Goal: Task Accomplishment & Management: Manage account settings

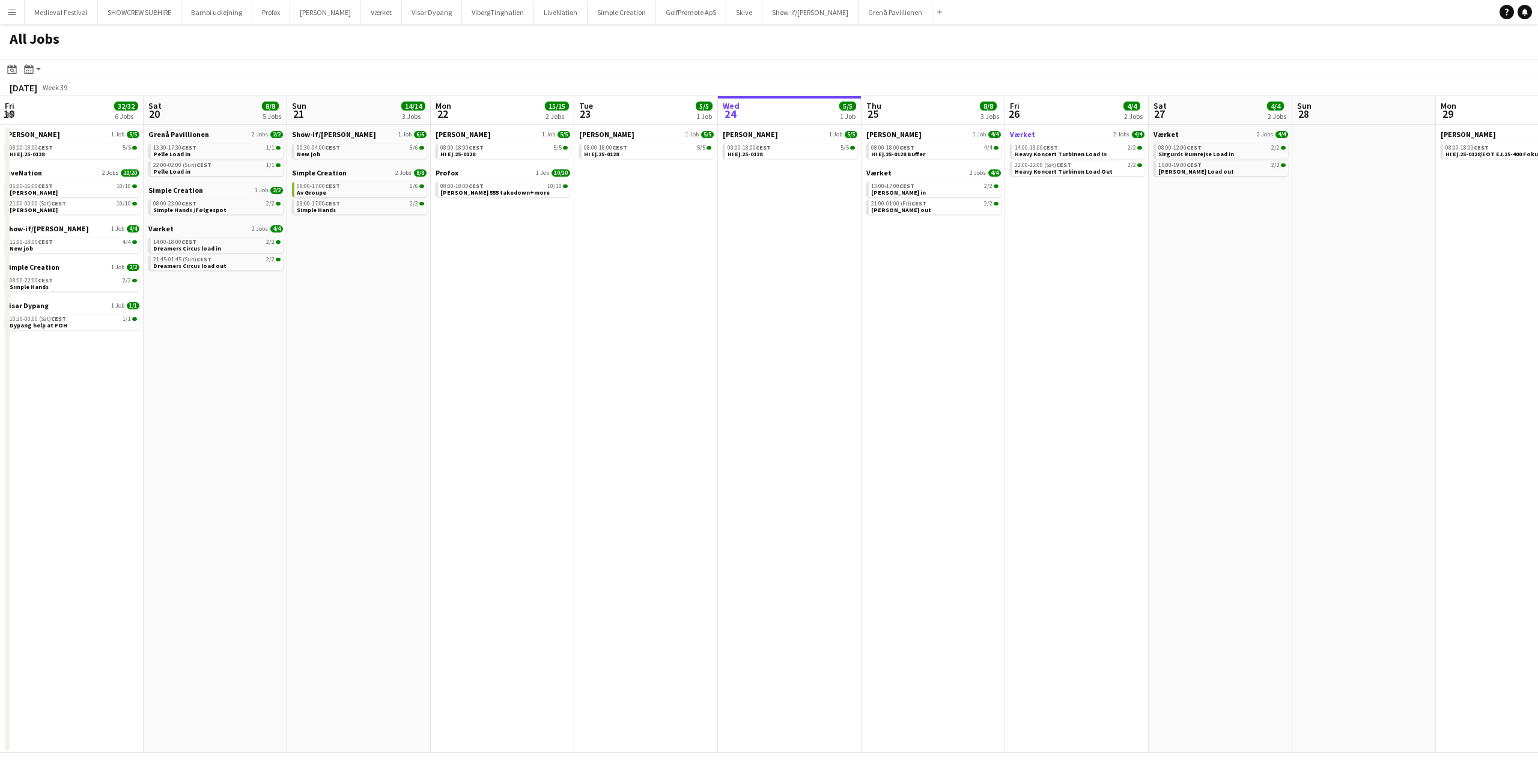
scroll to position [0, 487]
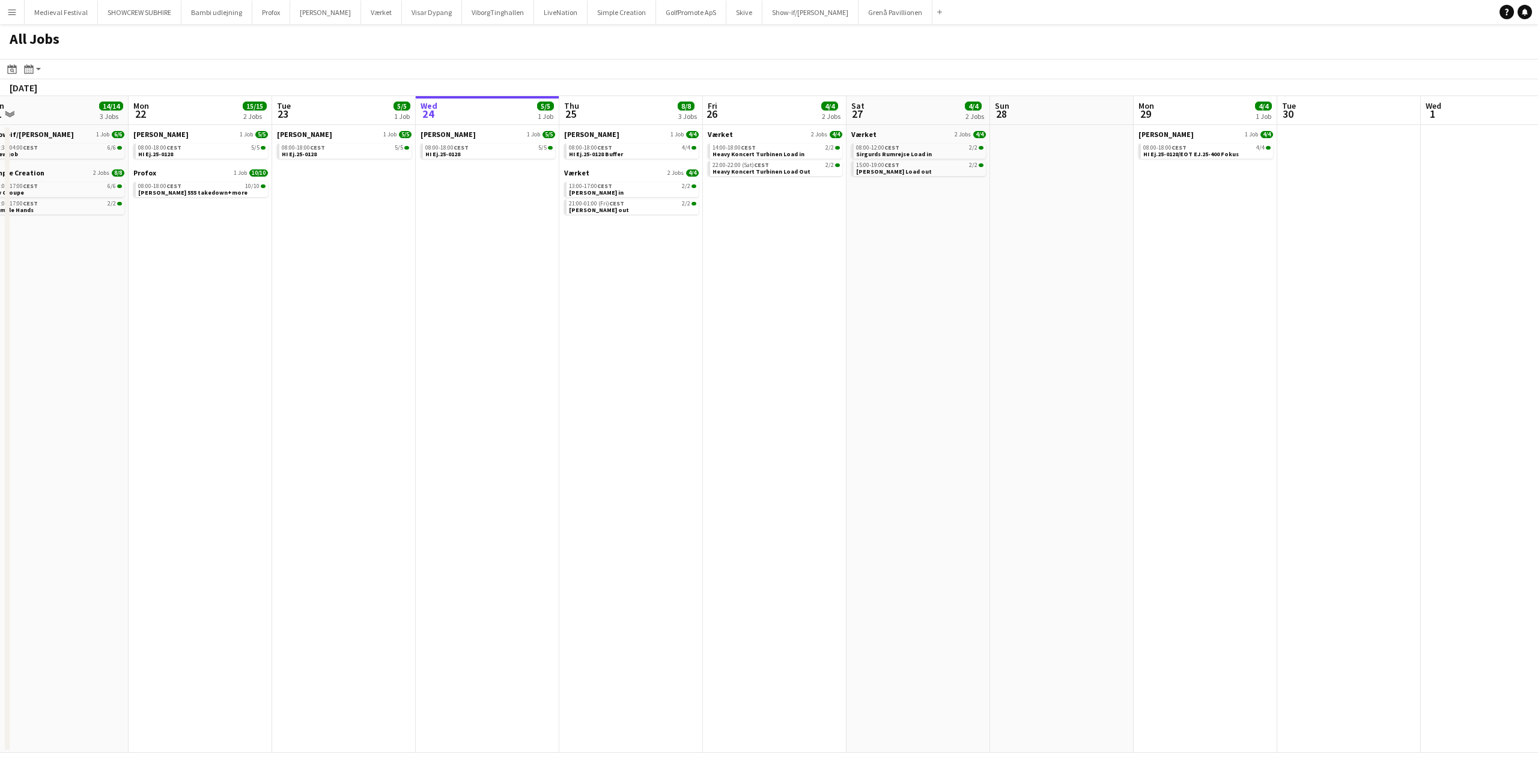
drag, startPoint x: 352, startPoint y: 266, endPoint x: 646, endPoint y: 280, distance: 294.3
click at [667, 280] on app-calendar-viewport "Fri 19 32/32 6 Jobs Sat 20 8/8 5 Jobs Sun 21 14/14 3 Jobs Mon 22 15/15 2 Jobs T…" at bounding box center [769, 424] width 1538 height 657
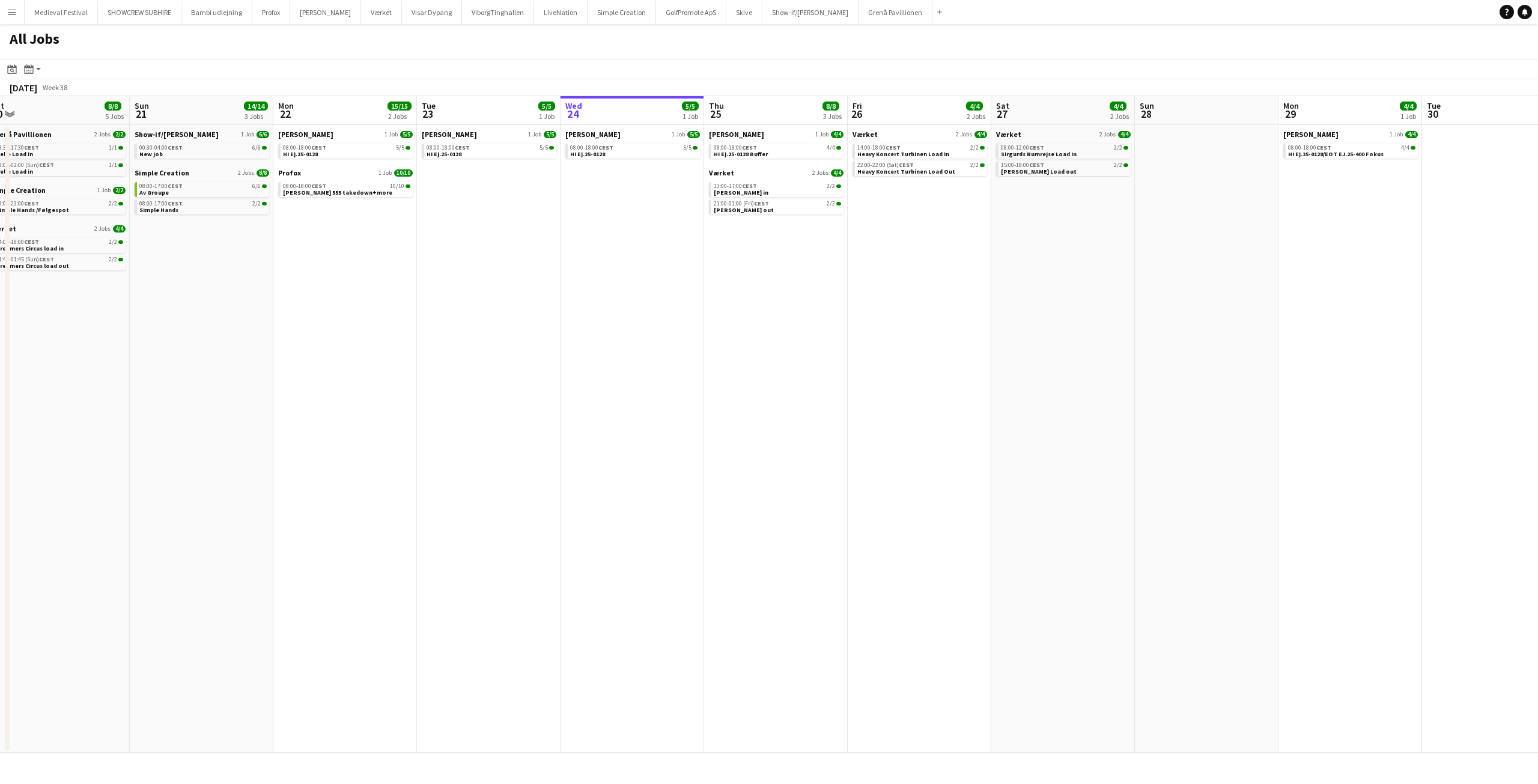
scroll to position [0, 264]
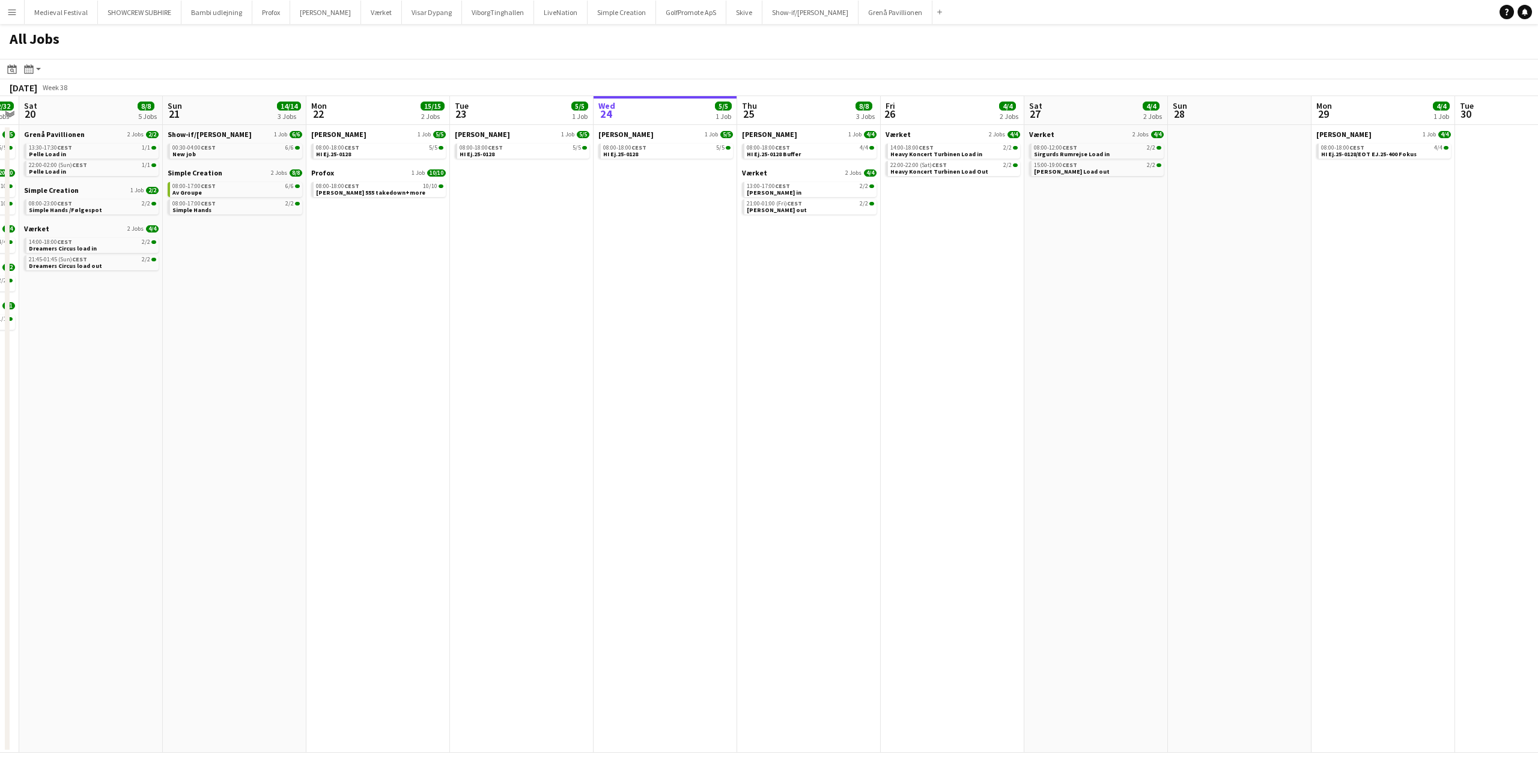
drag, startPoint x: 472, startPoint y: 224, endPoint x: 622, endPoint y: 244, distance: 151.3
click at [645, 250] on app-calendar-viewport "Thu 18 57/58 8 Jobs Fri 19 32/32 6 Jobs Sat 20 8/8 5 Jobs Sun 21 14/14 3 Jobs M…" at bounding box center [769, 424] width 1538 height 657
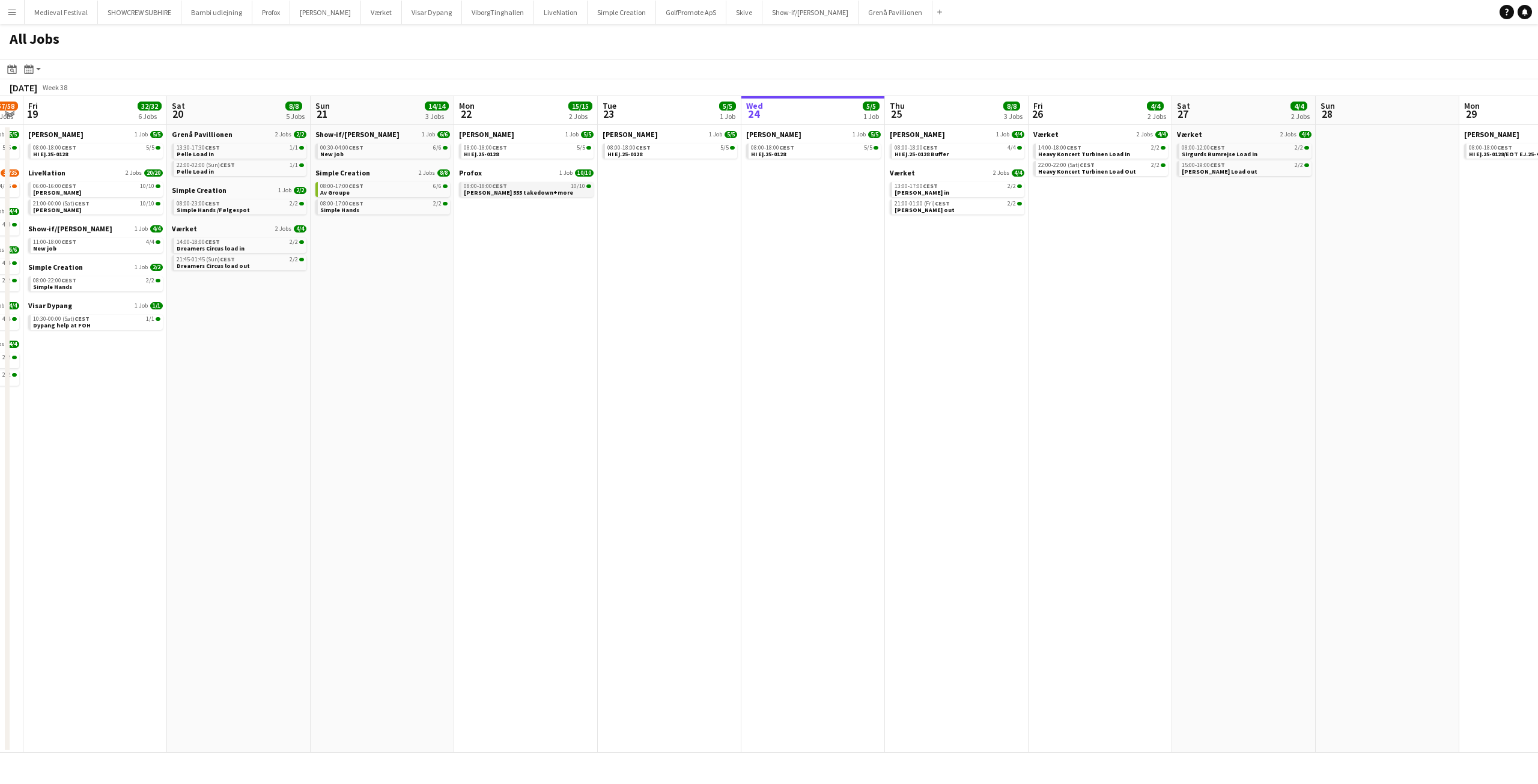
click at [508, 191] on span "[PERSON_NAME] 555 takedown+more" at bounding box center [518, 192] width 109 height 8
click at [971, 145] on div "08:00-18:00 CEST 4/4" at bounding box center [958, 148] width 128 height 6
click at [939, 186] on div "13:00-17:00 CEST 2/2" at bounding box center [958, 186] width 128 height 6
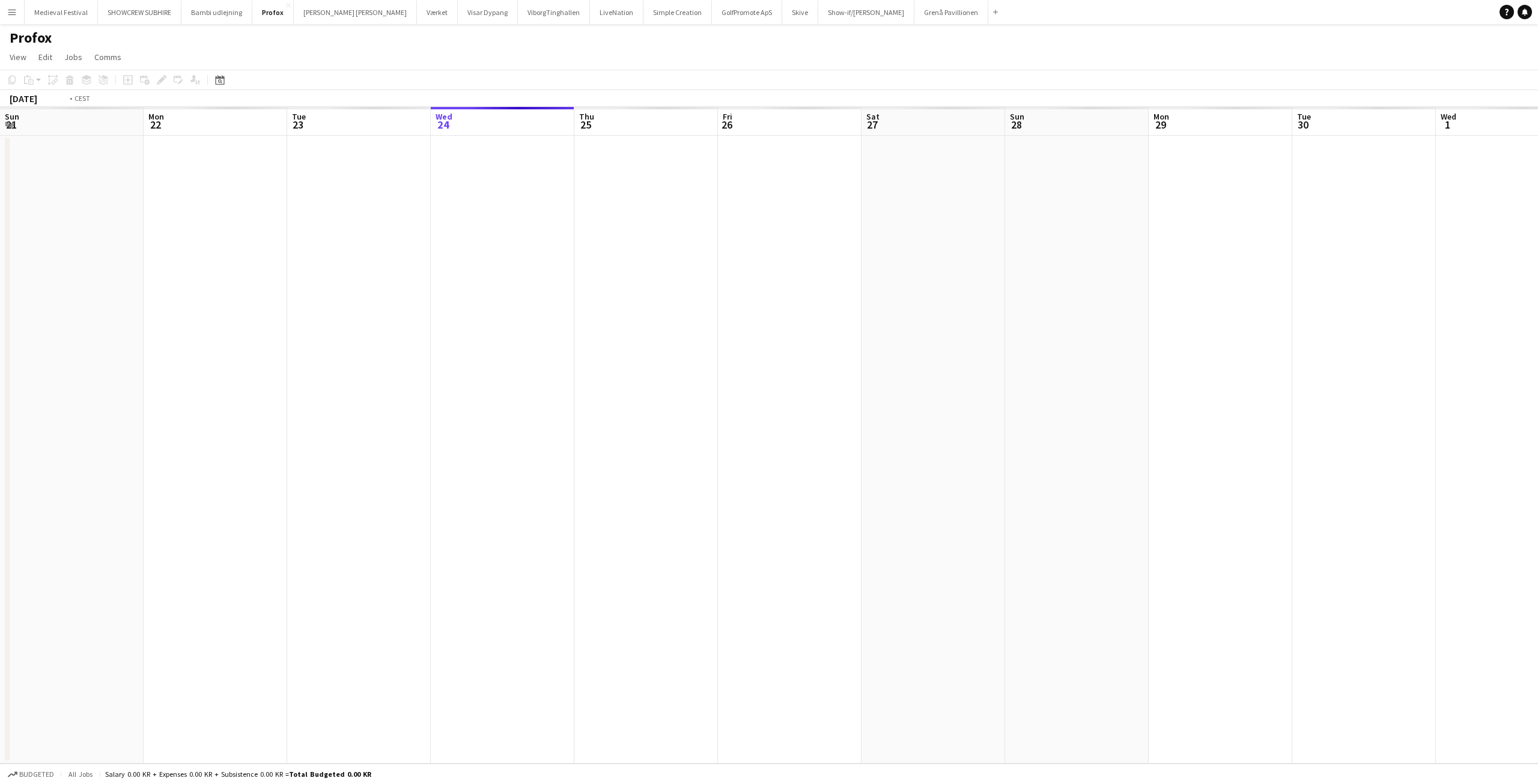
scroll to position [0, 413]
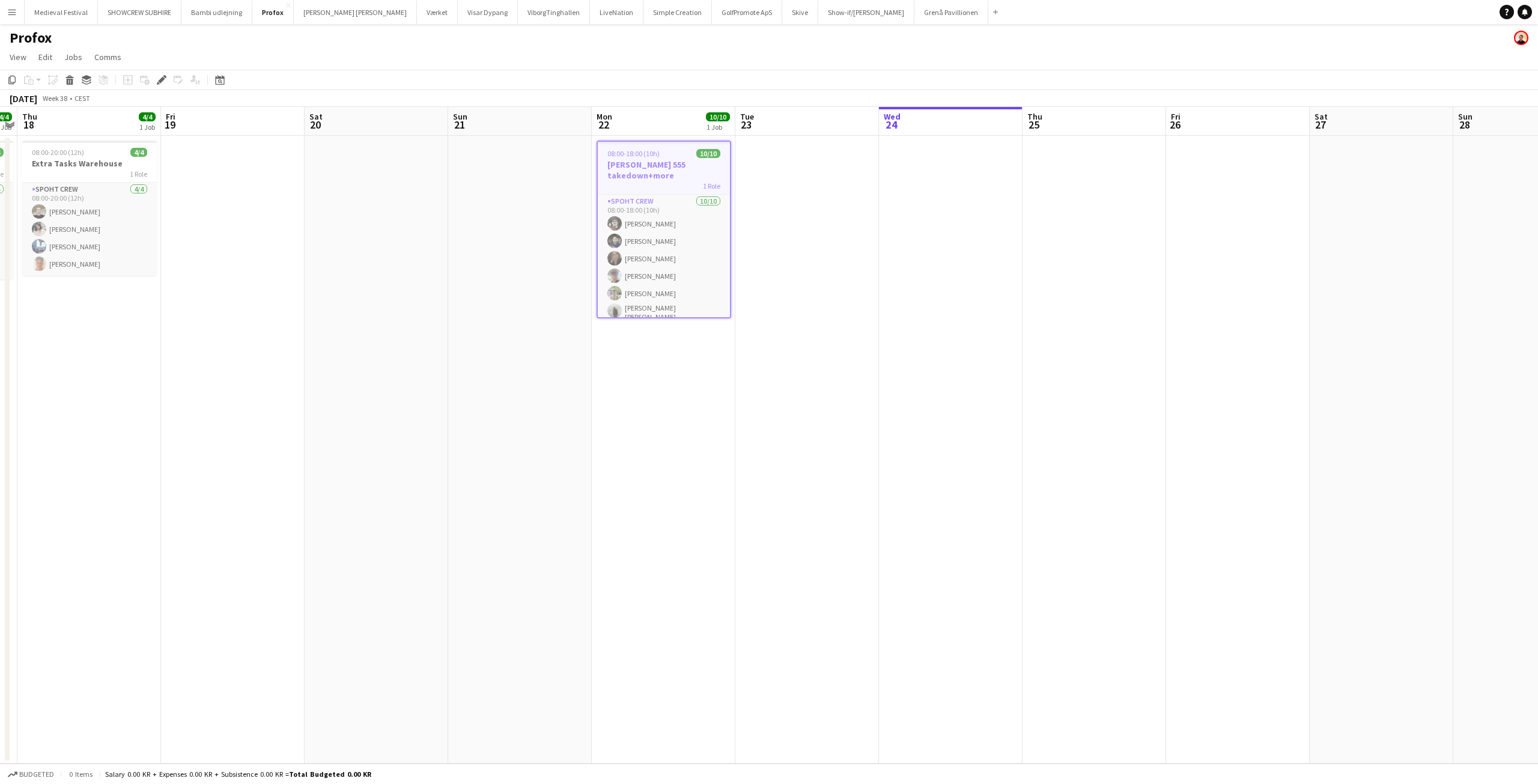
click at [648, 157] on span "08:00-18:00 (10h)" at bounding box center [634, 154] width 52 height 9
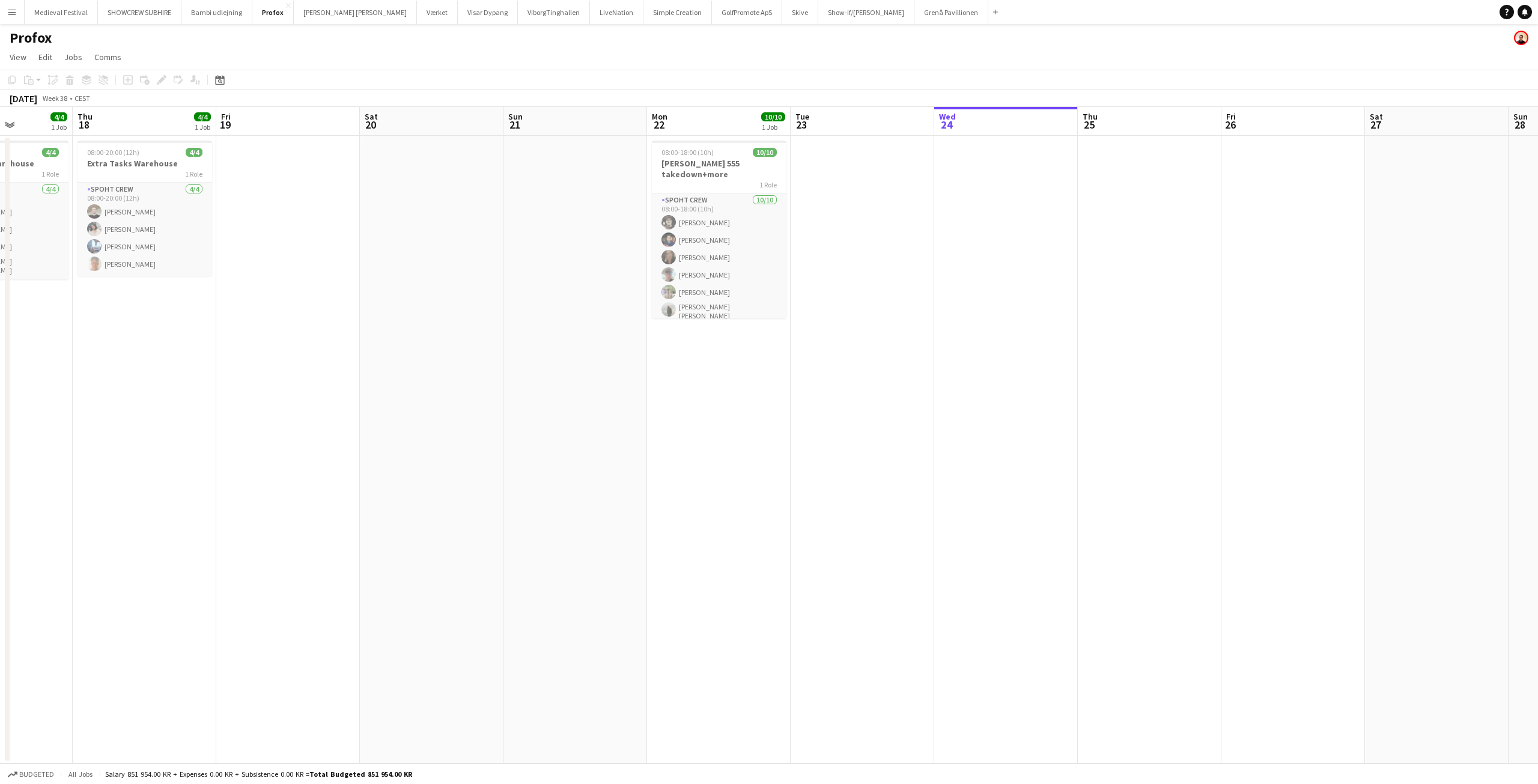
drag, startPoint x: 527, startPoint y: 221, endPoint x: 574, endPoint y: 223, distance: 47.0
click at [576, 224] on app-calendar-viewport "Mon 15 Tue 16 10/10 1 Job Wed 17 4/4 1 Job Thu 18 4/4 1 Job Fri 19 Sat 20 Sun 2…" at bounding box center [769, 435] width 1538 height 657
click at [166, 164] on h3 "Extra Tasks Warehouse" at bounding box center [144, 163] width 134 height 10
click at [1112, 163] on app-date-cell at bounding box center [1149, 449] width 143 height 628
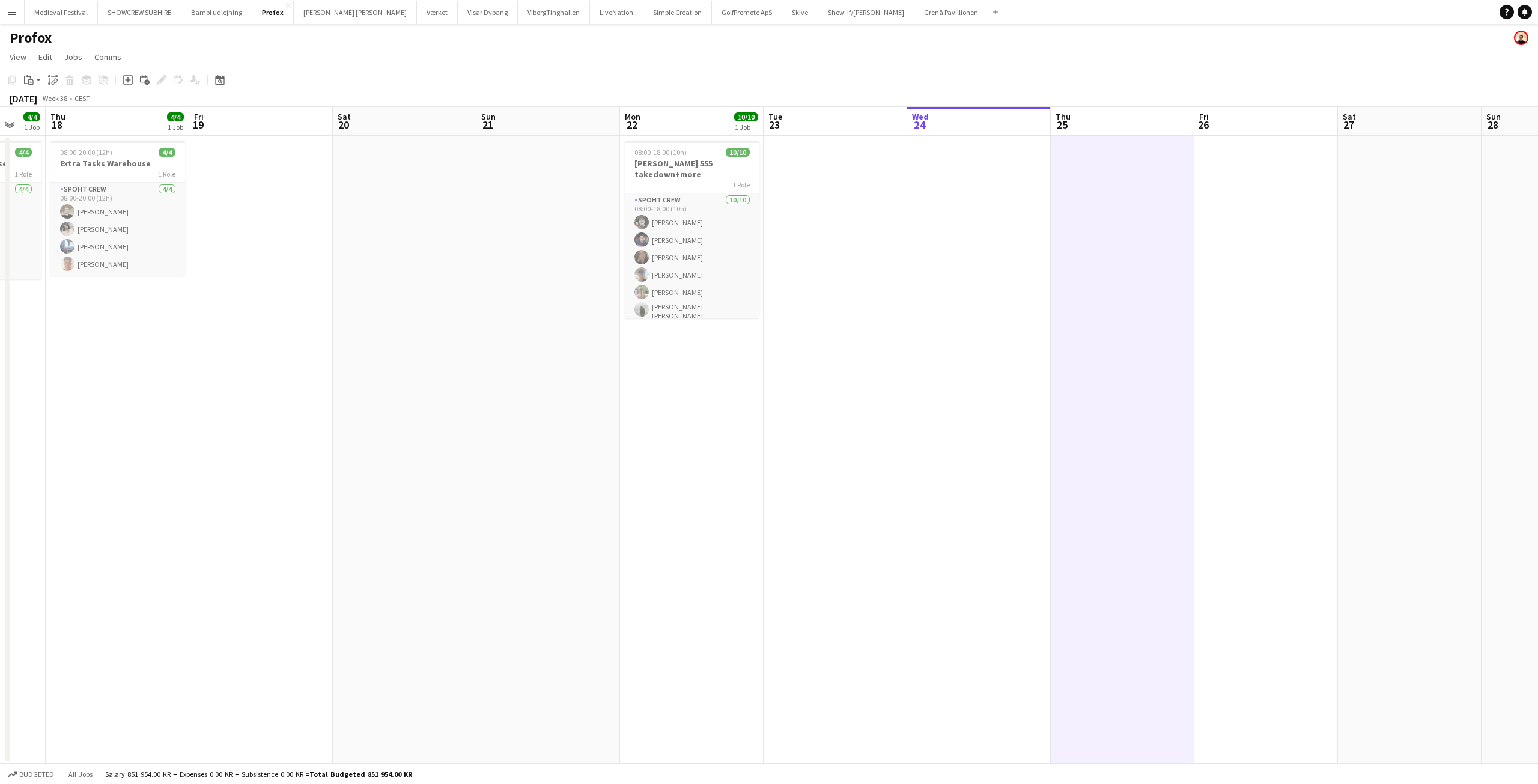
drag, startPoint x: 1122, startPoint y: 164, endPoint x: 956, endPoint y: 183, distance: 167.1
click at [953, 185] on app-calendar-viewport "Mon 15 Tue 16 10/10 1 Job Wed 17 4/4 1 Job Thu 18 4/4 1 Job Fri 19 Sat 20 Sun 2…" at bounding box center [769, 435] width 1538 height 657
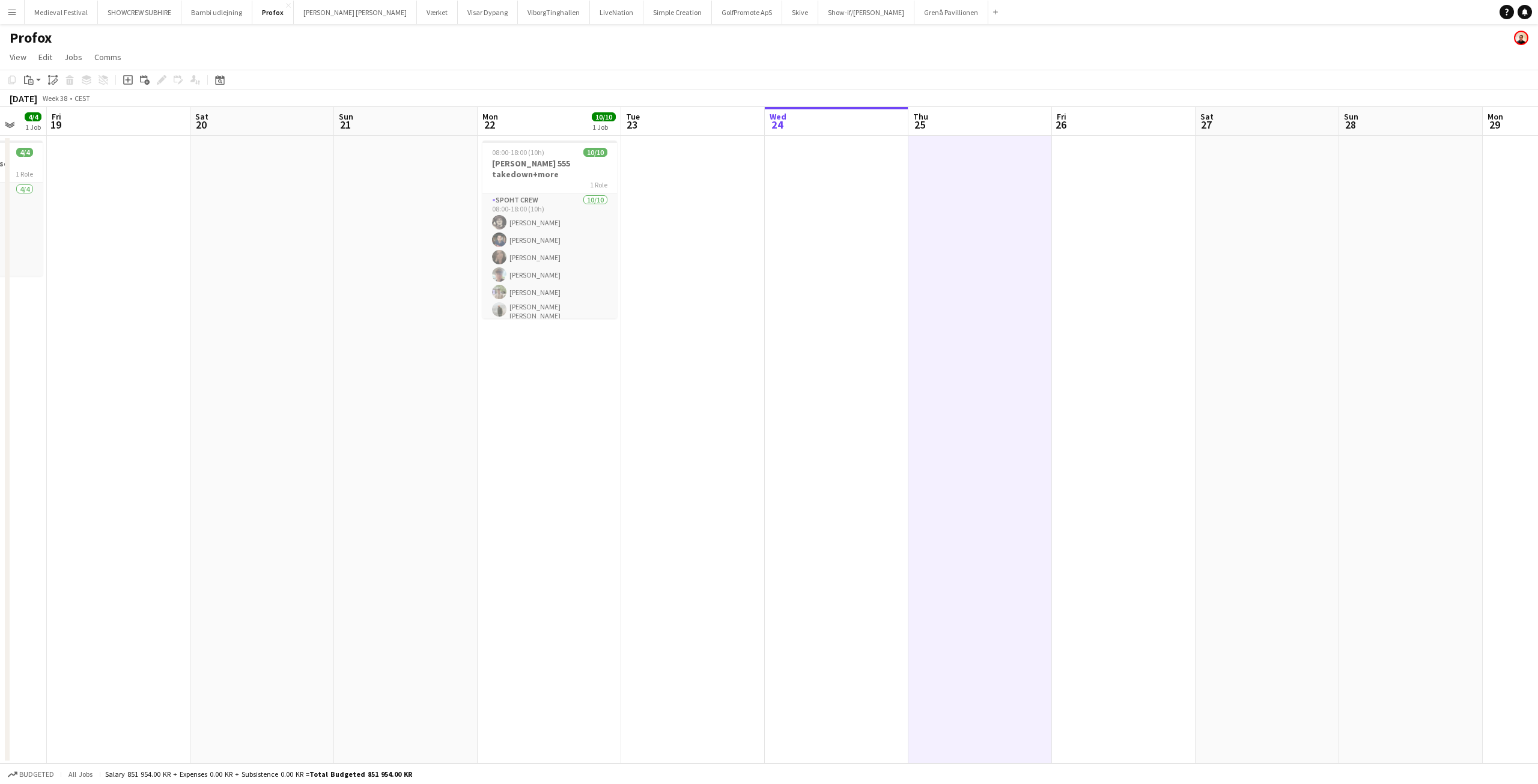
click at [962, 177] on app-date-cell at bounding box center [980, 449] width 143 height 628
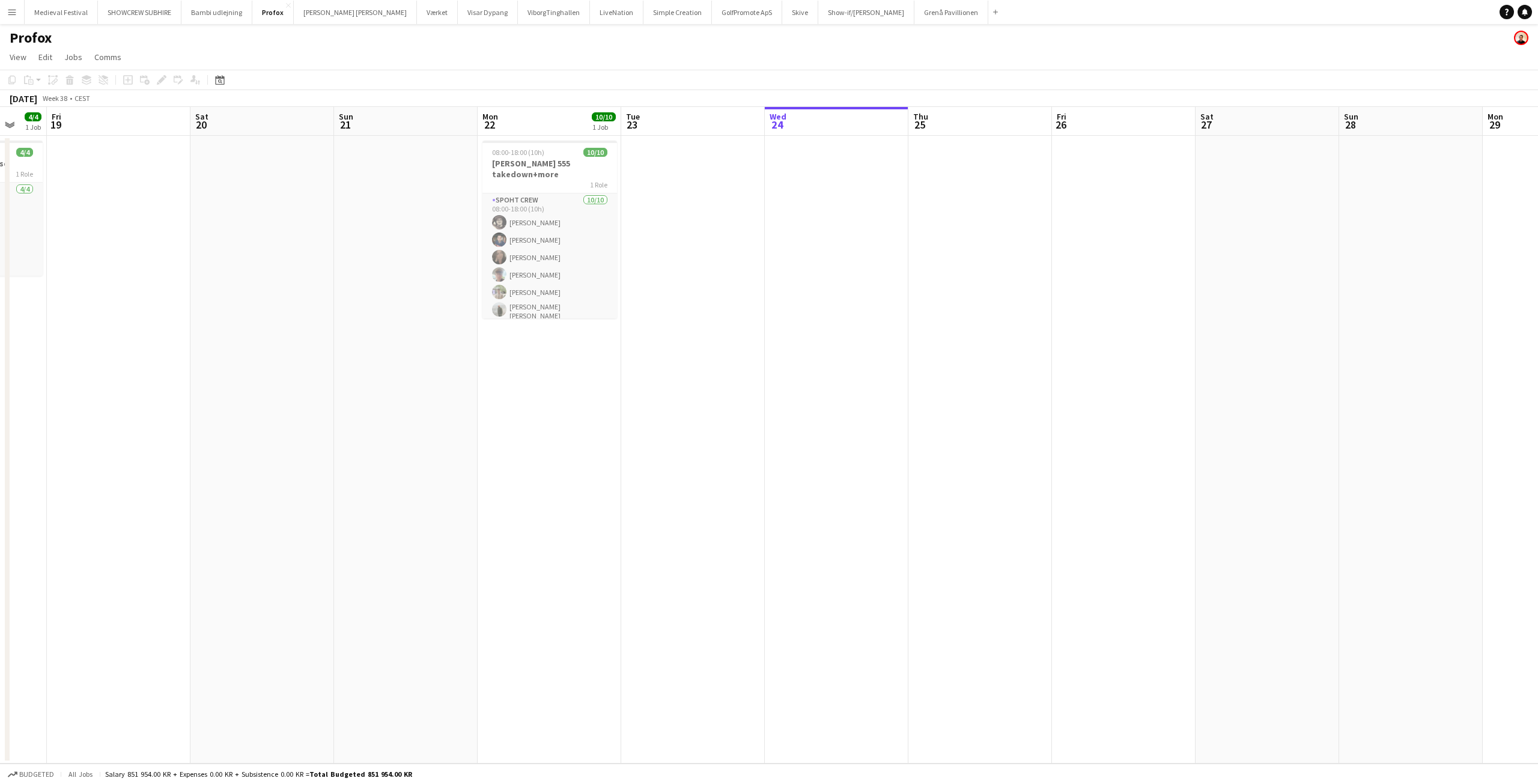
click at [1011, 189] on app-date-cell at bounding box center [980, 449] width 143 height 628
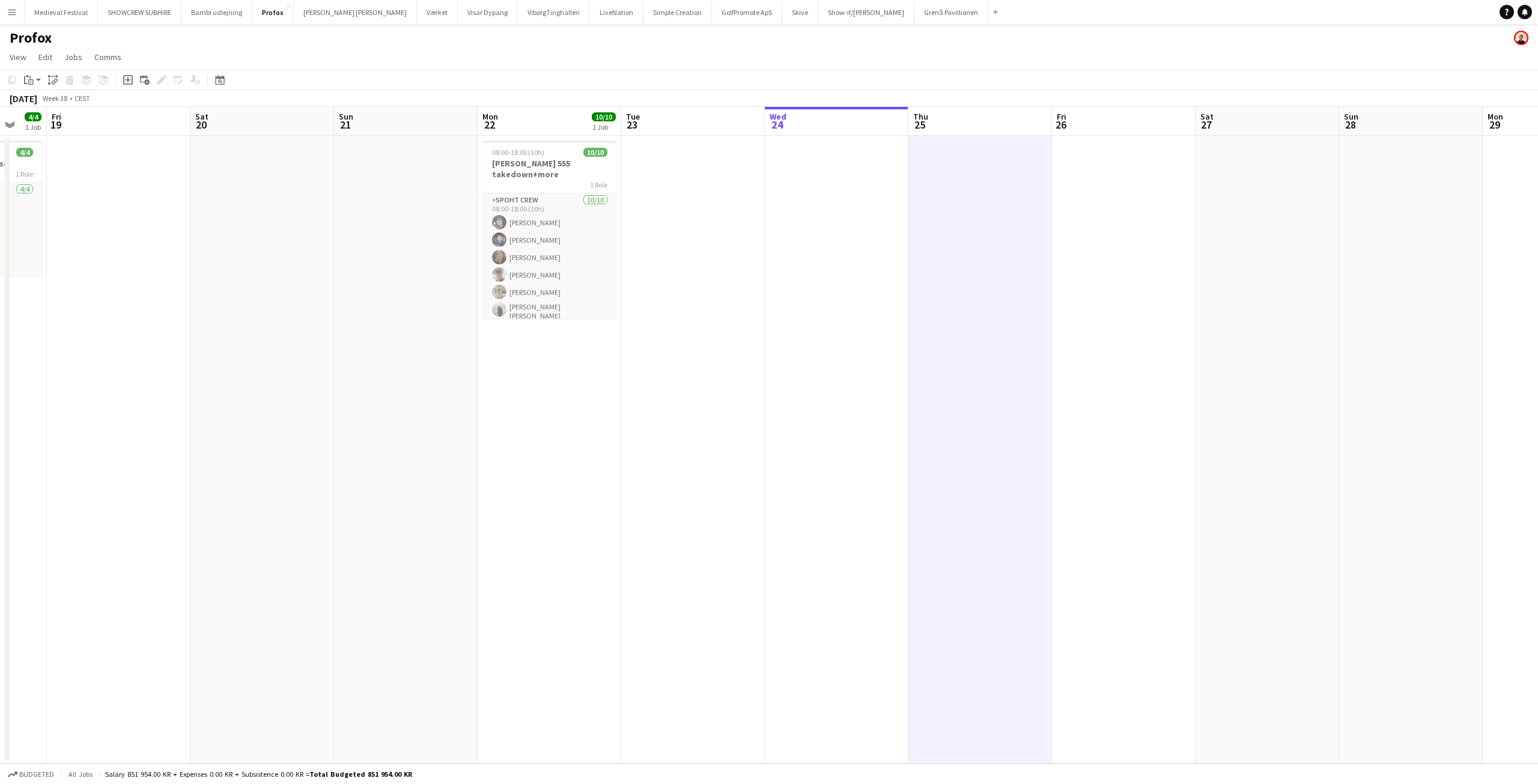
click at [935, 163] on app-date-cell at bounding box center [980, 449] width 143 height 628
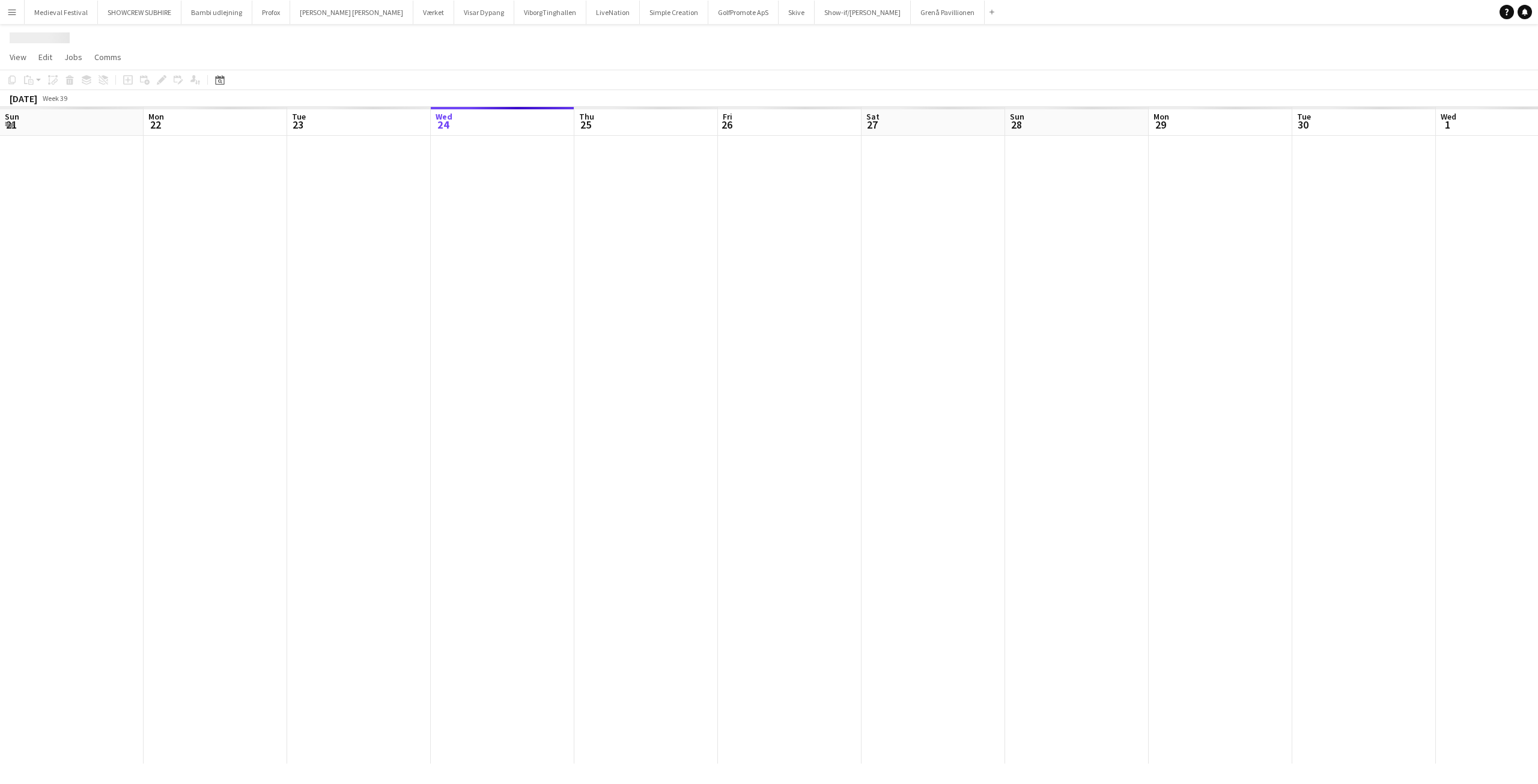
scroll to position [0, 287]
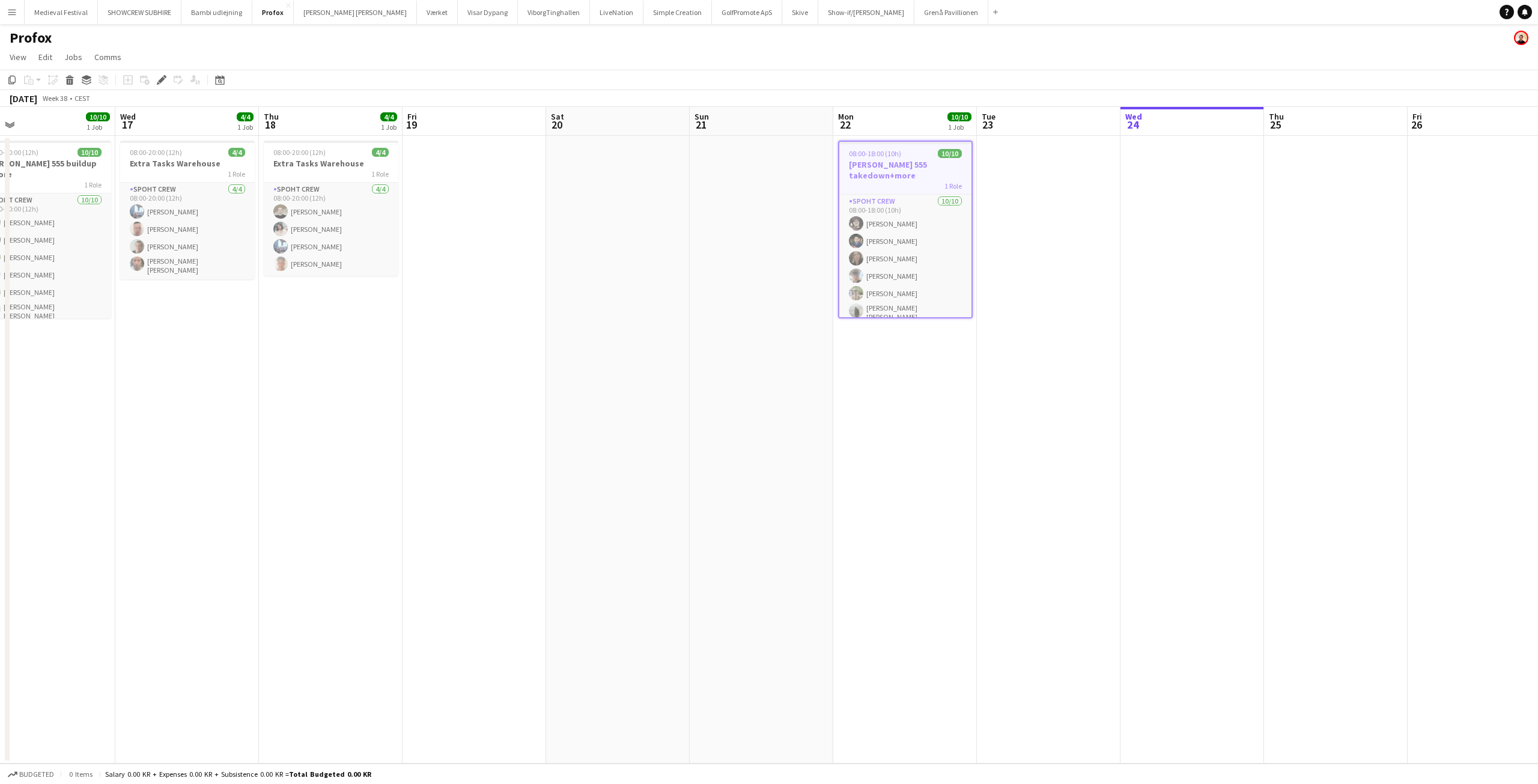
drag, startPoint x: 765, startPoint y: 189, endPoint x: 496, endPoint y: 177, distance: 269.3
click at [763, 189] on app-calendar-viewport "Sun 14 Mon 15 Tue 16 10/10 1 Job Wed 17 4/4 1 Job Thu 18 4/4 1 Job Fri 19 Sat 2…" at bounding box center [769, 435] width 1538 height 657
click at [338, 163] on h3 "Extra Tasks Warehouse" at bounding box center [329, 163] width 134 height 10
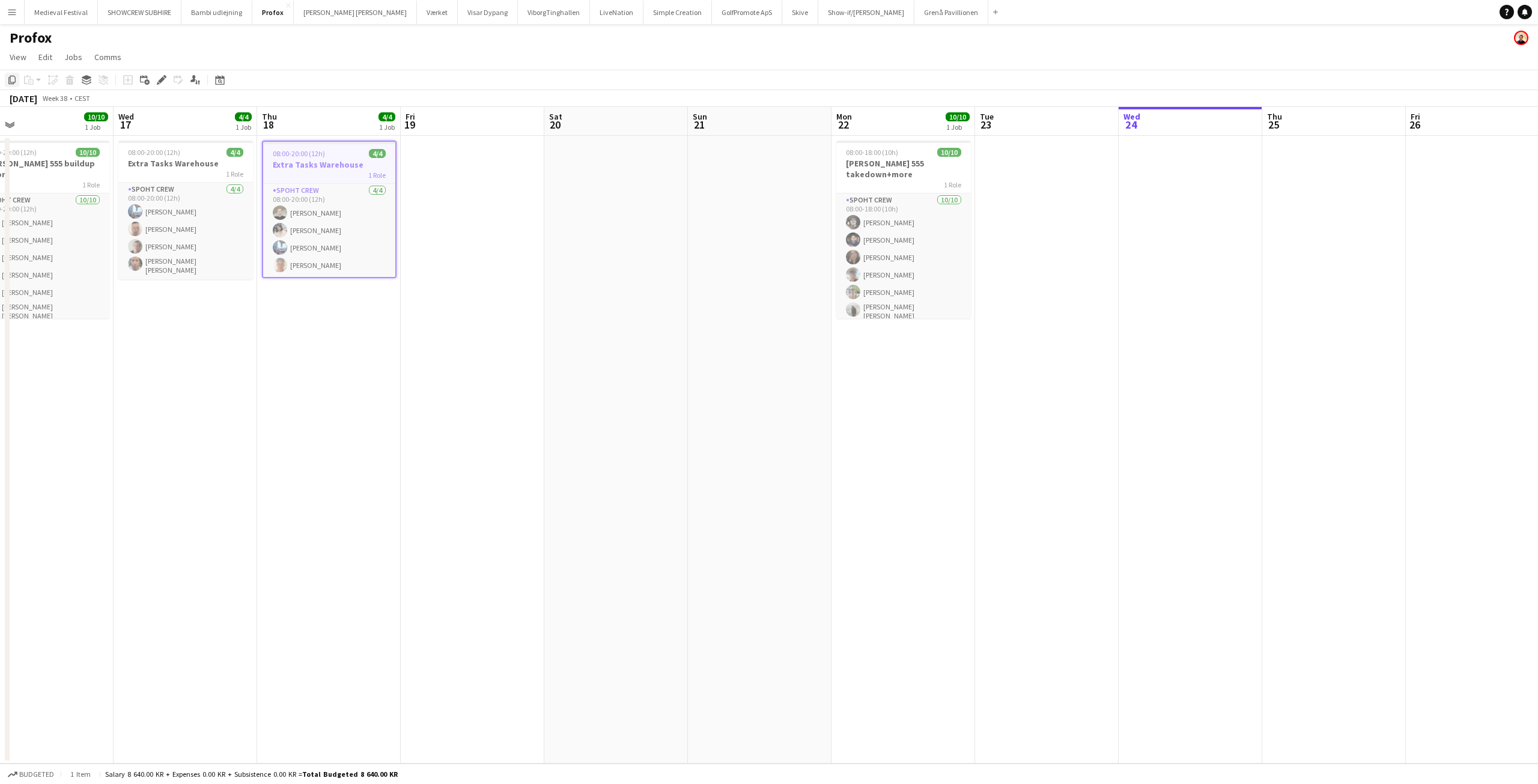
click at [12, 83] on icon at bounding box center [12, 80] width 7 height 9
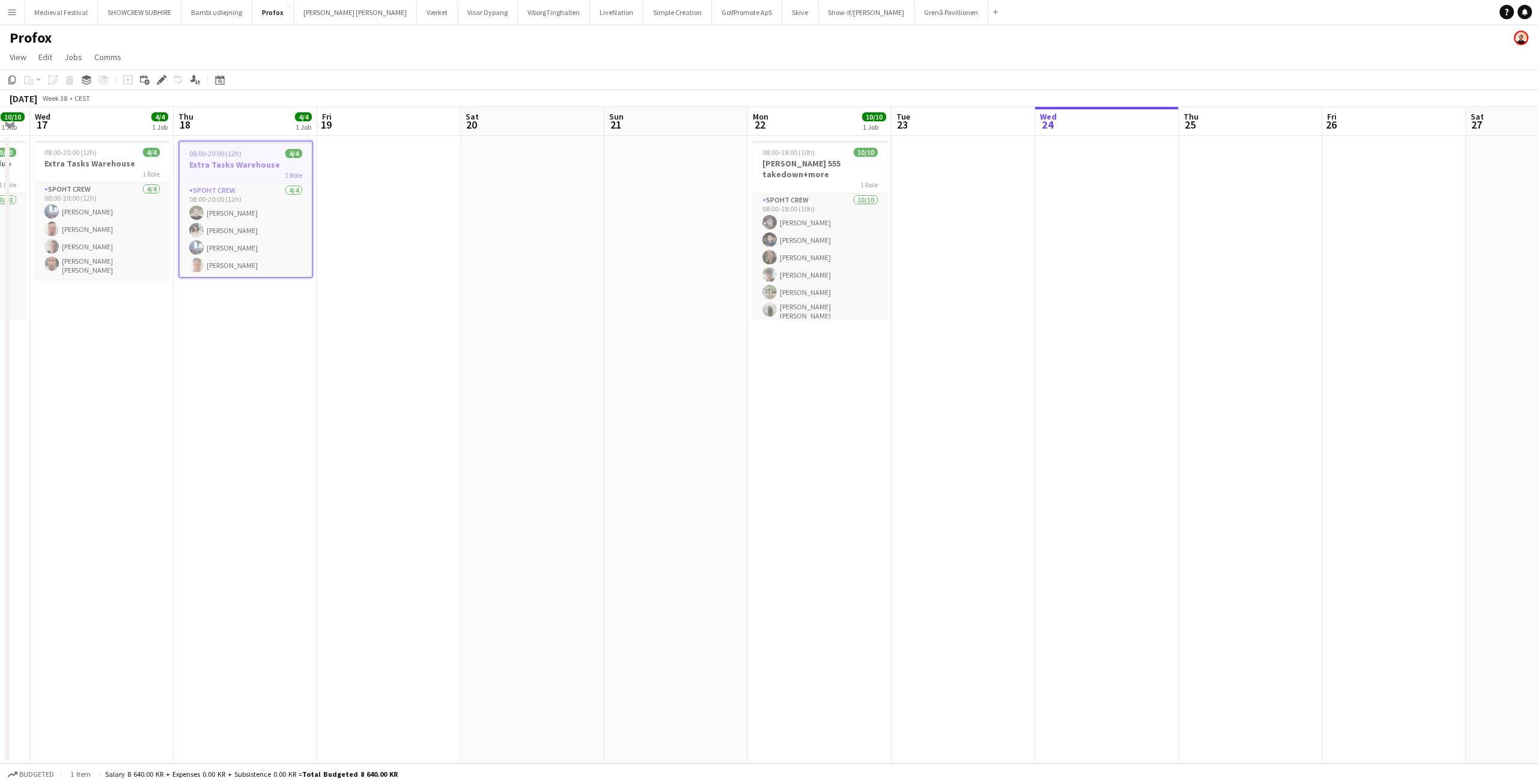
drag, startPoint x: 967, startPoint y: 224, endPoint x: 750, endPoint y: 215, distance: 217.2
click at [748, 215] on app-calendar-viewport "Sun 14 Mon 15 Tue 16 10/10 1 Job Wed 17 4/4 1 Job Thu 18 4/4 1 Job Fri 19 Sat 2…" at bounding box center [769, 435] width 1538 height 657
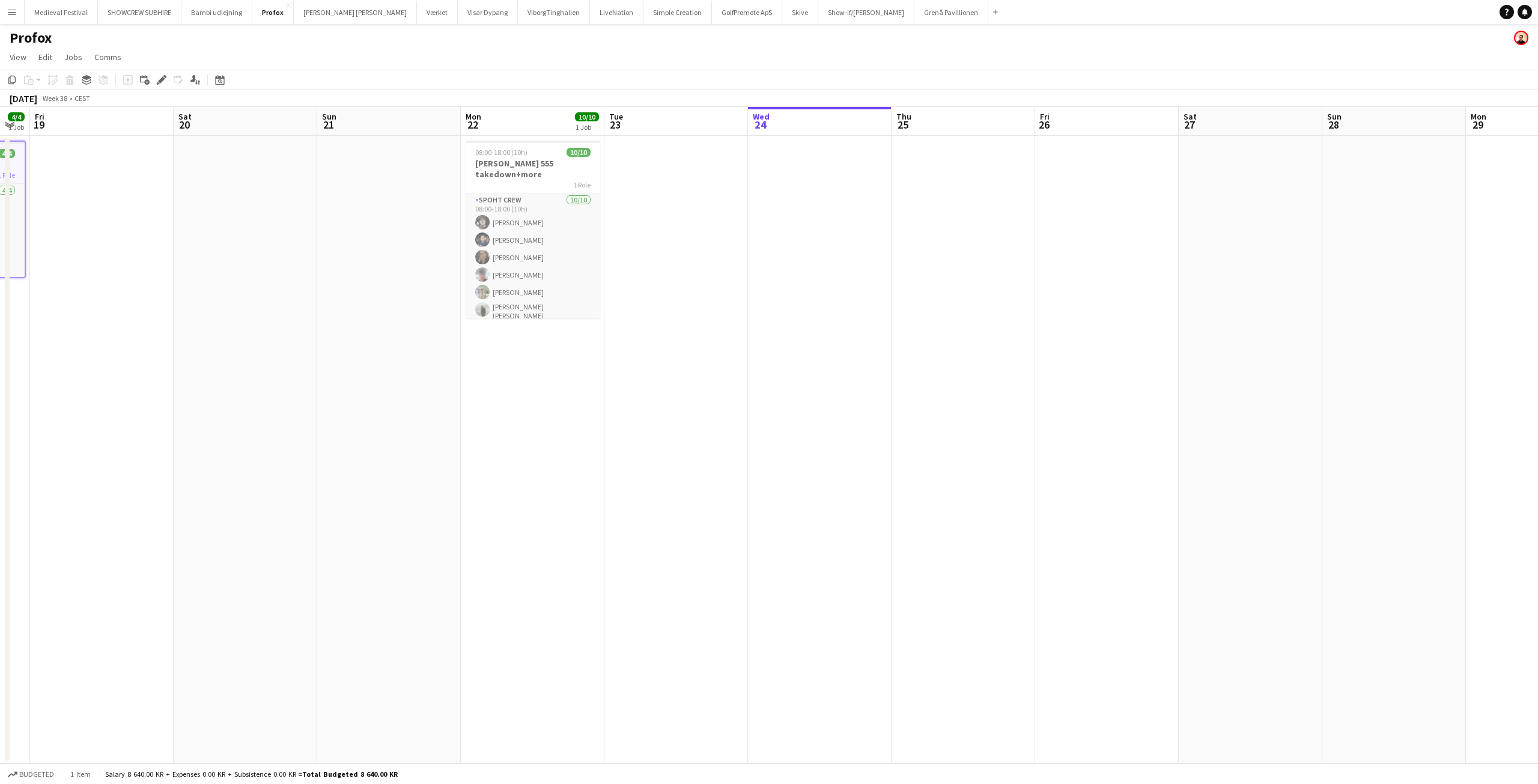
scroll to position [0, 402]
click at [948, 182] on app-date-cell at bounding box center [962, 449] width 143 height 628
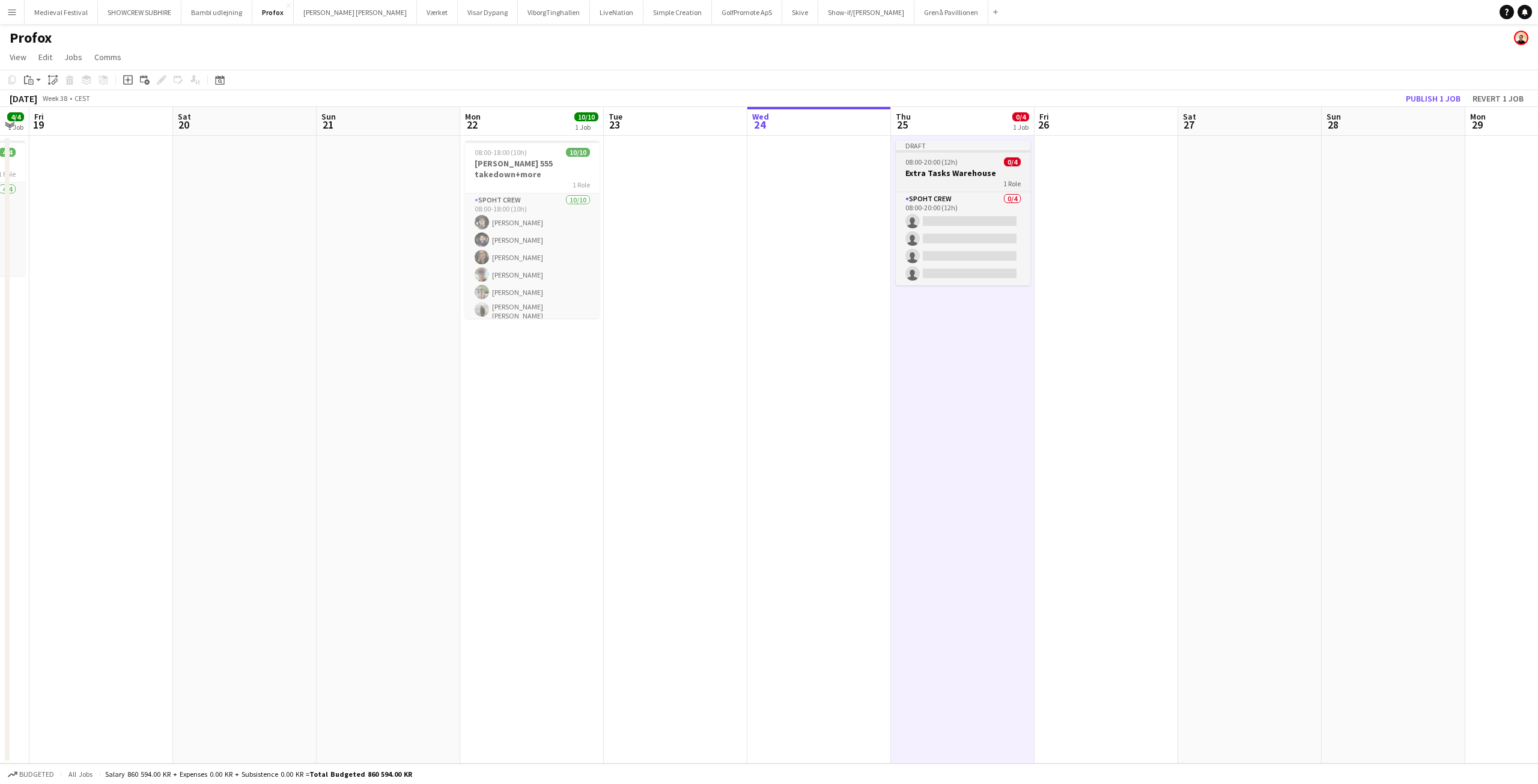
click at [935, 164] on span "08:00-20:00 (12h)" at bounding box center [932, 162] width 52 height 9
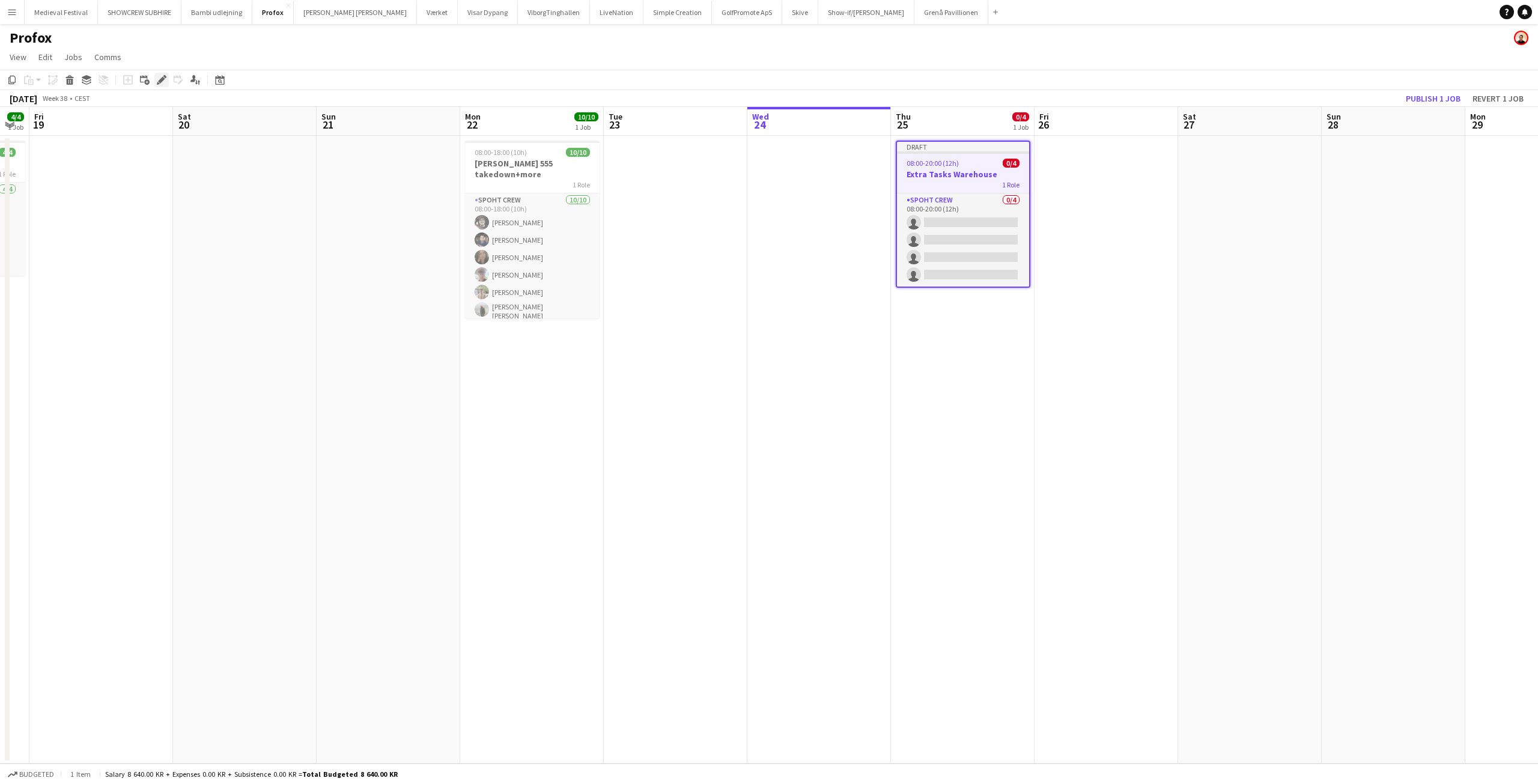
click at [163, 79] on icon at bounding box center [162, 80] width 7 height 7
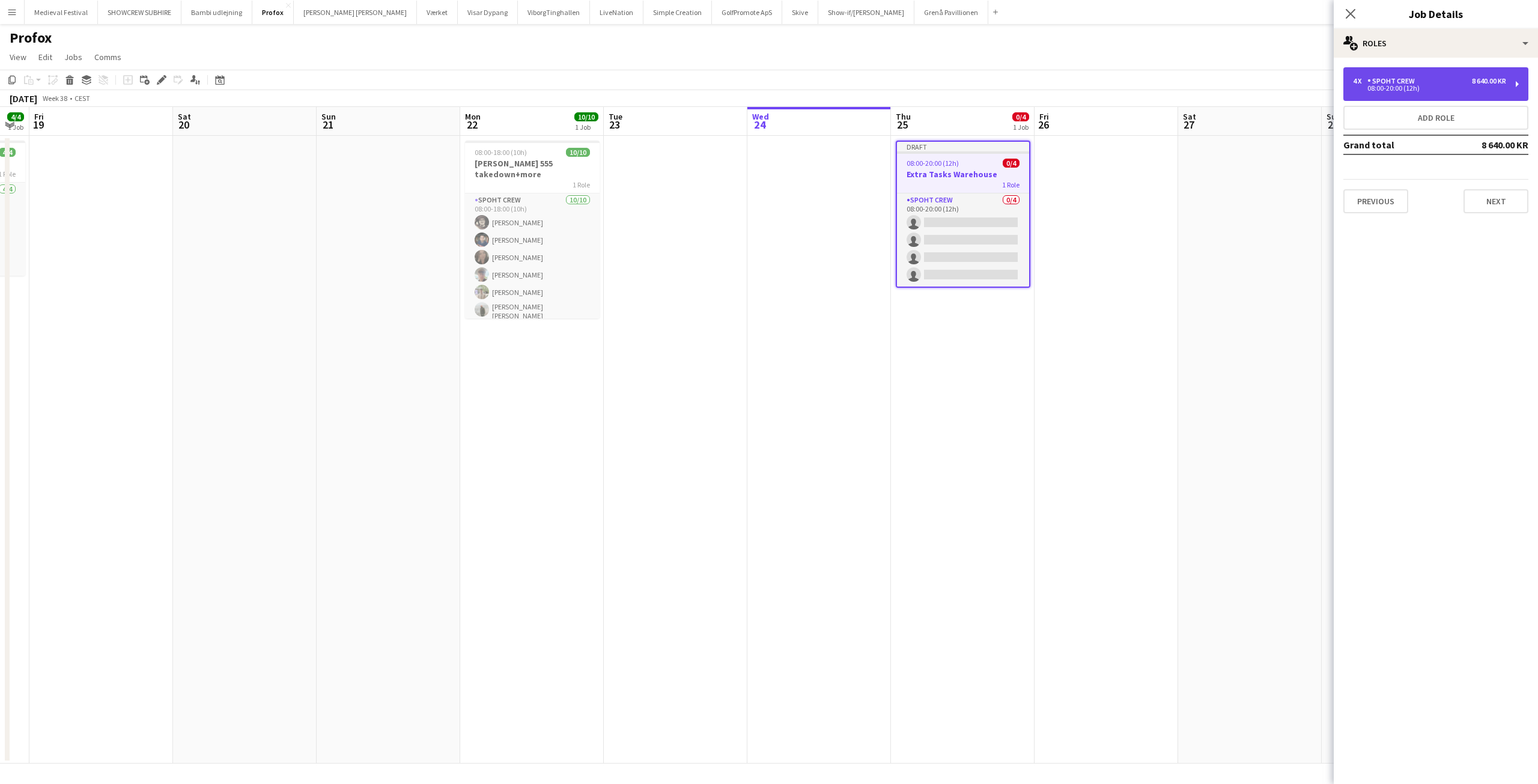
click at [1424, 84] on div "4 x Spoht Crew 8 640.00 KR" at bounding box center [1429, 81] width 153 height 9
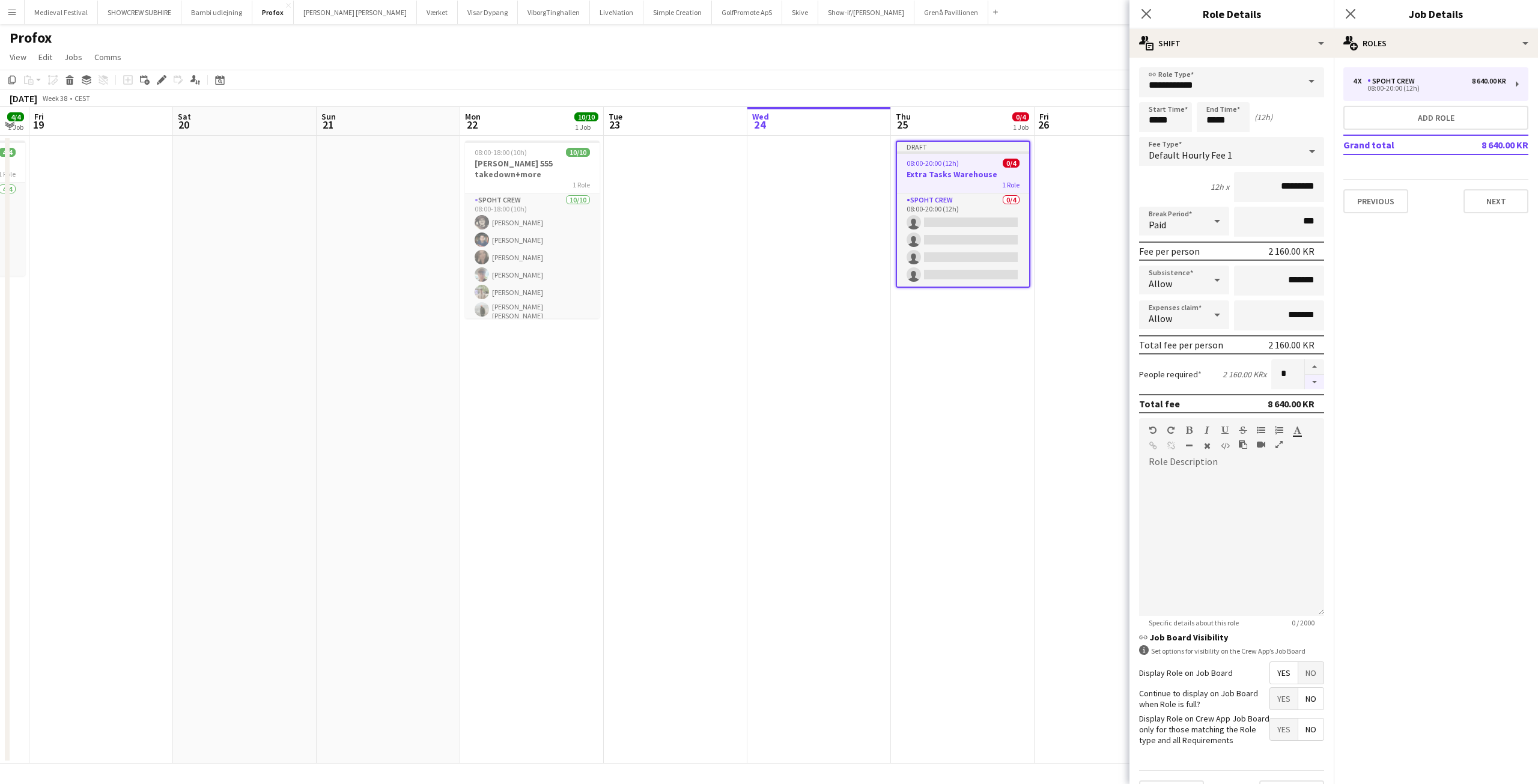
click at [1305, 382] on button "button" at bounding box center [1314, 382] width 19 height 15
click at [1305, 382] on button "button" at bounding box center [1314, 382] width 19 height 15
type input "*"
drag, startPoint x: 1172, startPoint y: 121, endPoint x: 1154, endPoint y: 120, distance: 18.0
click at [1154, 120] on input "*****" at bounding box center [1165, 117] width 53 height 30
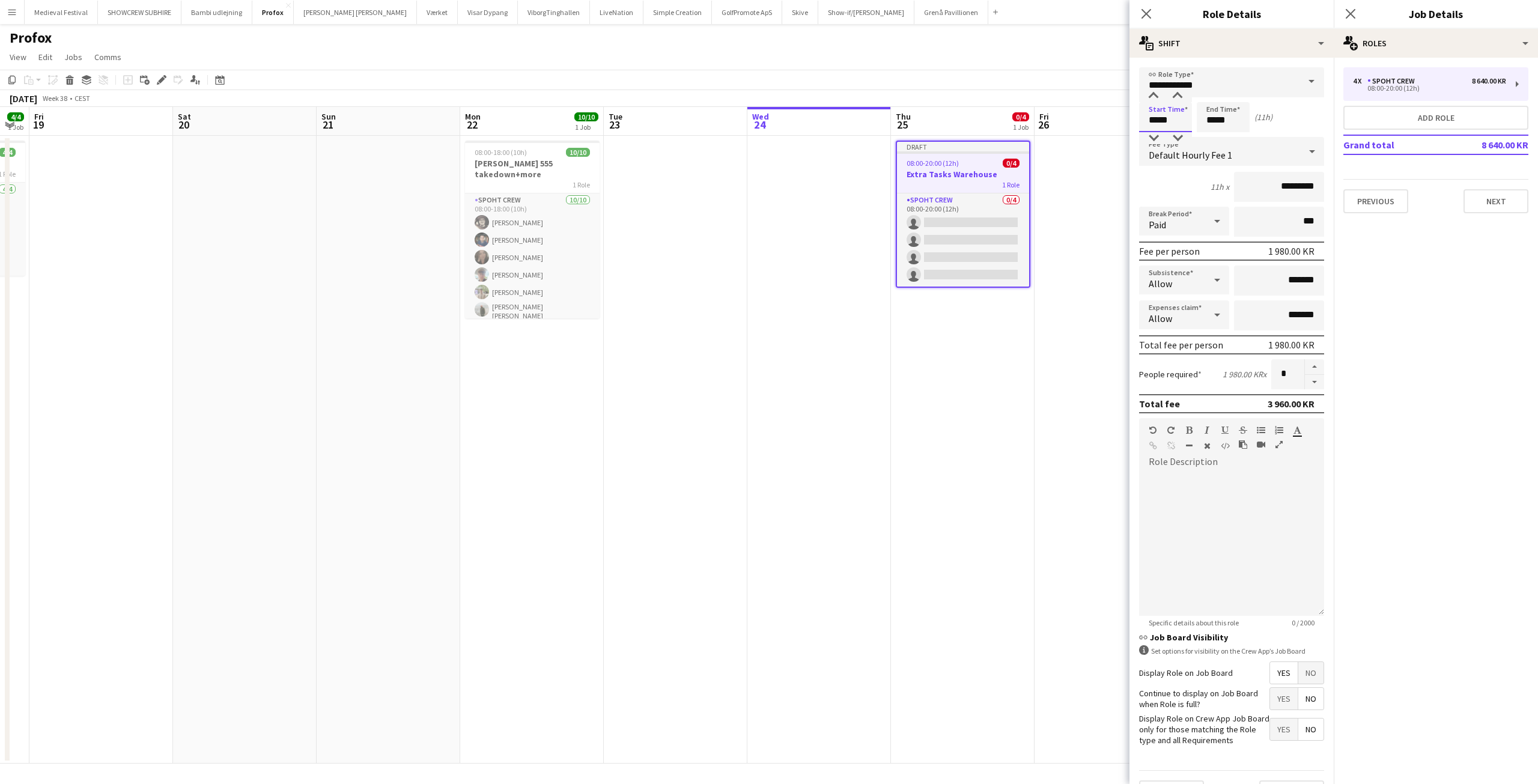
type input "*****"
drag, startPoint x: 1234, startPoint y: 120, endPoint x: 1198, endPoint y: 120, distance: 36.0
click at [1199, 120] on input "*****" at bounding box center [1223, 117] width 53 height 30
type input "*****"
click at [1505, 195] on button "Next" at bounding box center [1496, 202] width 65 height 24
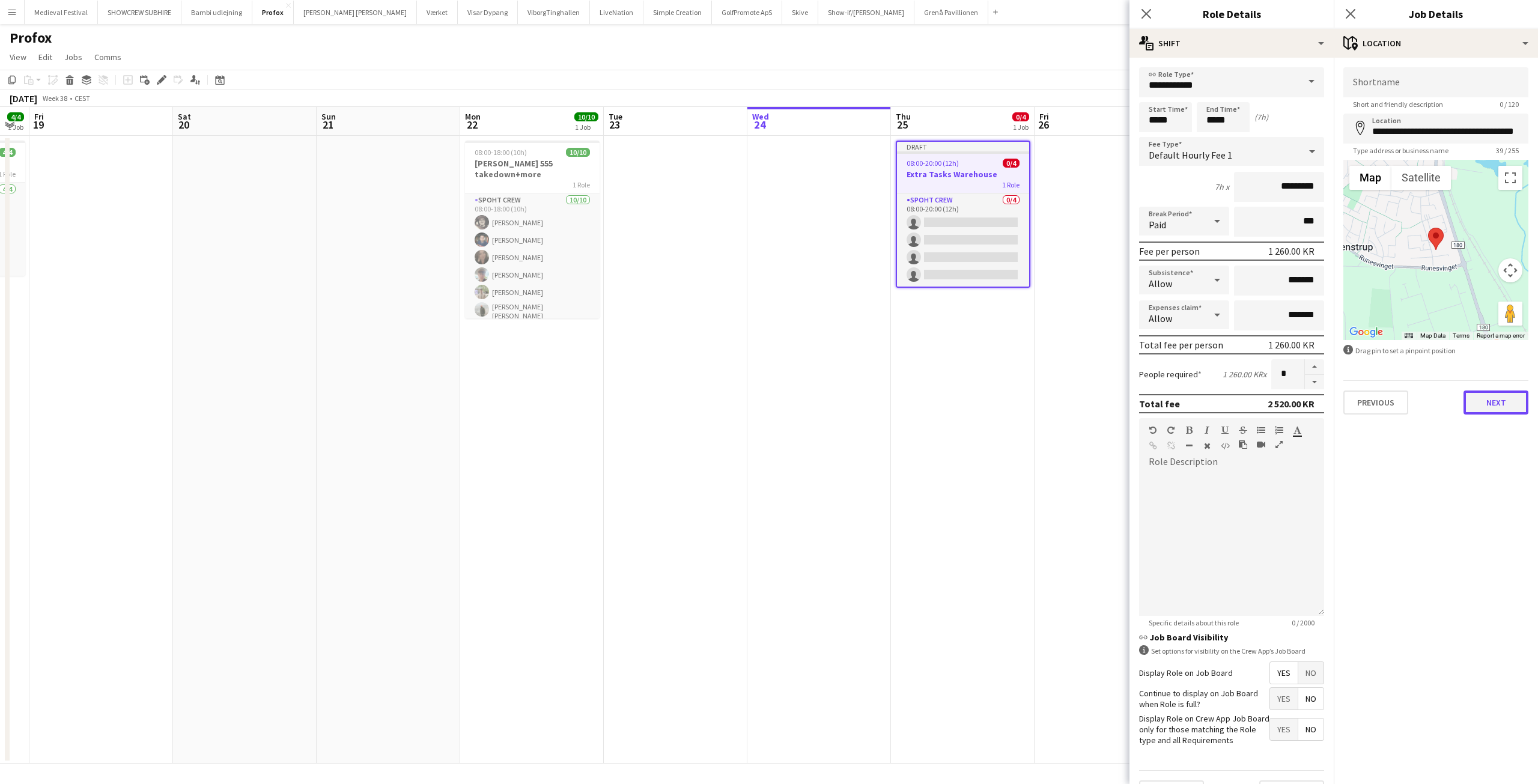
click at [1495, 404] on button "Next" at bounding box center [1496, 402] width 65 height 24
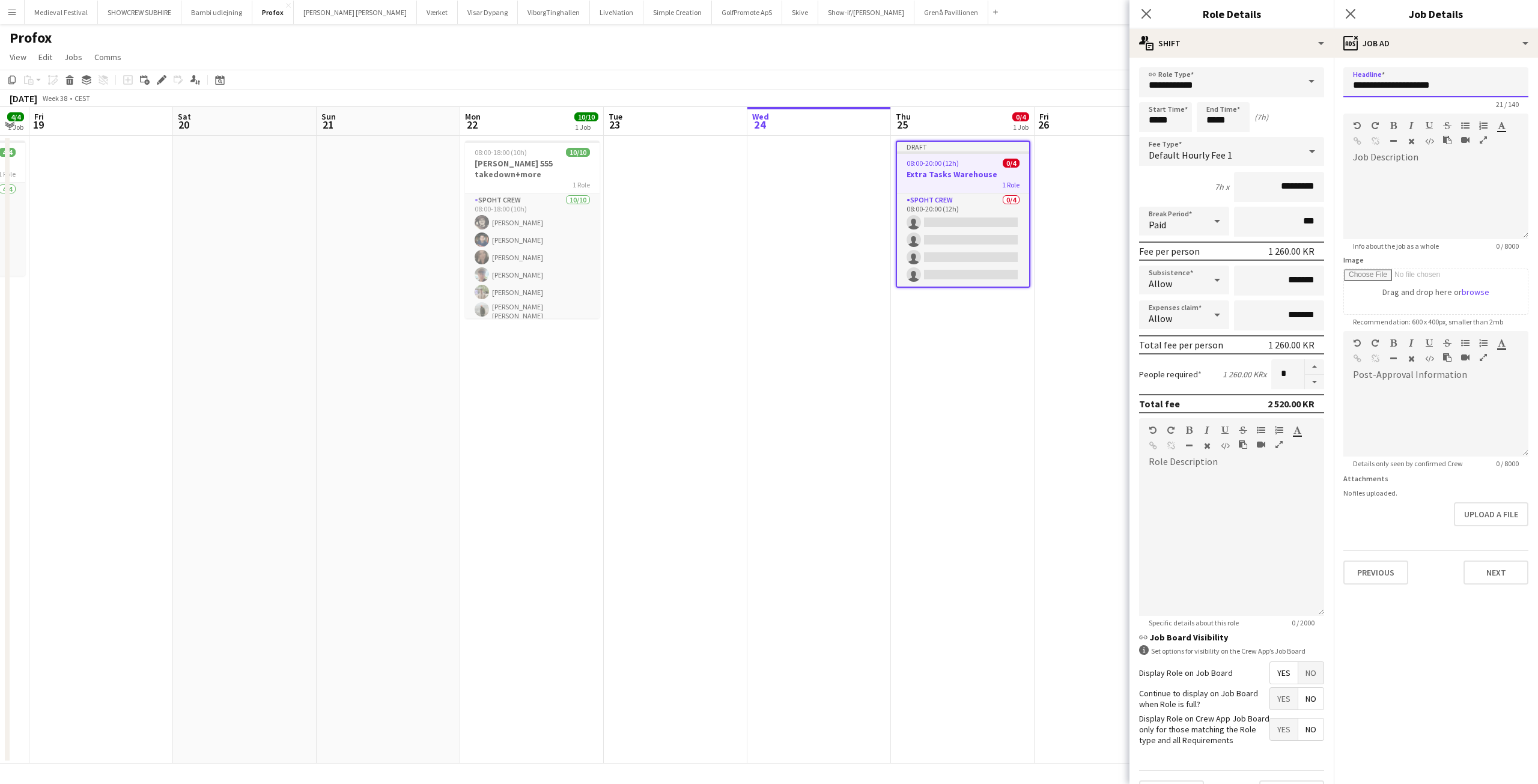
click at [1451, 86] on input "**********" at bounding box center [1436, 82] width 185 height 30
type input "**********"
click at [1420, 157] on div "default Heading 1 Heading 2 Heading 3 Heading 4 Heading 5 Heading 6 Heading 7 P…" at bounding box center [1436, 136] width 185 height 45
click at [1432, 173] on div "**********" at bounding box center [1436, 203] width 185 height 72
click at [1439, 171] on div "**********" at bounding box center [1436, 203] width 185 height 72
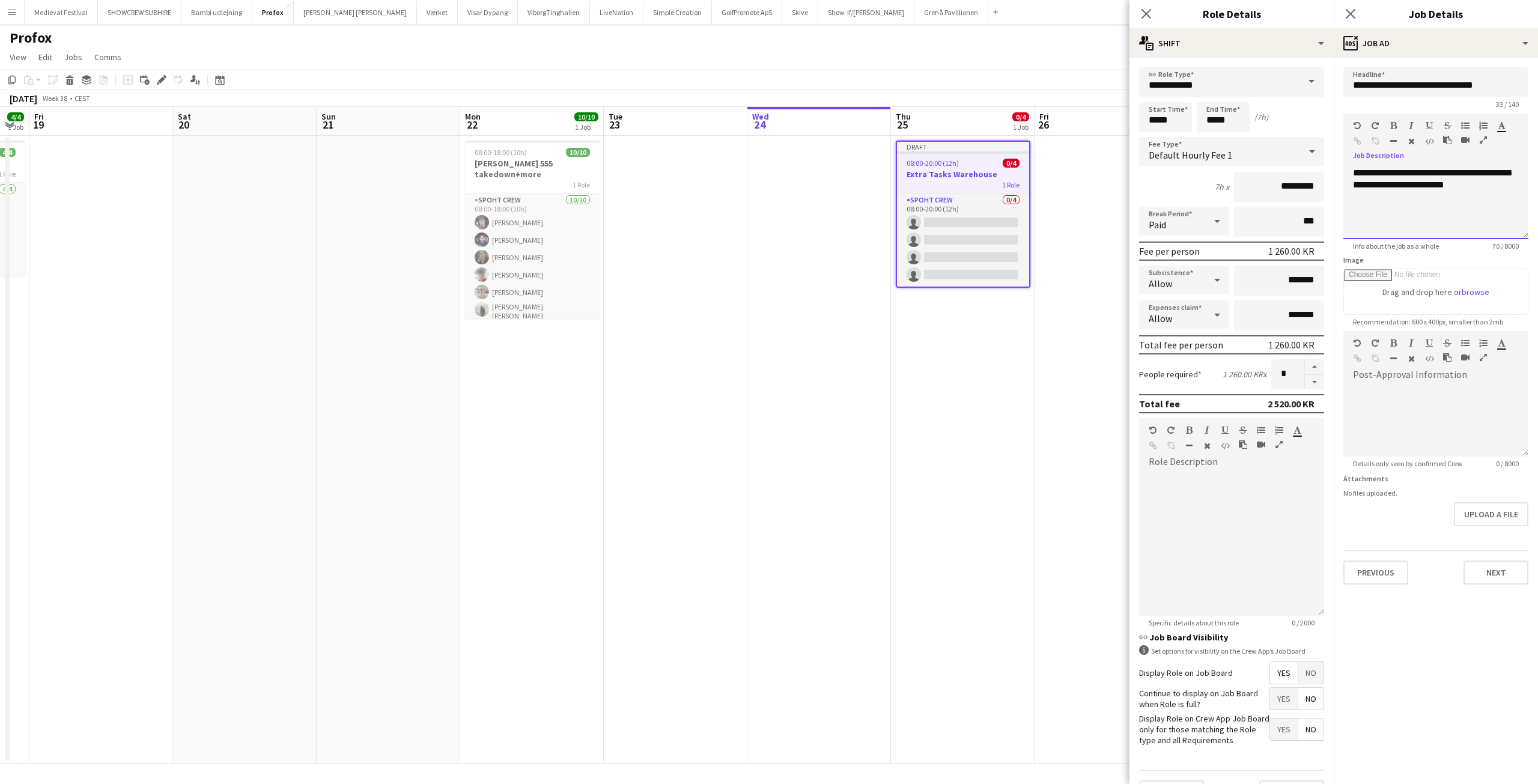
click at [1492, 191] on div "**********" at bounding box center [1436, 203] width 185 height 72
click at [1499, 563] on button "Next" at bounding box center [1496, 573] width 65 height 24
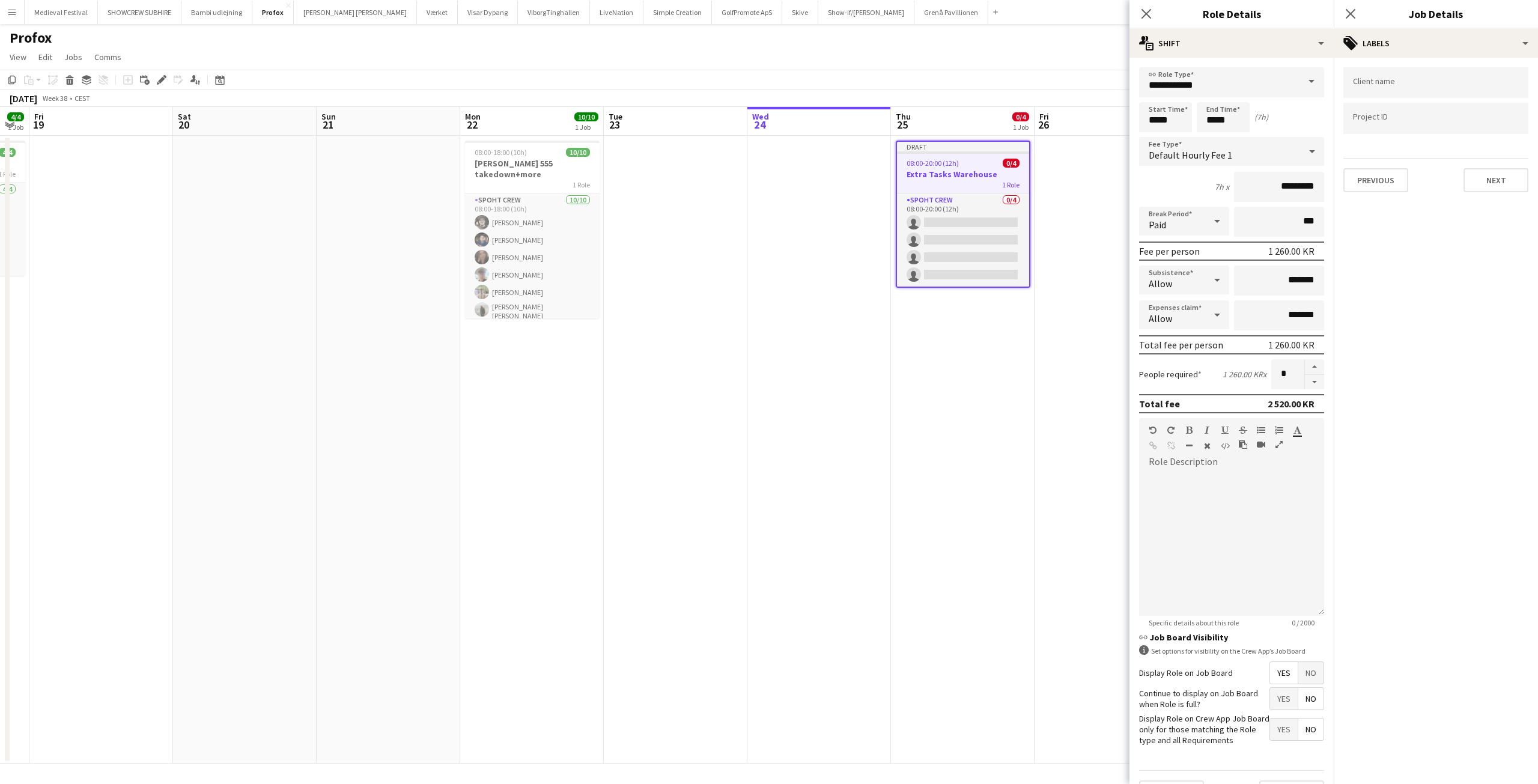
click at [1107, 488] on app-date-cell at bounding box center [1107, 449] width 143 height 628
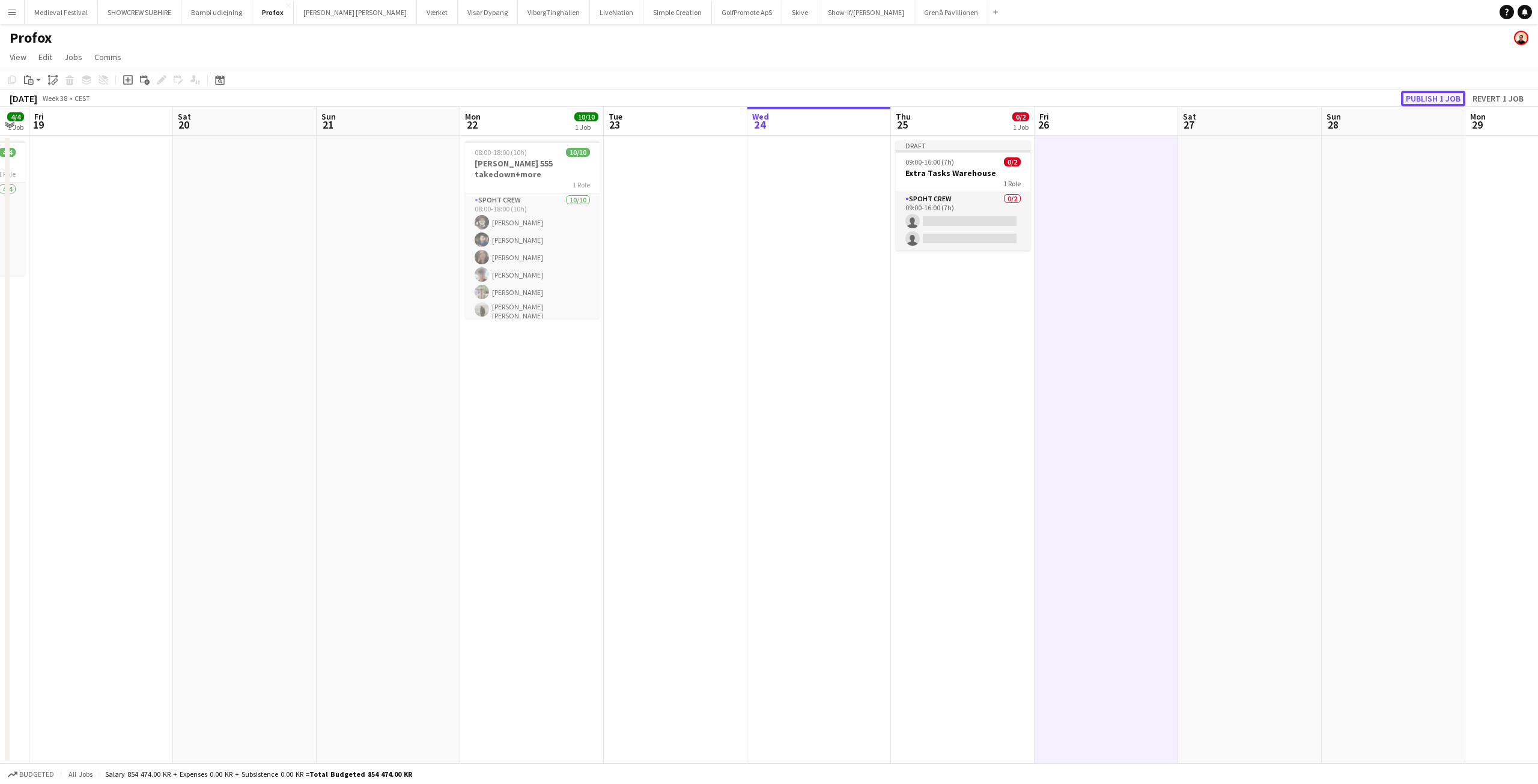
click at [1410, 93] on button "Publish 1 job" at bounding box center [1433, 99] width 65 height 16
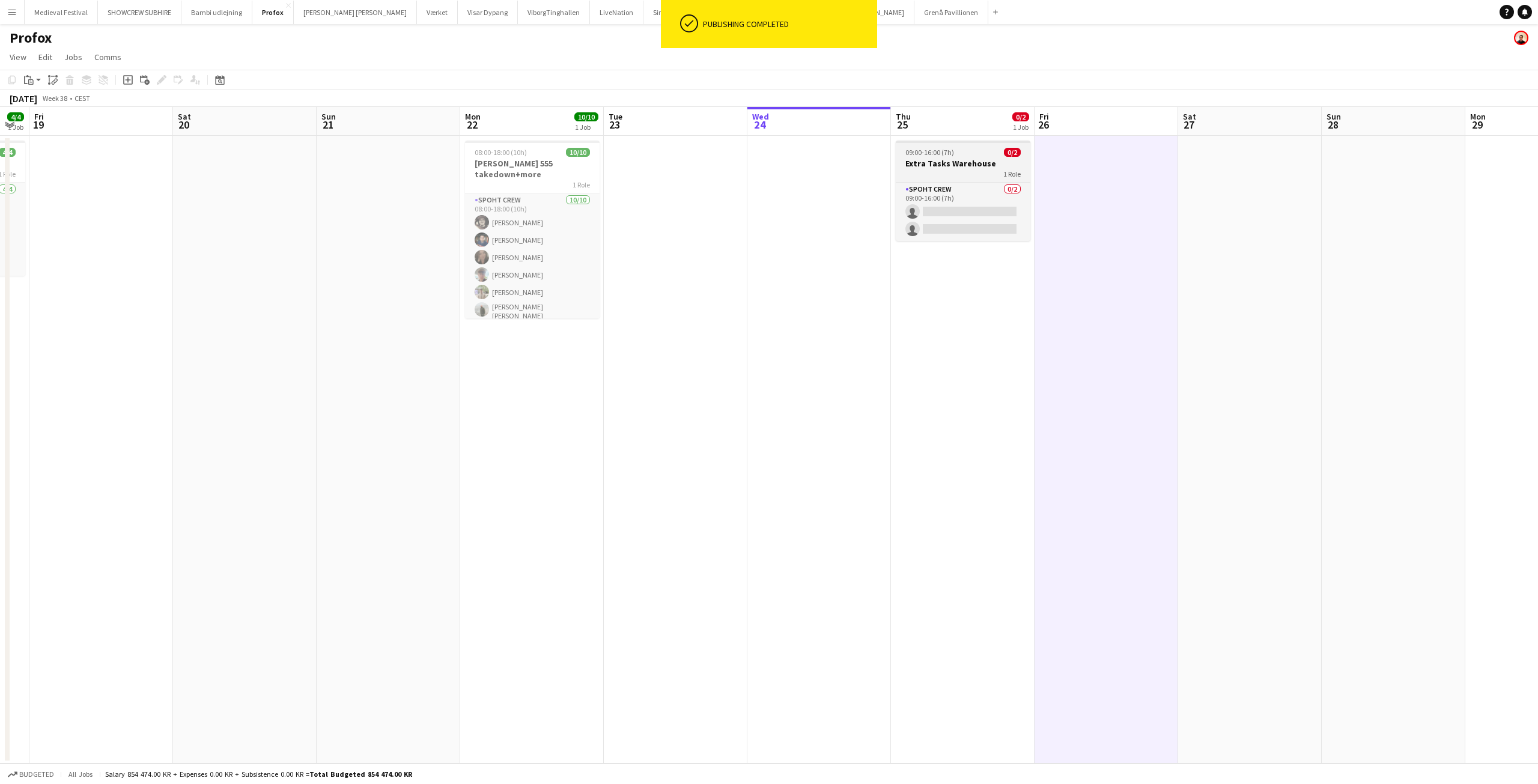
click at [958, 164] on h3 "Extra Tasks Warehouse" at bounding box center [963, 163] width 134 height 10
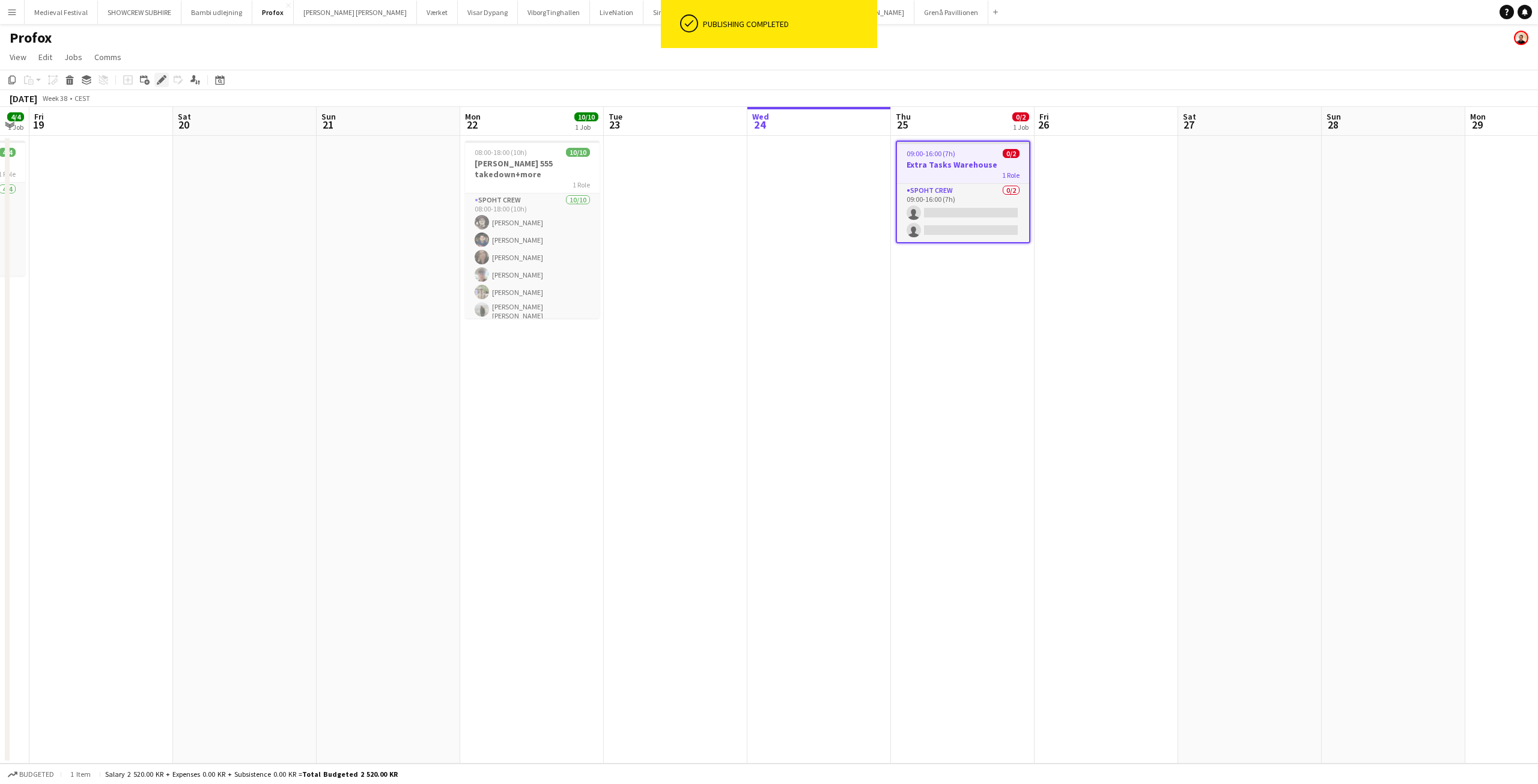
click at [163, 77] on icon "Edit" at bounding box center [162, 79] width 10 height 10
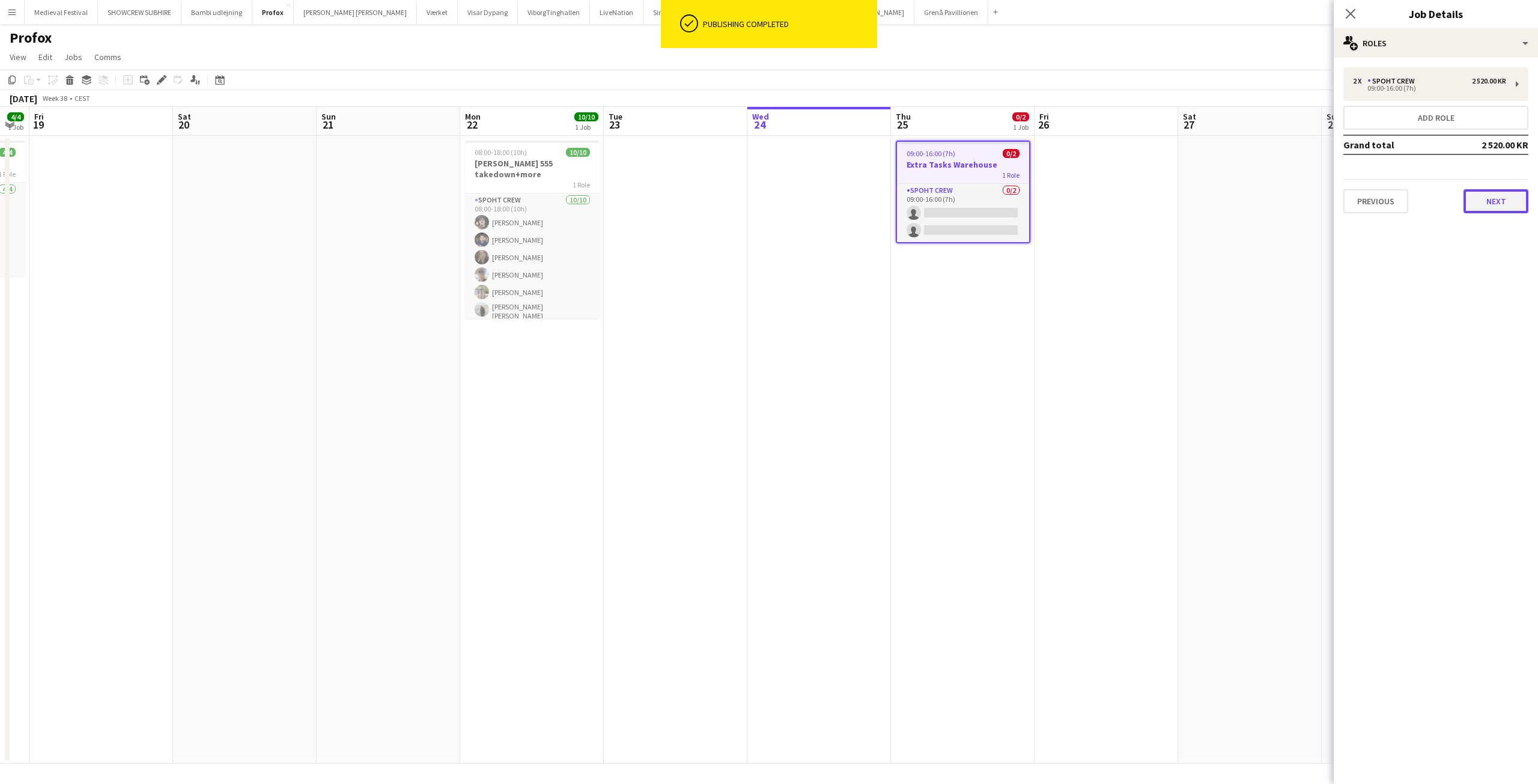
click at [1503, 201] on button "Next" at bounding box center [1496, 202] width 65 height 24
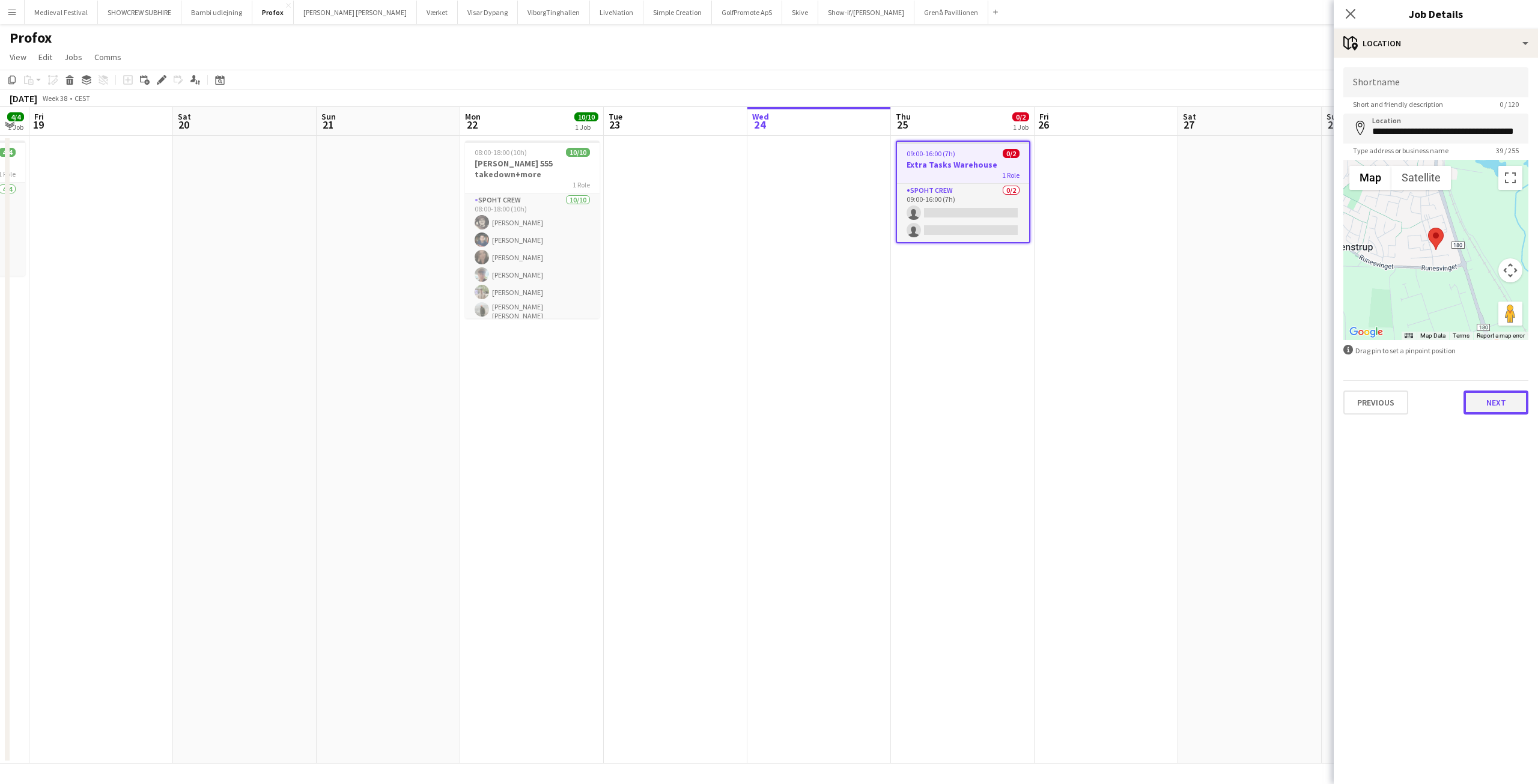
click at [1483, 402] on button "Next" at bounding box center [1496, 402] width 65 height 24
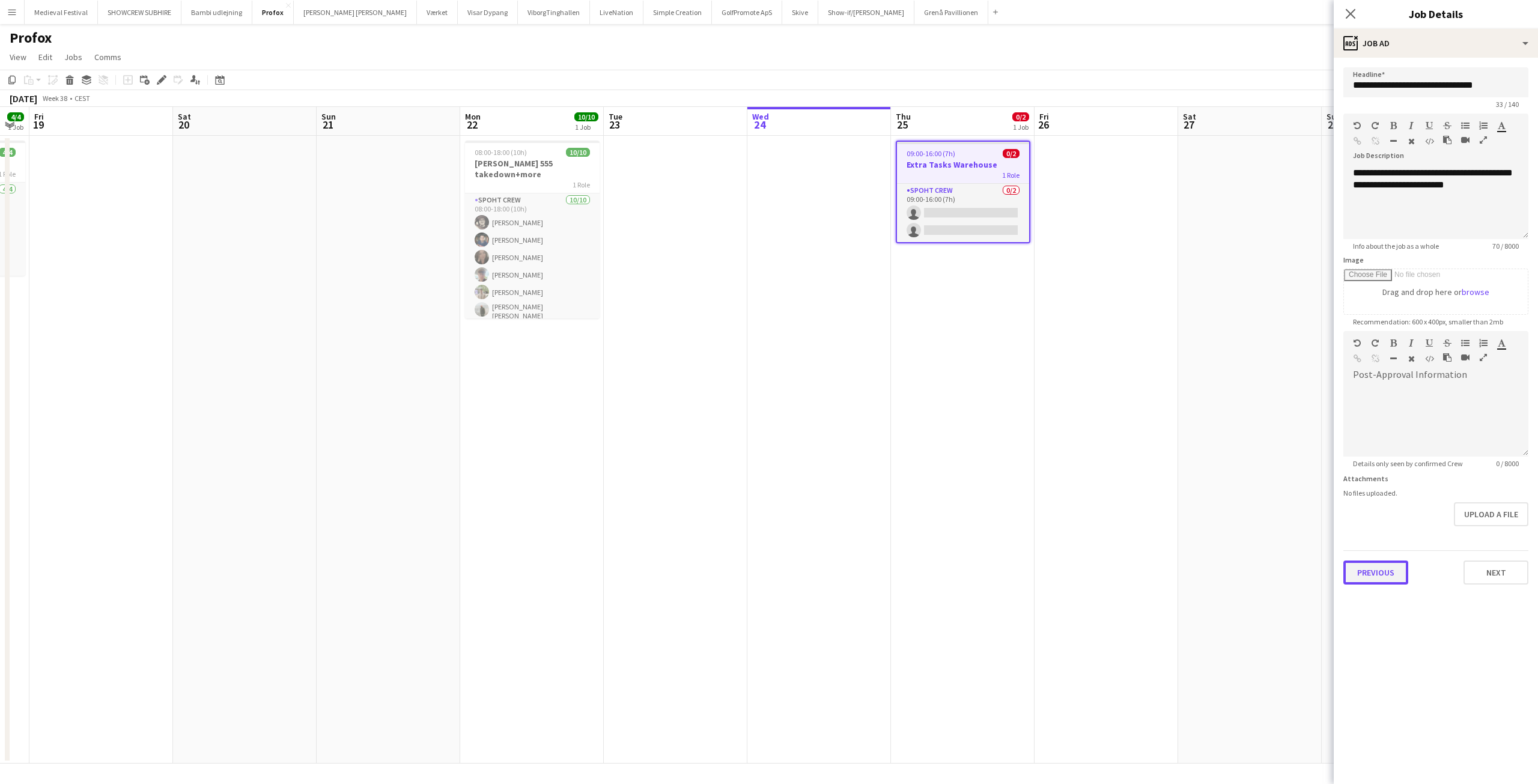
click at [1383, 572] on button "Previous" at bounding box center [1376, 573] width 65 height 24
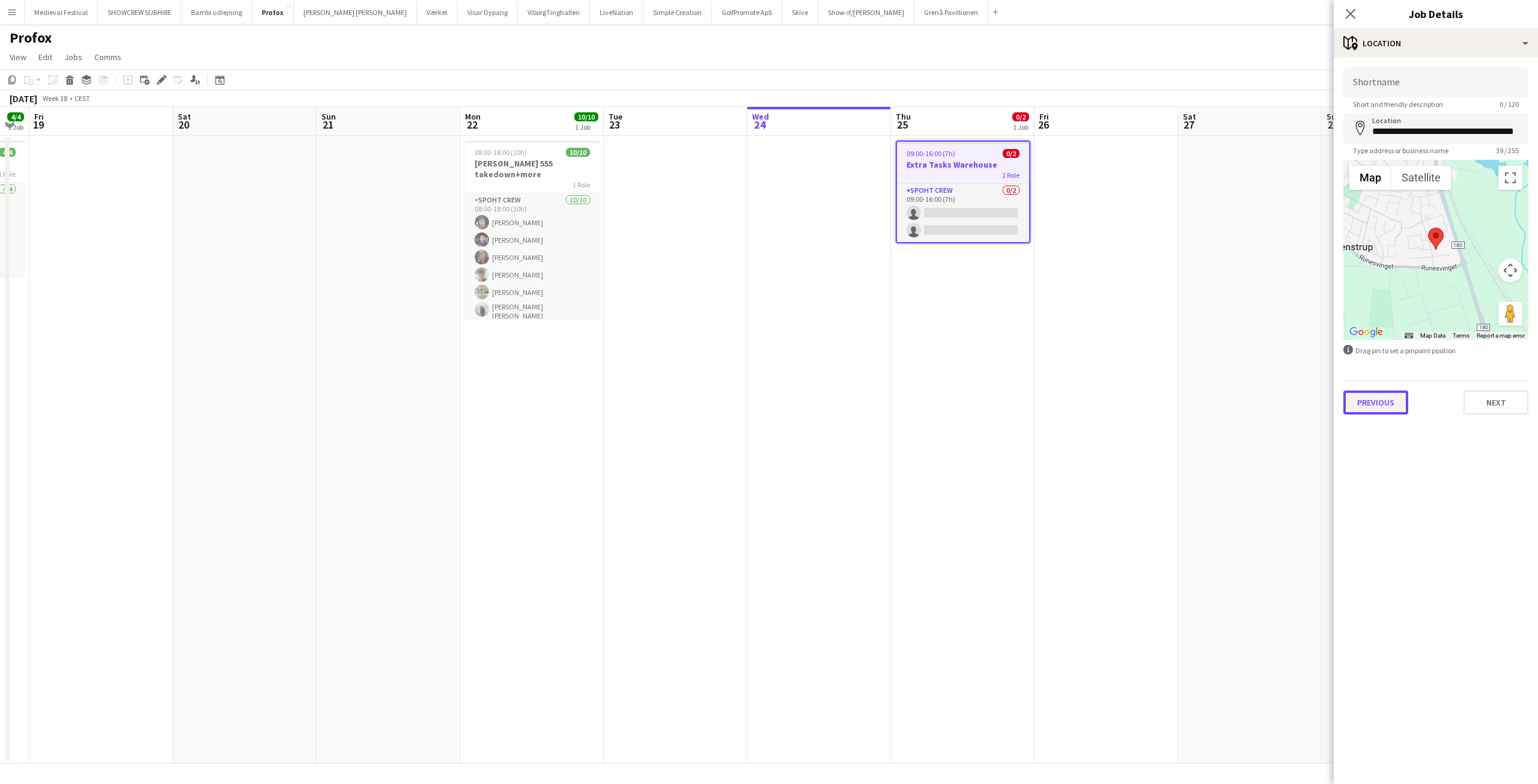
click at [1374, 398] on button "Previous" at bounding box center [1376, 402] width 65 height 24
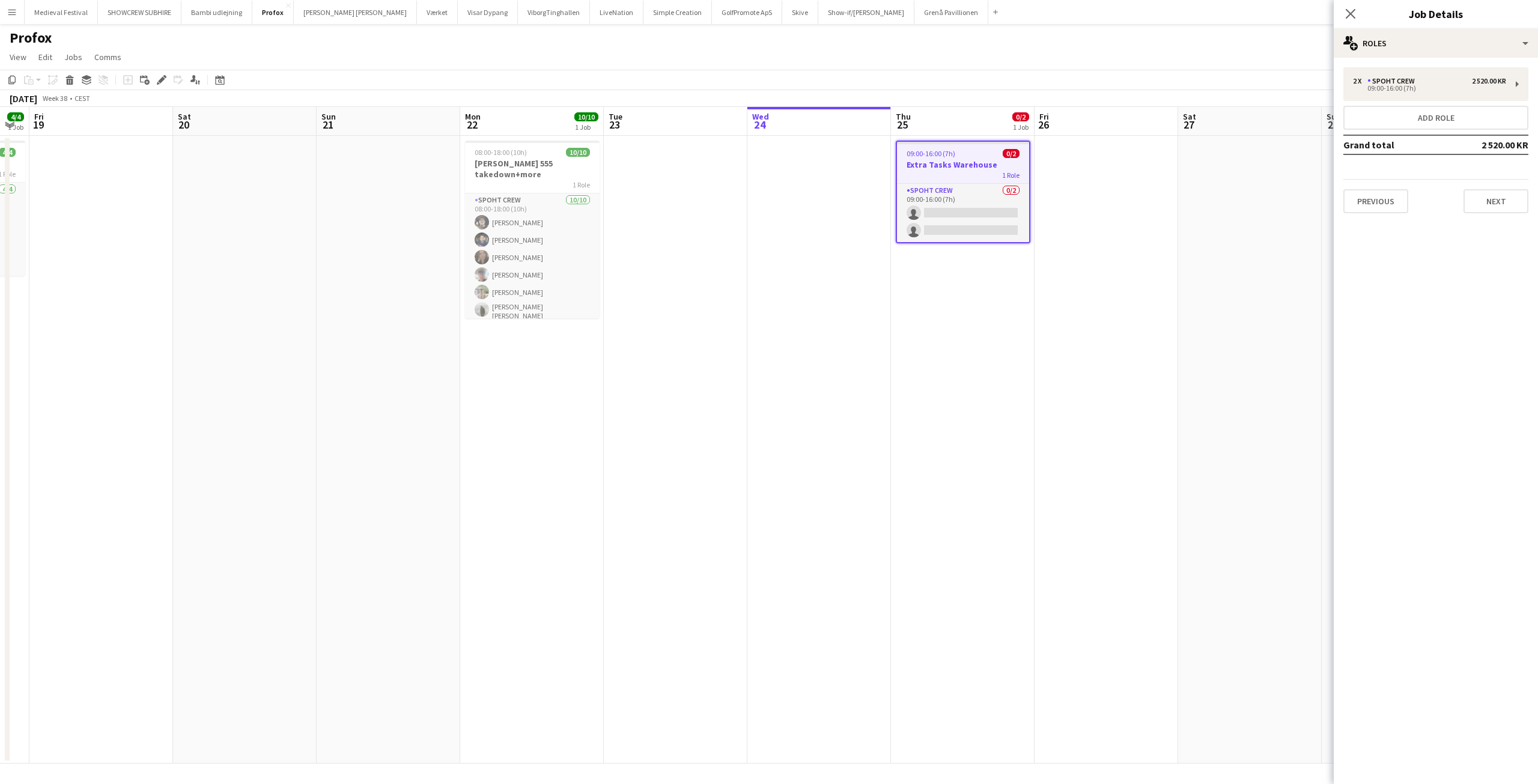
click at [1395, 184] on div "Previous Next" at bounding box center [1436, 196] width 185 height 34
click at [1387, 196] on button "Previous" at bounding box center [1376, 202] width 65 height 24
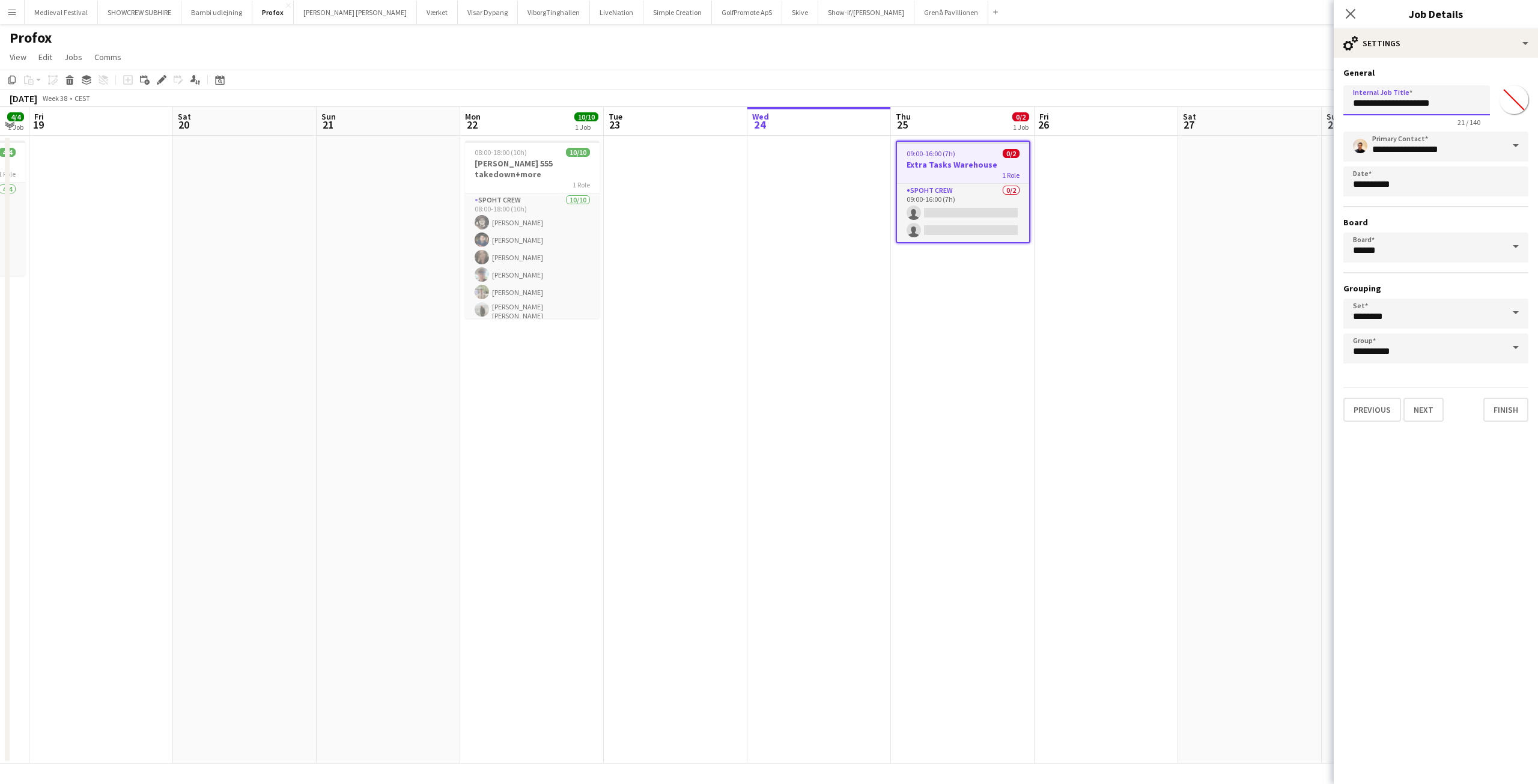
click at [1451, 92] on input "**********" at bounding box center [1417, 100] width 147 height 30
type input "**********"
click at [1166, 314] on app-date-cell at bounding box center [1107, 449] width 143 height 628
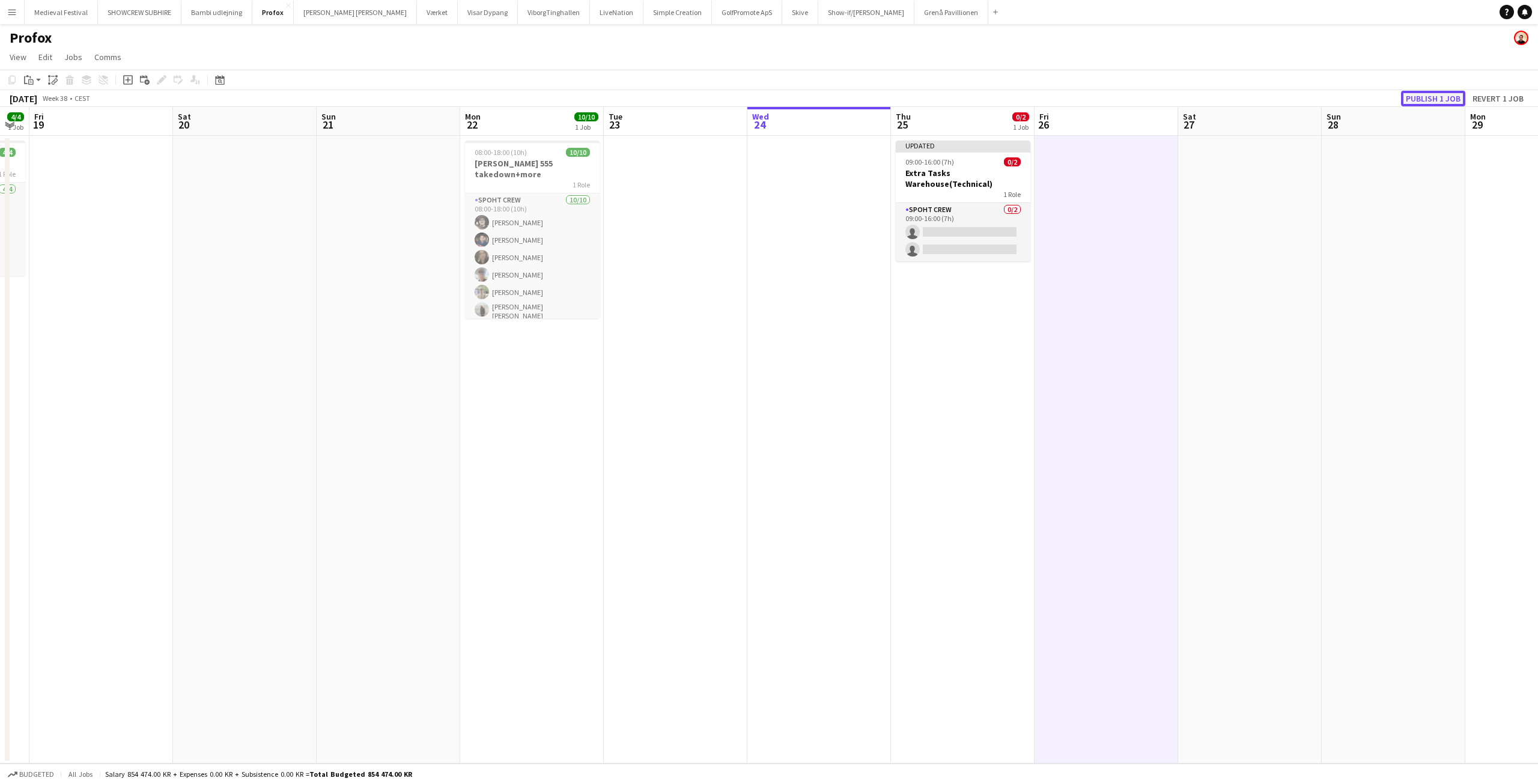
click at [1422, 93] on button "Publish 1 job" at bounding box center [1433, 99] width 65 height 16
click at [7, 8] on button "Menu" at bounding box center [12, 12] width 24 height 24
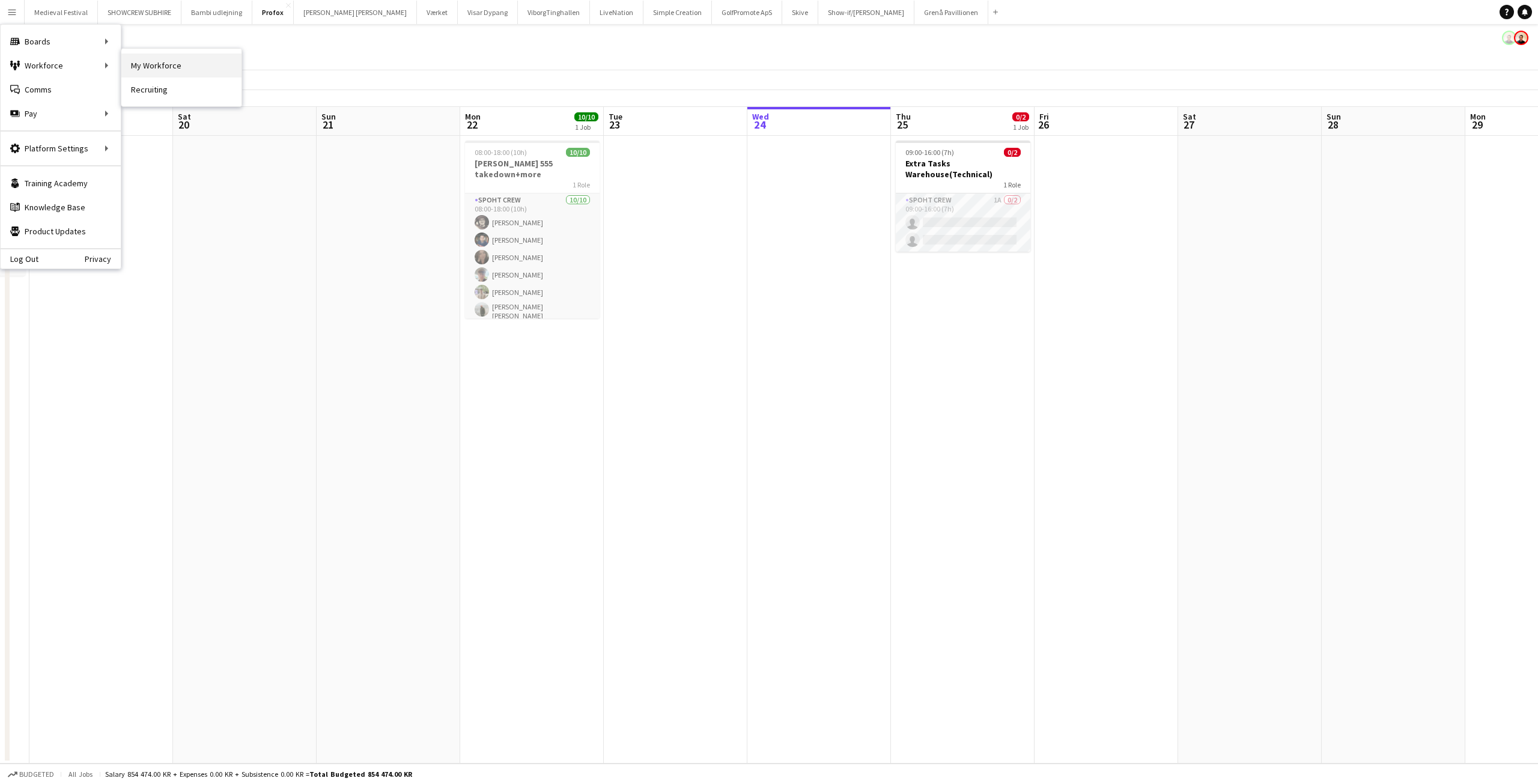
click at [138, 64] on link "My Workforce" at bounding box center [182, 65] width 121 height 24
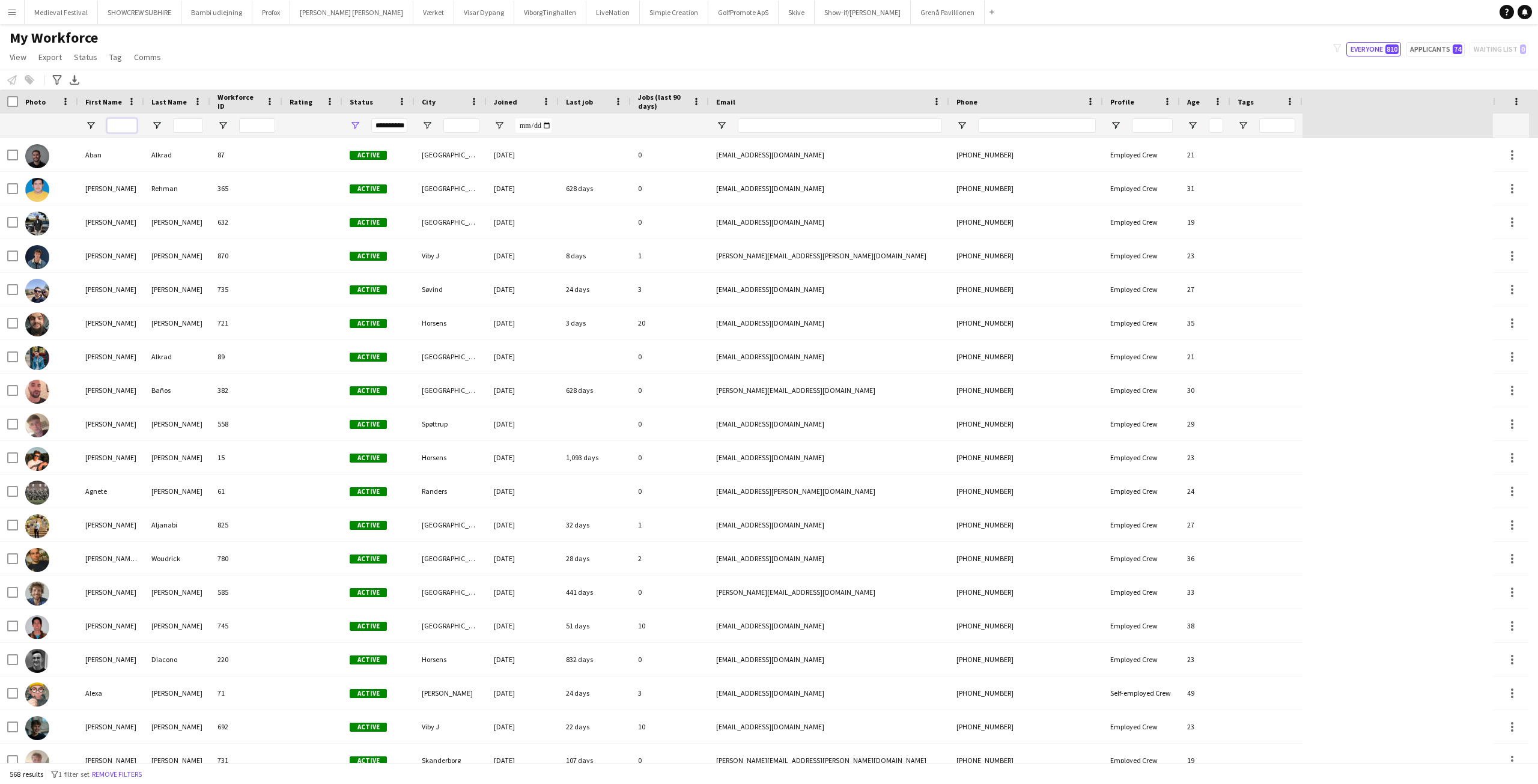
click at [130, 124] on input "First Name Filter Input" at bounding box center [121, 126] width 30 height 15
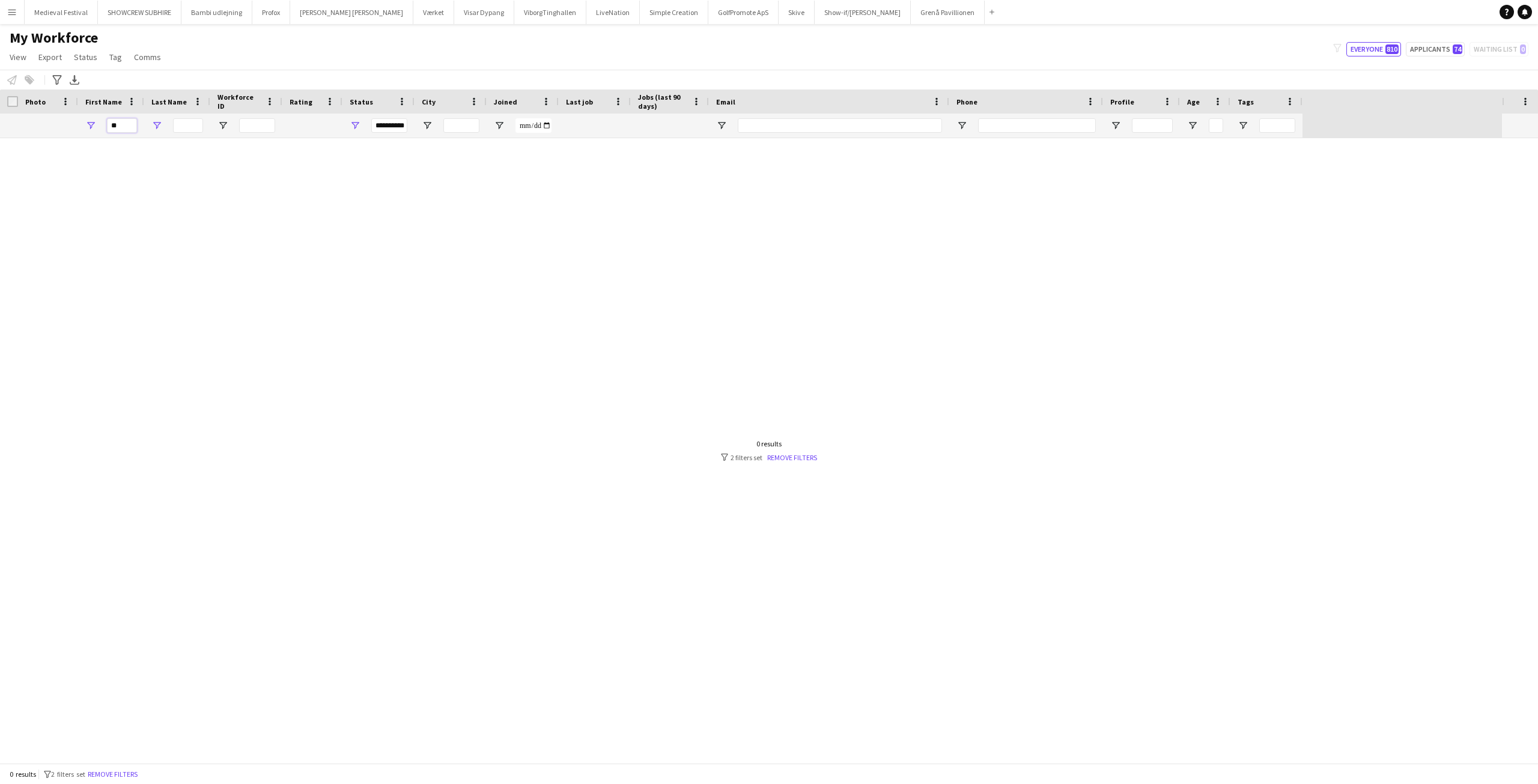
type input "*"
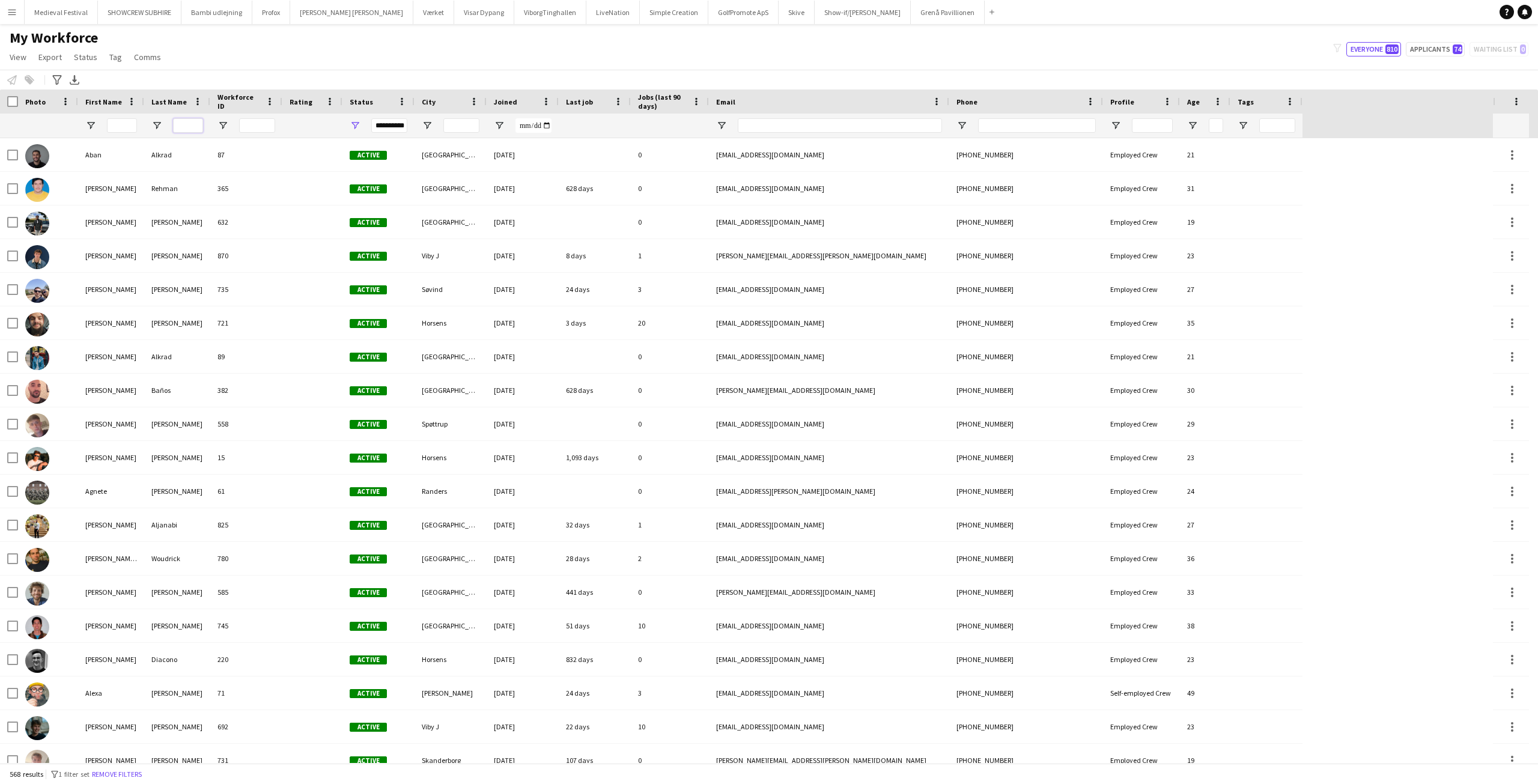
click at [194, 123] on input "Last Name Filter Input" at bounding box center [188, 126] width 30 height 15
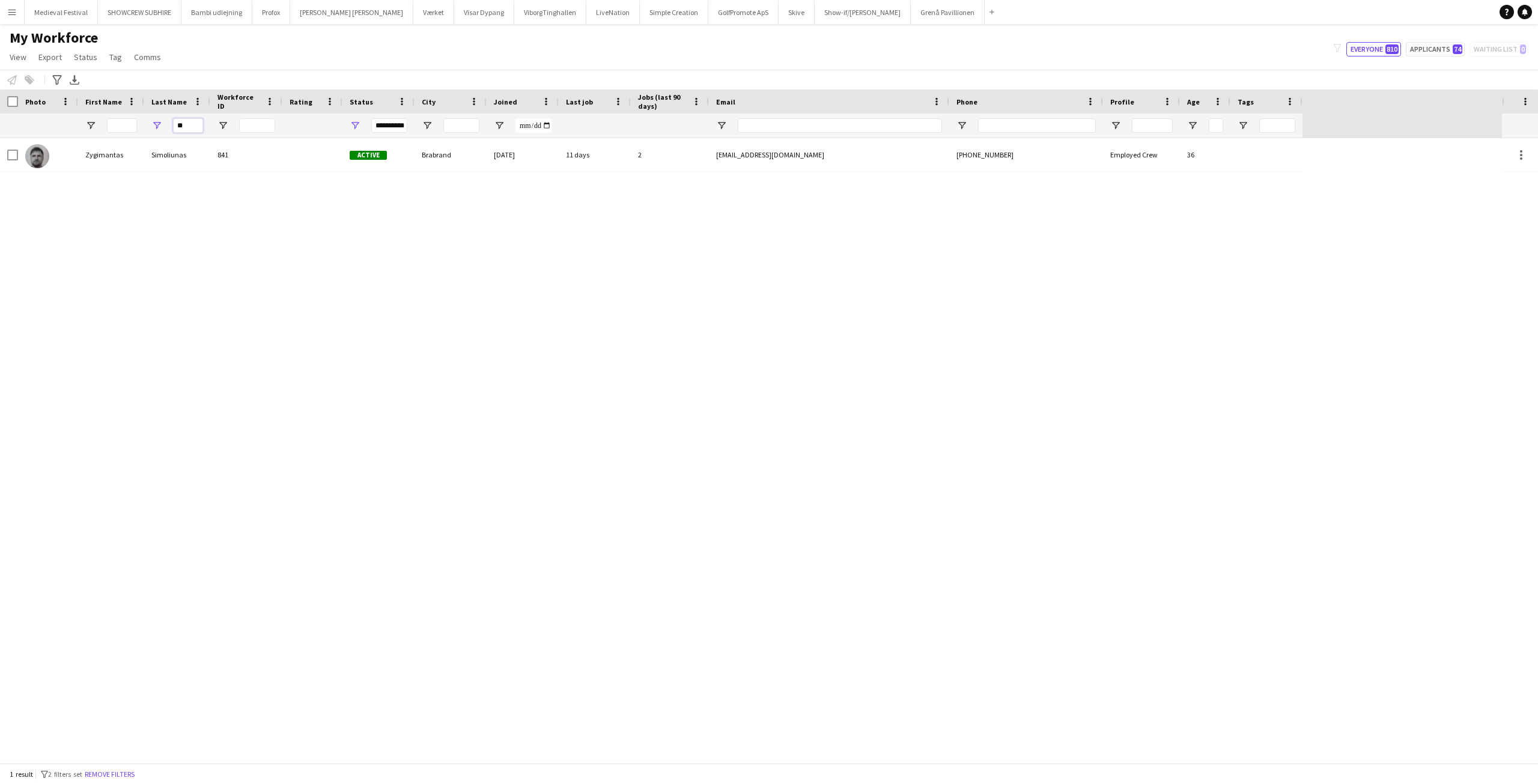
type input "*"
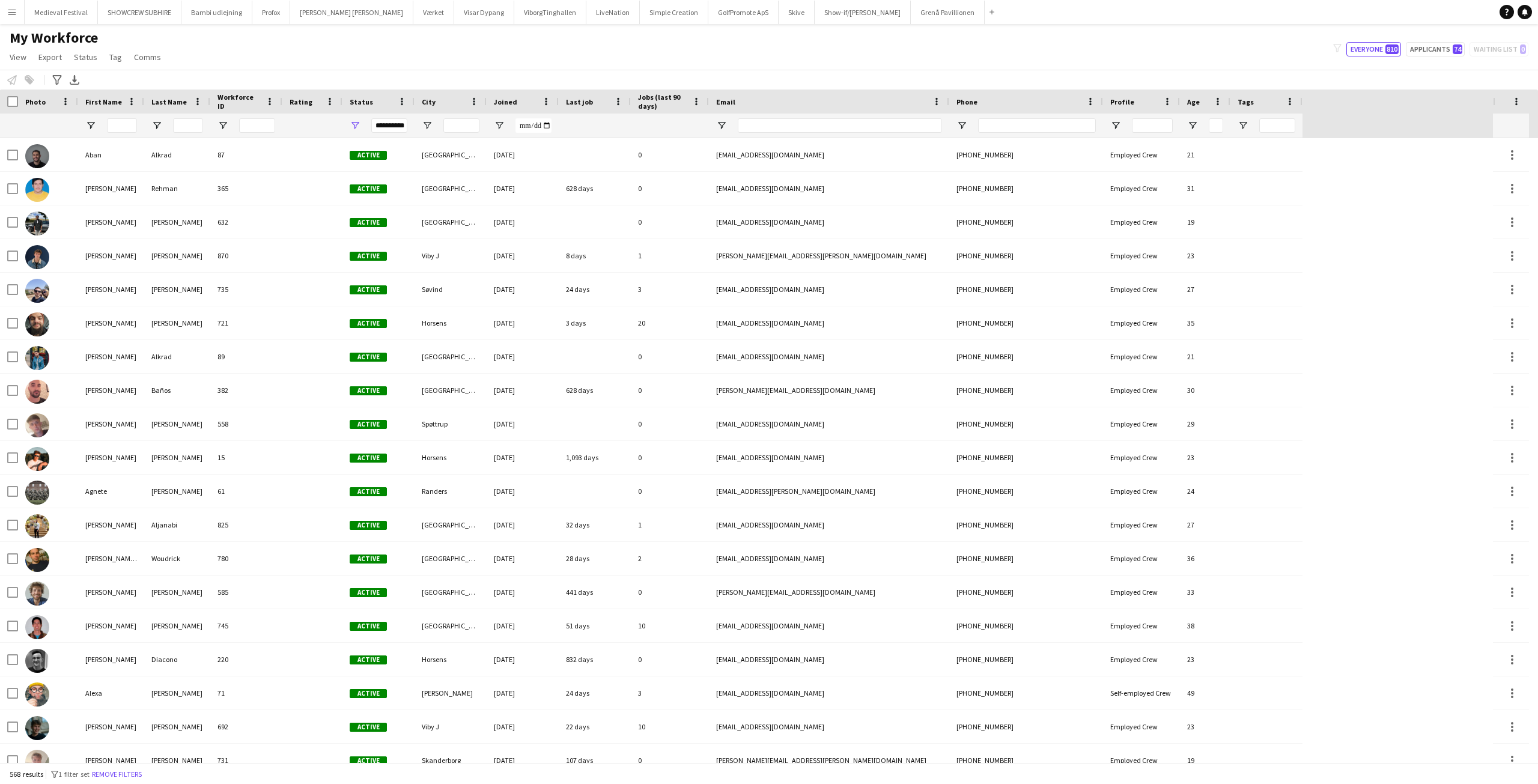
click at [20, 16] on button "Menu" at bounding box center [12, 12] width 24 height 24
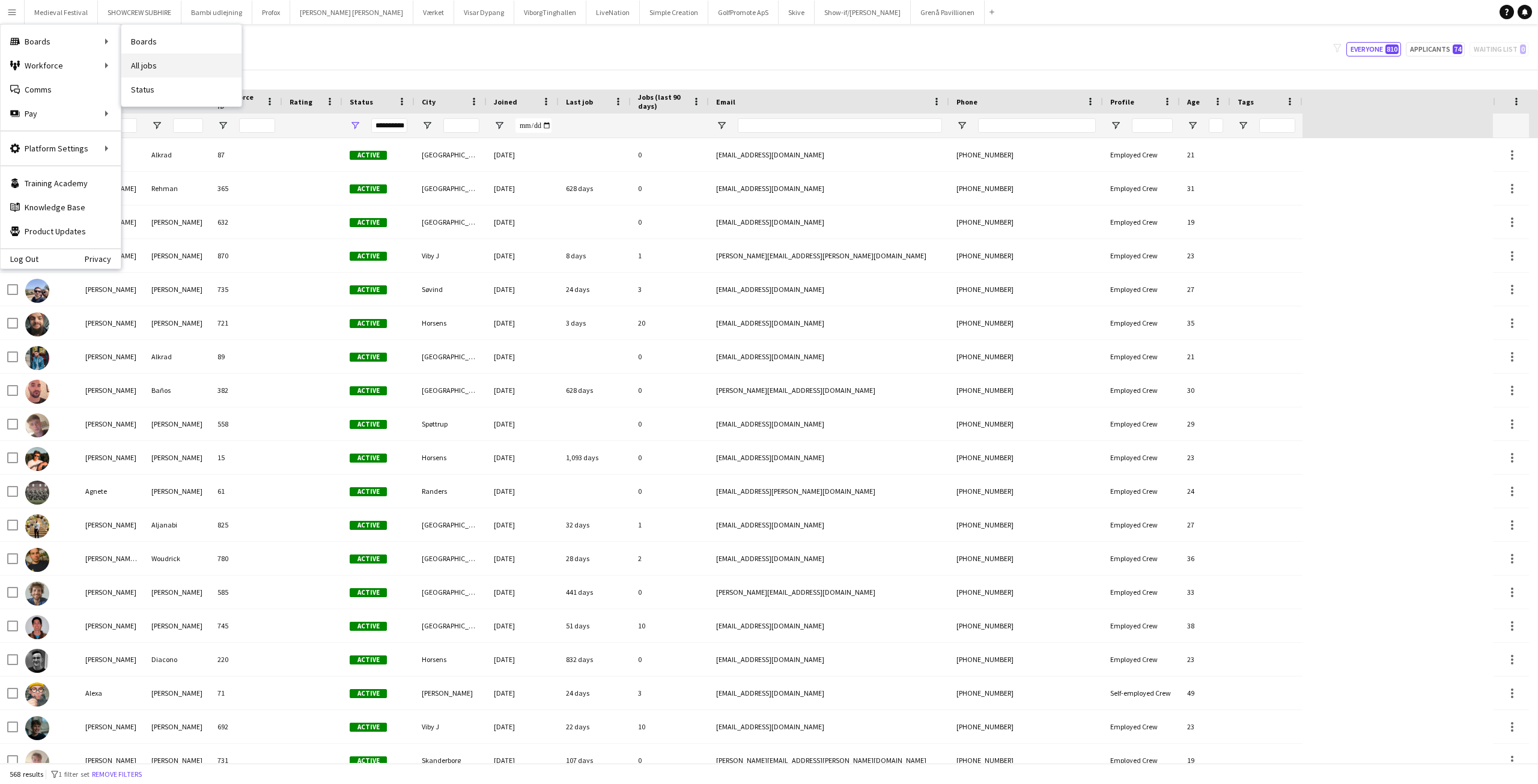
click at [138, 58] on link "All jobs" at bounding box center [182, 65] width 121 height 24
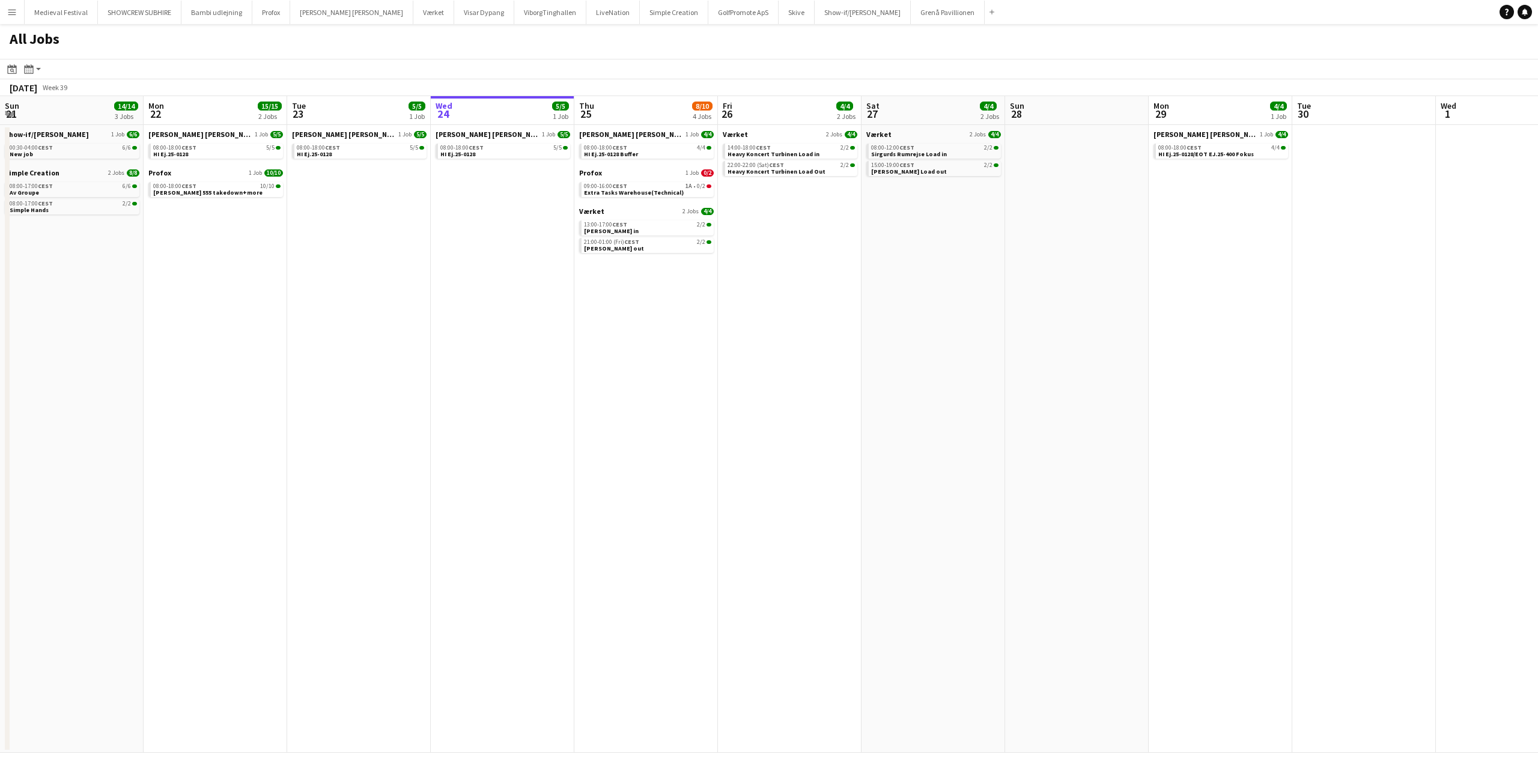
scroll to position [0, 287]
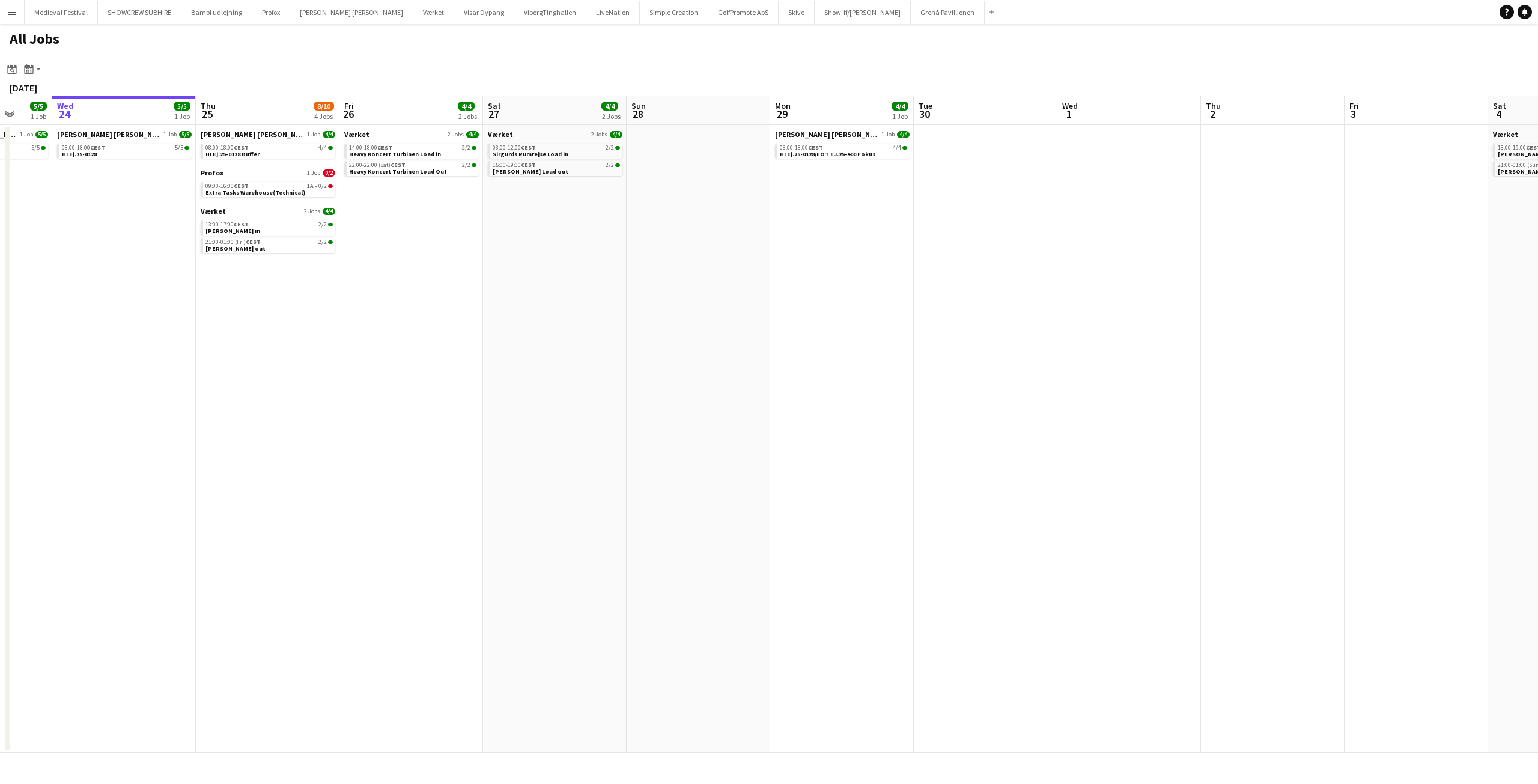
click at [851, 316] on app-all-jobs "All Jobs Date picker SEP 2025 SEP 2025 Monday M Tuesday T Wednesday W Thursday …" at bounding box center [769, 389] width 1538 height 729
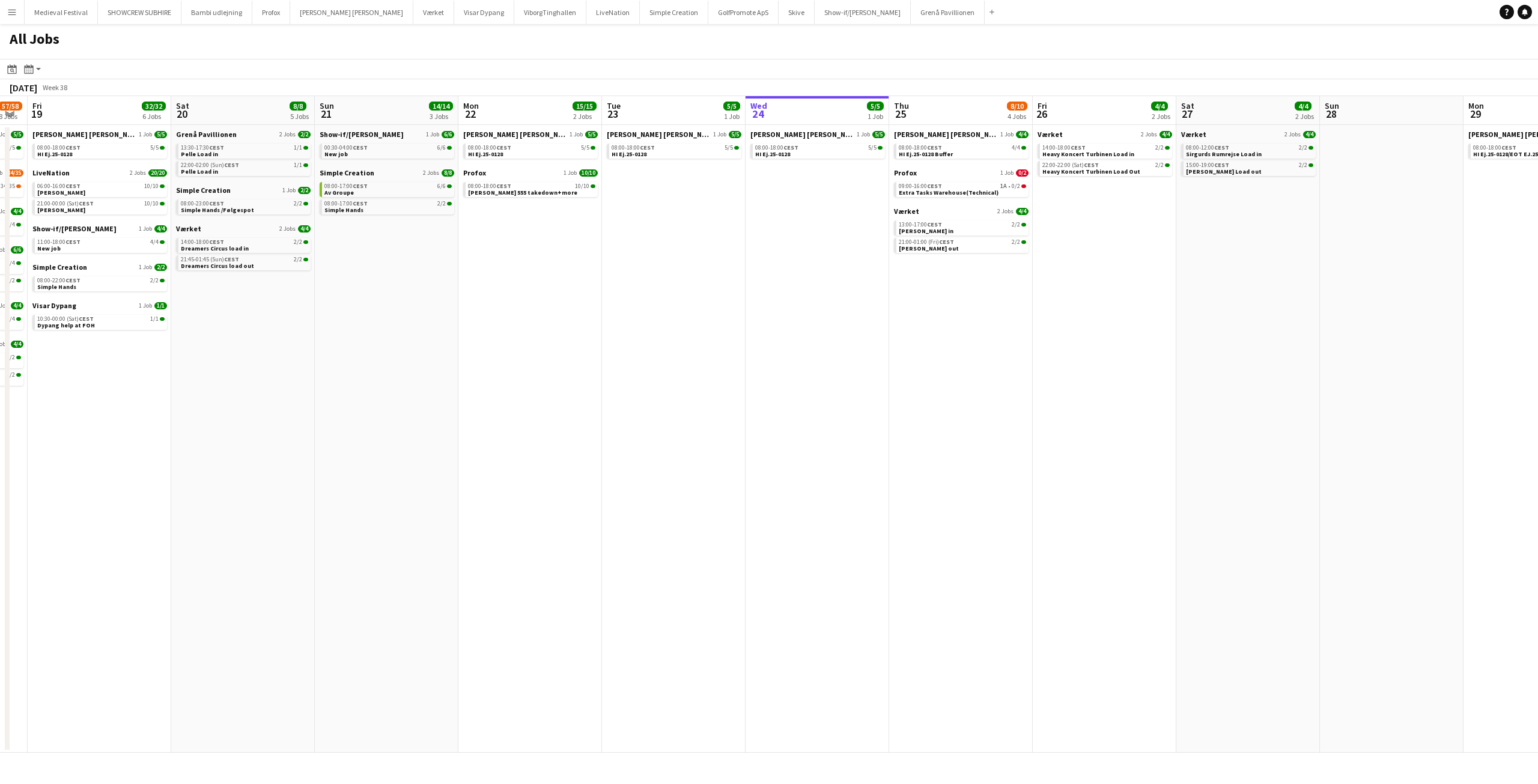
drag, startPoint x: 452, startPoint y: 257, endPoint x: 931, endPoint y: 293, distance: 480.4
click at [931, 293] on app-calendar-viewport "Wed 17 16/16 4 Jobs Thu 18 57/58 8 Jobs Fri 19 32/32 6 Jobs Sat 20 8/8 5 Jobs S…" at bounding box center [769, 424] width 1538 height 657
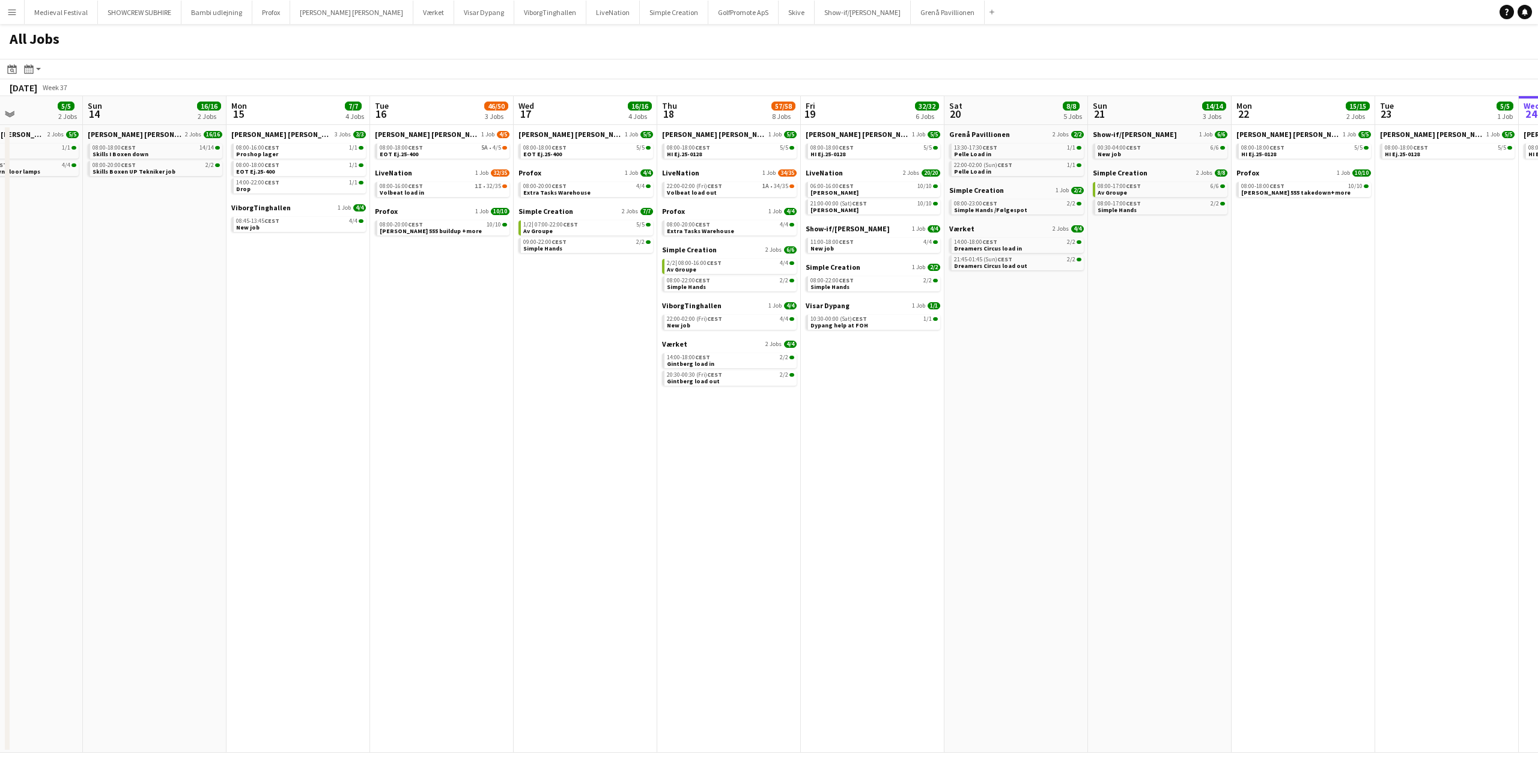
drag, startPoint x: 410, startPoint y: 285, endPoint x: 877, endPoint y: 348, distance: 471.2
click at [877, 348] on app-calendar-viewport "Thu 11 2/2 1 Job Fri 12 12/12 4 Jobs Sat 13 5/5 2 Jobs Sun 14 16/16 2 Jobs Mon …" at bounding box center [769, 424] width 1538 height 657
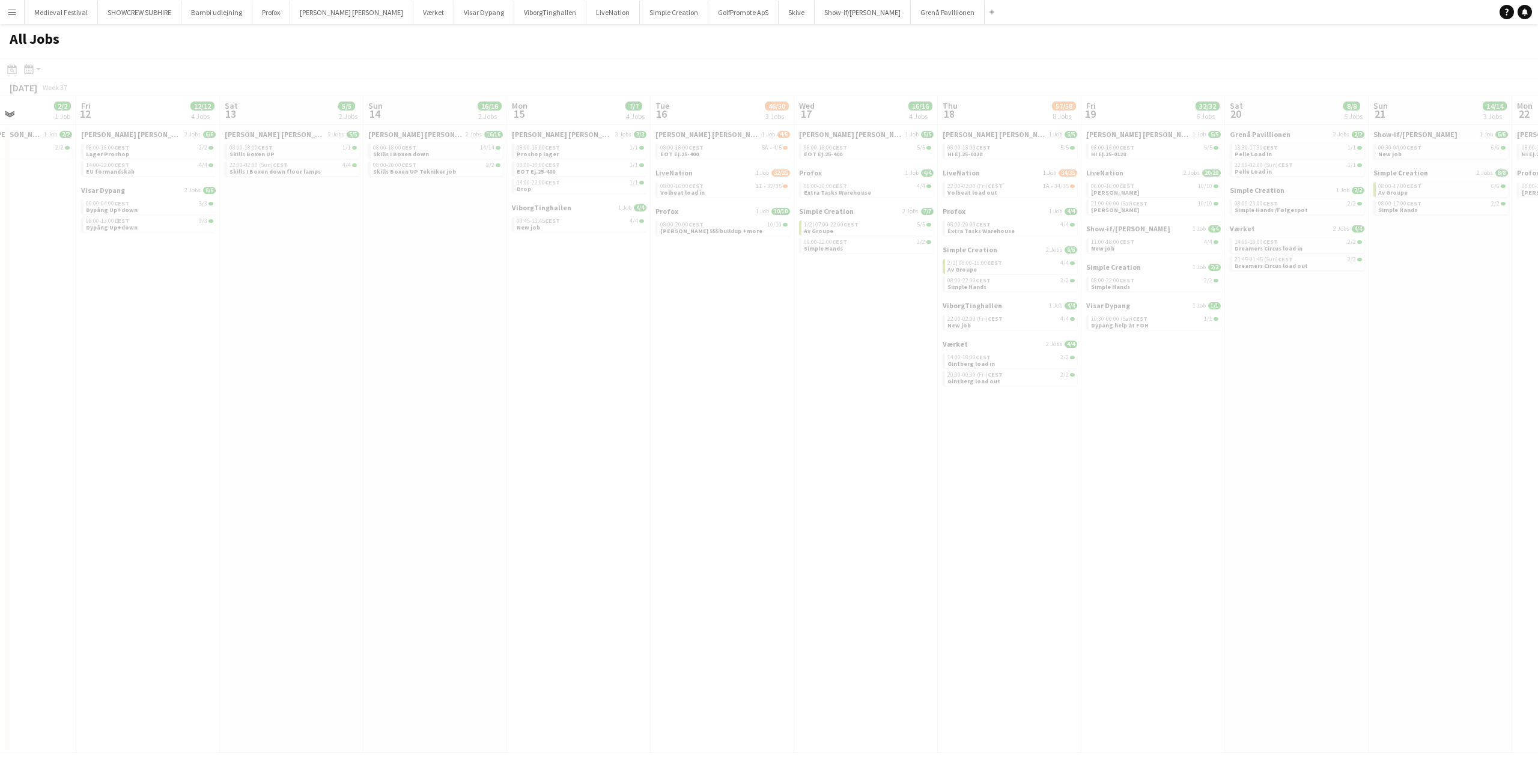
drag, startPoint x: 625, startPoint y: 324, endPoint x: 861, endPoint y: 332, distance: 236.1
click at [893, 347] on app-calendar-viewport "Tue 9 Wed 10 2/2 1 Job Thu 11 2/2 1 Job Fri 12 12/12 4 Jobs Sat 13 5/5 2 Jobs S…" at bounding box center [769, 424] width 1538 height 657
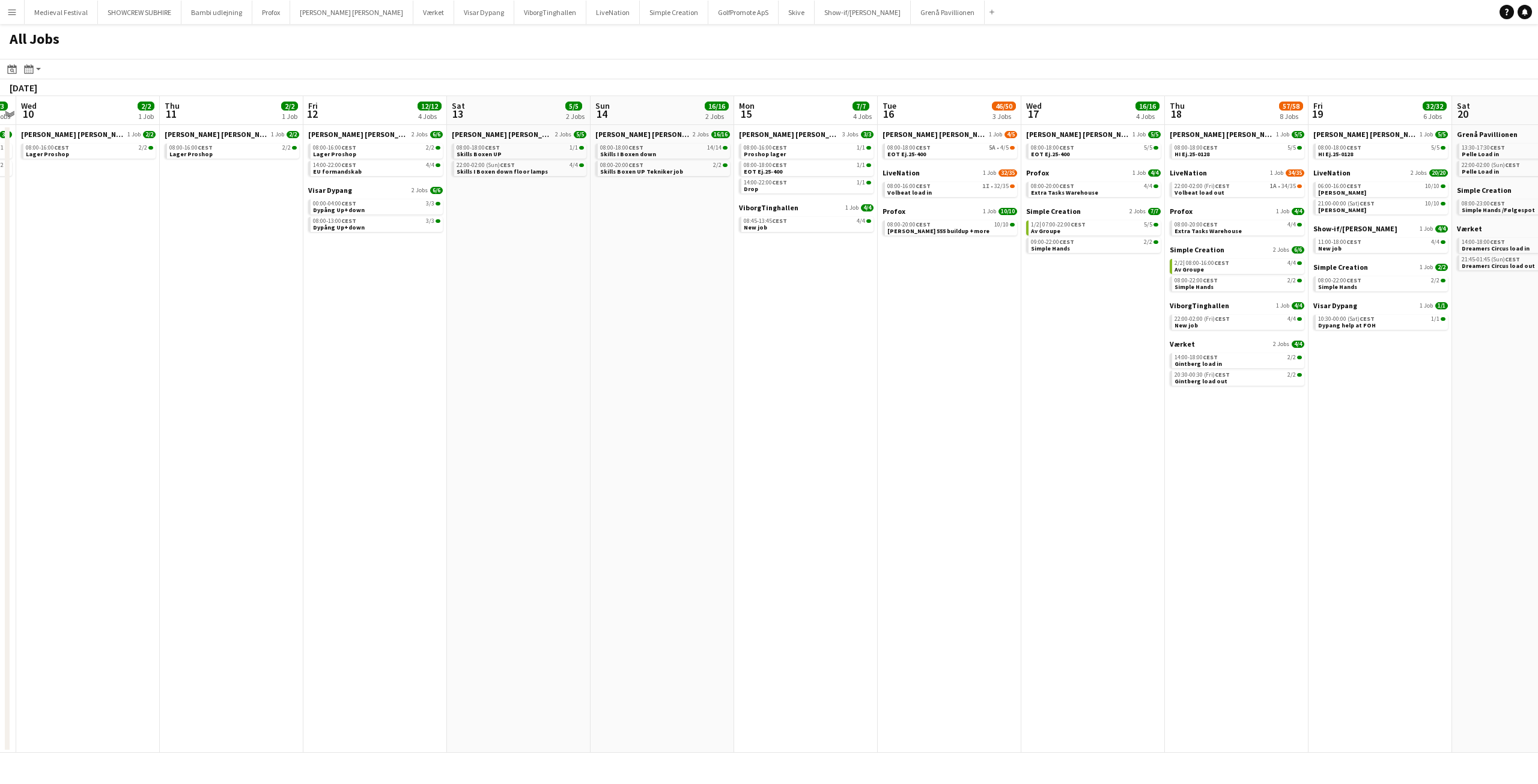
click at [1041, 378] on app-all-jobs "All Jobs Date picker SEP 2025 SEP 2025 Monday M Tuesday T Wednesday W Thursday …" at bounding box center [769, 389] width 1538 height 729
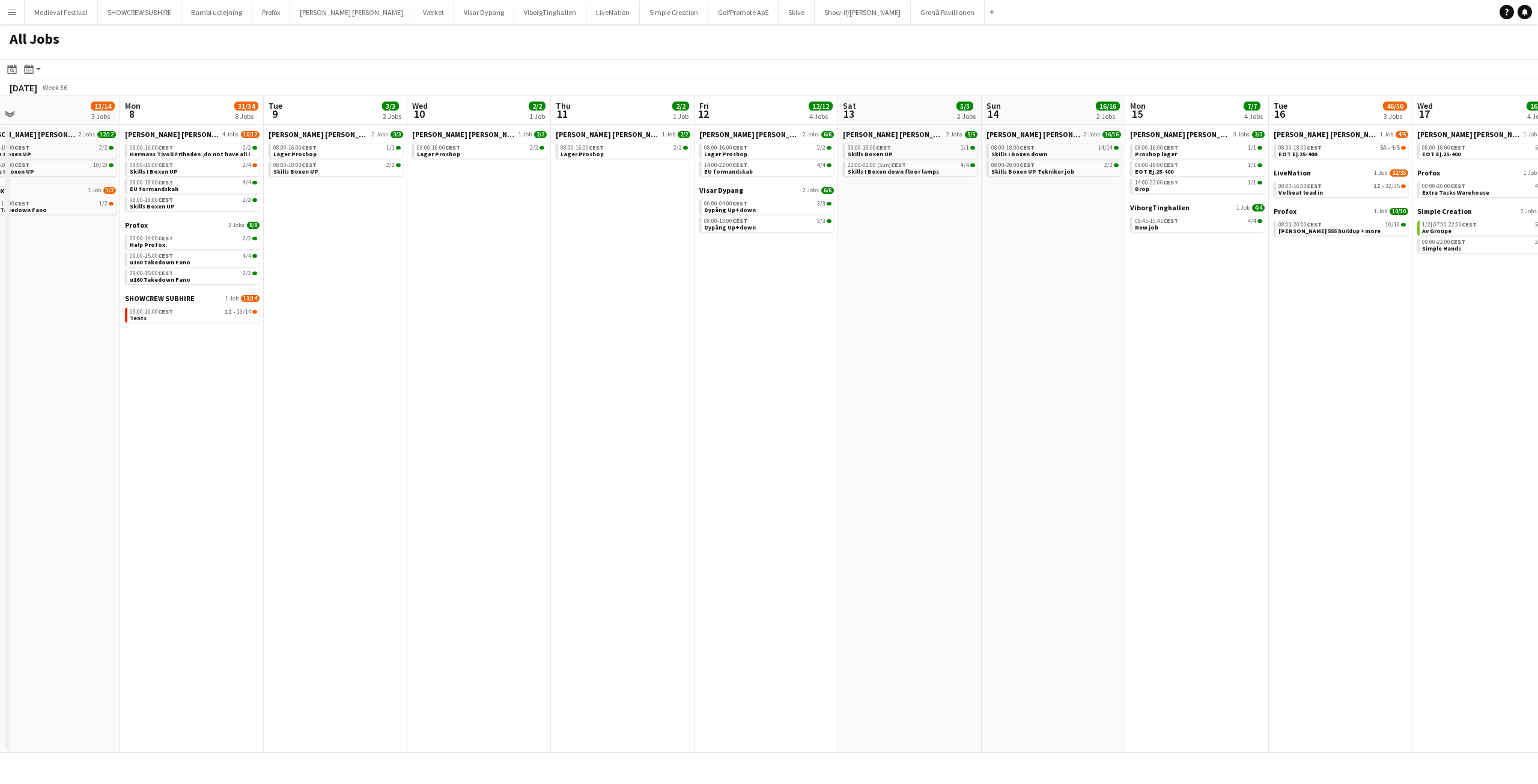
drag, startPoint x: 471, startPoint y: 327, endPoint x: 862, endPoint y: 368, distance: 393.1
click at [862, 368] on app-calendar-viewport "Fri 5 9/10 3 Jobs Sat 6 21/22 5 Jobs Sun 7 13/14 3 Jobs Mon 8 31/34 8 Jobs Tue …" at bounding box center [769, 424] width 1538 height 657
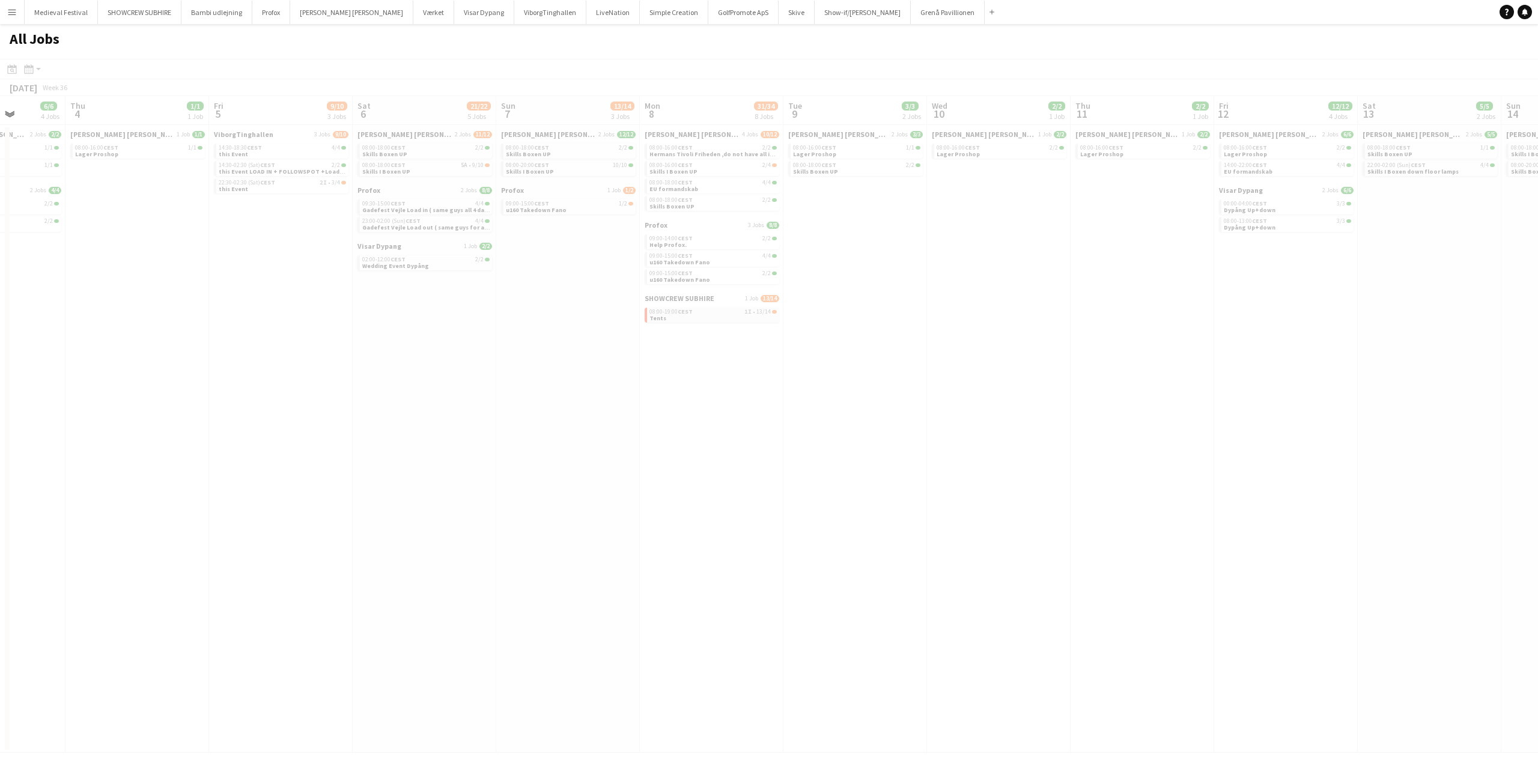
drag, startPoint x: 480, startPoint y: 305, endPoint x: 734, endPoint y: 314, distance: 254.2
click at [783, 325] on app-all-jobs "All Jobs Date picker SEP 2025 SEP 2025 Monday M Tuesday T Wednesday W Thursday …" at bounding box center [769, 389] width 1538 height 729
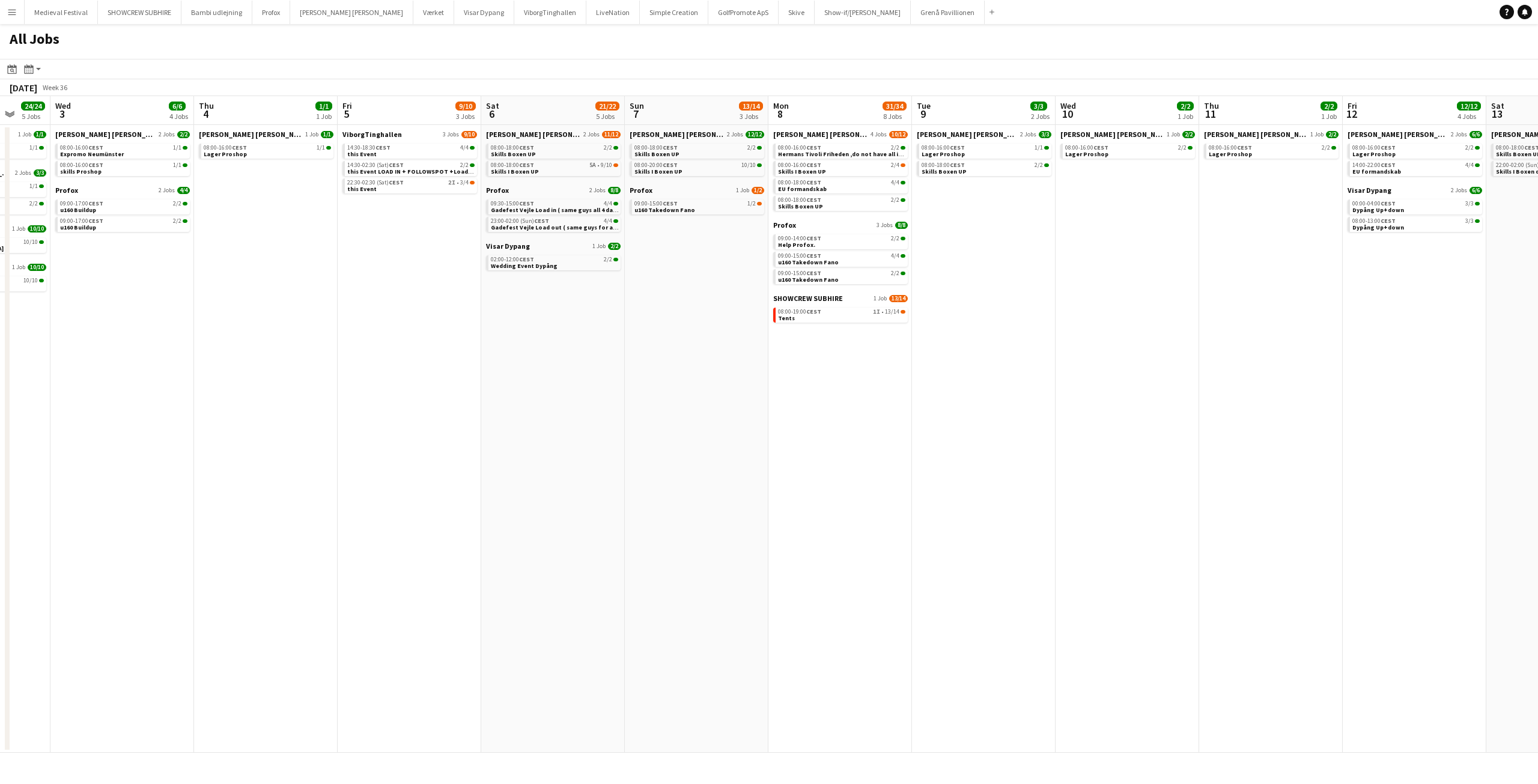
drag, startPoint x: 449, startPoint y: 318, endPoint x: 583, endPoint y: 320, distance: 134.0
click at [584, 323] on app-calendar-viewport "Mon 1 17/18 6 Jobs Tue 2 24/24 5 Jobs Wed 3 6/6 4 Jobs Thu 4 1/1 1 Job Fri 5 9/…" at bounding box center [769, 424] width 1538 height 657
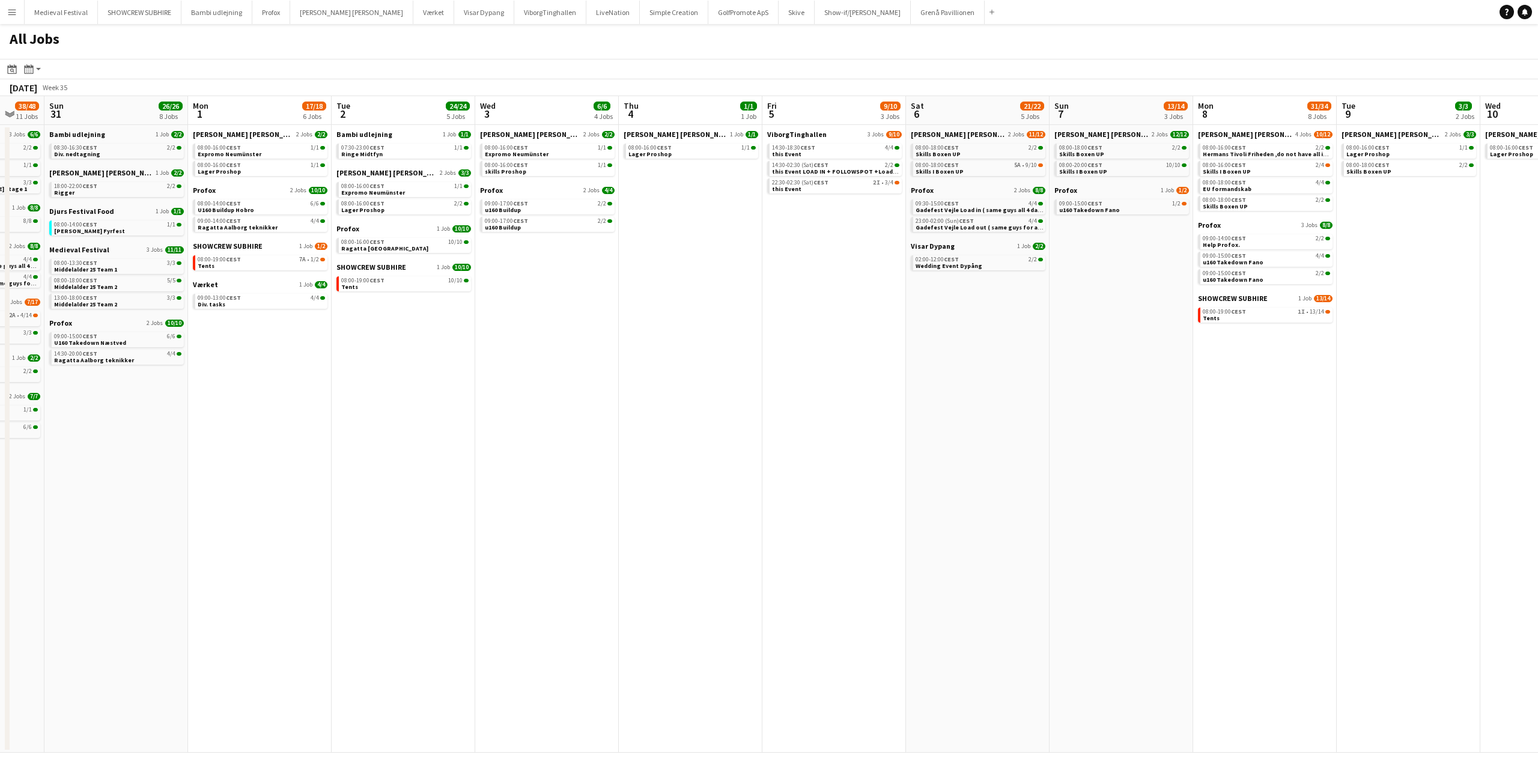
click at [941, 344] on app-all-jobs "All Jobs Date picker SEP 2025 SEP 2025 Monday M Tuesday T Wednesday W Thursday …" at bounding box center [769, 389] width 1538 height 729
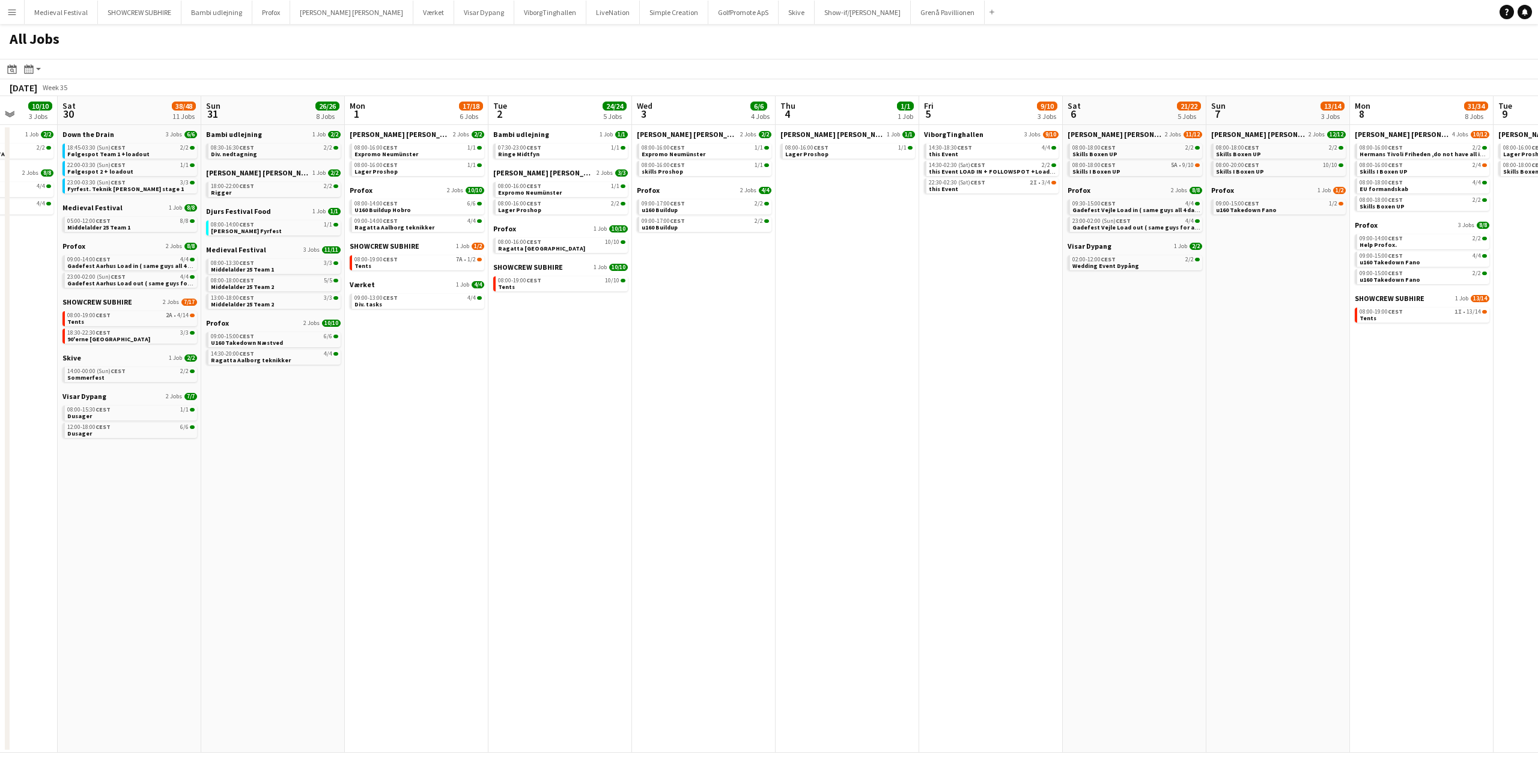
drag, startPoint x: 467, startPoint y: 318, endPoint x: 760, endPoint y: 352, distance: 295.0
click at [760, 352] on app-calendar-viewport "Wed 27 17/19 4 Jobs Thu 28 17/18 5 Jobs Fri 29 10/10 3 Jobs Sat 30 38/48 11 Job…" at bounding box center [769, 424] width 1538 height 657
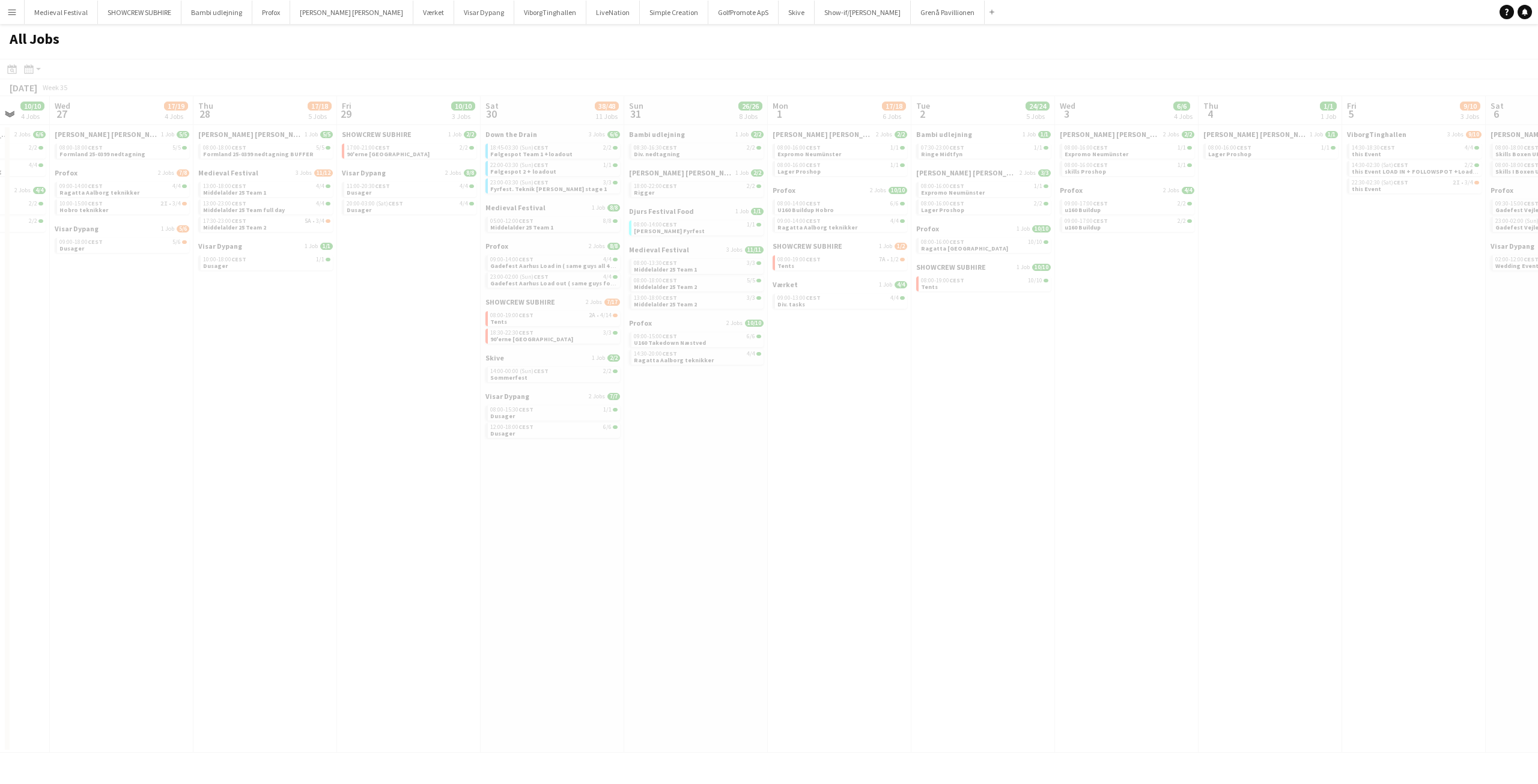
drag, startPoint x: 551, startPoint y: 339, endPoint x: 702, endPoint y: 347, distance: 151.2
click at [866, 354] on app-calendar-viewport "Sun 24 Mon 25 16/16 3 Jobs Tue 26 10/10 4 Jobs Wed 27 17/19 4 Jobs Thu 28 17/18…" at bounding box center [769, 424] width 1538 height 657
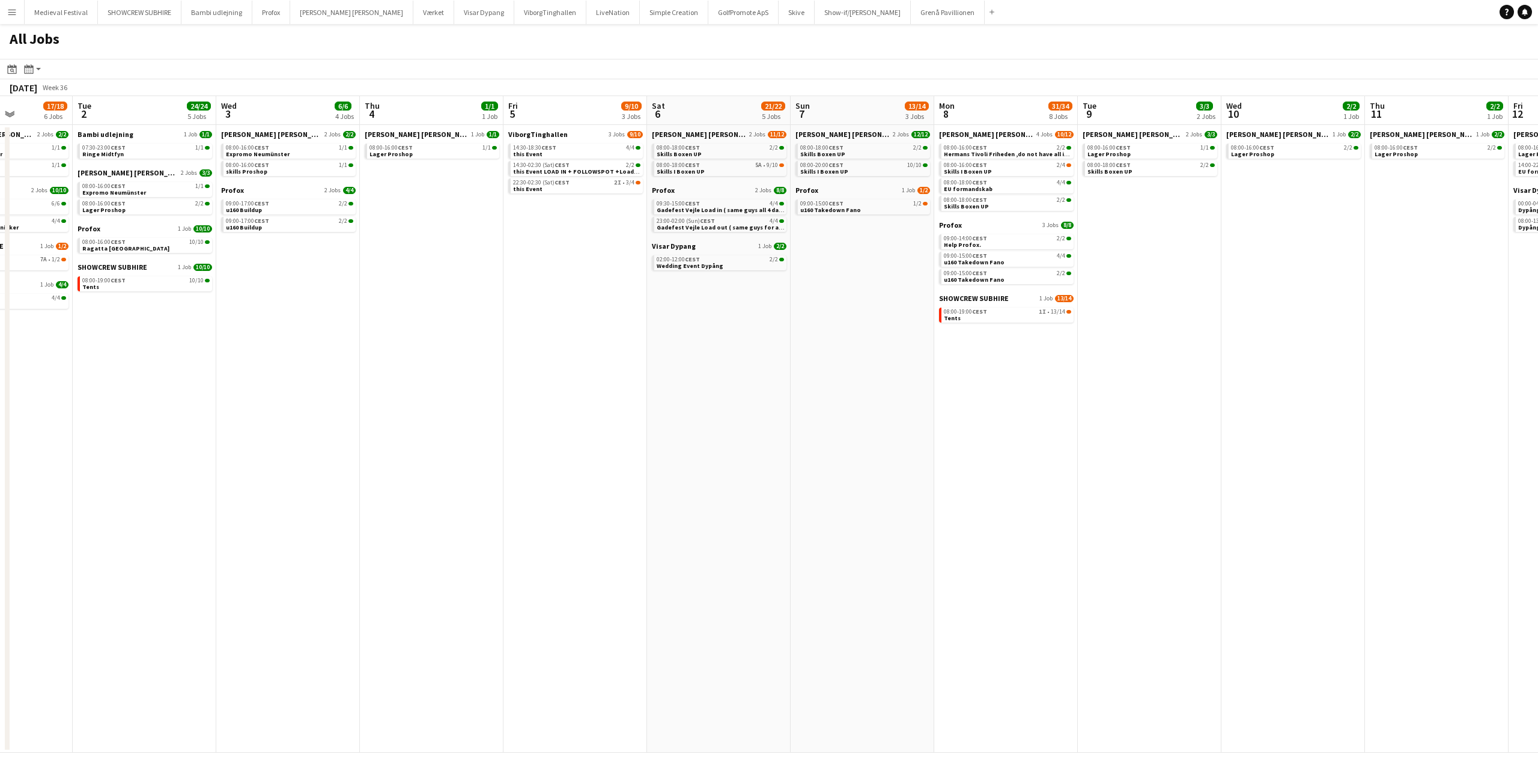
drag, startPoint x: 812, startPoint y: 415, endPoint x: 197, endPoint y: 380, distance: 616.0
click at [181, 378] on app-calendar-viewport "Fri 29 10/10 3 Jobs Sat 30 38/48 11 Jobs Sun 31 26/26 8 Jobs Mon 1 17/18 6 Jobs…" at bounding box center [769, 424] width 1538 height 657
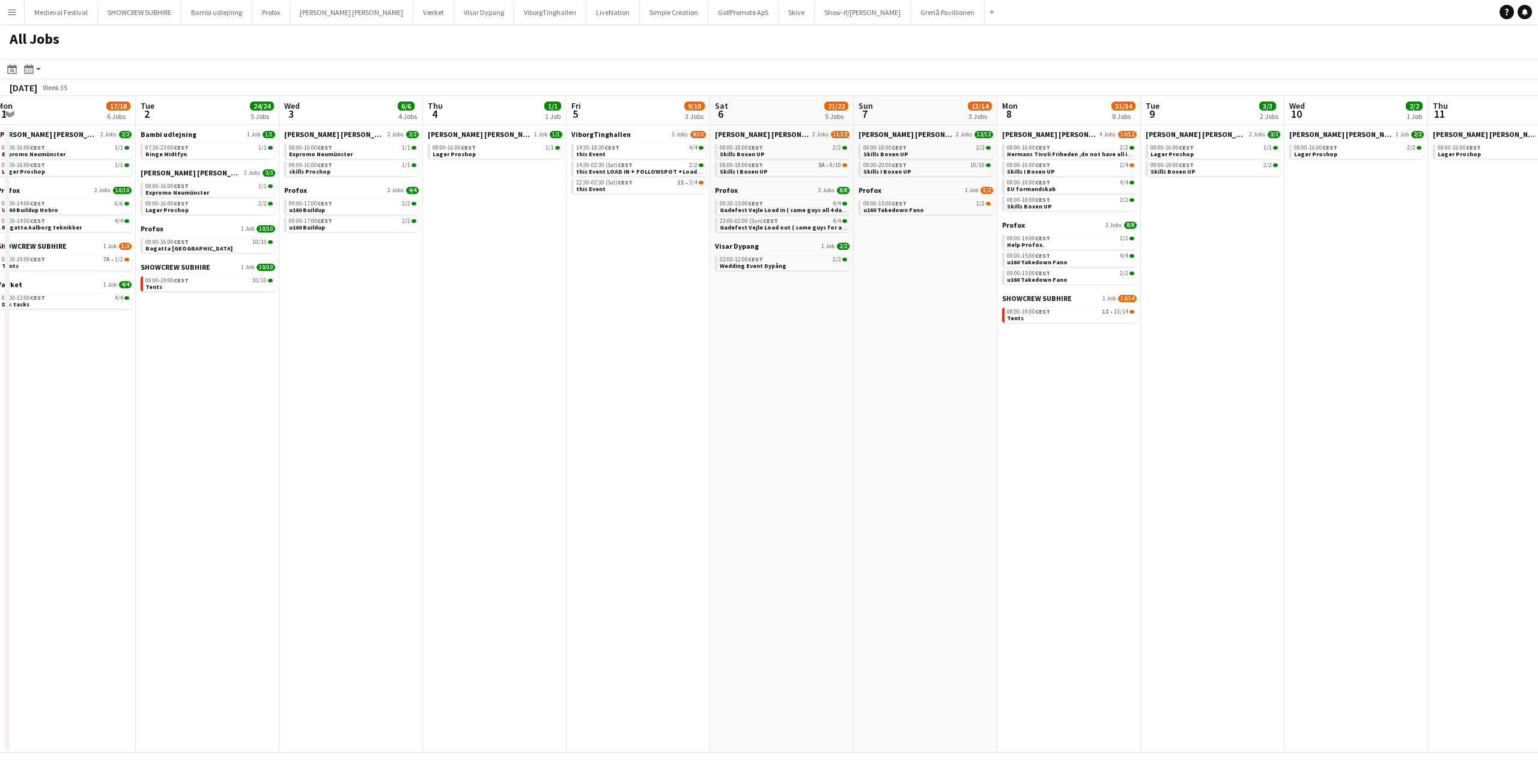
drag, startPoint x: 580, startPoint y: 383, endPoint x: 175, endPoint y: 381, distance: 405.0
click at [174, 381] on app-calendar-viewport "Fri 29 10/10 3 Jobs Sat 30 38/48 11 Jobs Sun 31 26/26 8 Jobs Mon 1 17/18 6 Jobs…" at bounding box center [769, 424] width 1538 height 657
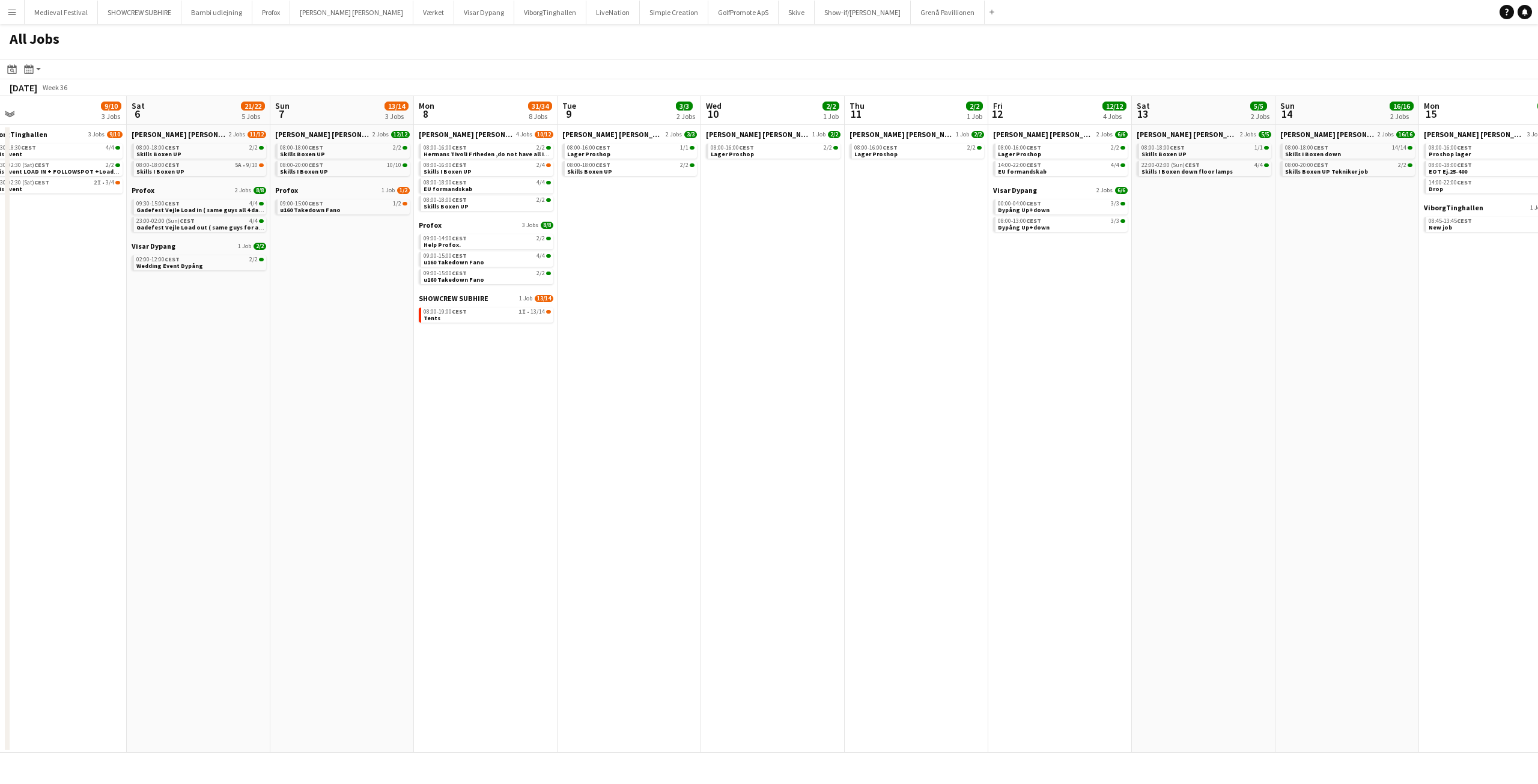
drag, startPoint x: 789, startPoint y: 378, endPoint x: 664, endPoint y: 378, distance: 125.0
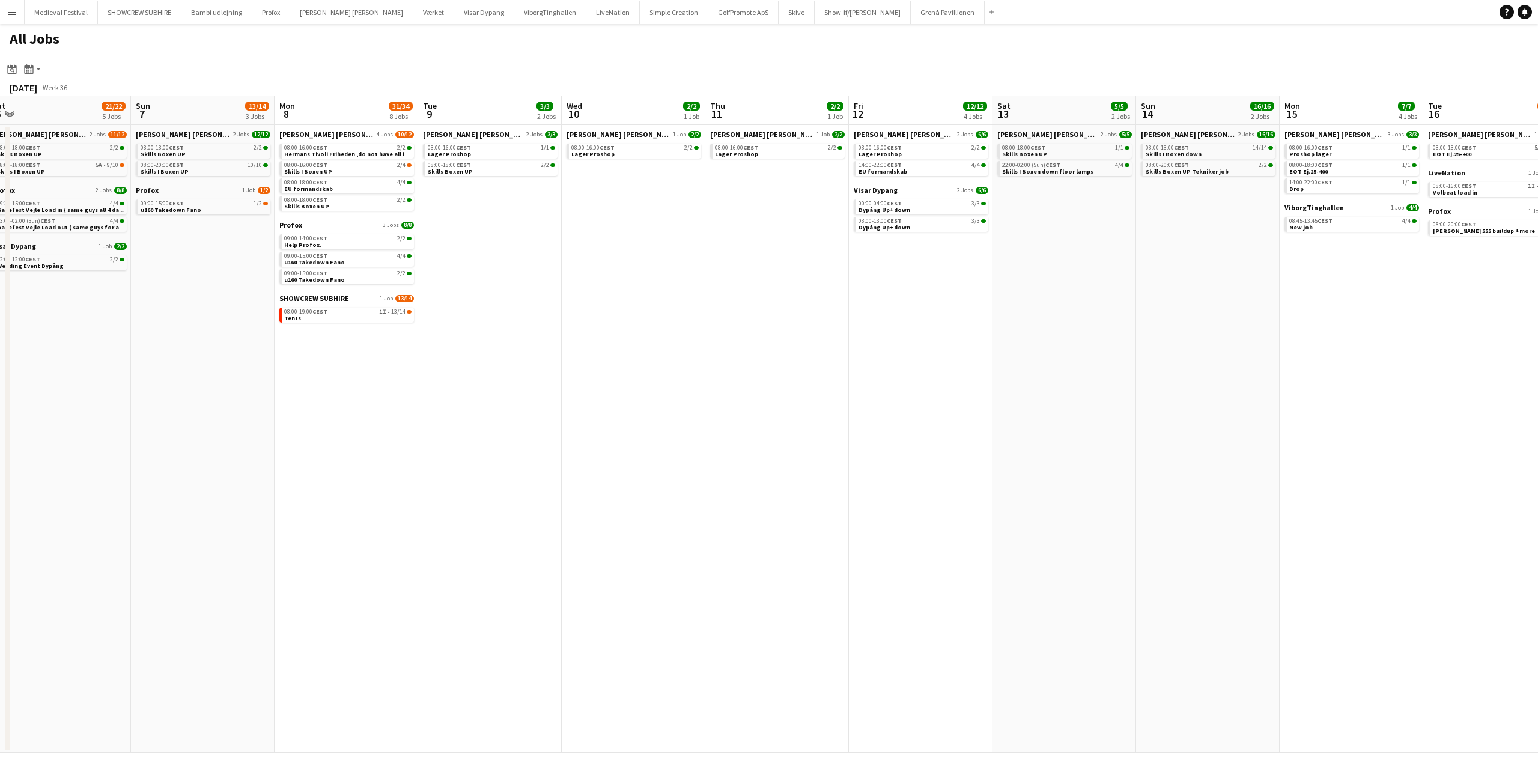
drag, startPoint x: 664, startPoint y: 378, endPoint x: 638, endPoint y: 347, distance: 40.5
click at [637, 347] on app-calendar-viewport "Wed 3 6/6 4 Jobs Thu 4 1/1 1 Job Fri 5 9/10 3 Jobs Sat 6 21/22 5 Jobs Sun 7 13/…" at bounding box center [769, 424] width 1538 height 657
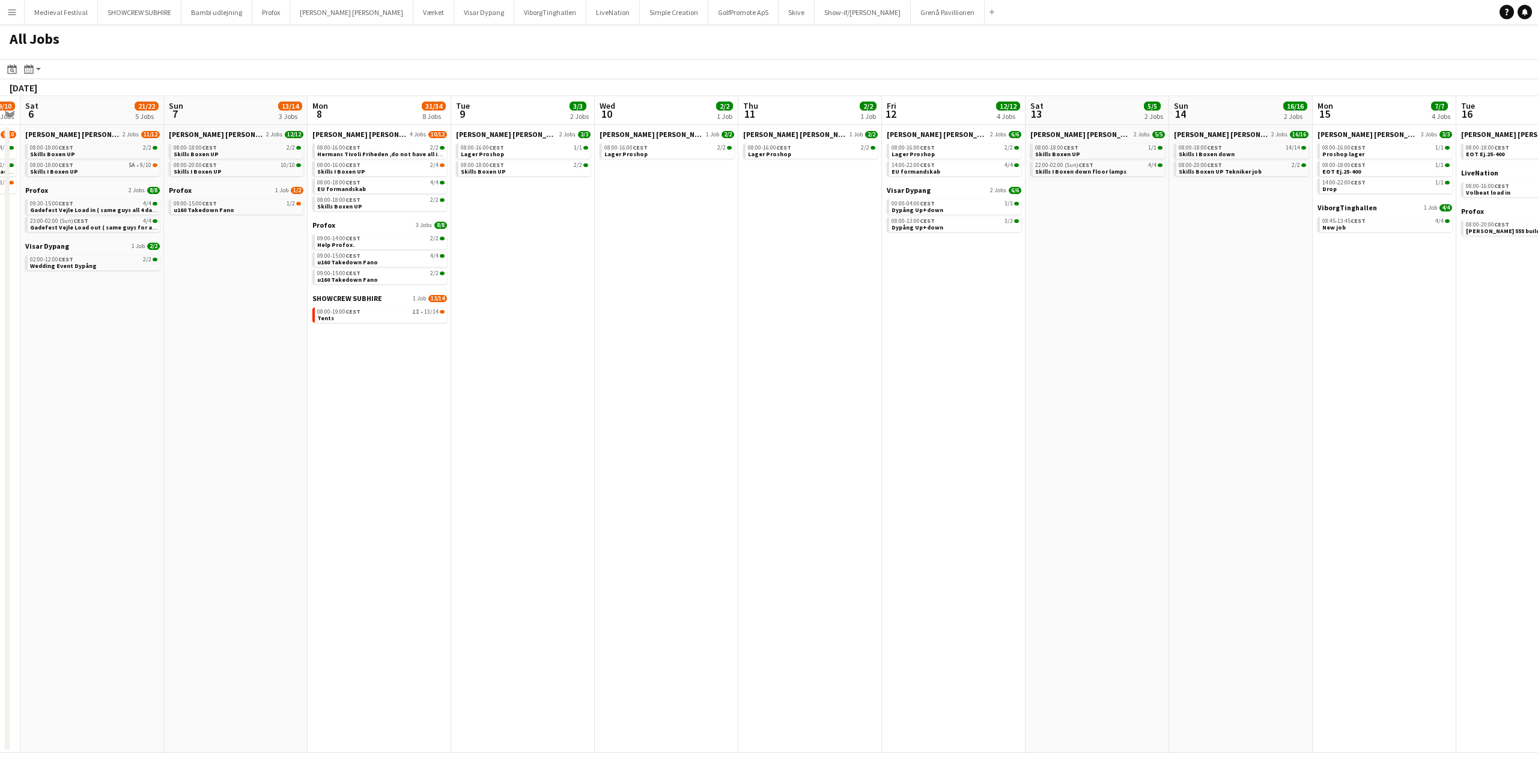
drag, startPoint x: 797, startPoint y: 319, endPoint x: 31, endPoint y: 329, distance: 766.1
click at [55, 346] on app-calendar-viewport "Wed 3 6/6 4 Jobs Thu 4 1/1 1 Job Fri 5 9/10 3 Jobs Sat 6 21/22 5 Jobs Sun 7 13/…" at bounding box center [769, 424] width 1538 height 657
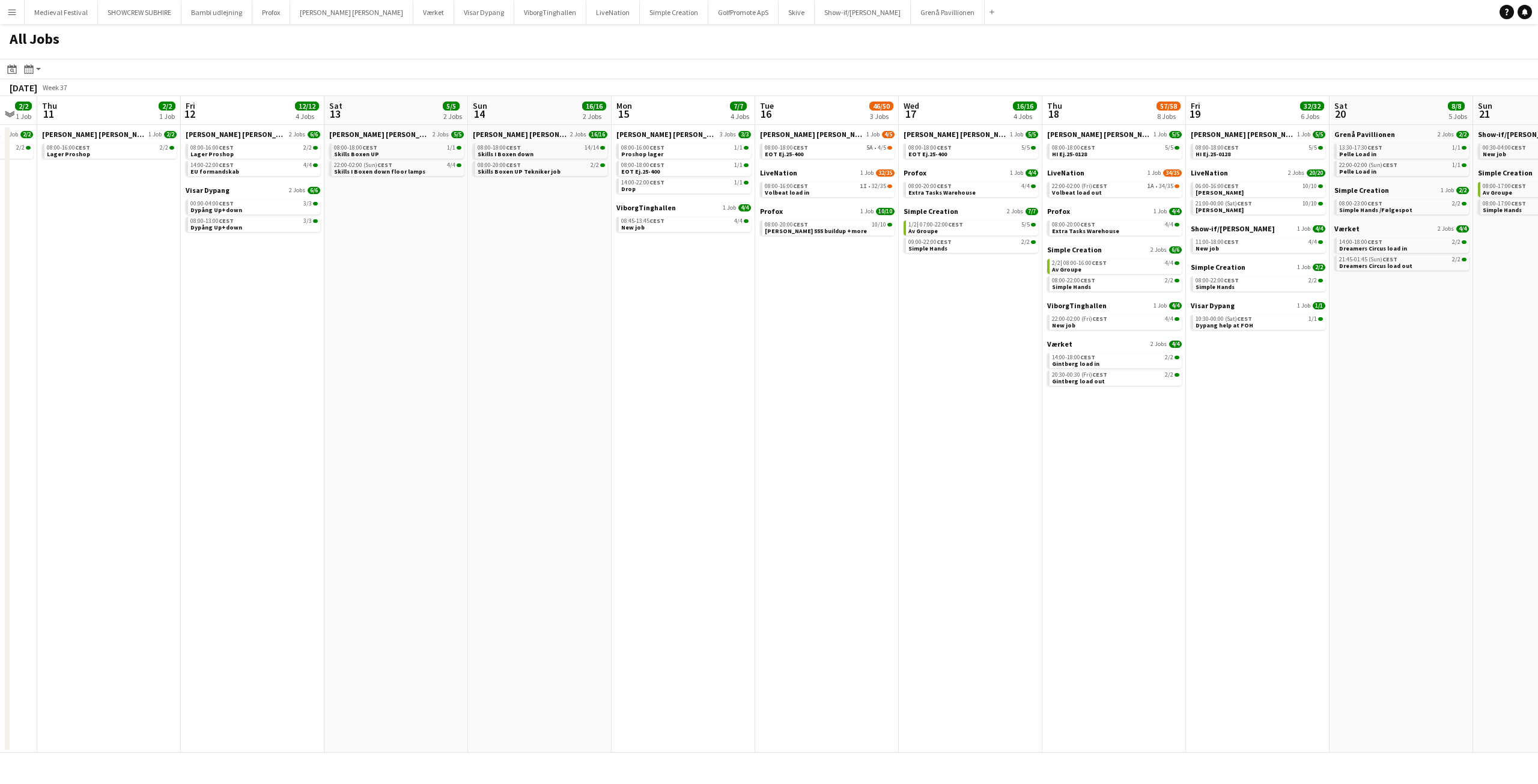
drag, startPoint x: 484, startPoint y: 340, endPoint x: 9, endPoint y: 338, distance: 475.0
click at [0, 345] on app-calendar-viewport "Mon 8 31/34 8 Jobs Tue 9 3/3 2 Jobs Wed 10 2/2 1 Job Thu 11 2/2 1 Job Fri 12 12…" at bounding box center [769, 424] width 1538 height 657
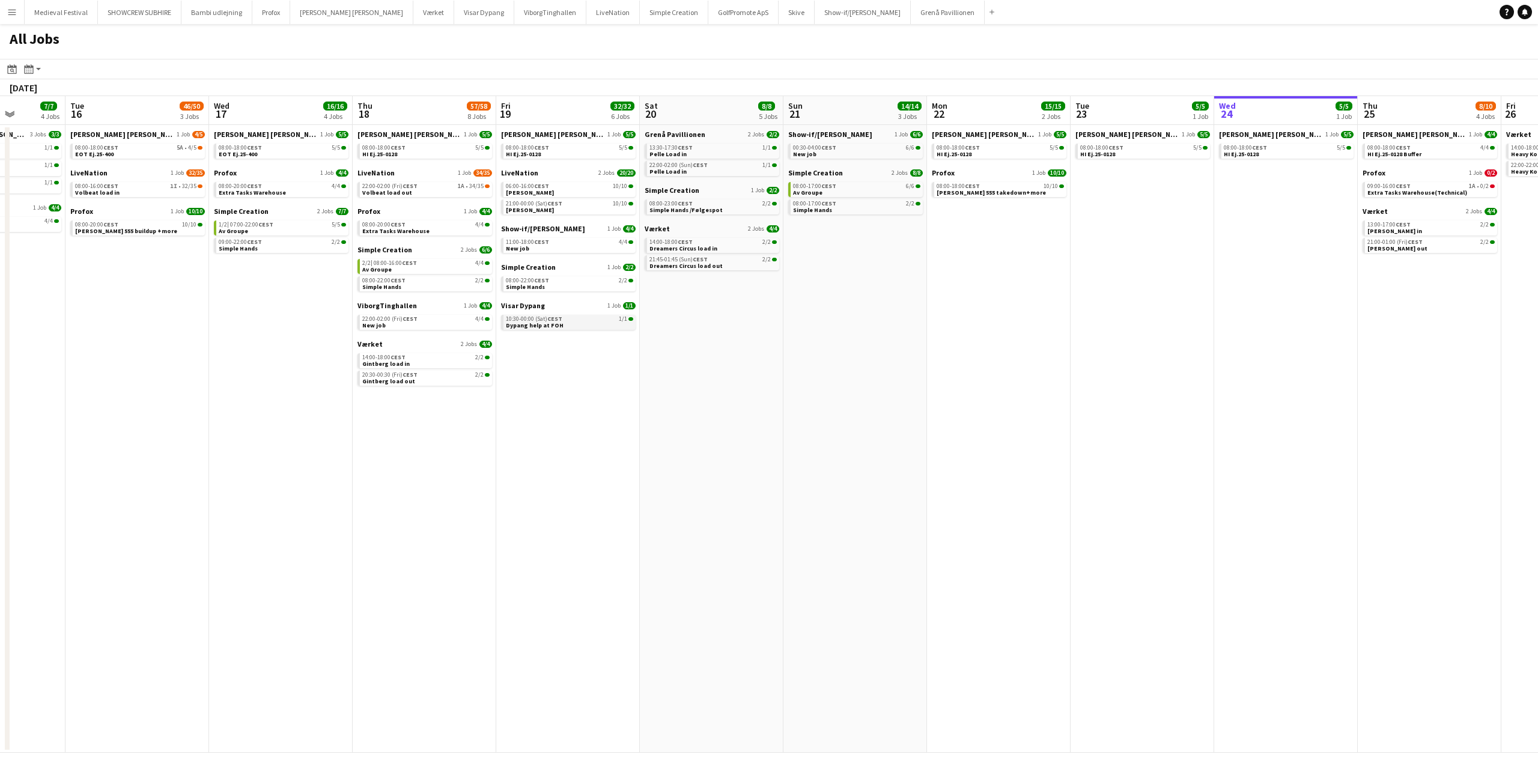
drag, startPoint x: 620, startPoint y: 313, endPoint x: 214, endPoint y: 316, distance: 406.0
click at [217, 322] on app-calendar-viewport "Fri 12 12/12 4 Jobs Sat 13 5/5 2 Jobs Sun 14 16/16 2 Jobs Mon 15 7/7 4 Jobs Tue…" at bounding box center [769, 424] width 1538 height 657
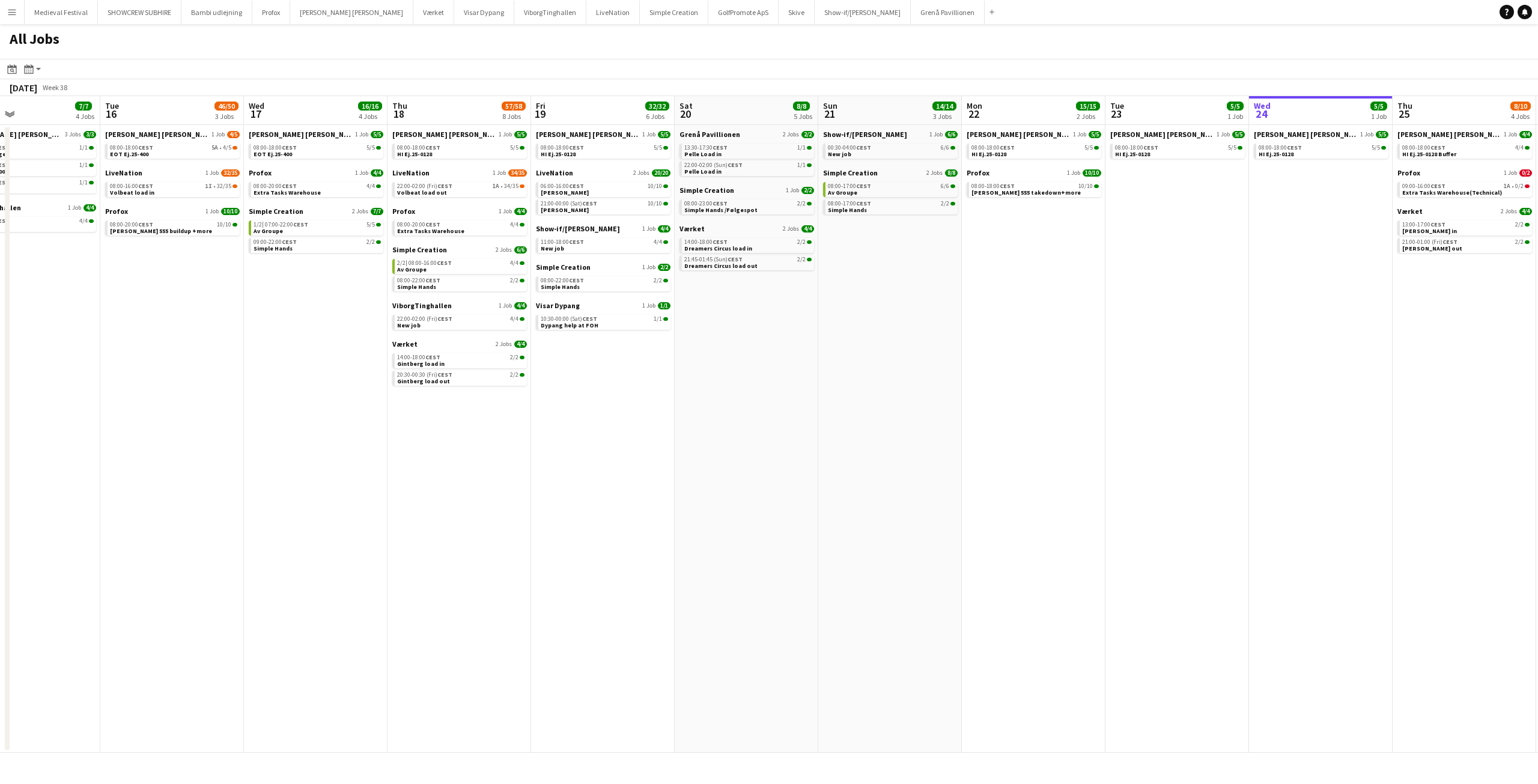
drag, startPoint x: 336, startPoint y: 313, endPoint x: 608, endPoint y: 314, distance: 272.0
click at [608, 314] on app-calendar-viewport "Sat 13 5/5 2 Jobs Sun 14 16/16 2 Jobs Mon 15 7/7 4 Jobs Tue 16 46/50 3 Jobs Wed…" at bounding box center [769, 424] width 1538 height 657
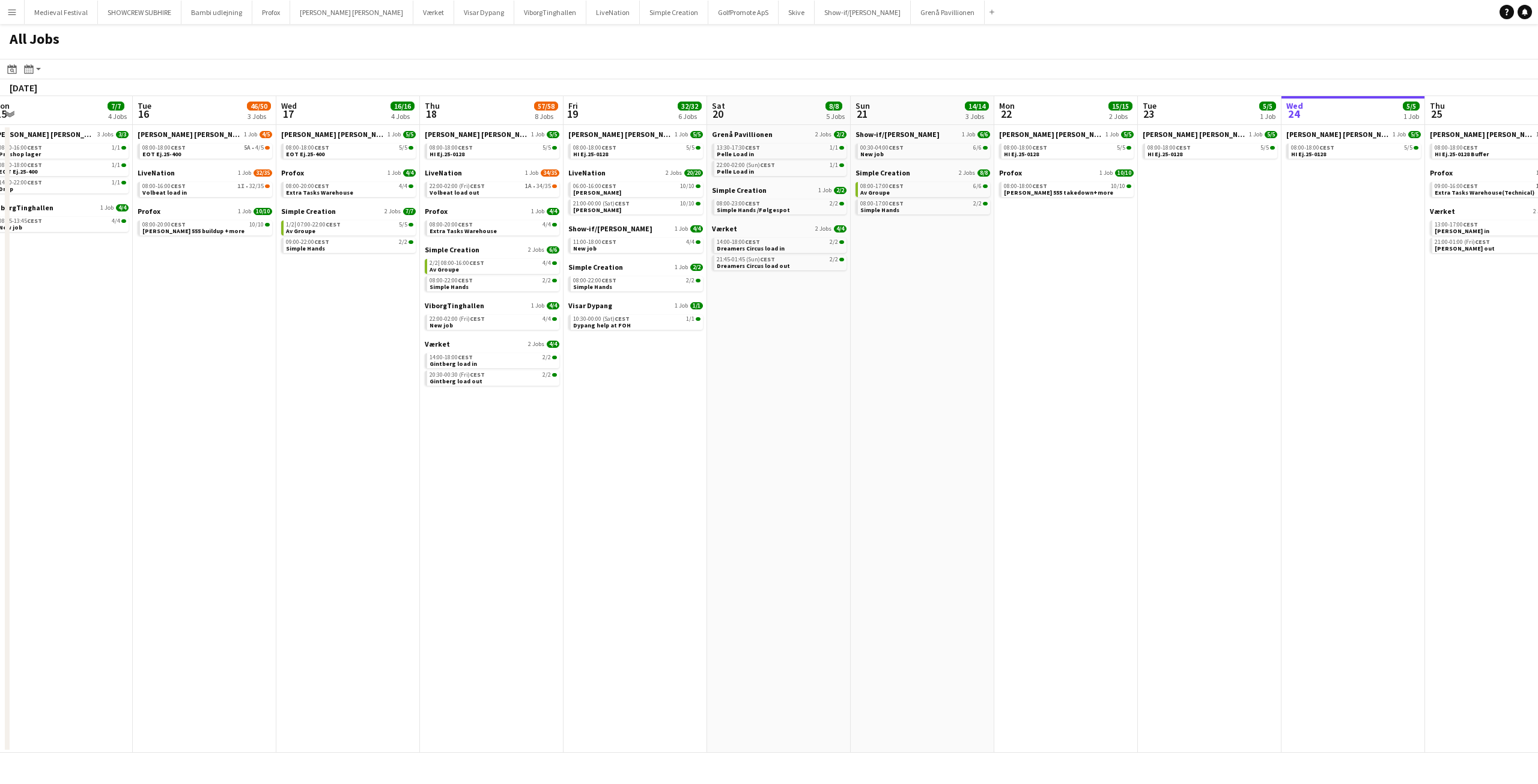
drag, startPoint x: 210, startPoint y: 327, endPoint x: 591, endPoint y: 331, distance: 381.0
click at [667, 336] on app-calendar-viewport "Sat 13 5/5 2 Jobs Sun 14 16/16 2 Jobs Mon 15 7/7 4 Jobs Tue 16 46/50 3 Jobs Wed…" at bounding box center [769, 424] width 1538 height 657
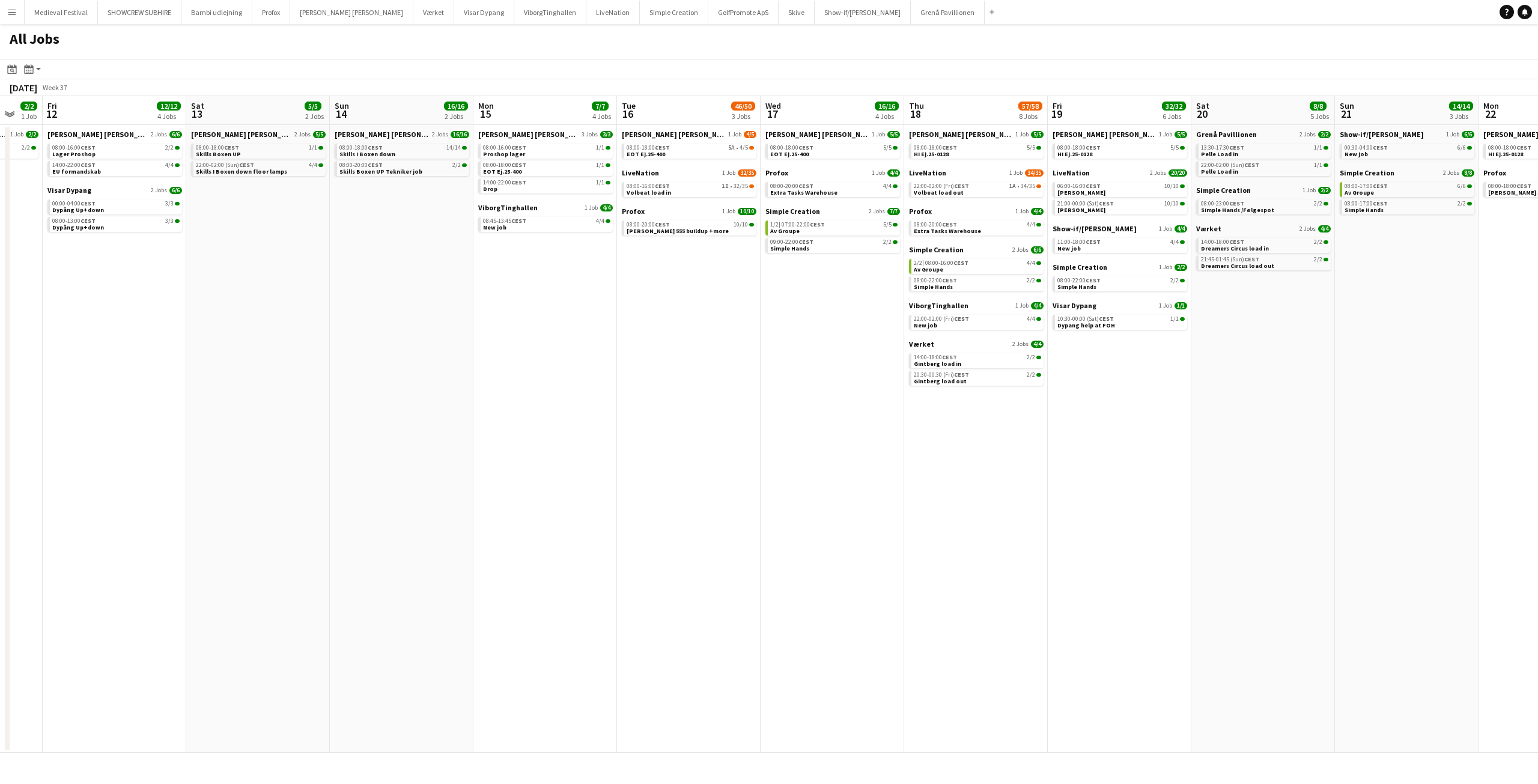
drag, startPoint x: 325, startPoint y: 324, endPoint x: 613, endPoint y: 330, distance: 288.1
click at [650, 334] on app-calendar-viewport "Wed 10 2/2 1 Job Thu 11 2/2 1 Job Fri 12 12/12 4 Jobs Sat 13 5/5 2 Jobs Sun 14 …" at bounding box center [769, 424] width 1538 height 657
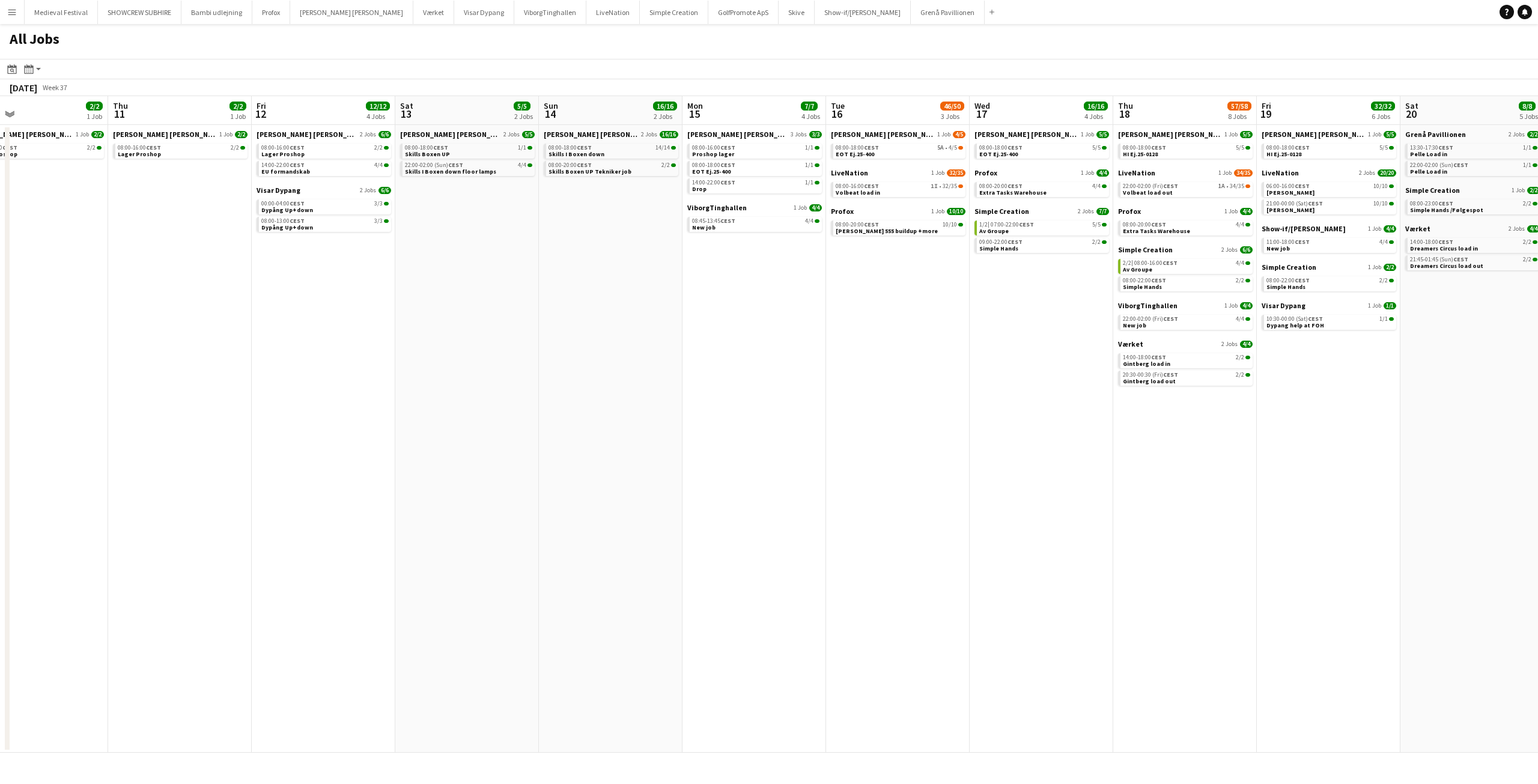
drag, startPoint x: 742, startPoint y: 209, endPoint x: 498, endPoint y: 208, distance: 244.0
click at [498, 208] on app-calendar-viewport "Sun 7 13/14 3 Jobs Mon 8 31/34 8 Jobs Tue 9 3/3 2 Jobs Wed 10 2/2 1 Job Thu 11 …" at bounding box center [769, 424] width 1538 height 657
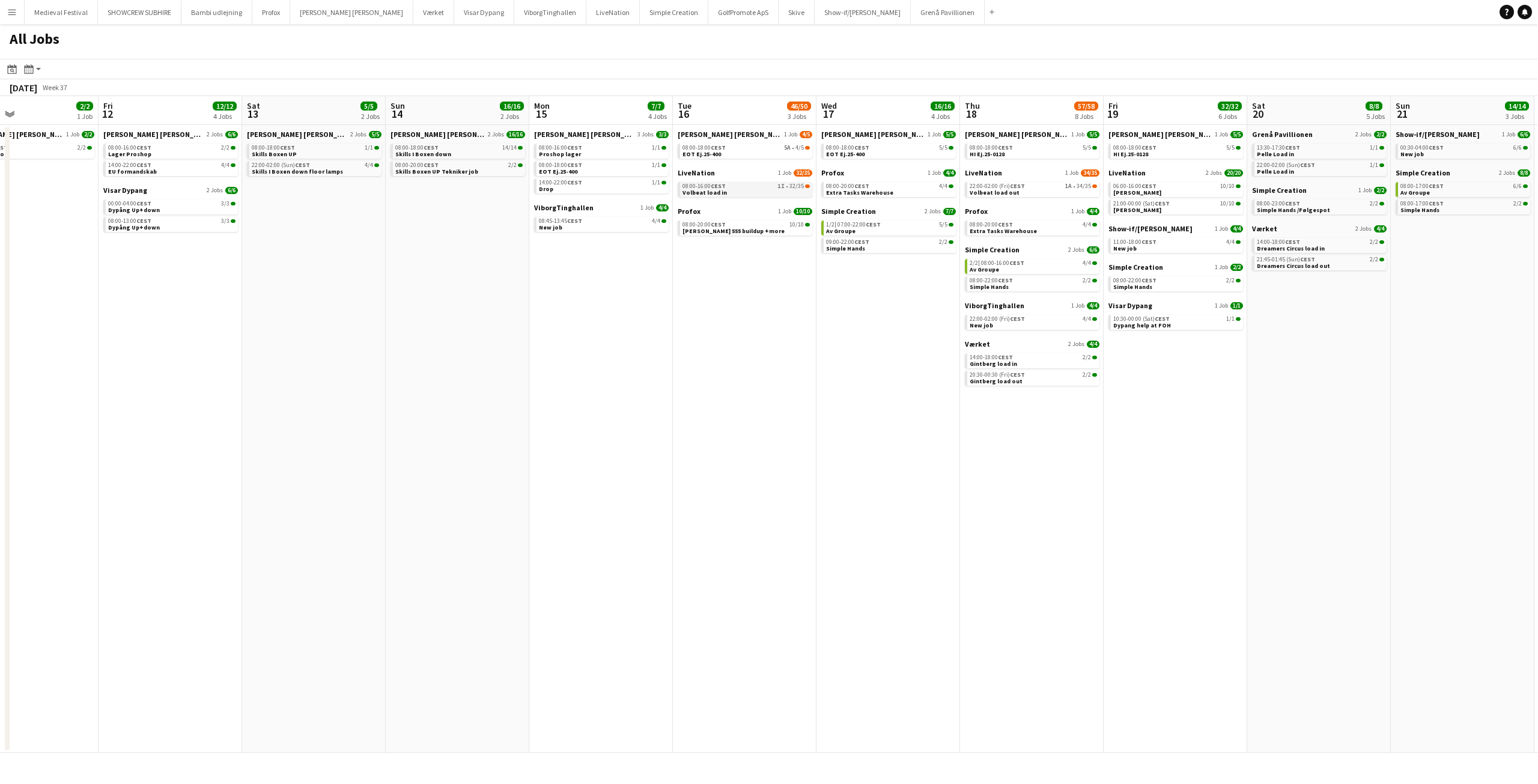
click at [726, 190] on link "08:00-16:00 CEST 1I • 32/35 Volbeat load in" at bounding box center [747, 189] width 128 height 14
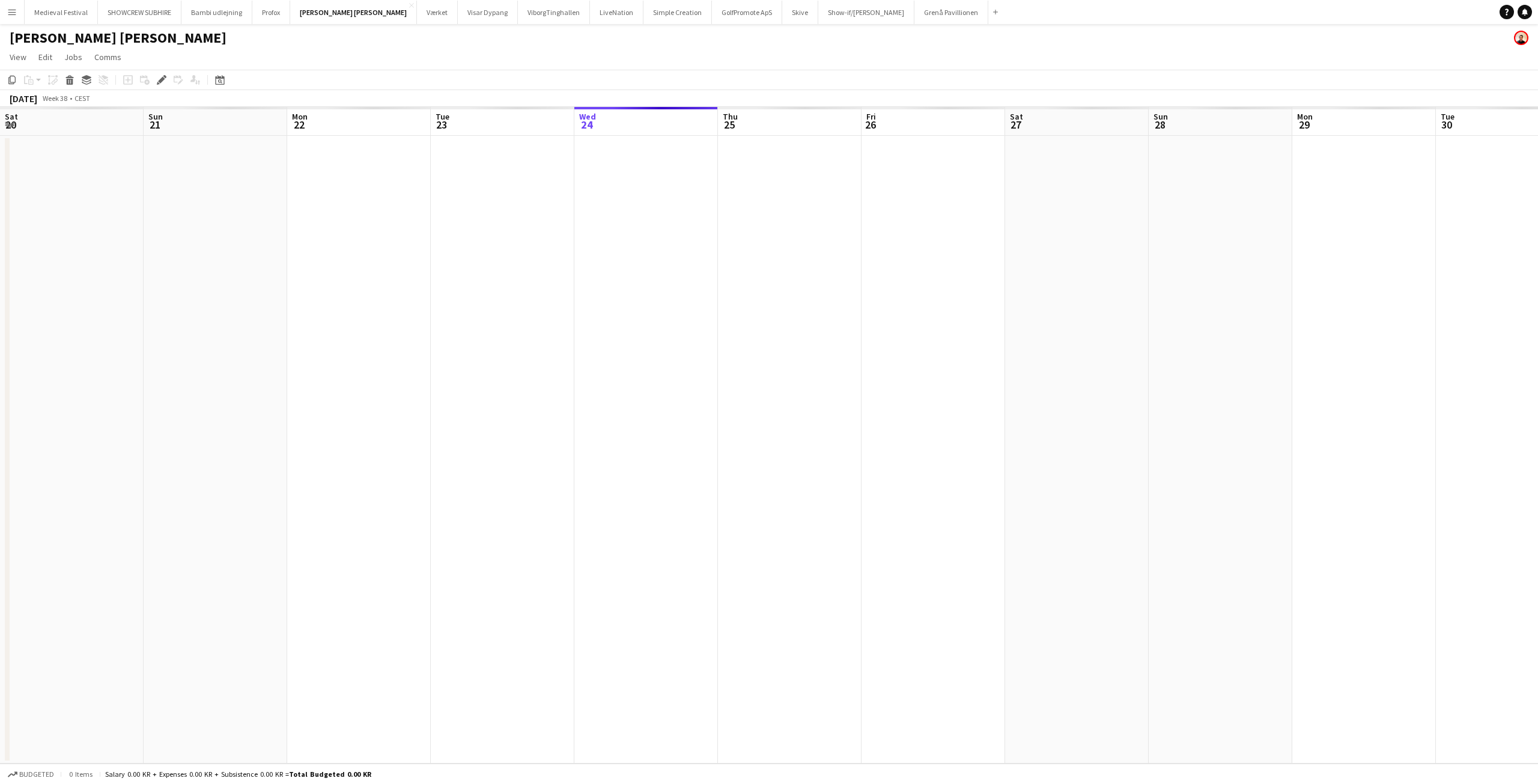
scroll to position [0, 413]
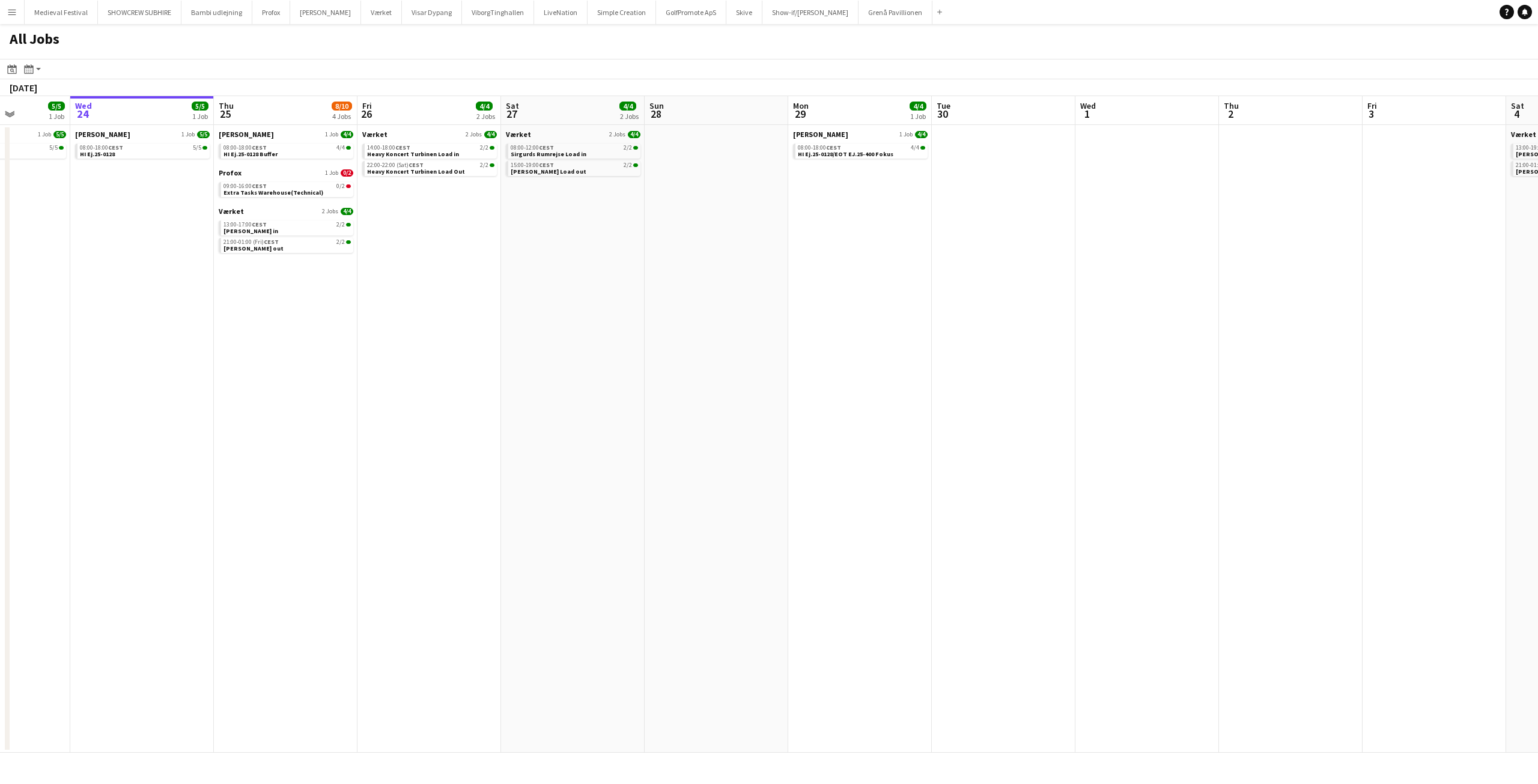
scroll to position [0, 286]
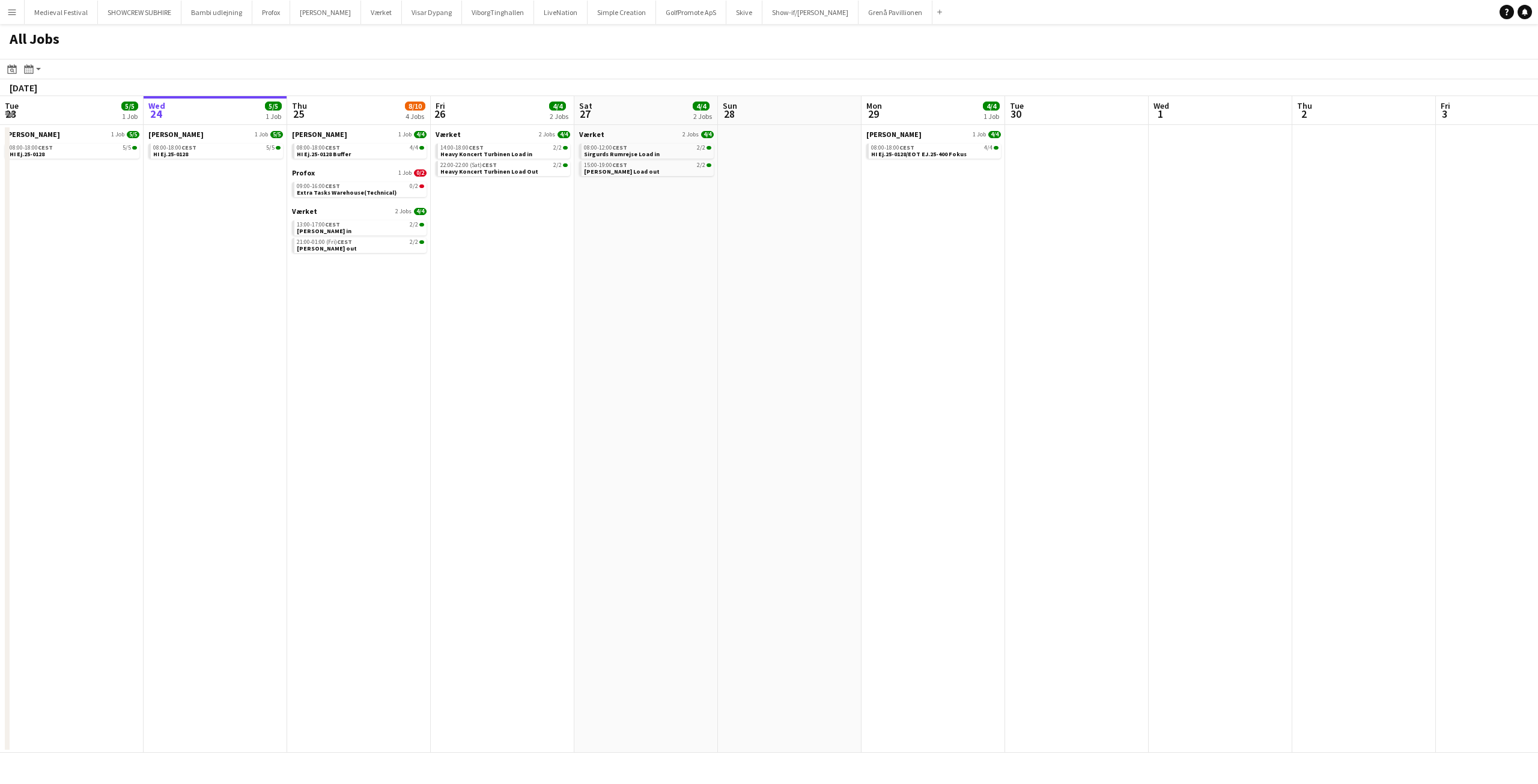
drag, startPoint x: 606, startPoint y: 216, endPoint x: 887, endPoint y: 234, distance: 281.6
click at [887, 234] on app-calendar-viewport "Sun 21 14/14 3 Jobs Mon 22 15/15 2 Jobs Tue 23 5/5 1 Job Wed 24 5/5 1 Job Thu 2…" at bounding box center [769, 424] width 1538 height 657
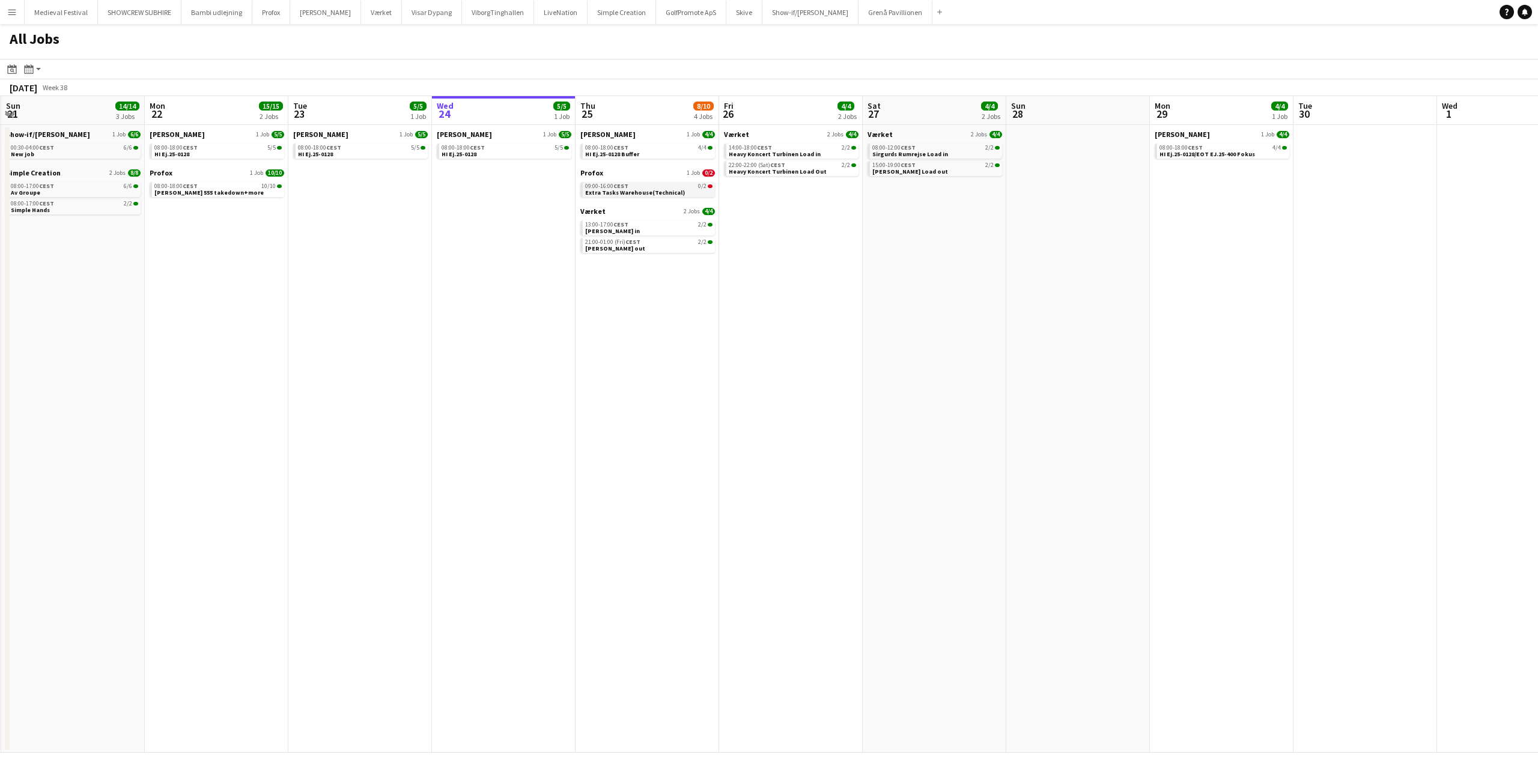
click at [638, 189] on span "Extra Tasks Warehouse(Technical)" at bounding box center [635, 192] width 100 height 8
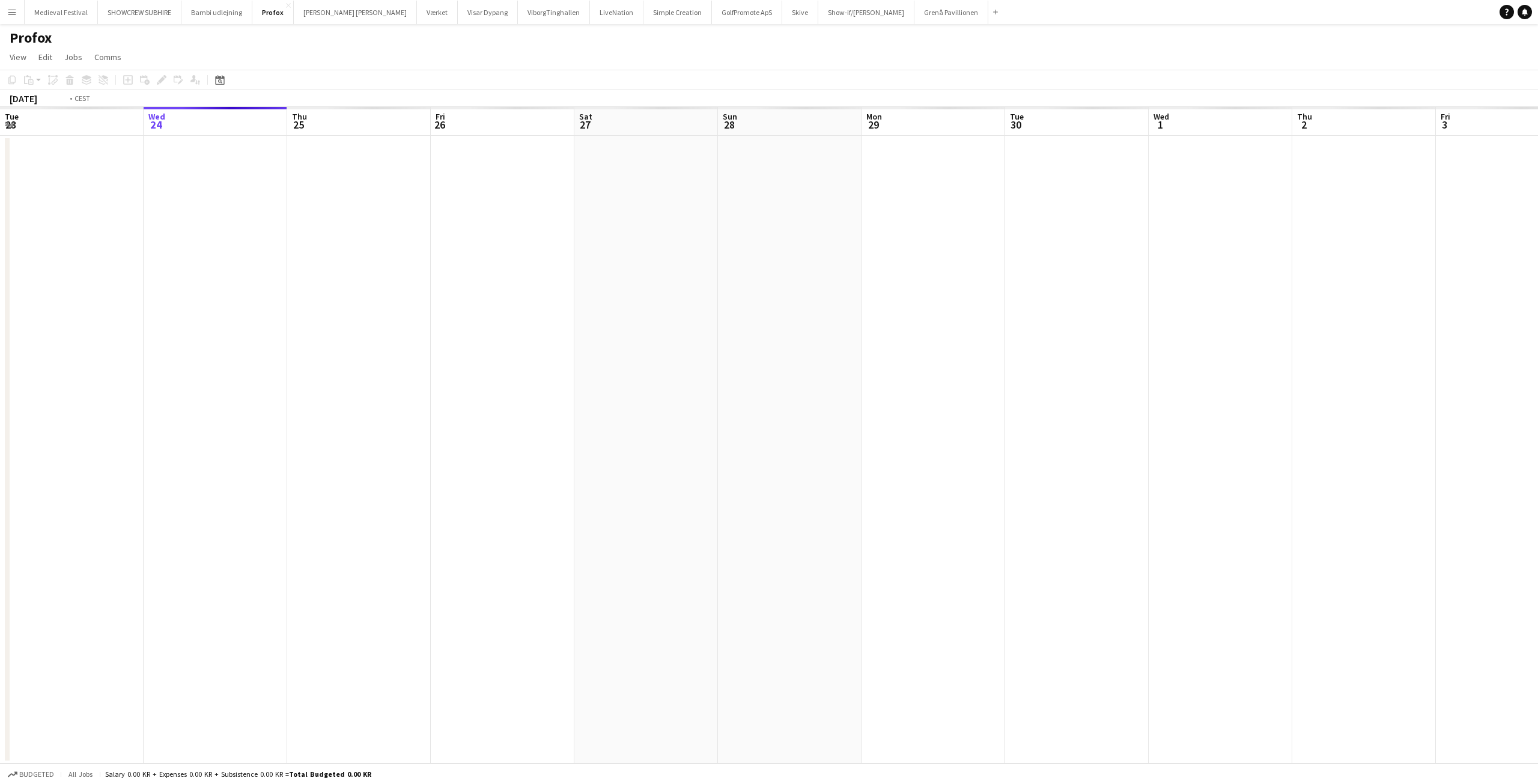
scroll to position [0, 413]
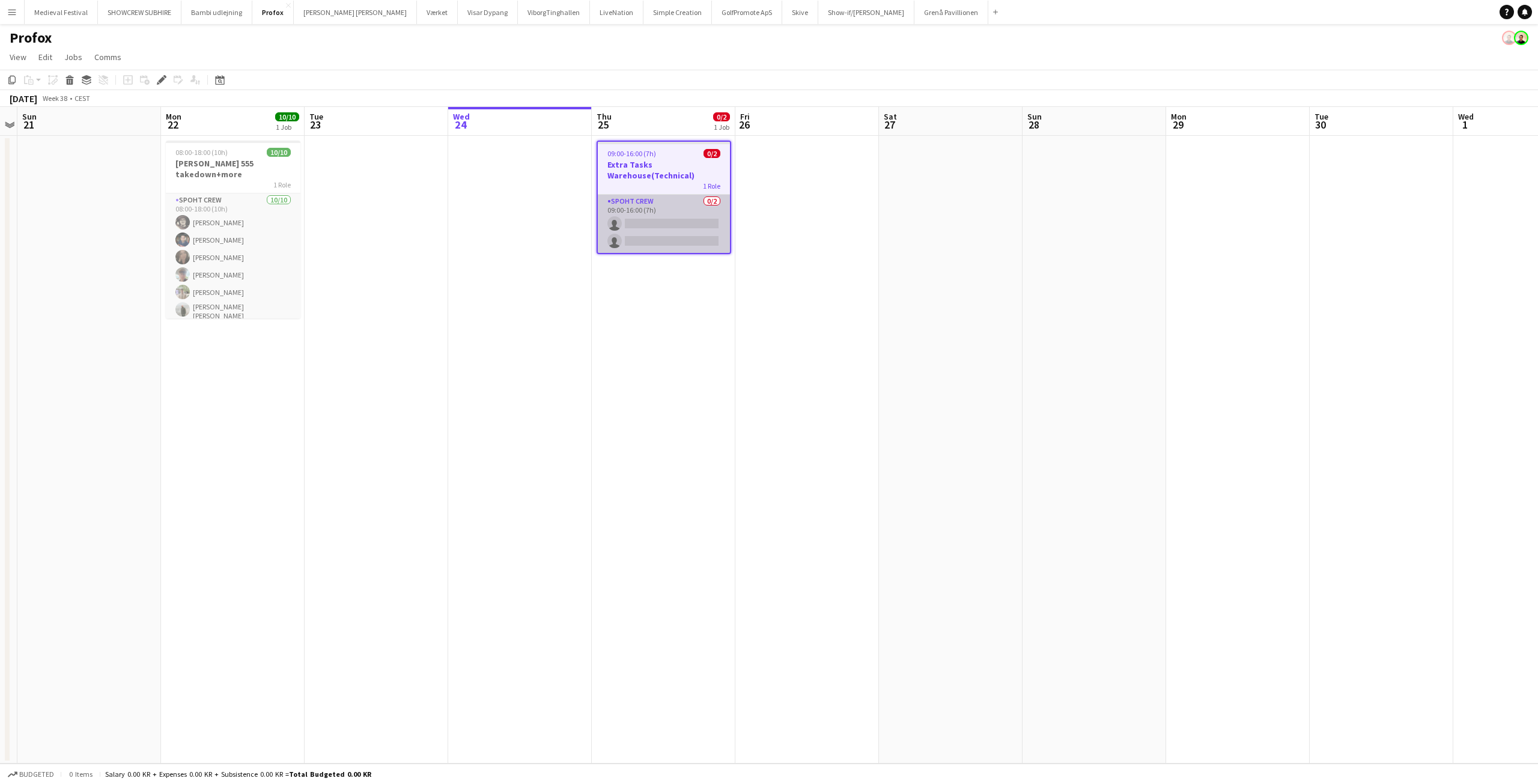
click at [688, 223] on app-card-role "Spoht Crew 0/2 09:00-16:00 (7h) single-neutral-actions single-neutral-actions" at bounding box center [664, 224] width 132 height 58
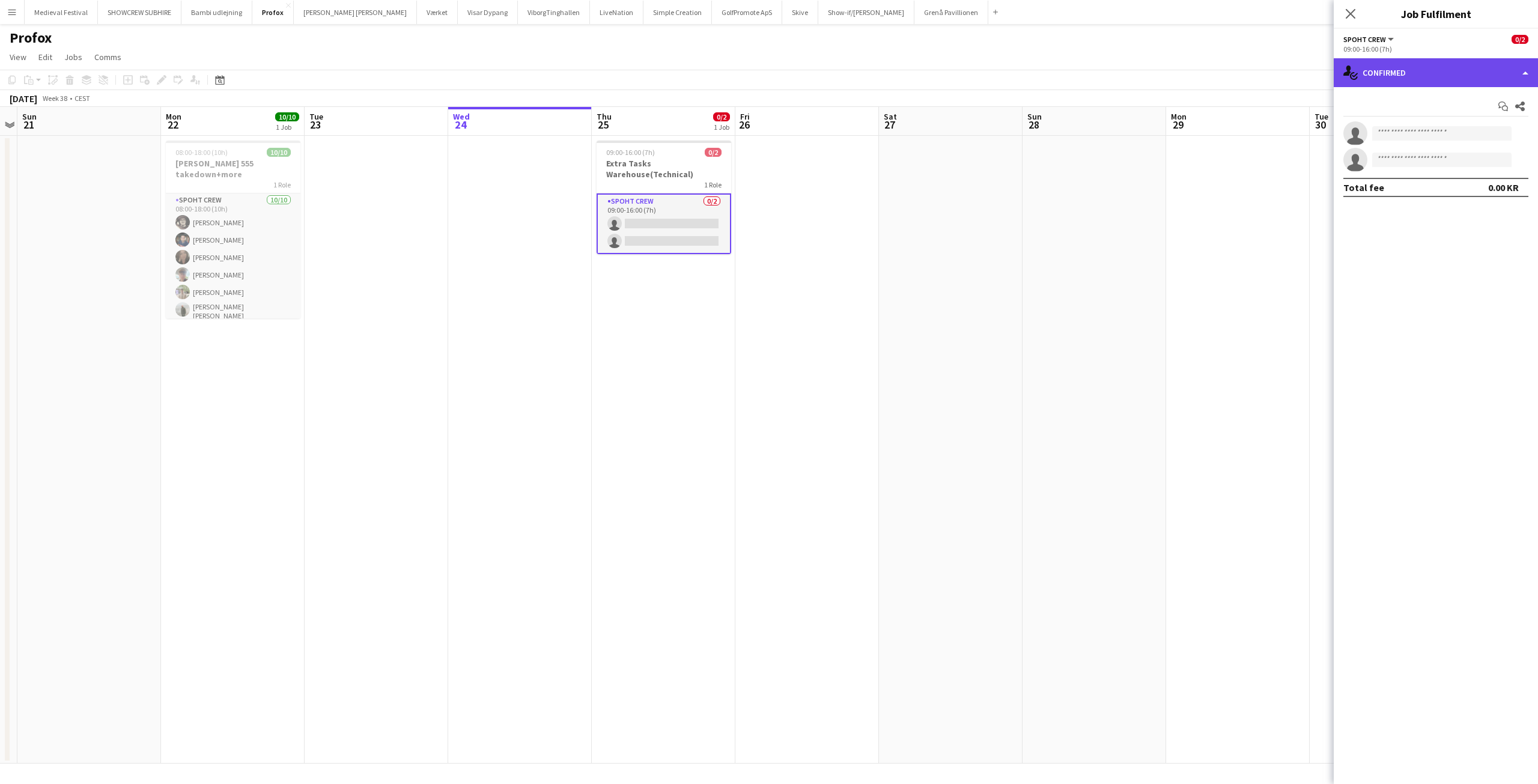
click at [1413, 79] on div "single-neutral-actions-check-2 Confirmed" at bounding box center [1436, 72] width 204 height 29
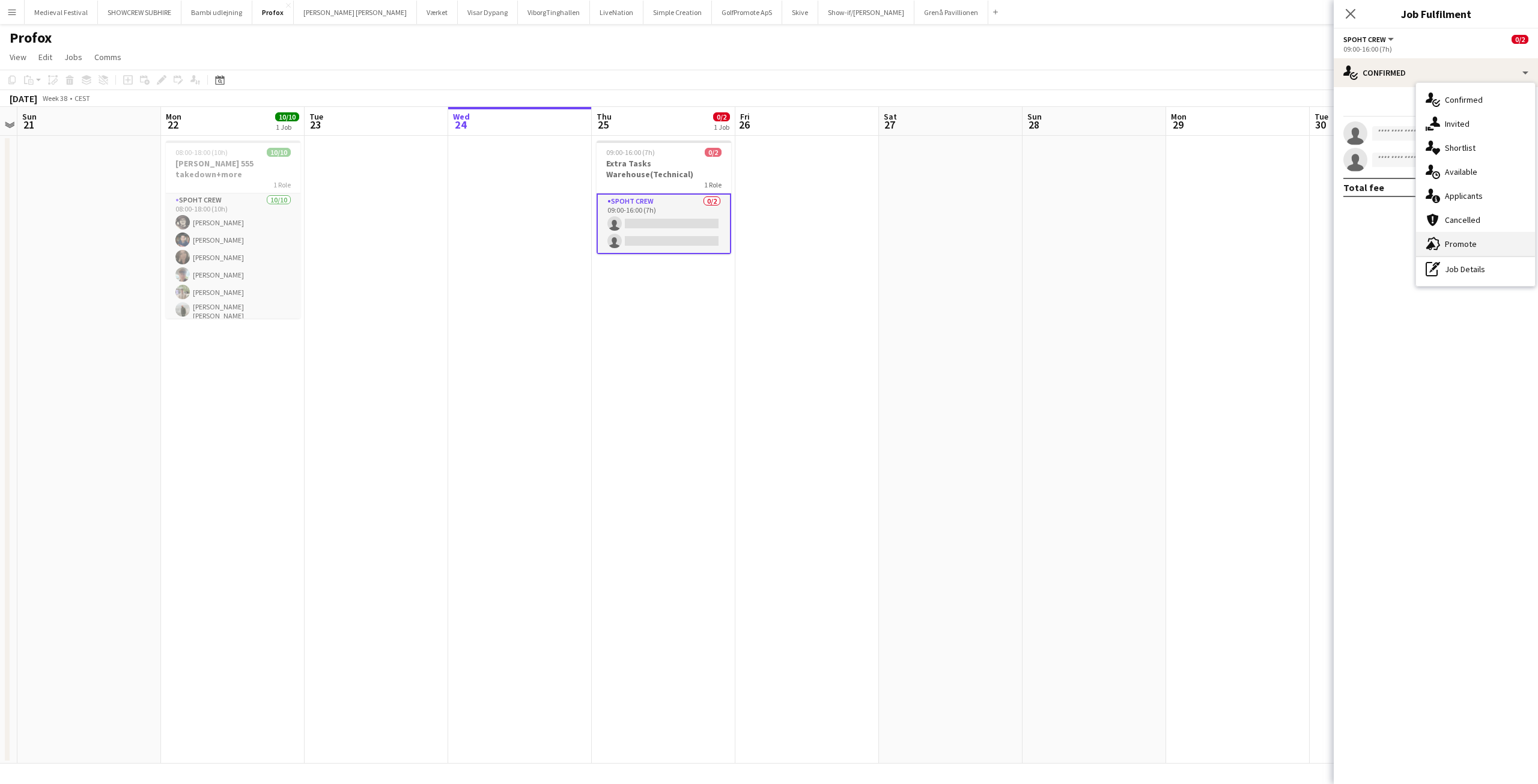
click at [1451, 238] on span "Promote" at bounding box center [1461, 244] width 31 height 10
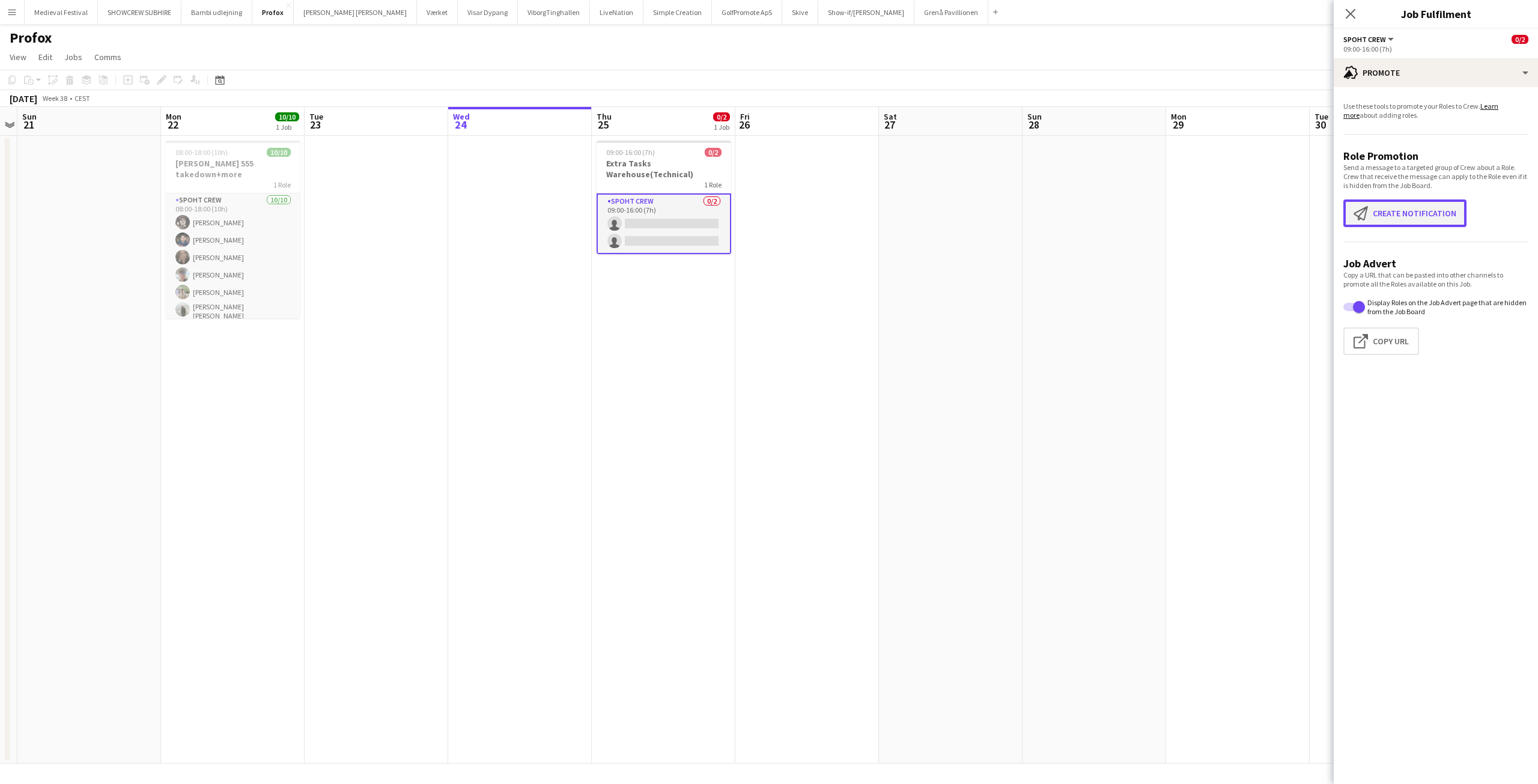
click at [1391, 215] on button "Create notification Create notification" at bounding box center [1404, 213] width 123 height 28
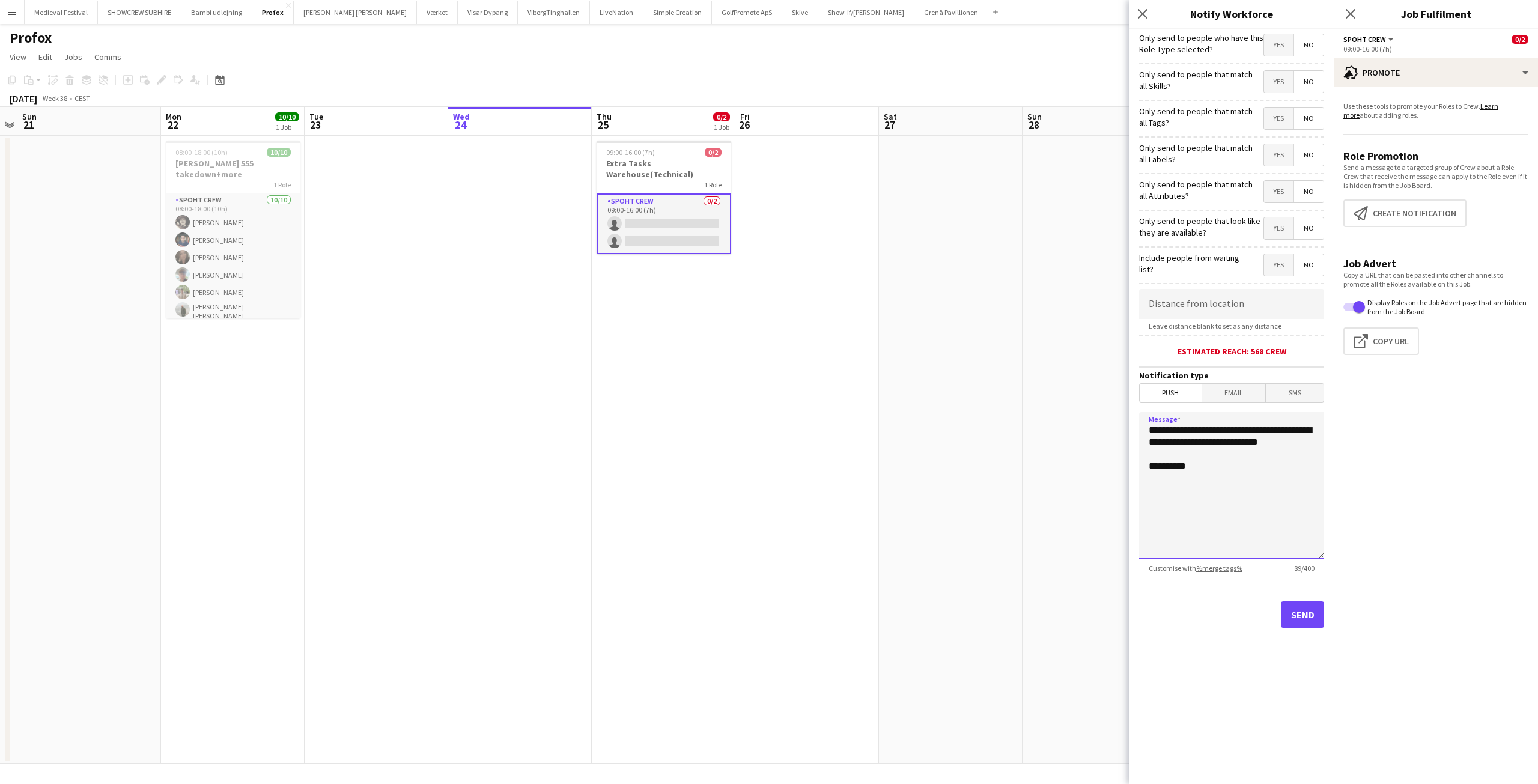
drag, startPoint x: 1206, startPoint y: 453, endPoint x: 1037, endPoint y: 386, distance: 181.8
click at [1037, 386] on body "Menu Boards Boards Boards All jobs Status Workforce Workforce My Workforce Recr…" at bounding box center [769, 392] width 1538 height 784
type textarea "**********"
click at [1301, 605] on button "Send" at bounding box center [1303, 615] width 44 height 26
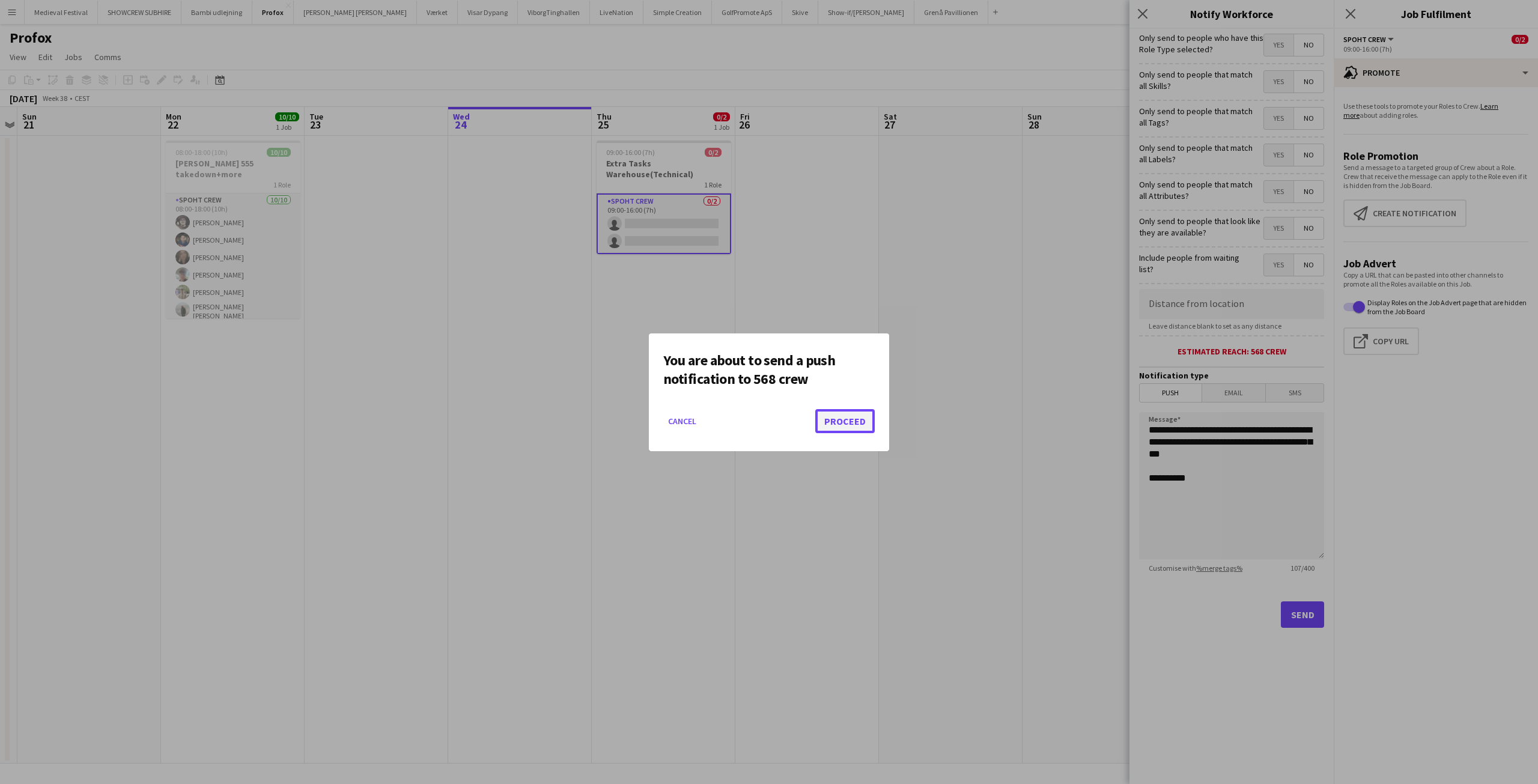
click at [838, 424] on button "Proceed" at bounding box center [845, 422] width 59 height 24
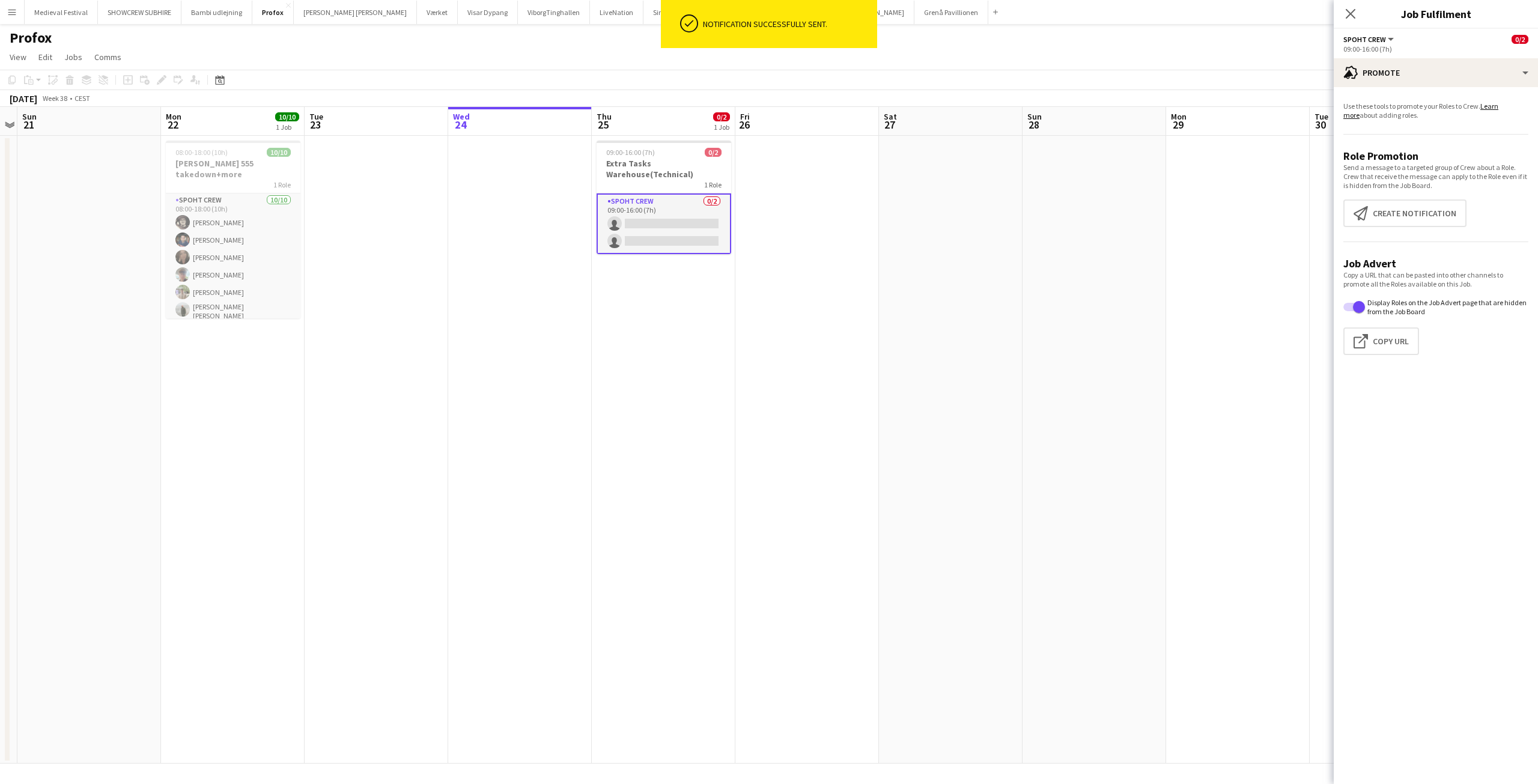
click at [839, 424] on app-date-cell at bounding box center [807, 449] width 143 height 628
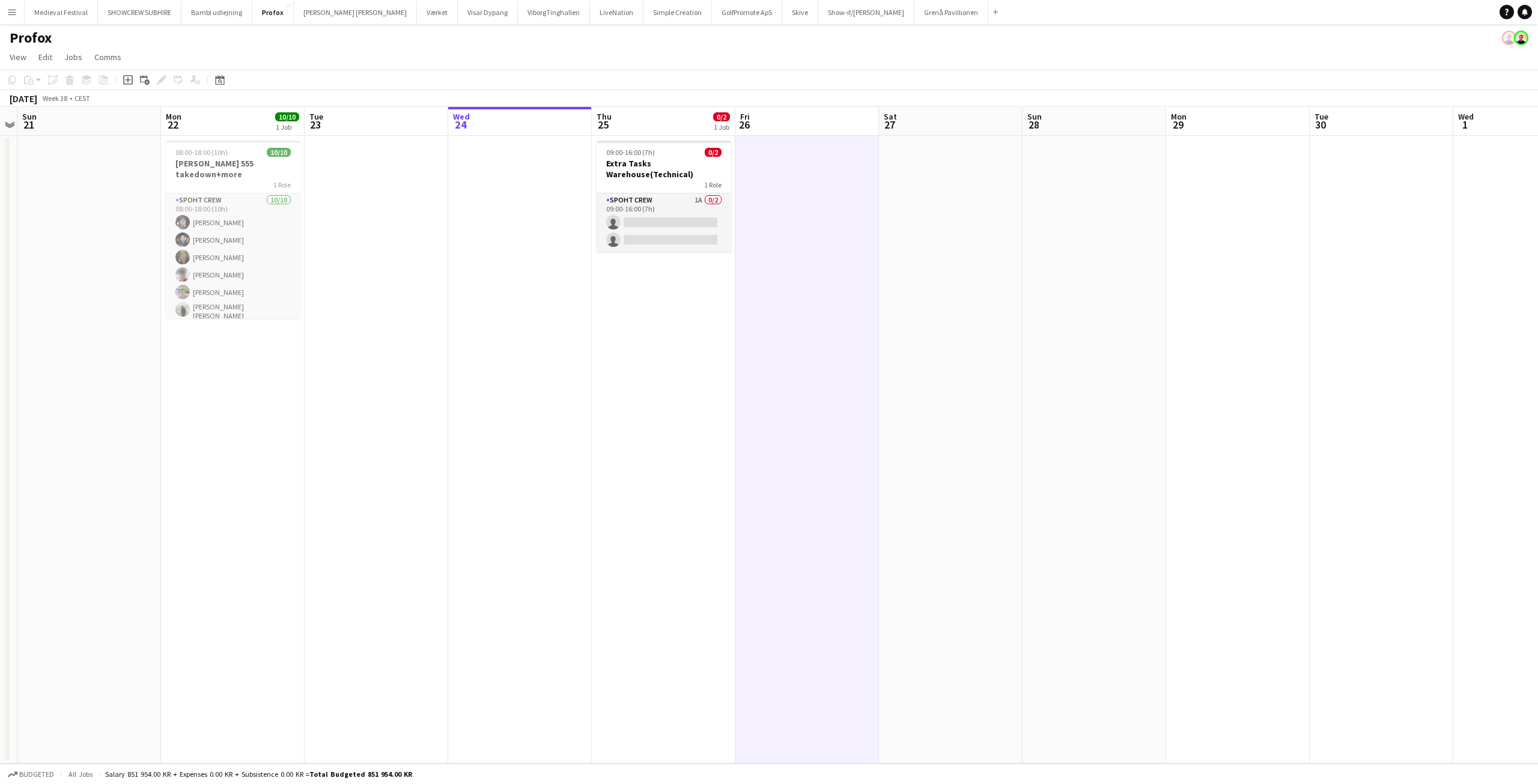
scroll to position [0, 404]
drag, startPoint x: 696, startPoint y: 230, endPoint x: 704, endPoint y: 189, distance: 41.8
click at [705, 183] on app-calendar-viewport "Thu 18 4/4 1 Job Fri 19 Sat 20 Sun 21 Mon 22 10/10 1 Job Tue 23 Wed 24 Thu 25 0…" at bounding box center [769, 435] width 1538 height 657
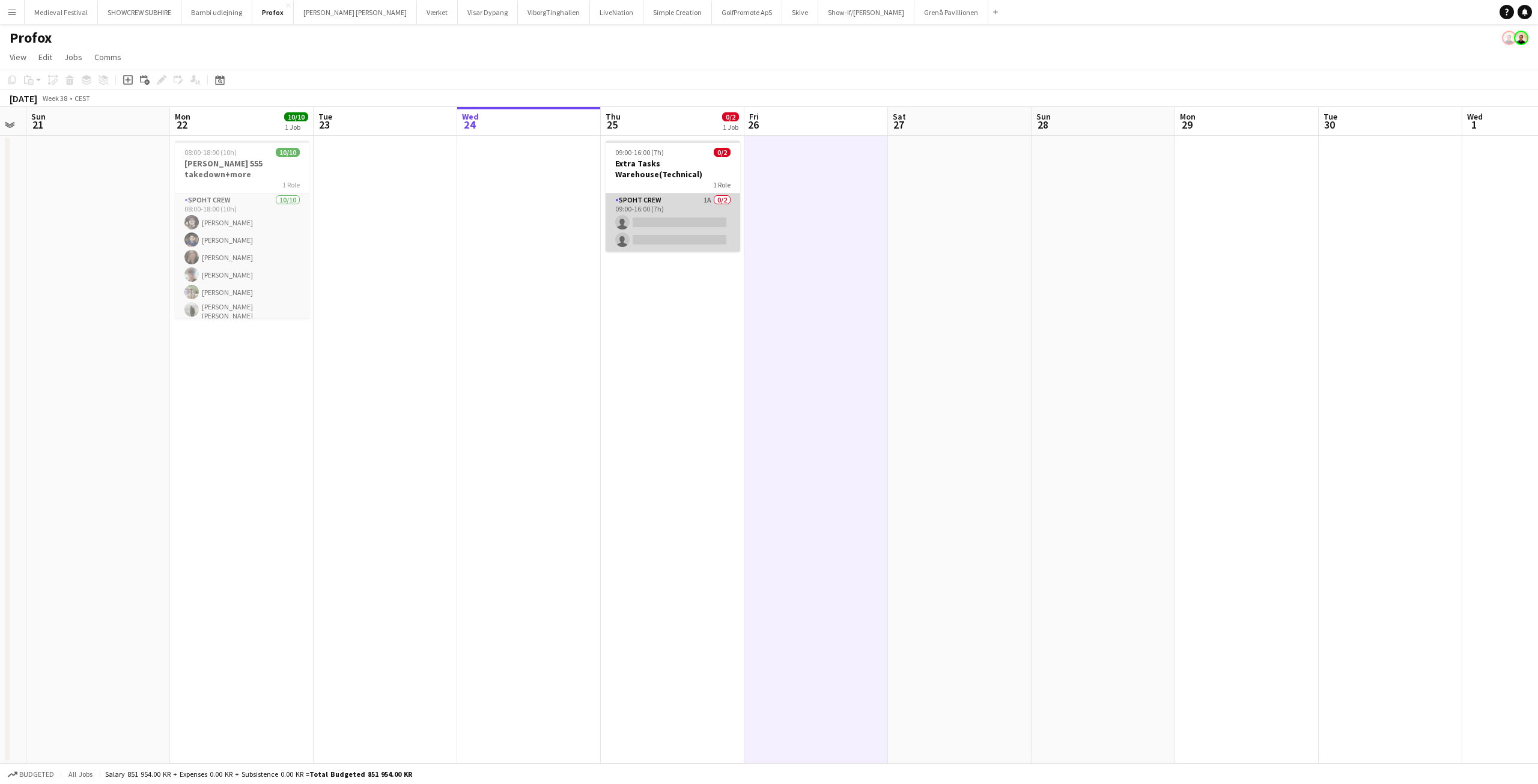
click at [682, 230] on app-card-role "Spoht Crew 1A 0/2 09:00-16:00 (7h) single-neutral-actions single-neutral-actions" at bounding box center [672, 223] width 134 height 58
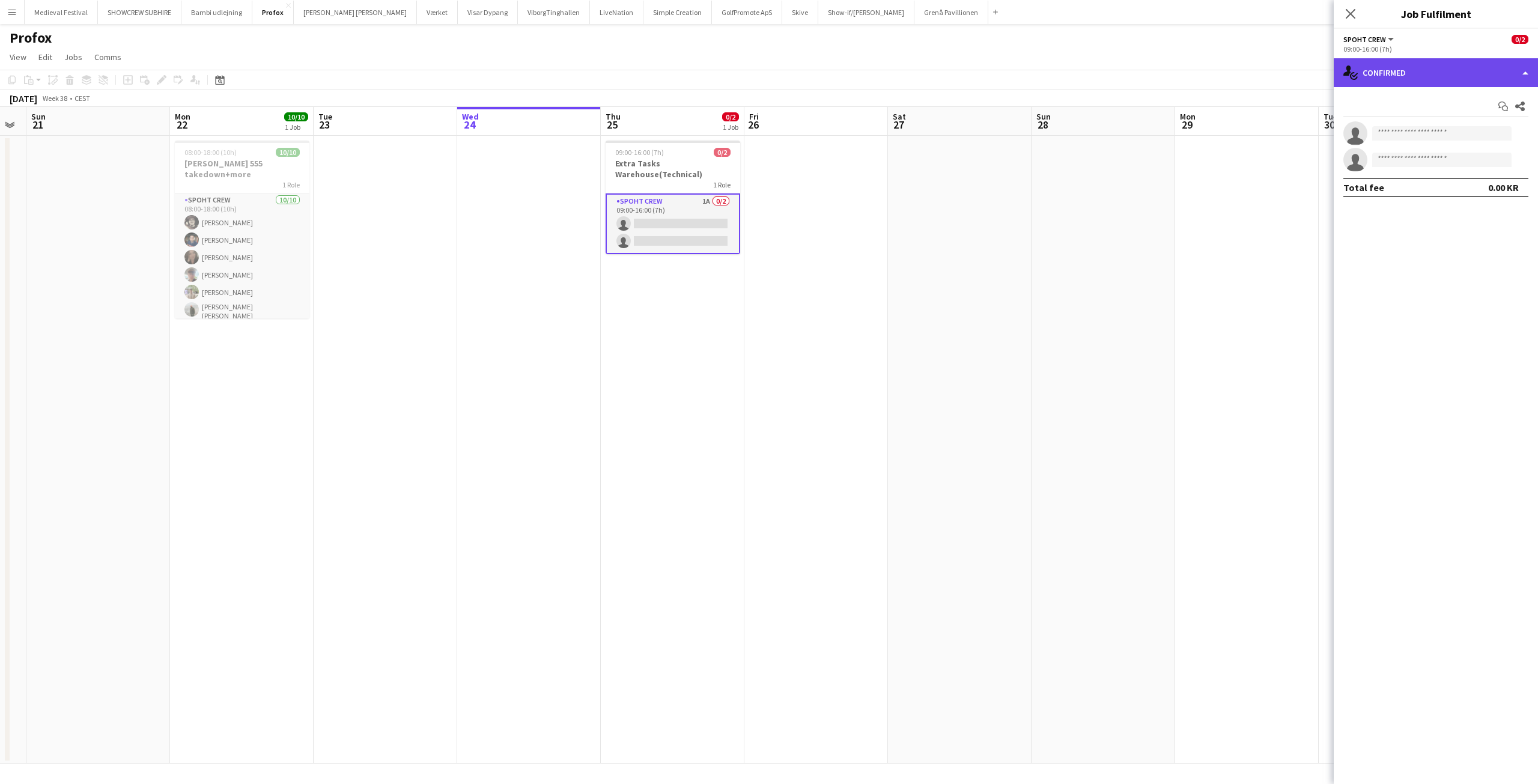
click at [1444, 75] on div "single-neutral-actions-check-2 Confirmed" at bounding box center [1436, 72] width 204 height 29
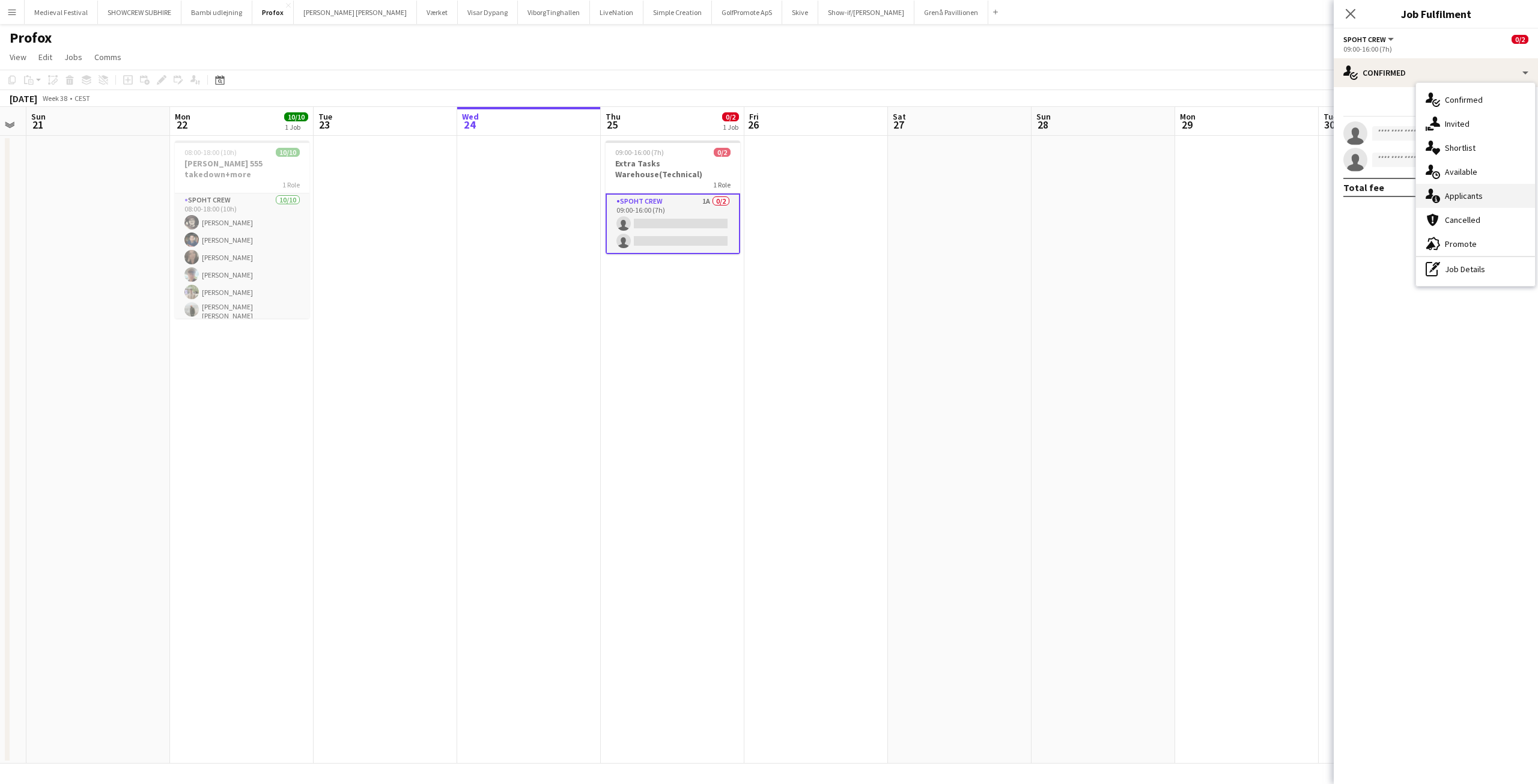
click at [1455, 188] on div "single-neutral-actions-information Applicants" at bounding box center [1476, 196] width 119 height 24
click at [1351, 155] on app-user-avatar at bounding box center [1355, 159] width 24 height 24
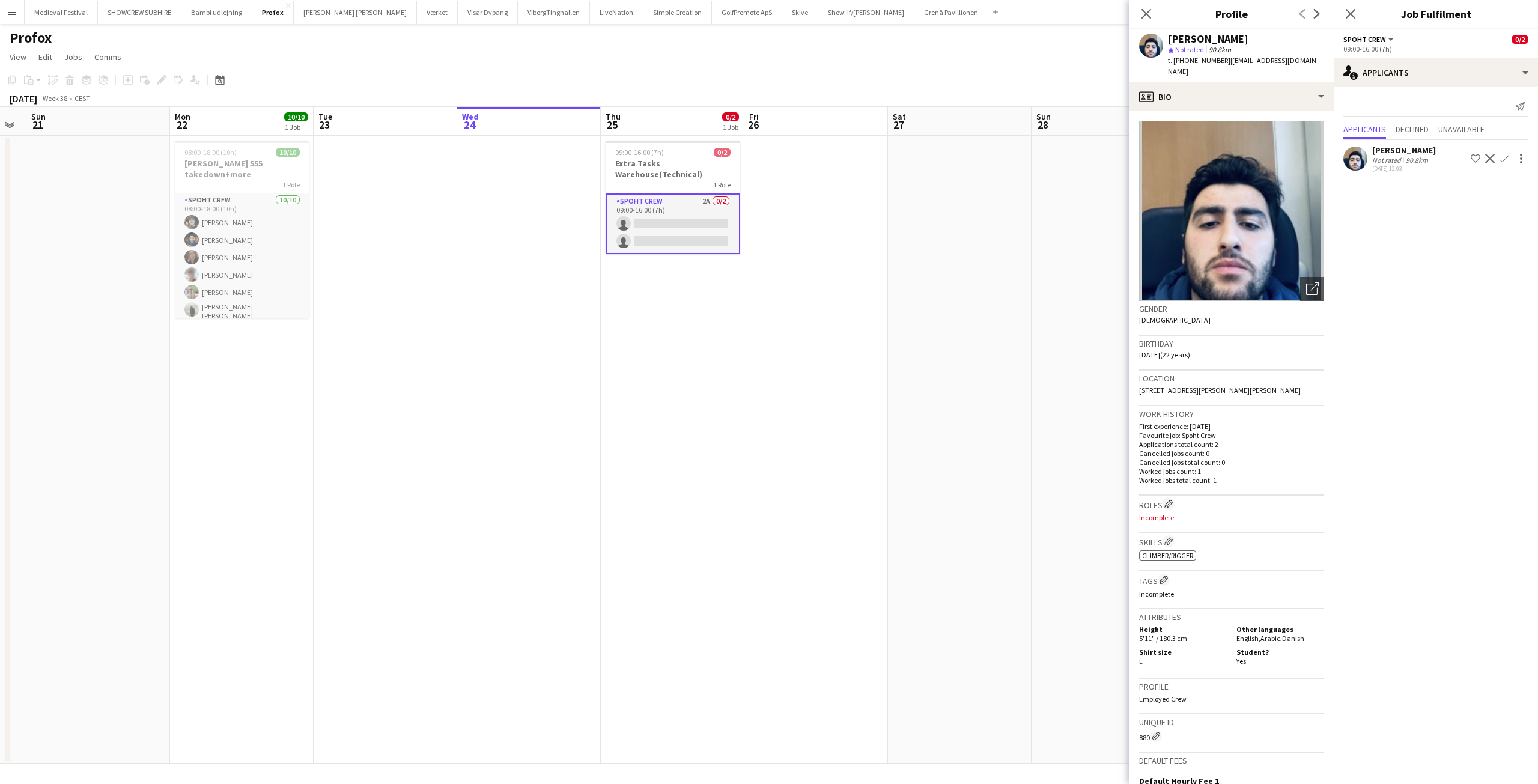
scroll to position [0, 403]
click at [664, 220] on app-card-role "Spoht Crew 2A 0/2 09:00-16:00 (7h) single-neutral-actions single-neutral-actions" at bounding box center [674, 224] width 134 height 60
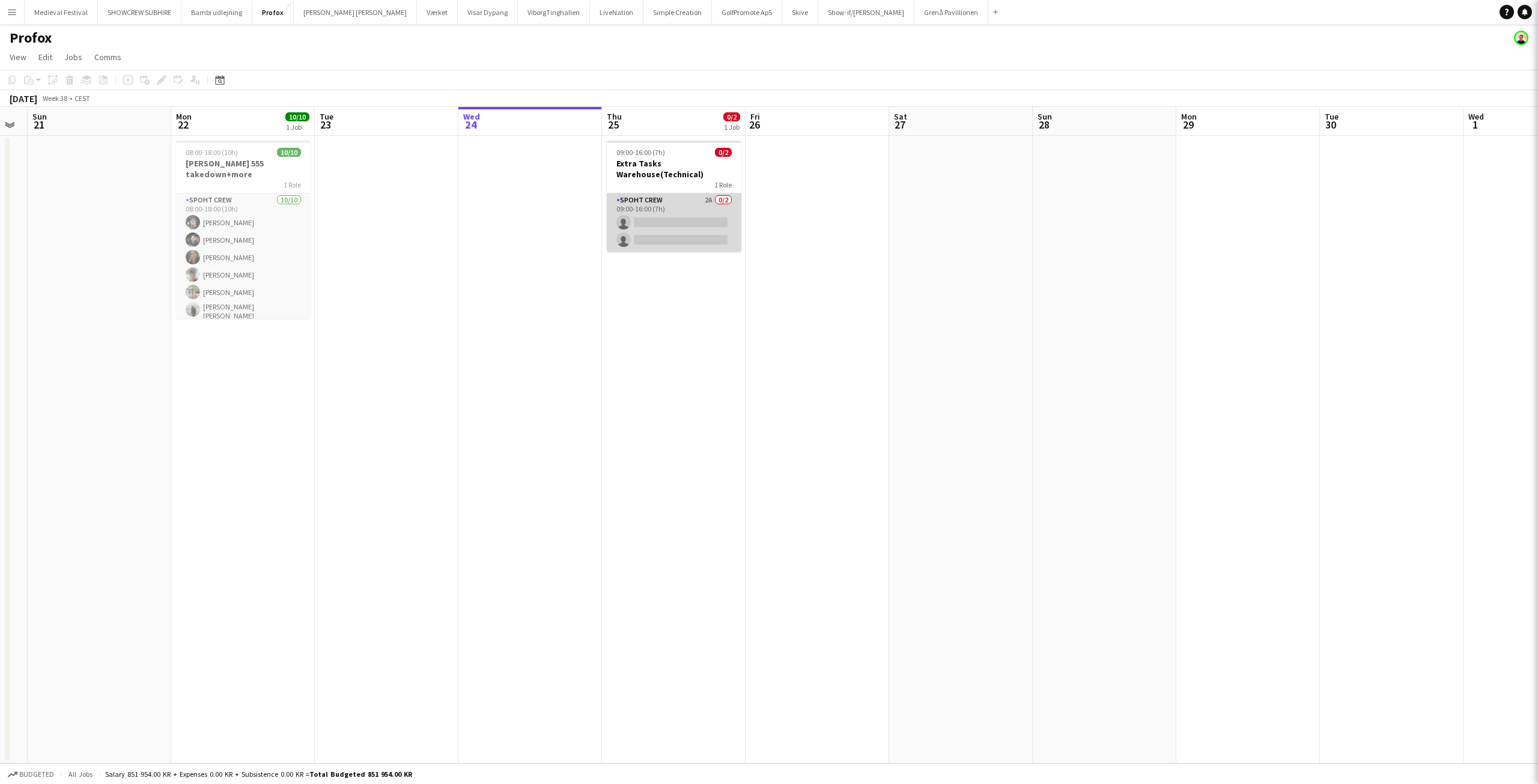
click at [662, 220] on app-card-role "Spoht Crew 2A 0/2 09:00-16:00 (7h) single-neutral-actions single-neutral-actions" at bounding box center [674, 223] width 134 height 58
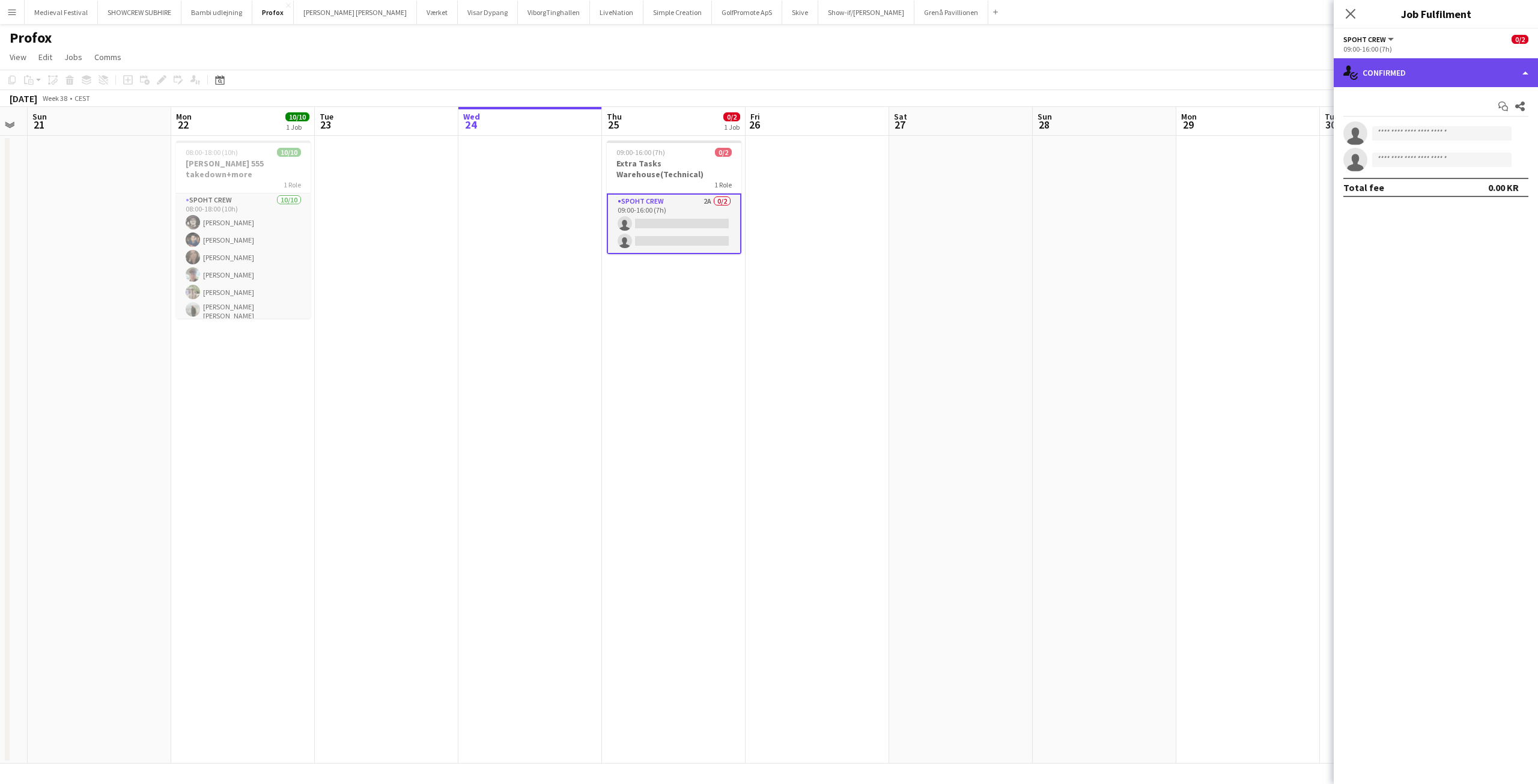
click at [1449, 72] on div "single-neutral-actions-check-2 Confirmed" at bounding box center [1436, 72] width 204 height 29
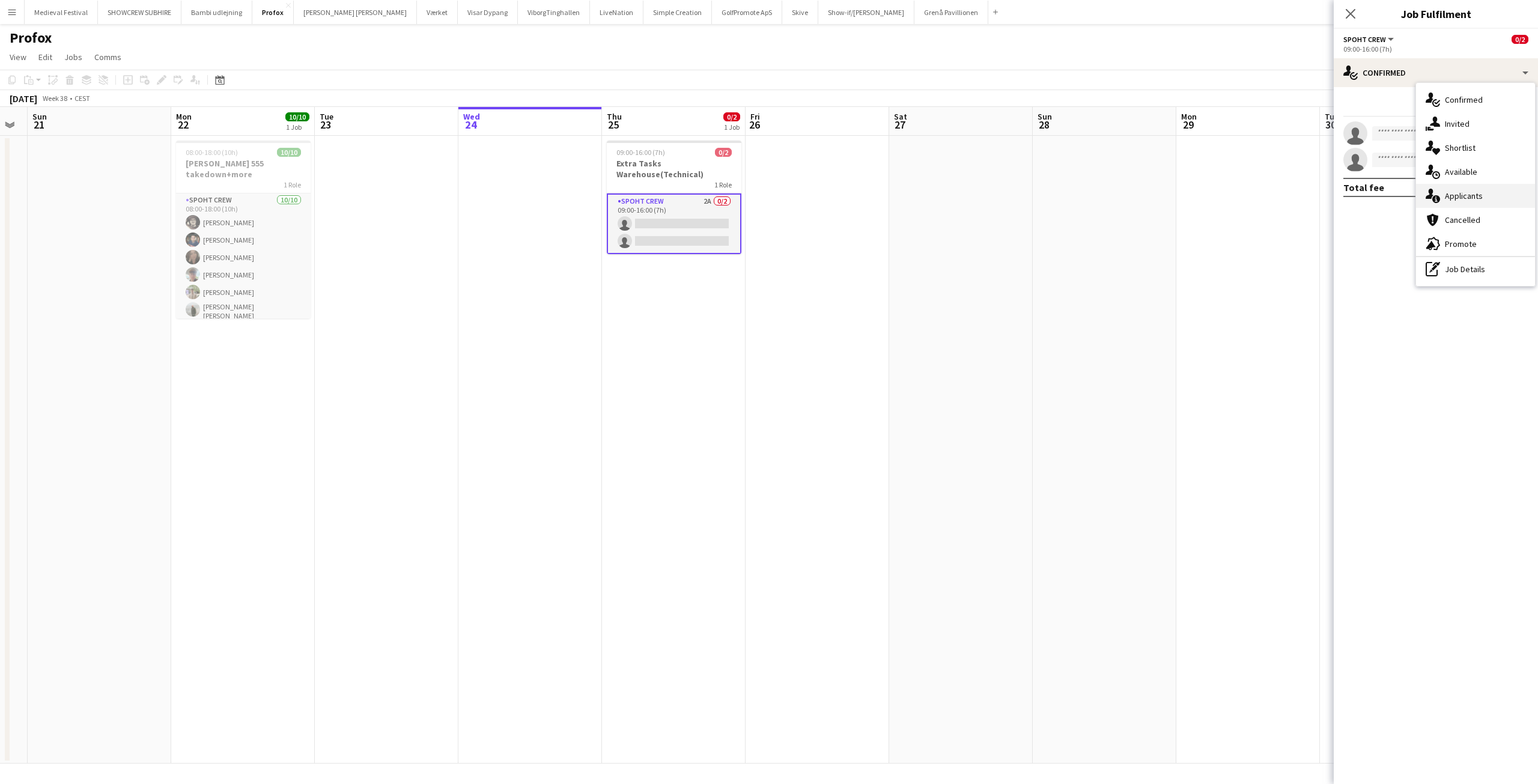
click at [1437, 197] on icon at bounding box center [1436, 199] width 8 height 8
click at [1506, 188] on app-icon "Confirm" at bounding box center [1504, 189] width 10 height 10
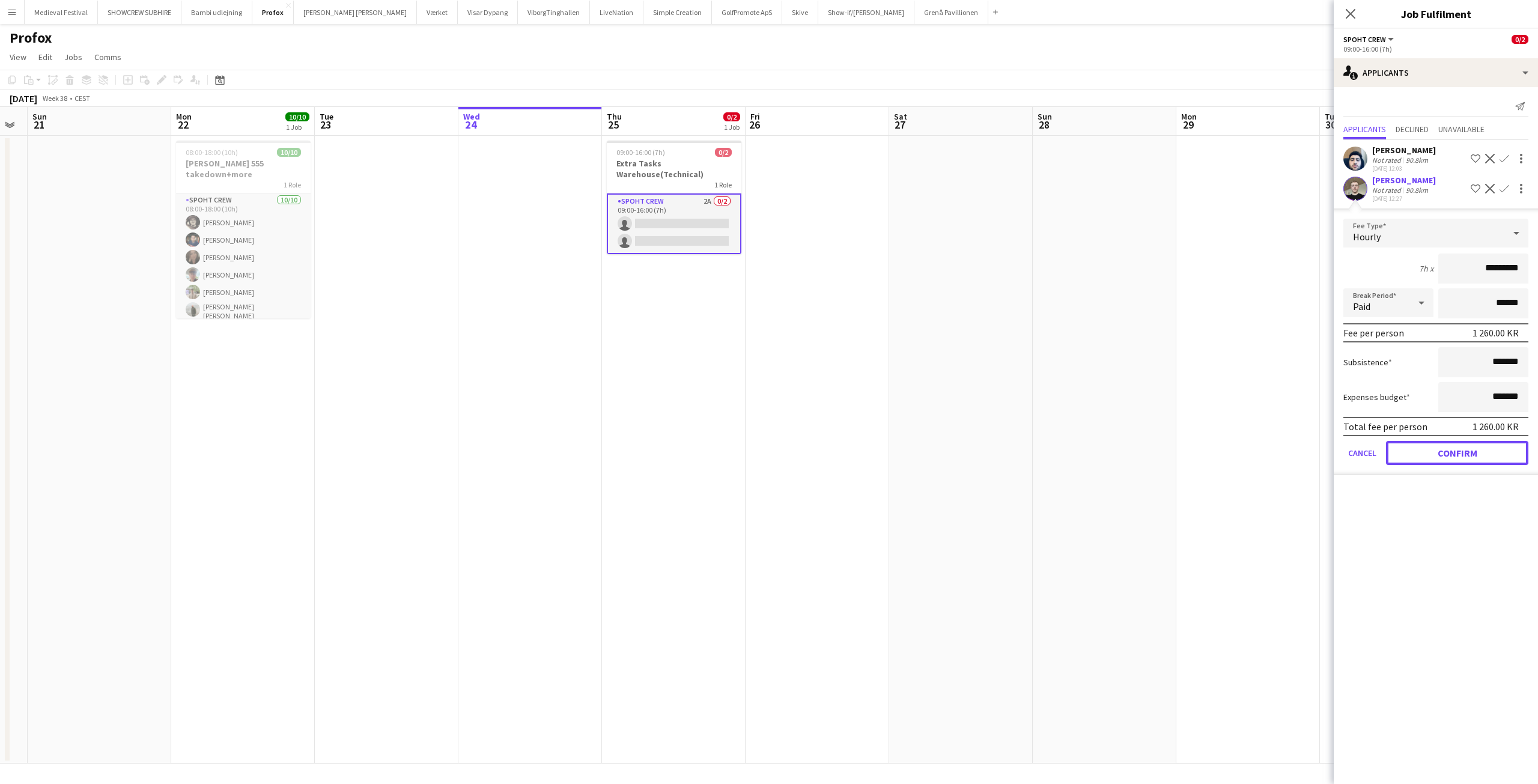
click at [1422, 460] on button "Confirm" at bounding box center [1457, 453] width 142 height 24
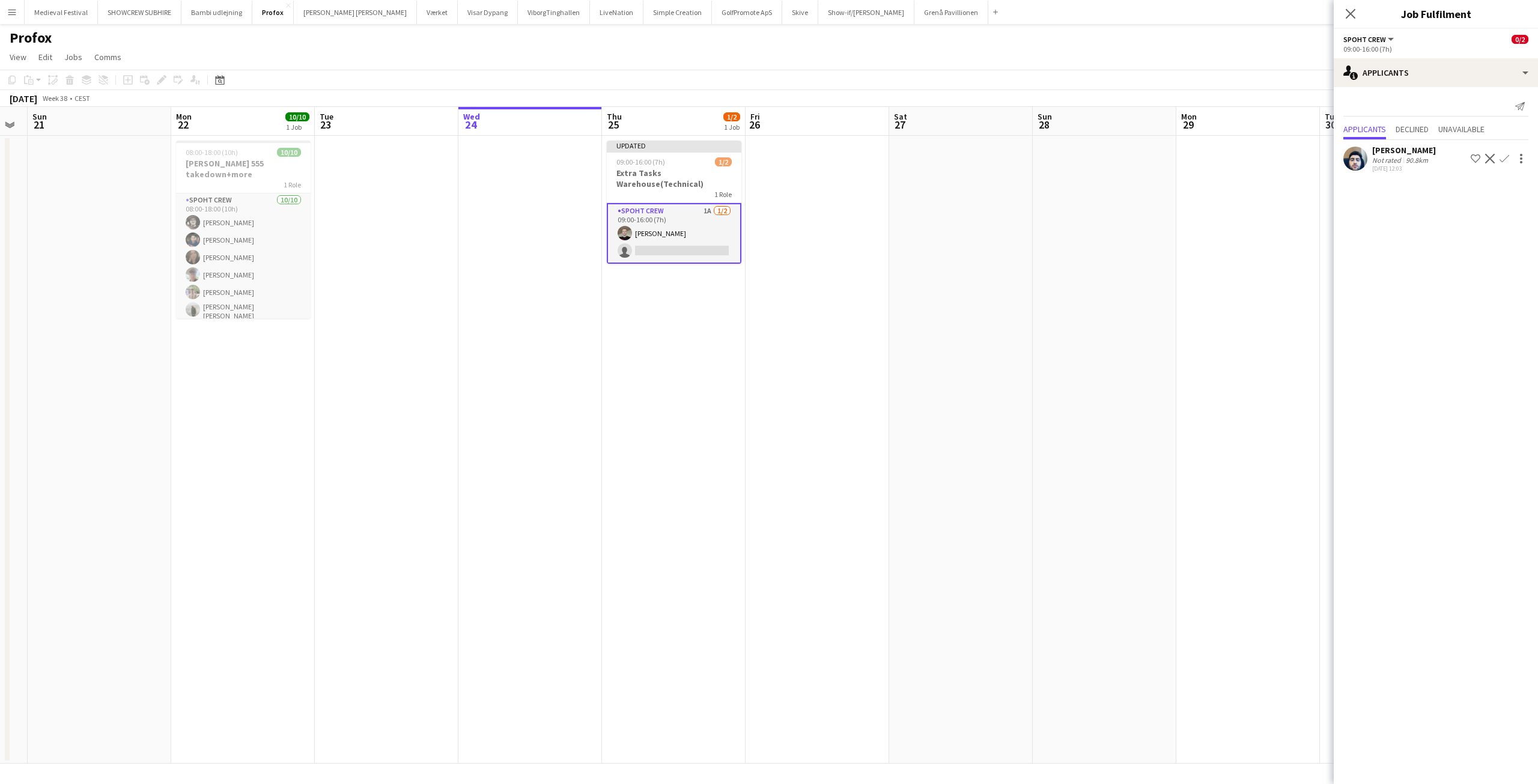
click at [1156, 287] on app-date-cell at bounding box center [1105, 449] width 143 height 628
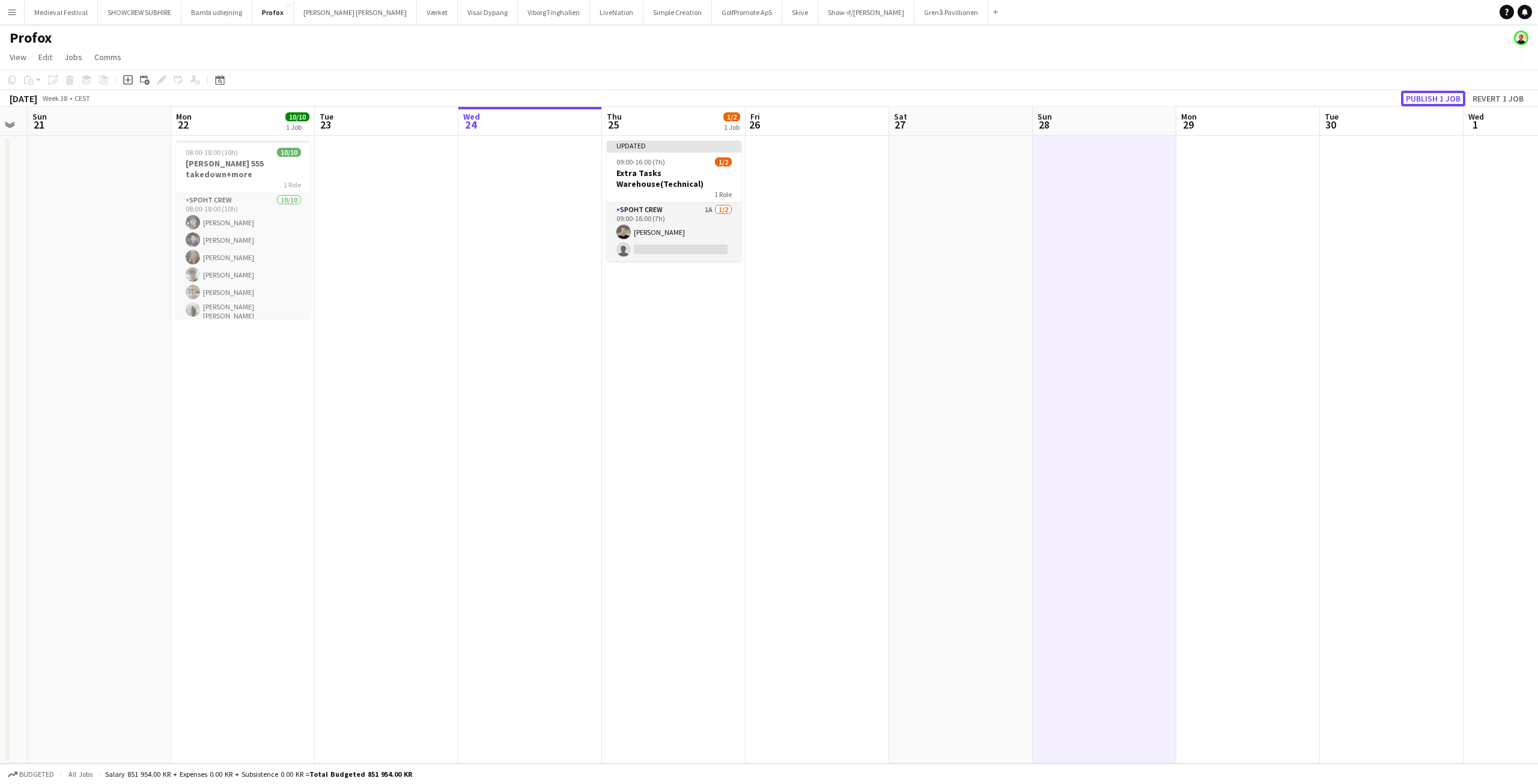
click at [1435, 97] on button "Publish 1 job" at bounding box center [1433, 99] width 65 height 16
click at [706, 203] on app-job-card "09:00-16:00 (7h) 1/2 Extra Tasks Warehouse(Technical) 1 Role Spoht Crew 2A 1/2 …" at bounding box center [674, 196] width 134 height 111
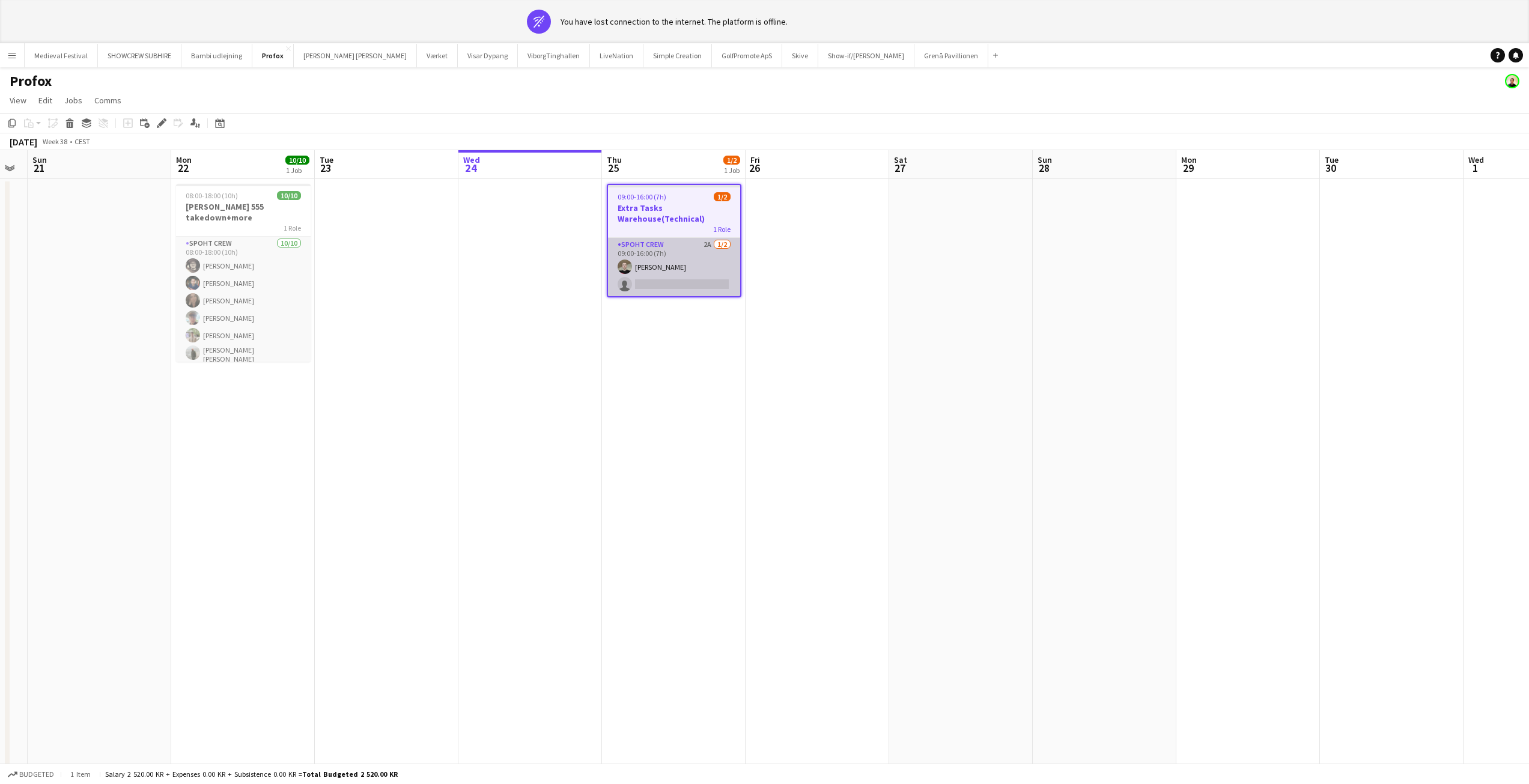
click at [694, 269] on app-card-role "Spoht Crew 2A 1/2 09:00-16:00 (7h) Nicolai Schmidt single-neutral-actions" at bounding box center [673, 266] width 132 height 58
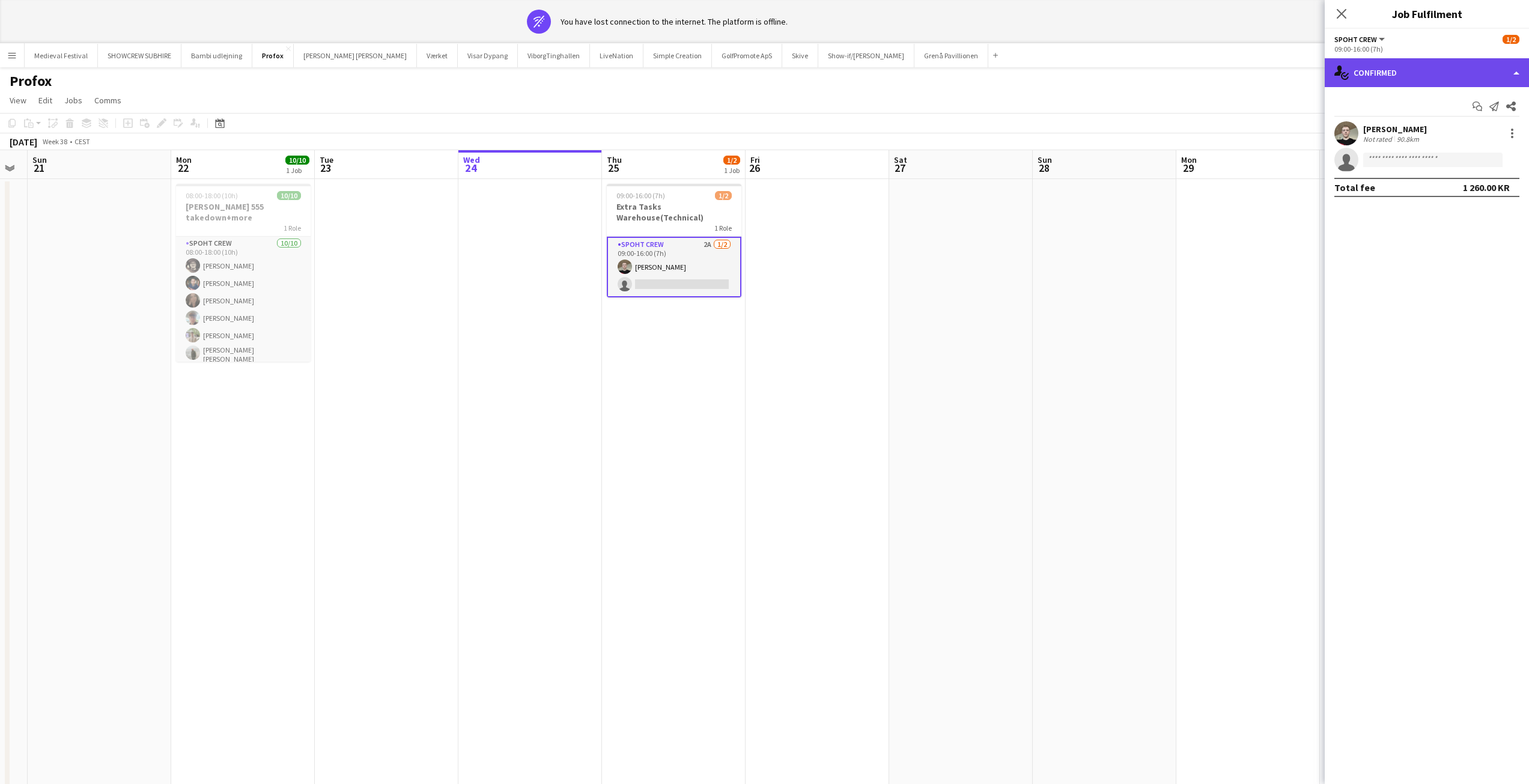
click at [1395, 71] on div "single-neutral-actions-check-2 Confirmed" at bounding box center [1427, 72] width 204 height 29
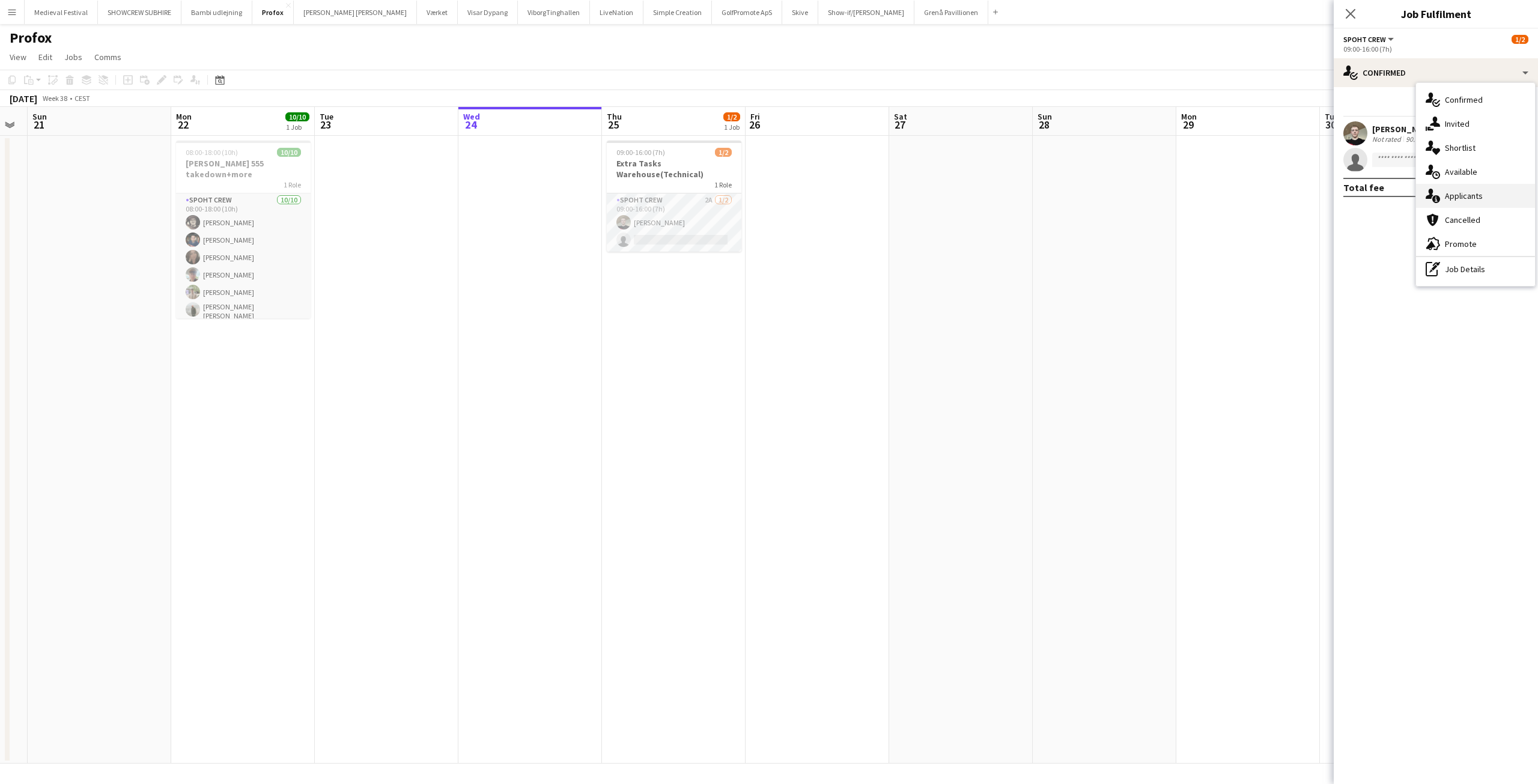
click at [1464, 199] on span "Applicants" at bounding box center [1464, 196] width 38 height 10
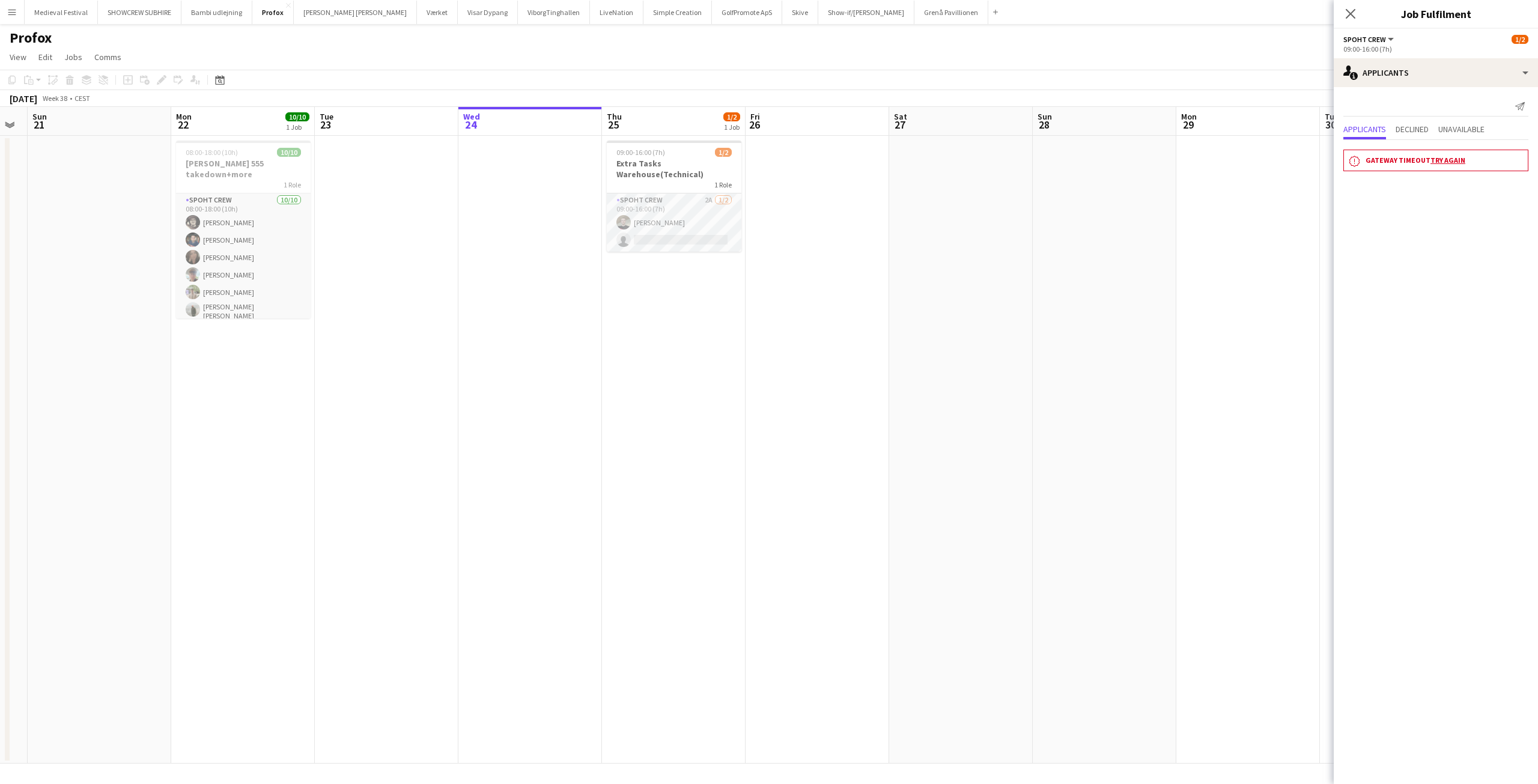
click at [1445, 159] on link "Try again" at bounding box center [1448, 160] width 35 height 9
click at [812, 187] on app-date-cell at bounding box center [817, 449] width 143 height 628
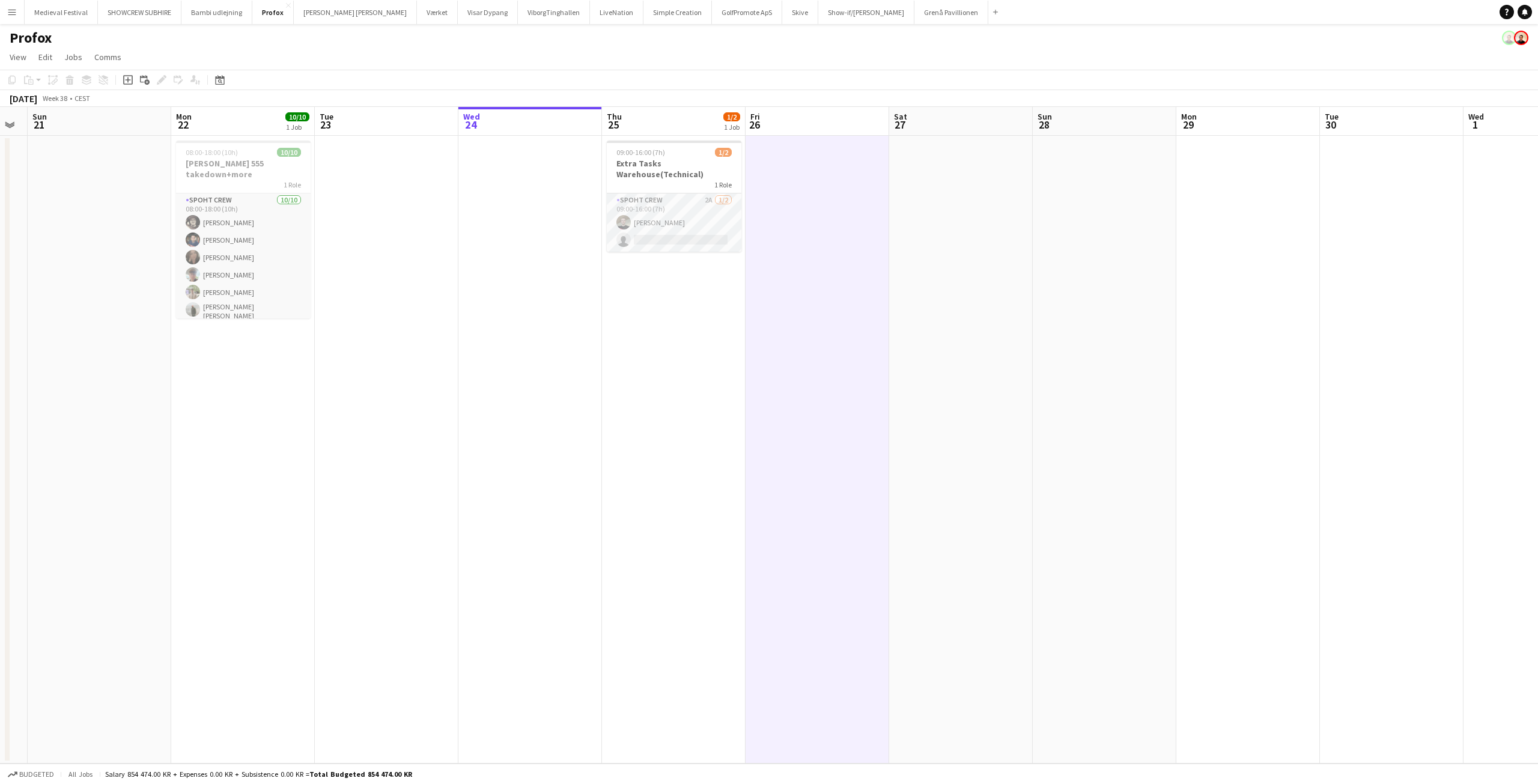
click at [14, 14] on app-icon "Menu" at bounding box center [11, 11] width 10 height 10
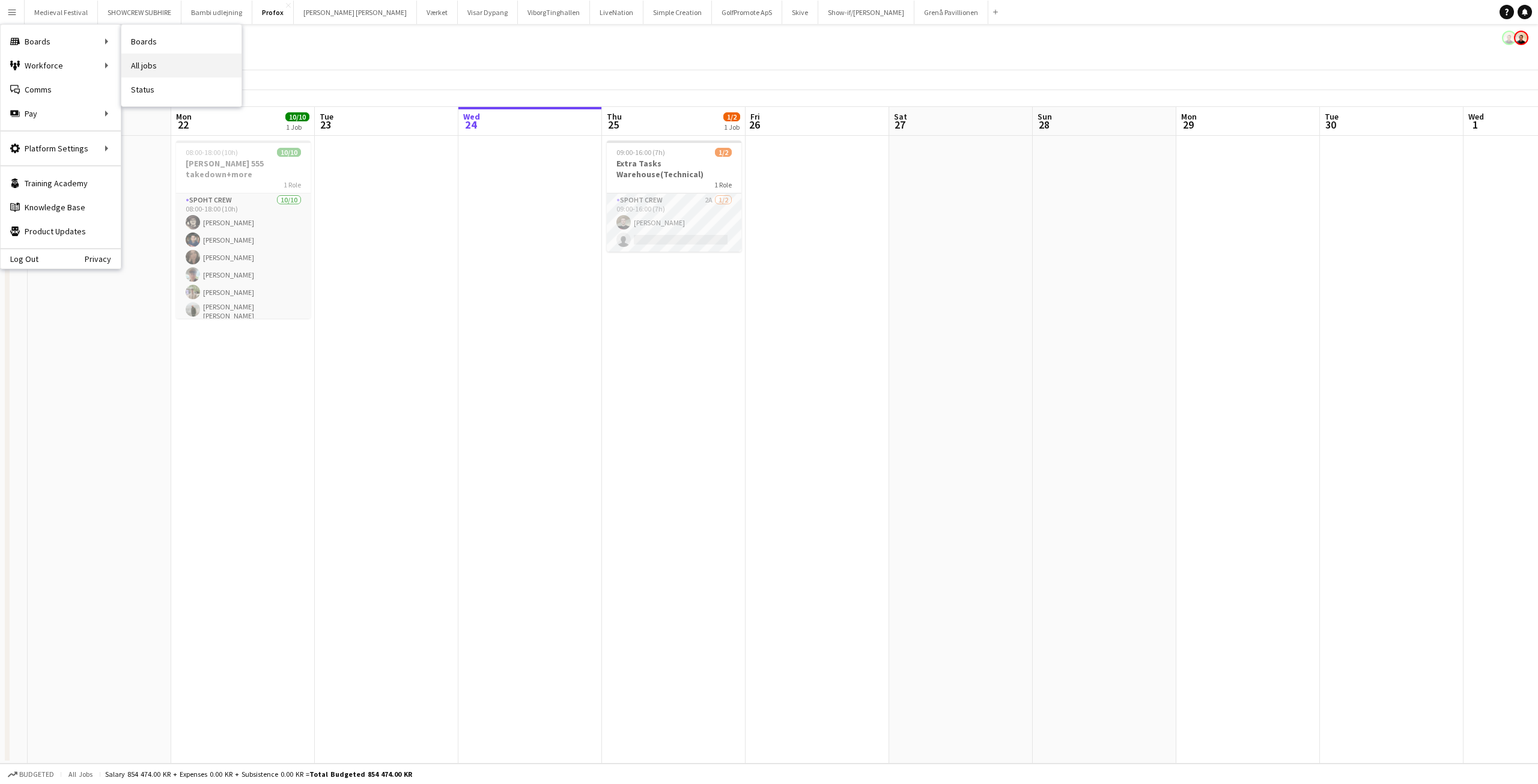
click at [157, 60] on link "All jobs" at bounding box center [182, 65] width 121 height 24
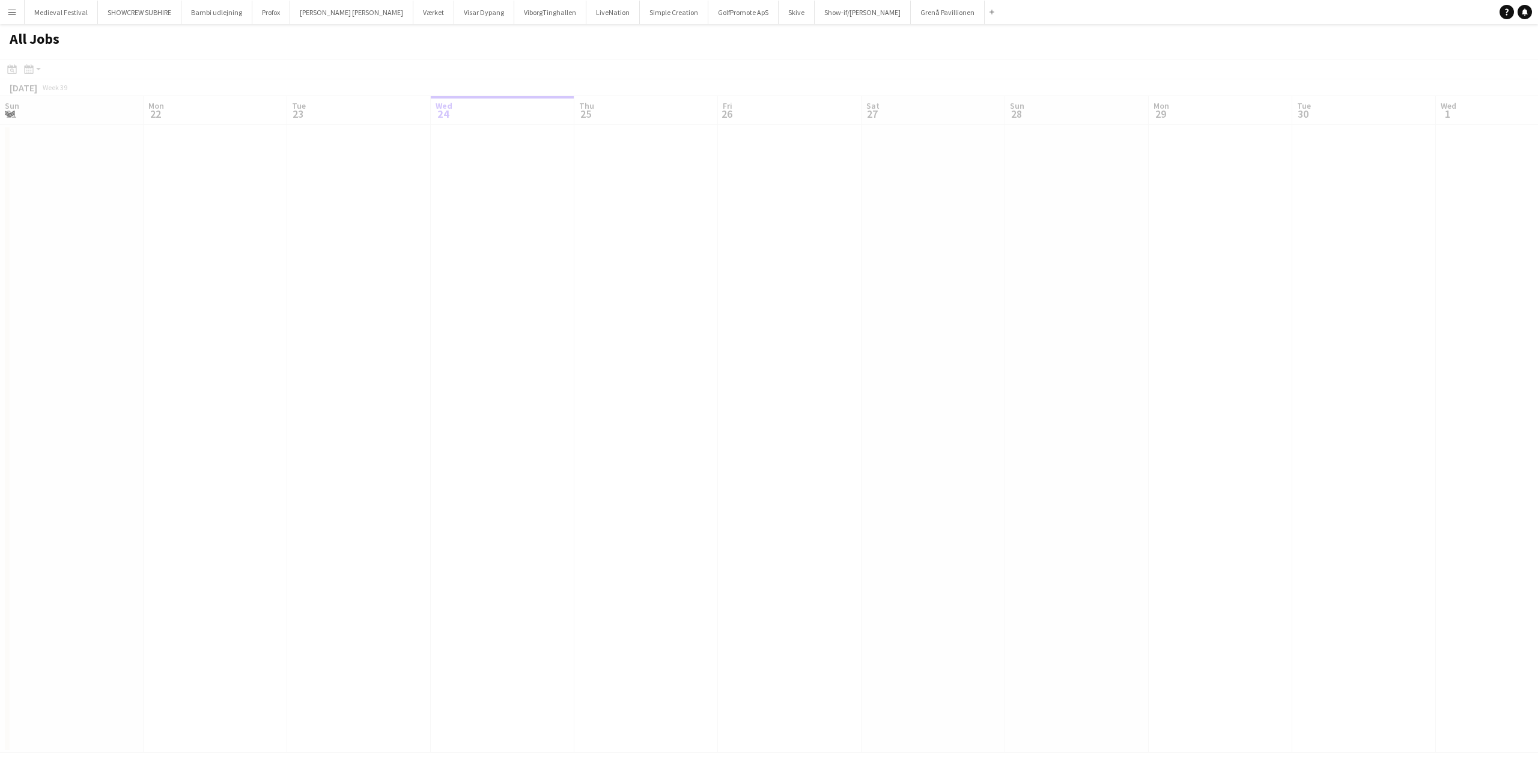
scroll to position [0, 287]
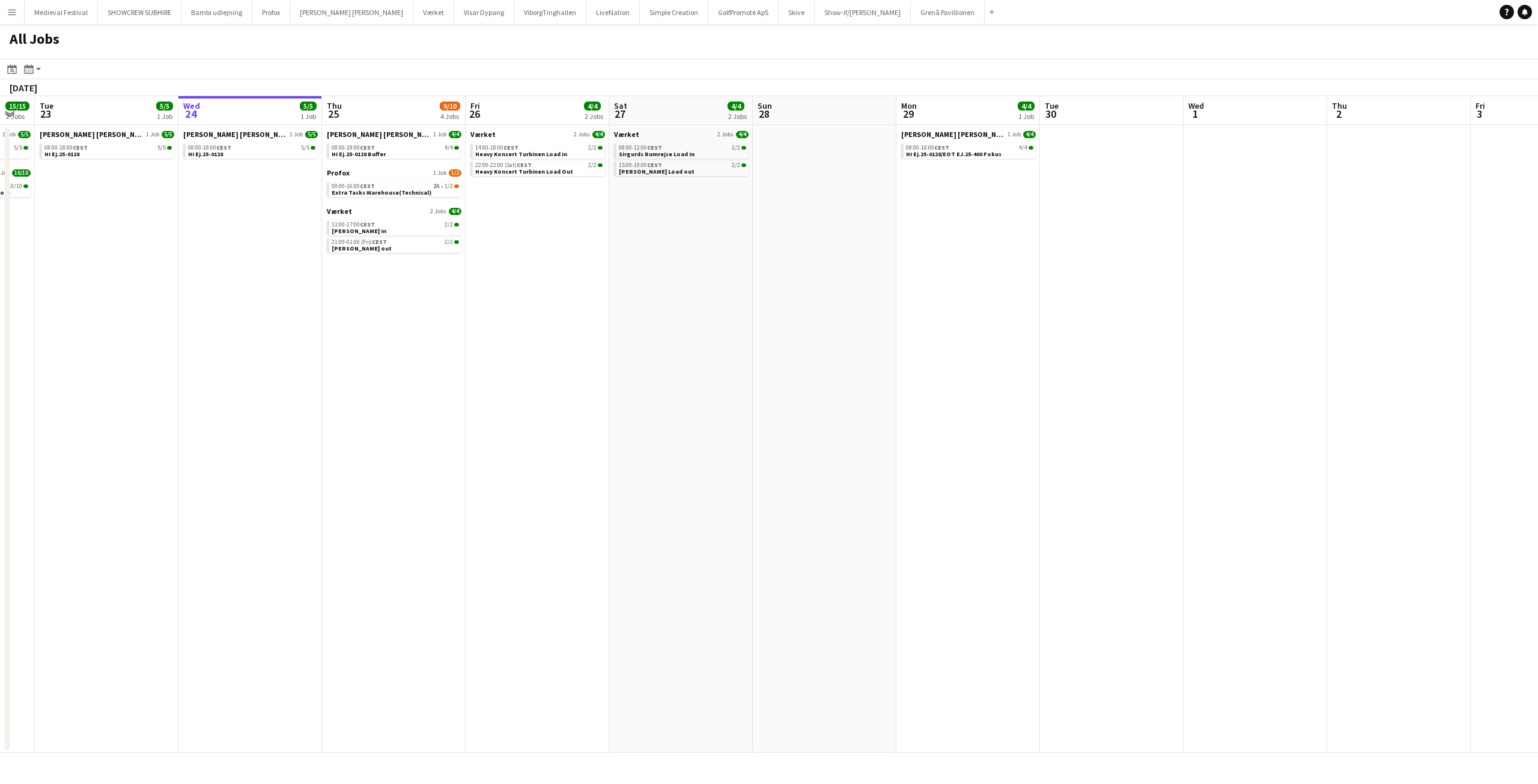
drag, startPoint x: 251, startPoint y: 248, endPoint x: 608, endPoint y: 265, distance: 357.4
click at [610, 272] on app-calendar-viewport "Sun 21 14/14 3 Jobs Mon 22 15/15 2 Jobs Tue 23 5/5 1 Job Wed 24 5/5 1 Job Thu 2…" at bounding box center [769, 424] width 1538 height 657
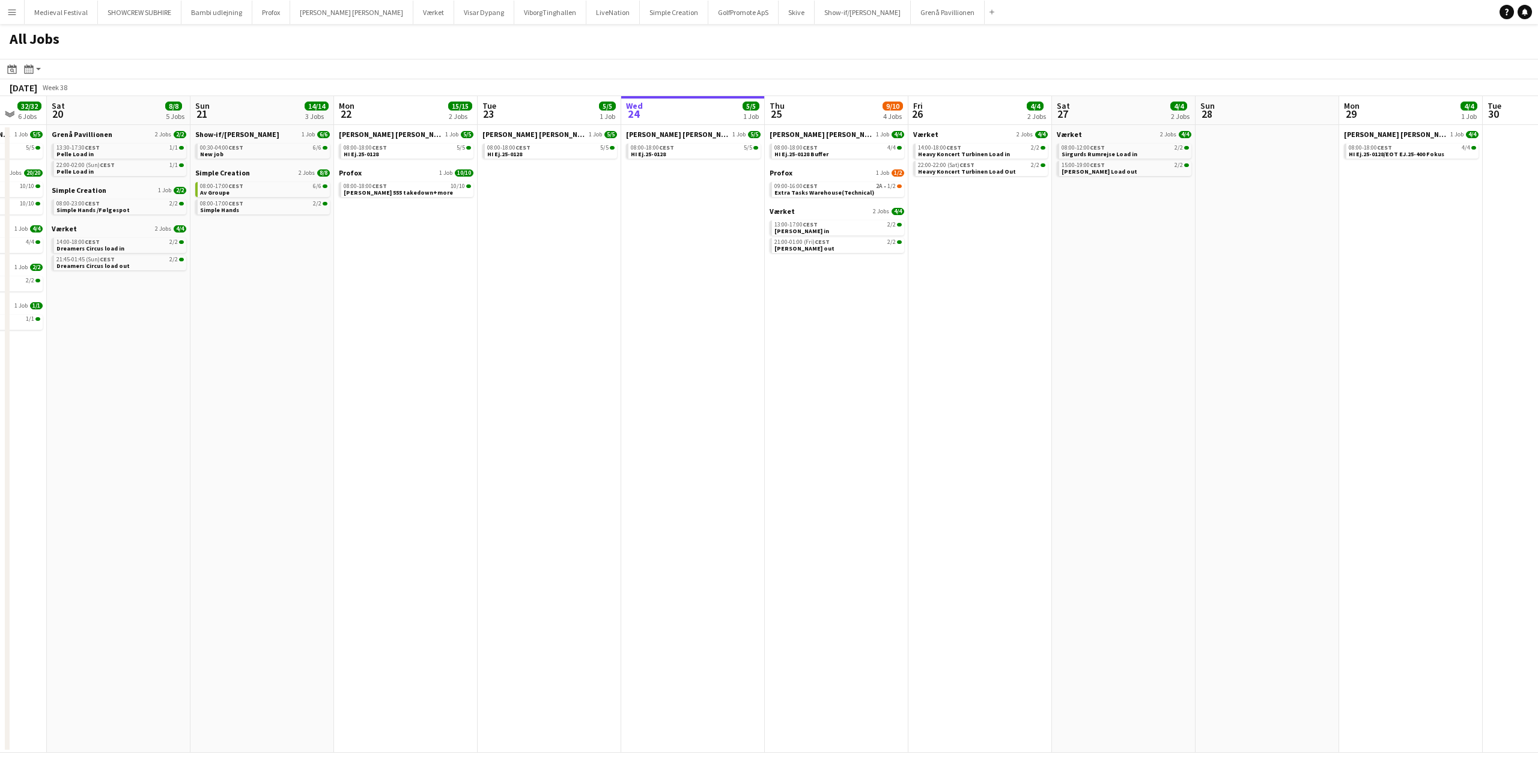
scroll to position [0, 356]
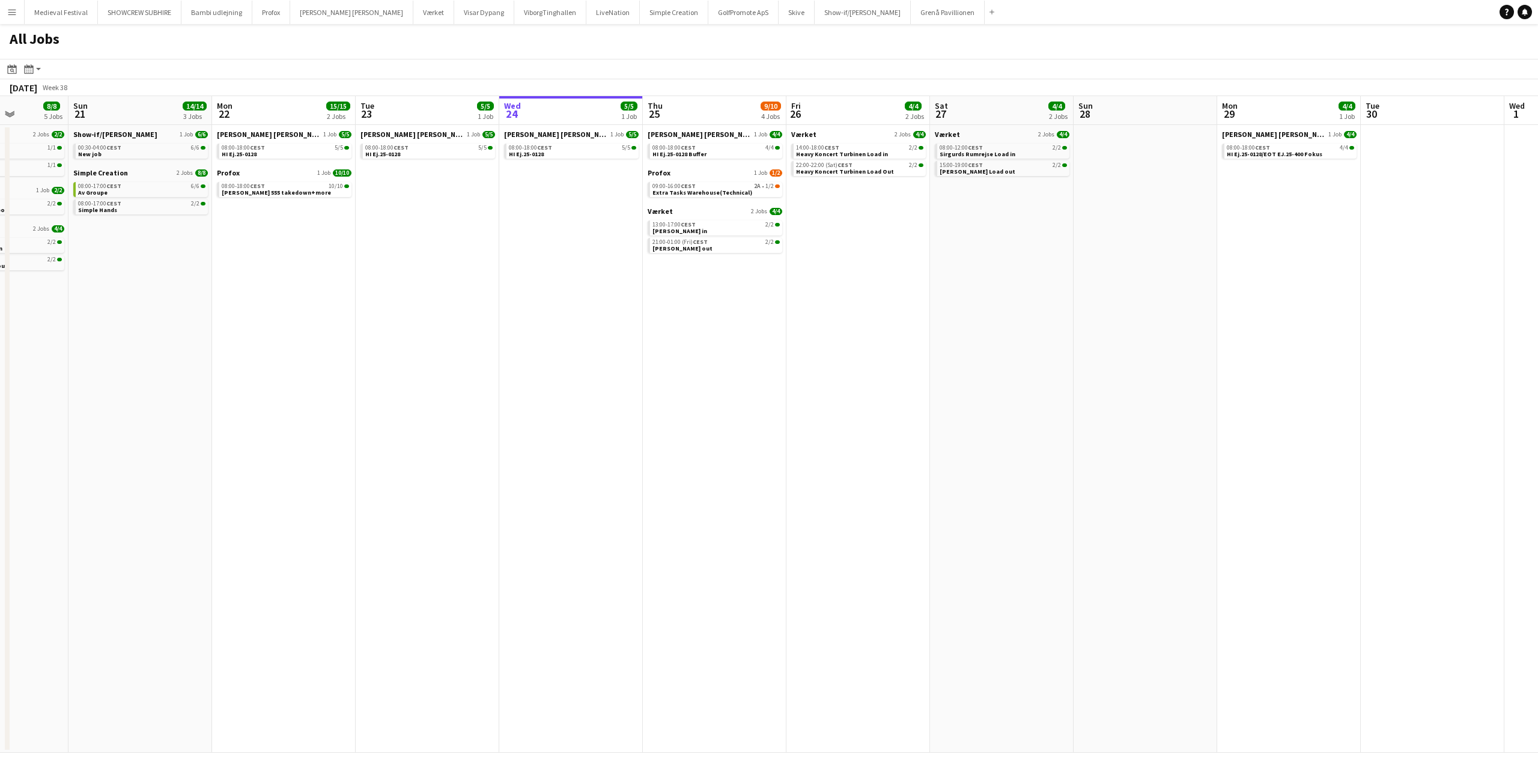
drag, startPoint x: 443, startPoint y: 257, endPoint x: 700, endPoint y: 262, distance: 257.0
click at [717, 273] on app-calendar-viewport "Thu 18 57/58 8 Jobs Fri 19 32/32 6 Jobs Sat 20 8/8 5 Jobs Sun 21 14/14 3 Jobs M…" at bounding box center [769, 424] width 1538 height 657
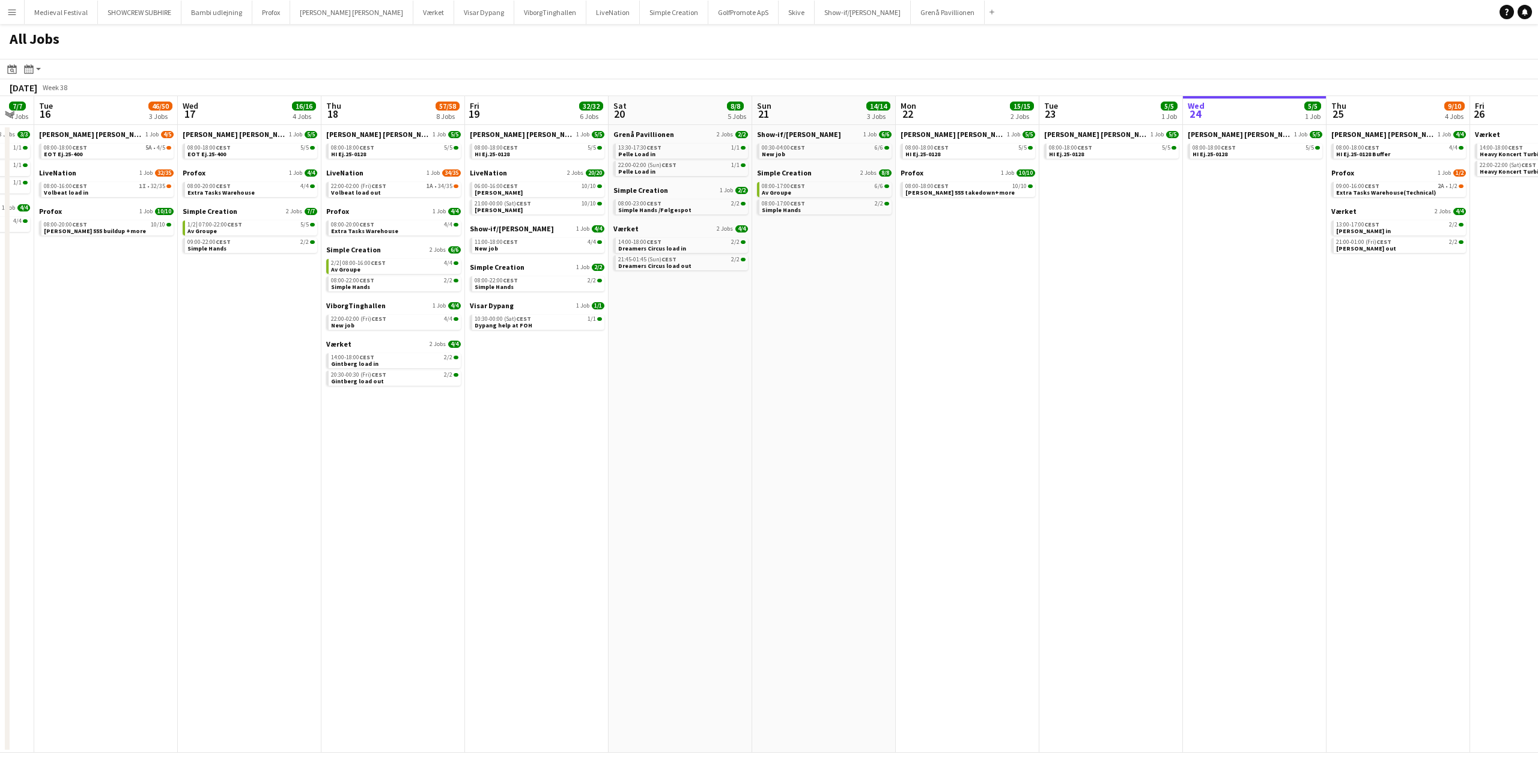
drag, startPoint x: 649, startPoint y: 285, endPoint x: 714, endPoint y: 287, distance: 65.0
click at [721, 292] on app-calendar-viewport "Sun 14 16/16 2 Jobs Mon 15 7/7 4 Jobs Tue 16 46/50 3 Jobs Wed 17 16/16 4 Jobs T…" at bounding box center [769, 424] width 1538 height 657
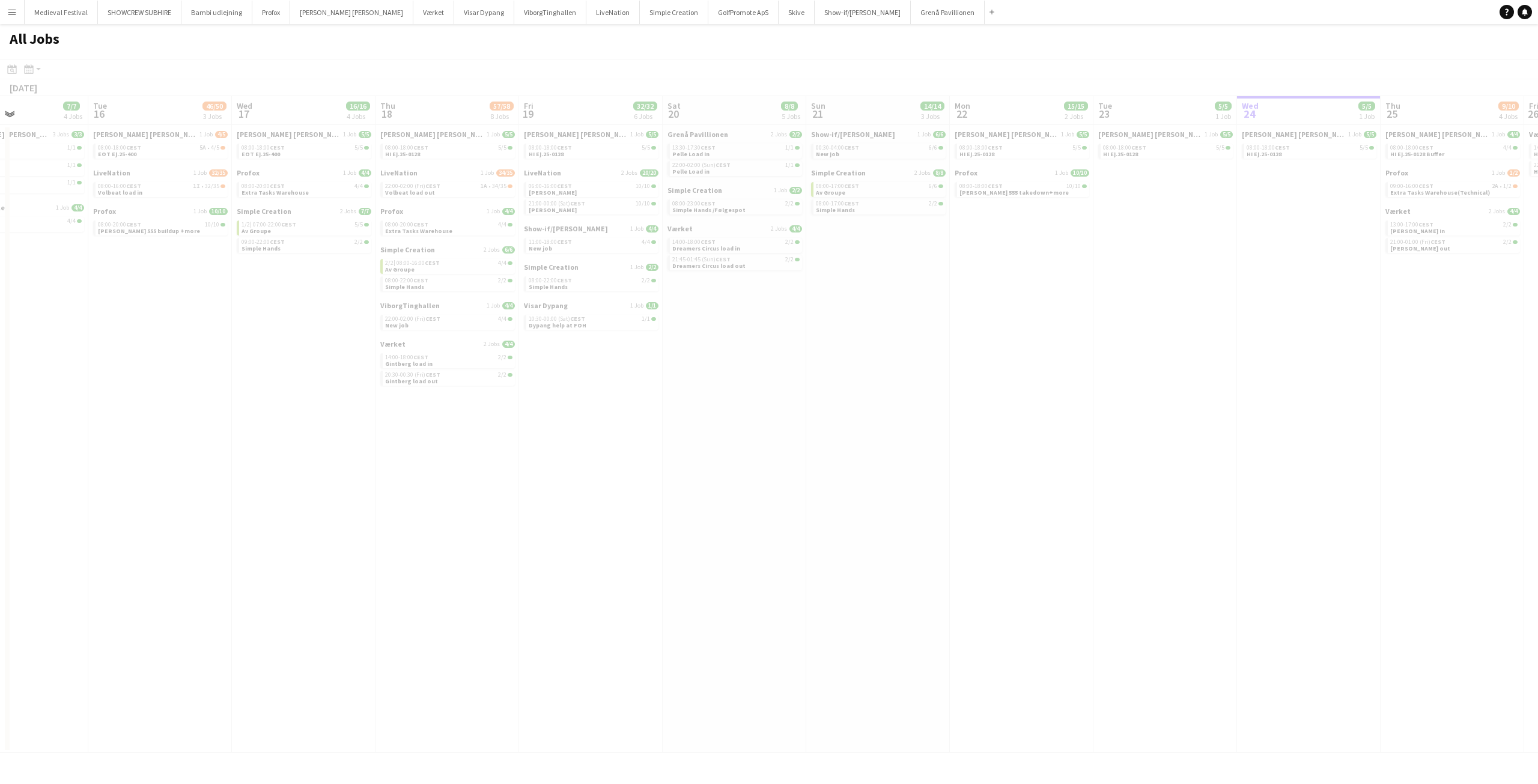
drag, startPoint x: 176, startPoint y: 349, endPoint x: 765, endPoint y: 361, distance: 589.1
click at [765, 361] on app-calendar-viewport "Sat 13 Sun 14 16/16 2 Jobs Mon 15 7/7 4 Jobs Tue 16 46/50 3 Jobs Wed 17 16/16 4…" at bounding box center [769, 424] width 1538 height 657
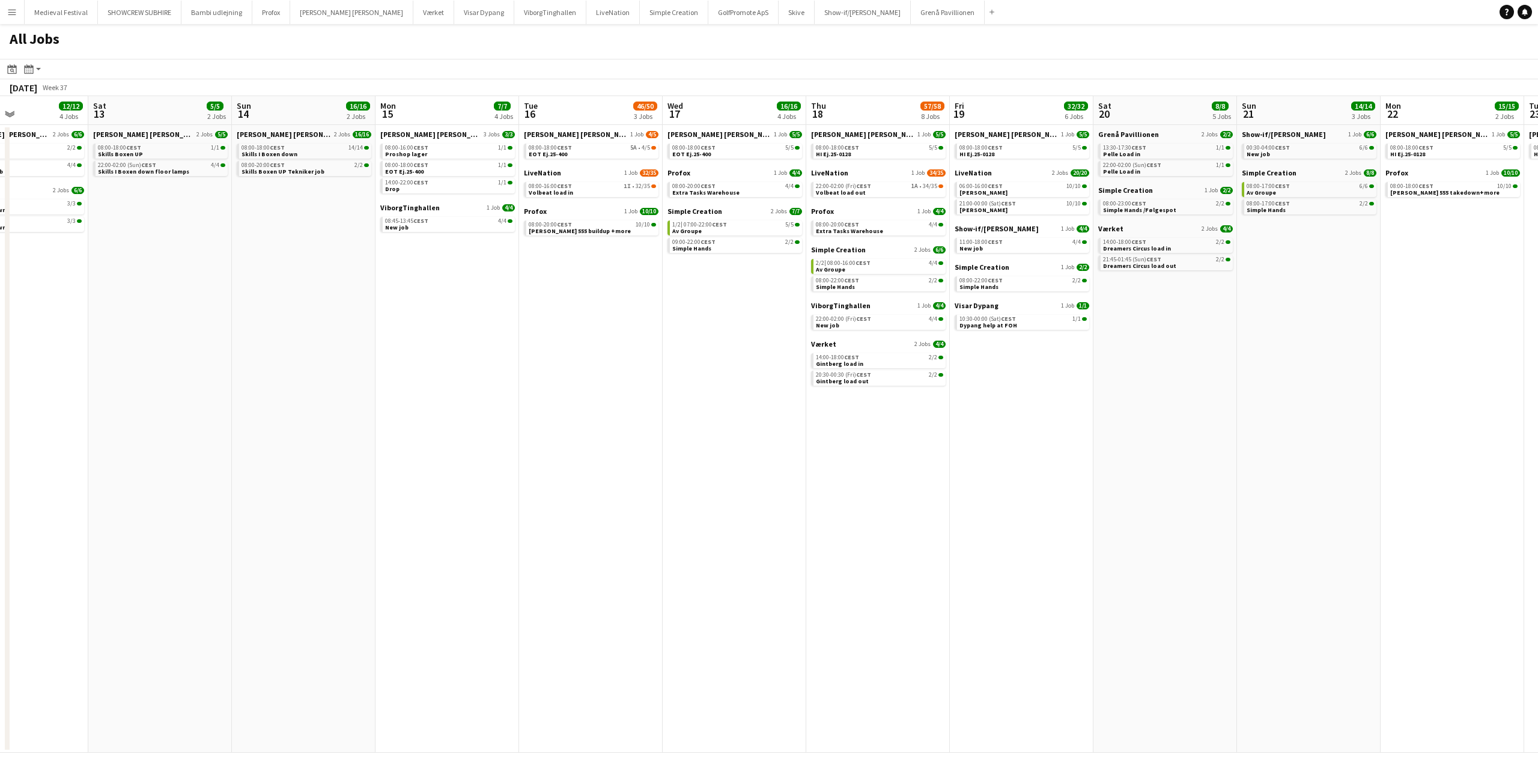
drag, startPoint x: 452, startPoint y: 320, endPoint x: 637, endPoint y: 316, distance: 185.0
click at [650, 323] on app-calendar-viewport "Wed 10 2/2 1 Job Thu 11 2/2 1 Job Fri 12 12/12 4 Jobs Sat 13 5/5 2 Jobs Sun 14 …" at bounding box center [769, 424] width 1538 height 657
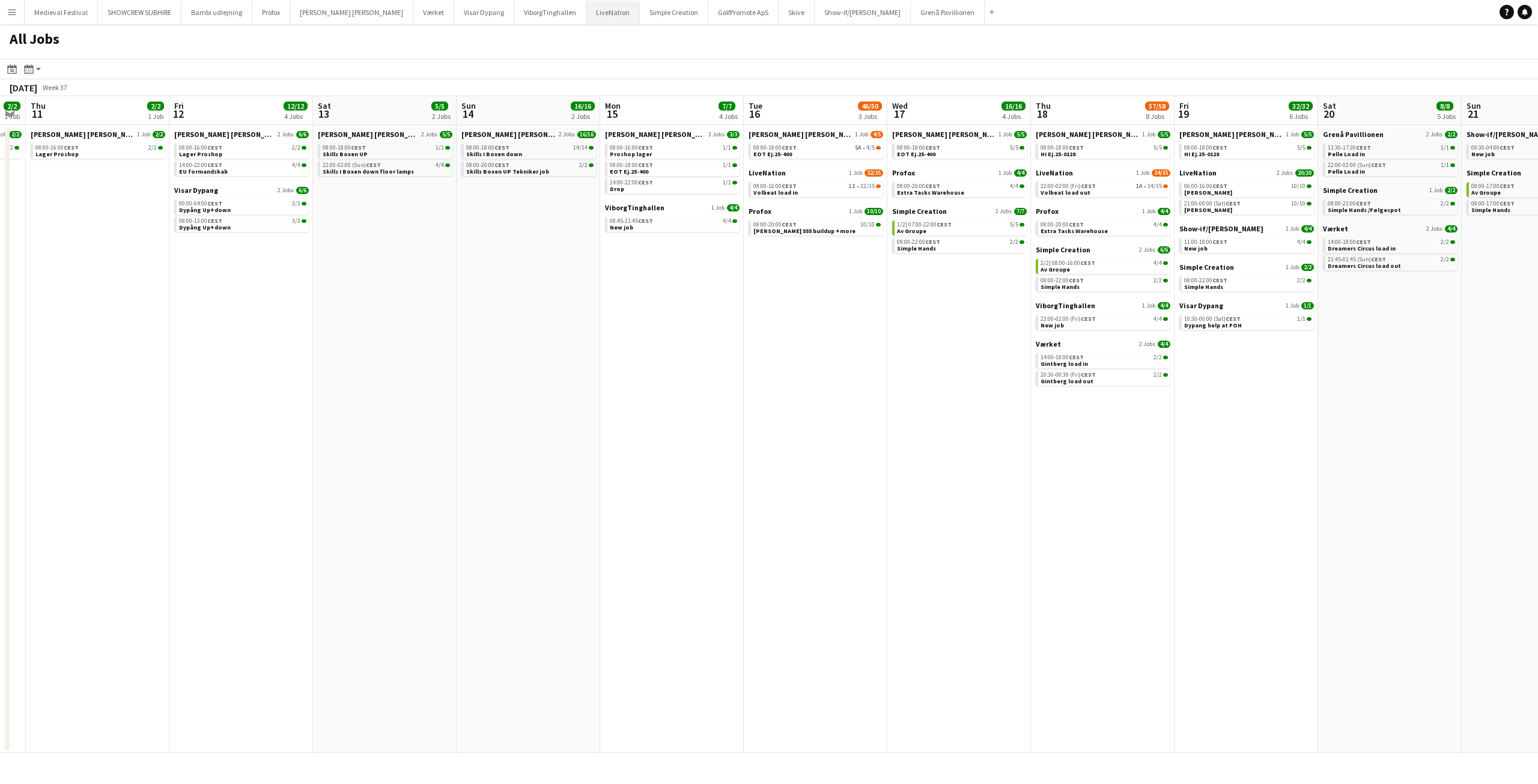
click at [586, 9] on button "LiveNation Close" at bounding box center [612, 12] width 53 height 24
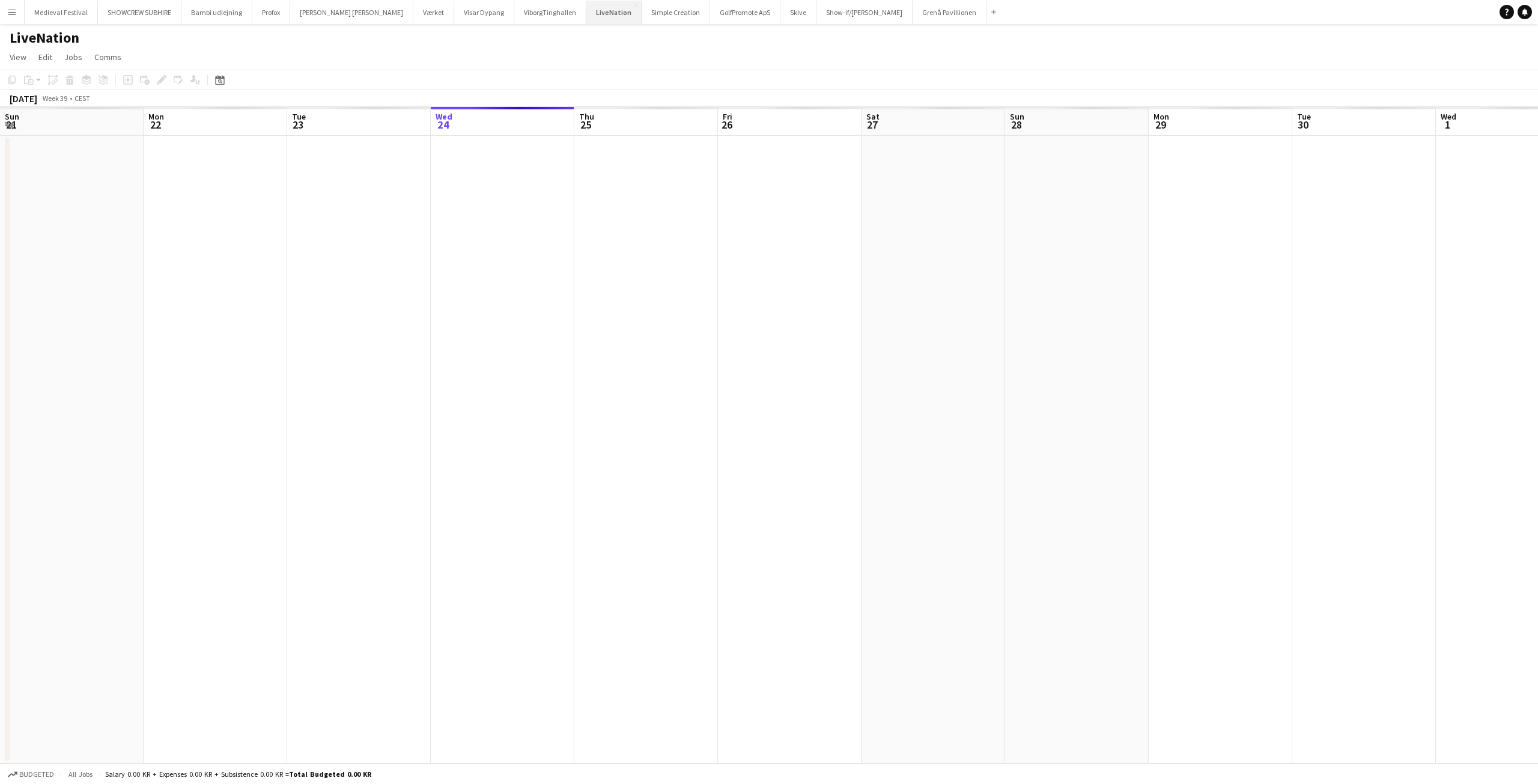
scroll to position [0, 287]
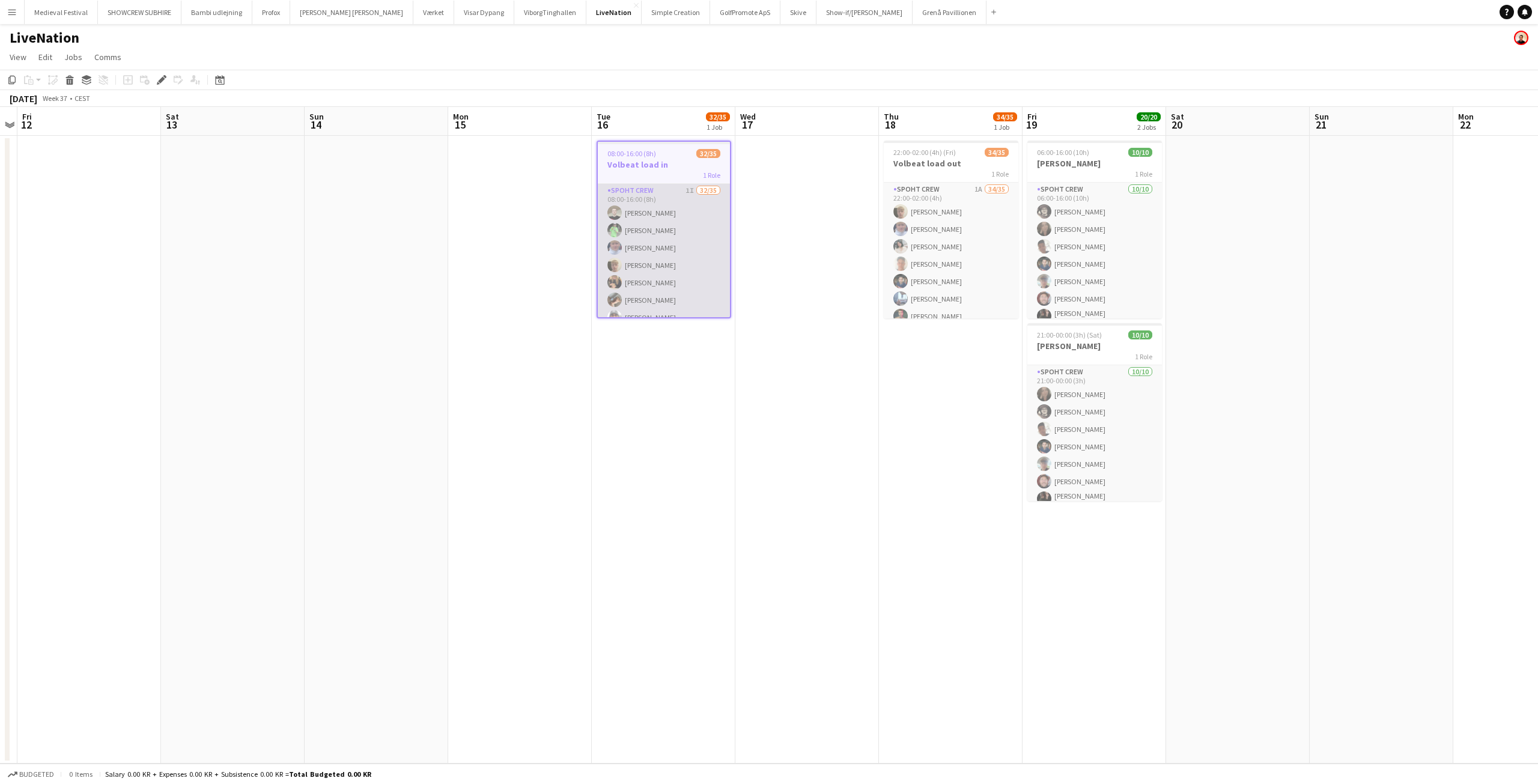
click at [700, 265] on app-card-role "Spoht Crew 1I 32/35 08:00-16:00 (8h) [PERSON_NAME] [PERSON_NAME] [PERSON_NAME] …" at bounding box center [664, 500] width 132 height 633
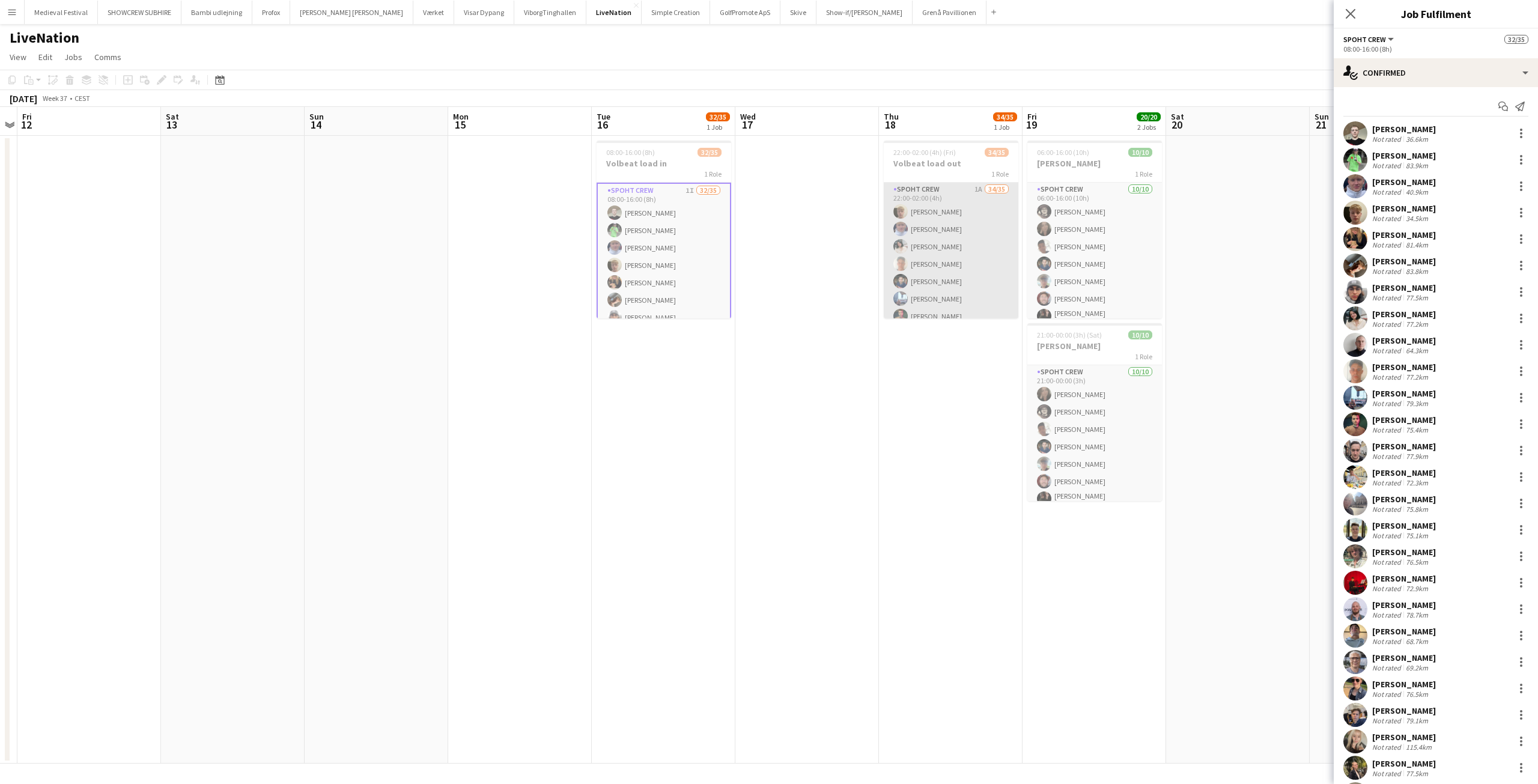
click at [974, 260] on app-card-role "Spoht Crew 1A 34/35 22:00-02:00 (4h) Jakob Buhl Casper Roed Maya Khandalavala S…" at bounding box center [951, 500] width 134 height 636
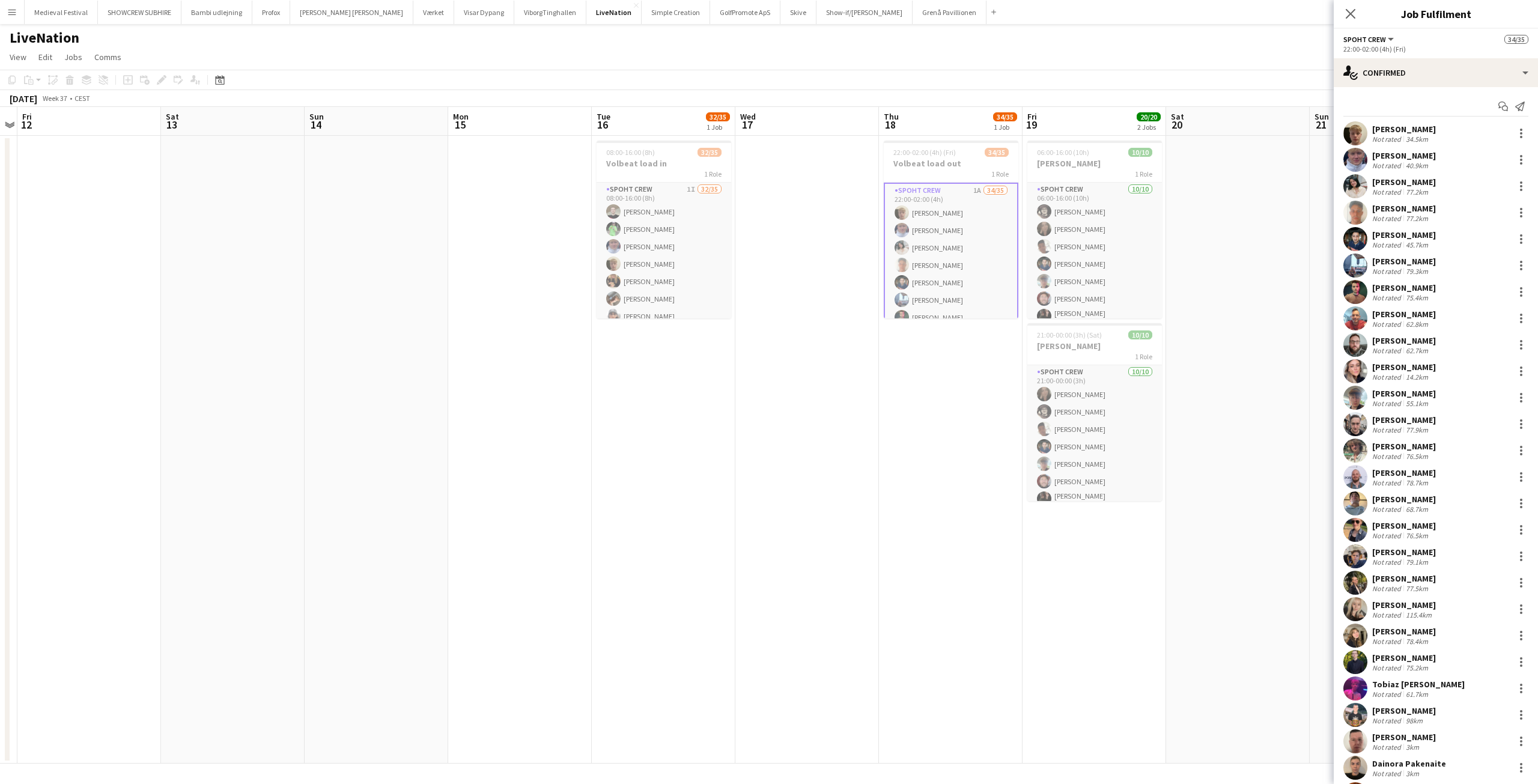
click at [8, 13] on app-icon "Menu" at bounding box center [11, 11] width 10 height 10
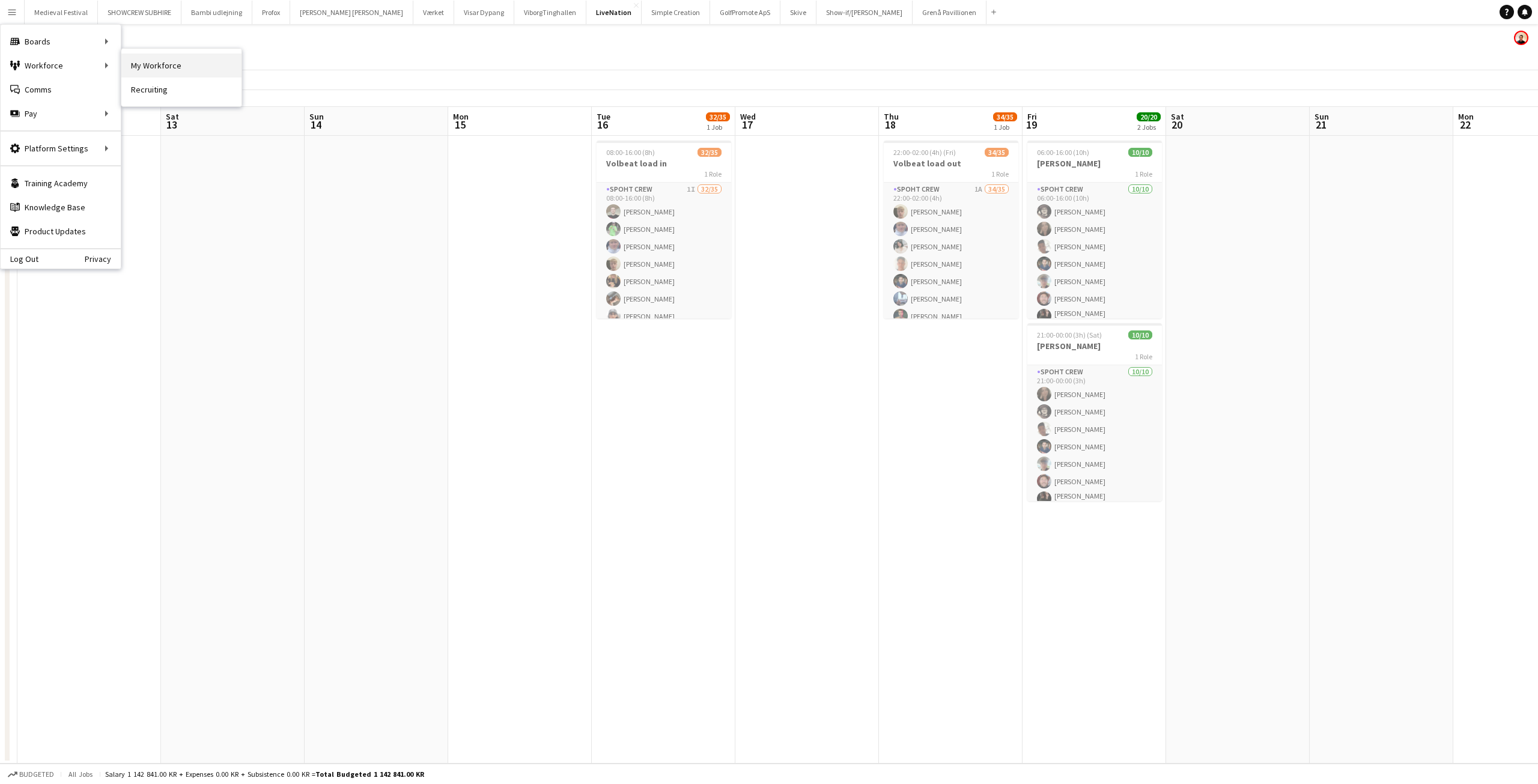
click at [134, 58] on link "My Workforce" at bounding box center [182, 65] width 121 height 24
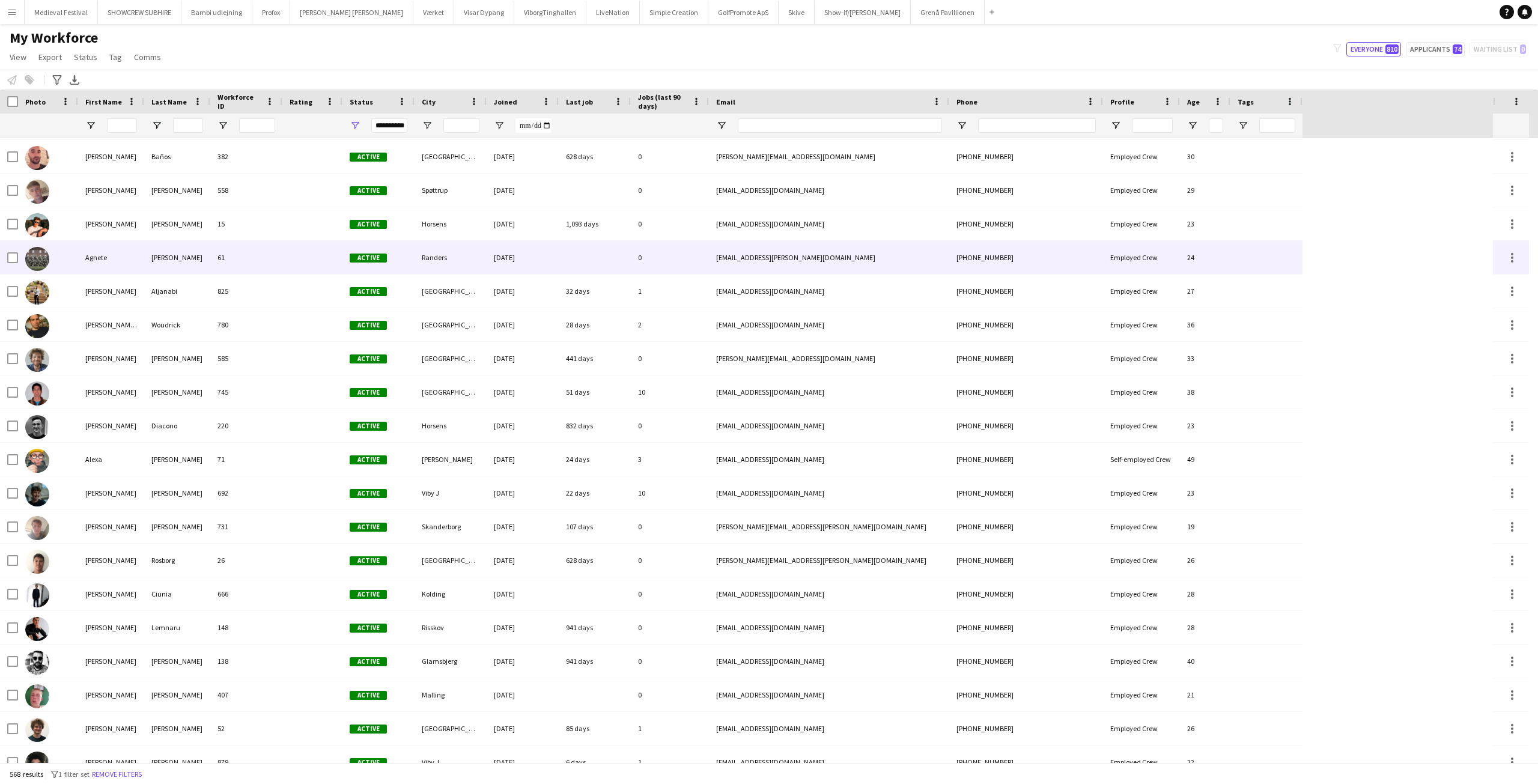
scroll to position [240, 0]
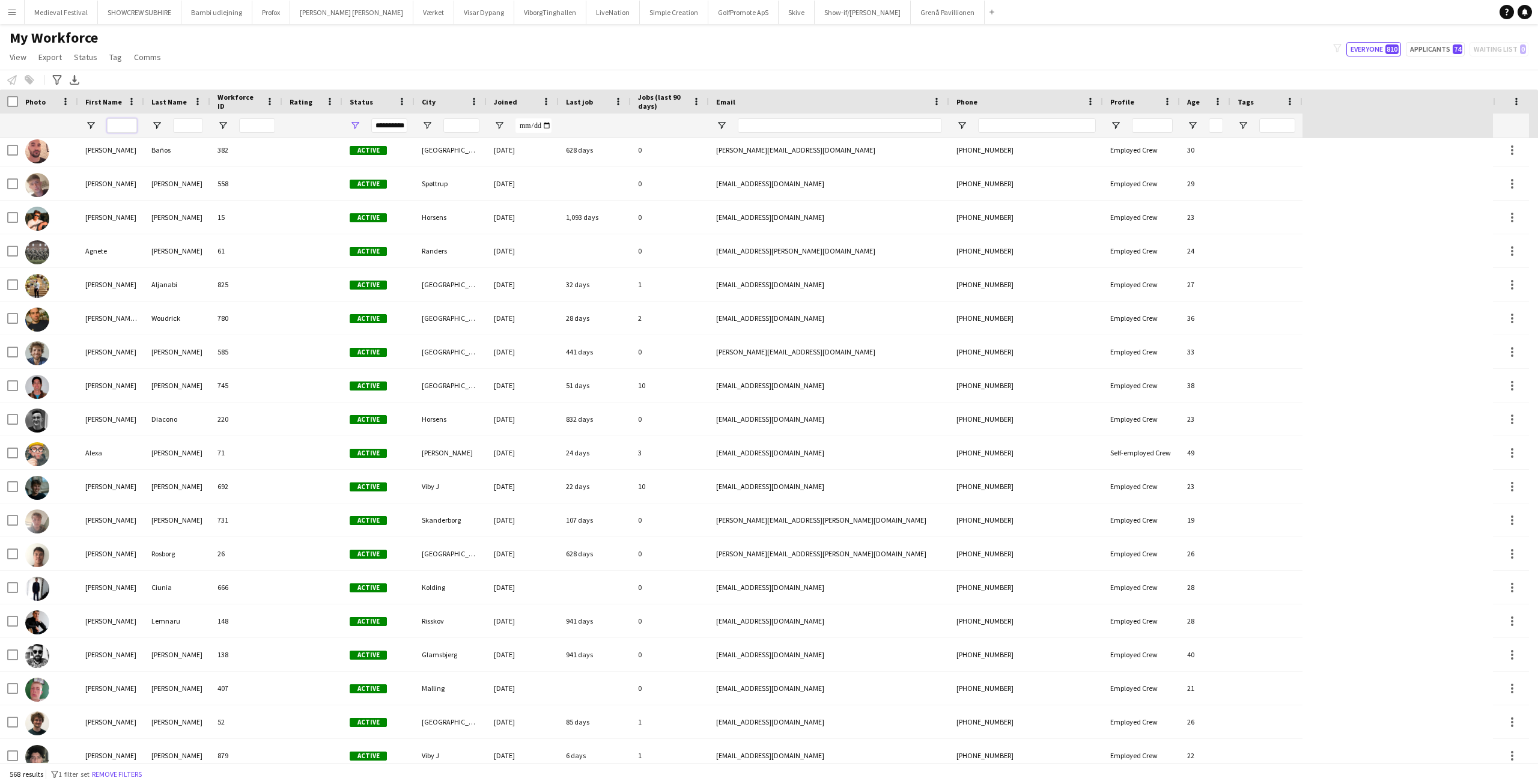
click at [109, 127] on input "First Name Filter Input" at bounding box center [121, 126] width 30 height 15
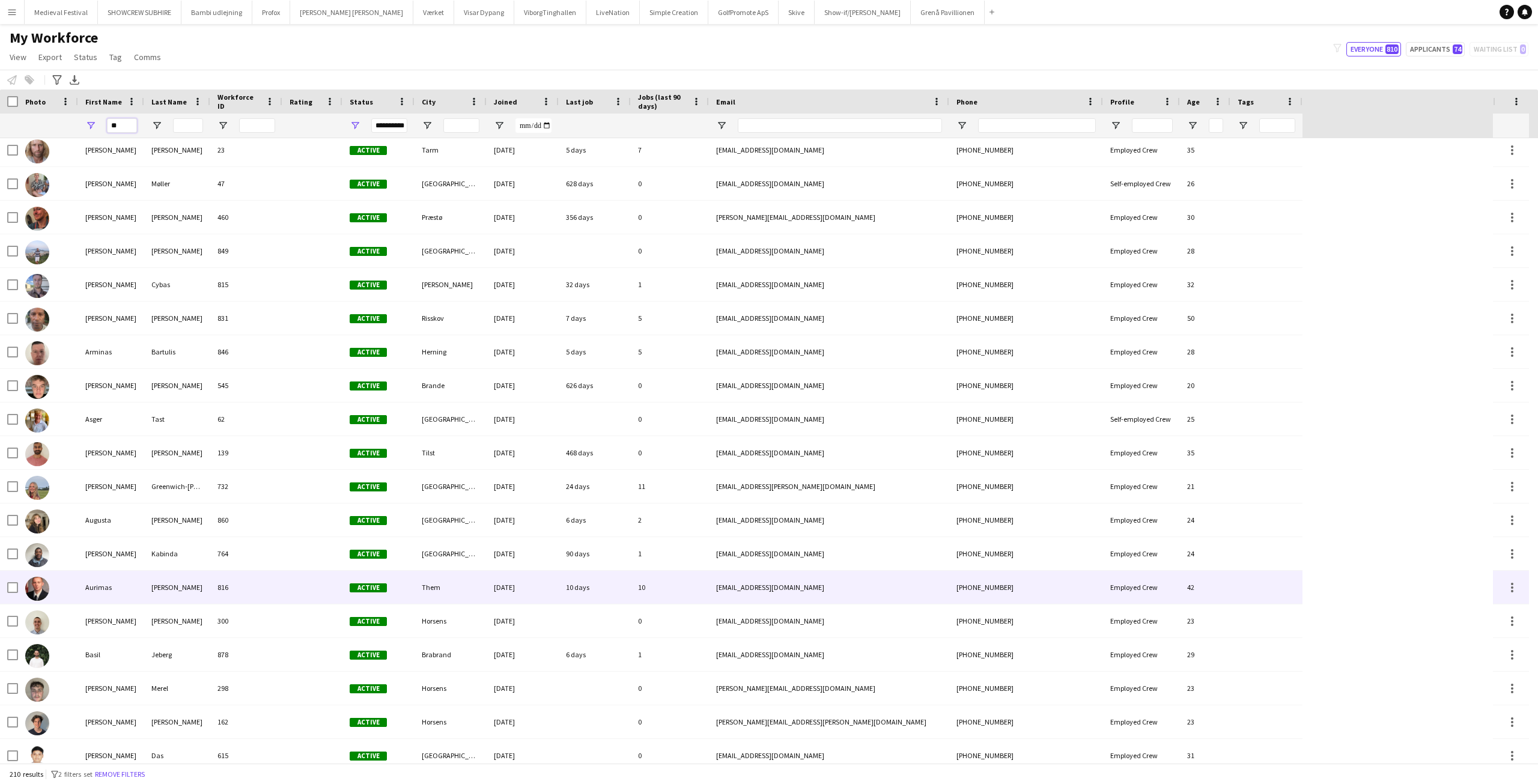
scroll to position [0, 0]
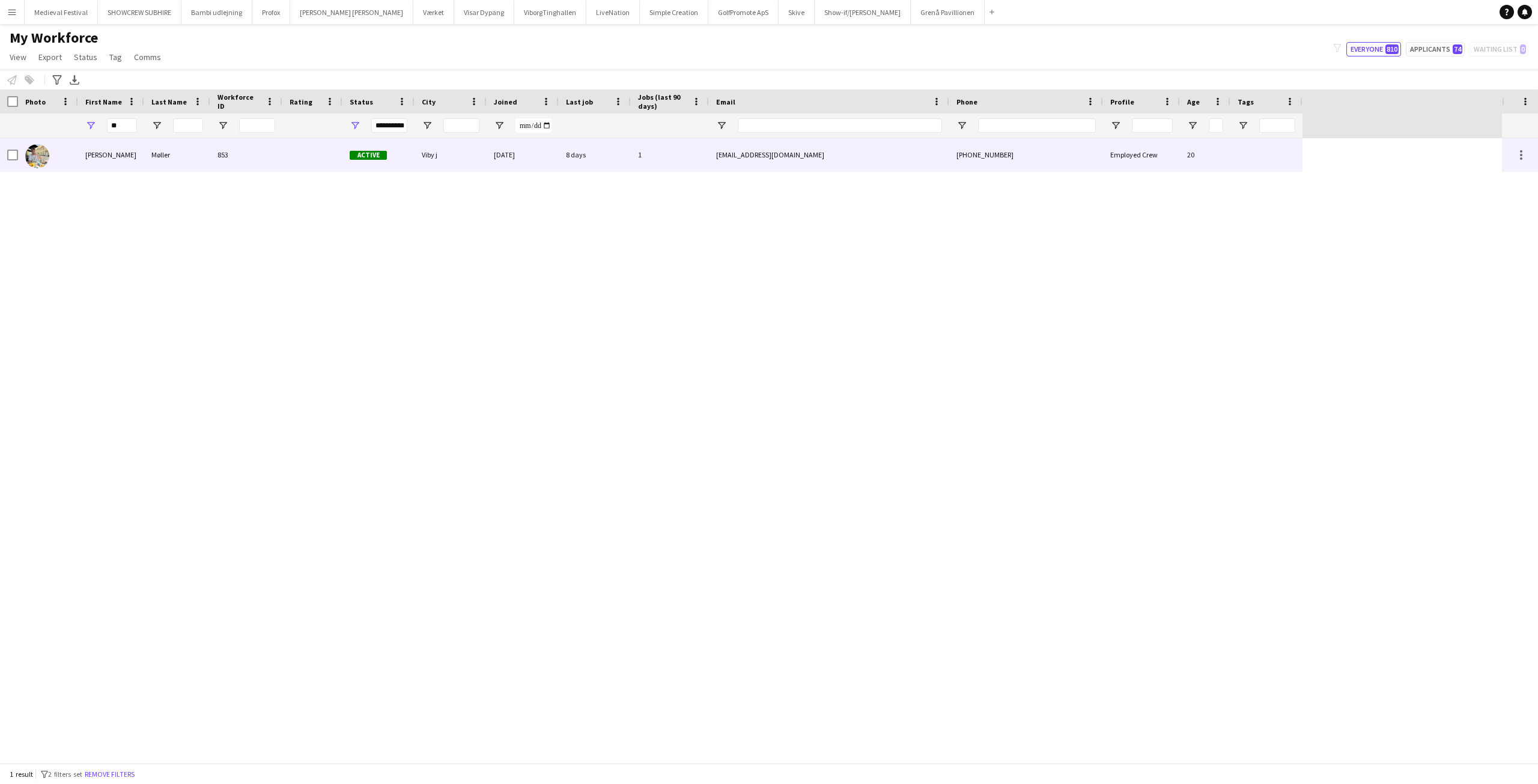
click at [807, 148] on div "sorenmoeller0@gmail.com" at bounding box center [829, 155] width 240 height 33
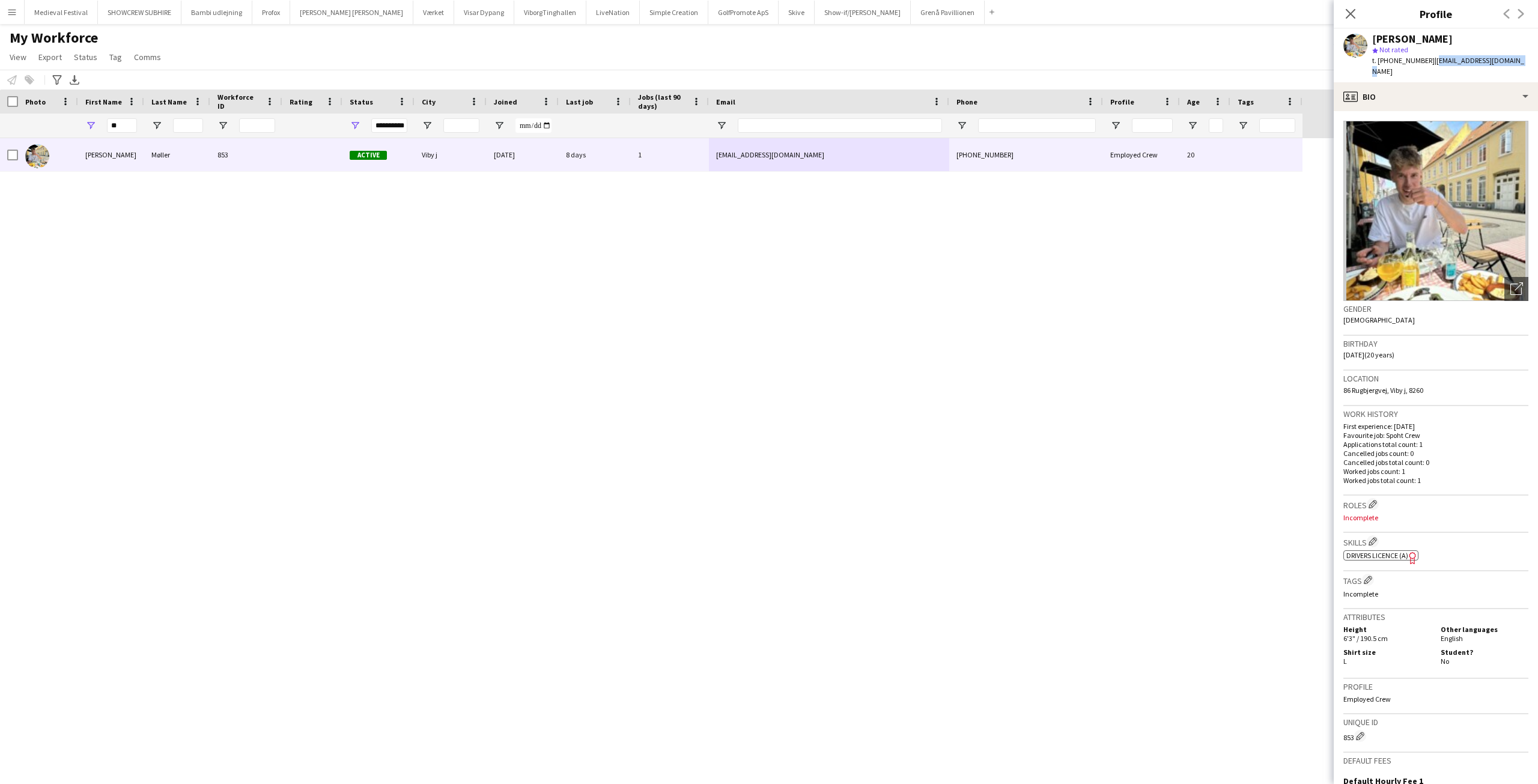
drag, startPoint x: 1511, startPoint y: 60, endPoint x: 1423, endPoint y: 56, distance: 88.1
click at [1423, 56] on div "Søren Møller star Not rated t. +4526334744 | sorenmoeller0@gmail.com" at bounding box center [1436, 55] width 204 height 53
copy span "sorenmoeller0@gmail.com"
drag, startPoint x: 131, startPoint y: 128, endPoint x: 66, endPoint y: 123, distance: 65.2
click at [67, 128] on div "**********" at bounding box center [652, 126] width 1303 height 24
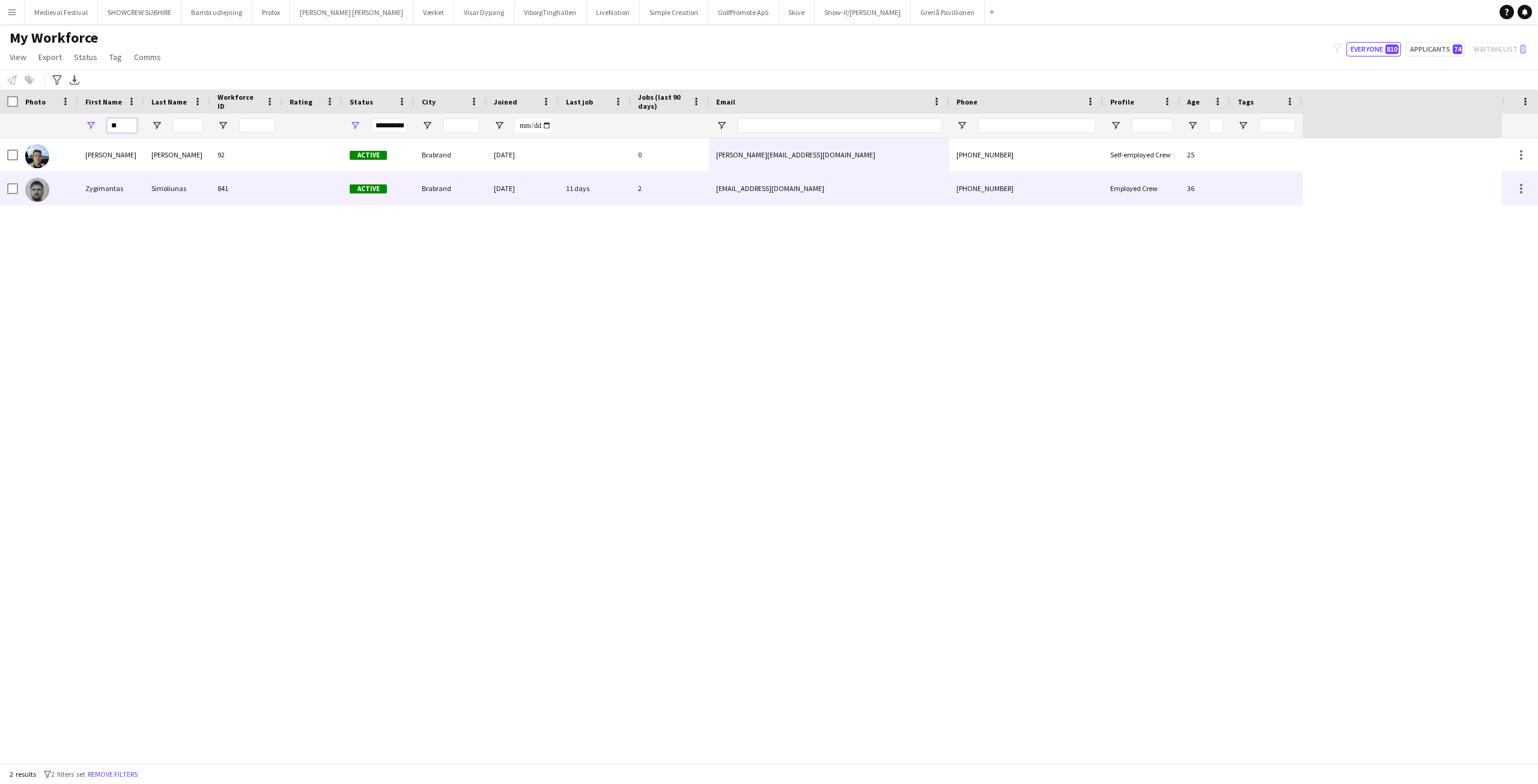
type input "**"
click at [207, 184] on div "Simoliunas" at bounding box center [177, 189] width 66 height 33
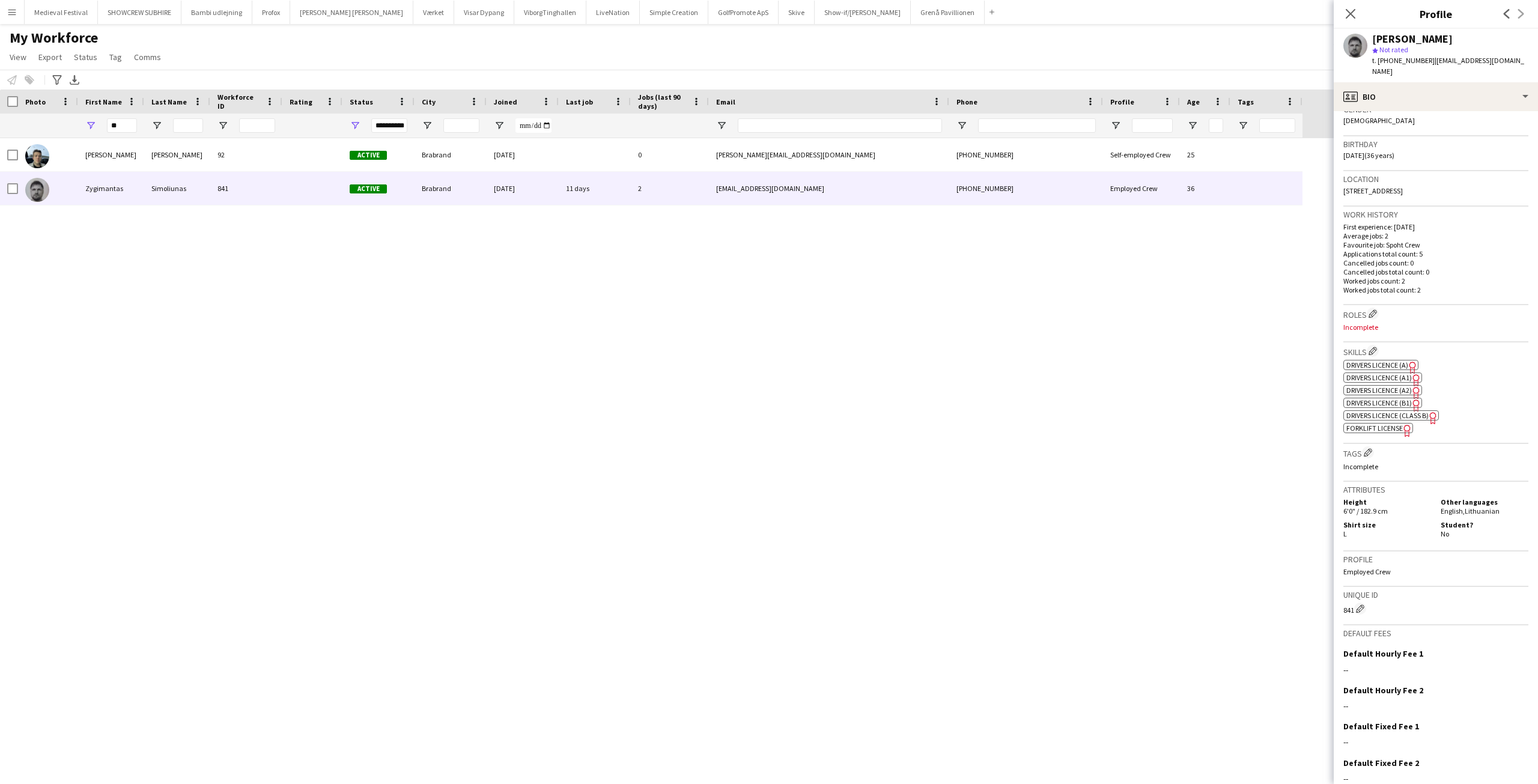
scroll to position [242, 0]
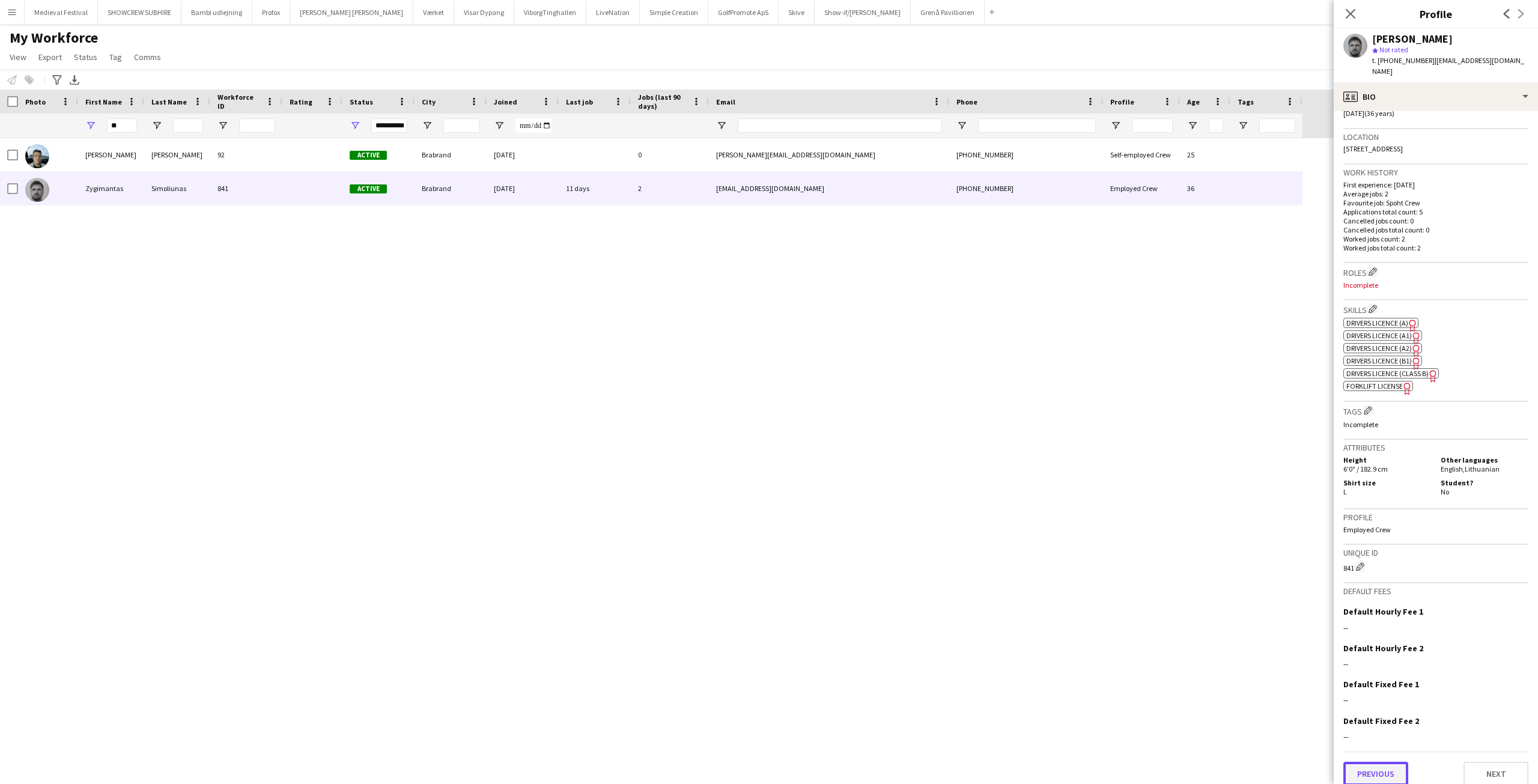
click at [1381, 761] on button "Previous" at bounding box center [1376, 774] width 65 height 24
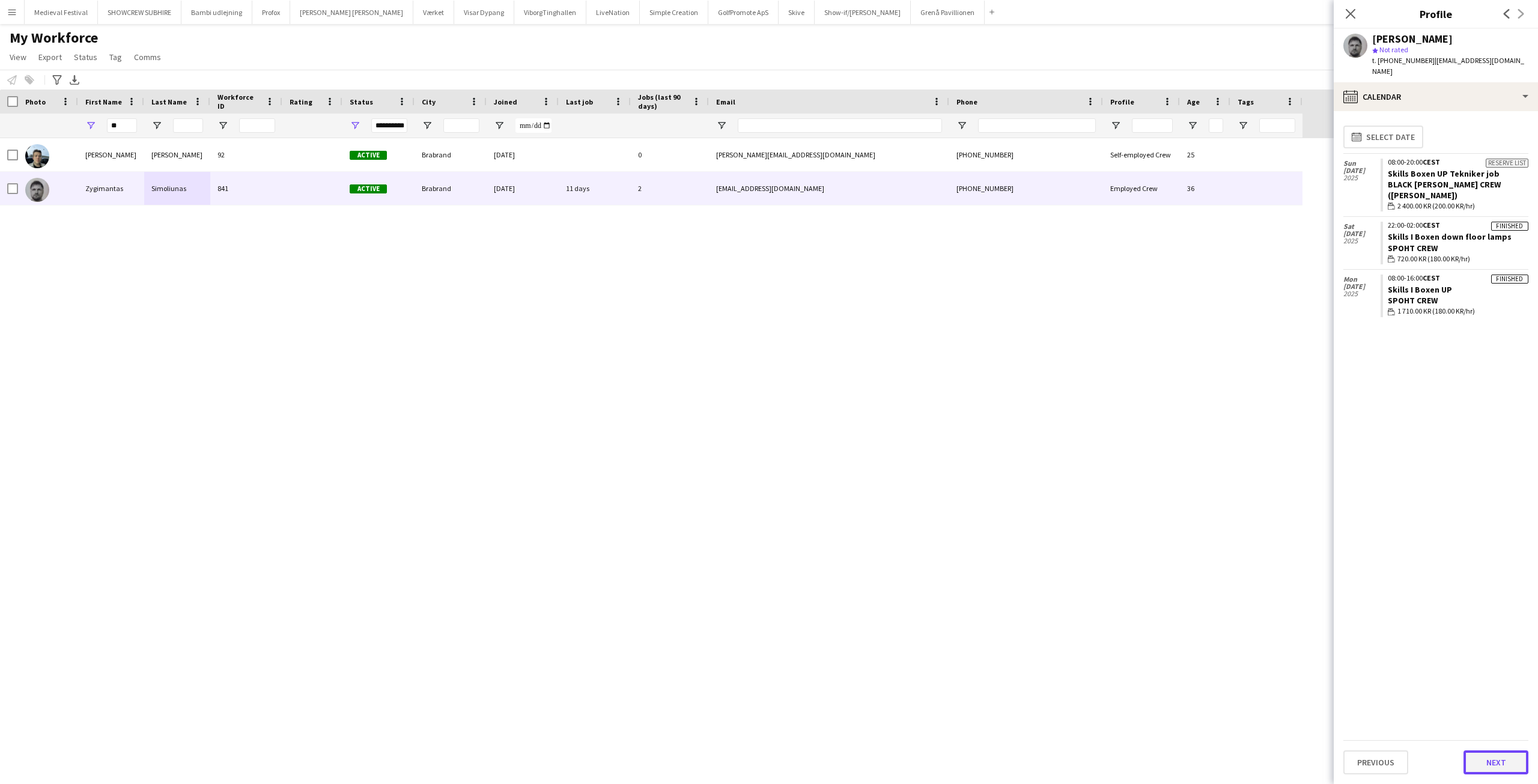
click at [1493, 758] on button "Next" at bounding box center [1496, 762] width 65 height 24
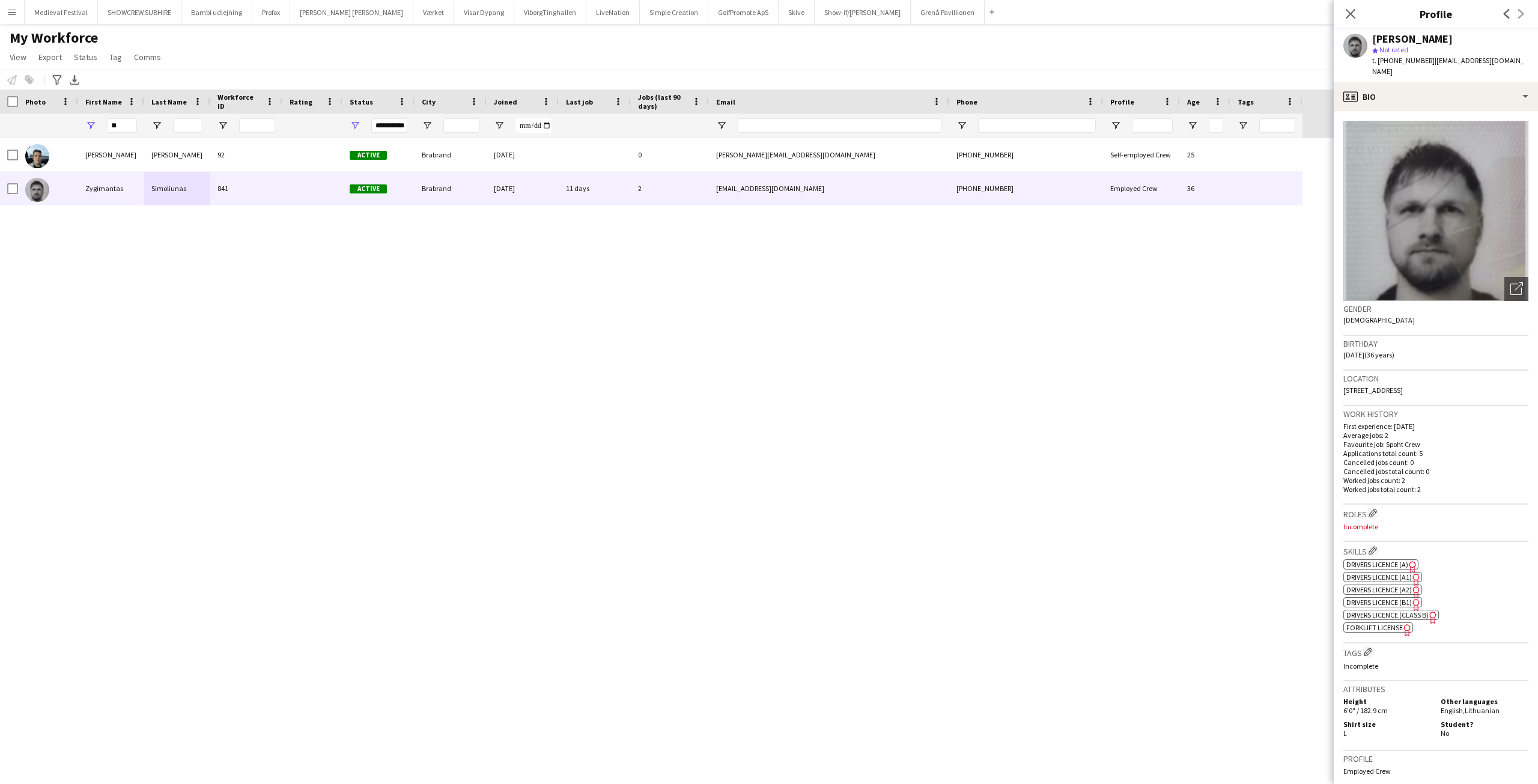
drag, startPoint x: 1511, startPoint y: 66, endPoint x: 1421, endPoint y: 63, distance: 90.0
click at [1421, 63] on app-profile-header "Zygimantas Simoliunas star Not rated t. +4550143614 | z.simoliunas@gmail.com" at bounding box center [1436, 55] width 204 height 53
copy span "z.simoliunas@gmail.com"
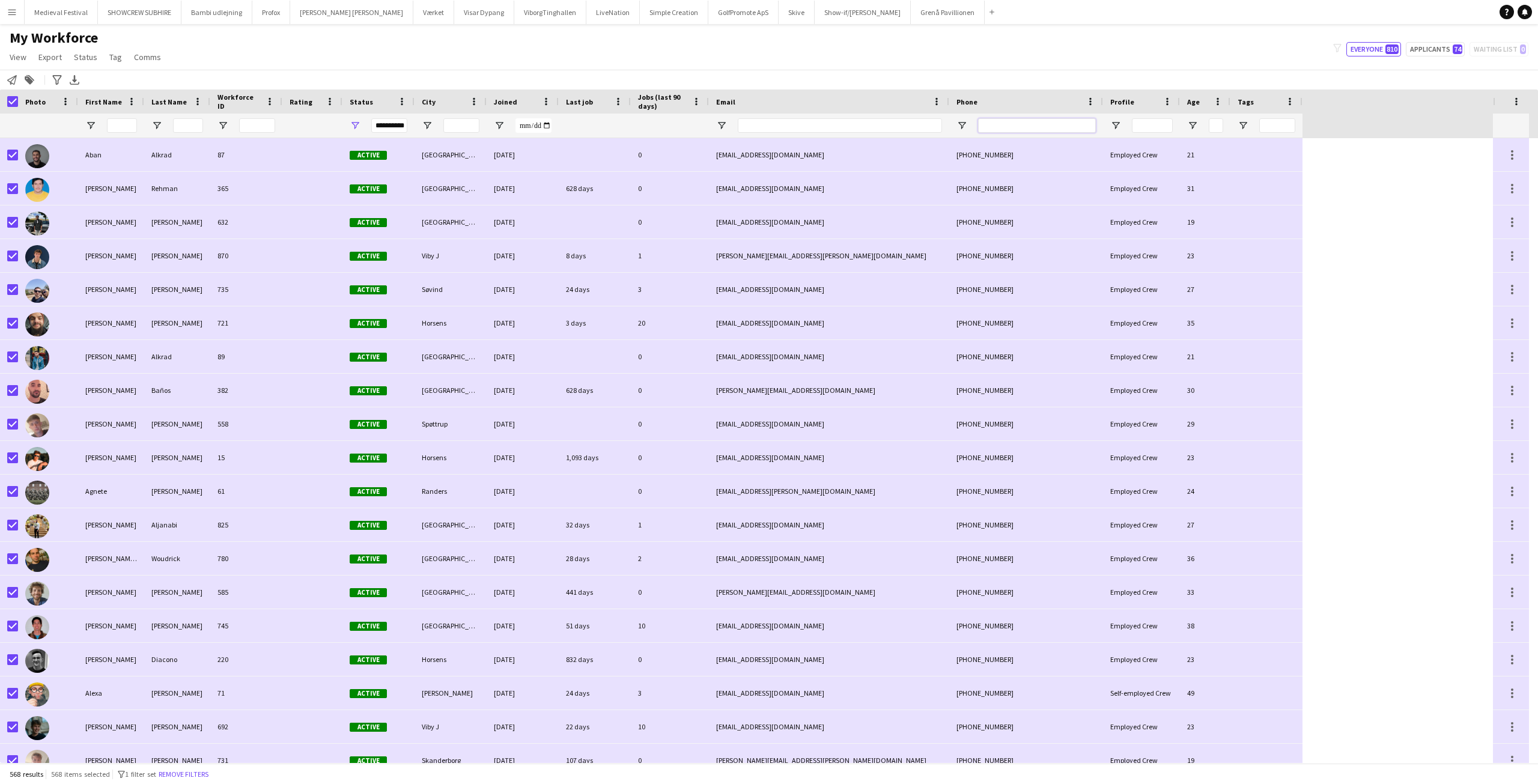
click at [1019, 128] on input "Phone Filter Input" at bounding box center [1037, 126] width 118 height 15
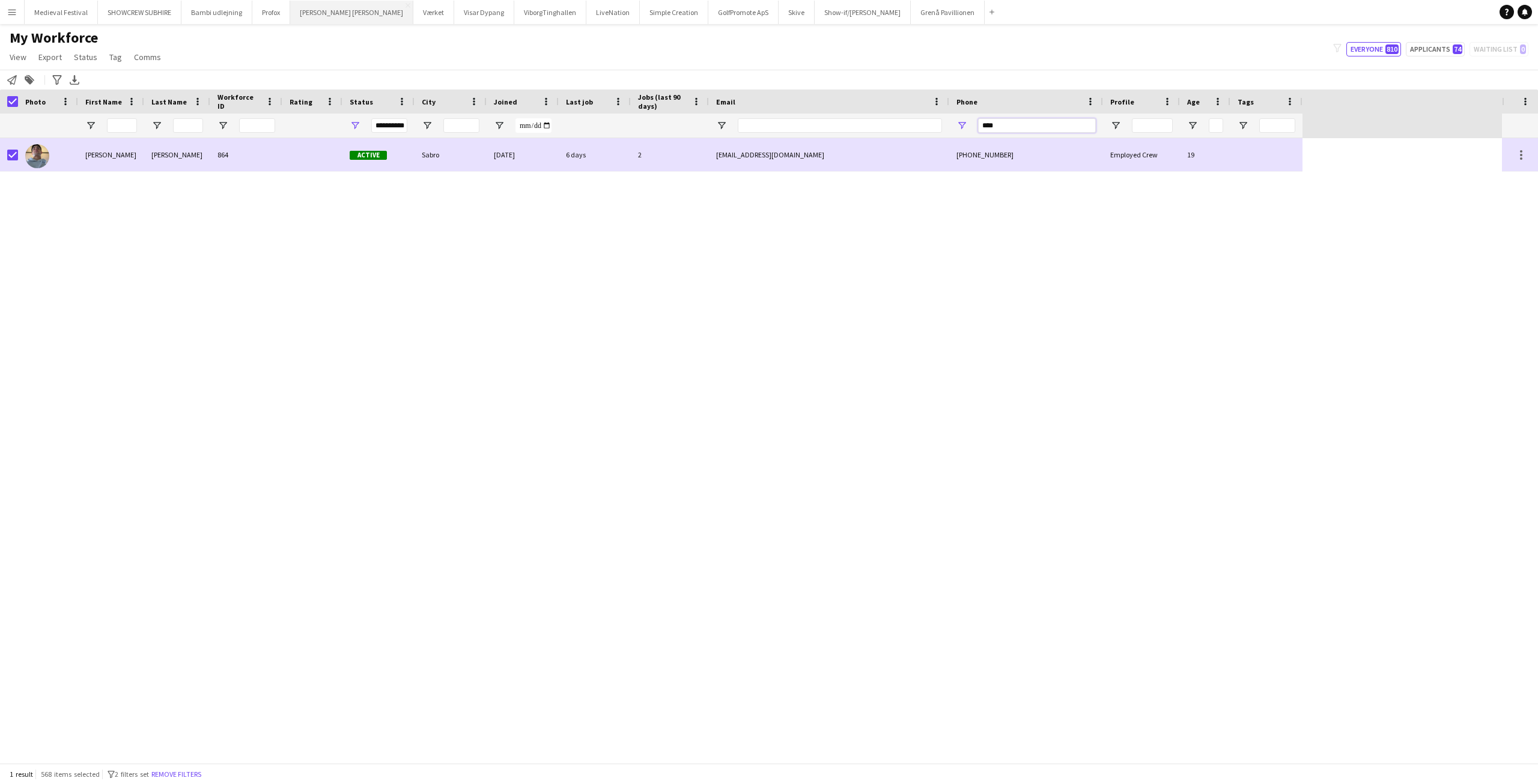
type input "****"
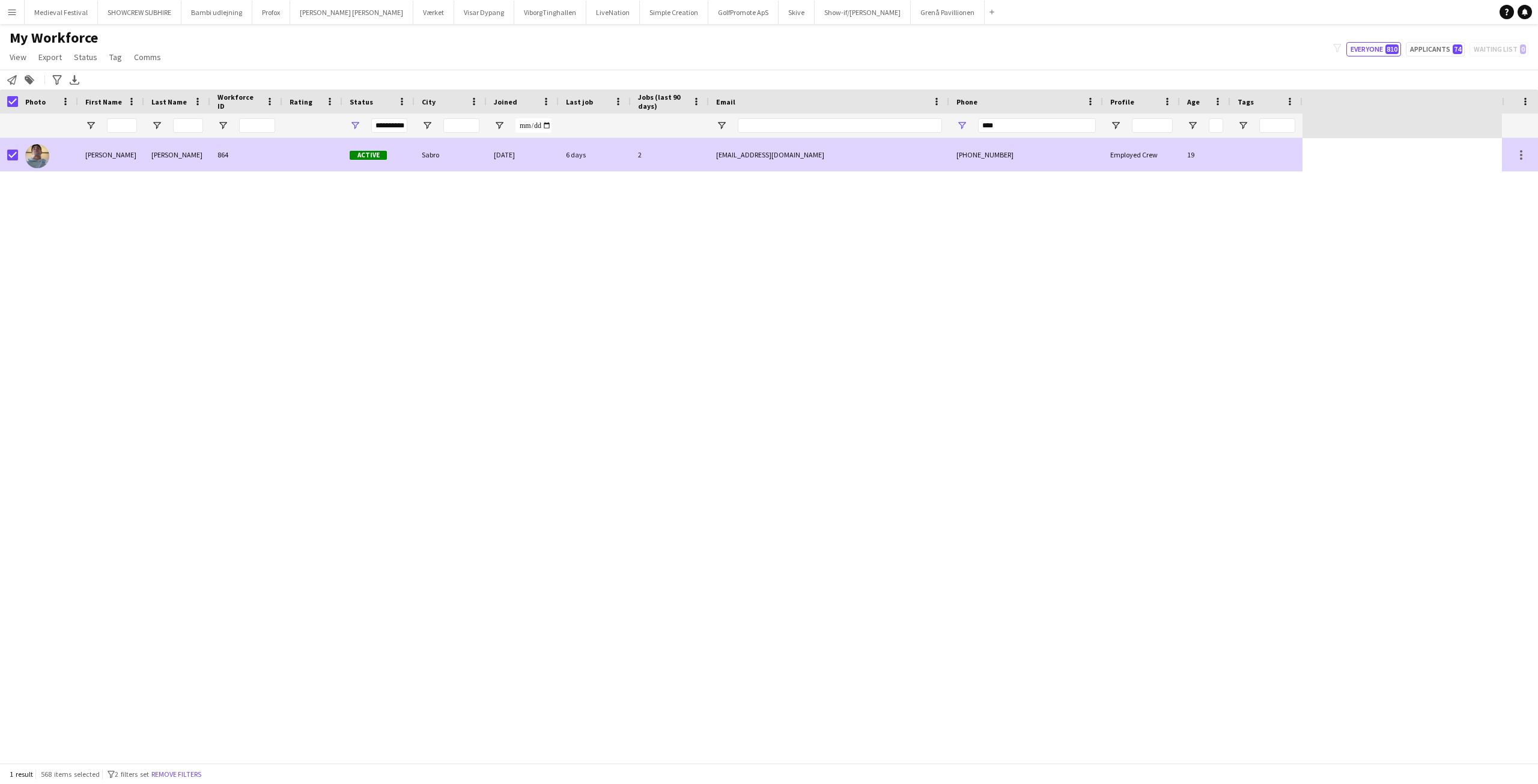
click at [852, 159] on div "[EMAIL_ADDRESS][DOMAIN_NAME]" at bounding box center [829, 155] width 240 height 33
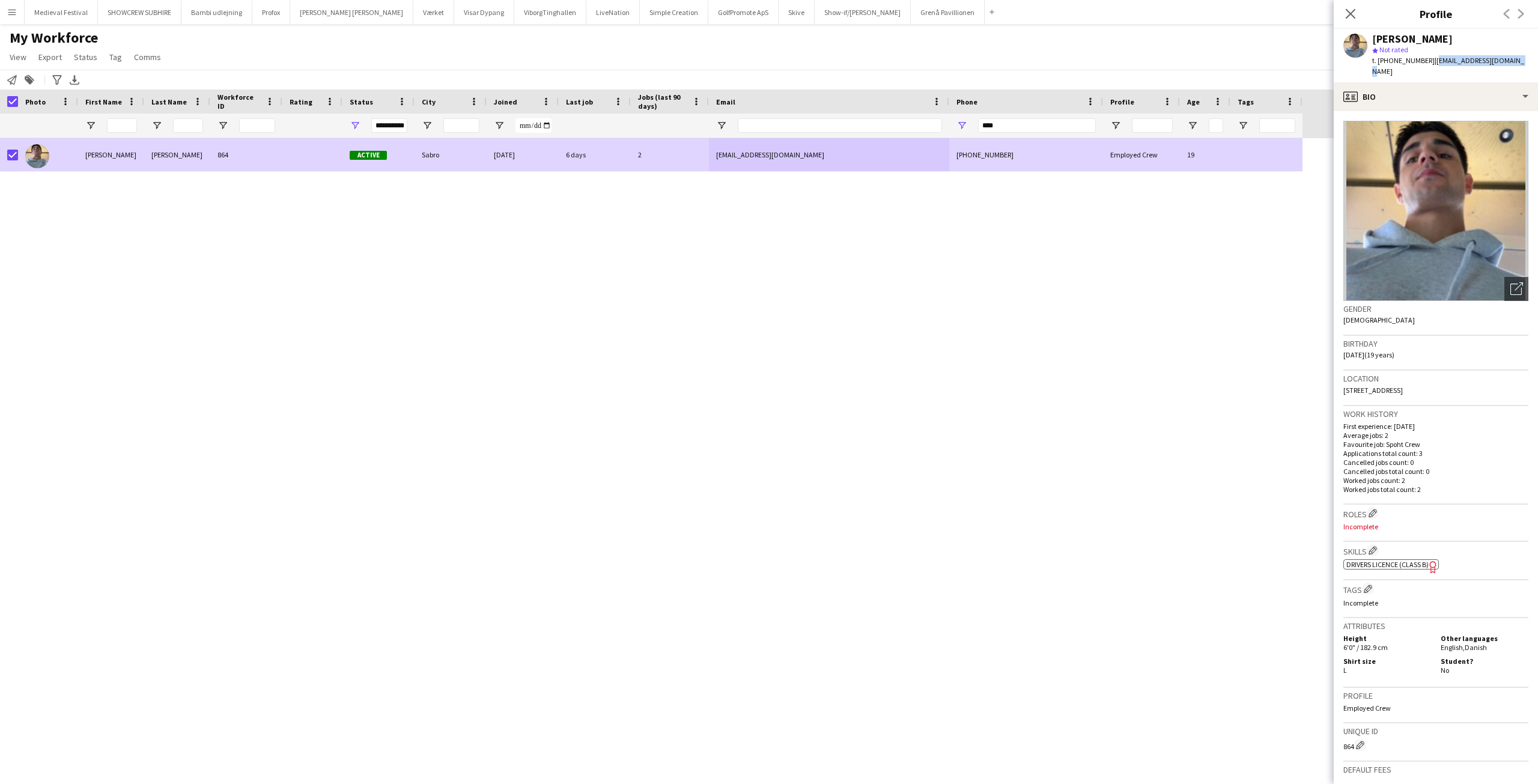
drag, startPoint x: 1509, startPoint y: 60, endPoint x: 1422, endPoint y: 59, distance: 87.0
click at [1422, 59] on div "[PERSON_NAME] star Not rated t. [PHONE_NUMBER] | [EMAIL_ADDRESS][DOMAIN_NAME]" at bounding box center [1436, 55] width 204 height 53
copy span "[EMAIL_ADDRESS][DOMAIN_NAME]"
click at [637, 328] on div "[PERSON_NAME] 864 Active Sabro [DATE] 6 days 2 [EMAIL_ADDRESS][DOMAIN_NAME] [PH…" at bounding box center [751, 450] width 1502 height 625
click at [10, 3] on button "Menu" at bounding box center [12, 12] width 24 height 24
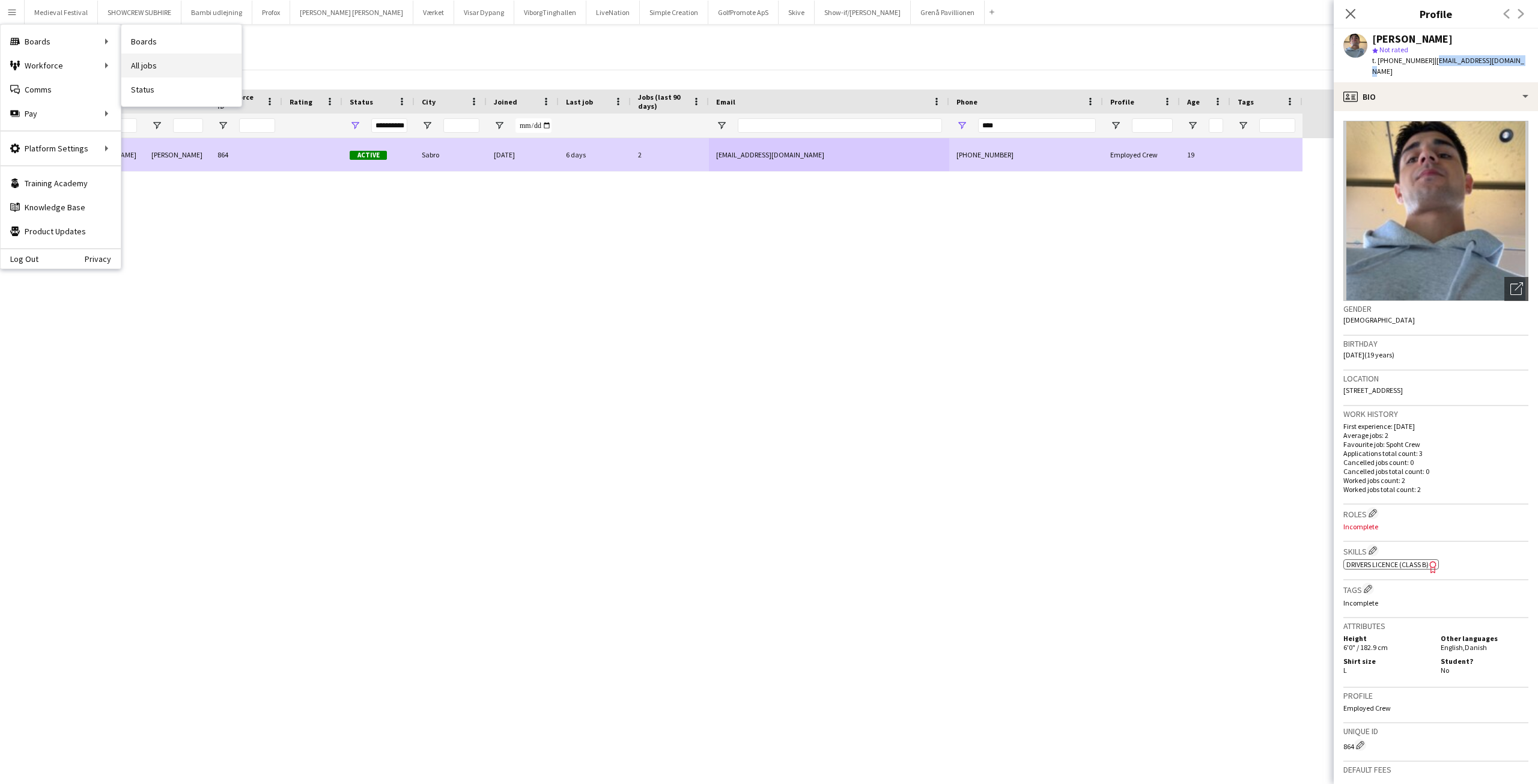
click at [161, 60] on link "All jobs" at bounding box center [182, 65] width 121 height 24
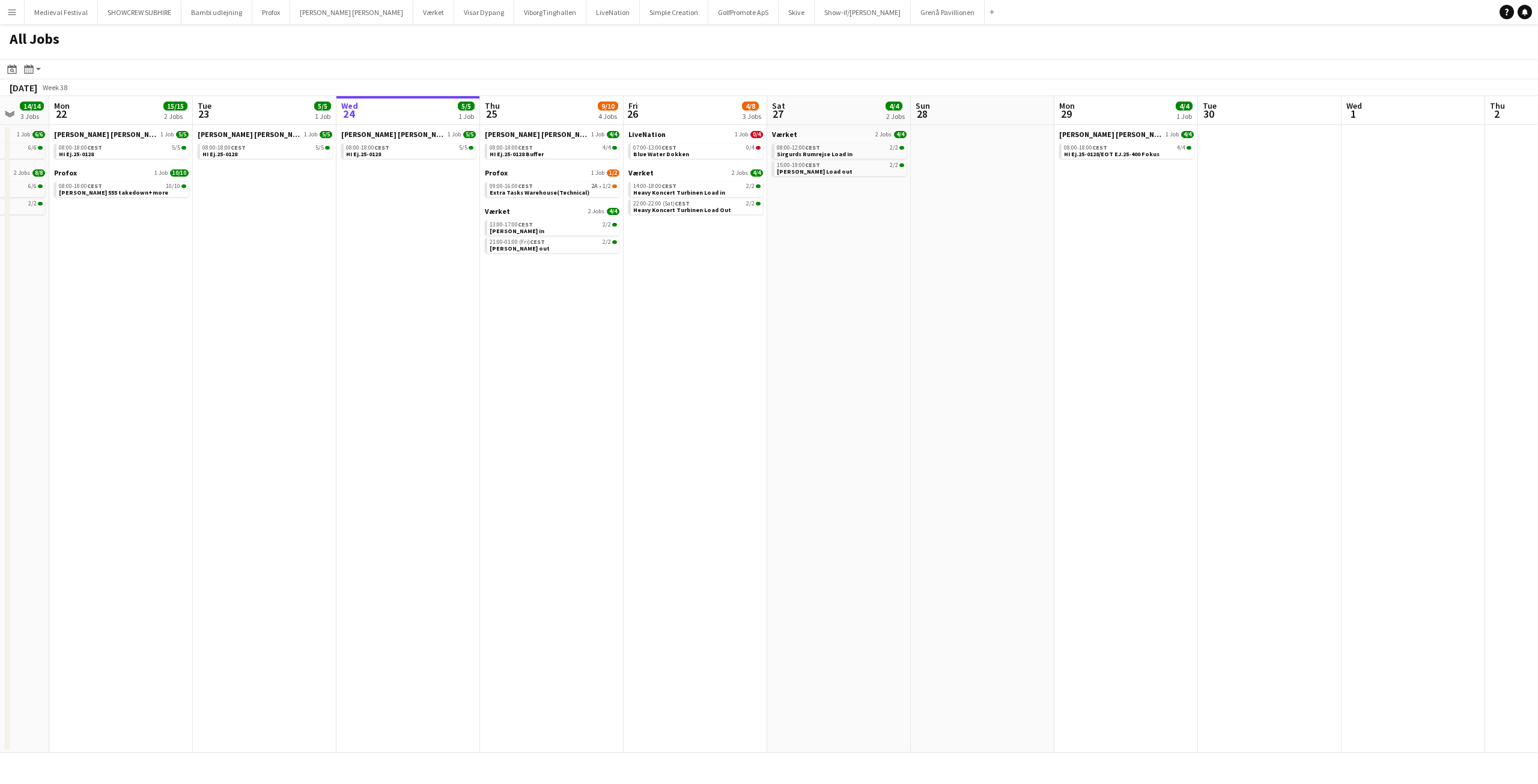
drag, startPoint x: 546, startPoint y: 301, endPoint x: 741, endPoint y: 327, distance: 196.7
click at [740, 327] on app-calendar-viewport "Sat 20 8/8 5 Jobs Sun 21 14/14 3 Jobs Mon 22 15/15 2 Jobs Tue 23 5/5 1 Job Wed …" at bounding box center [769, 424] width 1538 height 657
click at [534, 226] on div "13:00-17:00 CEST 2/2" at bounding box center [554, 224] width 128 height 6
click at [723, 148] on div "07:00-13:00 CEST 0/4" at bounding box center [698, 148] width 128 height 6
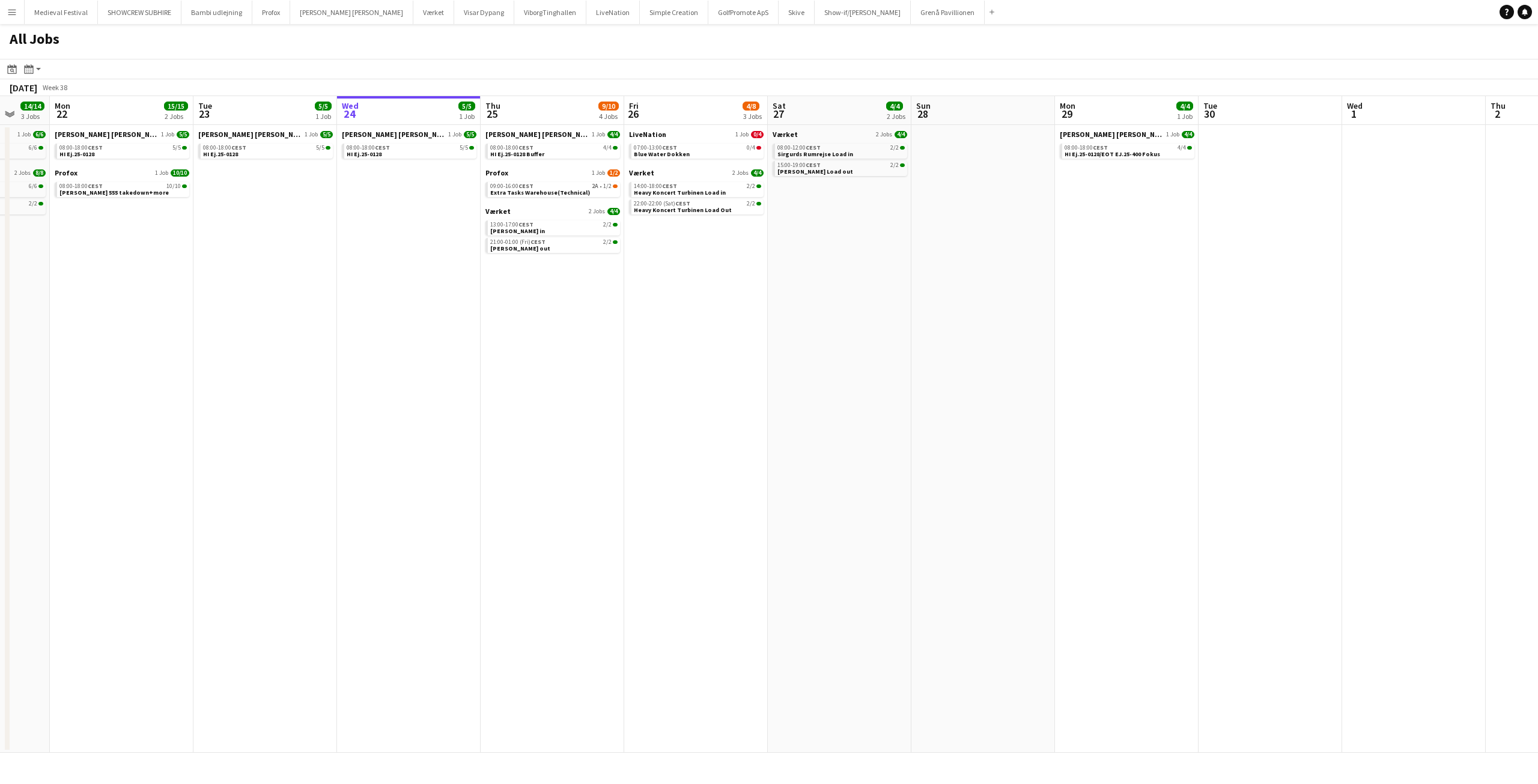
click at [10, 15] on app-icon "Menu" at bounding box center [11, 11] width 10 height 10
click at [153, 59] on link "My Workforce" at bounding box center [182, 65] width 121 height 24
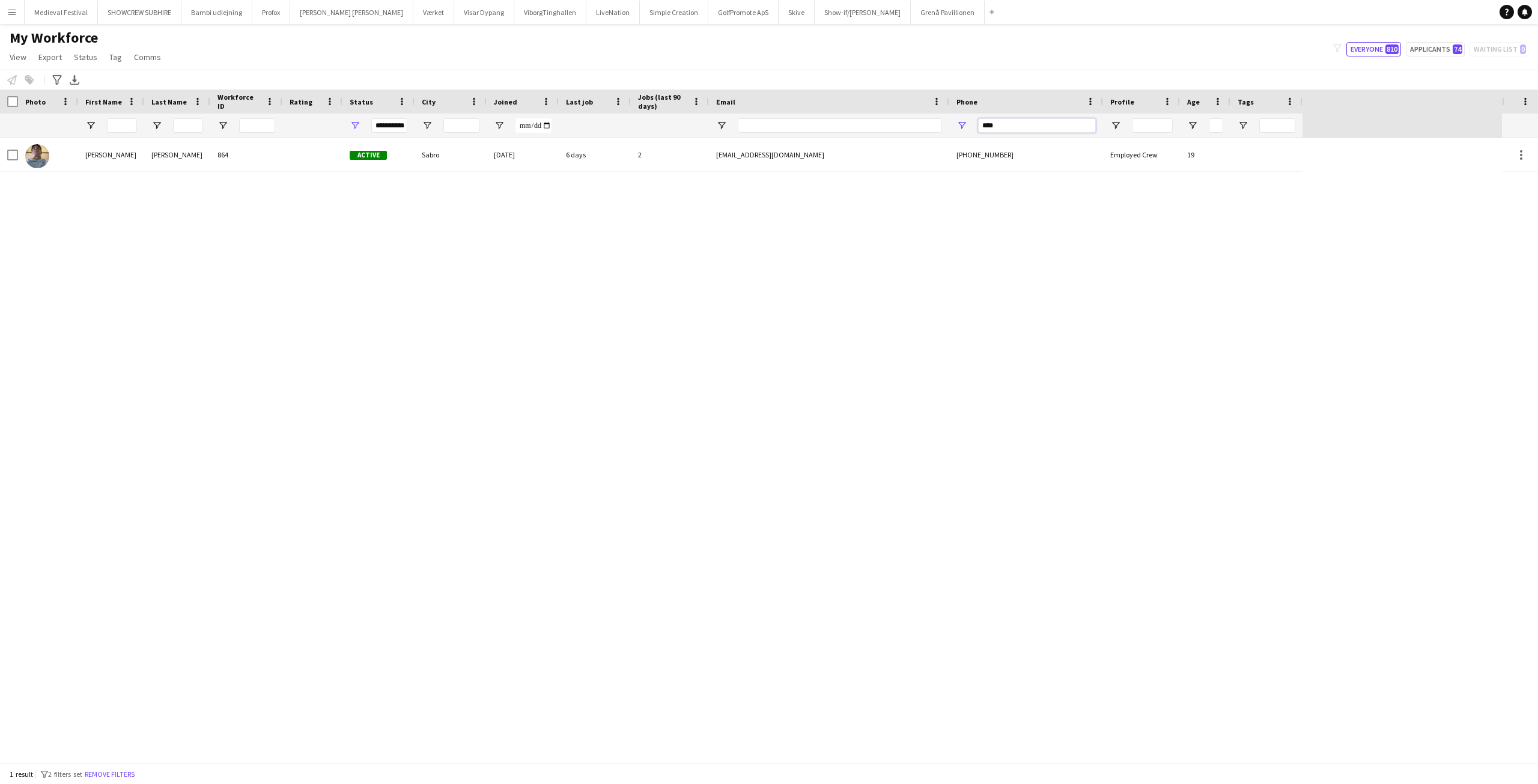
drag, startPoint x: 1054, startPoint y: 127, endPoint x: 957, endPoint y: 130, distance: 97.0
click at [961, 130] on div "****" at bounding box center [1026, 126] width 154 height 24
type input "*****"
drag, startPoint x: 5, startPoint y: 10, endPoint x: 12, endPoint y: 22, distance: 13.9
click at [6, 10] on button "Menu" at bounding box center [12, 12] width 24 height 24
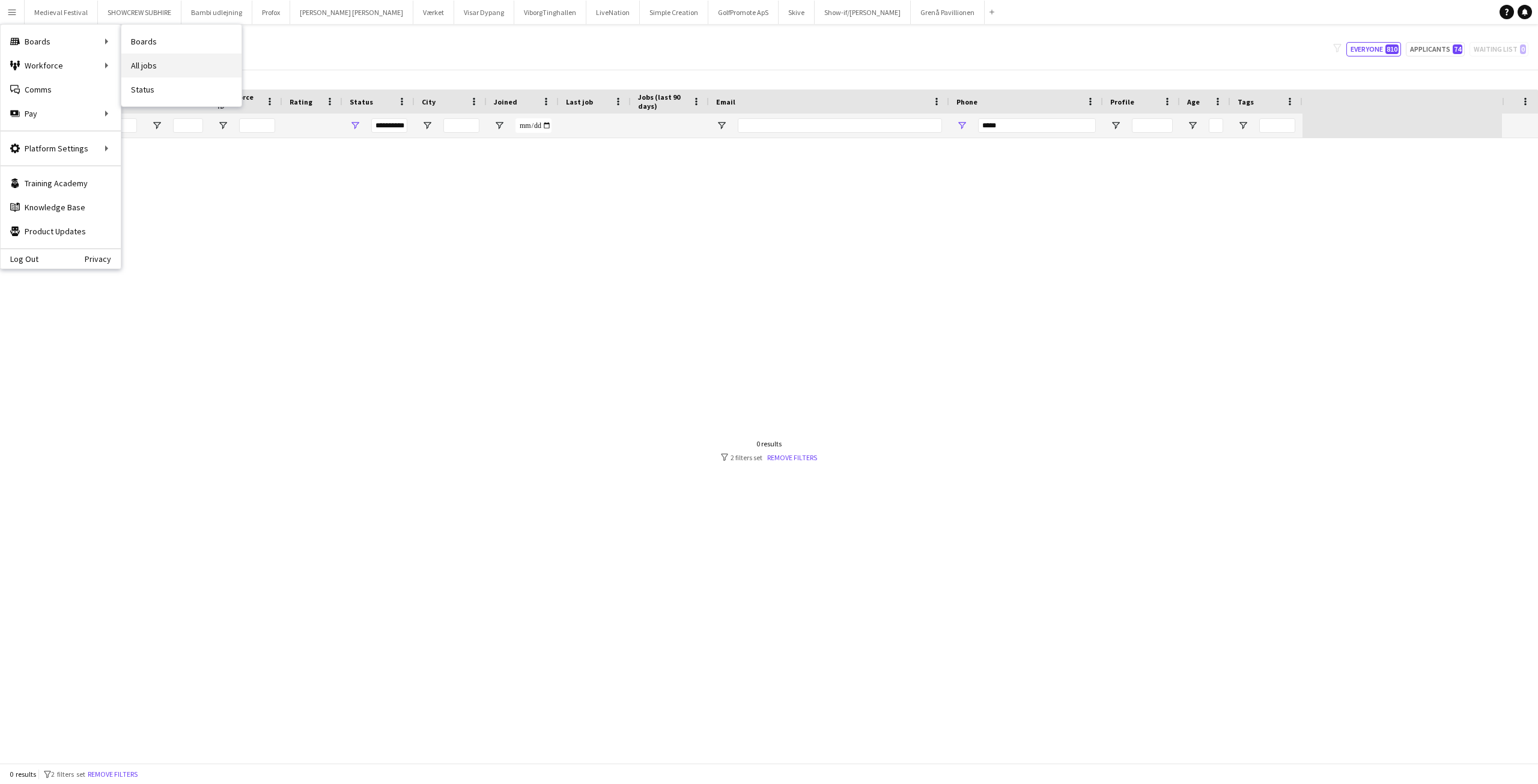
click at [169, 65] on link "All jobs" at bounding box center [182, 65] width 121 height 24
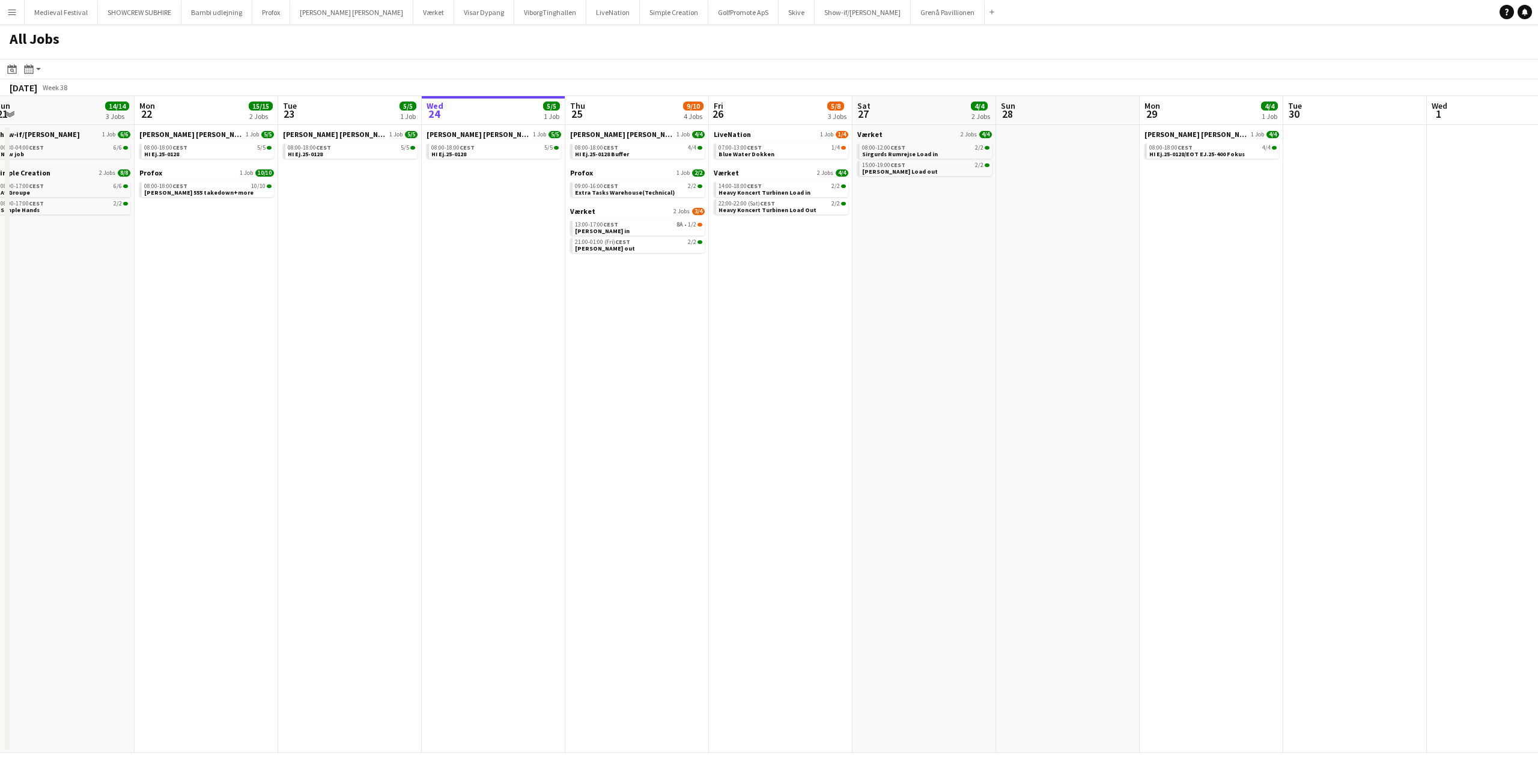
drag, startPoint x: 831, startPoint y: 344, endPoint x: 852, endPoint y: 340, distance: 21.4
click at [860, 349] on app-calendar-viewport "Fri 19 32/32 6 Jobs Sat 20 8/8 5 Jobs Sun 21 14/14 3 Jobs Mon 22 15/15 2 Jobs T…" at bounding box center [769, 424] width 1538 height 657
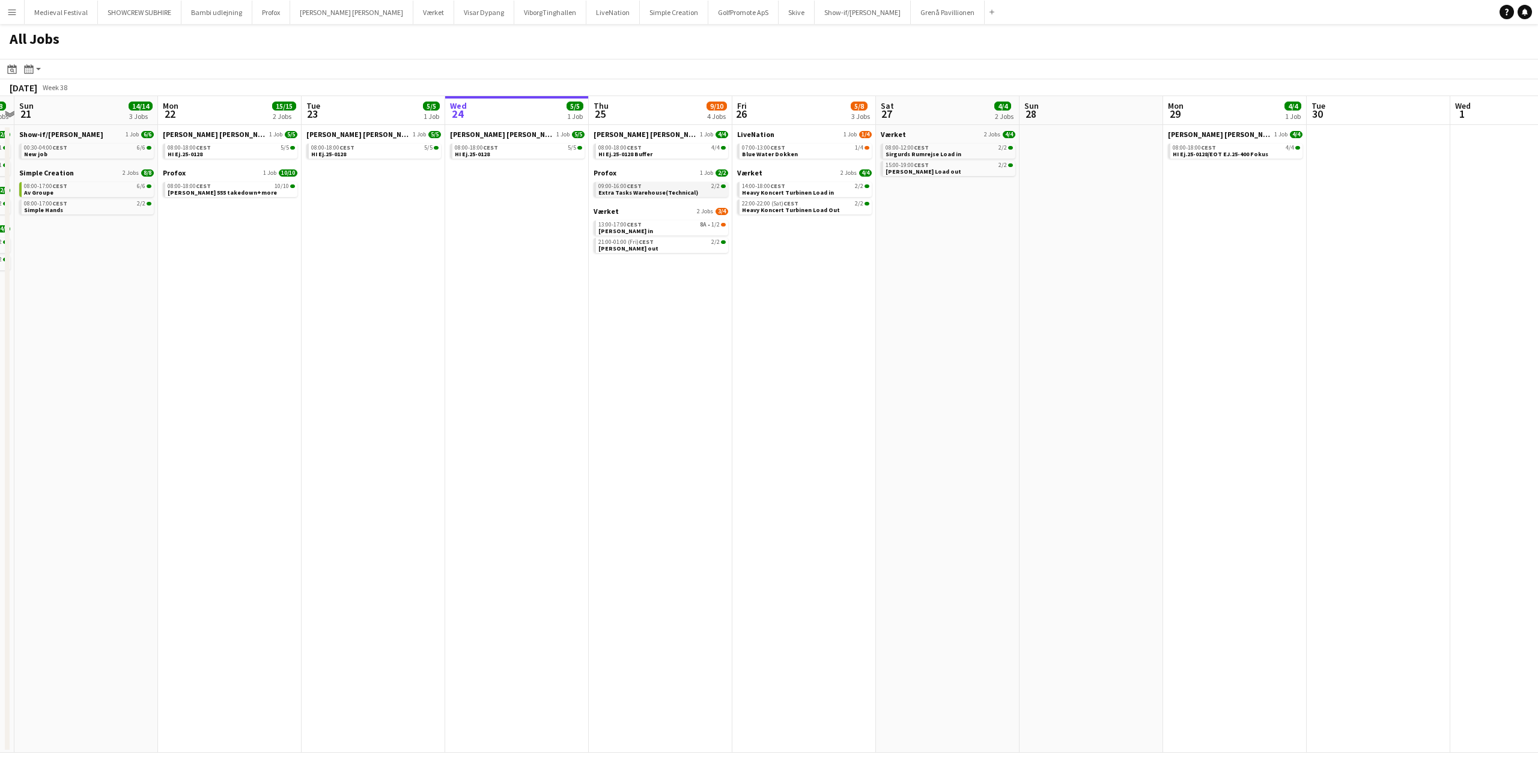
click at [667, 187] on div "09:00-16:00 CEST 2/2" at bounding box center [662, 186] width 128 height 6
click at [814, 153] on link "07:00-13:00 CEST 1/4 Blue Water Dokken" at bounding box center [806, 150] width 128 height 14
click at [844, 186] on div "14:00-18:00 CEST 2/2" at bounding box center [806, 186] width 128 height 6
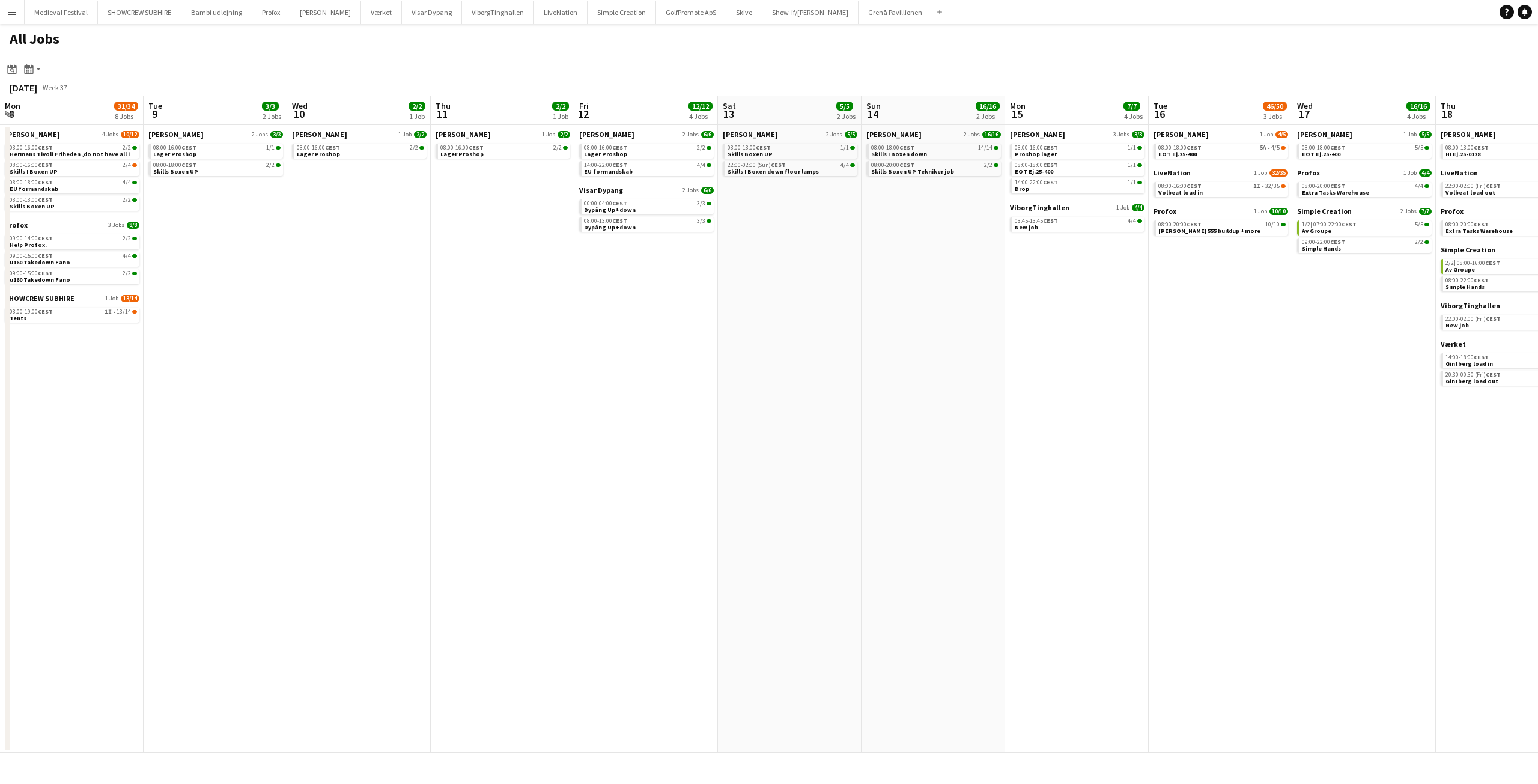
scroll to position [0, 476]
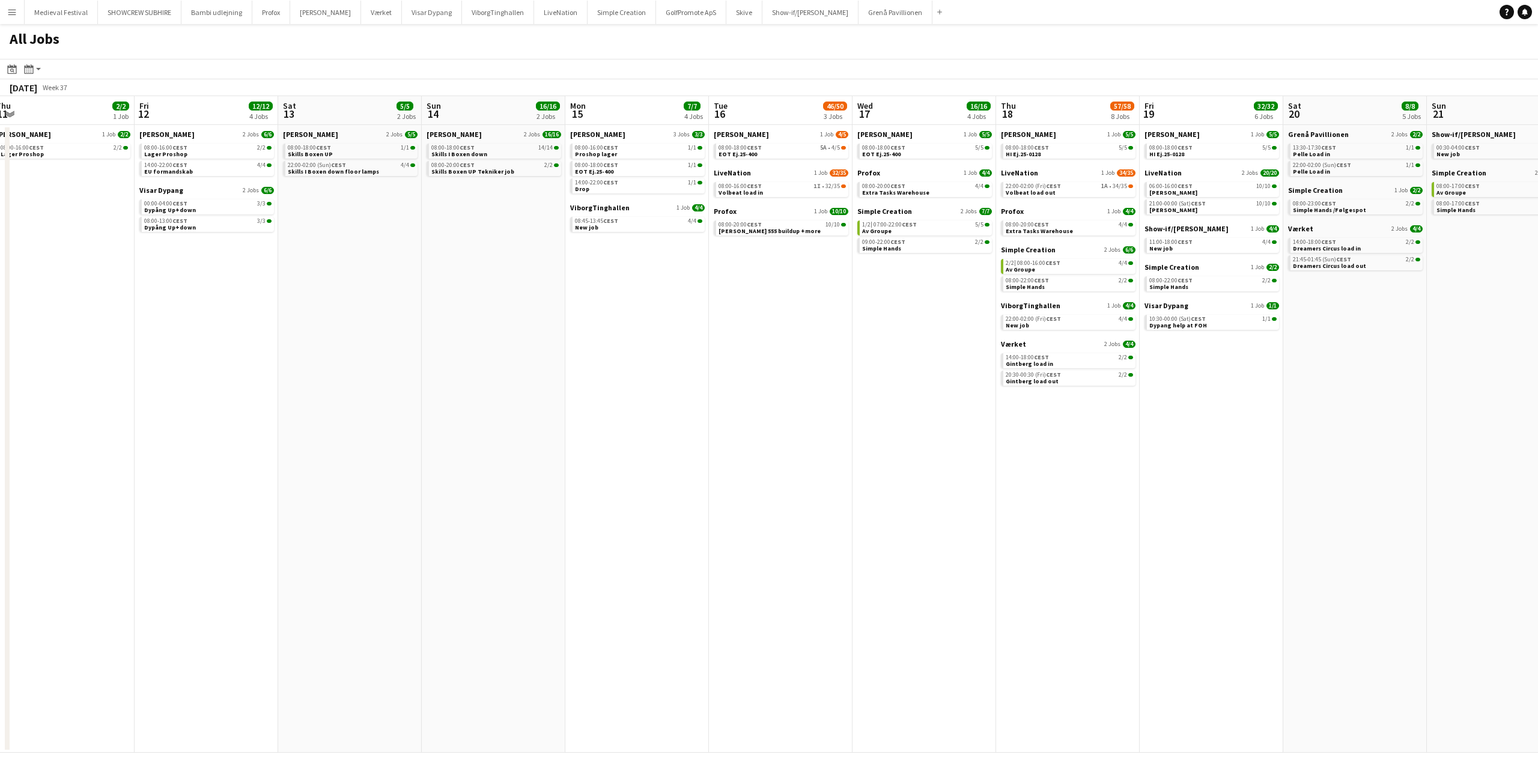
drag, startPoint x: 770, startPoint y: 279, endPoint x: 1003, endPoint y: 342, distance: 241.4
click at [993, 359] on app-calendar-viewport "Tue 9 3/3 2 Jobs Wed 10 2/2 1 Job Thu 11 2/2 1 Job Fri 12 12/12 4 Jobs Sat 13 5…" at bounding box center [769, 424] width 1538 height 657
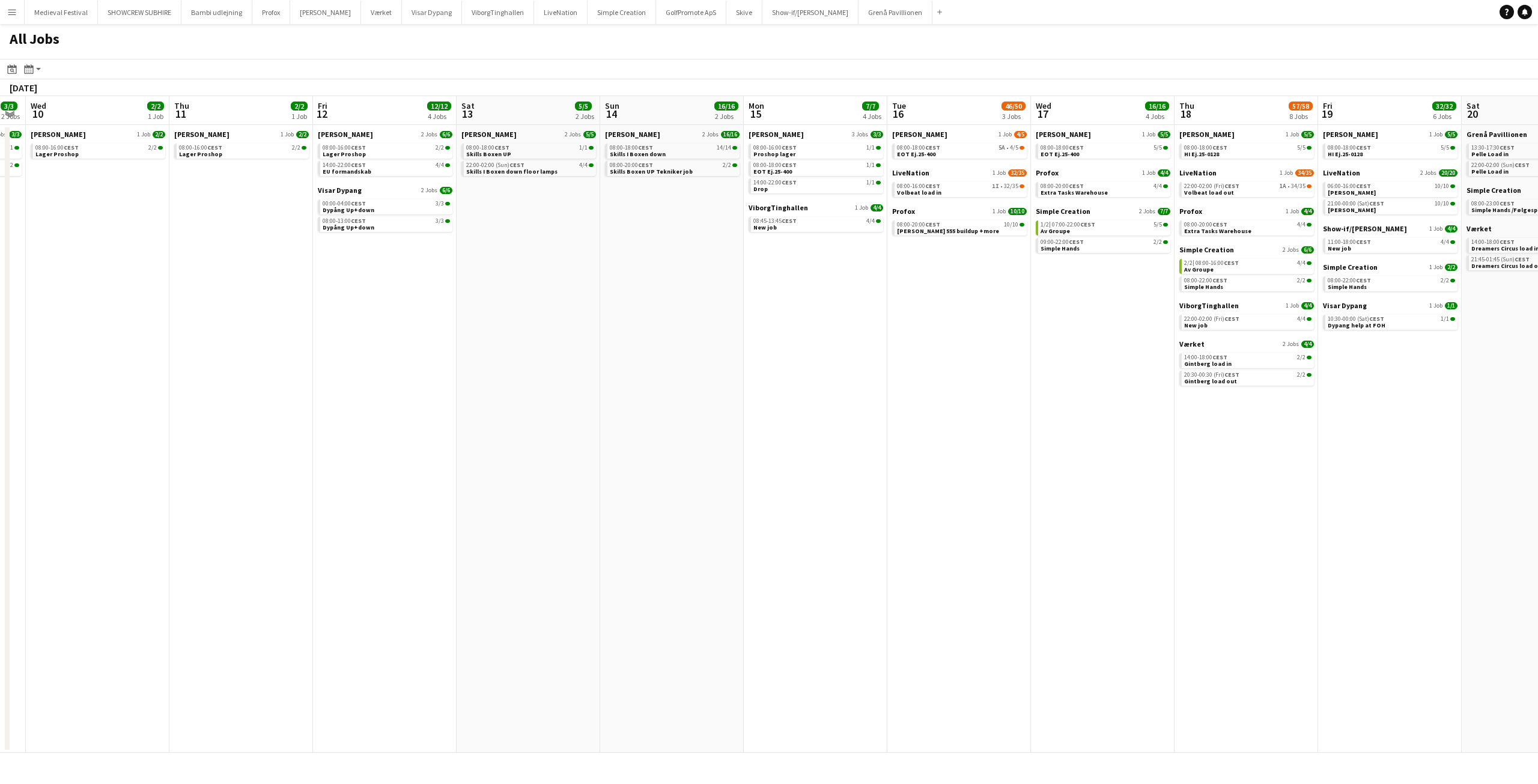
drag, startPoint x: 702, startPoint y: 309, endPoint x: 1031, endPoint y: 341, distance: 330.6
click at [1020, 341] on app-calendar-viewport "Mon 8 31/34 8 Jobs Tue 9 3/3 2 Jobs Wed 10 2/2 1 Job Thu 11 2/2 1 Job Fri 12 12…" at bounding box center [769, 424] width 1538 height 657
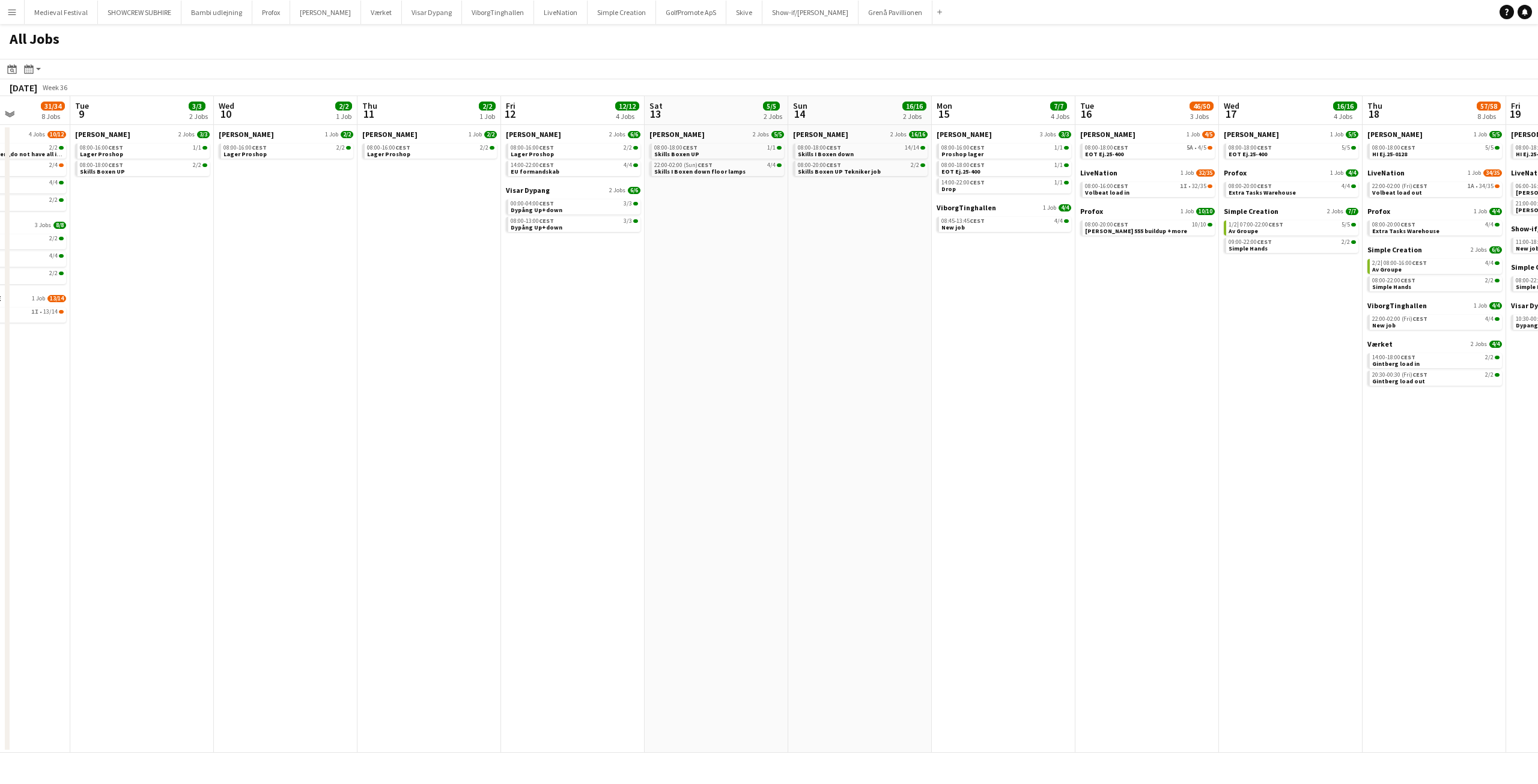
drag, startPoint x: 906, startPoint y: 324, endPoint x: 1174, endPoint y: 358, distance: 270.1
click at [1169, 357] on app-calendar-viewport "Sat 6 21/22 5 Jobs Sun 7 13/14 3 Jobs Mon 8 31/34 8 Jobs Tue 9 3/3 2 Jobs Wed 1…" at bounding box center [769, 424] width 1538 height 657
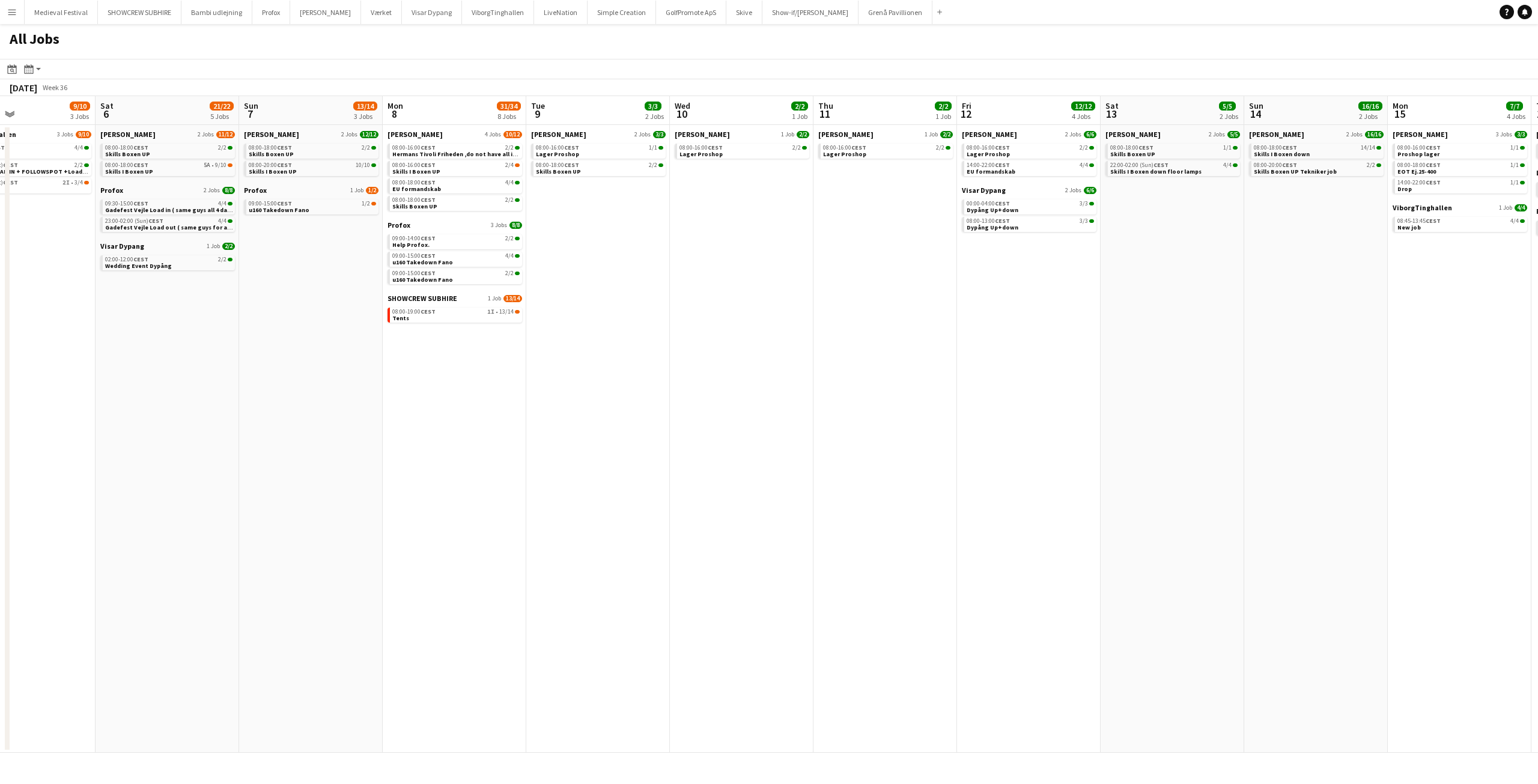
drag, startPoint x: 968, startPoint y: 333, endPoint x: 1214, endPoint y: 368, distance: 248.5
click at [1214, 368] on app-calendar-viewport "Wed 3 6/6 4 Jobs Thu 4 1/1 1 Job Fri 5 9/10 3 Jobs Sat 6 21/22 5 Jobs Sun 7 13/…" at bounding box center [769, 424] width 1538 height 657
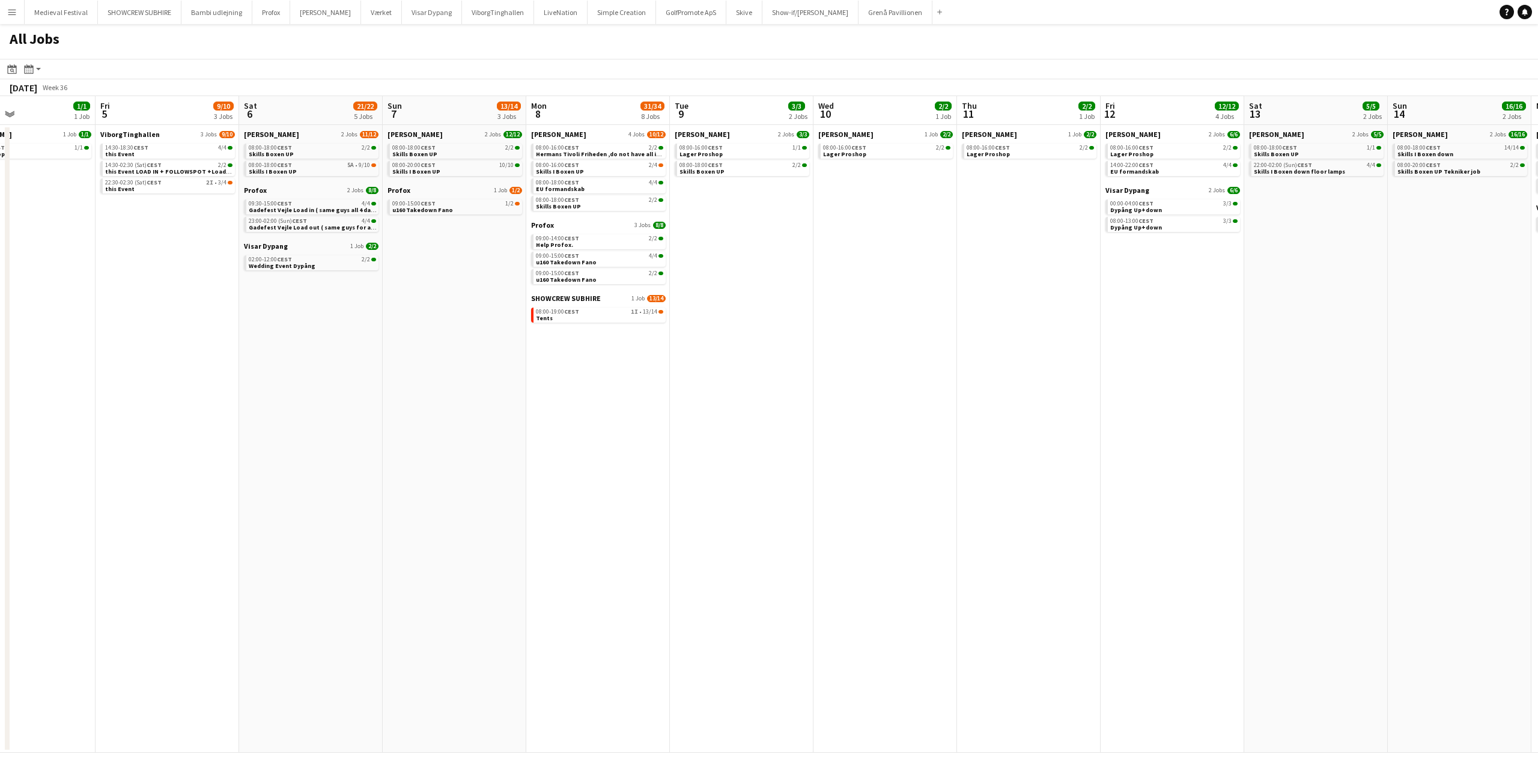
scroll to position [0, 247]
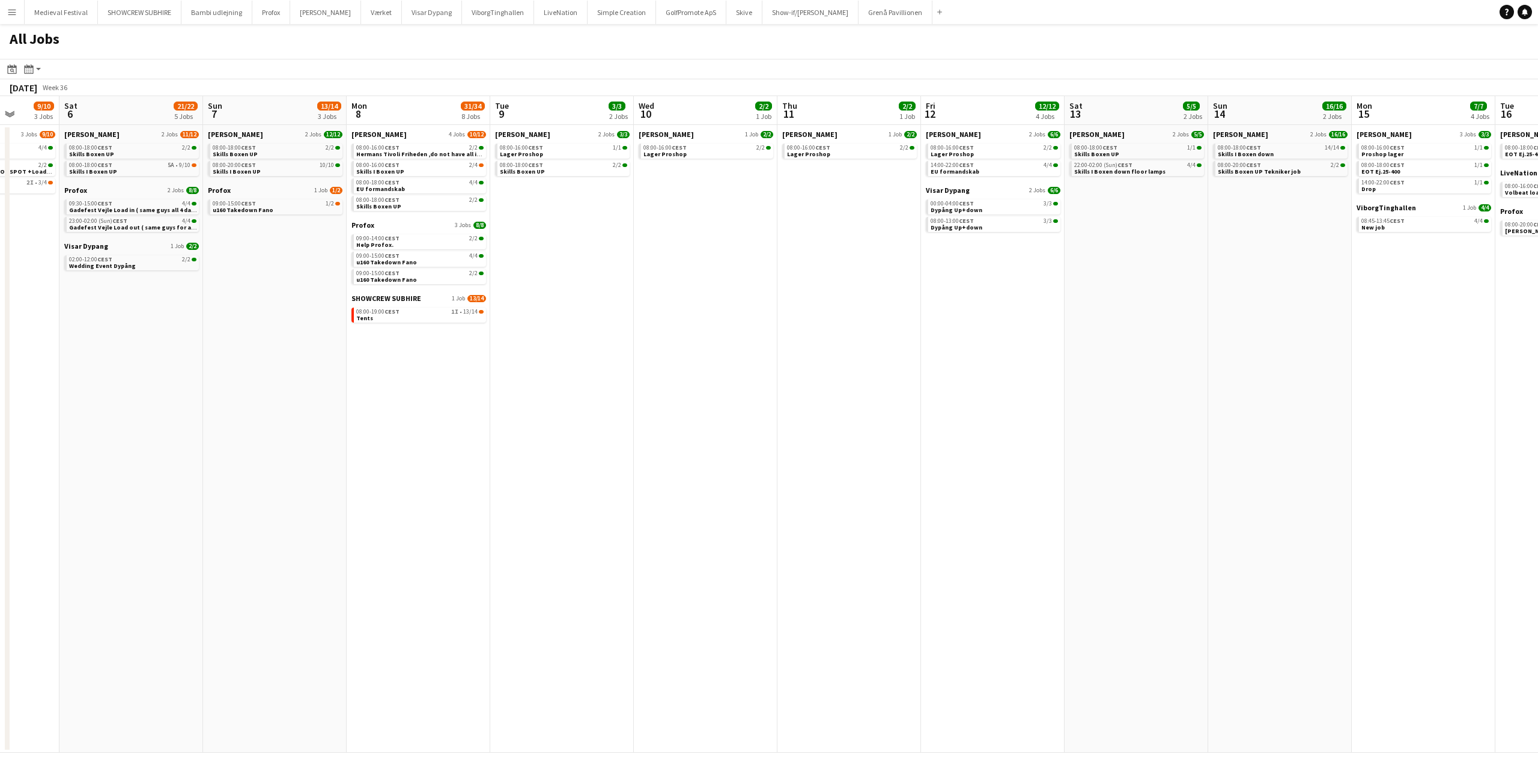
drag, startPoint x: 1229, startPoint y: 347, endPoint x: 661, endPoint y: 329, distance: 568.3
click at [669, 331] on app-calendar-viewport "Tue 2 24/24 5 Jobs Wed 3 6/6 4 Jobs Thu 4 1/1 1 Job Fri 5 9/10 3 Jobs Sat 6 21/…" at bounding box center [769, 424] width 1538 height 657
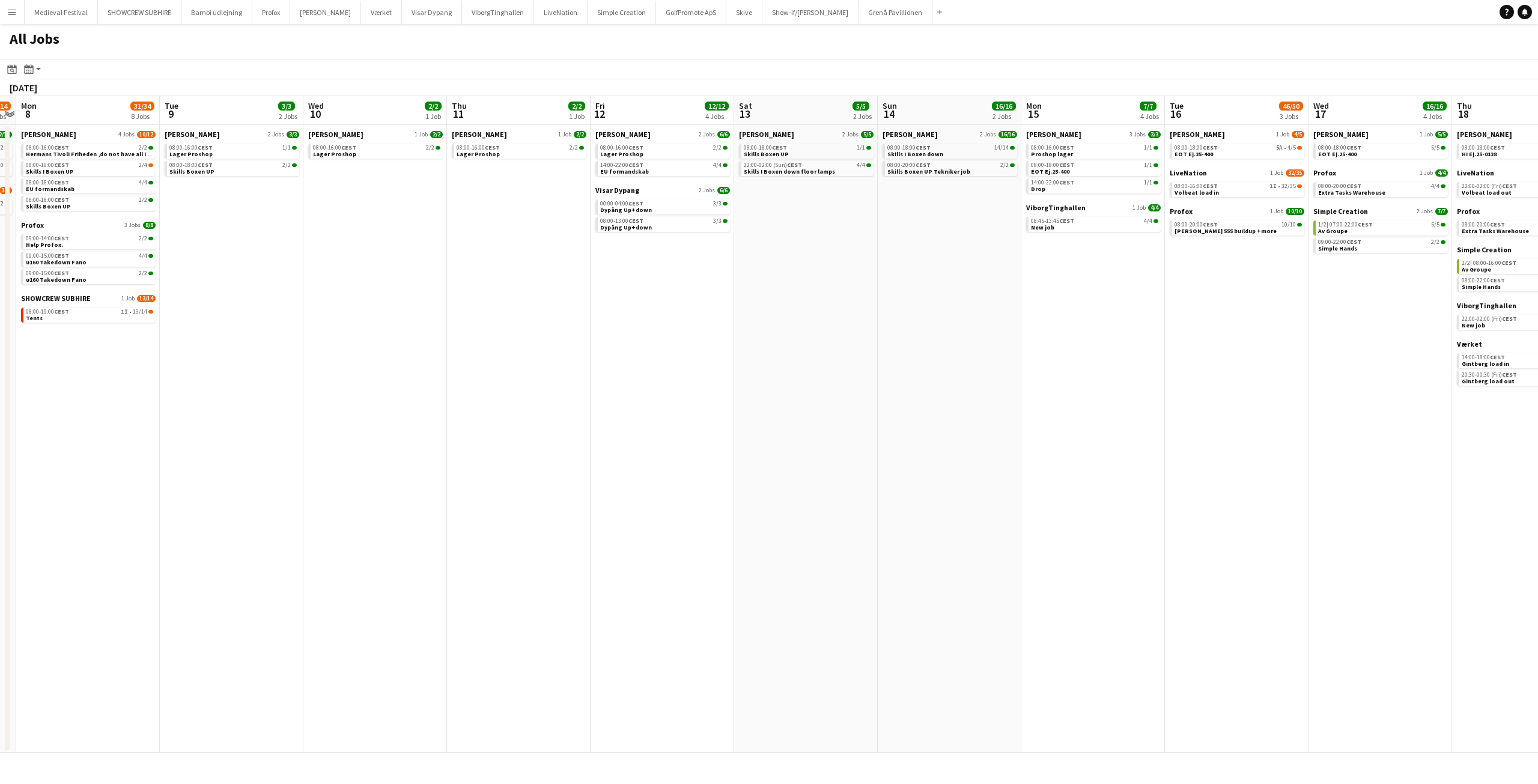
drag, startPoint x: 1072, startPoint y: 335, endPoint x: 520, endPoint y: 334, distance: 552.0
click at [540, 334] on app-calendar-viewport "Fri 5 9/10 3 Jobs Sat 6 21/22 5 Jobs Sun 7 13/14 3 Jobs Mon 8 31/34 8 Jobs Tue …" at bounding box center [769, 424] width 1538 height 657
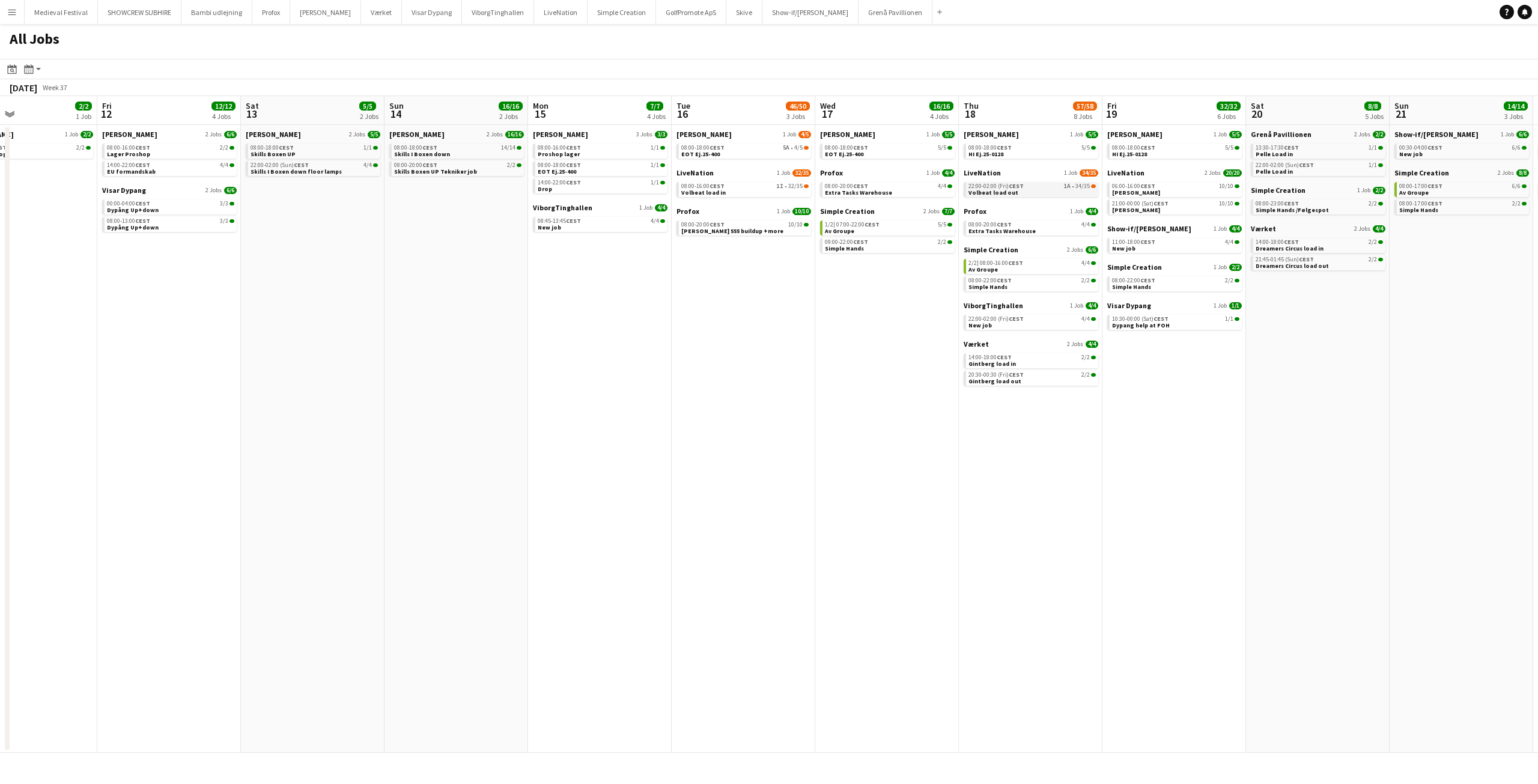
click at [1036, 191] on link "22:00-02:00 (Fri) CEST 1A • 34/35 Volbeat load out" at bounding box center [1032, 189] width 128 height 14
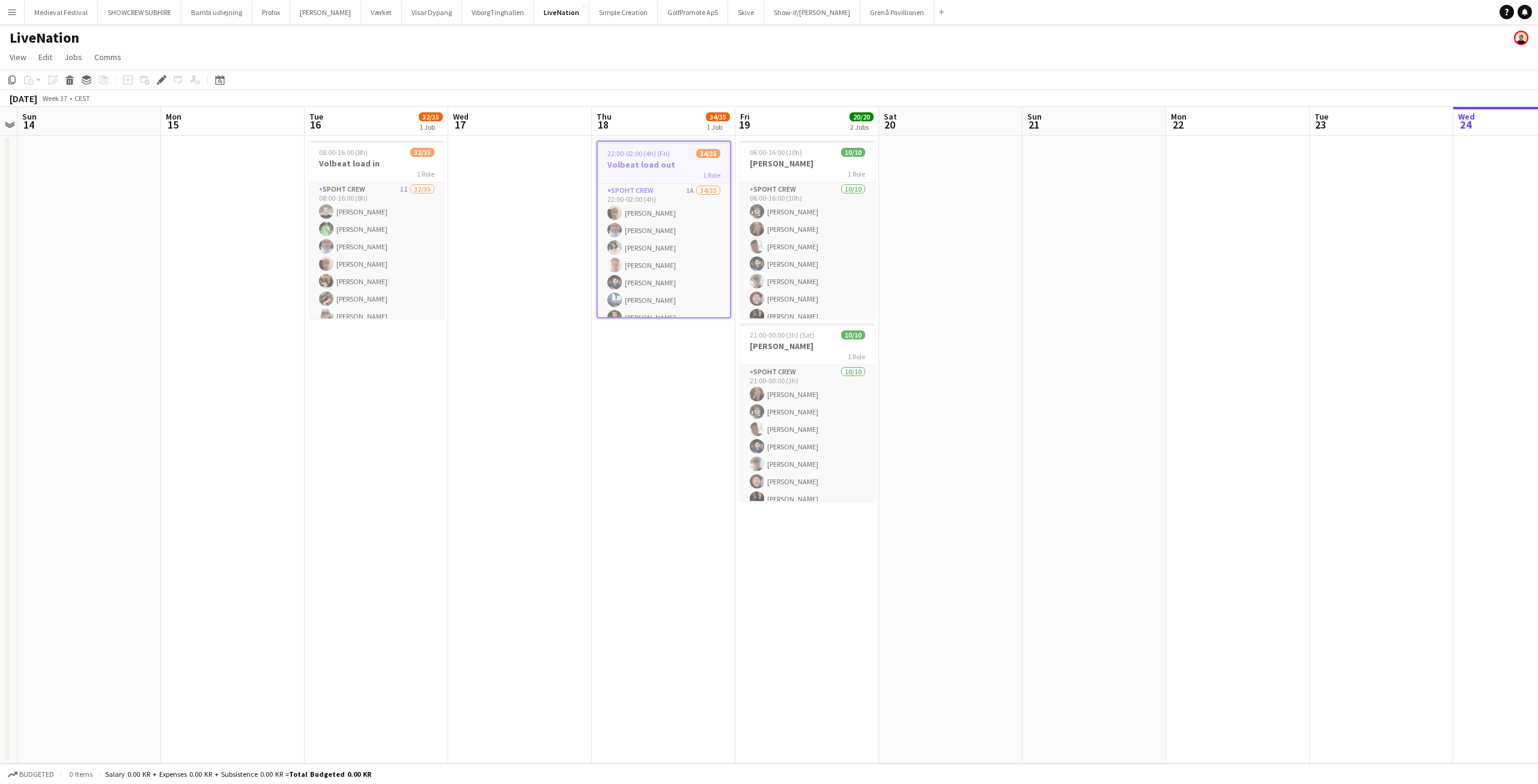
click at [1099, 310] on app-date-cell at bounding box center [1094, 449] width 143 height 628
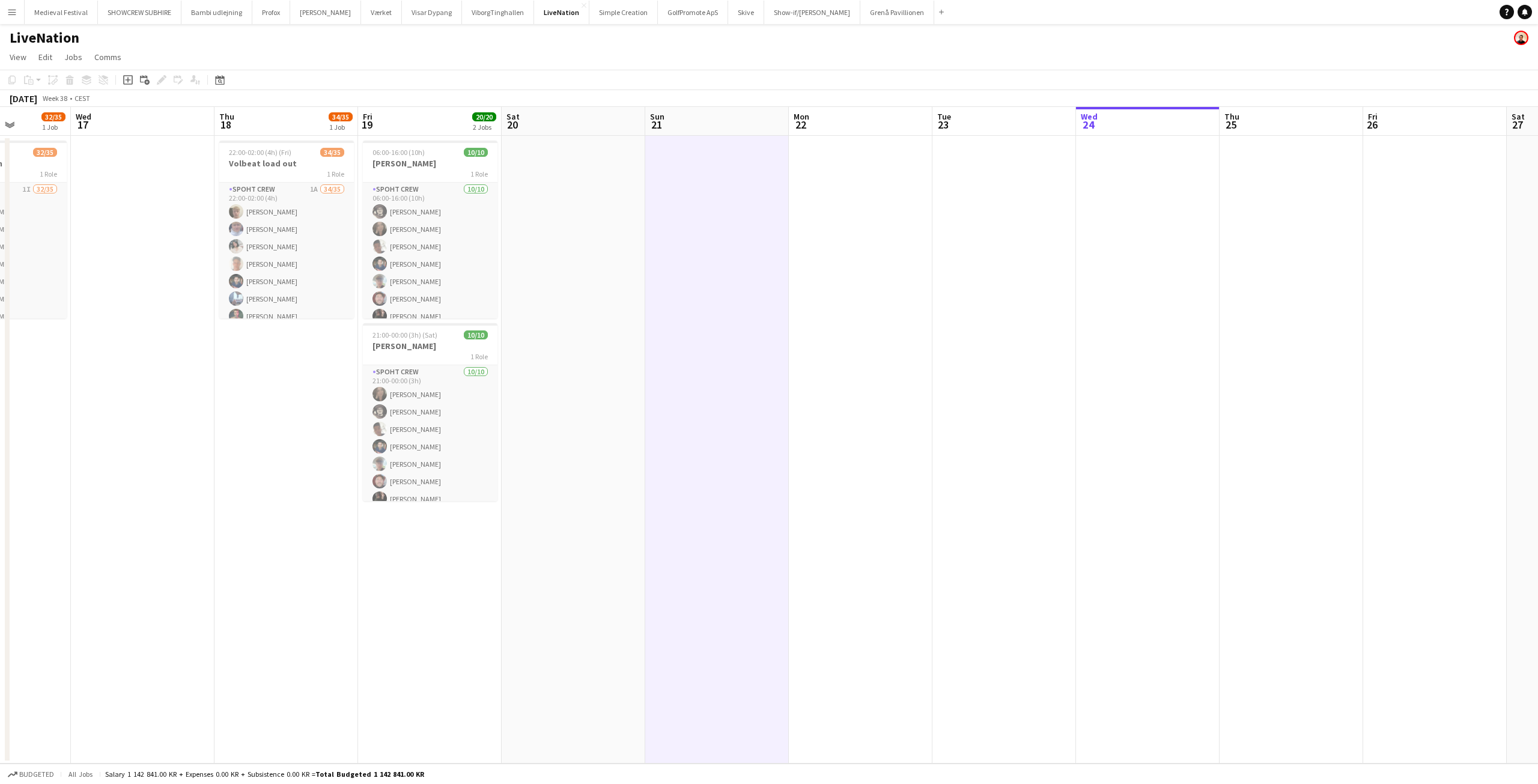
drag, startPoint x: 1132, startPoint y: 305, endPoint x: 627, endPoint y: 319, distance: 505.2
click at [621, 325] on app-calendar-viewport "Sun 14 Mon 15 Tue 16 32/35 1 Job Wed 17 Thu 18 34/35 1 Job Fri 19 20/20 2 Jobs …" at bounding box center [769, 435] width 1538 height 657
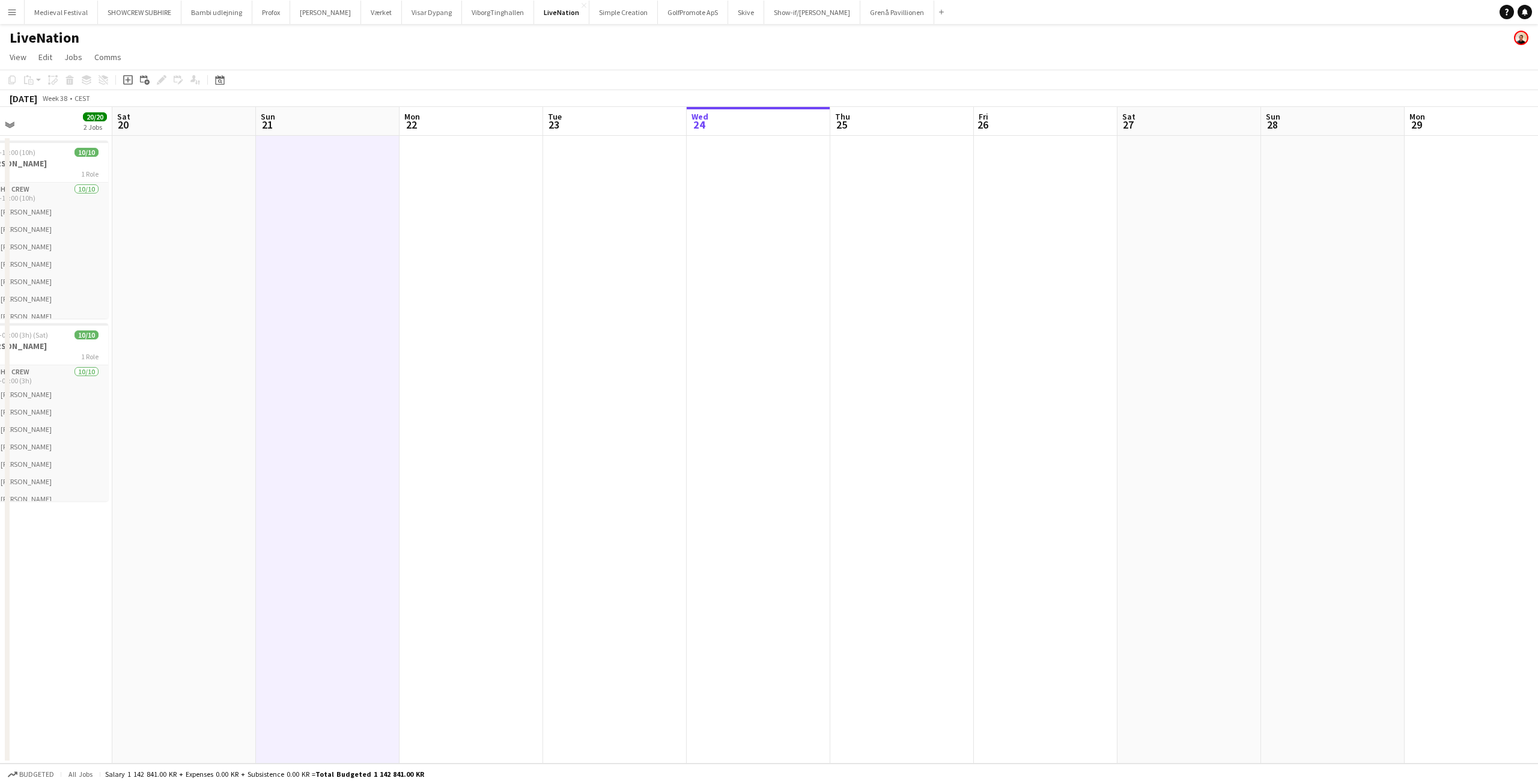
drag, startPoint x: 1060, startPoint y: 324, endPoint x: 715, endPoint y: 325, distance: 345.0
click at [659, 334] on app-calendar-viewport "Tue 16 32/35 1 Job Wed 17 Thu 18 34/35 1 Job Fri 19 20/20 2 Jobs Sat 20 Sun 21 …" at bounding box center [769, 435] width 1538 height 657
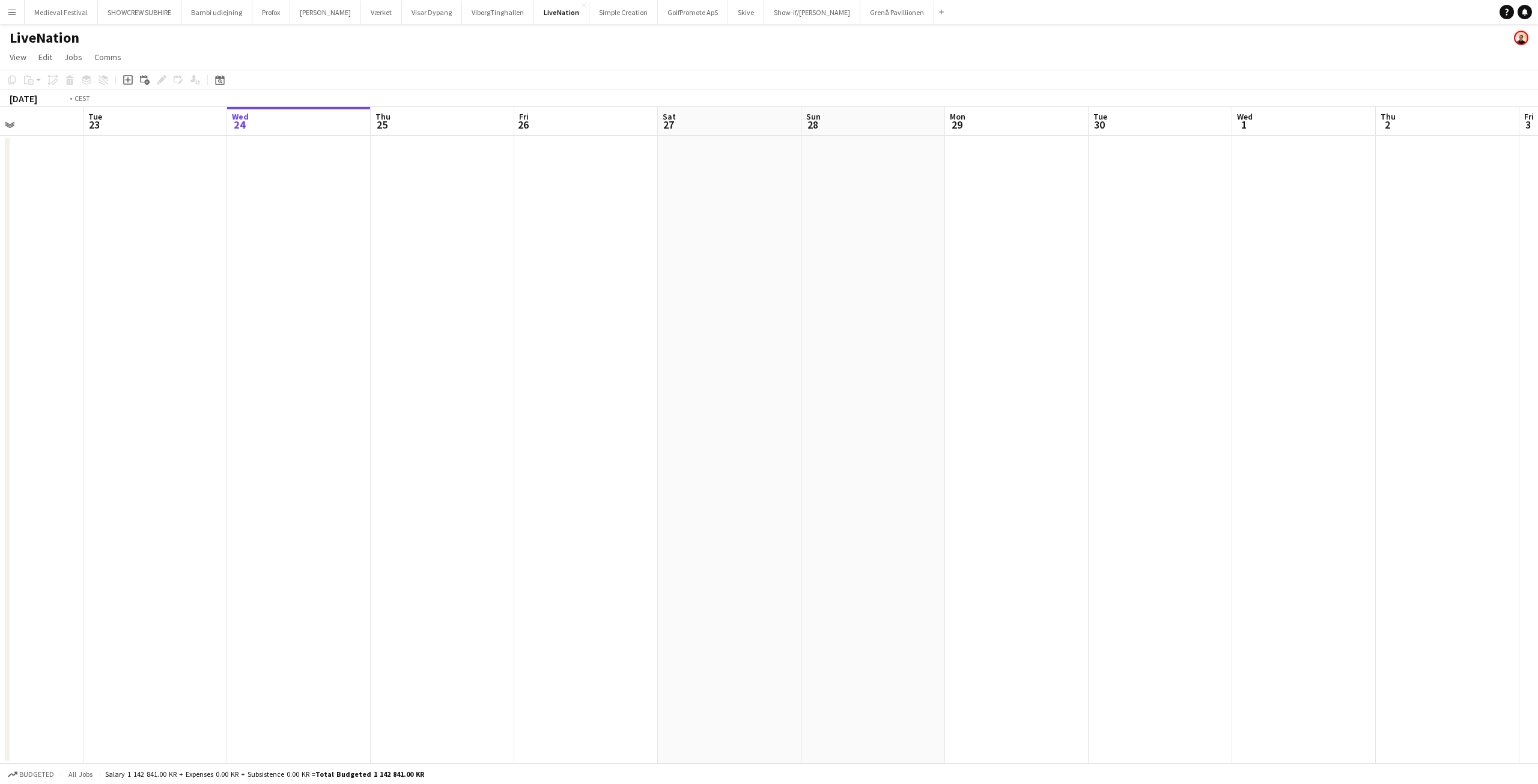
drag, startPoint x: 801, startPoint y: 330, endPoint x: 859, endPoint y: 323, distance: 58.4
click at [979, 331] on app-calendar-viewport "Sat 20 Sun 21 Mon 22 Tue 23 Wed 24 Thu 25 Fri 26 Sat 27 Sun 28 Mon 29 Tue 30 We…" at bounding box center [769, 435] width 1538 height 657
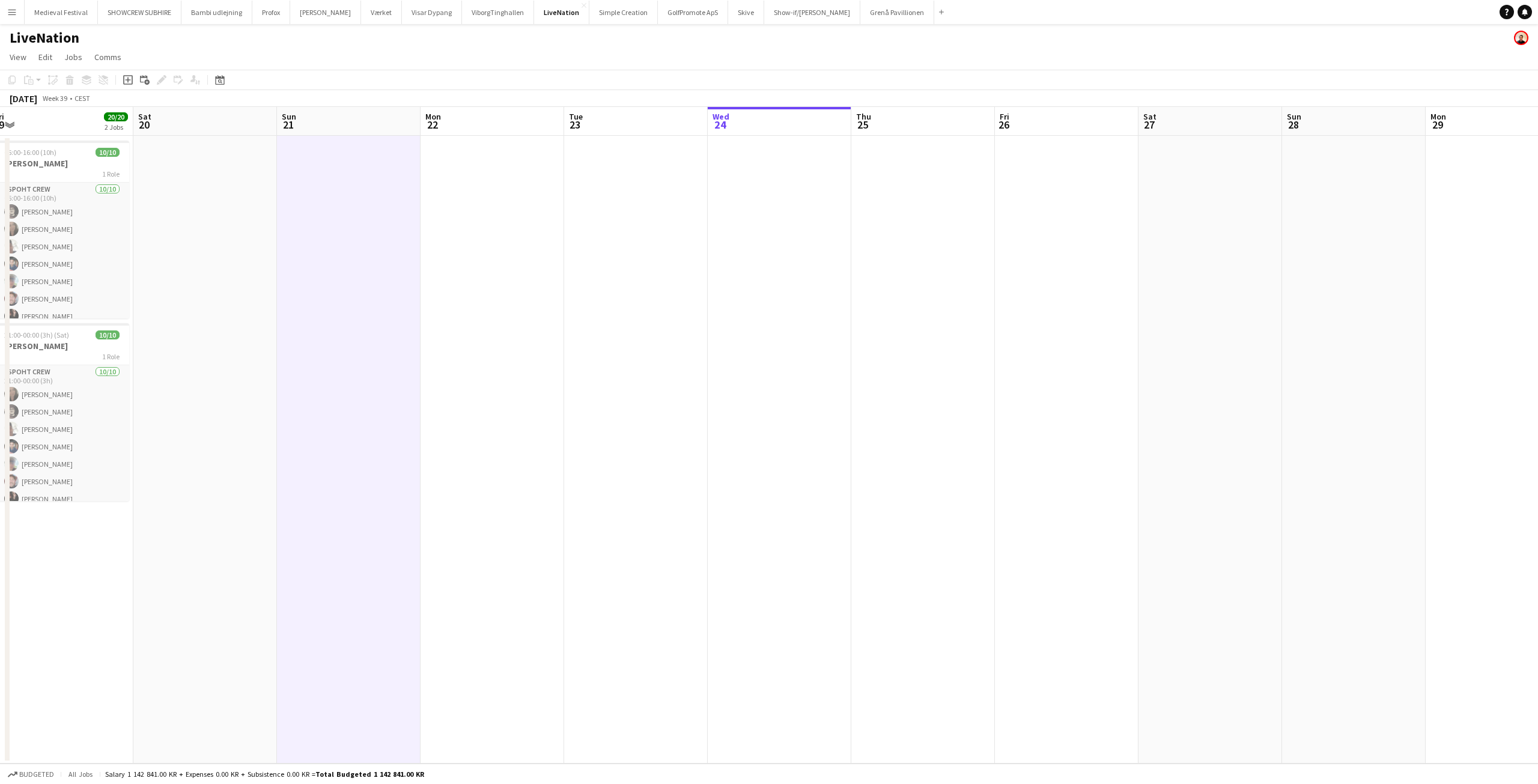
drag, startPoint x: 557, startPoint y: 283, endPoint x: 1012, endPoint y: 286, distance: 455.0
click at [1003, 286] on app-calendar-viewport "Wed 17 Thu 18 34/35 1 Job Fri 19 20/20 2 Jobs Sat 20 Sun 21 Mon 22 Tue 23 Wed 2…" at bounding box center [769, 435] width 1538 height 657
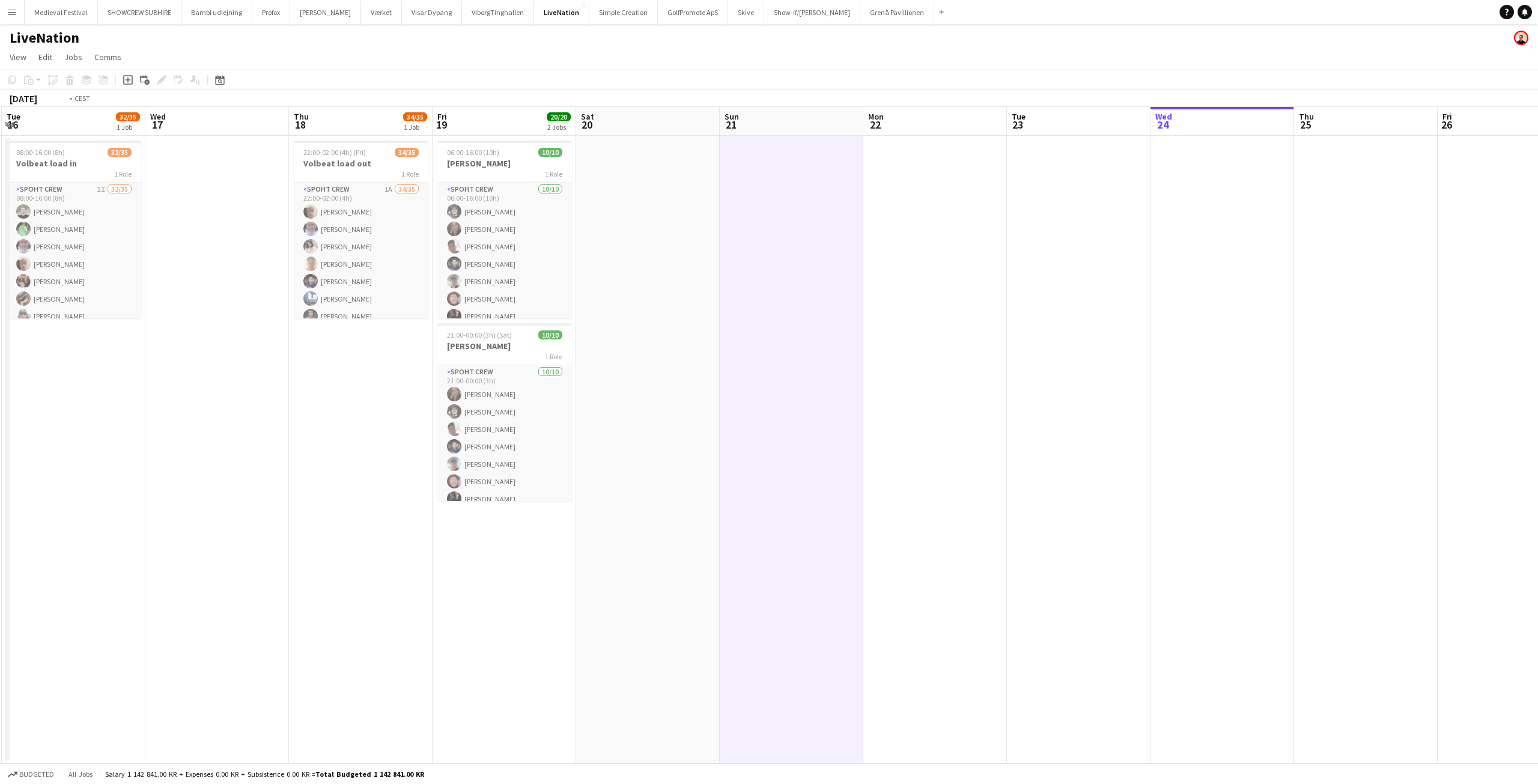
drag, startPoint x: 634, startPoint y: 275, endPoint x: 1035, endPoint y: 286, distance: 401.2
click at [1031, 286] on app-calendar-viewport "Sun 14 Mon 15 Tue 16 32/35 1 Job Wed 17 Thu 18 34/35 1 Job Fri 19 20/20 2 Jobs …" at bounding box center [769, 435] width 1538 height 657
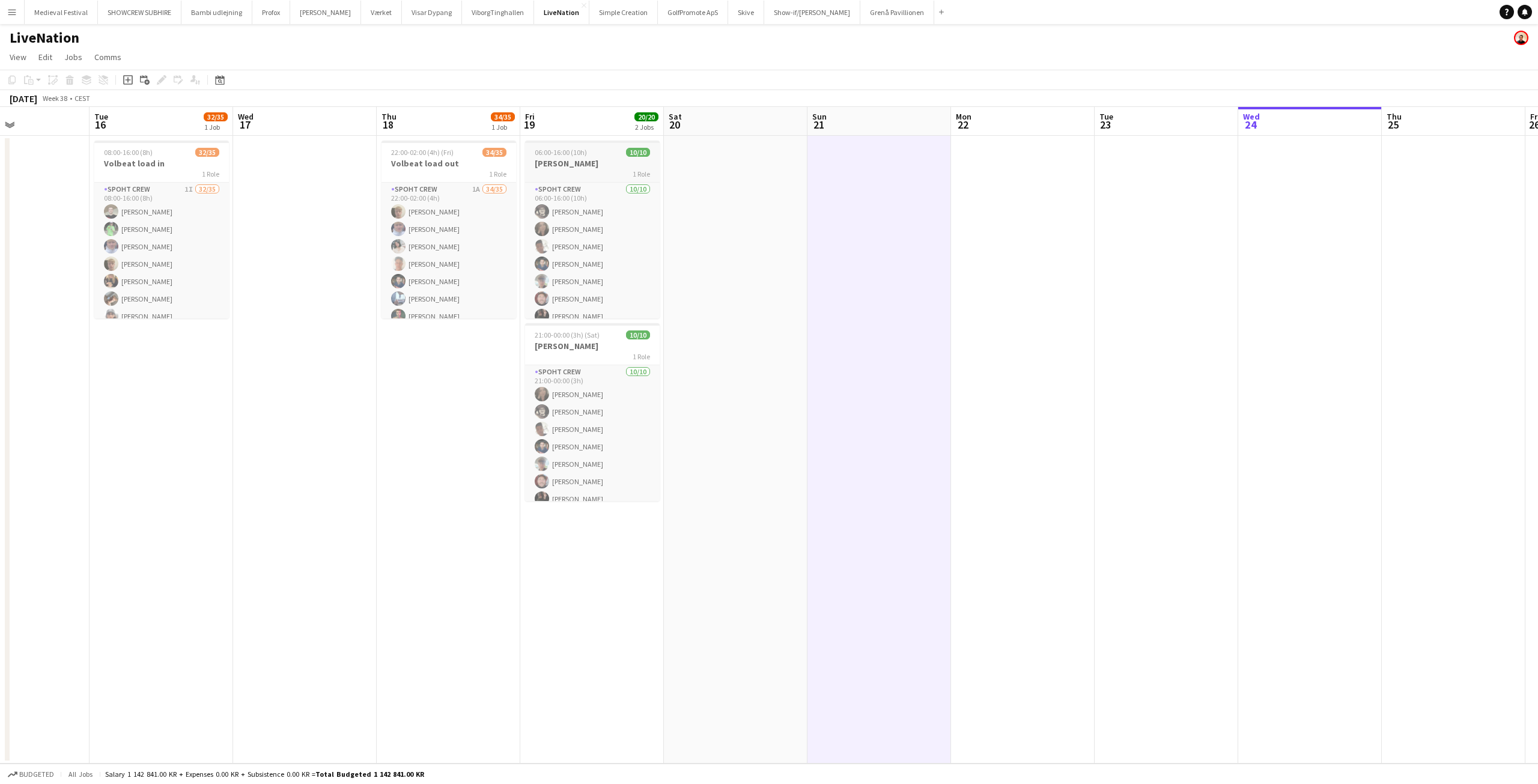
drag, startPoint x: 721, startPoint y: 284, endPoint x: 527, endPoint y: 278, distance: 194.1
click at [557, 282] on app-calendar-viewport "Sat 13 Sun 14 Mon 15 Tue 16 32/35 1 Job Wed 17 Thu 18 34/35 1 Job Fri 19 20/20 …" at bounding box center [769, 435] width 1538 height 657
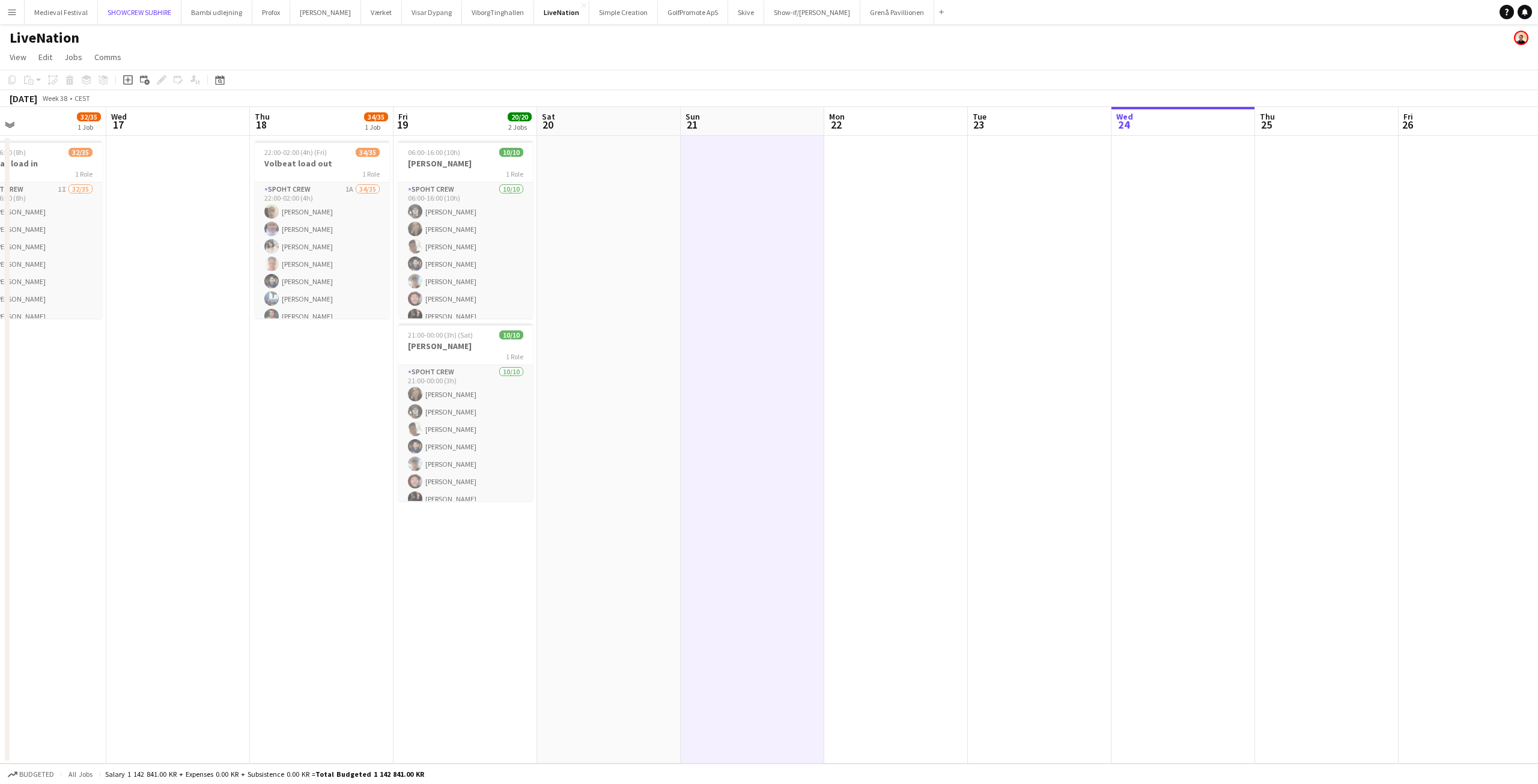
click at [175, 0] on html "Menu Boards Boards Boards All jobs Status Workforce Workforce My Workforce Recr…" at bounding box center [769, 392] width 1538 height 784
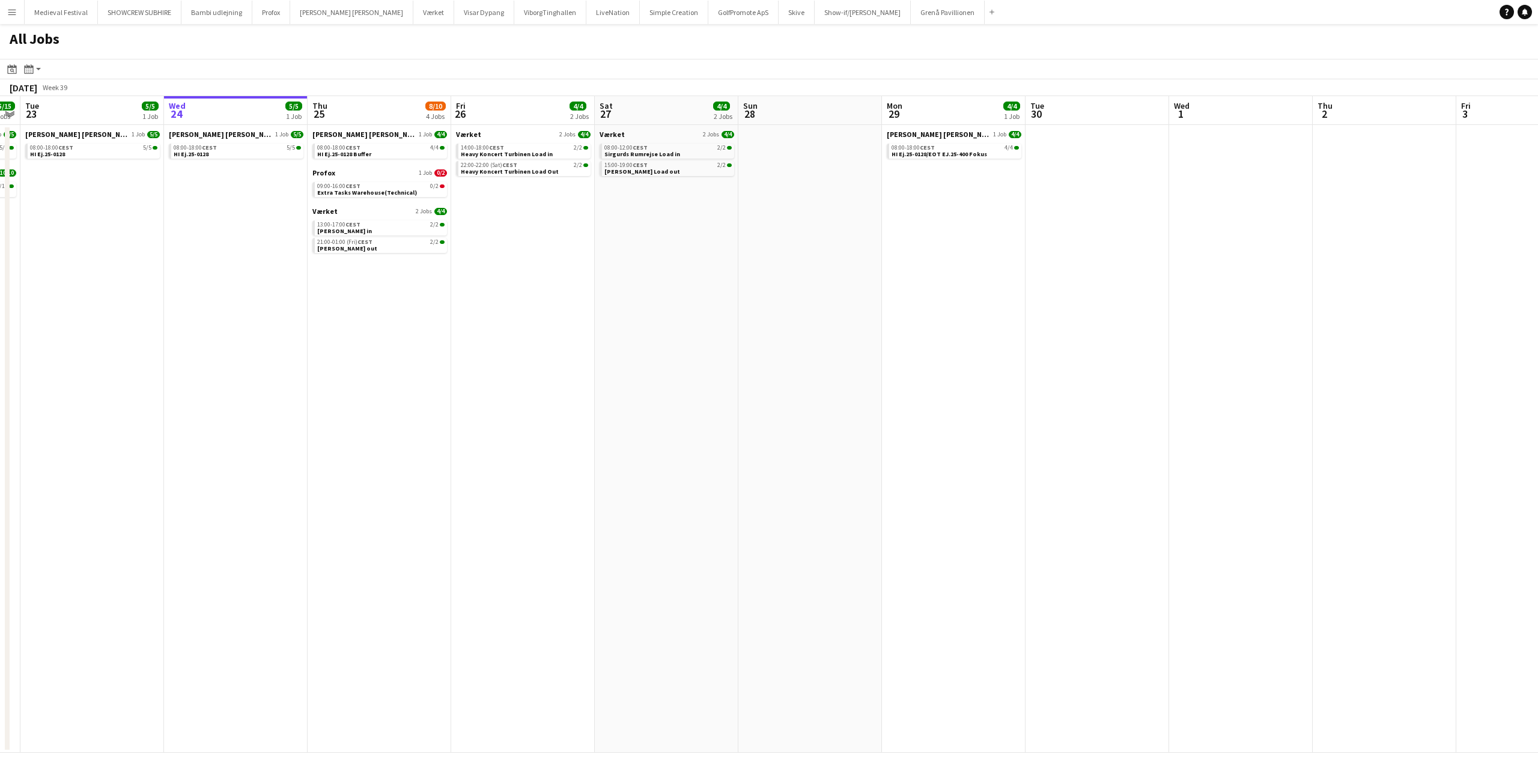
scroll to position [0, 483]
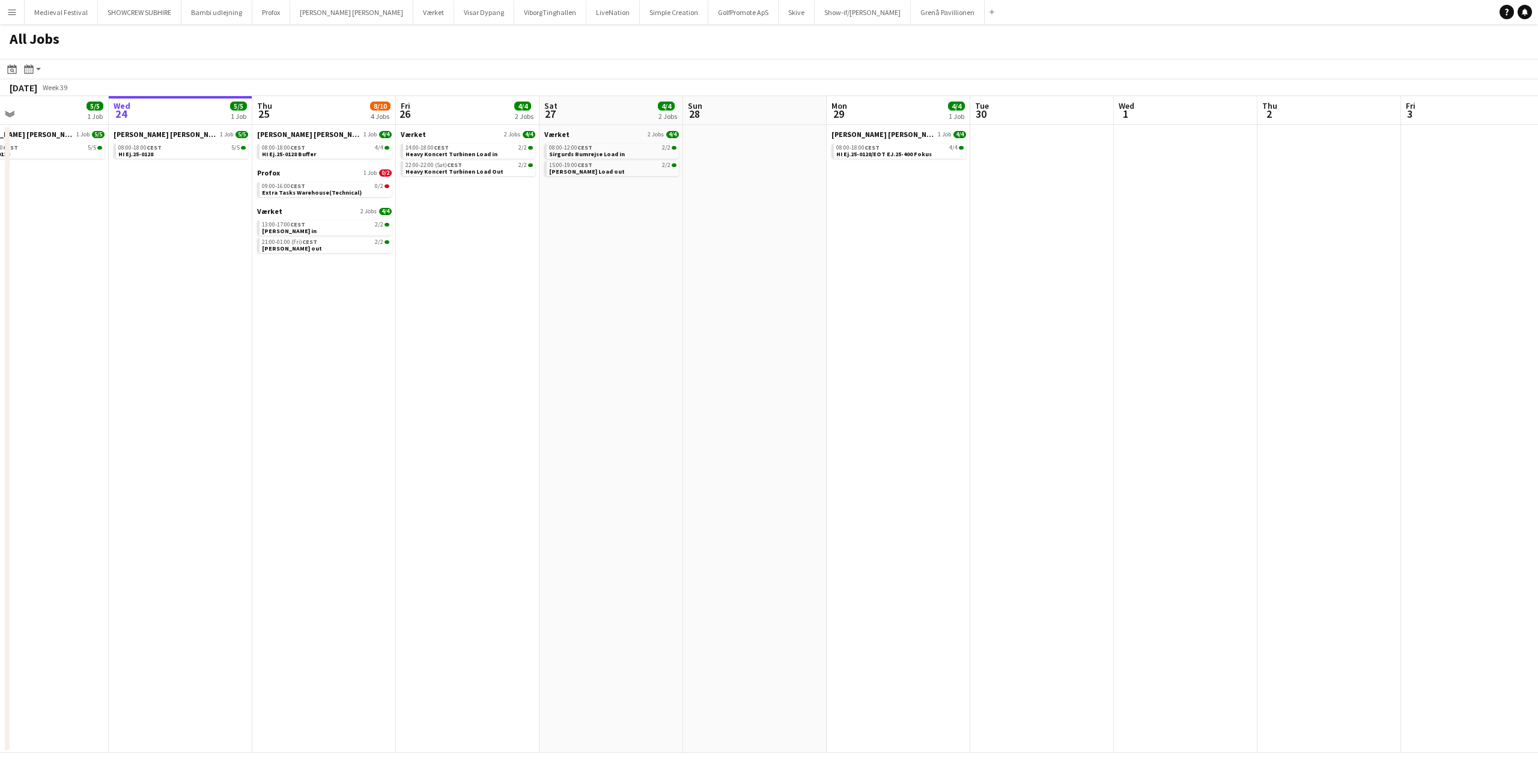
drag, startPoint x: 1008, startPoint y: 307, endPoint x: 548, endPoint y: 318, distance: 460.1
click at [523, 320] on app-calendar-viewport "Sat 20 8/8 5 Jobs Sun 21 14/14 3 Jobs Mon 22 15/15 2 Jobs Tue 23 5/5 1 Job Wed …" at bounding box center [769, 424] width 1538 height 657
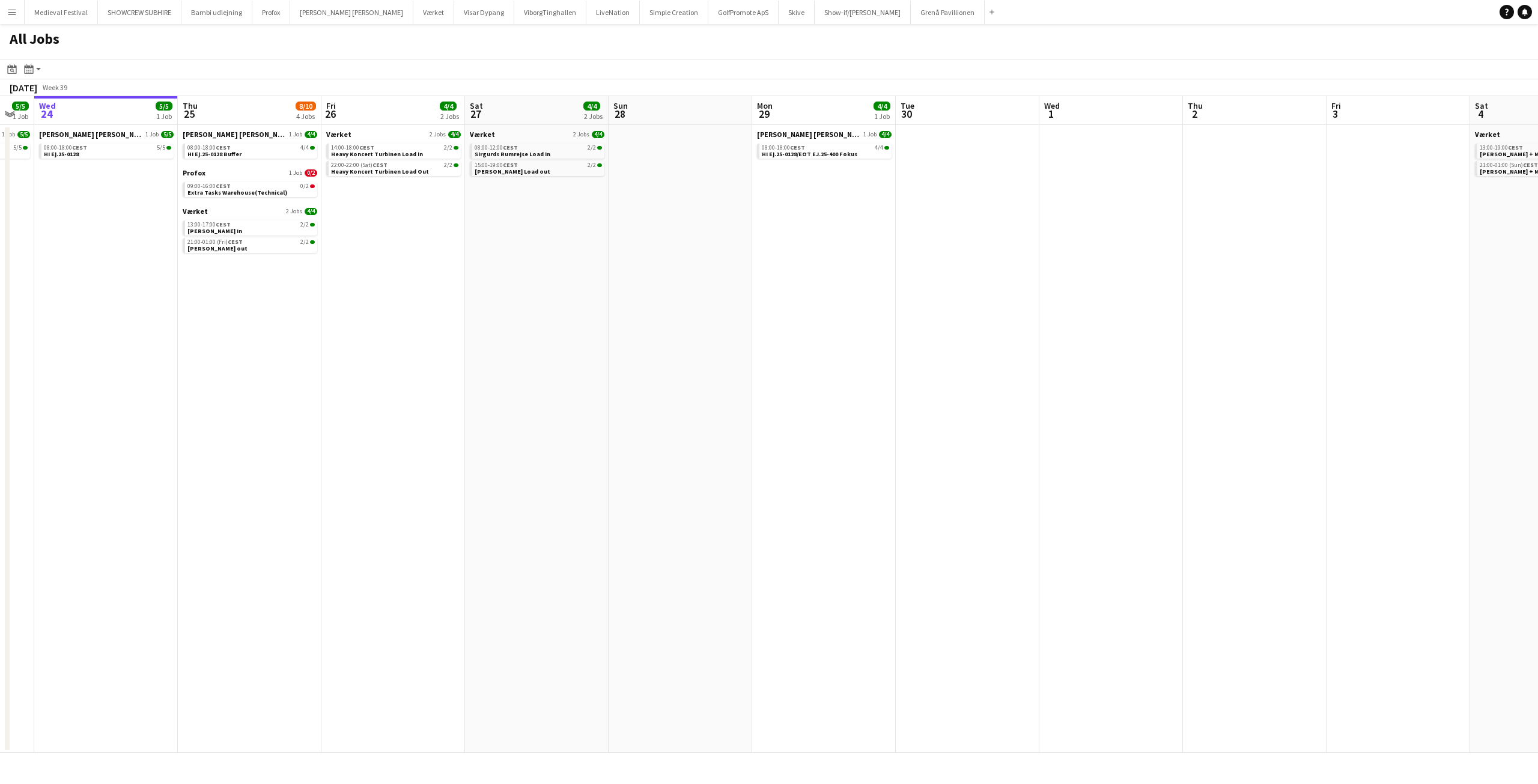
drag, startPoint x: 571, startPoint y: 192, endPoint x: 665, endPoint y: 197, distance: 94.1
click at [665, 197] on app-calendar-viewport "Sun 21 14/14 3 Jobs Mon 22 15/15 2 Jobs Tue 23 5/5 1 Job Wed 24 5/5 1 Job Thu 2…" at bounding box center [769, 424] width 1538 height 657
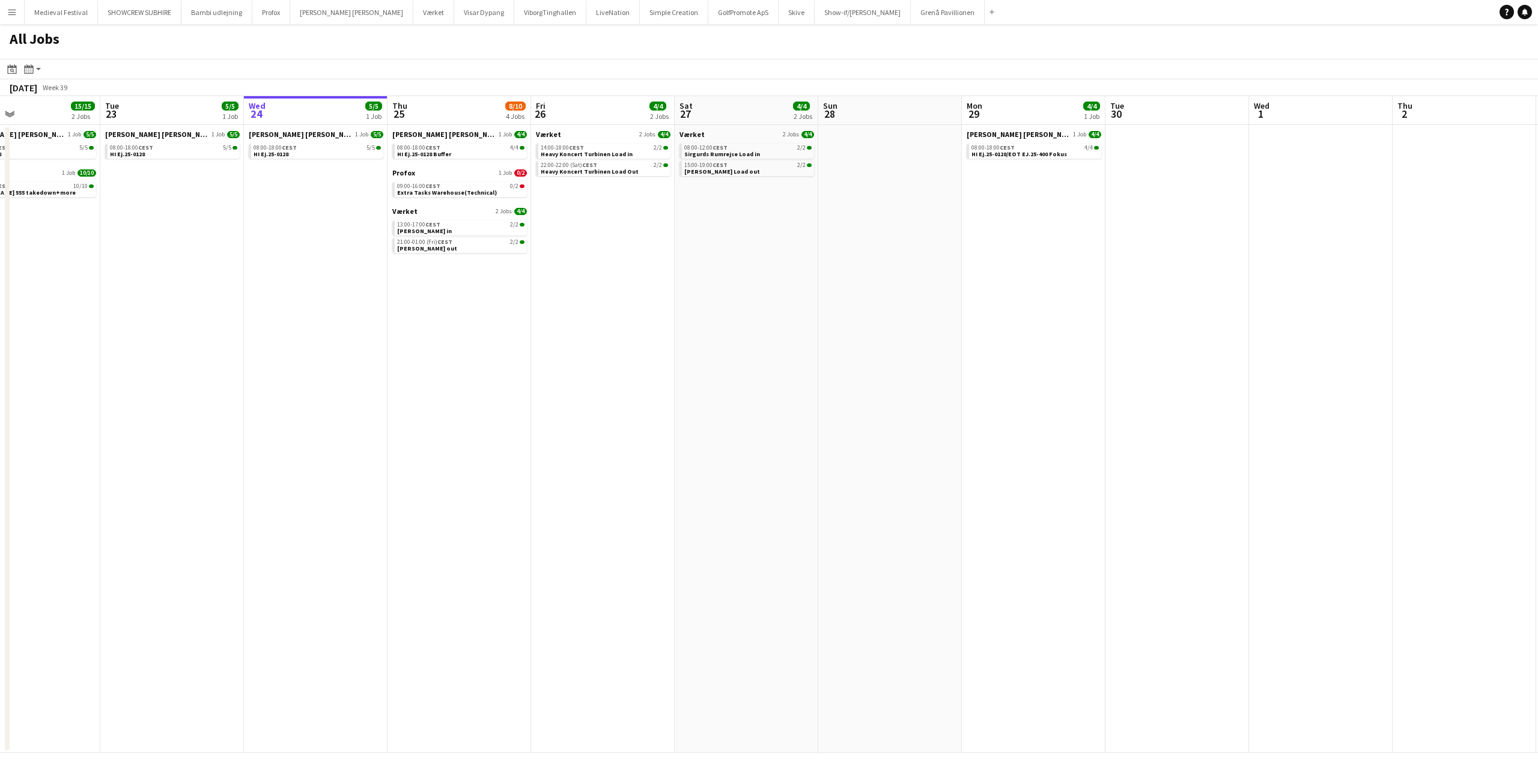
drag, startPoint x: 663, startPoint y: 223, endPoint x: 685, endPoint y: 221, distance: 22.1
click at [685, 223] on app-calendar-viewport "Sat 20 8/8 5 Jobs Sun 21 14/14 3 Jobs Mon 22 15/15 2 Jobs Tue 23 5/5 1 Job Wed …" at bounding box center [769, 424] width 1538 height 657
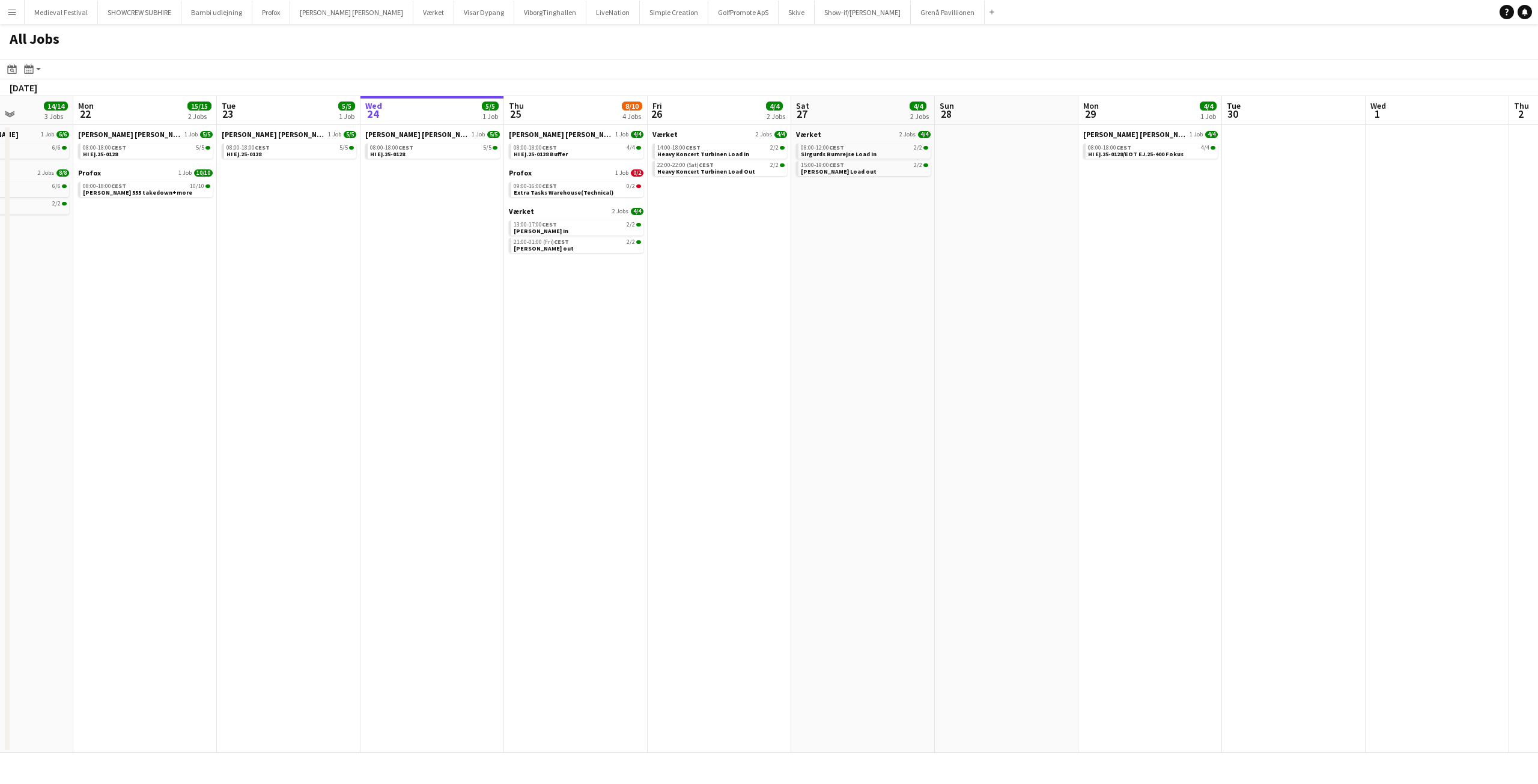
scroll to position [0, 383]
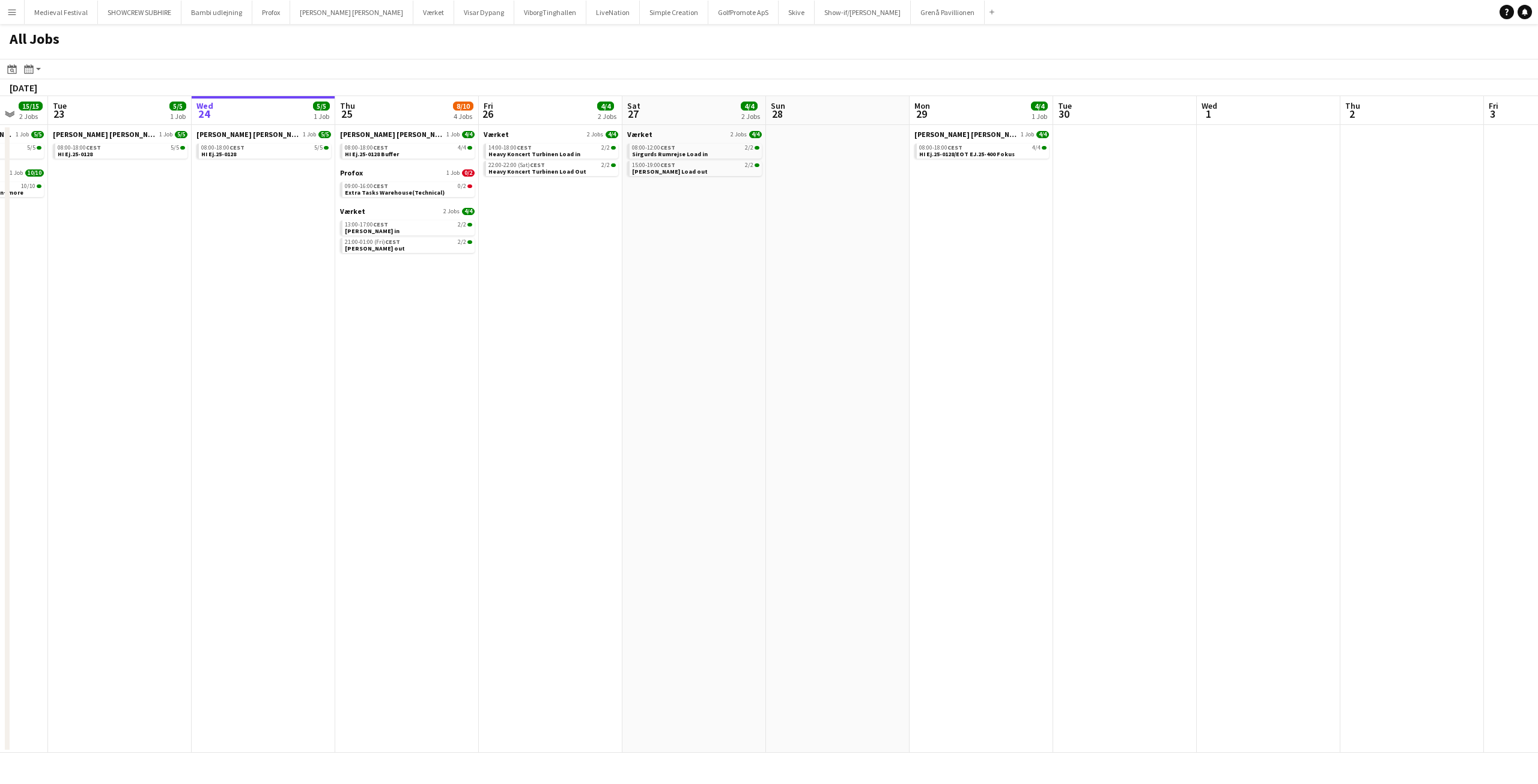
click at [942, 258] on app-all-jobs "All Jobs Date picker SEP 2025 SEP 2025 Monday M Tuesday T Wednesday W Thursday …" at bounding box center [769, 389] width 1538 height 729
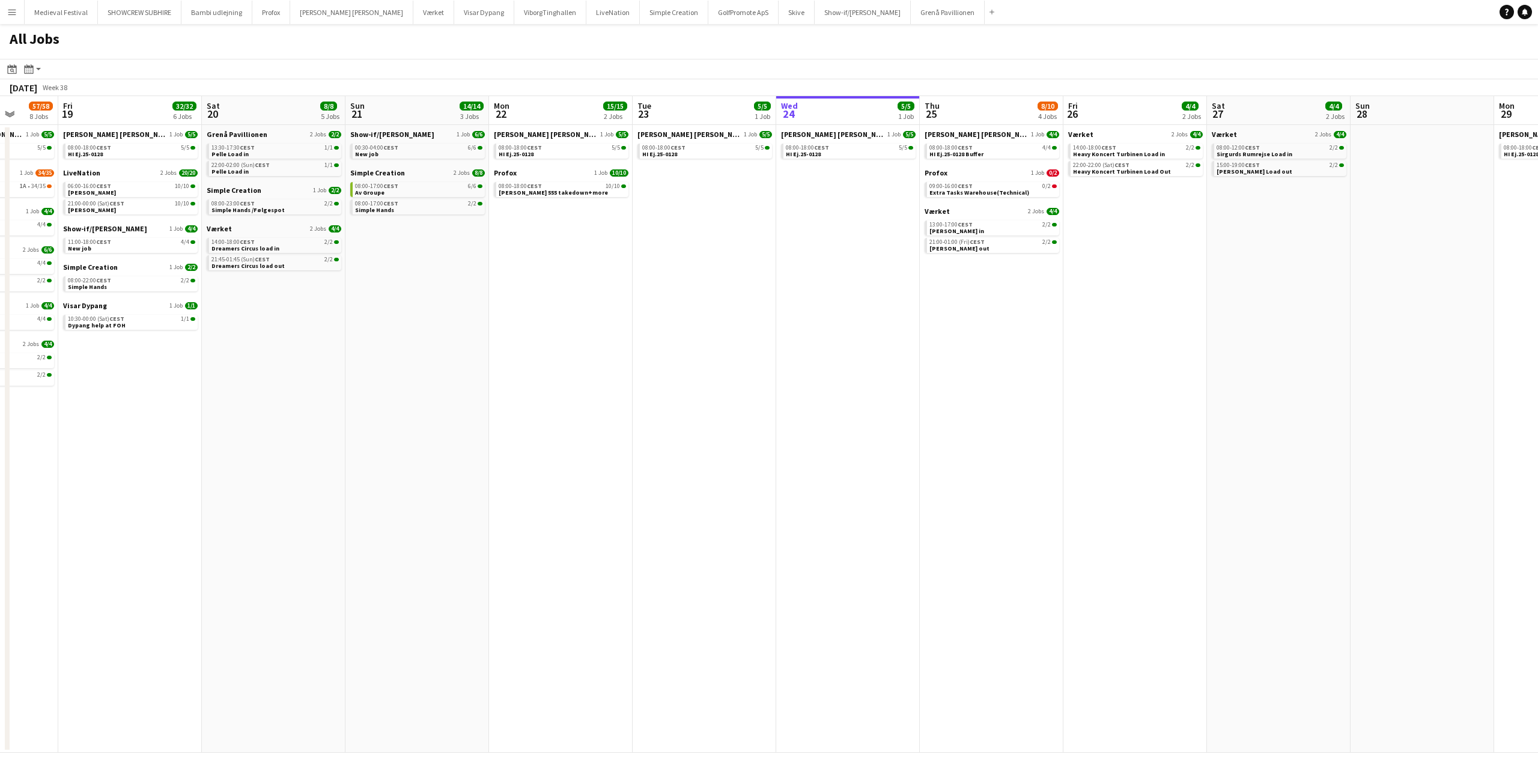
drag, startPoint x: 565, startPoint y: 259, endPoint x: 850, endPoint y: 293, distance: 287.0
click at [969, 309] on app-calendar-viewport "Tue 16 46/50 3 Jobs Wed 17 16/16 4 Jobs Thu 18 57/58 8 Jobs Fri 19 32/32 6 Jobs…" at bounding box center [769, 424] width 1538 height 657
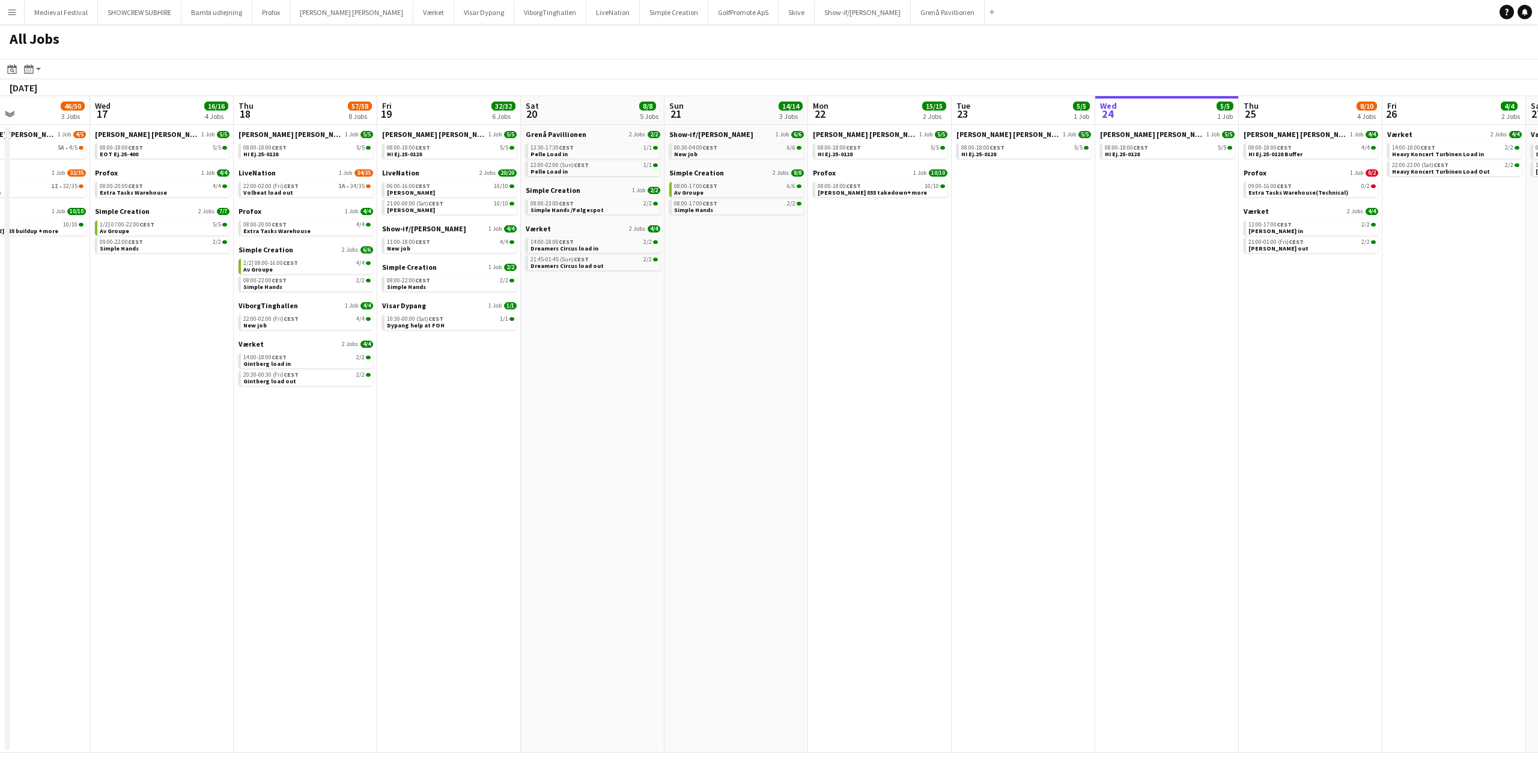
drag, startPoint x: 550, startPoint y: 283, endPoint x: 877, endPoint y: 314, distance: 328.5
click at [899, 320] on app-calendar-viewport "Sun 14 16/16 2 Jobs Mon 15 7/7 4 Jobs Tue 16 46/50 3 Jobs Wed 17 16/16 4 Jobs T…" at bounding box center [769, 424] width 1538 height 657
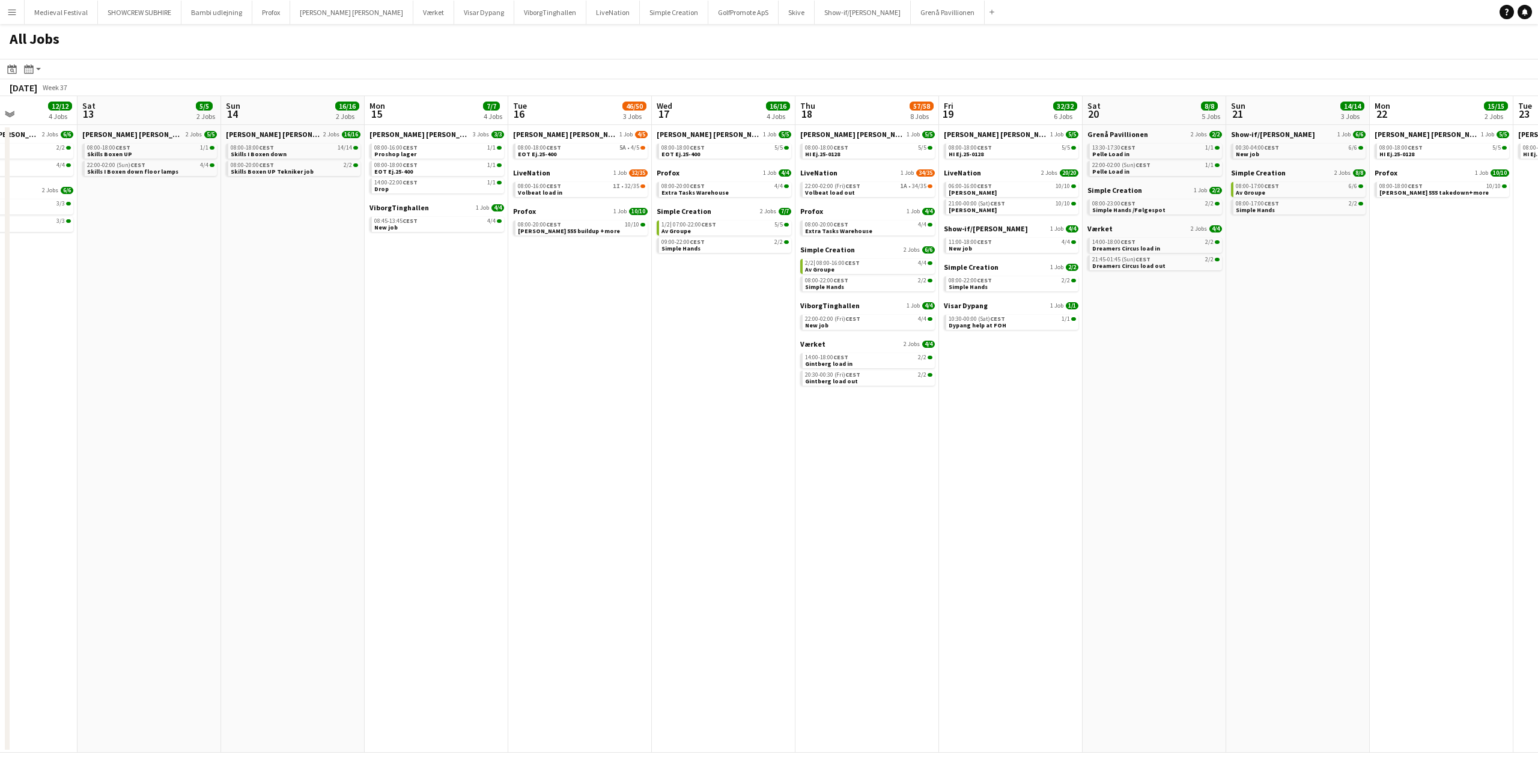
drag, startPoint x: 328, startPoint y: 255, endPoint x: 802, endPoint y: 305, distance: 476.6
click at [794, 305] on app-calendar-viewport "Wed 10 2/2 1 Job Thu 11 2/2 1 Job Fri 12 12/12 4 Jobs Sat 13 5/5 2 Jobs Sun 14 …" at bounding box center [769, 424] width 1538 height 657
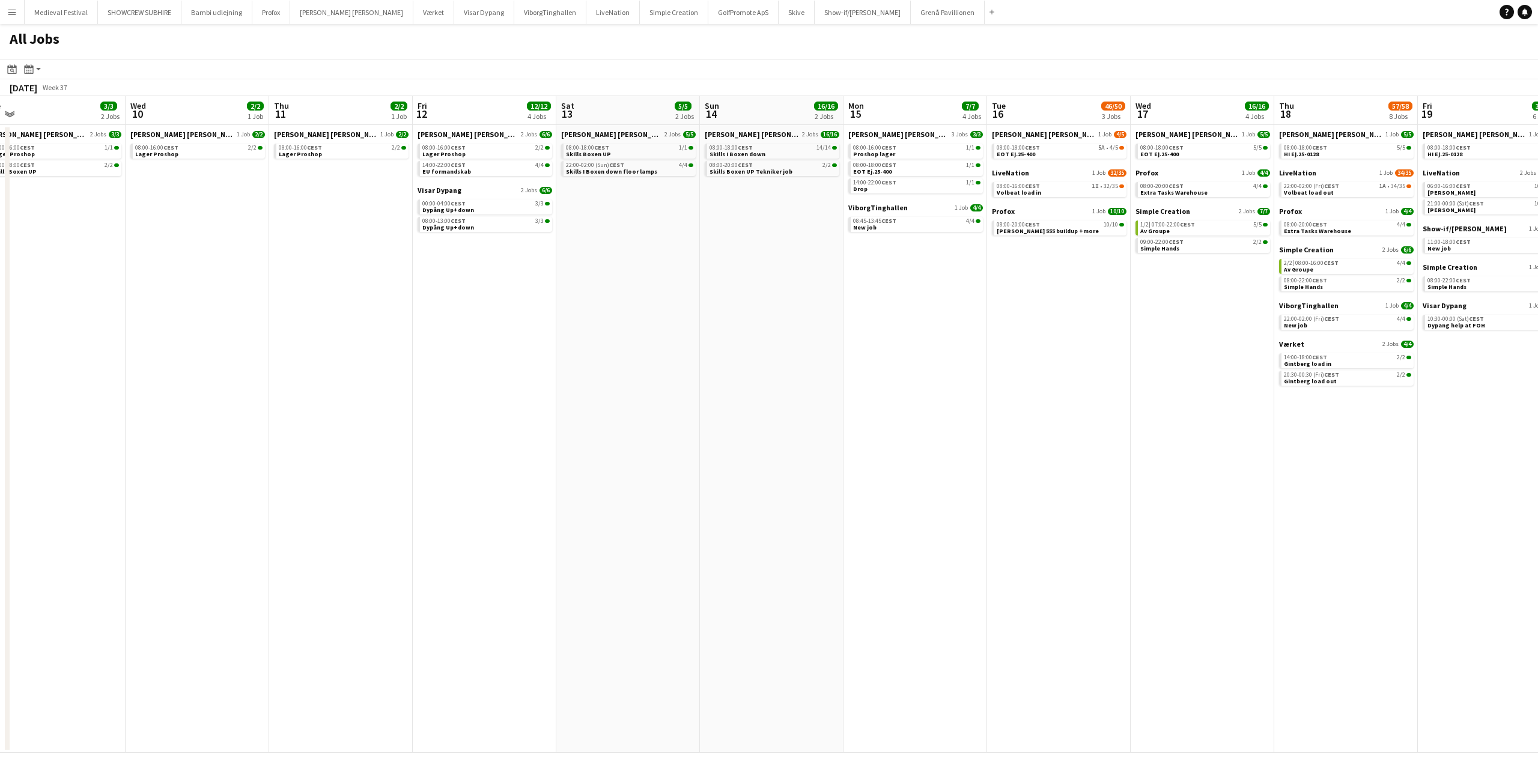
drag, startPoint x: 499, startPoint y: 261, endPoint x: 628, endPoint y: 272, distance: 129.5
click at [628, 273] on app-calendar-viewport "Sun 7 13/14 3 Jobs Mon 8 31/34 8 Jobs Tue 9 3/3 2 Jobs Wed 10 2/2 1 Job Thu 11 …" at bounding box center [769, 424] width 1538 height 657
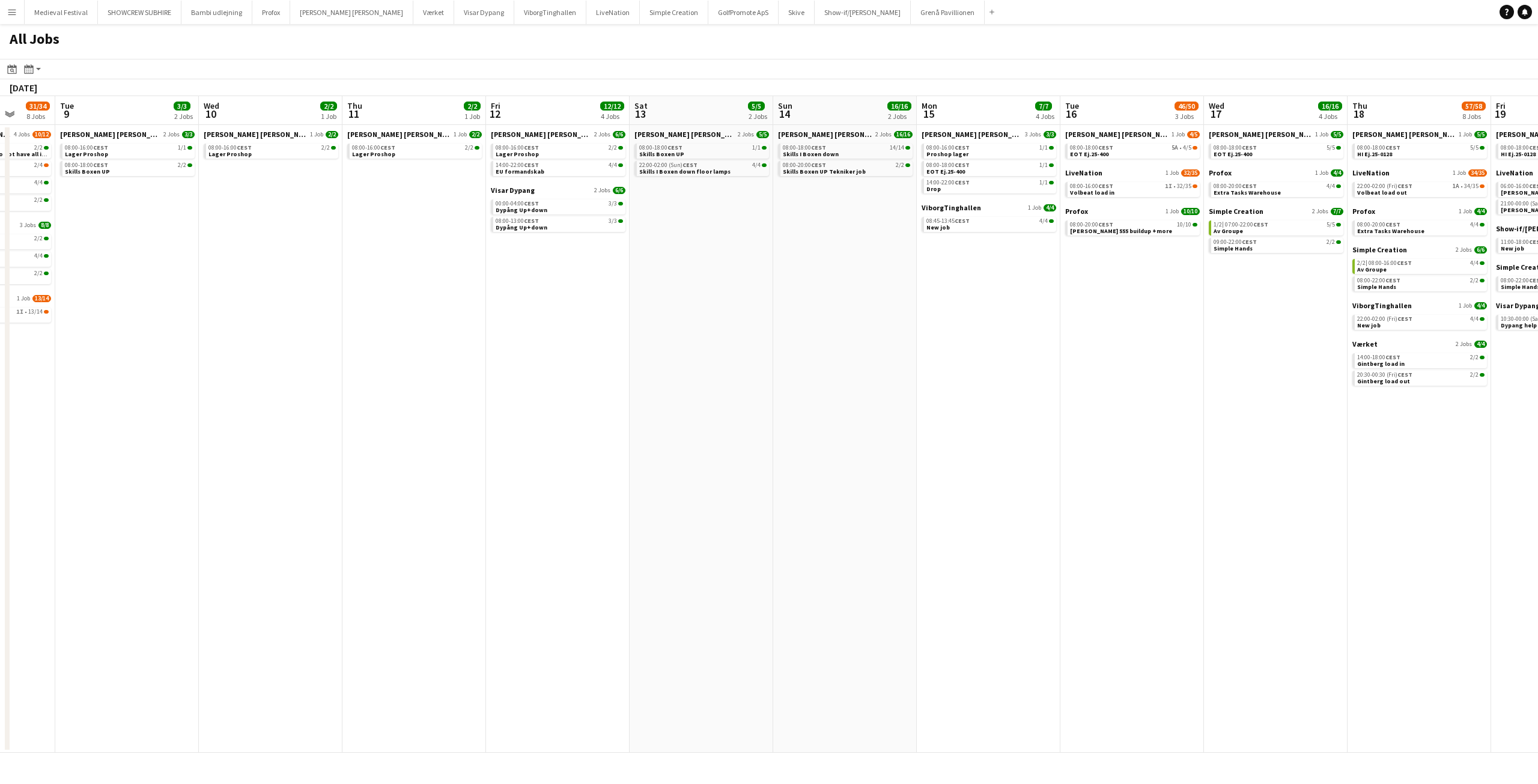
scroll to position [0, 367]
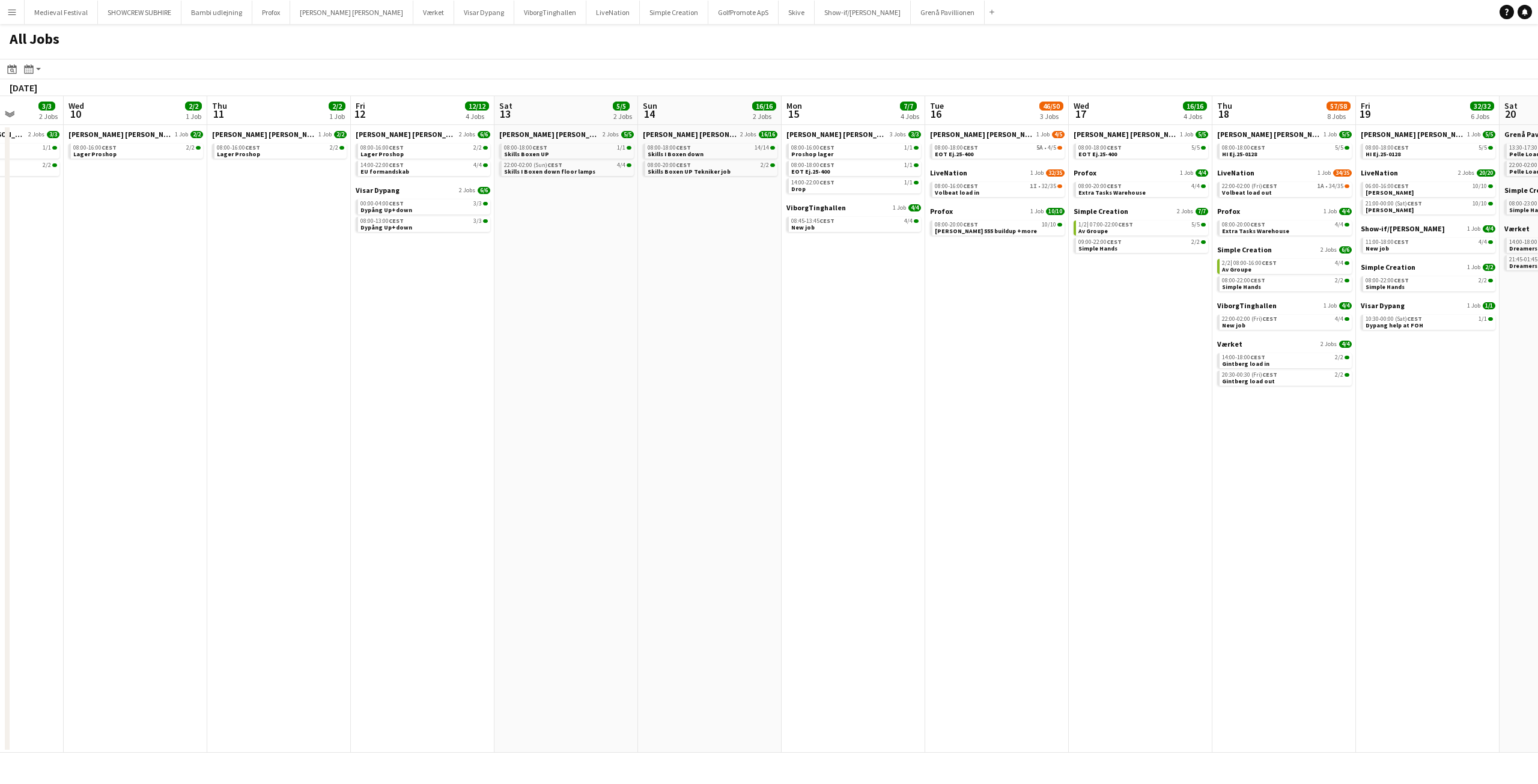
click at [583, 251] on app-all-jobs "All Jobs Date picker SEP 2025 SEP 2025 Monday M Tuesday T Wednesday W Thursday …" at bounding box center [769, 389] width 1538 height 729
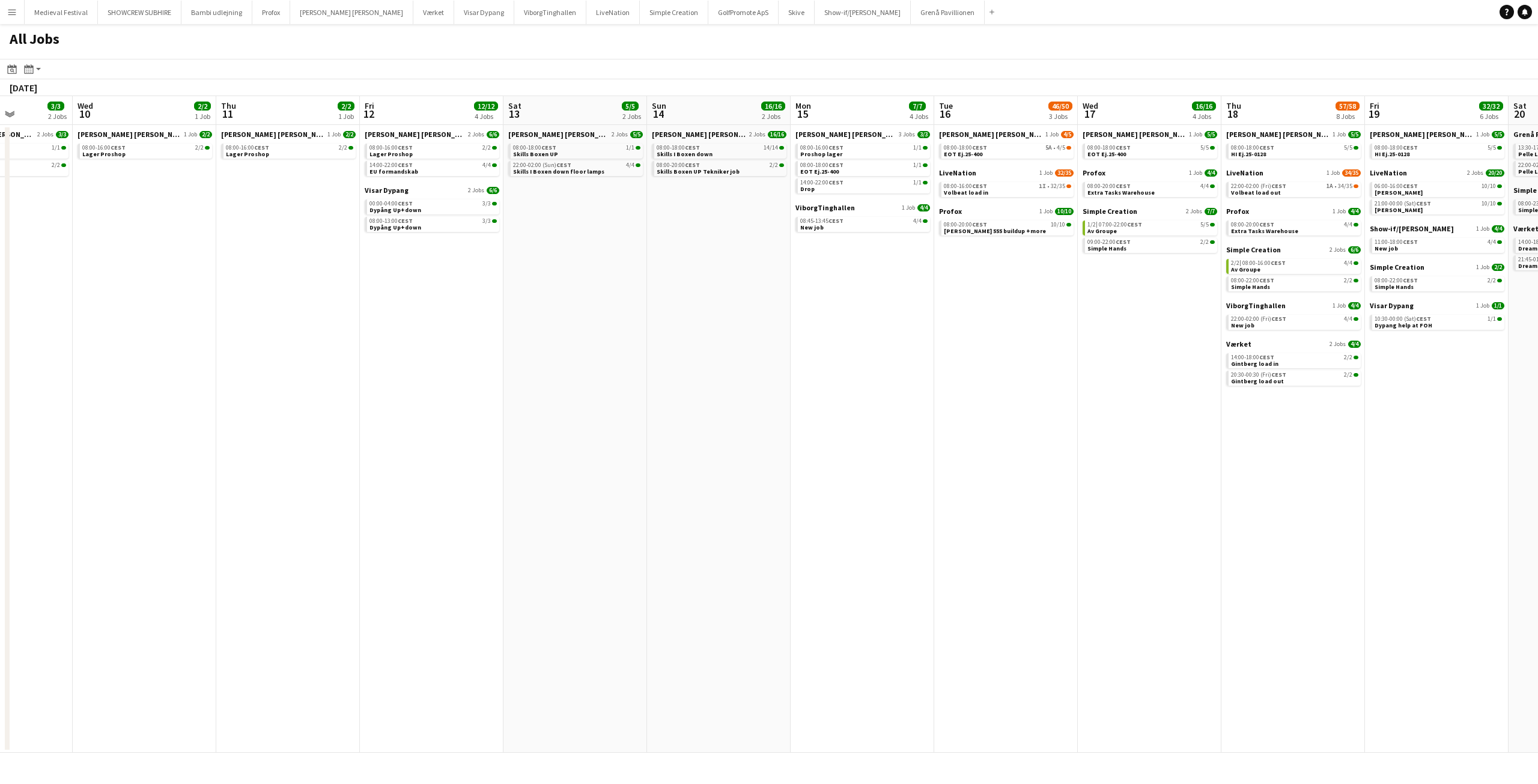
drag, startPoint x: 992, startPoint y: 296, endPoint x: 1127, endPoint y: 330, distance: 139.2
click at [1156, 334] on app-calendar-viewport "Sun 7 13/14 3 Jobs Mon 8 31/34 8 Jobs Tue 9 3/3 2 Jobs Wed 10 2/2 1 Job Thu 11 …" at bounding box center [769, 424] width 1538 height 657
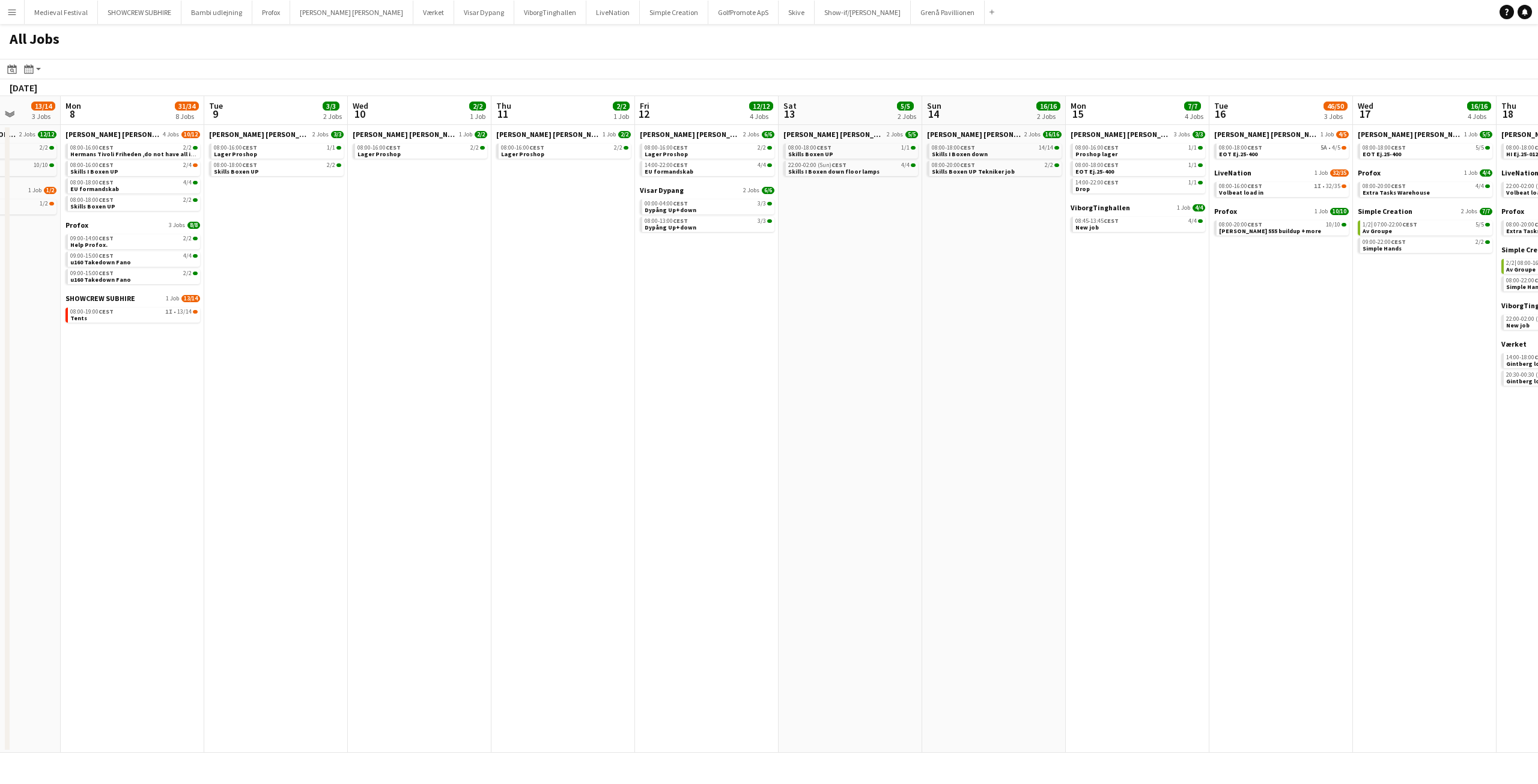
drag, startPoint x: 762, startPoint y: 316, endPoint x: 354, endPoint y: 315, distance: 408.0
click at [217, 315] on app-calendar-viewport "Thu 4 1/1 1 Job Fri 5 9/10 3 Jobs Sat 6 21/22 5 Jobs Sun 7 13/14 3 Jobs Mon 8 3…" at bounding box center [769, 424] width 1538 height 657
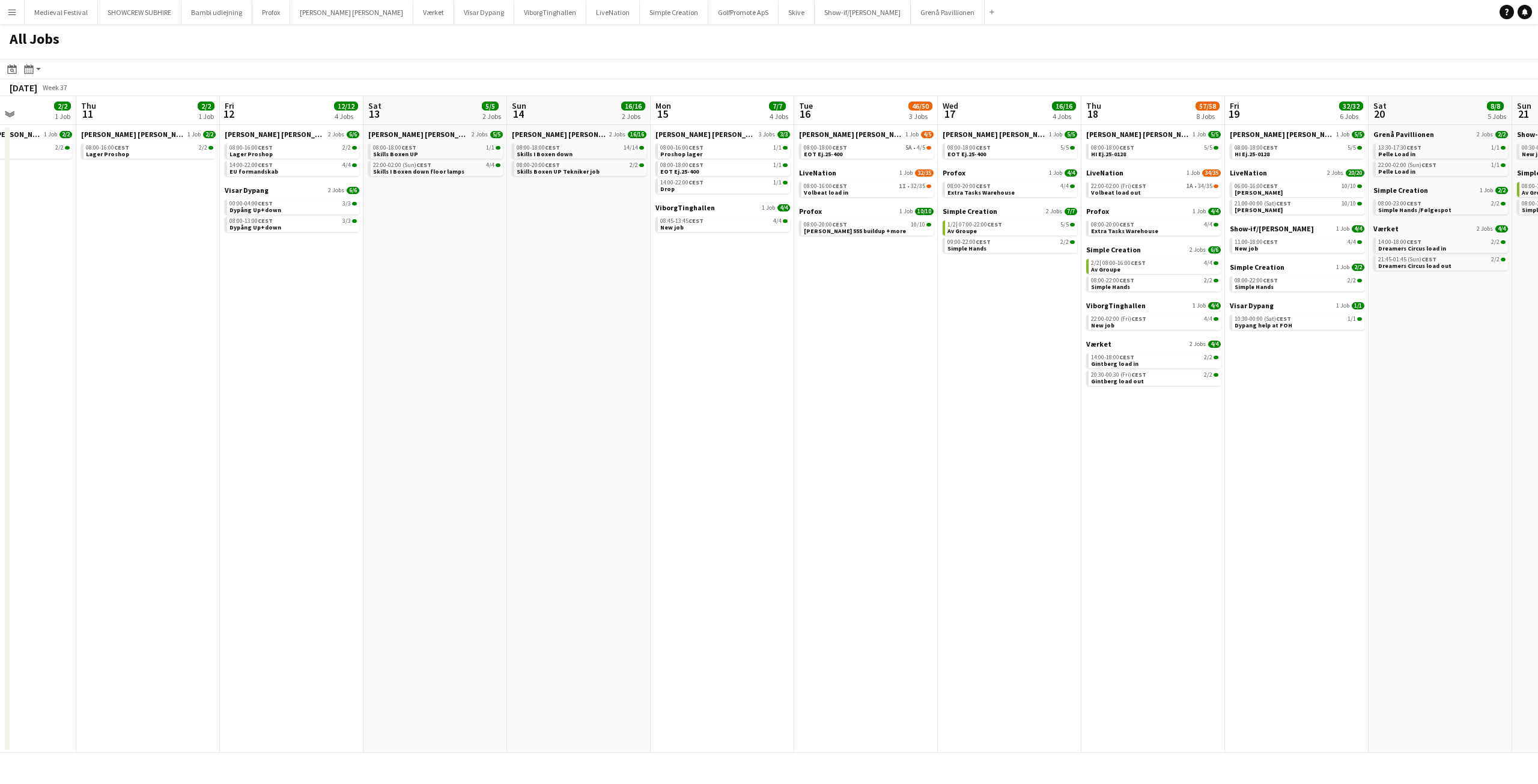
scroll to position [0, 399]
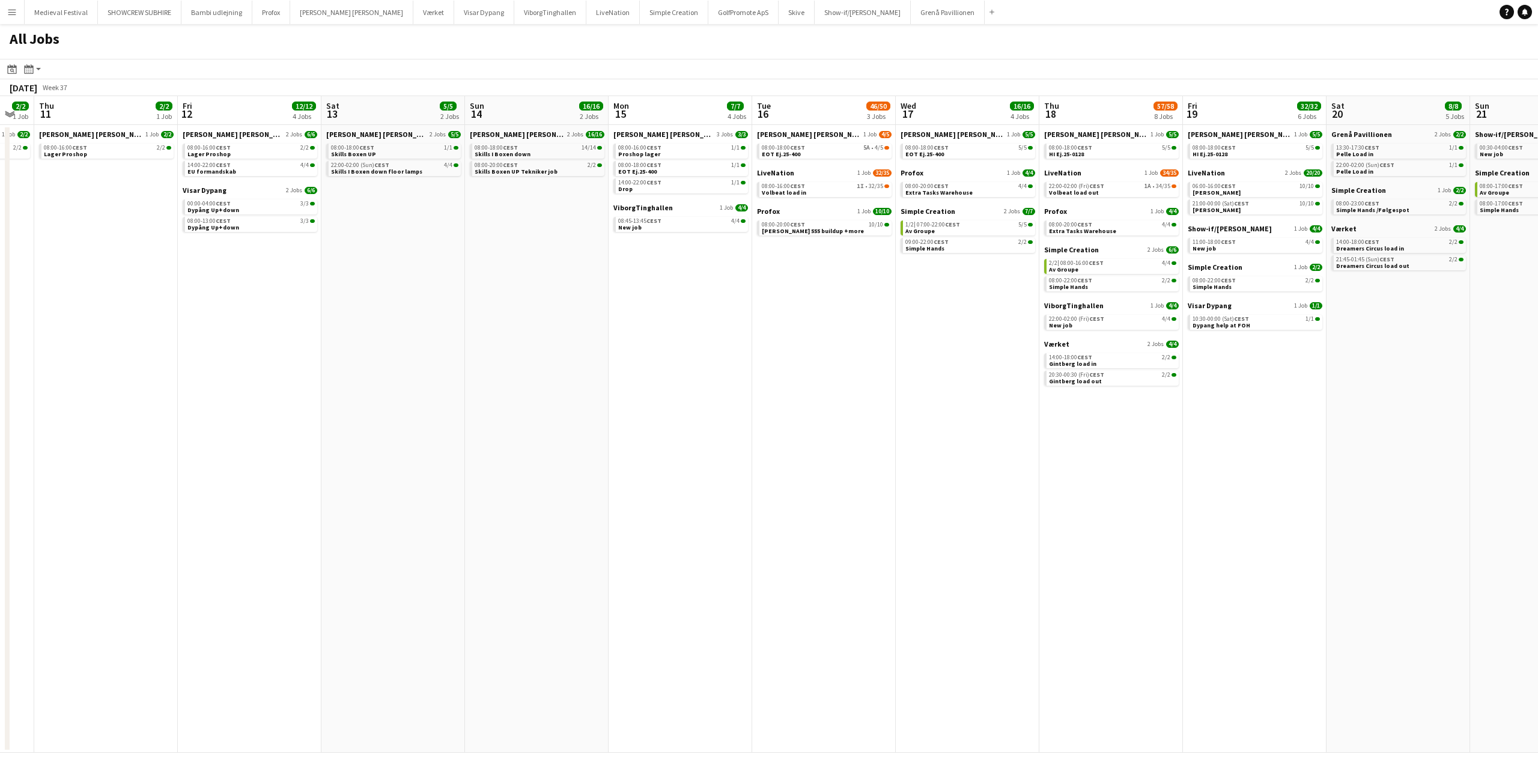
drag, startPoint x: 846, startPoint y: 330, endPoint x: 271, endPoint y: 329, distance: 575.0
click at [252, 332] on app-calendar-viewport "Mon 8 31/34 8 Jobs Tue 9 3/3 2 Jobs Wed 10 2/2 1 Job Thu 11 2/2 1 Job Fri 12 12…" at bounding box center [769, 424] width 1538 height 657
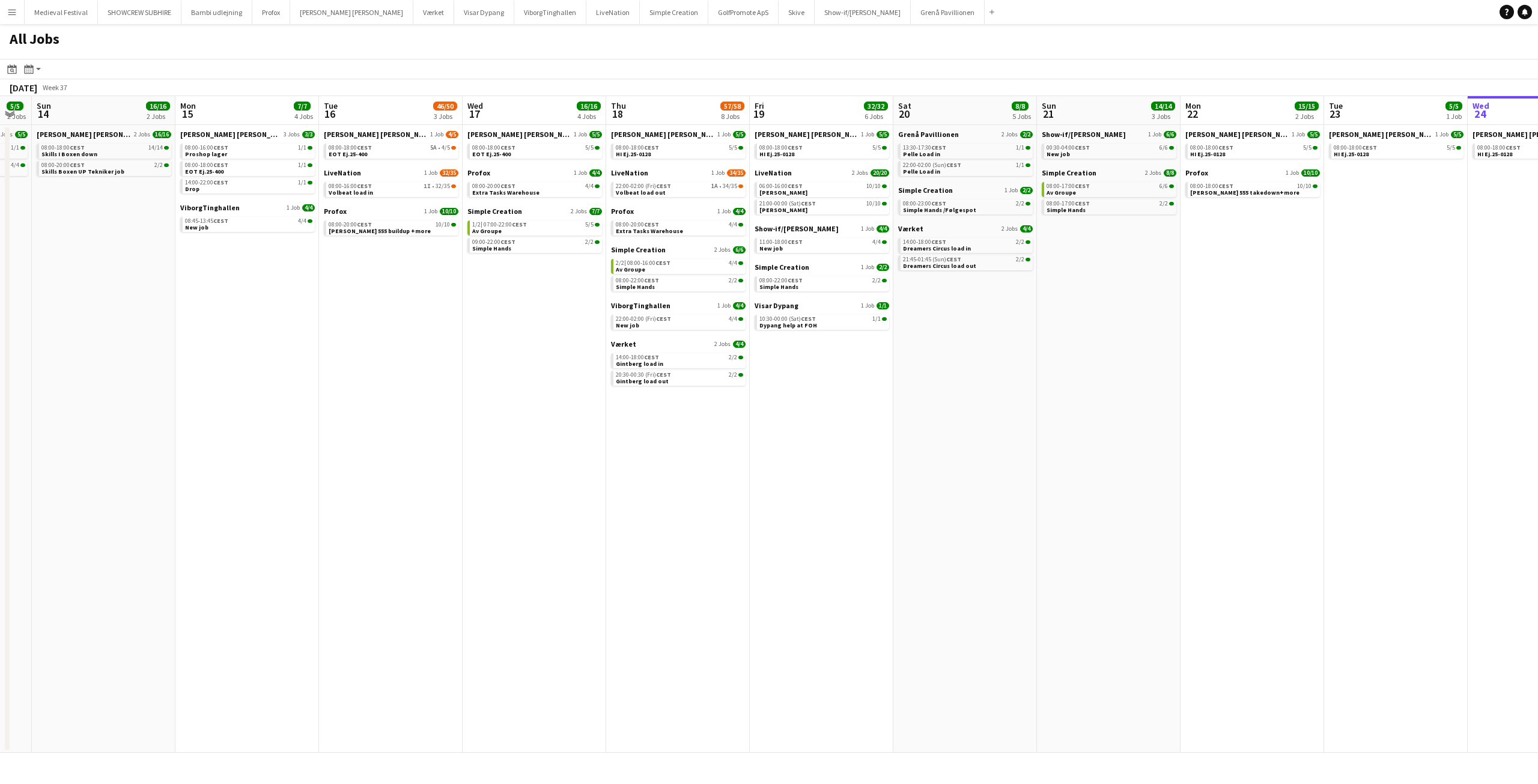
click at [947, 363] on app-date-cell "Grenå Pavillionen 2 Jobs 2/2 13:30-17:30 CEST 1/1 Pelle Load in 22:00-02:00 (Su…" at bounding box center [965, 438] width 143 height 628
click at [785, 191] on span "[PERSON_NAME]" at bounding box center [783, 192] width 48 height 8
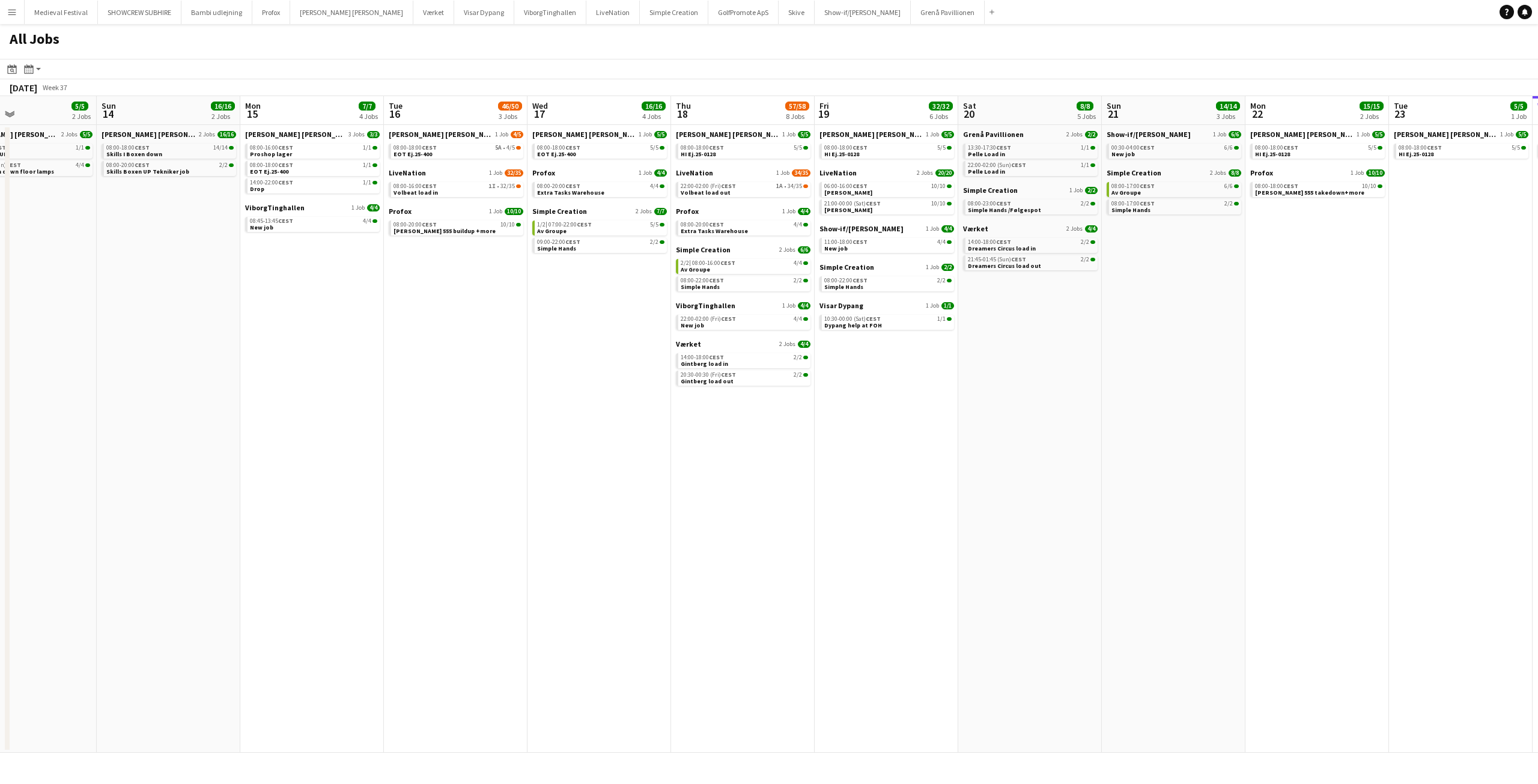
scroll to position [0, 348]
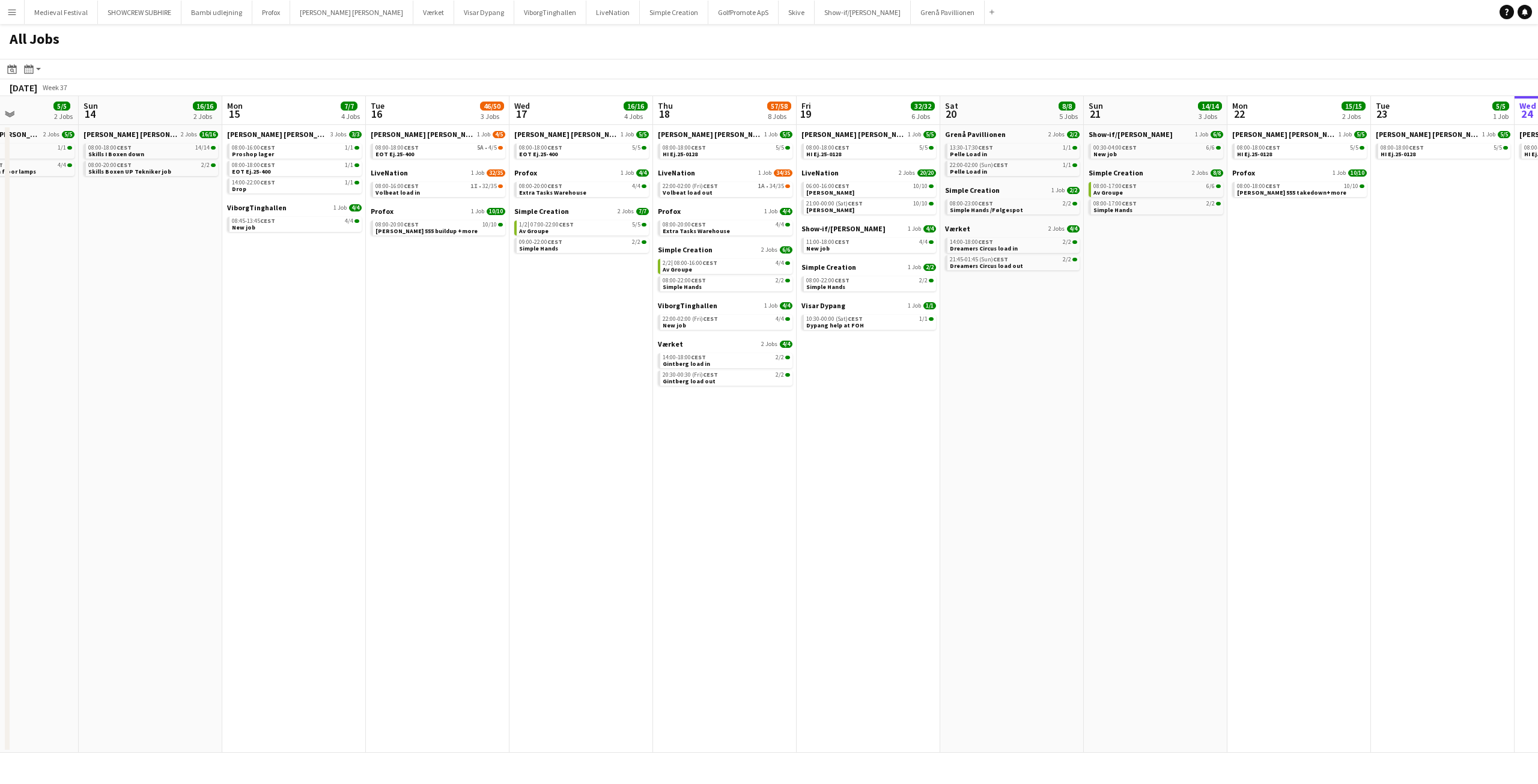
drag, startPoint x: 363, startPoint y: 328, endPoint x: 562, endPoint y: 338, distance: 199.3
click at [552, 339] on app-calendar-viewport "Thu 11 2/2 1 Job Fri 12 12/12 4 Jobs Sat 13 5/5 2 Jobs Sun 14 16/16 2 Jobs Mon …" at bounding box center [769, 424] width 1538 height 657
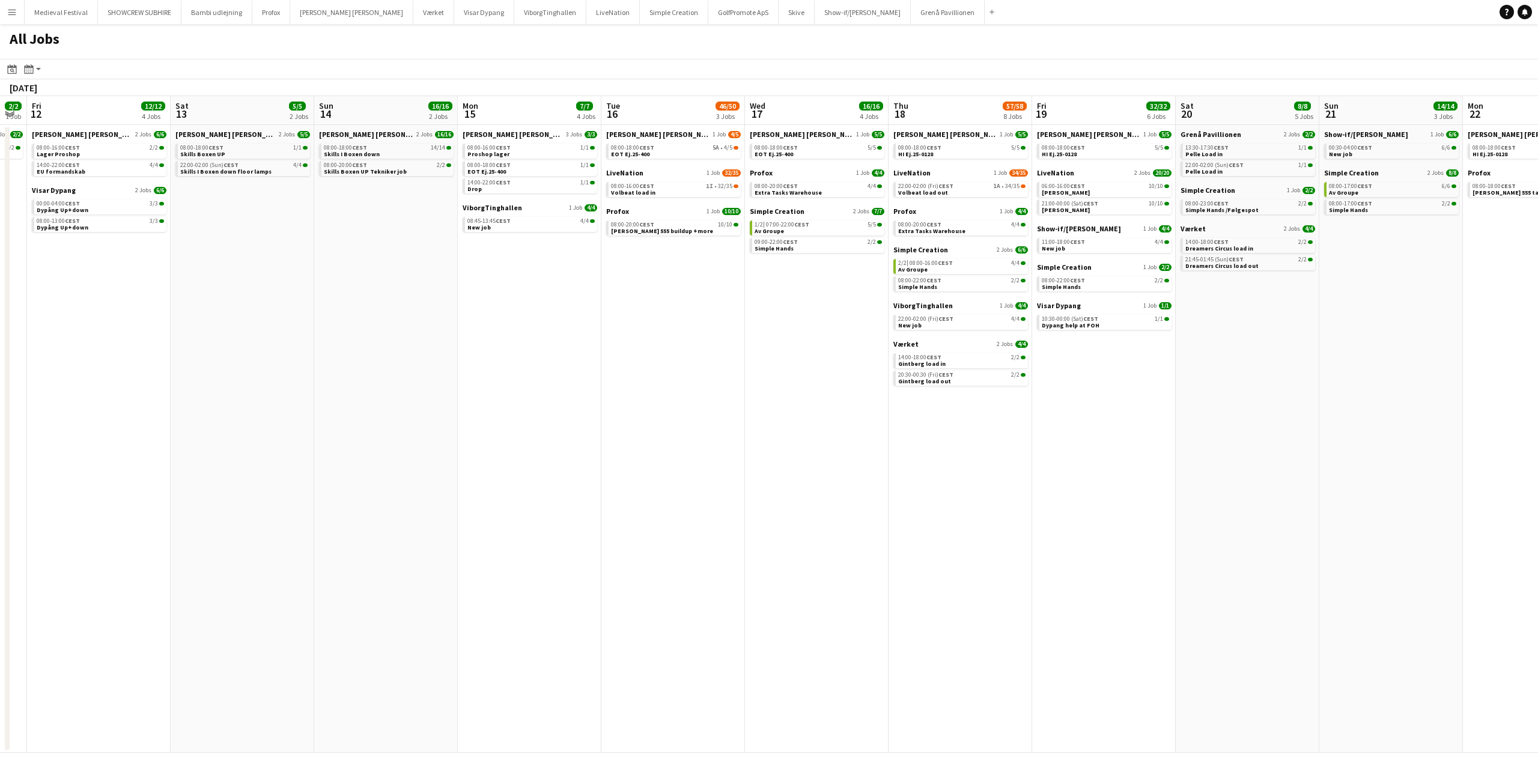
drag, startPoint x: 481, startPoint y: 286, endPoint x: 1123, endPoint y: 344, distance: 644.6
click at [1132, 349] on app-calendar-viewport "Wed 10 2/2 1 Job Thu 11 2/2 1 Job Fri 12 12/12 4 Jobs Sat 13 5/5 2 Jobs Sun 14 …" at bounding box center [769, 424] width 1538 height 657
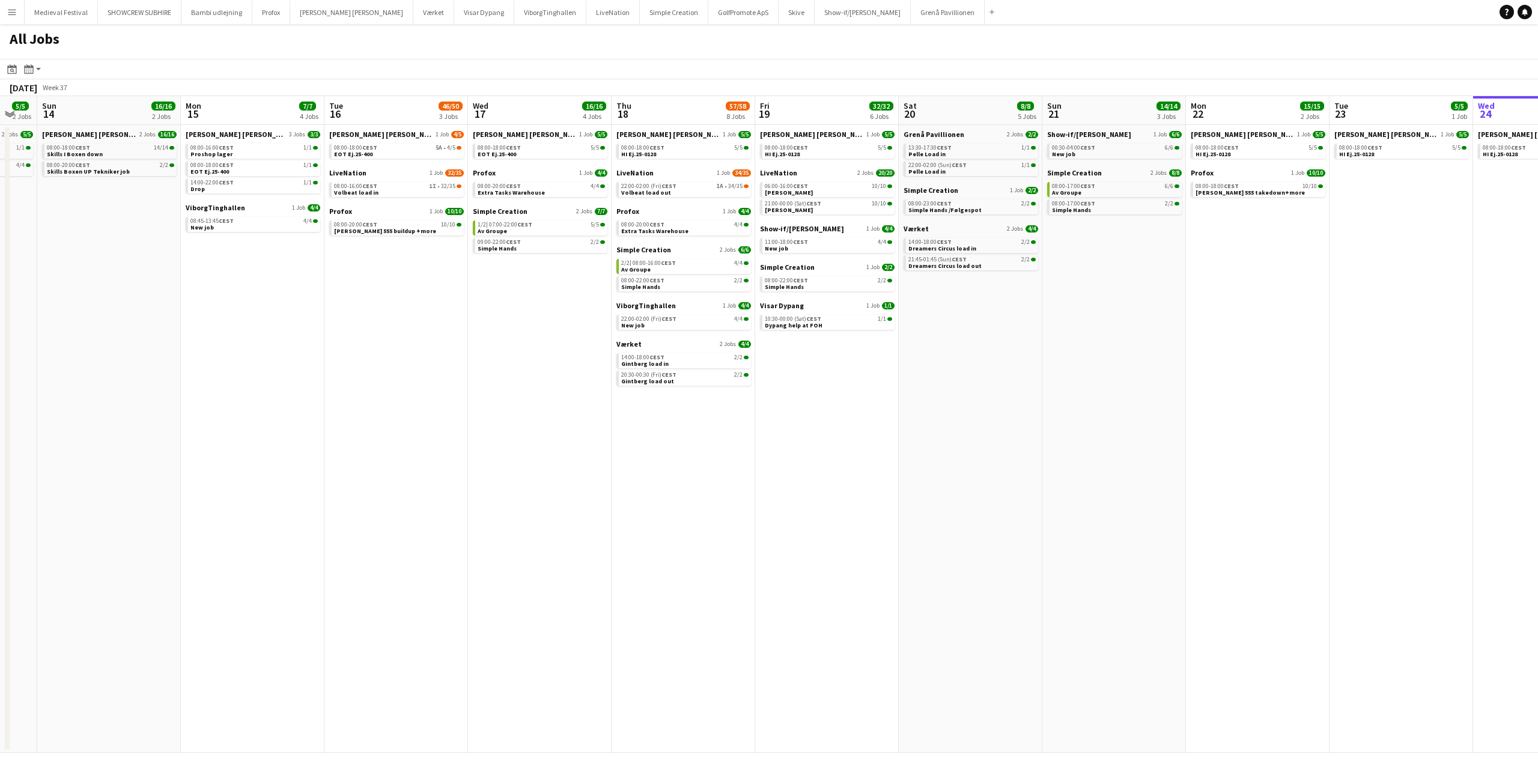
drag, startPoint x: 803, startPoint y: 338, endPoint x: 233, endPoint y: 338, distance: 570.0
click at [230, 338] on app-calendar-viewport "Thu 11 2/2 1 Job Fri 12 12/12 4 Jobs Sat 13 5/5 2 Jobs Sun 14 16/16 2 Jobs Mon …" at bounding box center [769, 424] width 1538 height 657
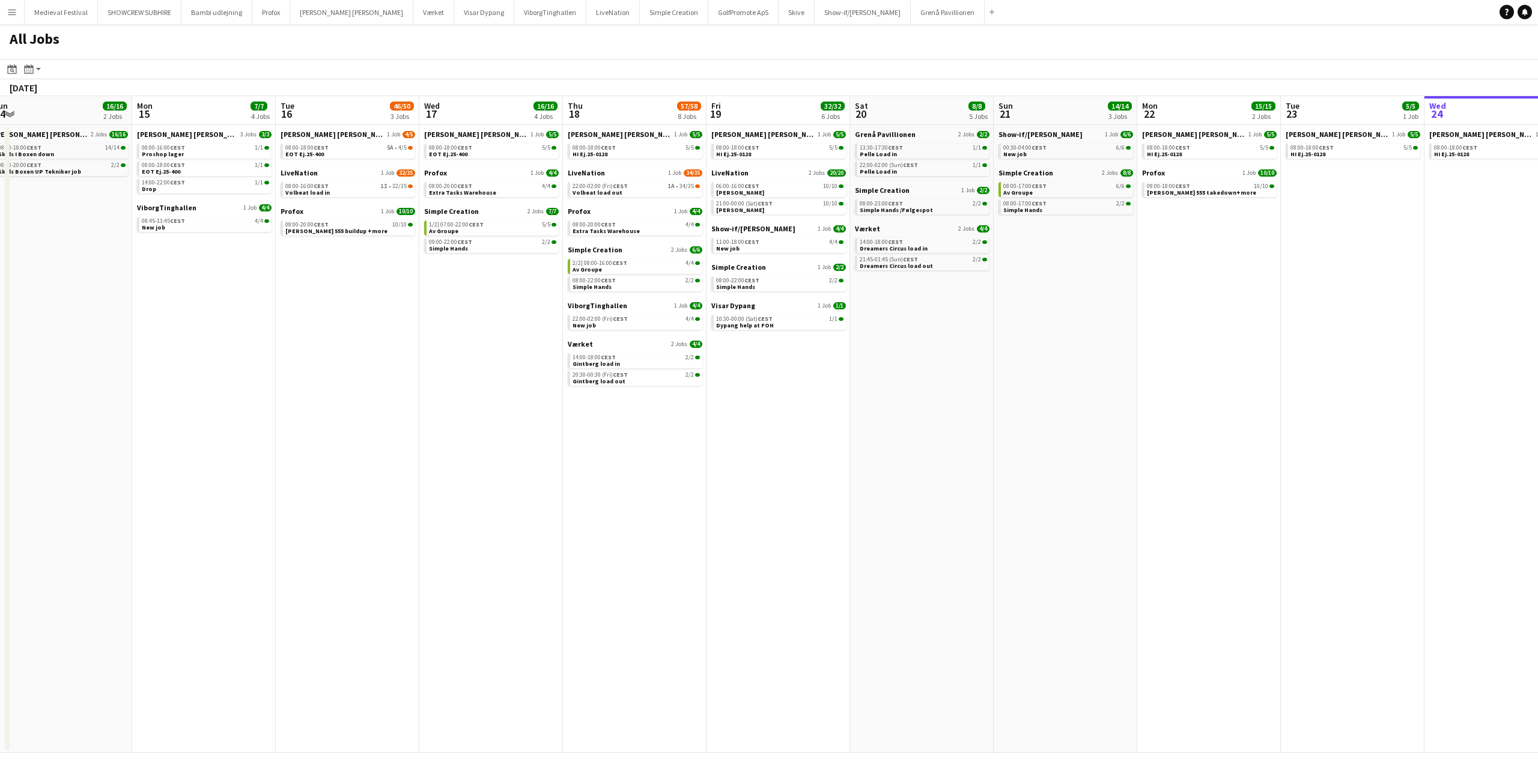
scroll to position [0, 426]
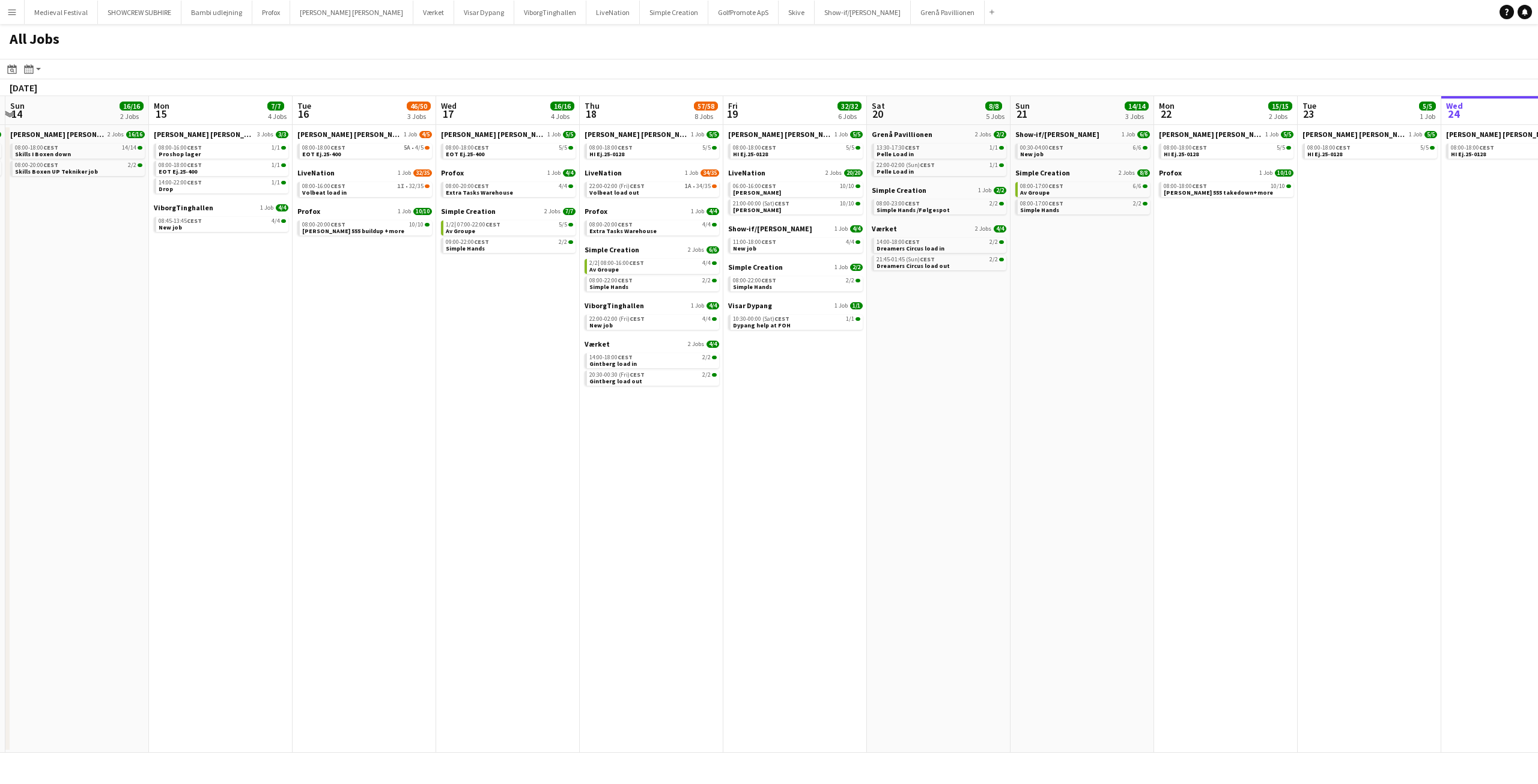
drag, startPoint x: 948, startPoint y: 365, endPoint x: 122, endPoint y: 340, distance: 826.4
click at [120, 341] on app-calendar-viewport "Thu 11 2/2 1 Job Fri 12 12/12 4 Jobs Sat 13 5/5 2 Jobs Sun 14 16/16 2 Jobs Mon …" at bounding box center [769, 424] width 1538 height 657
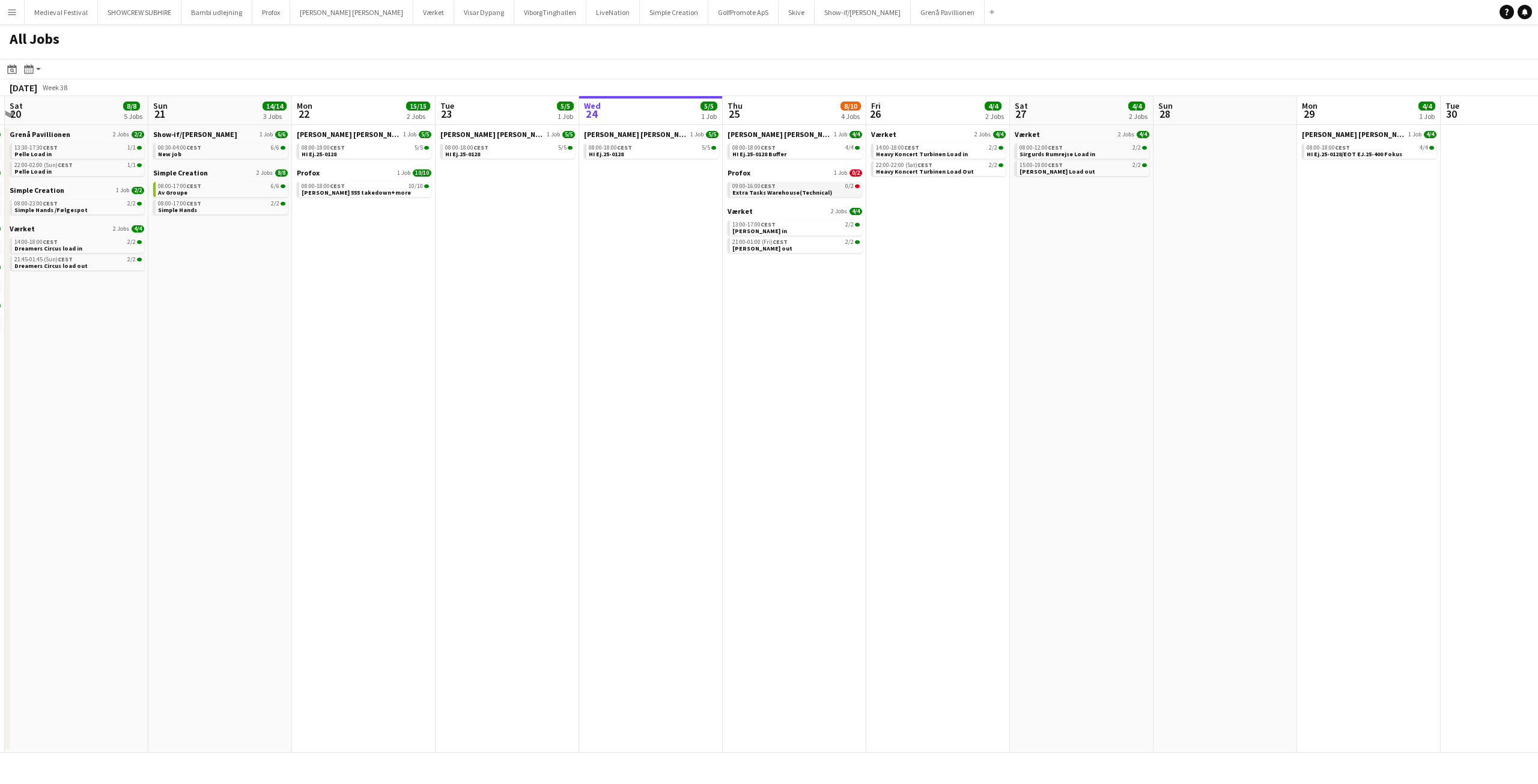
click at [804, 188] on div "09:00-16:00 CEST 0/2" at bounding box center [797, 186] width 128 height 6
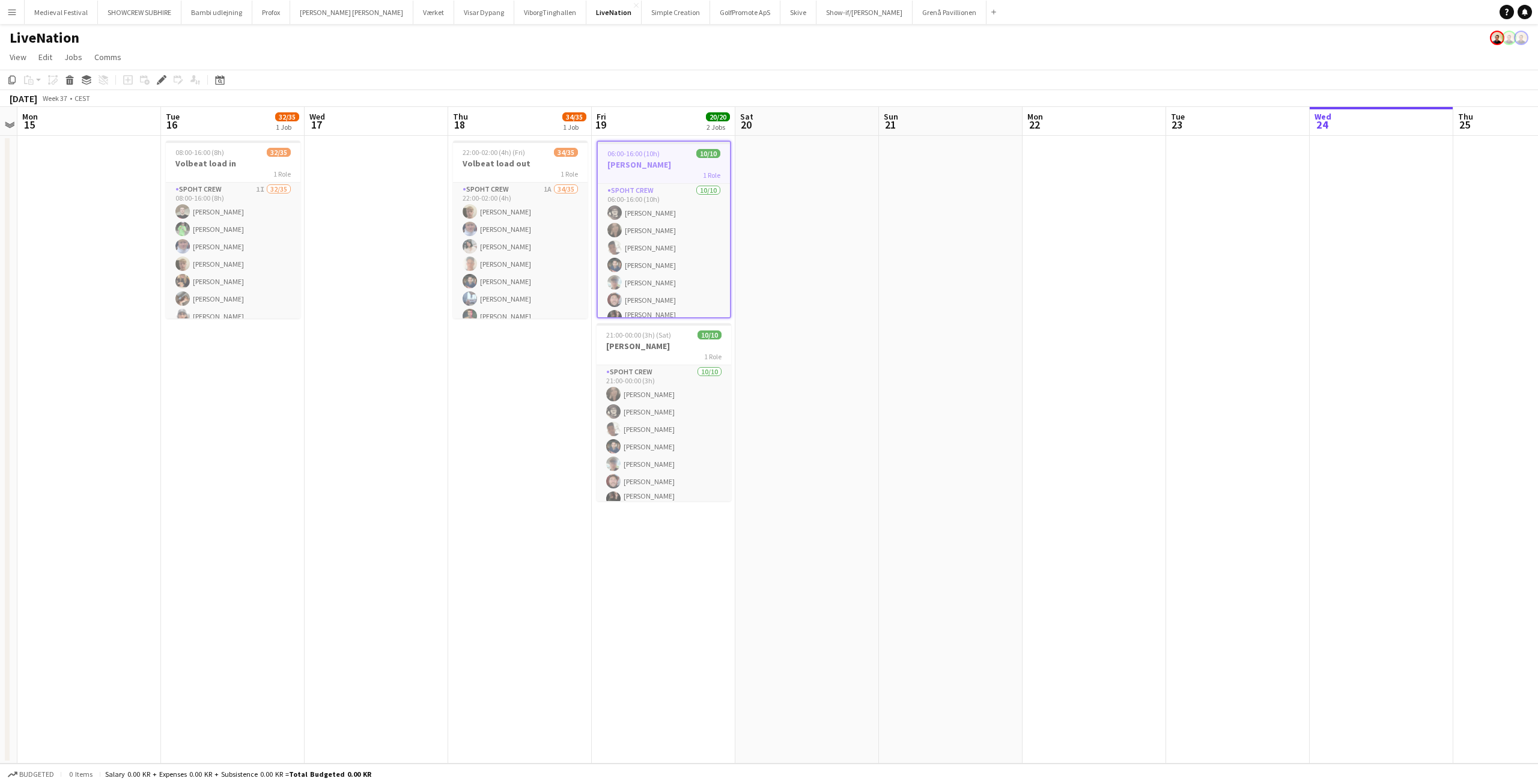
click at [862, 214] on app-date-cell at bounding box center [807, 449] width 143 height 628
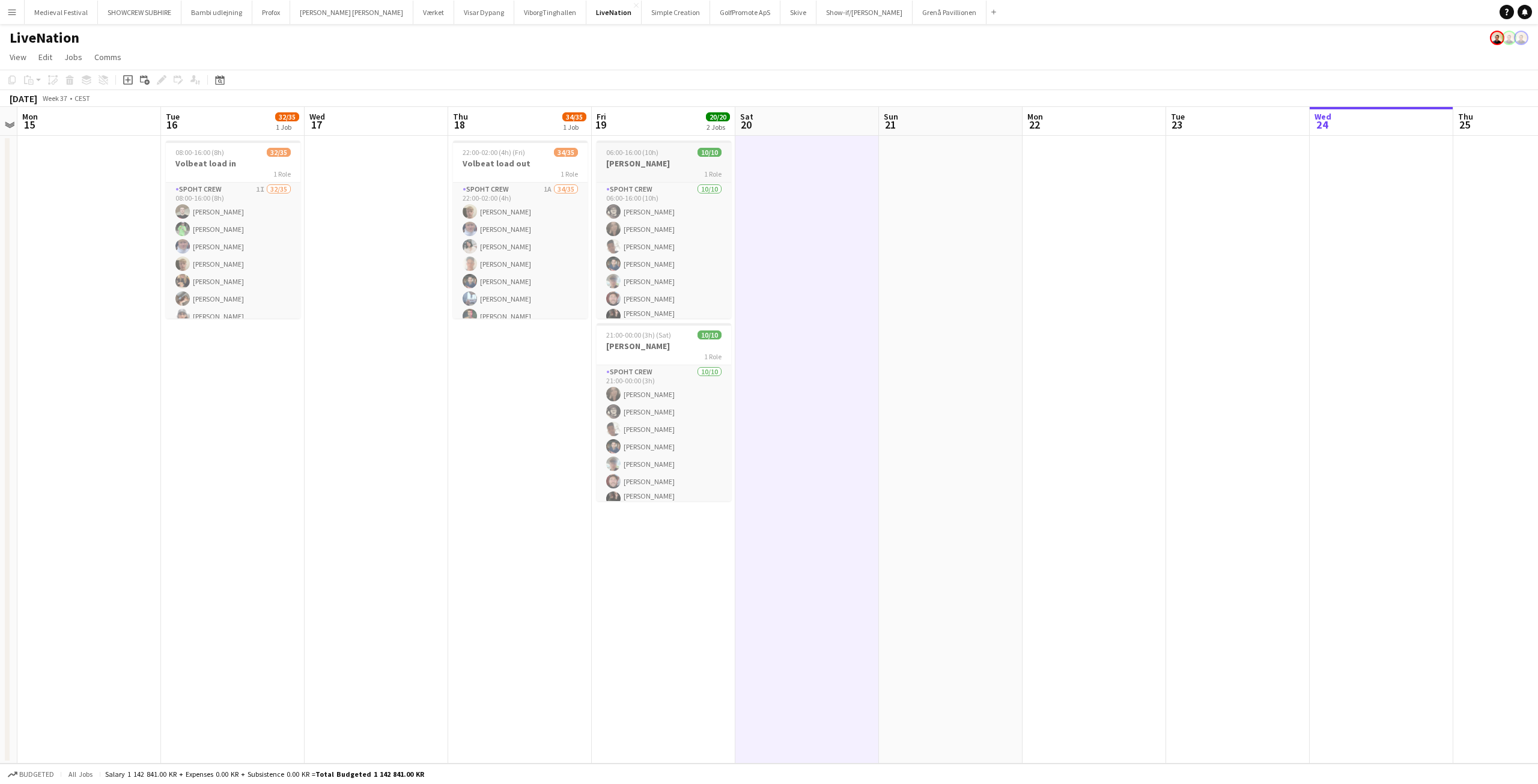
click at [650, 155] on span "06:00-16:00 (10h)" at bounding box center [632, 152] width 52 height 9
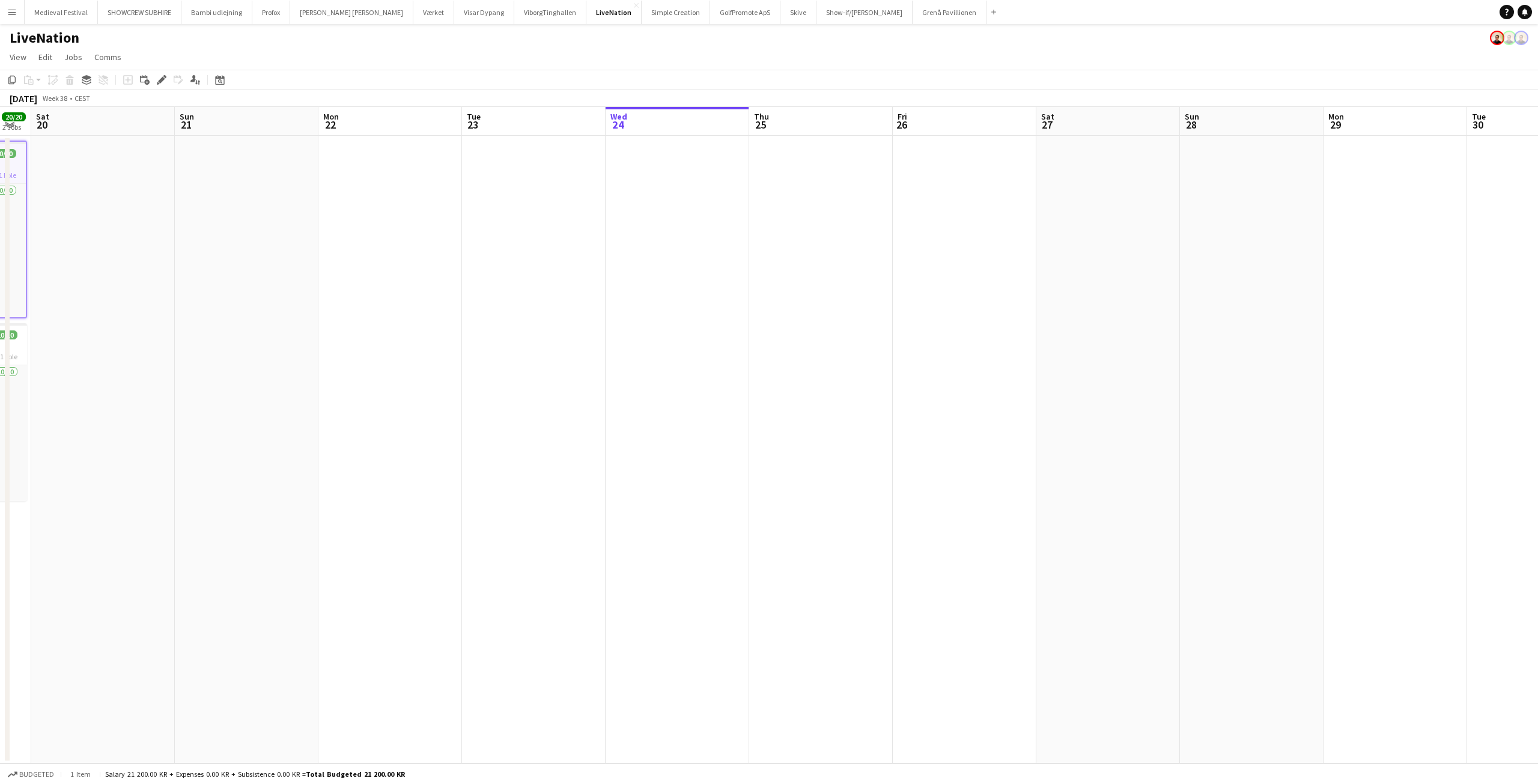
drag, startPoint x: 1057, startPoint y: 220, endPoint x: 438, endPoint y: 225, distance: 619.0
click at [439, 225] on app-calendar-viewport "Tue 16 32/35 1 Job Wed 17 Thu 18 34/35 1 Job Fri 19 20/20 2 Jobs Sat 20 Sun 21 …" at bounding box center [769, 435] width 1538 height 657
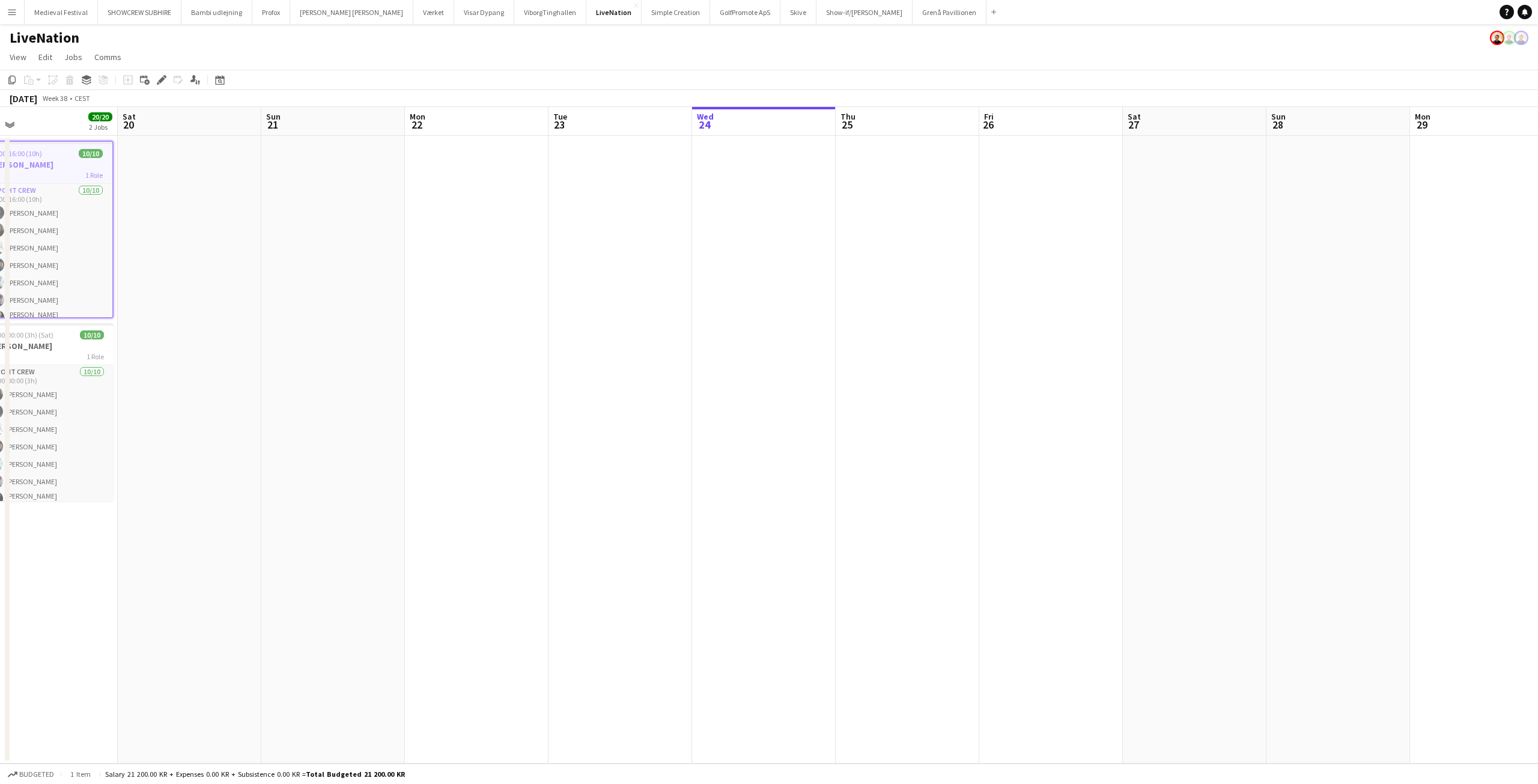
click at [847, 176] on app-date-cell at bounding box center [907, 449] width 143 height 628
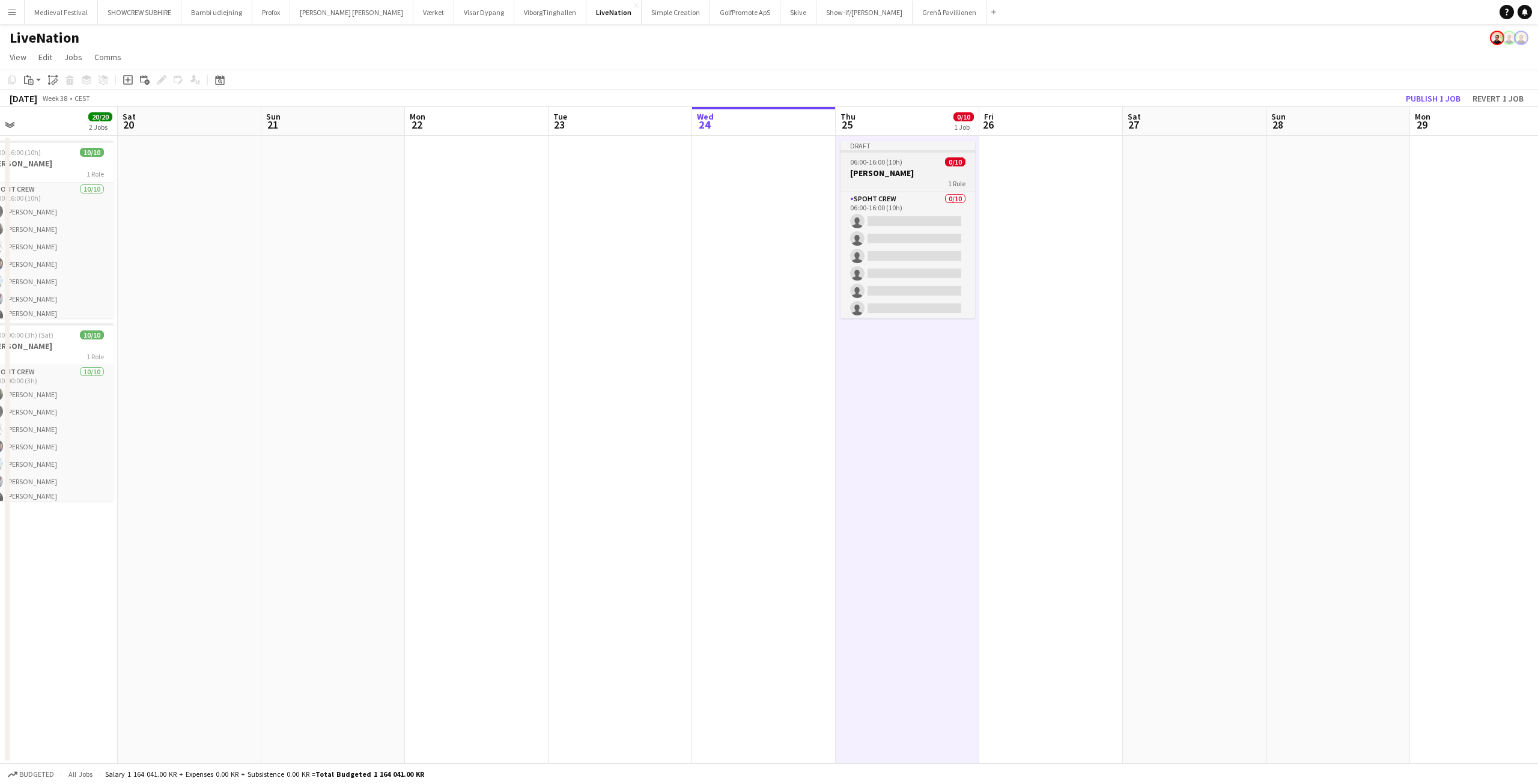
click at [875, 163] on span "06:00-16:00 (10h)" at bounding box center [876, 162] width 52 height 9
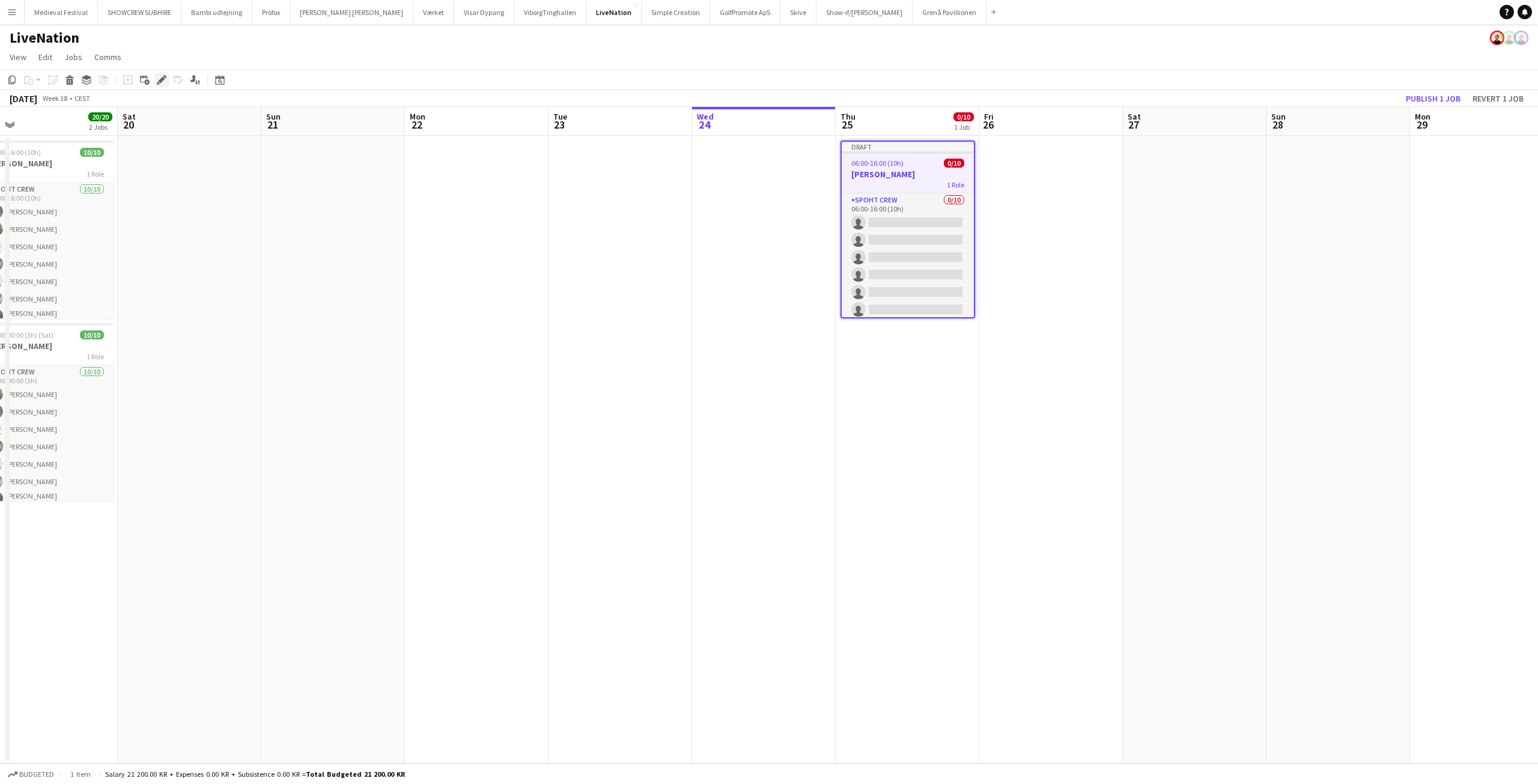
click at [162, 77] on icon at bounding box center [162, 80] width 7 height 7
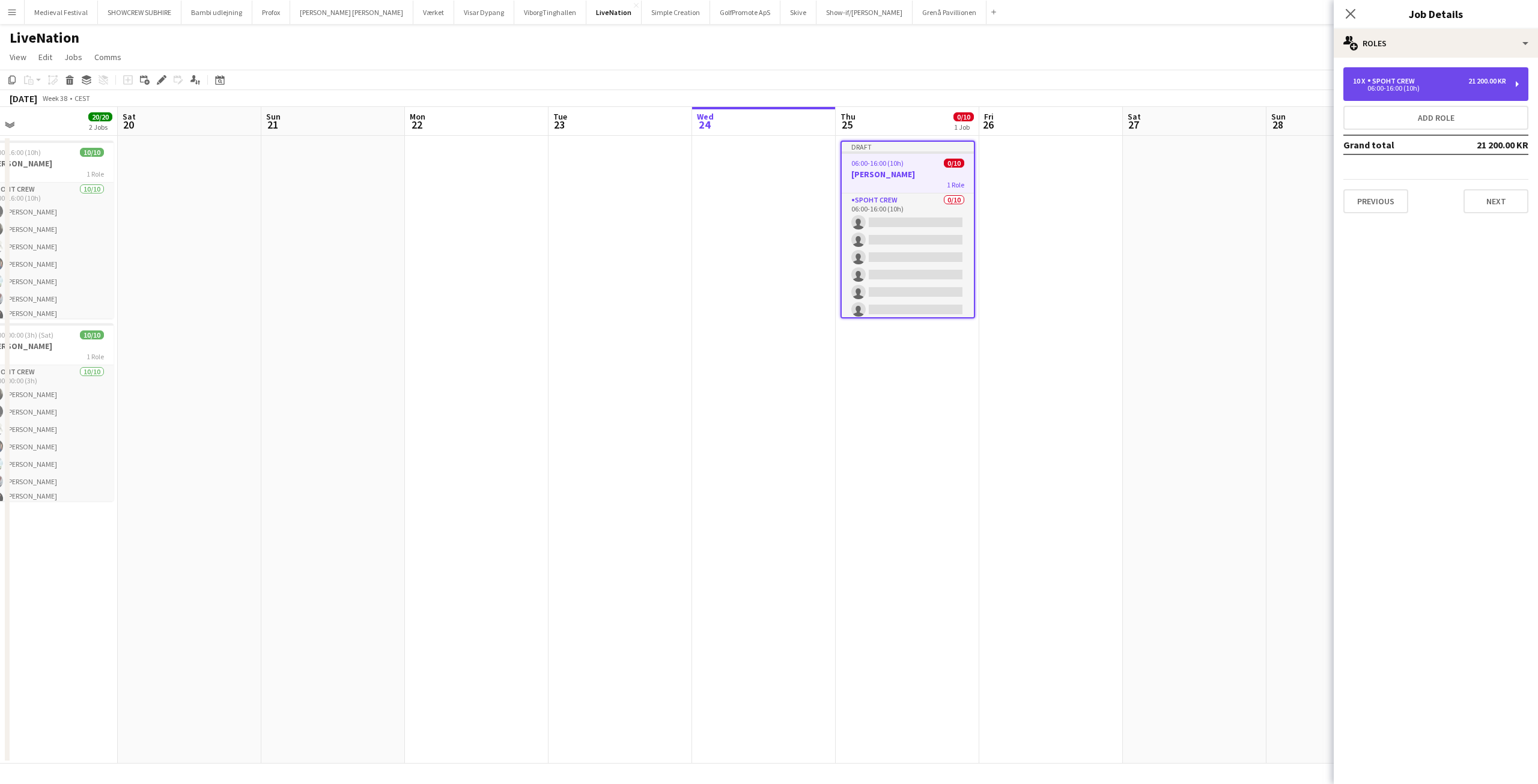
click at [1465, 90] on div "06:00-16:00 (10h)" at bounding box center [1429, 88] width 153 height 6
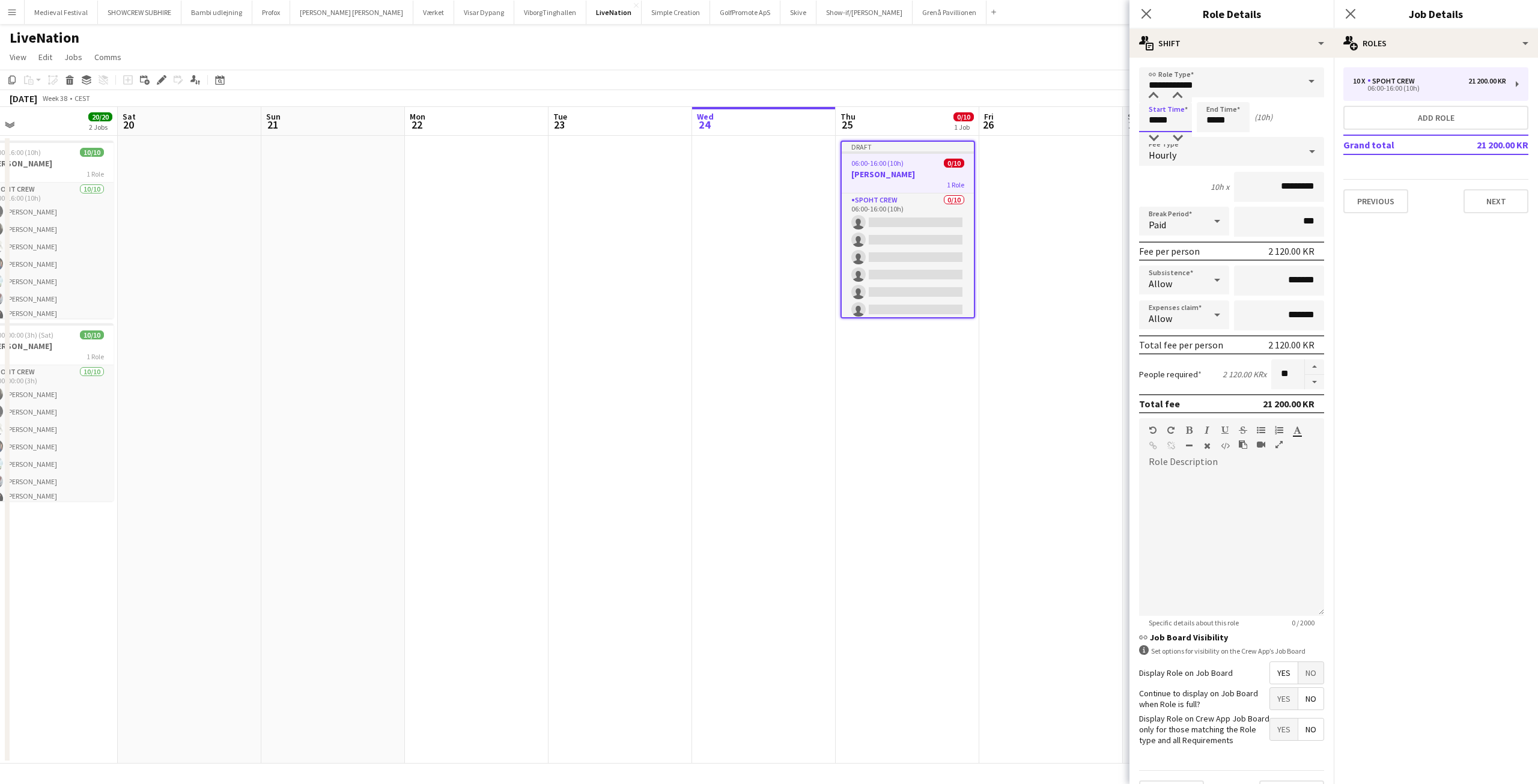
drag, startPoint x: 1169, startPoint y: 120, endPoint x: 1092, endPoint y: 127, distance: 77.3
click at [1092, 127] on body "Menu Boards Boards Boards All jobs Status Workforce Workforce My Workforce Recr…" at bounding box center [769, 392] width 1538 height 784
type input "*****"
click at [1079, 191] on app-date-cell at bounding box center [1051, 449] width 143 height 628
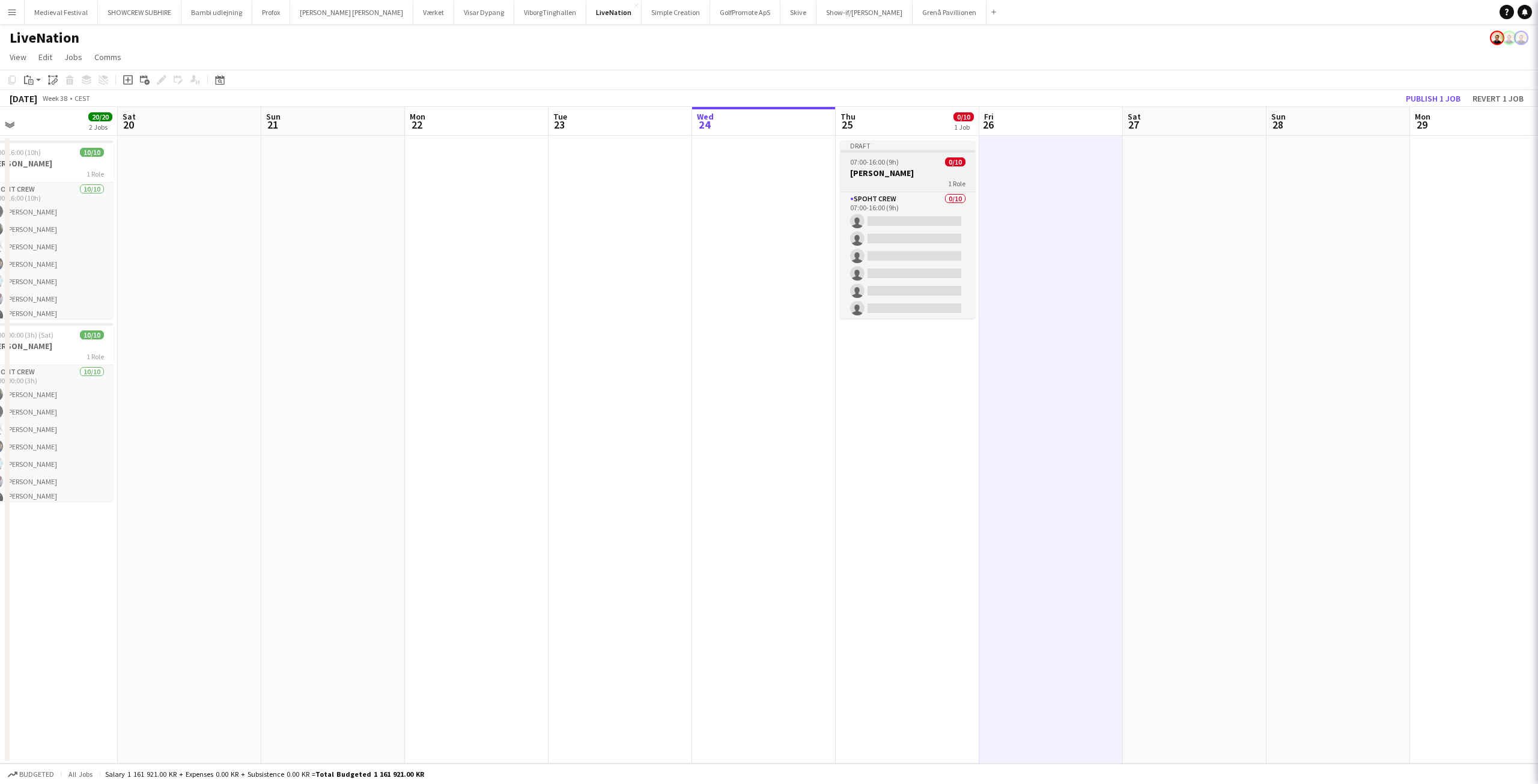
click at [909, 162] on div "07:00-16:00 (9h) 0/10" at bounding box center [907, 162] width 134 height 9
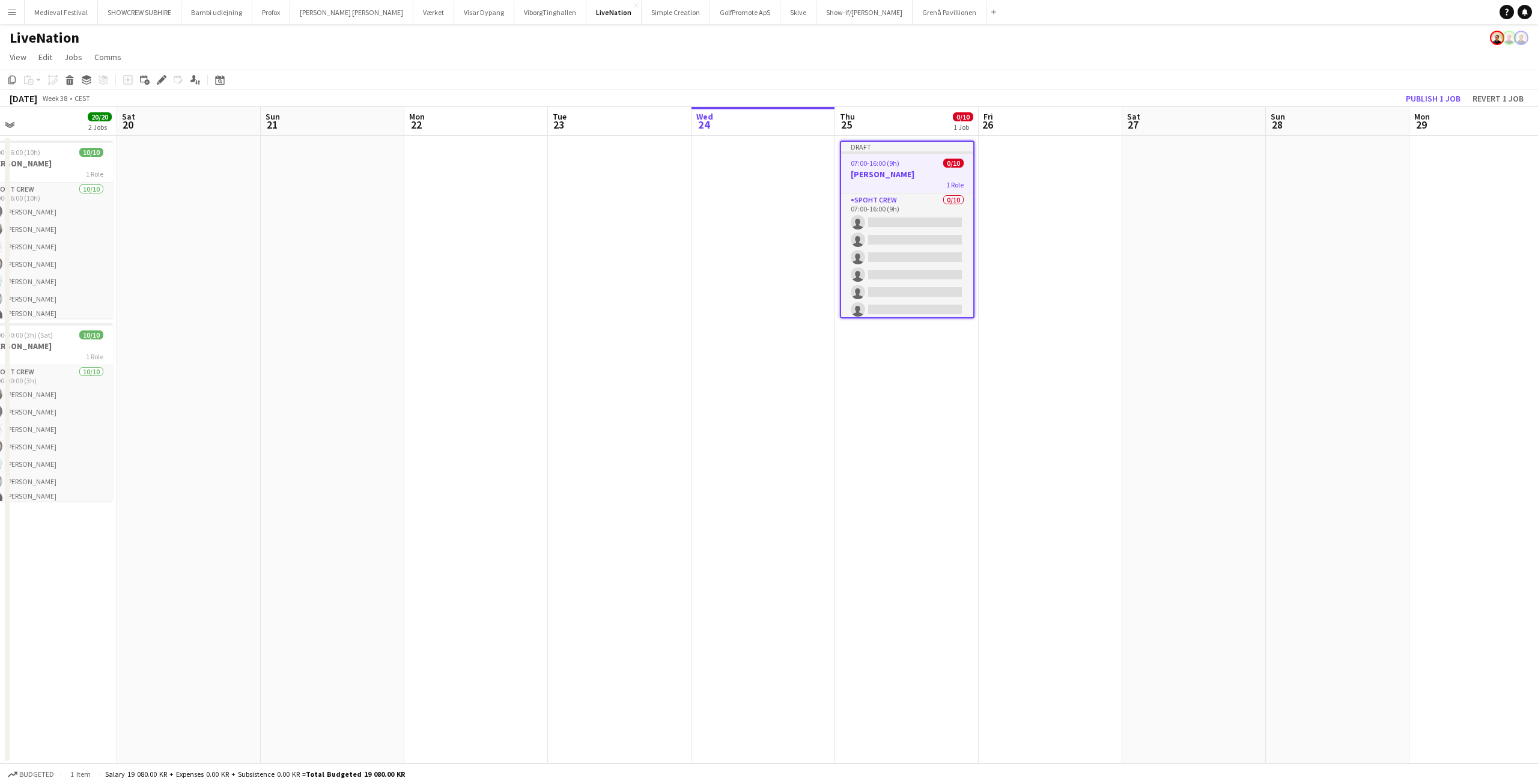
click at [1053, 165] on app-date-cell at bounding box center [1051, 449] width 143 height 628
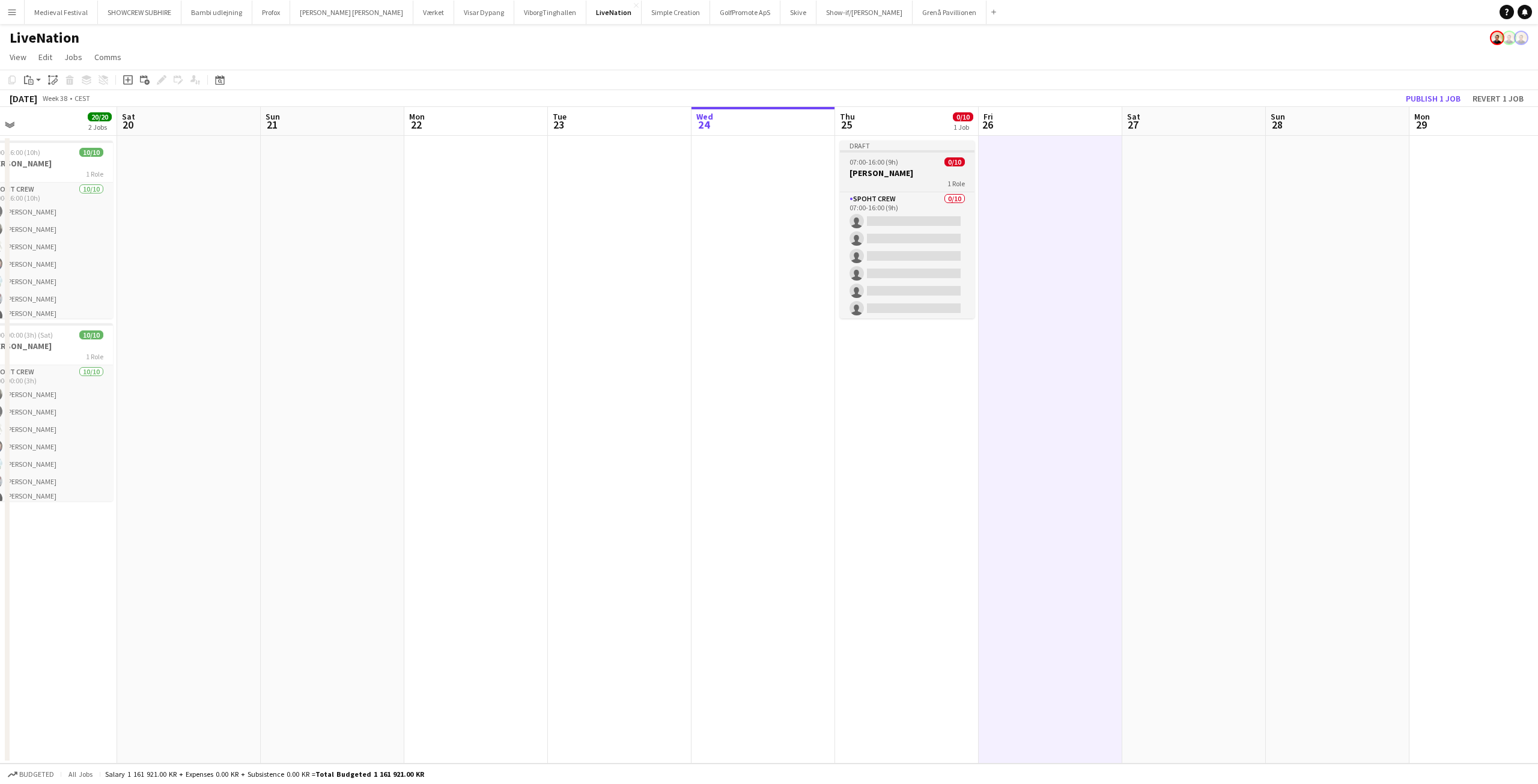
click at [900, 157] on app-job-card "Draft 07:00-16:00 (9h) 0/10 [PERSON_NAME] 1 Role Spoht Crew 0/10 07:00-16:00 (9…" at bounding box center [907, 230] width 134 height 178
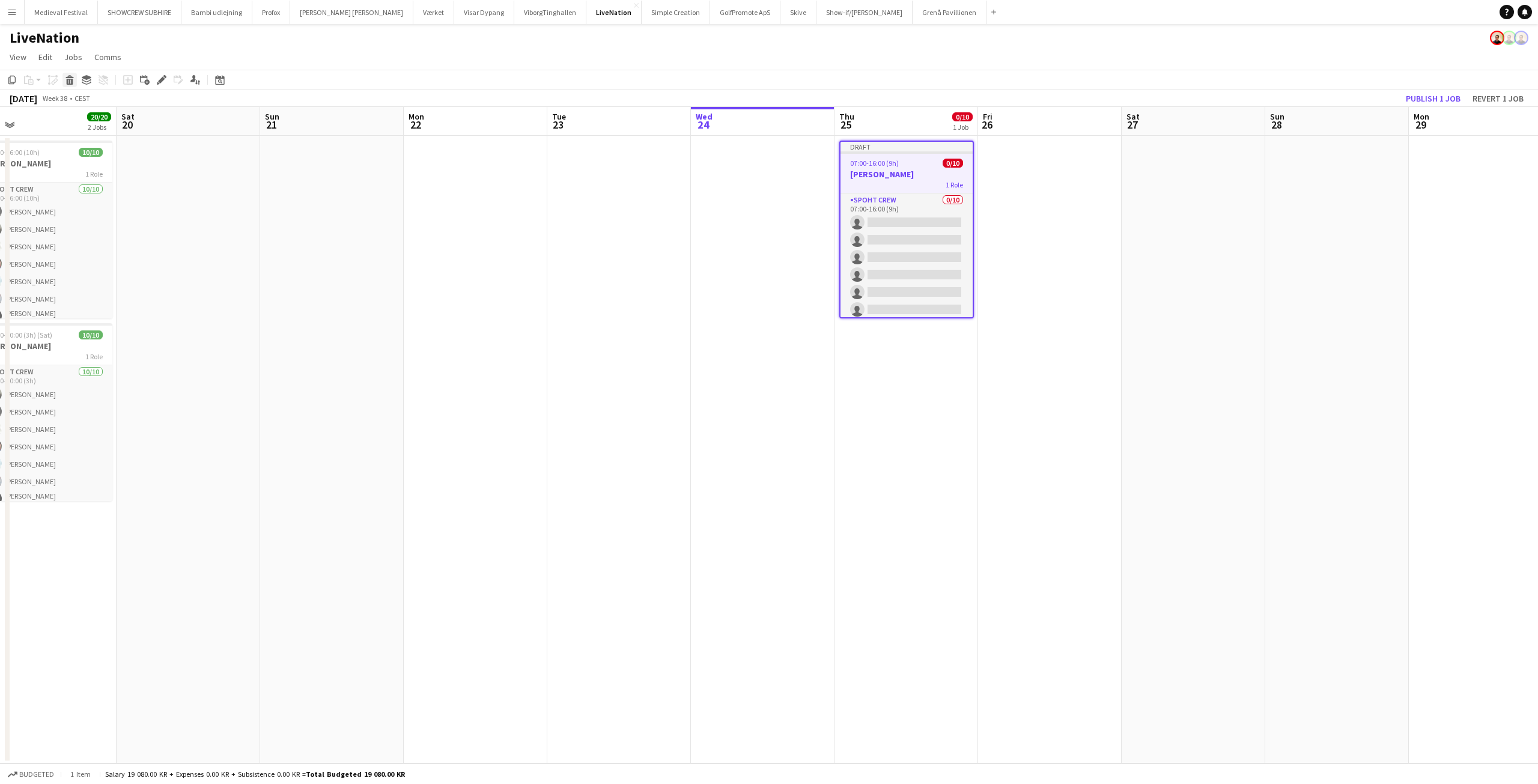
click at [68, 79] on icon "Delete" at bounding box center [69, 79] width 10 height 10
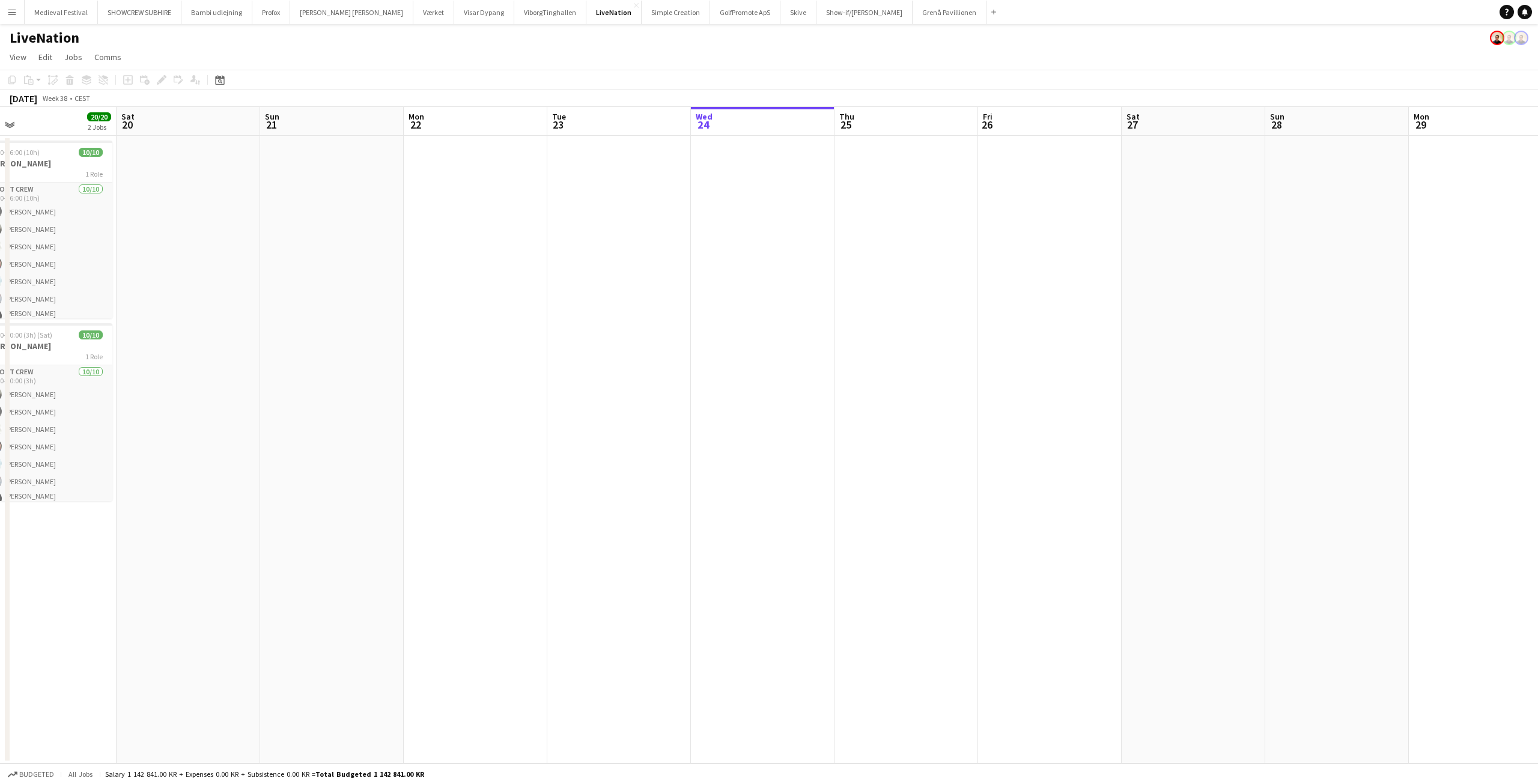
click at [999, 179] on app-date-cell at bounding box center [1050, 449] width 143 height 628
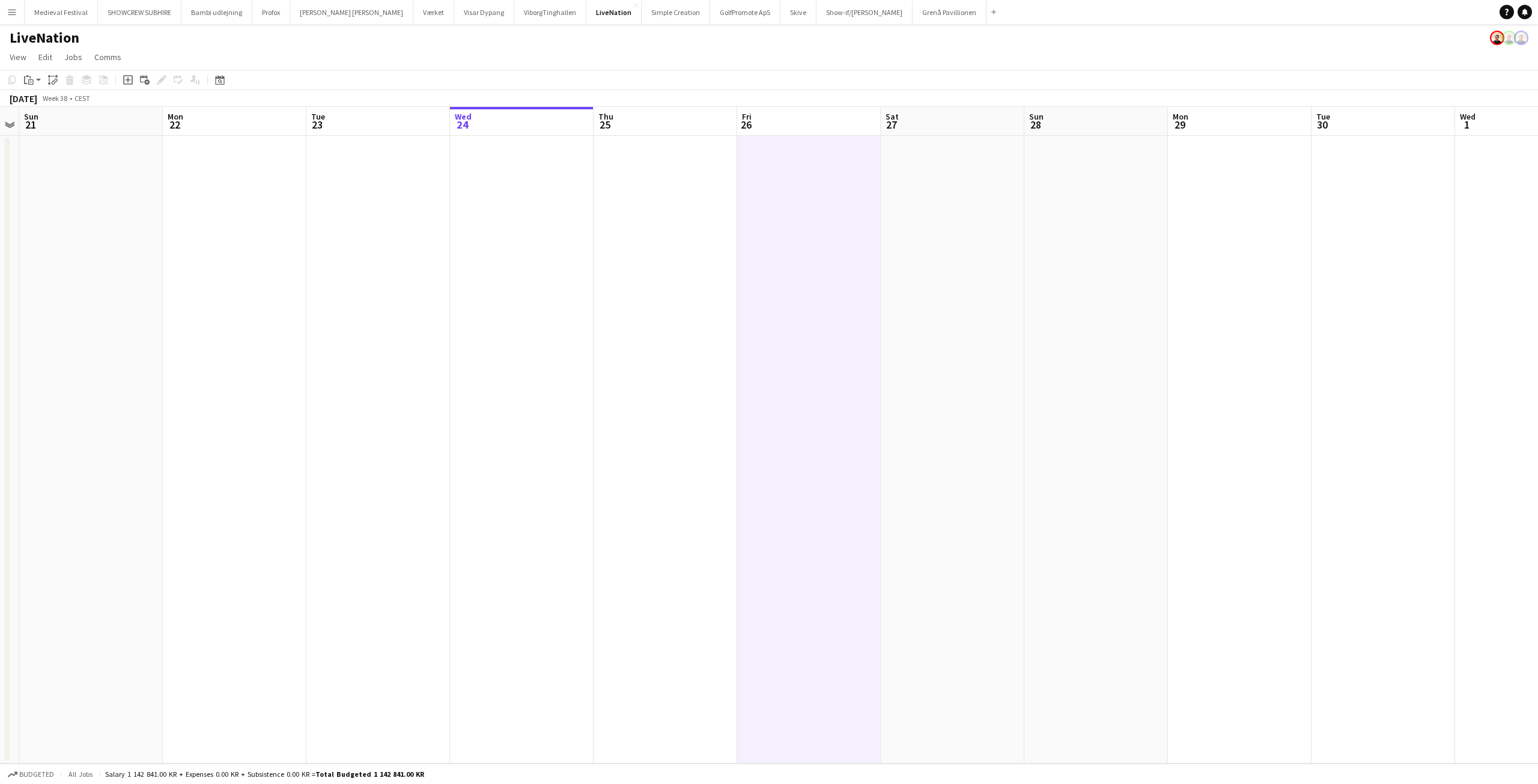
scroll to position [0, 423]
drag, startPoint x: 860, startPoint y: 165, endPoint x: 726, endPoint y: 170, distance: 134.1
click at [724, 170] on app-calendar-viewport "Thu 18 34/35 1 Job Fri 19 20/20 2 Jobs Sat 20 Sun 21 Mon 22 Tue 23 Wed 24 Thu 2…" at bounding box center [769, 435] width 1538 height 657
click at [790, 171] on app-date-cell at bounding box center [798, 449] width 143 height 628
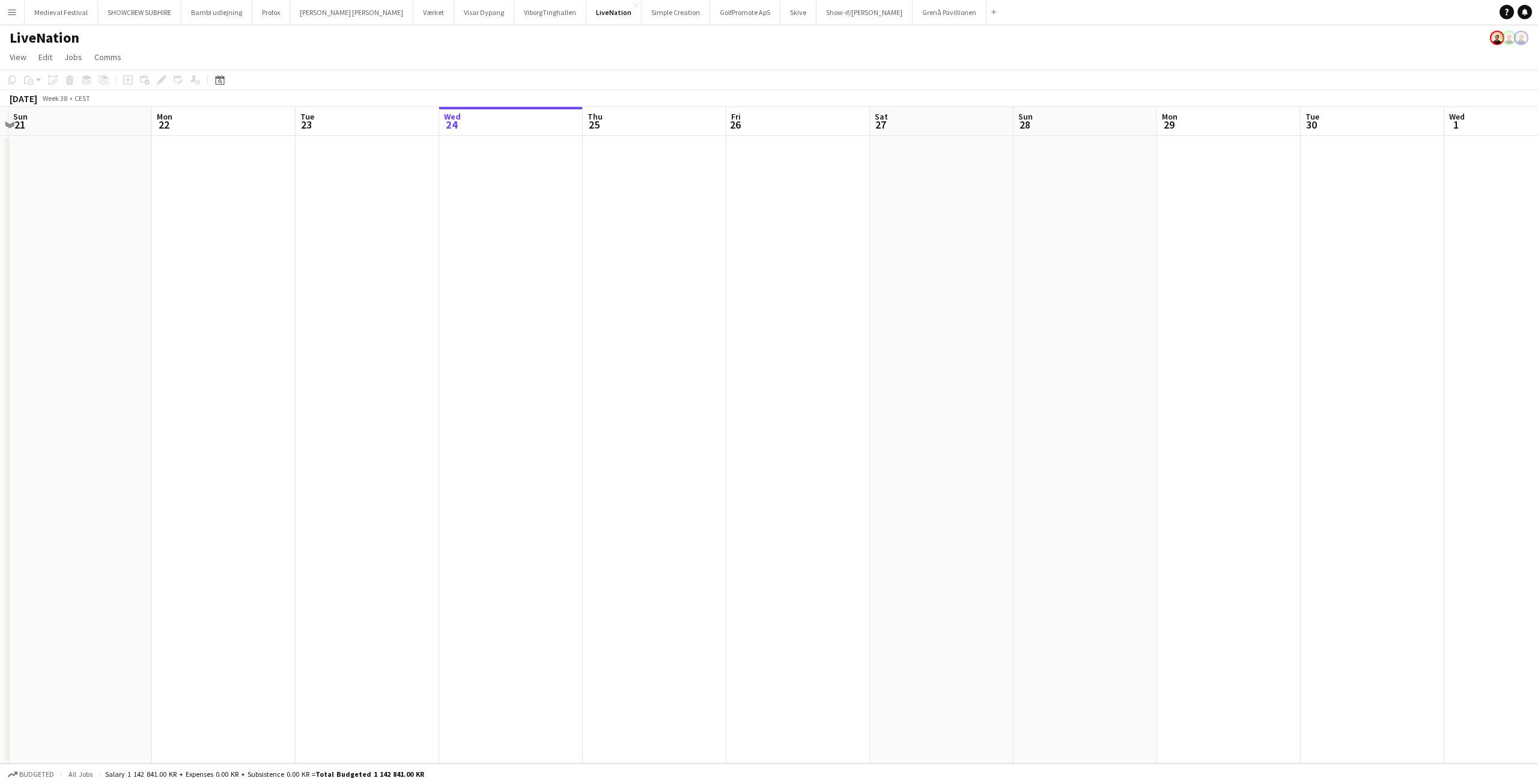
click at [608, 161] on app-date-cell at bounding box center [654, 449] width 143 height 628
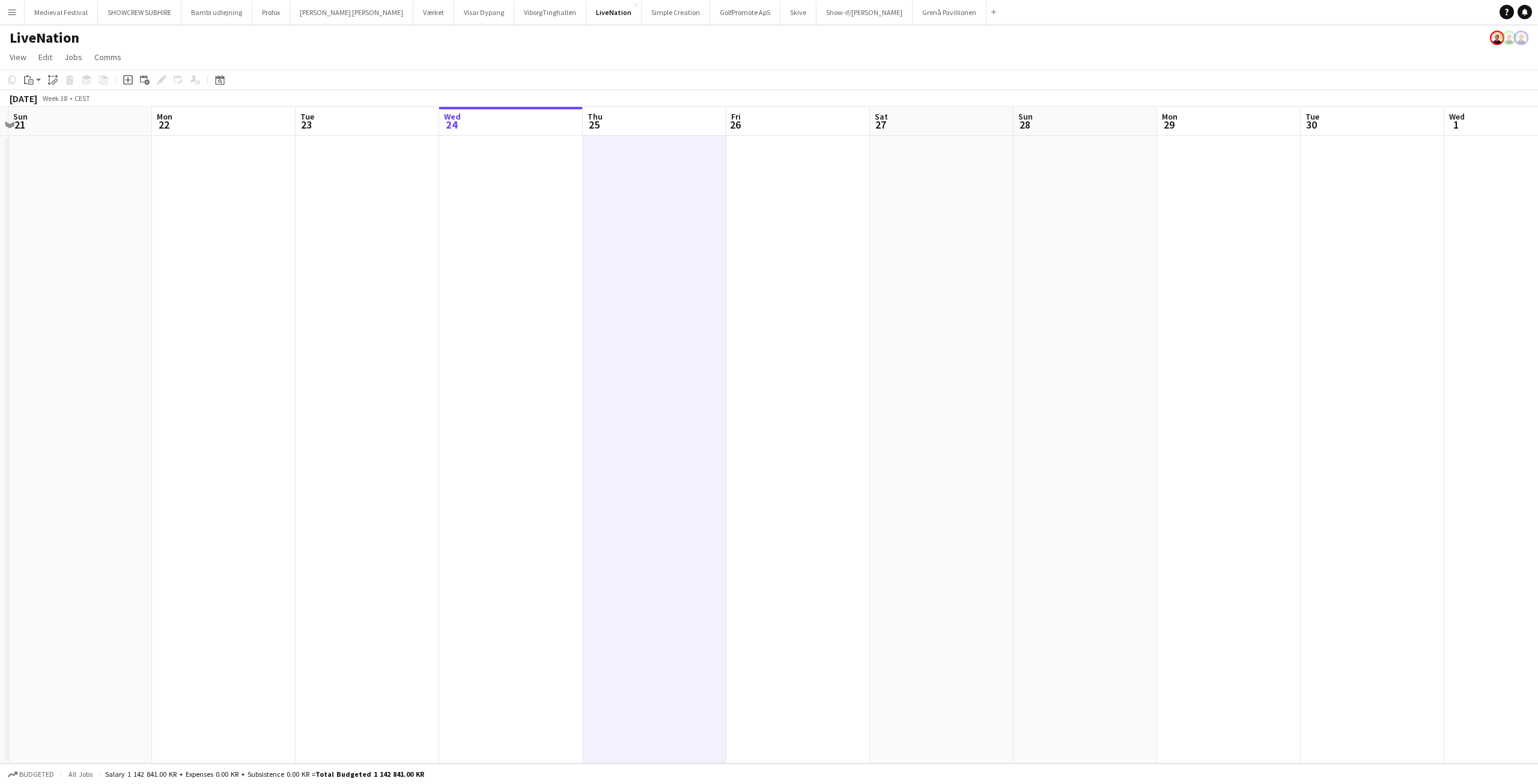
click at [803, 182] on app-date-cell at bounding box center [798, 449] width 143 height 628
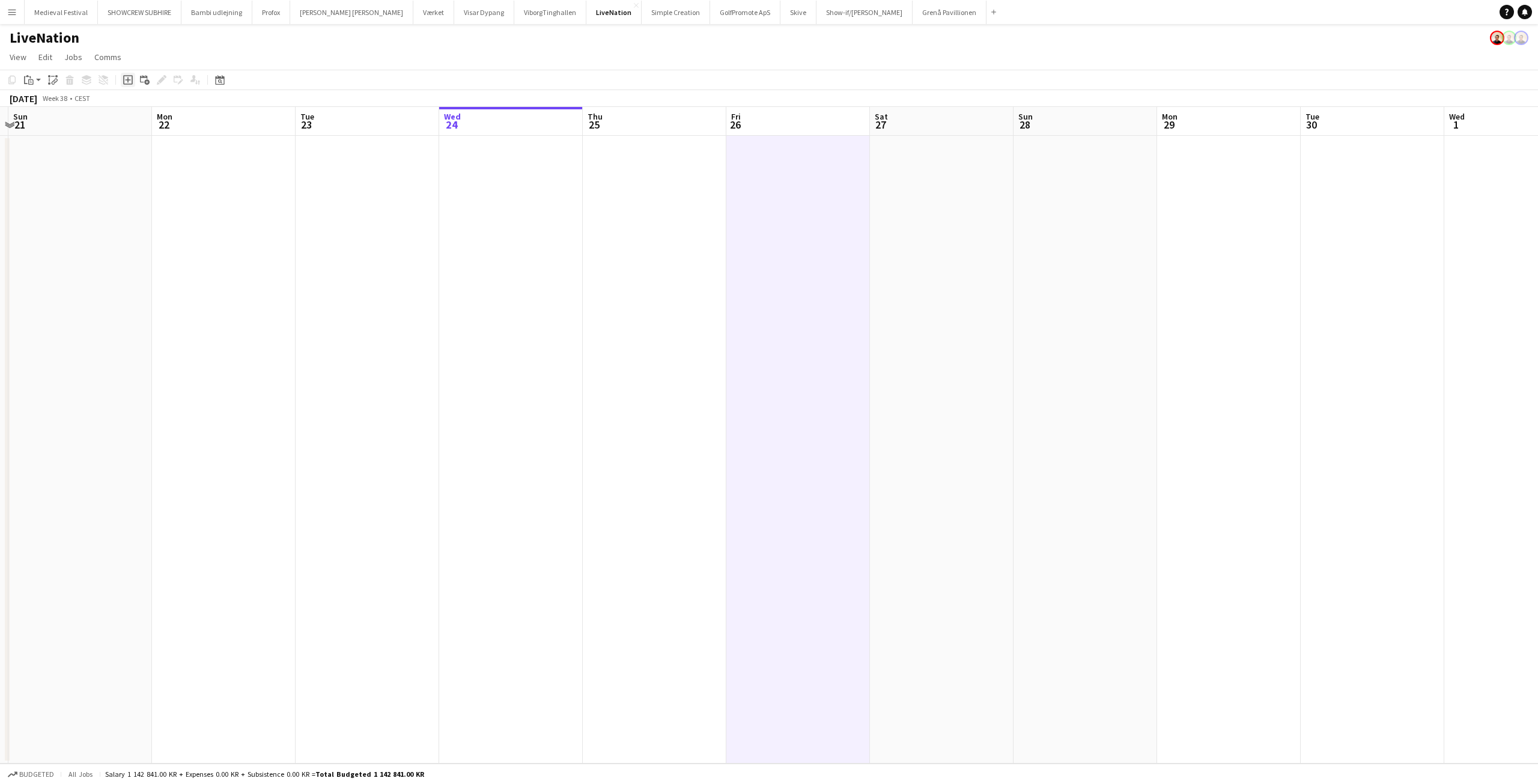
click at [126, 76] on icon at bounding box center [128, 79] width 10 height 10
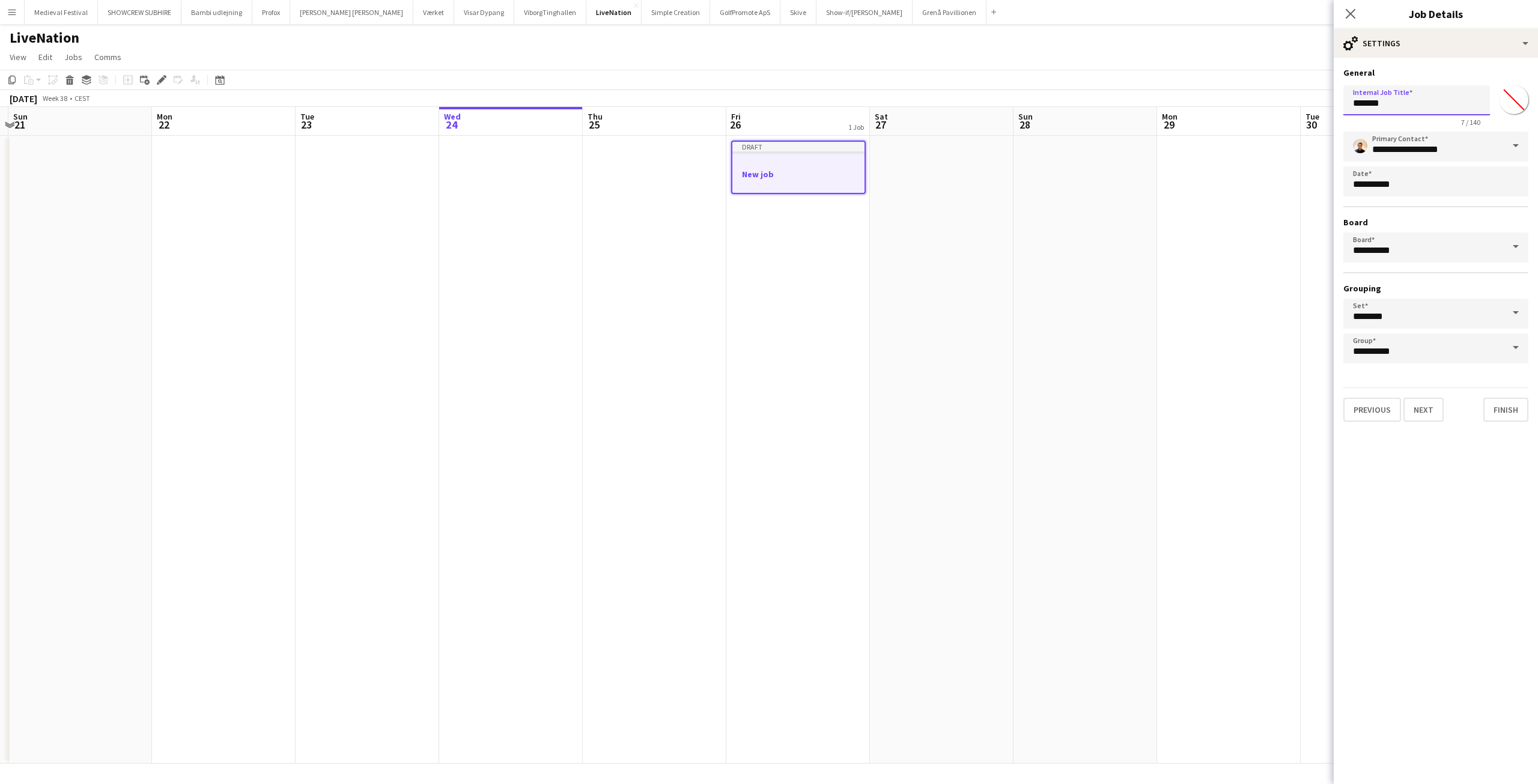
drag, startPoint x: 1399, startPoint y: 109, endPoint x: 1310, endPoint y: 98, distance: 89.7
click at [1310, 97] on body "Menu Boards Boards Boards All jobs Status Workforce Workforce My Workforce Recr…" at bounding box center [769, 392] width 1538 height 784
type input "*"
type input "**********"
click at [1417, 400] on button "Next" at bounding box center [1424, 409] width 40 height 24
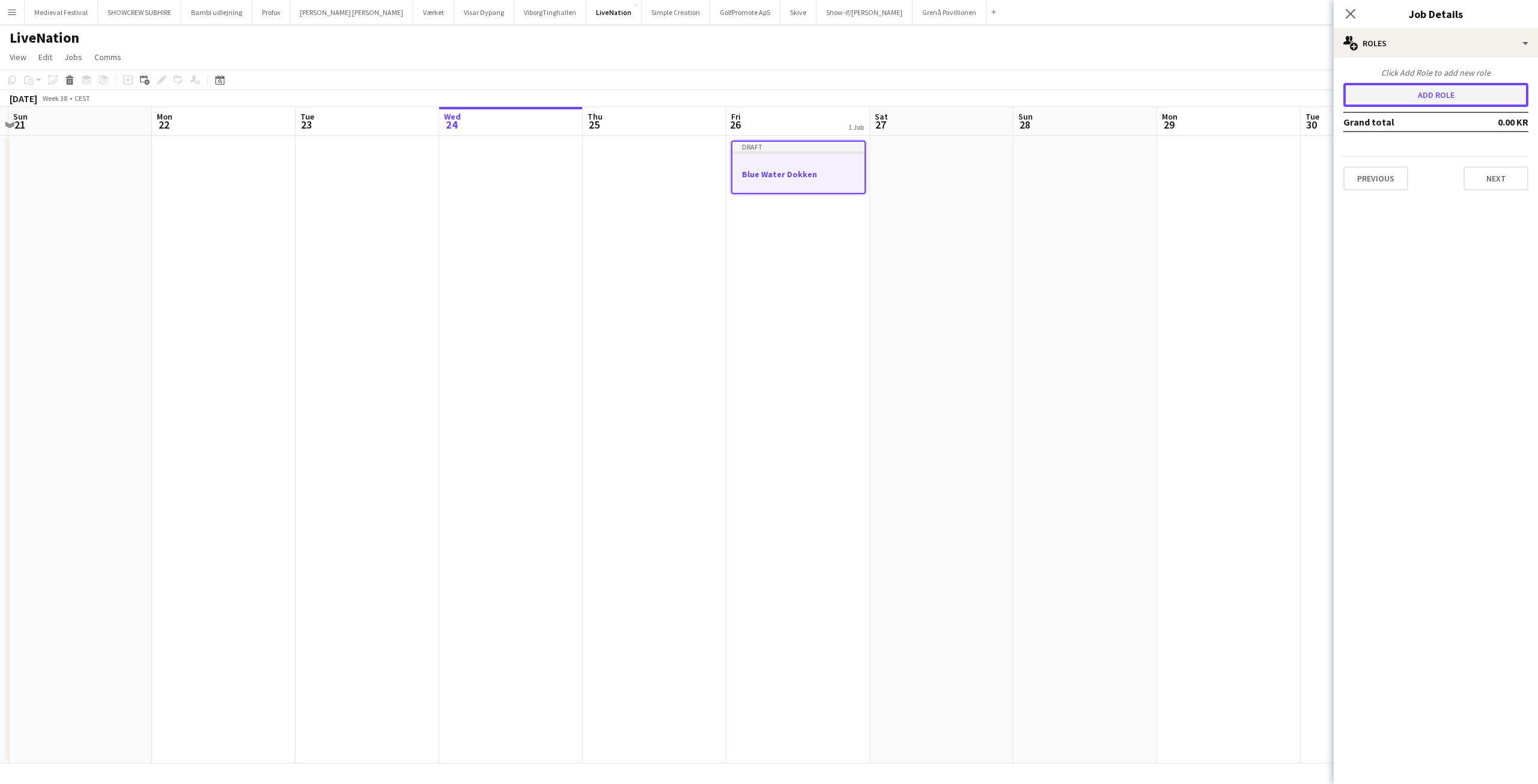
click at [1418, 96] on button "Add role" at bounding box center [1436, 95] width 185 height 24
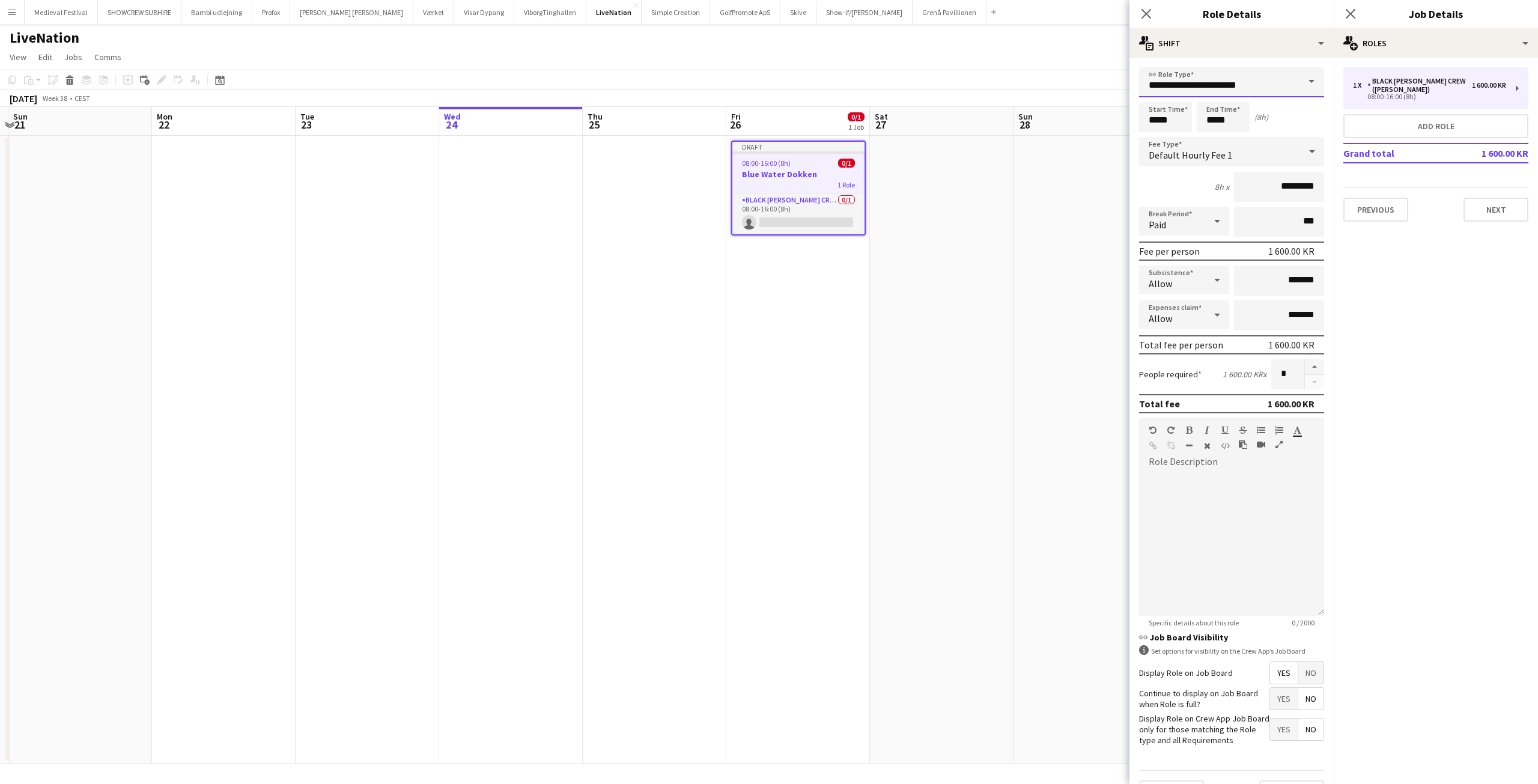
click at [1232, 69] on input "**********" at bounding box center [1231, 82] width 185 height 30
click at [1188, 141] on span "Spoht Crew" at bounding box center [1227, 145] width 157 height 11
type input "**********"
type input "*********"
drag, startPoint x: 1286, startPoint y: 374, endPoint x: 1218, endPoint y: 363, distance: 68.9
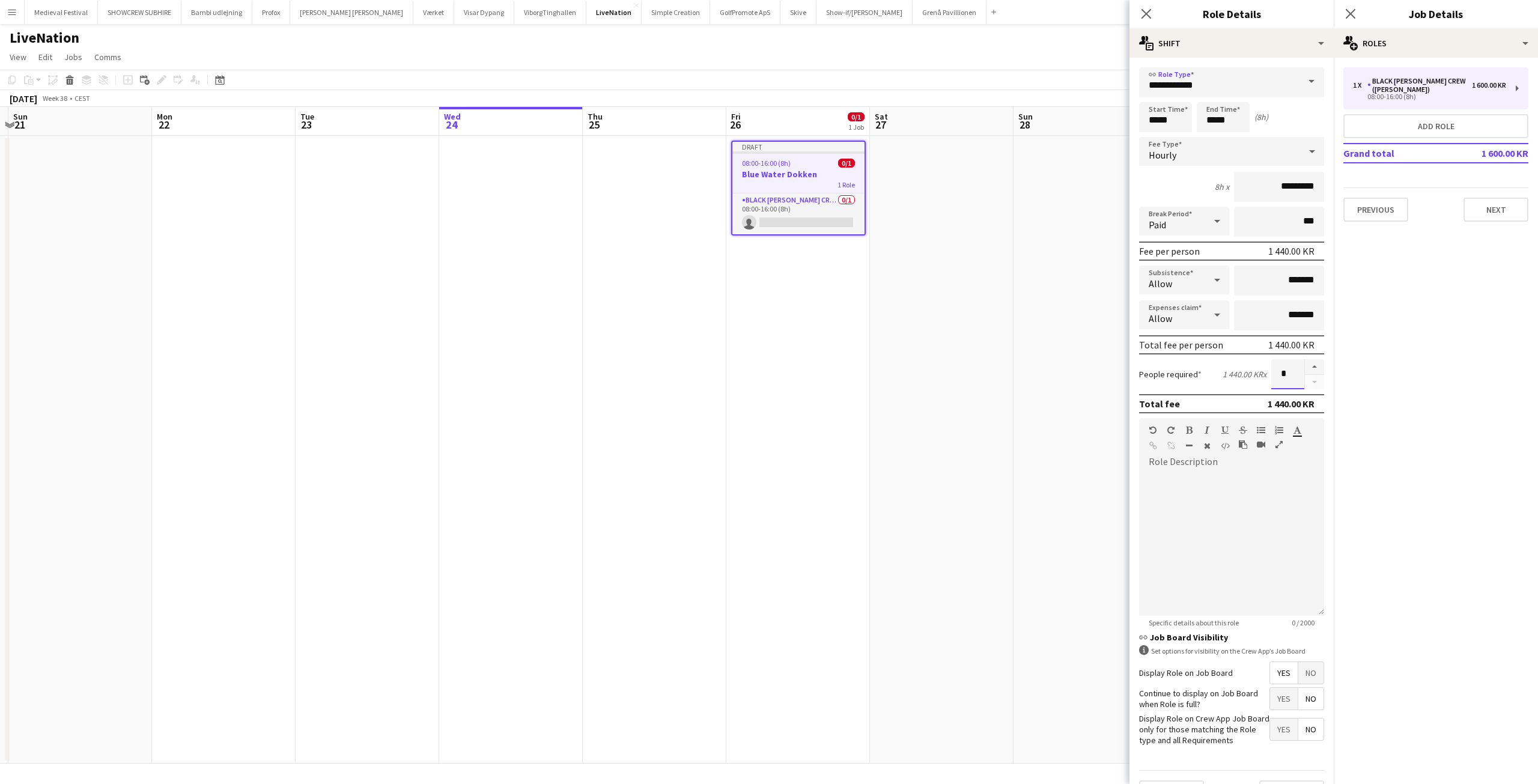
click at [1227, 367] on div "People required 1 440.00 KR x *" at bounding box center [1231, 374] width 185 height 30
type input "*"
drag, startPoint x: 1172, startPoint y: 118, endPoint x: 1078, endPoint y: 122, distance: 94.1
click at [1079, 122] on body "Menu Boards Boards Boards All jobs Status Workforce Workforce My Workforce Recr…" at bounding box center [769, 392] width 1538 height 784
type input "*****"
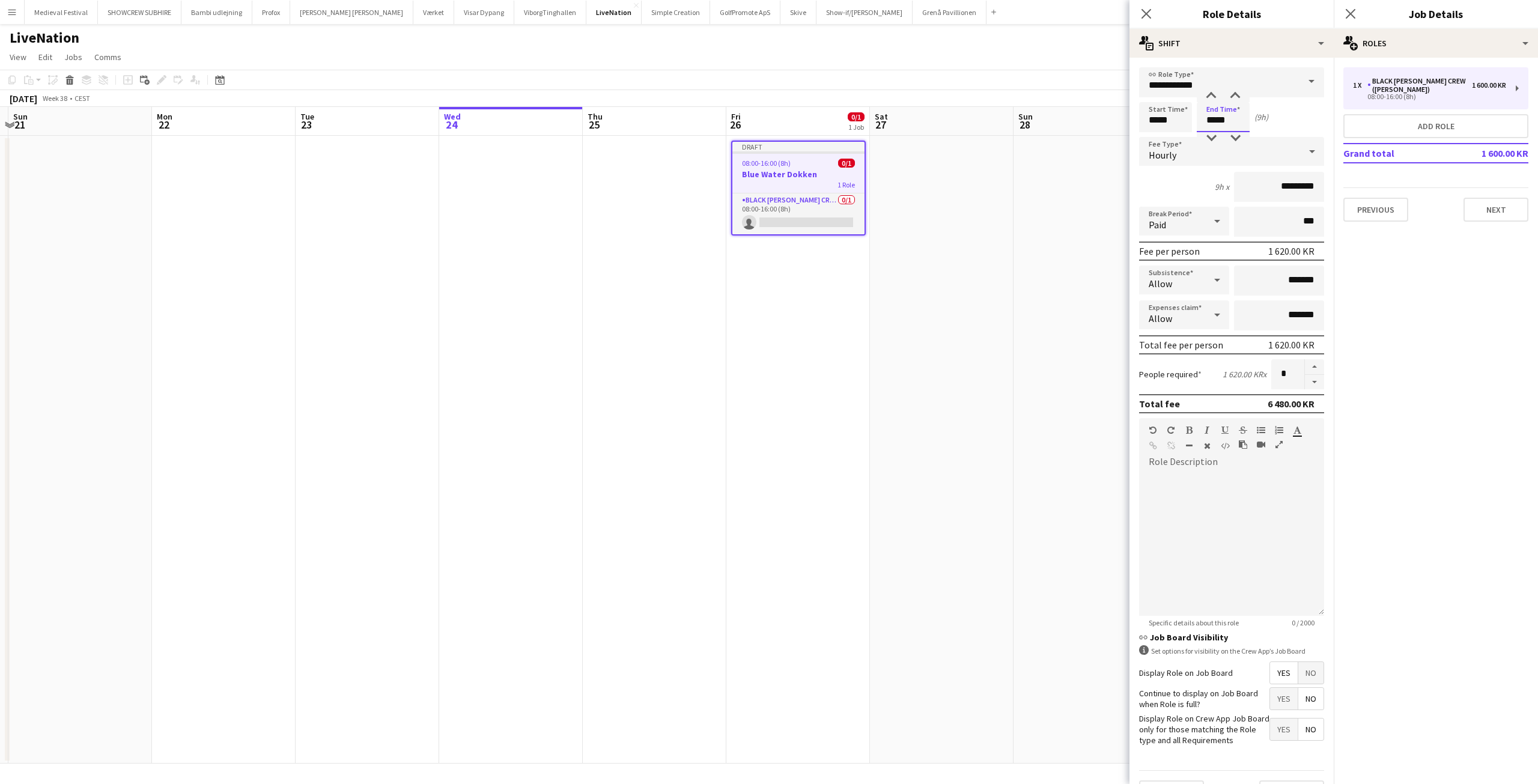
click at [1216, 114] on input "*****" at bounding box center [1223, 117] width 53 height 30
drag, startPoint x: 1233, startPoint y: 119, endPoint x: 1156, endPoint y: 119, distance: 77.0
click at [1156, 119] on div "Start Time ***** End Time ***** (9h)" at bounding box center [1231, 117] width 185 height 30
type input "*****"
drag, startPoint x: 1279, startPoint y: 186, endPoint x: 1260, endPoint y: 186, distance: 19.0
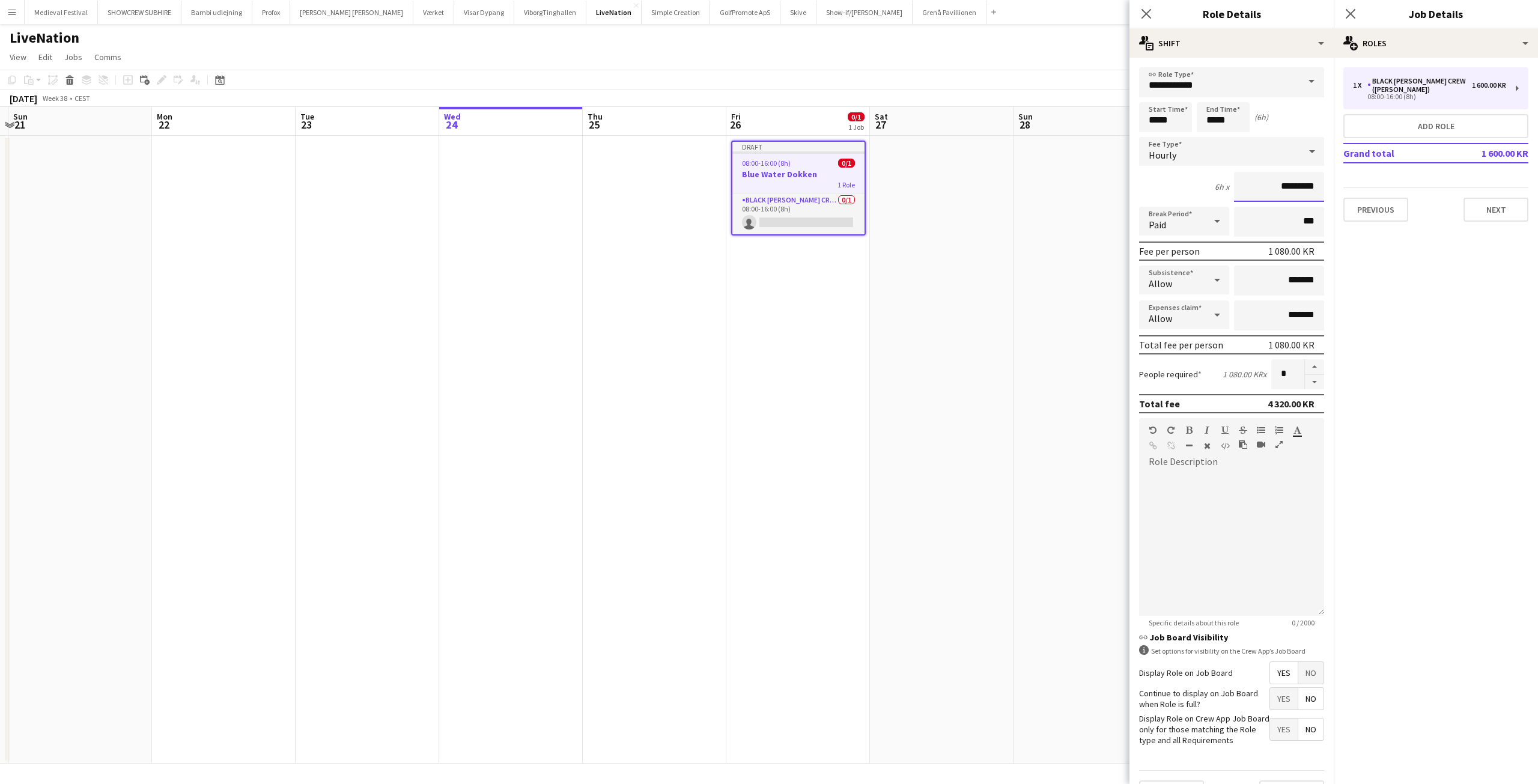
click at [1260, 186] on input "*********" at bounding box center [1279, 187] width 90 height 30
type input "*********"
click at [961, 376] on app-date-cell at bounding box center [941, 449] width 143 height 628
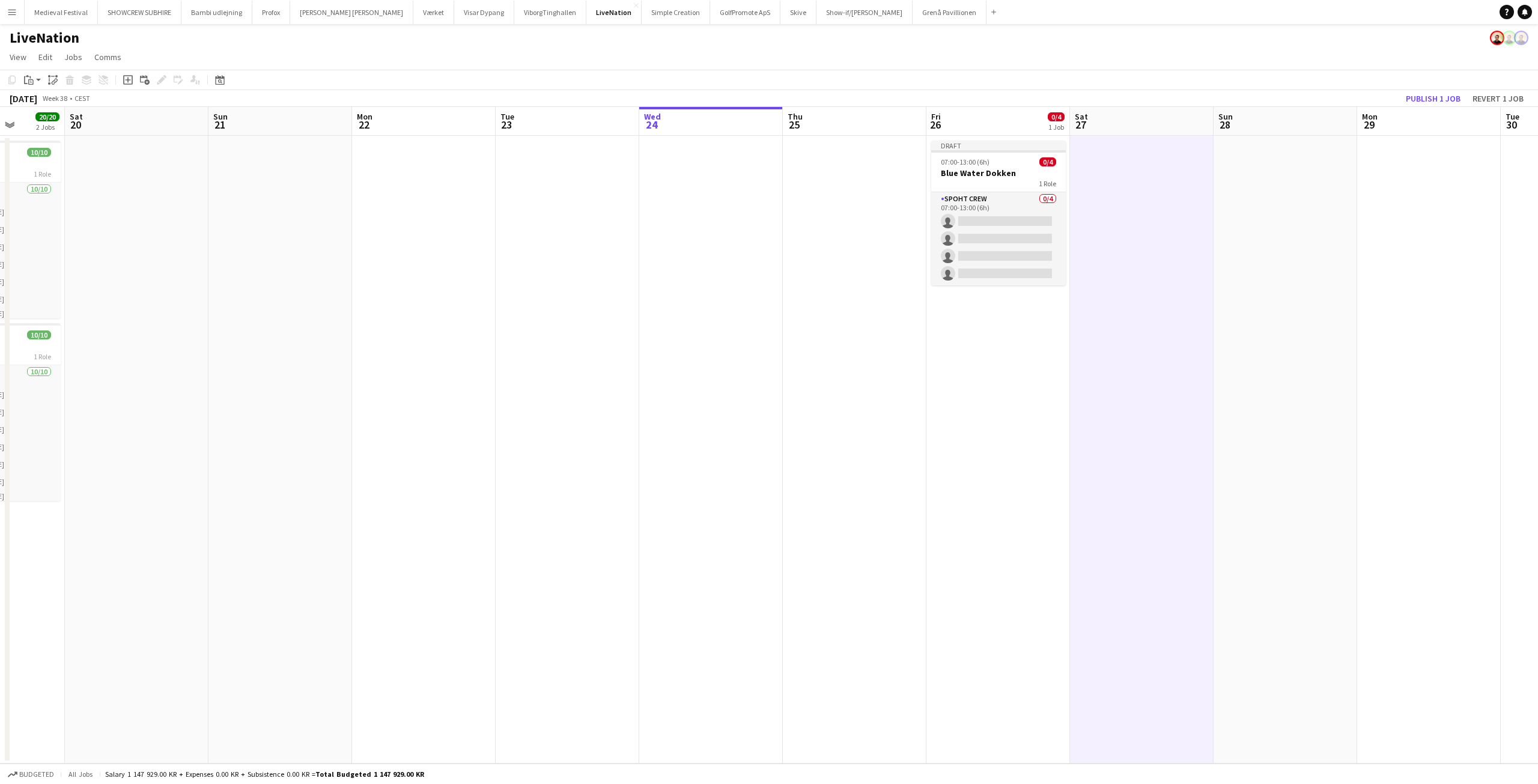
drag, startPoint x: 650, startPoint y: 376, endPoint x: 1001, endPoint y: 380, distance: 351.0
click at [1081, 402] on app-calendar-viewport "Thu 18 34/35 1 Job Fri 19 20/20 2 Jobs Sat 20 Sun 21 Mon 22 Tue 23 Wed 24 Thu 2…" at bounding box center [769, 435] width 1538 height 657
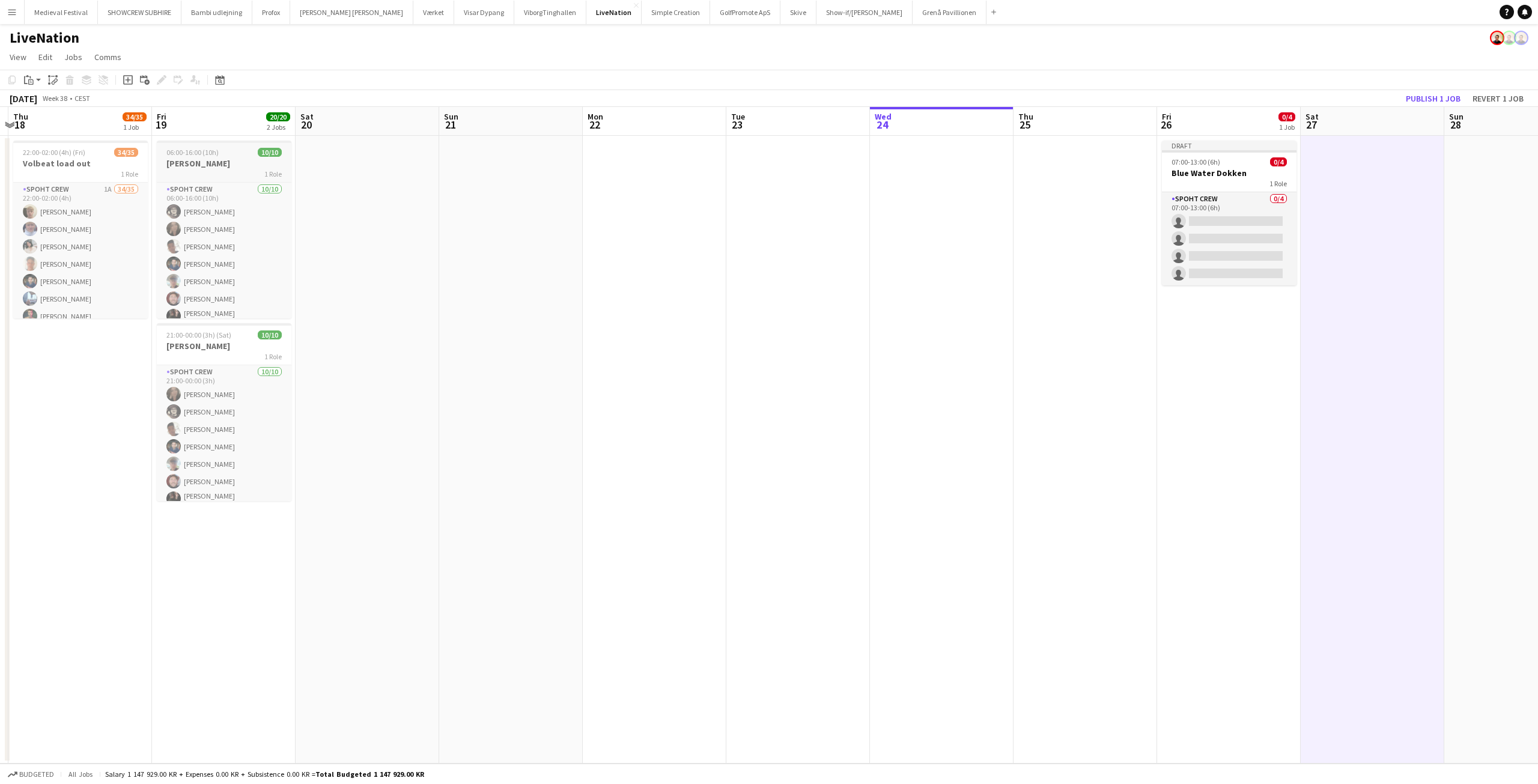
click at [240, 164] on h3 "[PERSON_NAME]" at bounding box center [224, 163] width 134 height 10
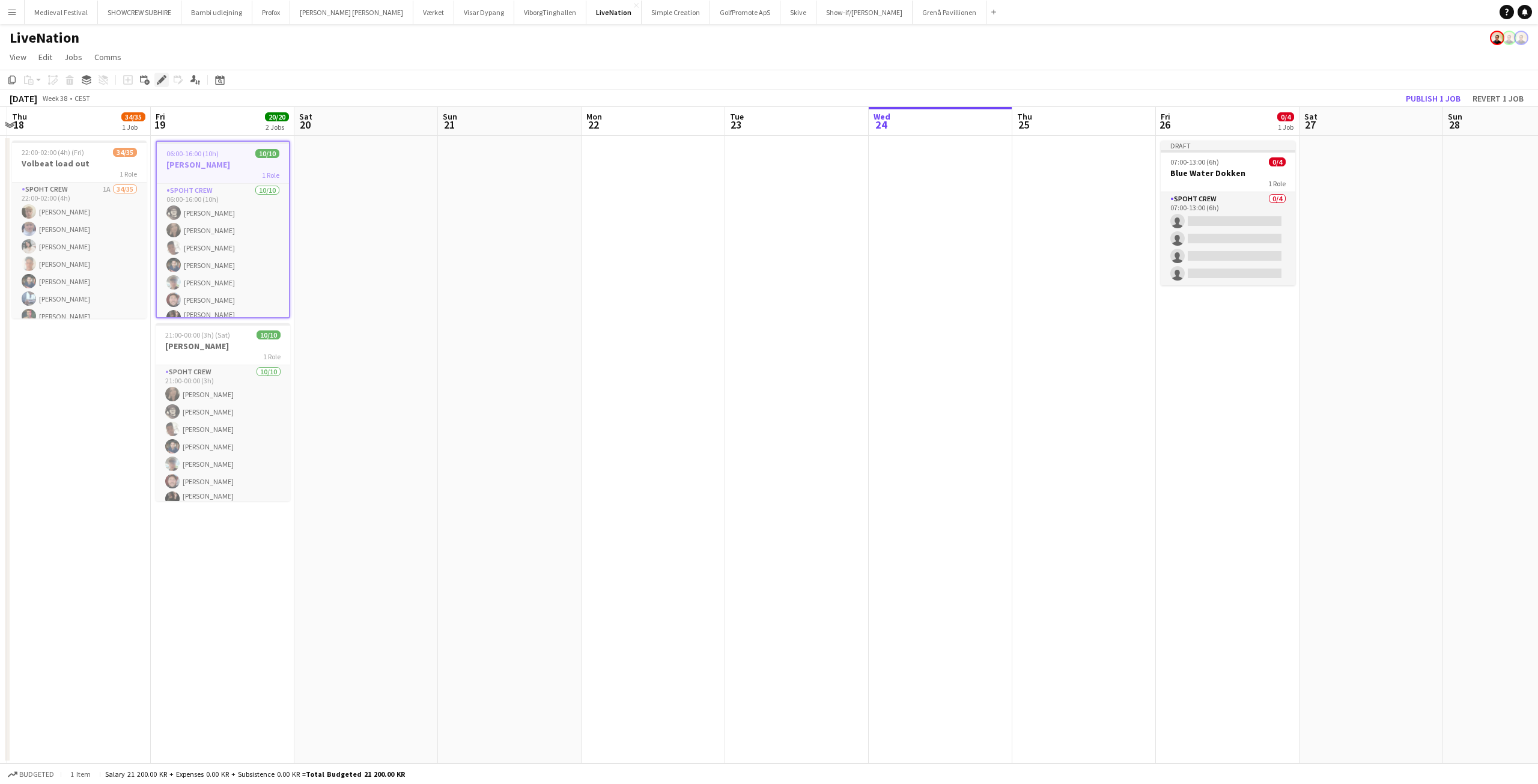
click at [160, 80] on icon at bounding box center [162, 80] width 7 height 7
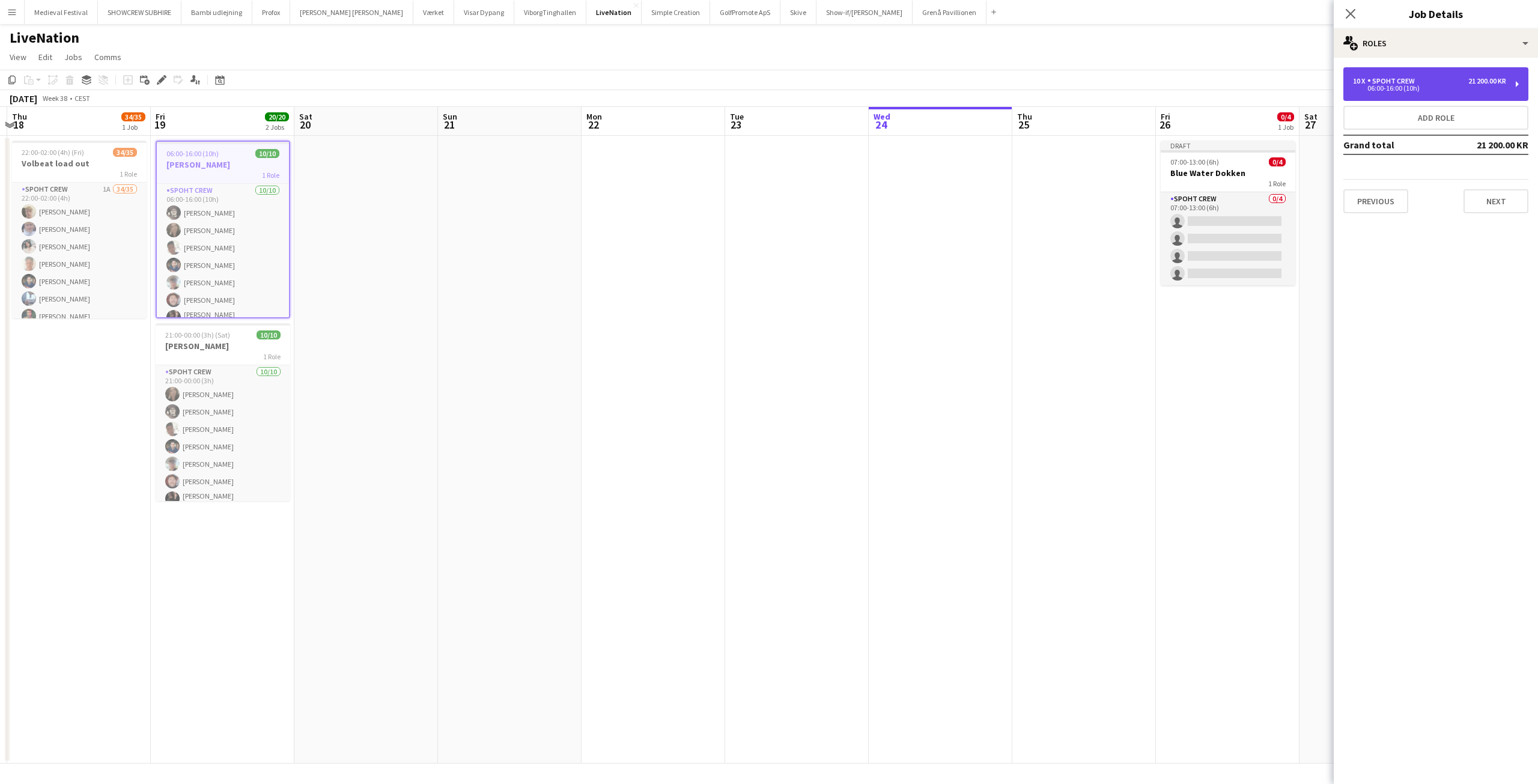
click at [1444, 83] on div "10 x Spoht Crew 21 200.00 KR" at bounding box center [1429, 81] width 153 height 9
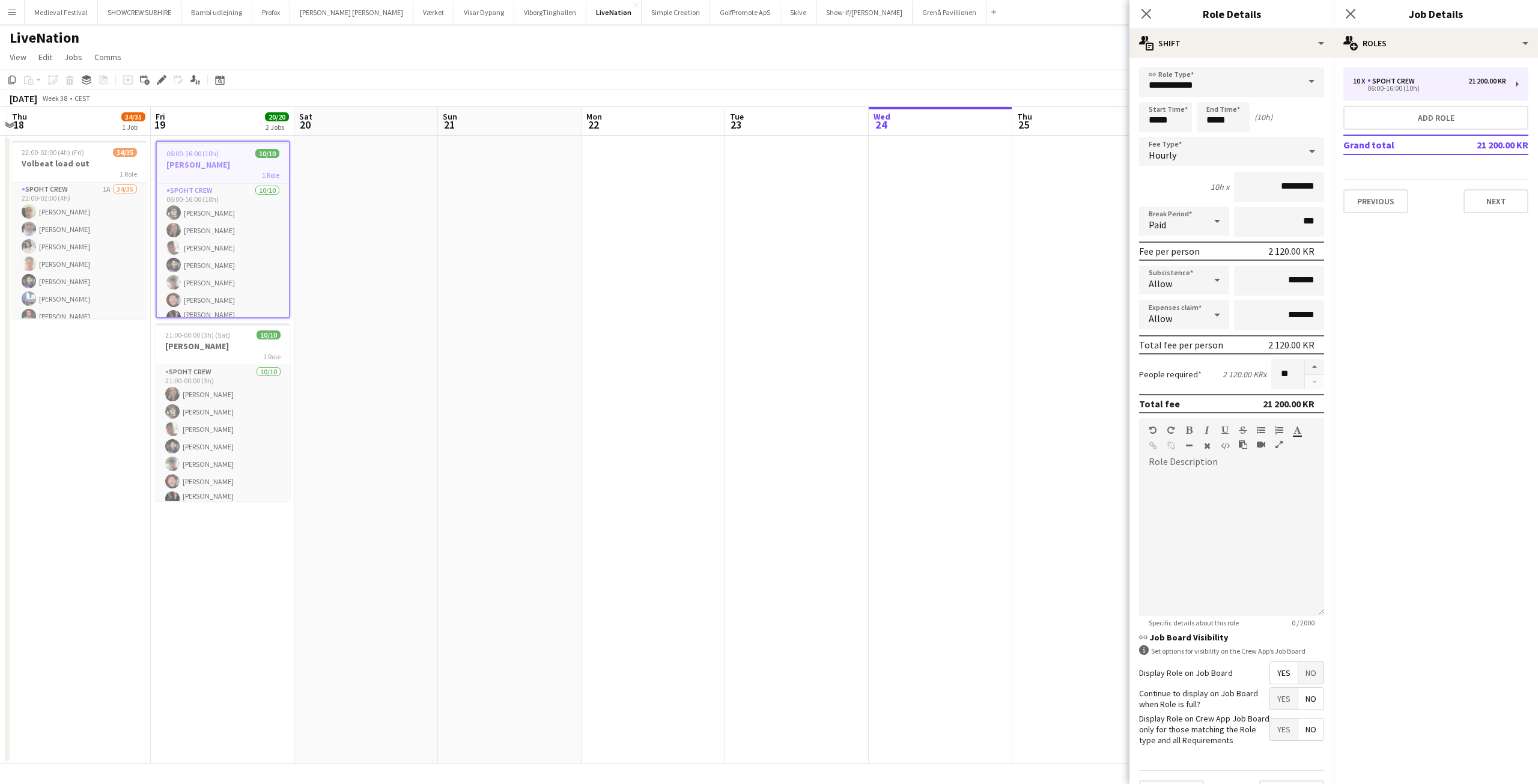
click at [934, 259] on app-date-cell at bounding box center [941, 449] width 143 height 628
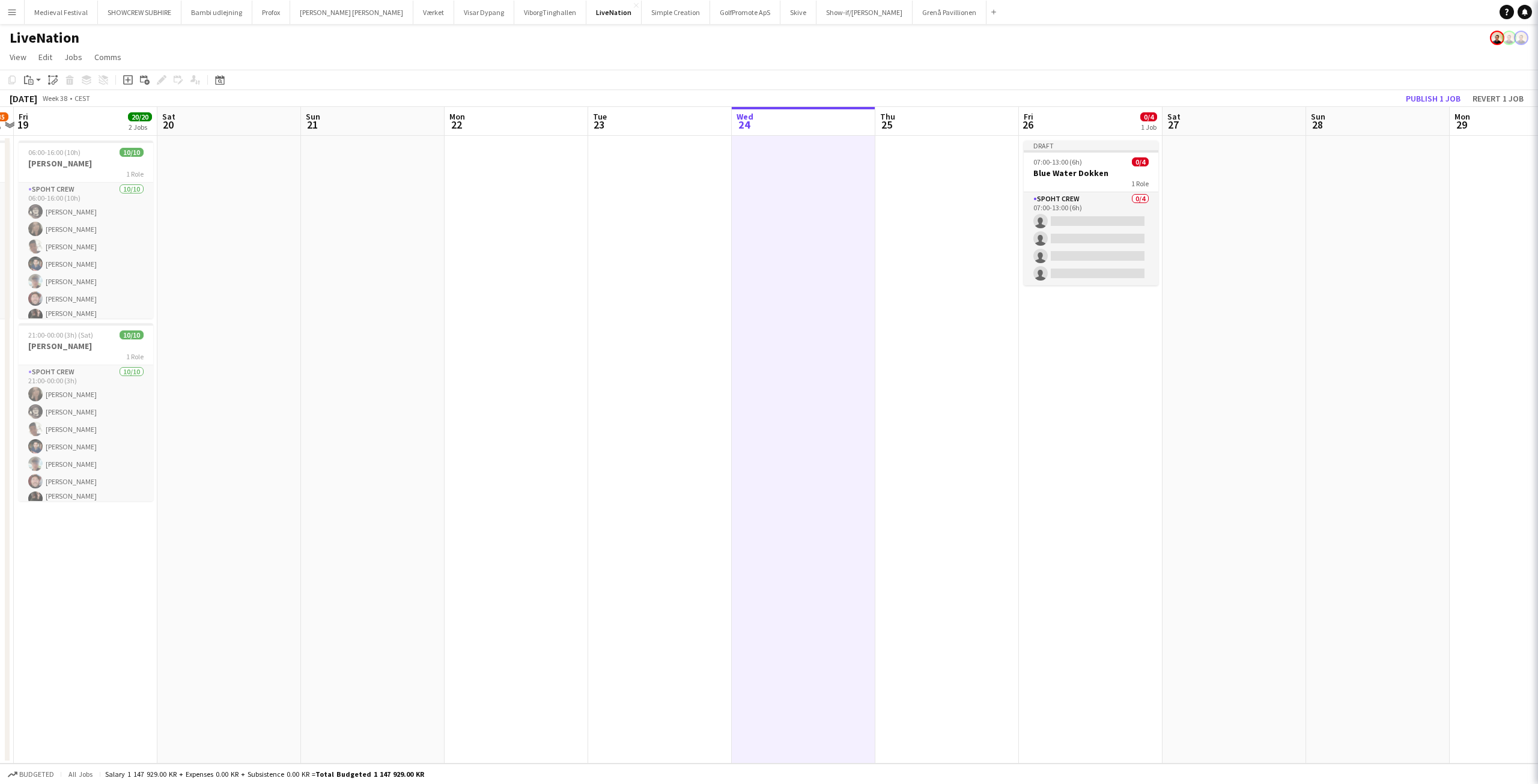
drag, startPoint x: 1185, startPoint y: 285, endPoint x: 846, endPoint y: 289, distance: 339.0
click at [846, 289] on app-calendar-viewport "Tue 16 32/35 1 Job Wed 17 Thu 18 34/35 1 Job Fri 19 20/20 2 Jobs Sat 20 Sun 21 …" at bounding box center [769, 435] width 1538 height 657
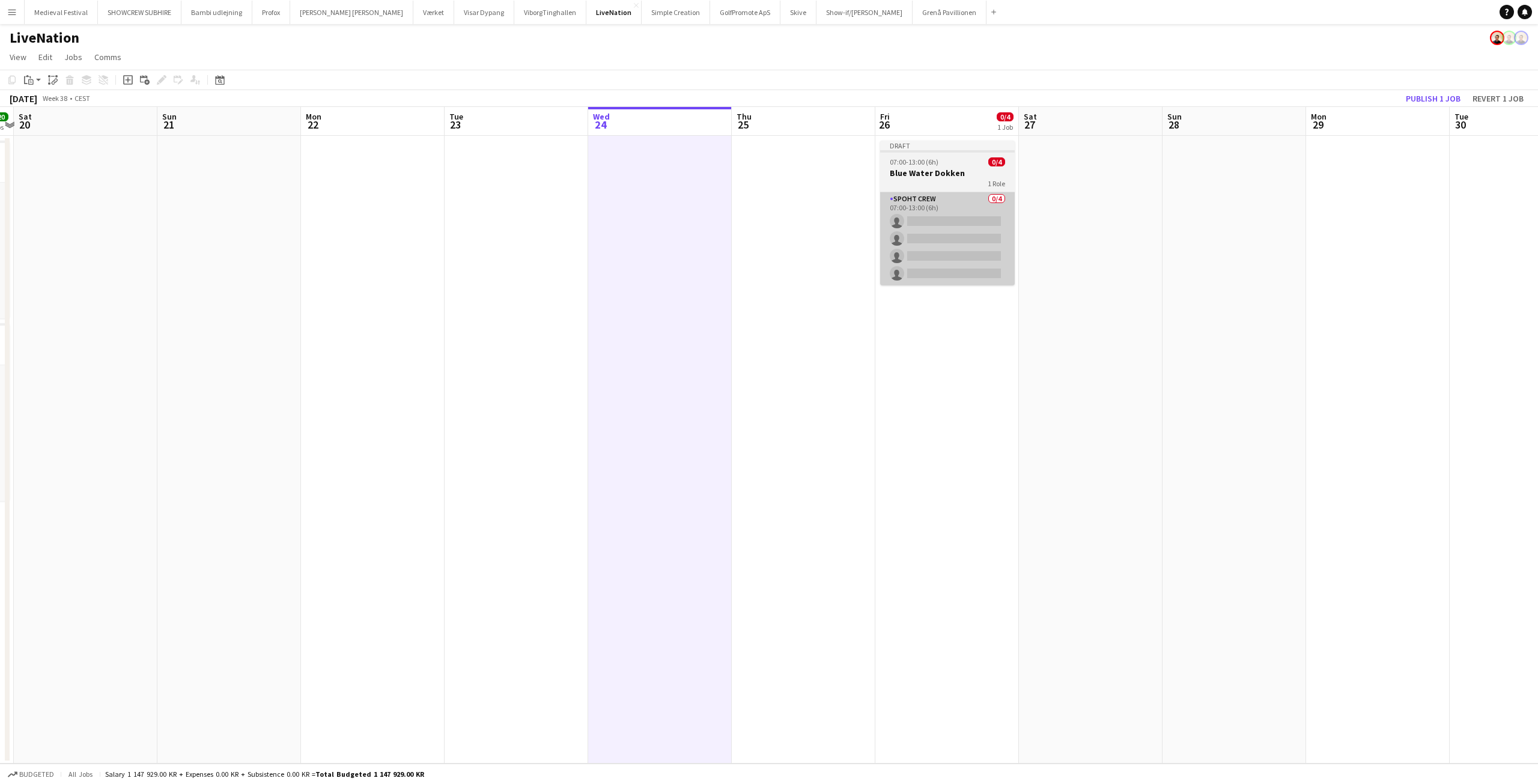
scroll to position [0, 475]
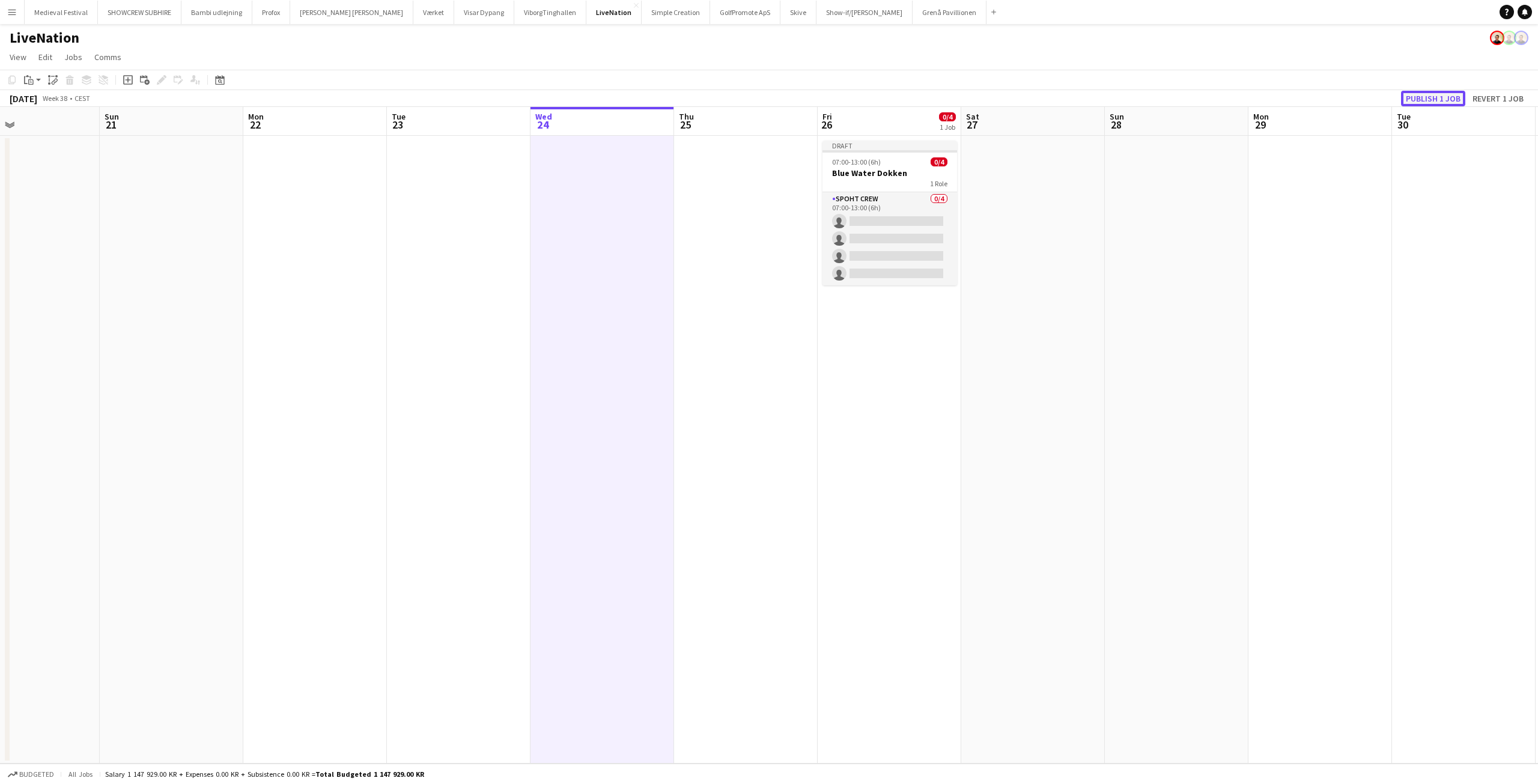
click at [1417, 99] on button "Publish 1 job" at bounding box center [1433, 99] width 65 height 16
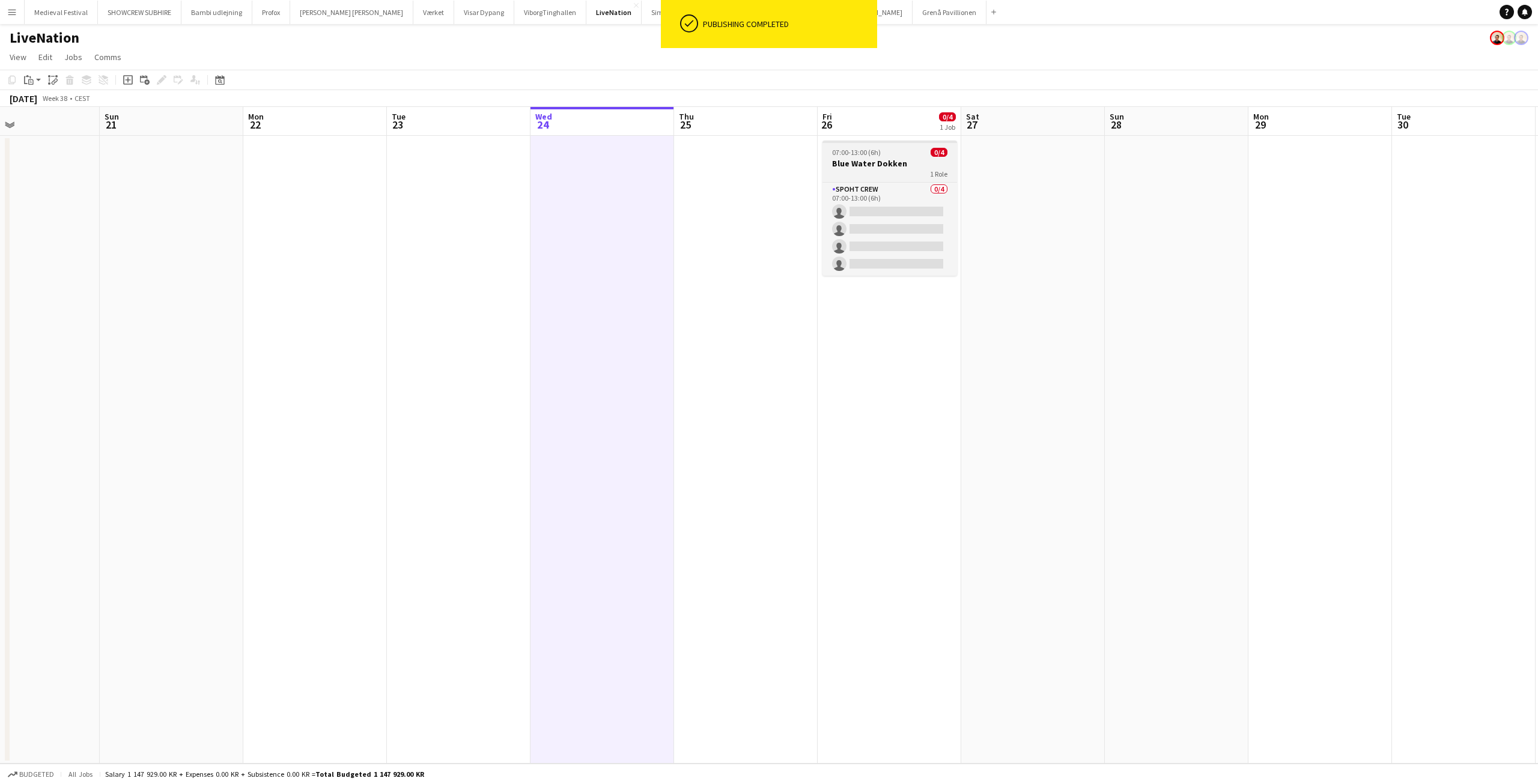
click at [860, 149] on span "07:00-13:00 (6h)" at bounding box center [857, 152] width 49 height 9
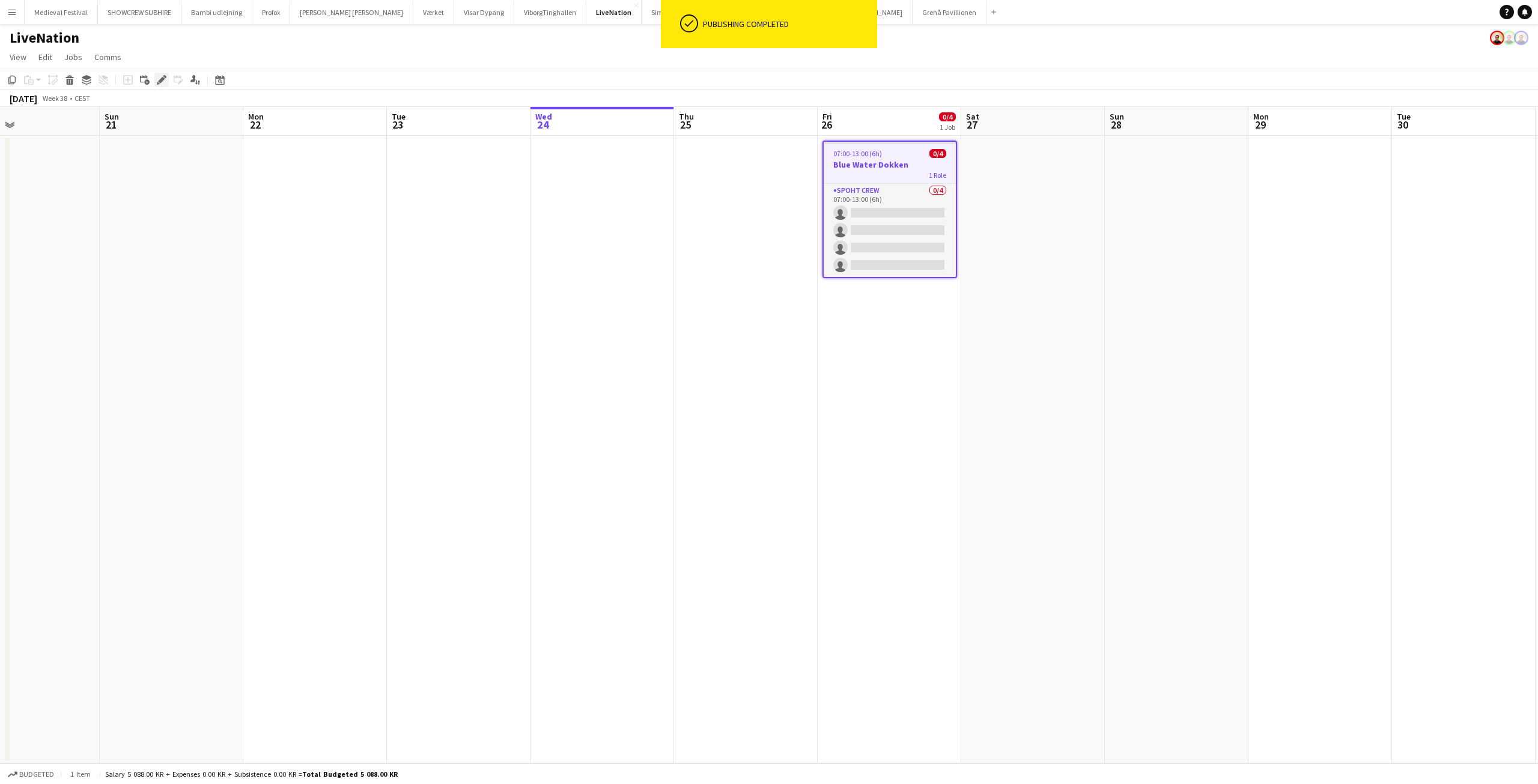
click at [157, 77] on icon "Edit" at bounding box center [162, 79] width 10 height 10
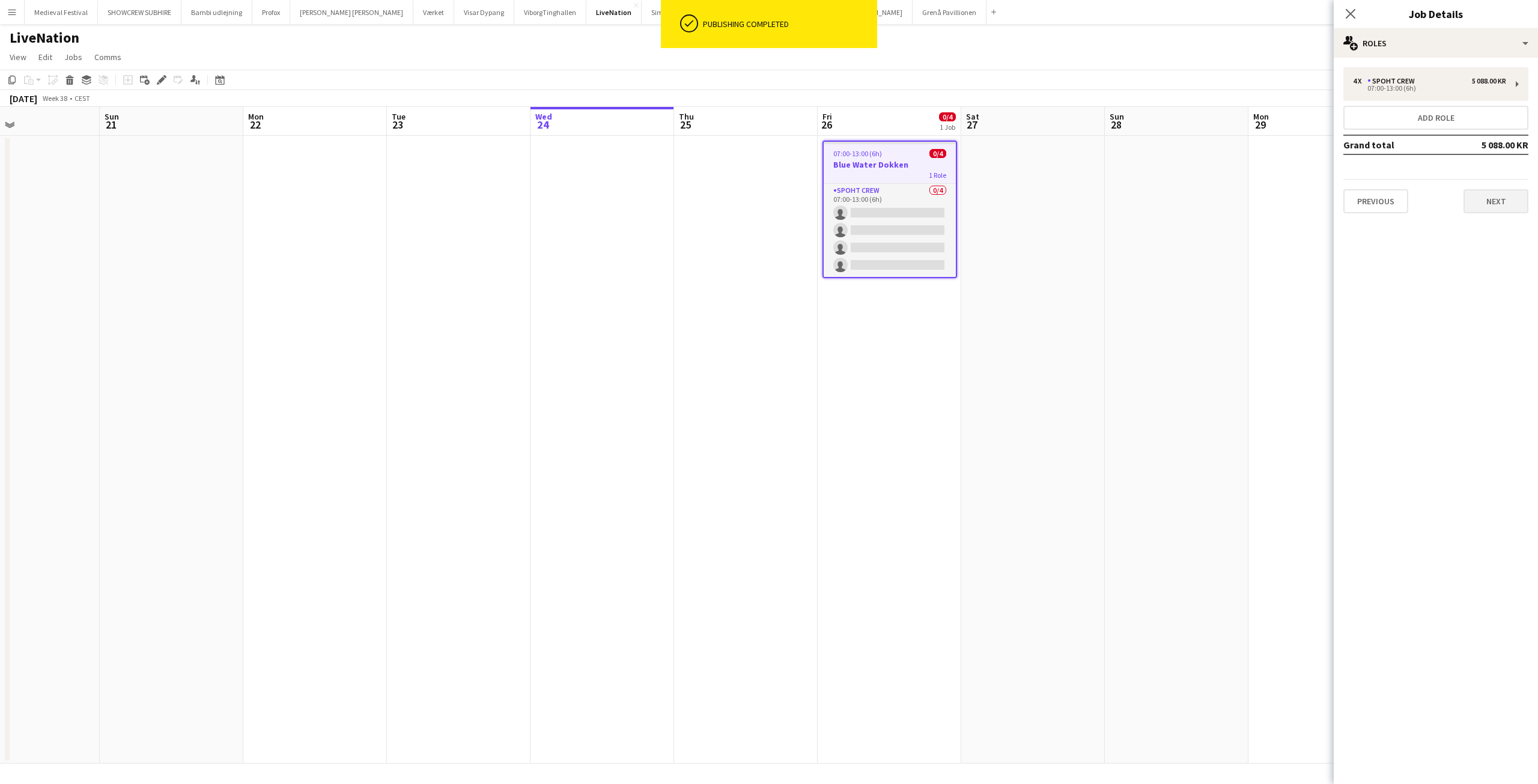
click at [1495, 191] on div "Previous Next" at bounding box center [1436, 196] width 185 height 34
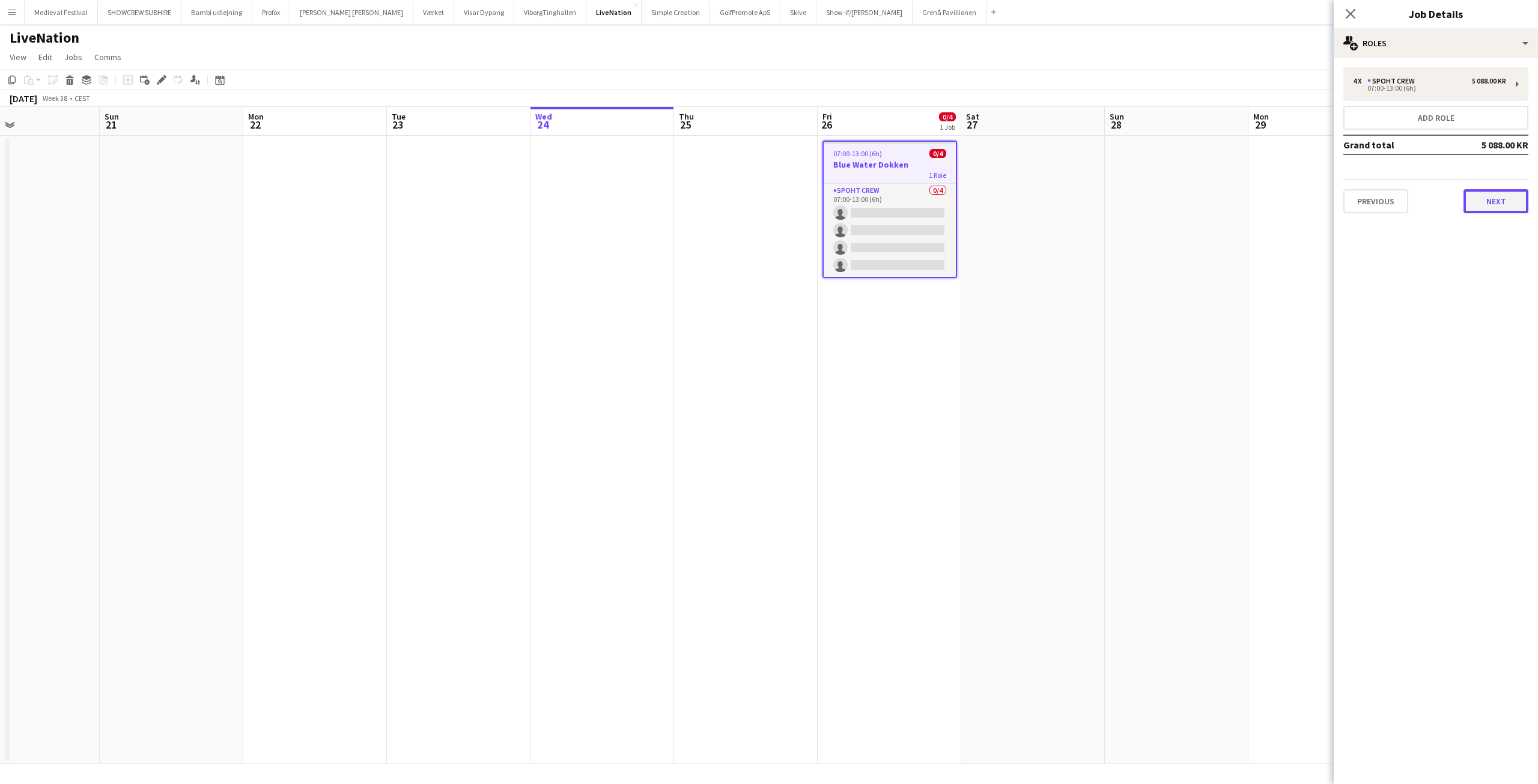
click at [1485, 196] on button "Next" at bounding box center [1496, 202] width 65 height 24
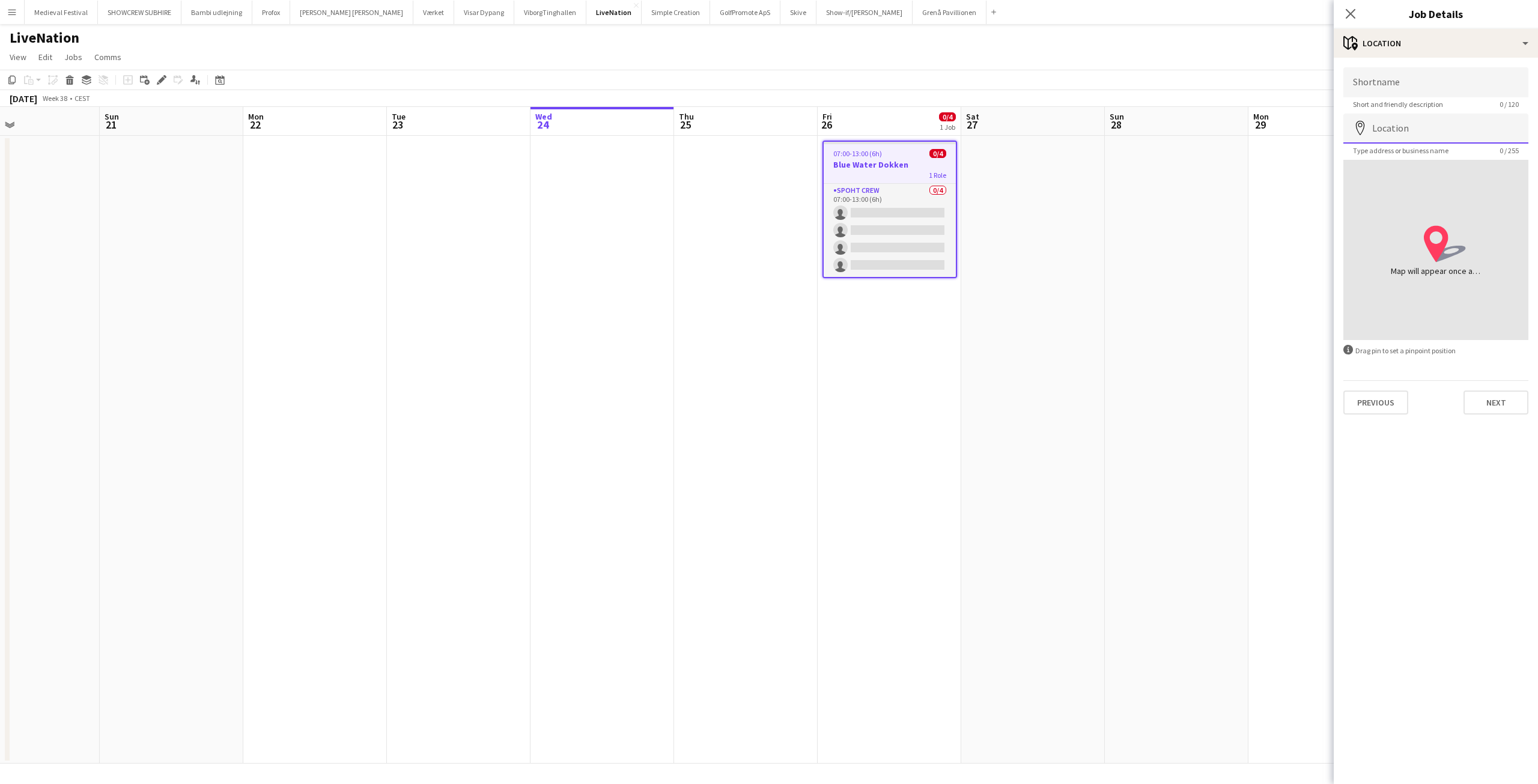
click at [1397, 124] on input "Location" at bounding box center [1436, 128] width 185 height 30
type input "**********"
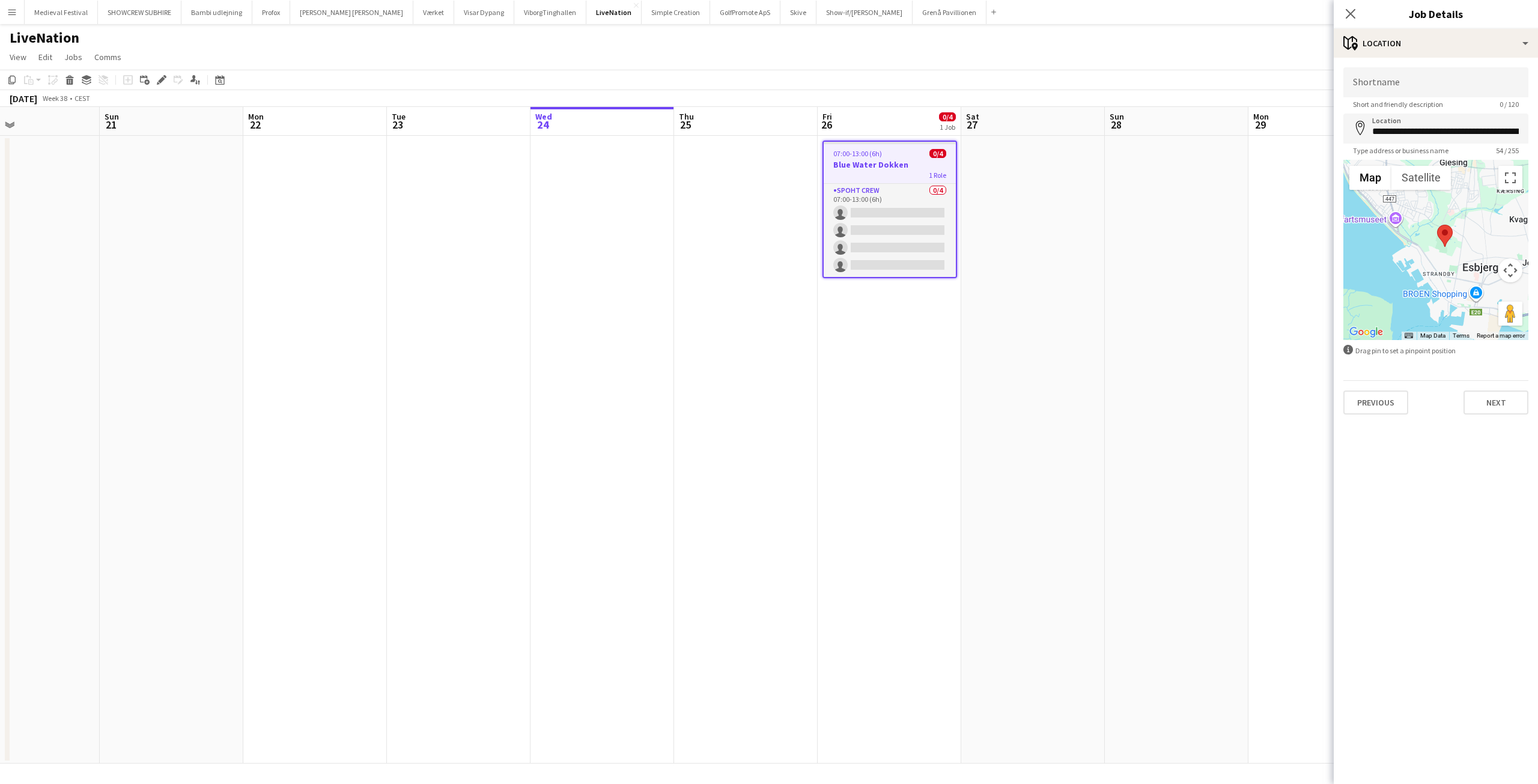
click at [1135, 241] on app-date-cell at bounding box center [1176, 449] width 143 height 628
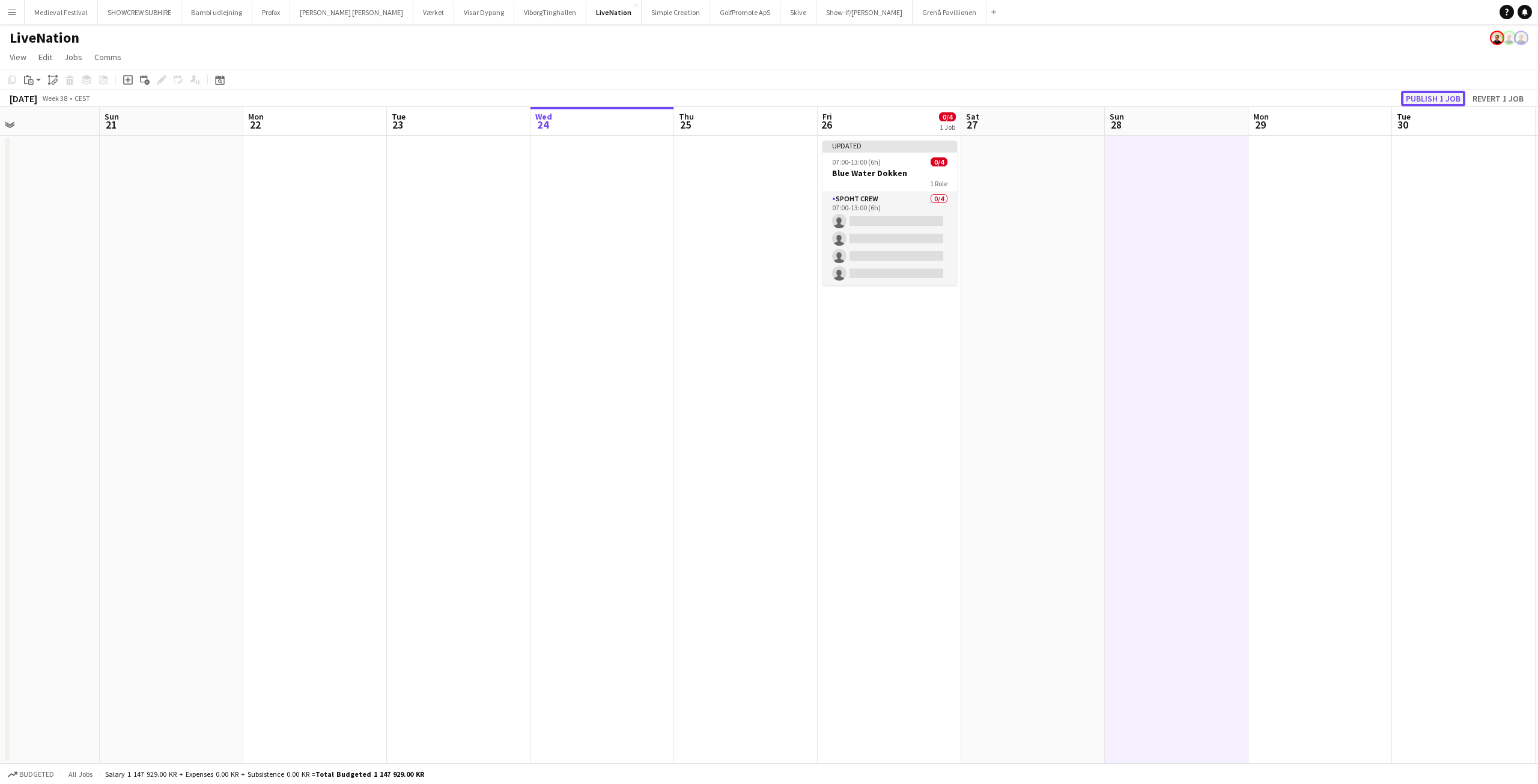
click at [1427, 100] on button "Publish 1 job" at bounding box center [1433, 99] width 65 height 16
click at [900, 159] on h3 "Blue Water Dokken" at bounding box center [890, 163] width 134 height 10
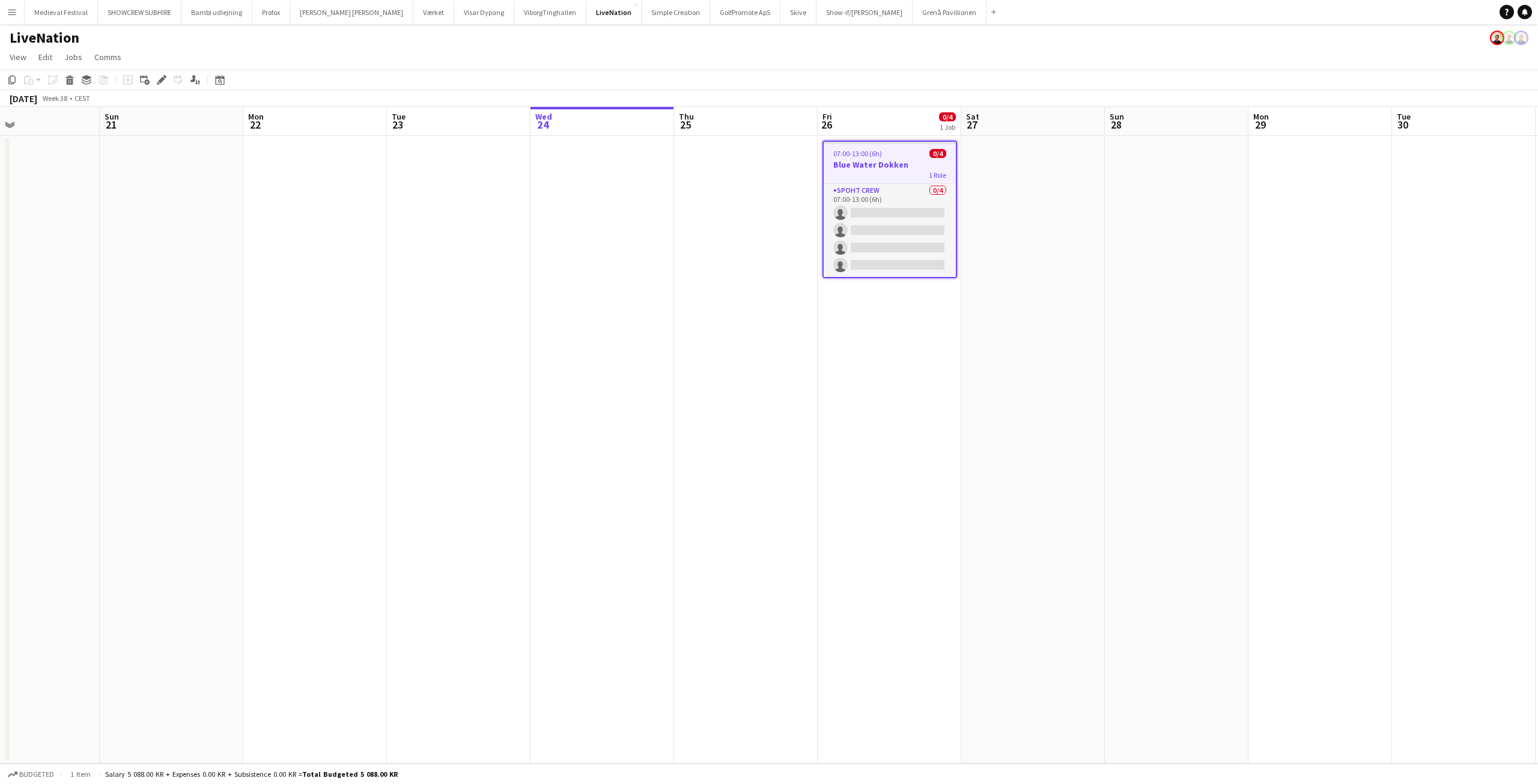
click at [161, 72] on app-toolbar "Copy Paste Paste Ctrl+V Paste with crew Ctrl+Shift+V Paste linked Job [GEOGRAPH…" at bounding box center [769, 79] width 1538 height 20
click at [891, 162] on h3 "Blue Water Dokken" at bounding box center [890, 163] width 134 height 10
click at [162, 82] on icon at bounding box center [162, 80] width 7 height 7
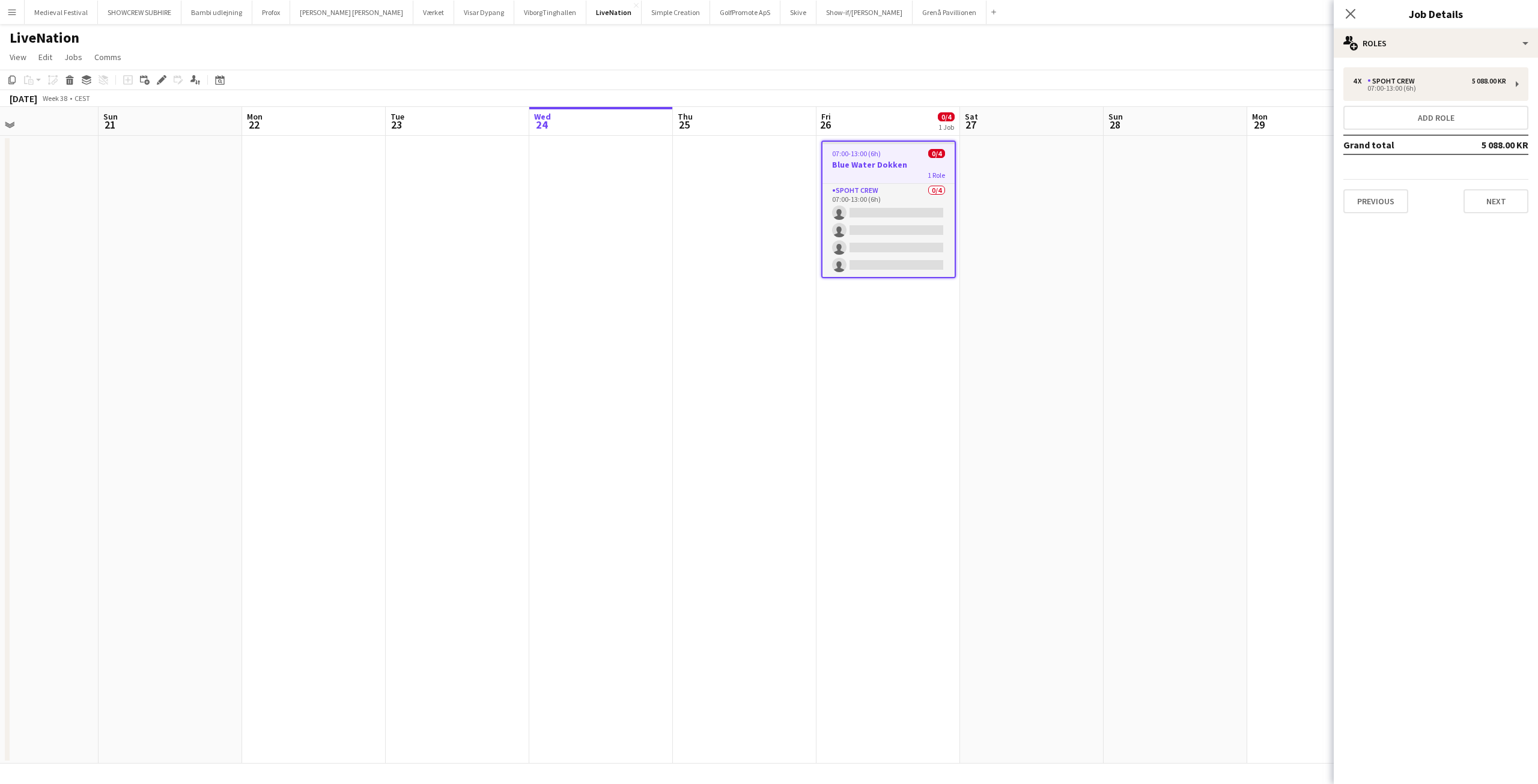
click at [1493, 186] on div "Previous Next" at bounding box center [1436, 196] width 185 height 34
click at [1481, 196] on button "Next" at bounding box center [1496, 202] width 65 height 24
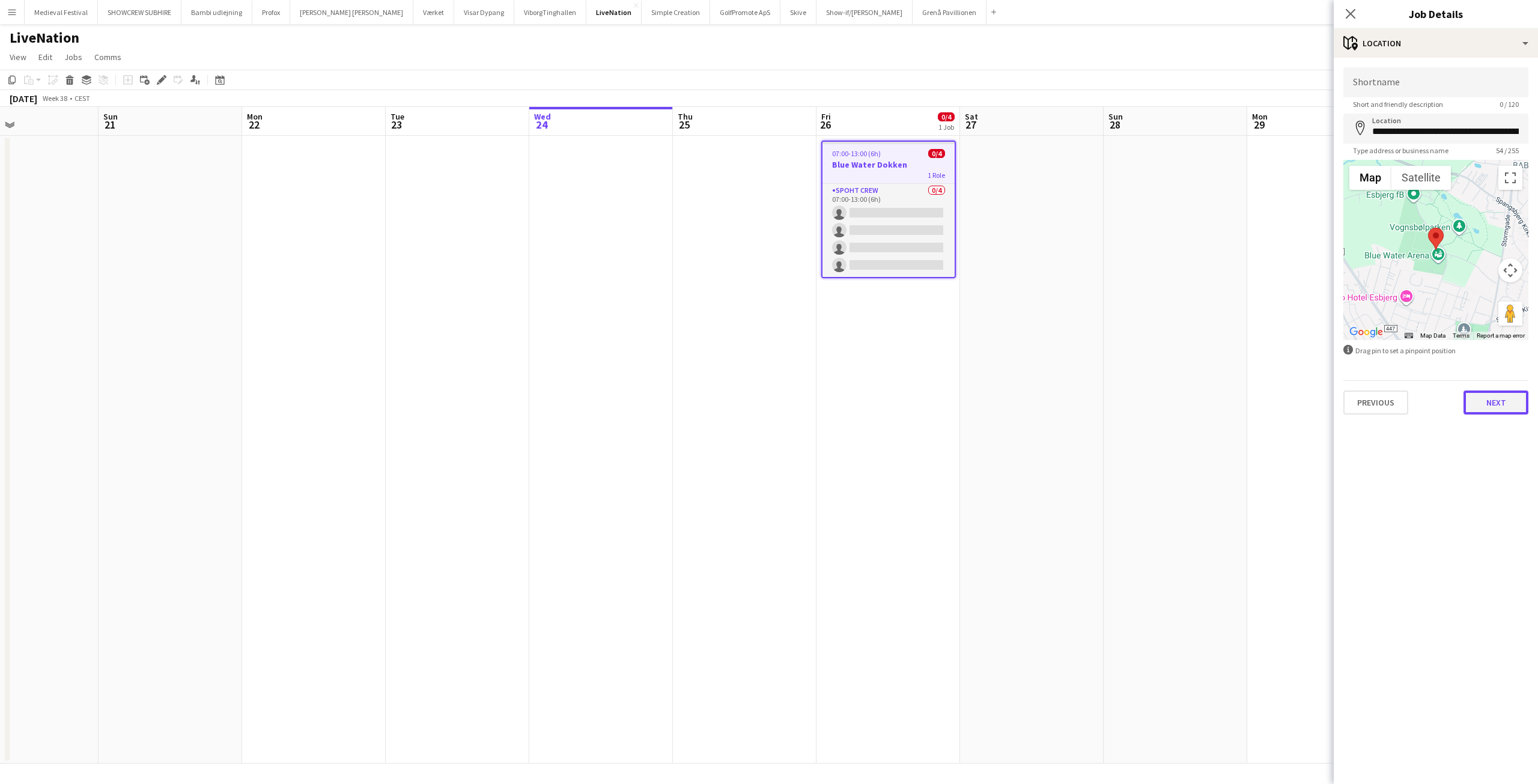
click at [1499, 397] on button "Next" at bounding box center [1496, 402] width 65 height 24
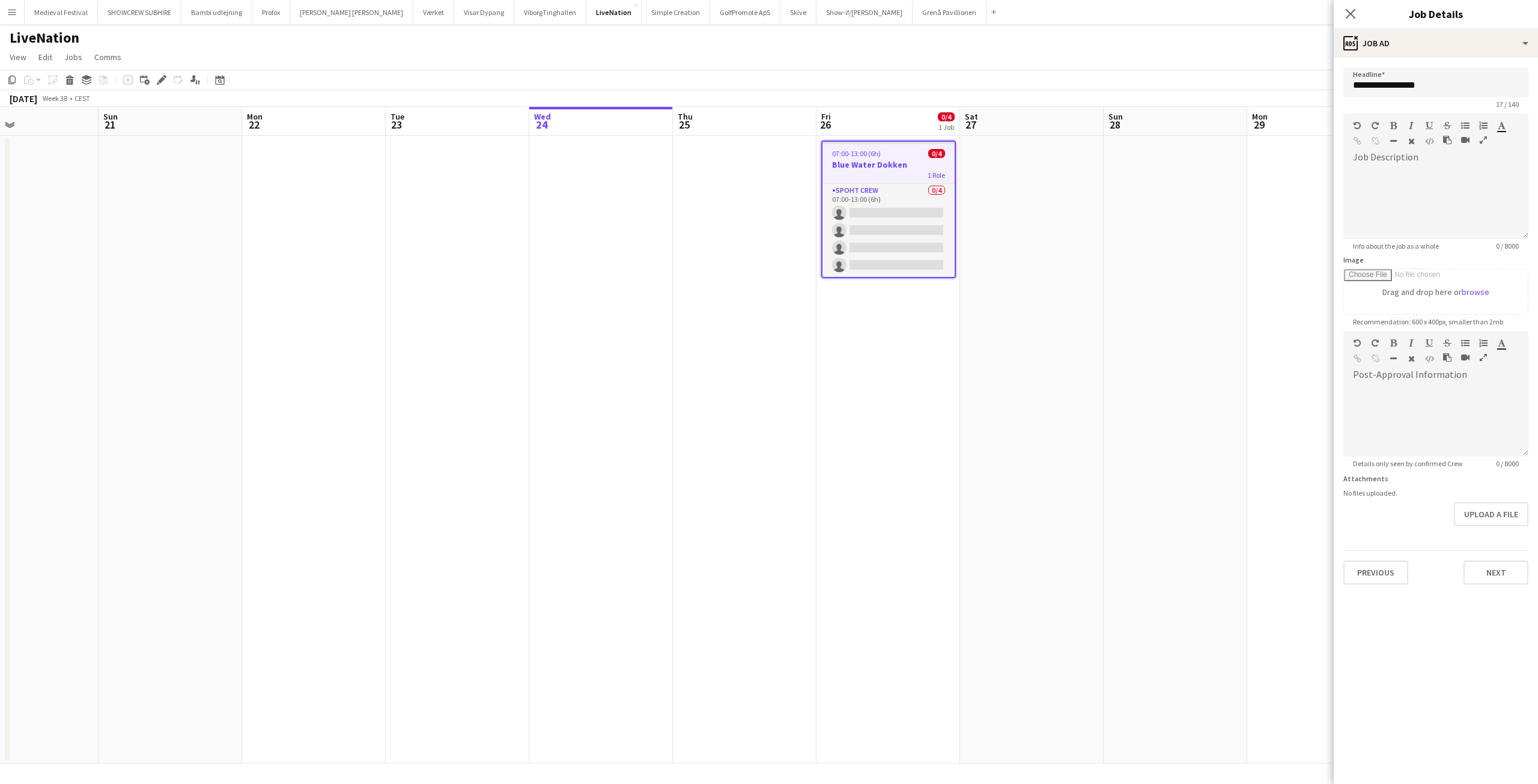
click at [1204, 288] on app-date-cell at bounding box center [1176, 449] width 143 height 628
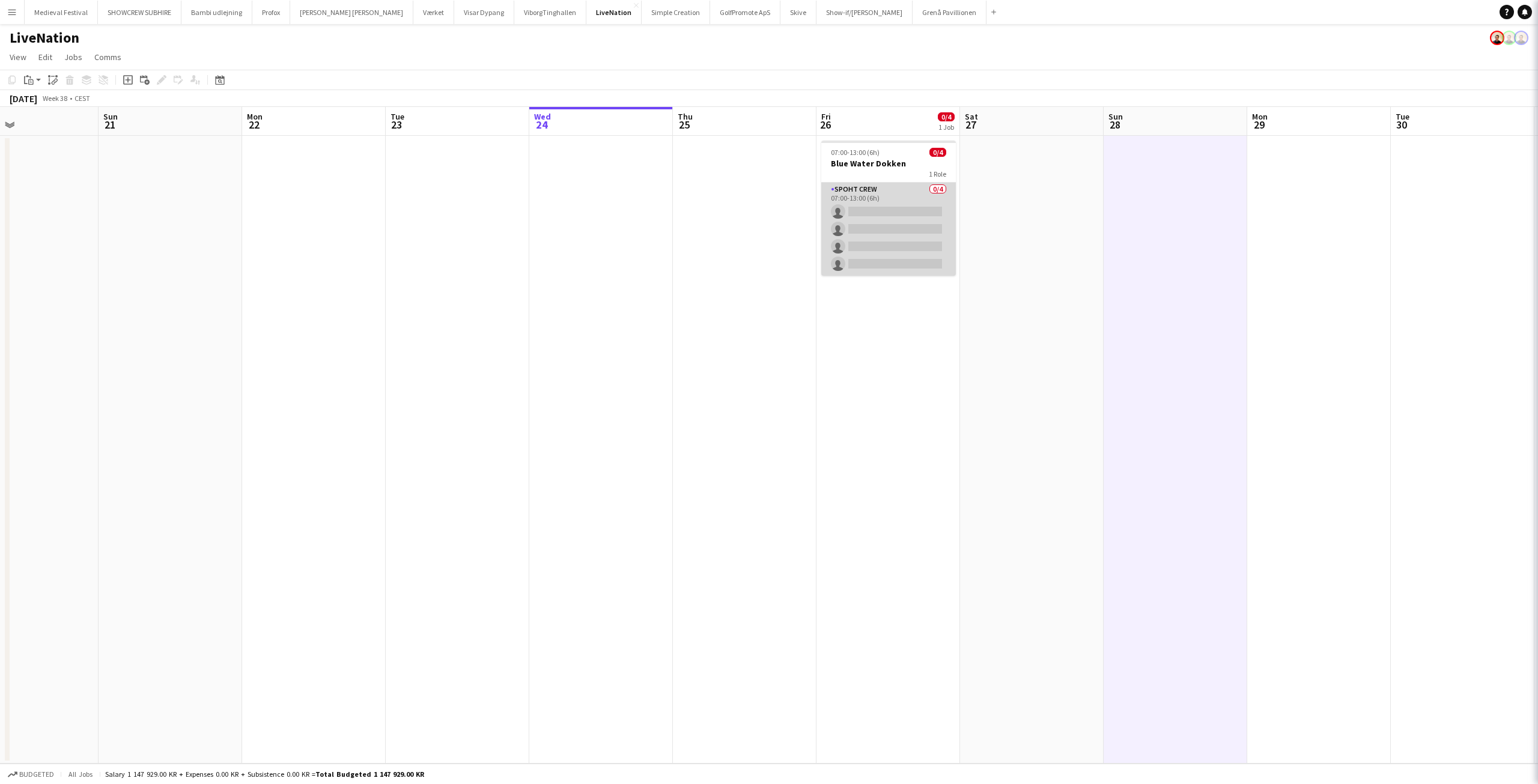
click at [873, 232] on app-card-role "Spoht Crew 0/4 07:00-13:00 (6h) single-neutral-actions single-neutral-actions s…" at bounding box center [888, 229] width 134 height 93
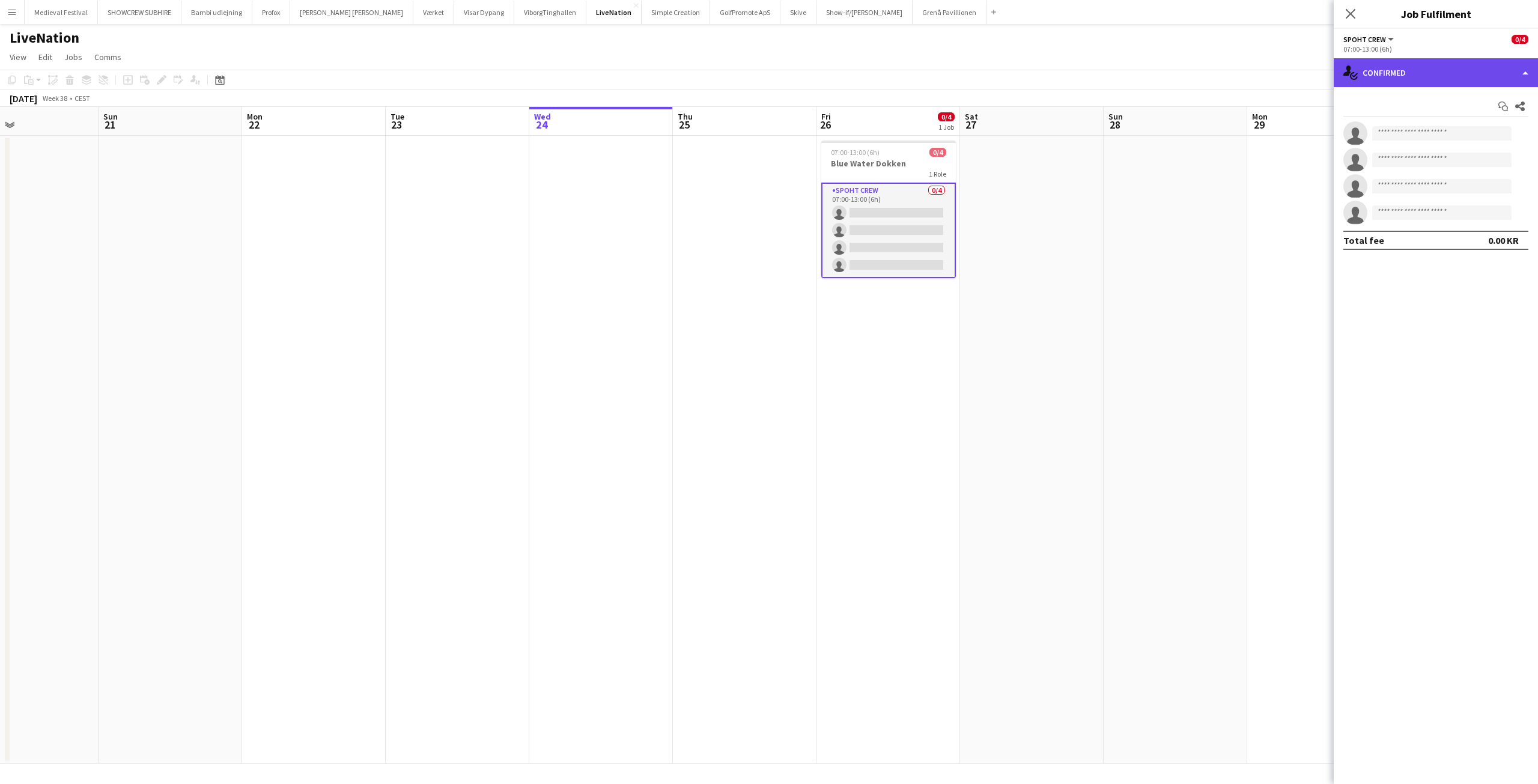
click at [1413, 75] on div "single-neutral-actions-check-2 Confirmed" at bounding box center [1436, 72] width 204 height 29
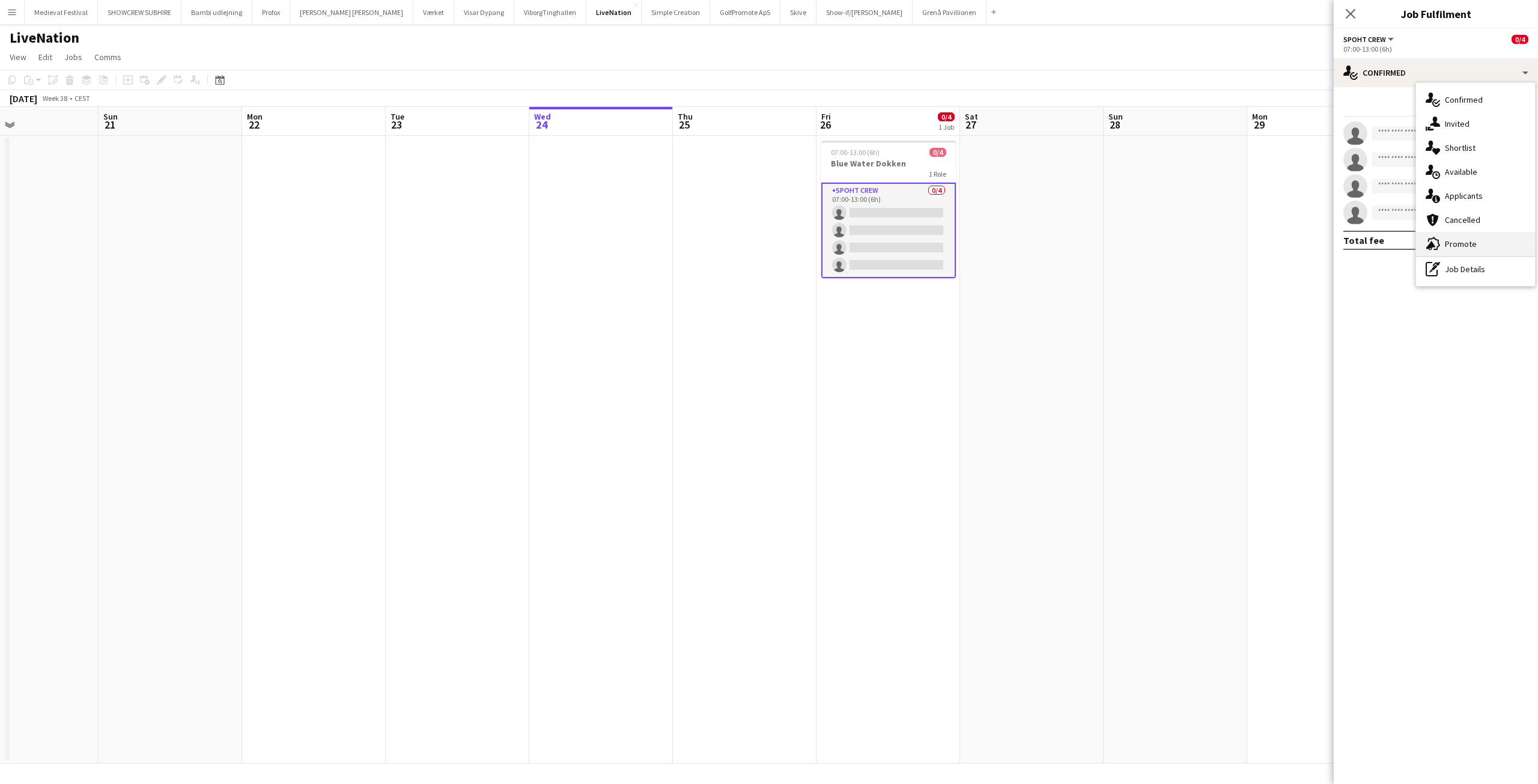
click at [1454, 244] on span "Promote" at bounding box center [1461, 244] width 31 height 10
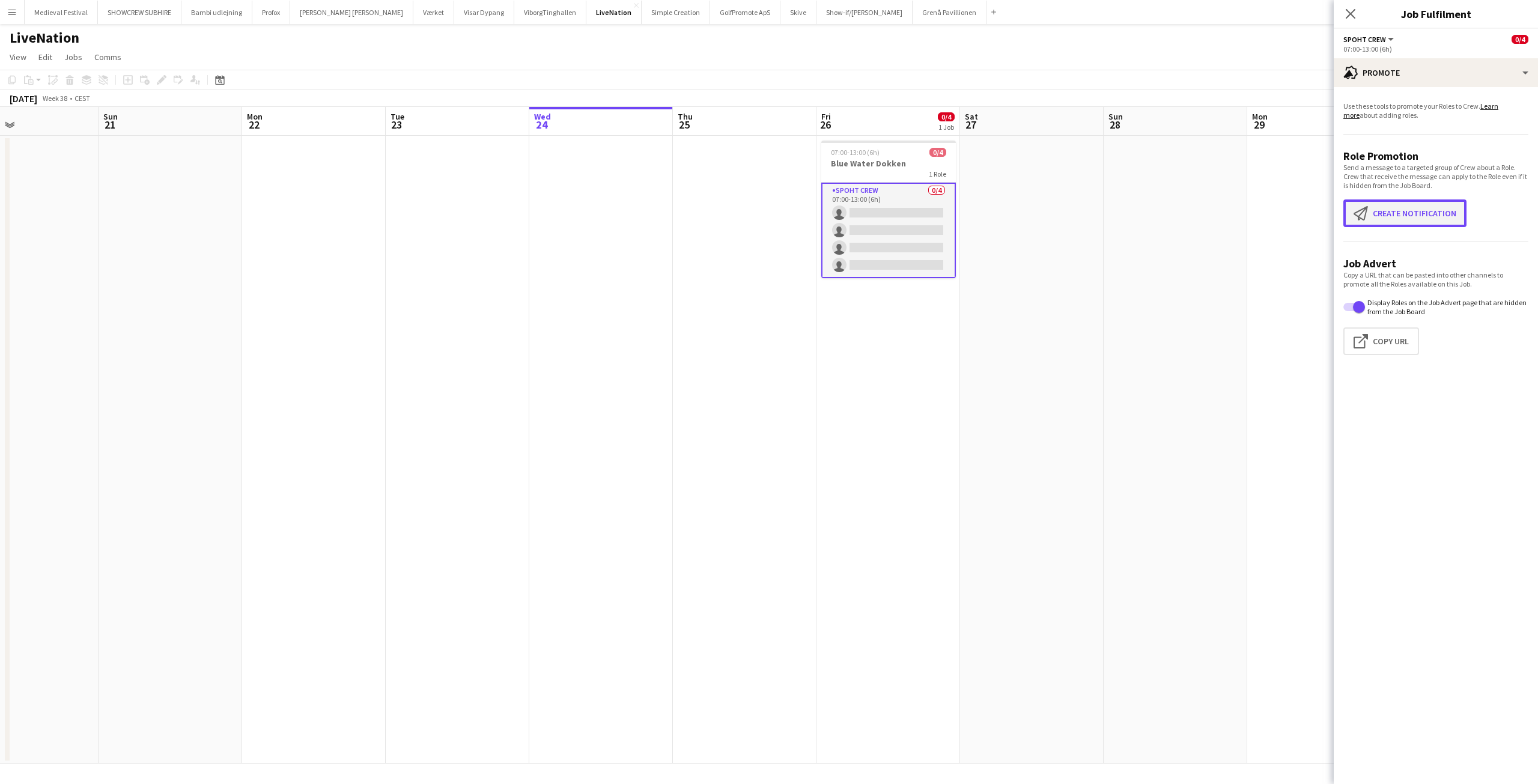
click at [1382, 212] on button "Create notification Create notification" at bounding box center [1404, 213] width 123 height 28
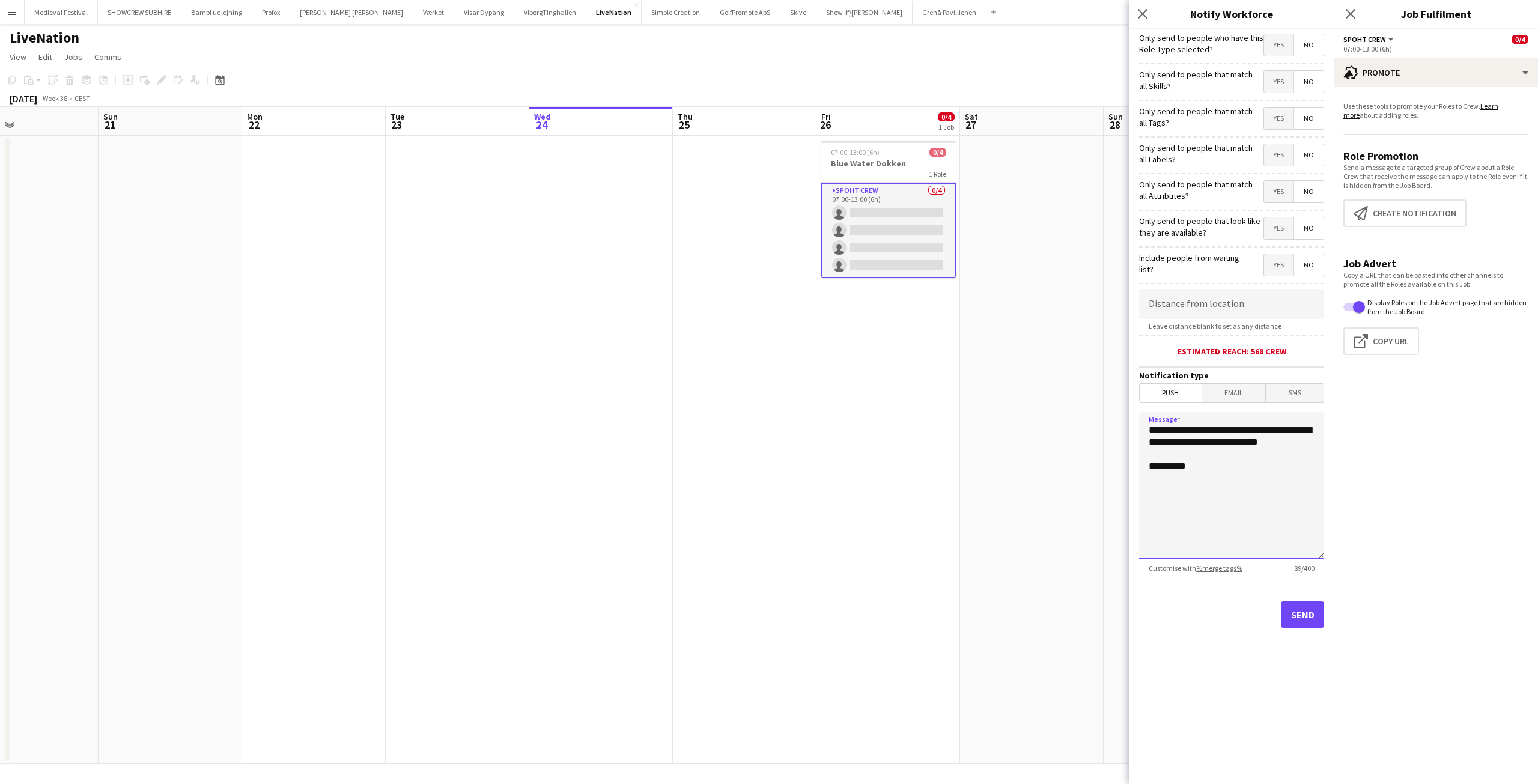
drag, startPoint x: 1206, startPoint y: 448, endPoint x: 1016, endPoint y: 370, distance: 205.4
click at [1022, 370] on body "Menu Boards Boards Boards All jobs Status Workforce Workforce My Workforce Recr…" at bounding box center [769, 392] width 1538 height 784
type textarea "**********"
click at [1313, 612] on button "Send" at bounding box center [1303, 615] width 44 height 26
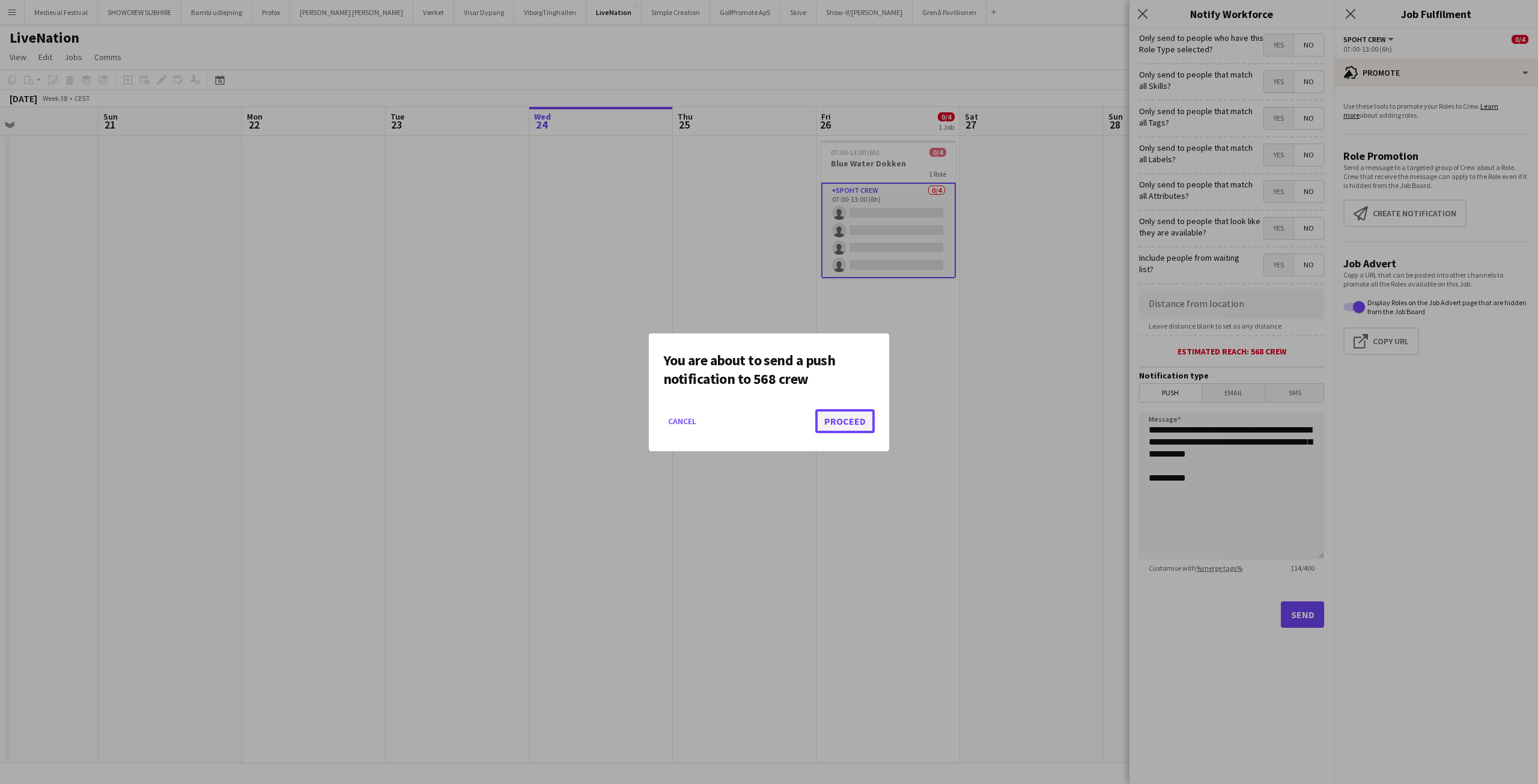
click at [856, 416] on button "Proceed" at bounding box center [845, 422] width 59 height 24
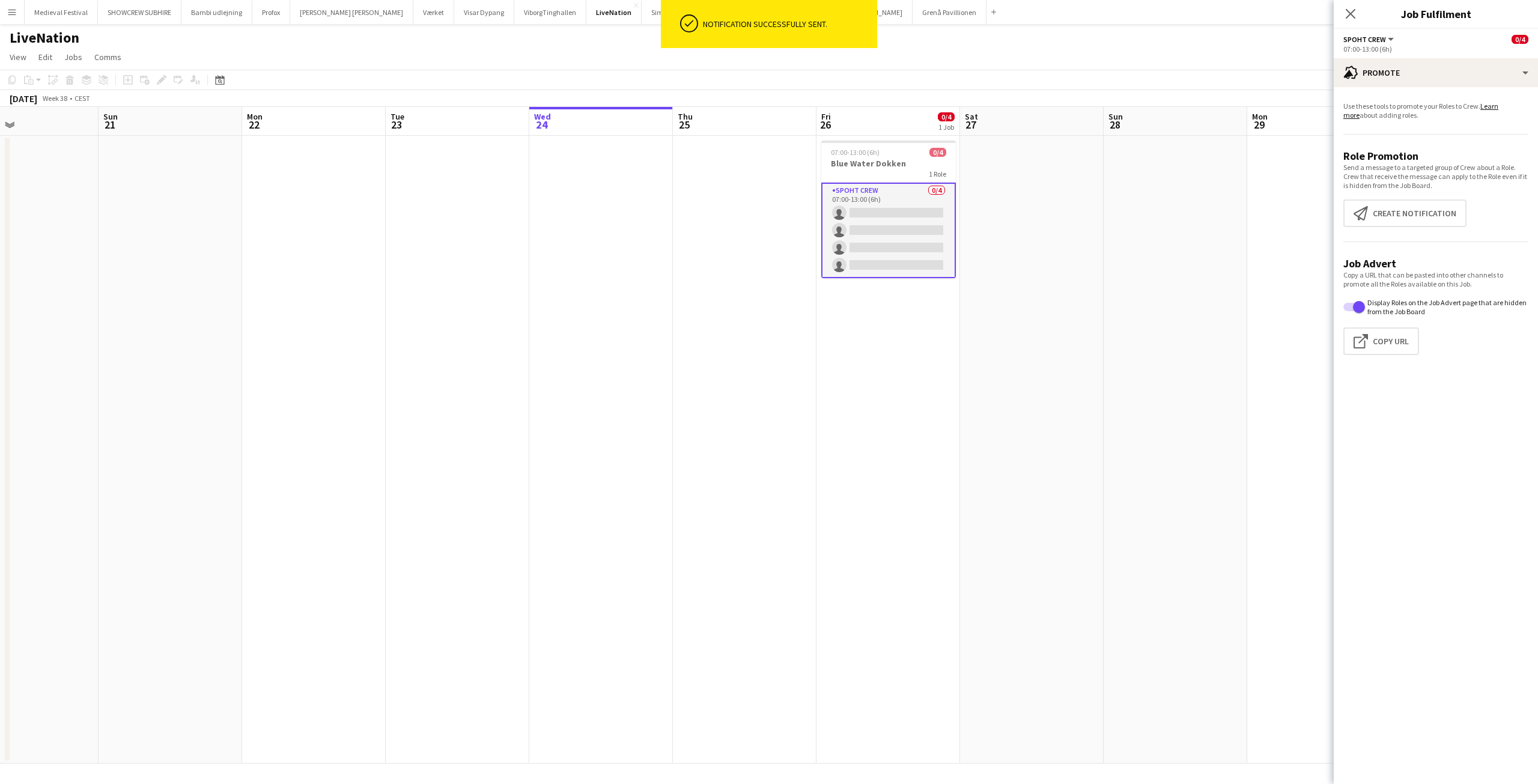
click at [1059, 346] on app-date-cell at bounding box center [1031, 449] width 143 height 628
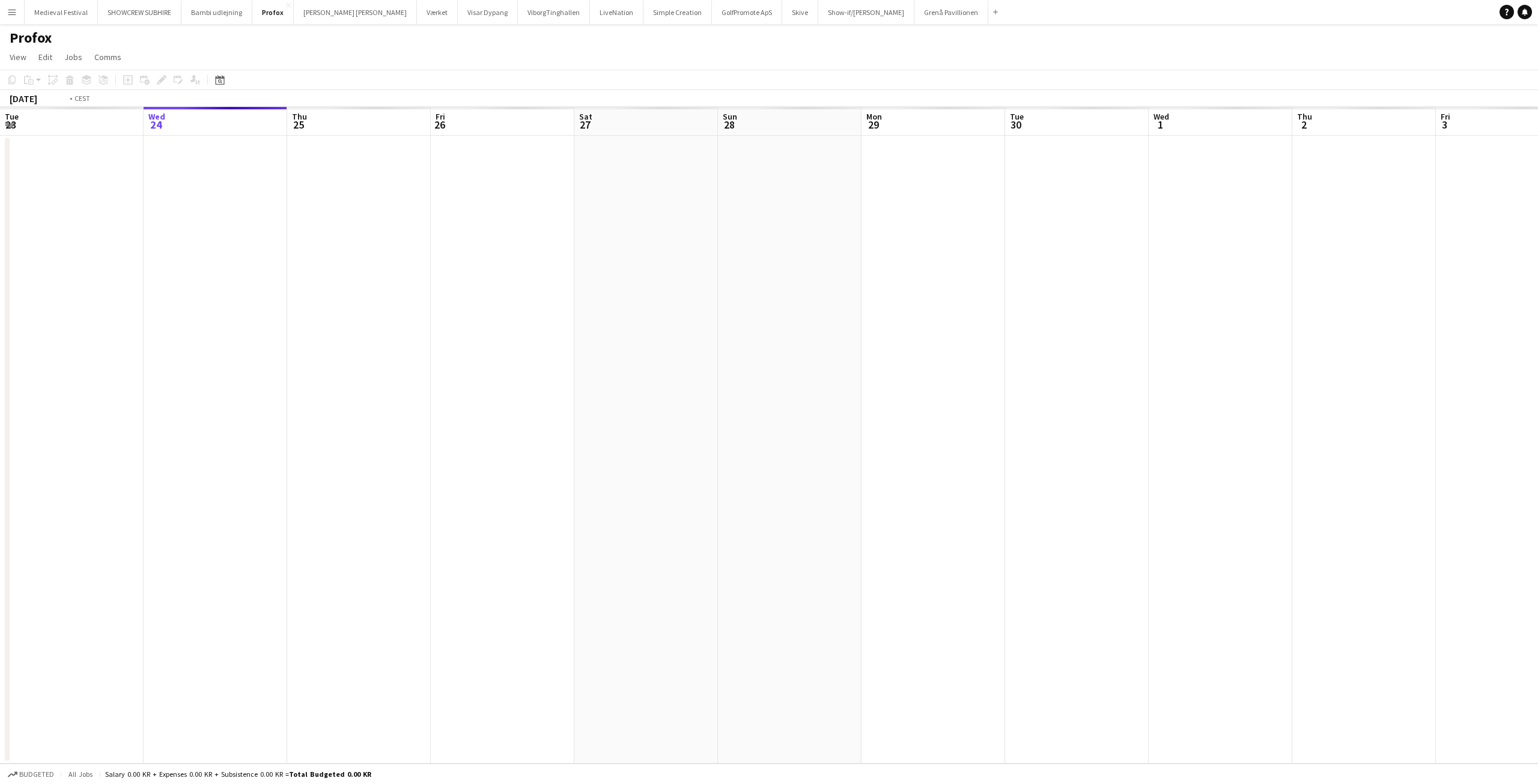
scroll to position [0, 413]
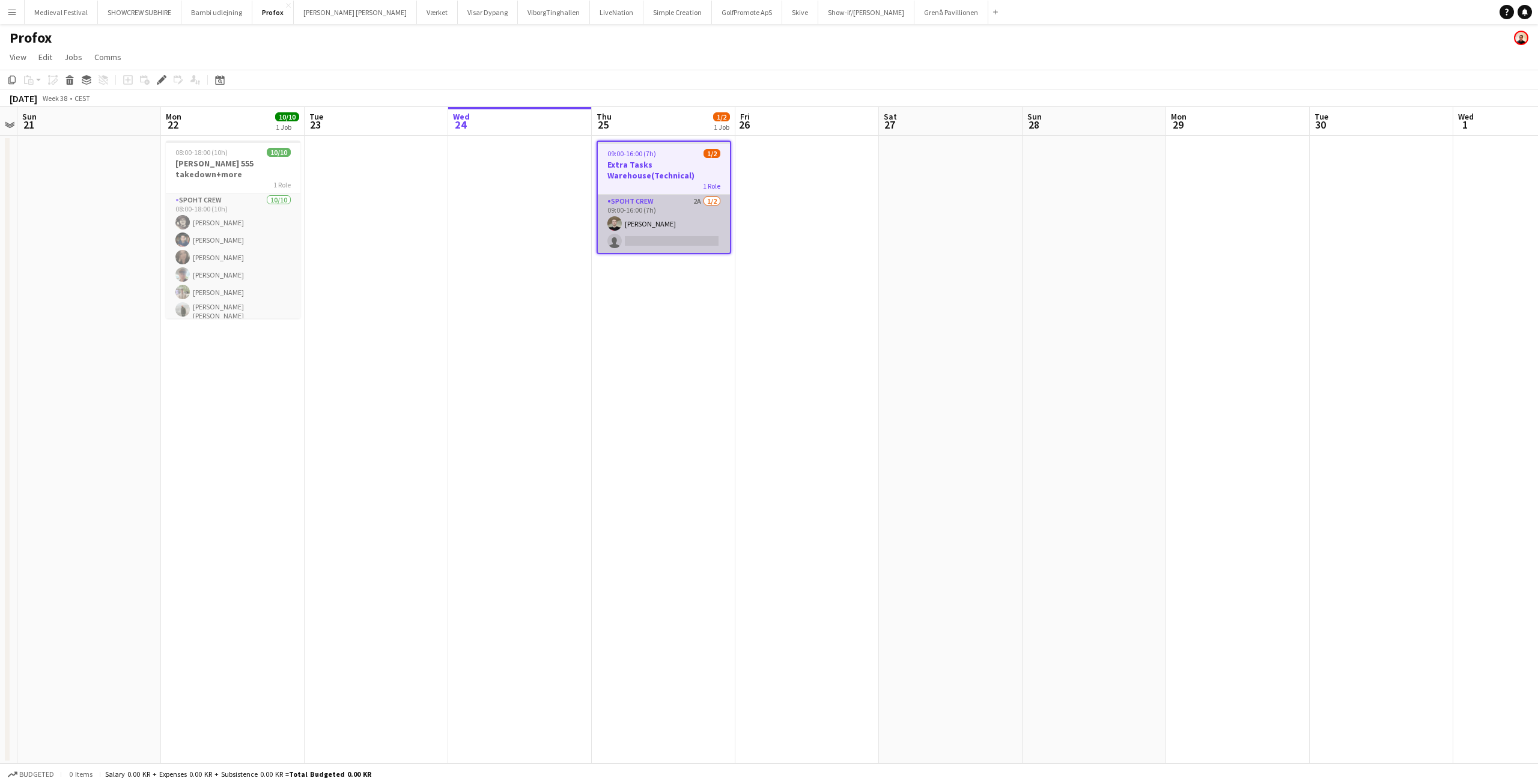
click at [714, 236] on app-card-role "Spoht Crew 2A 1/2 09:00-16:00 (7h) Nicolai Schmidt single-neutral-actions" at bounding box center [664, 224] width 132 height 58
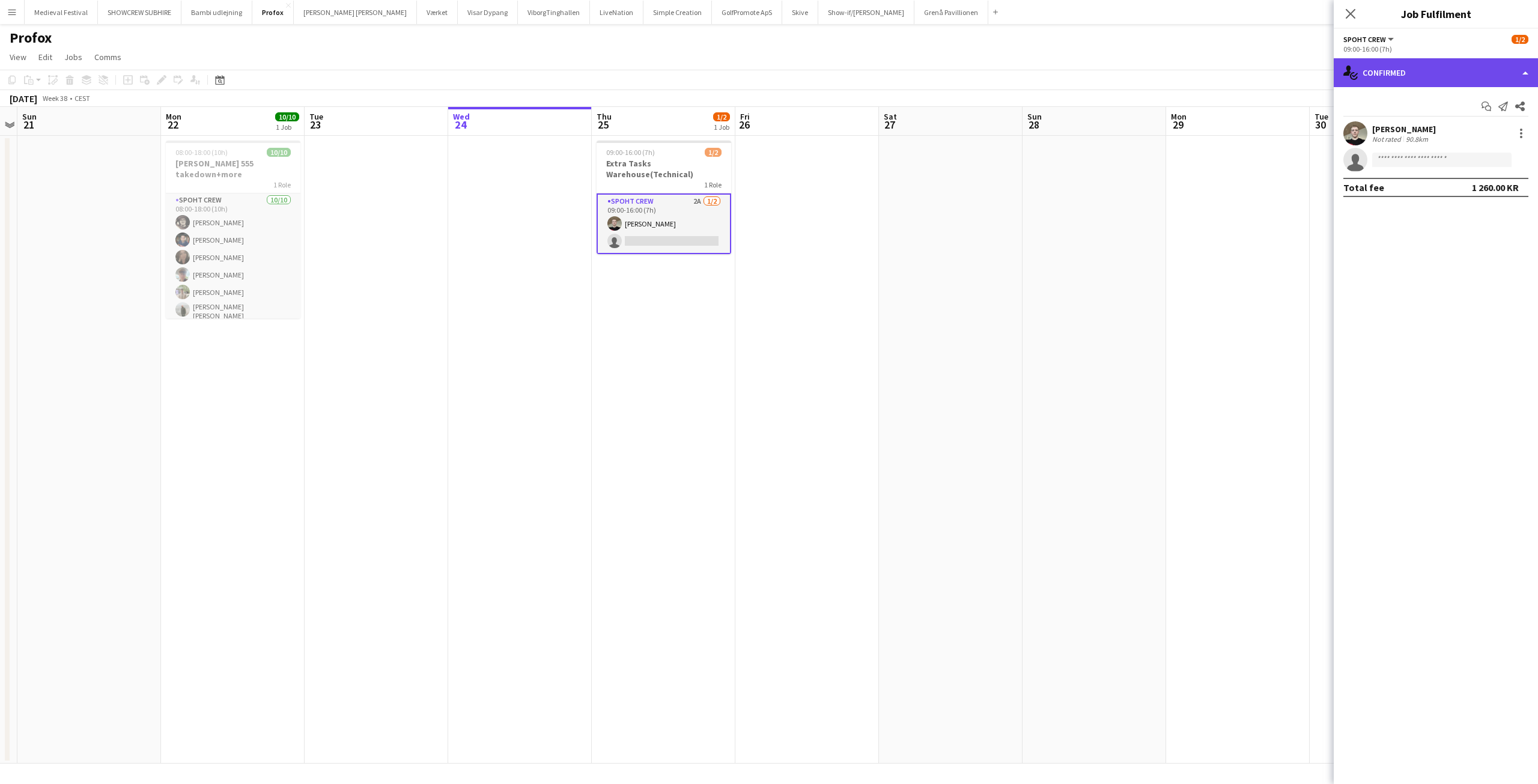
click at [1453, 76] on div "single-neutral-actions-check-2 Confirmed" at bounding box center [1436, 72] width 204 height 29
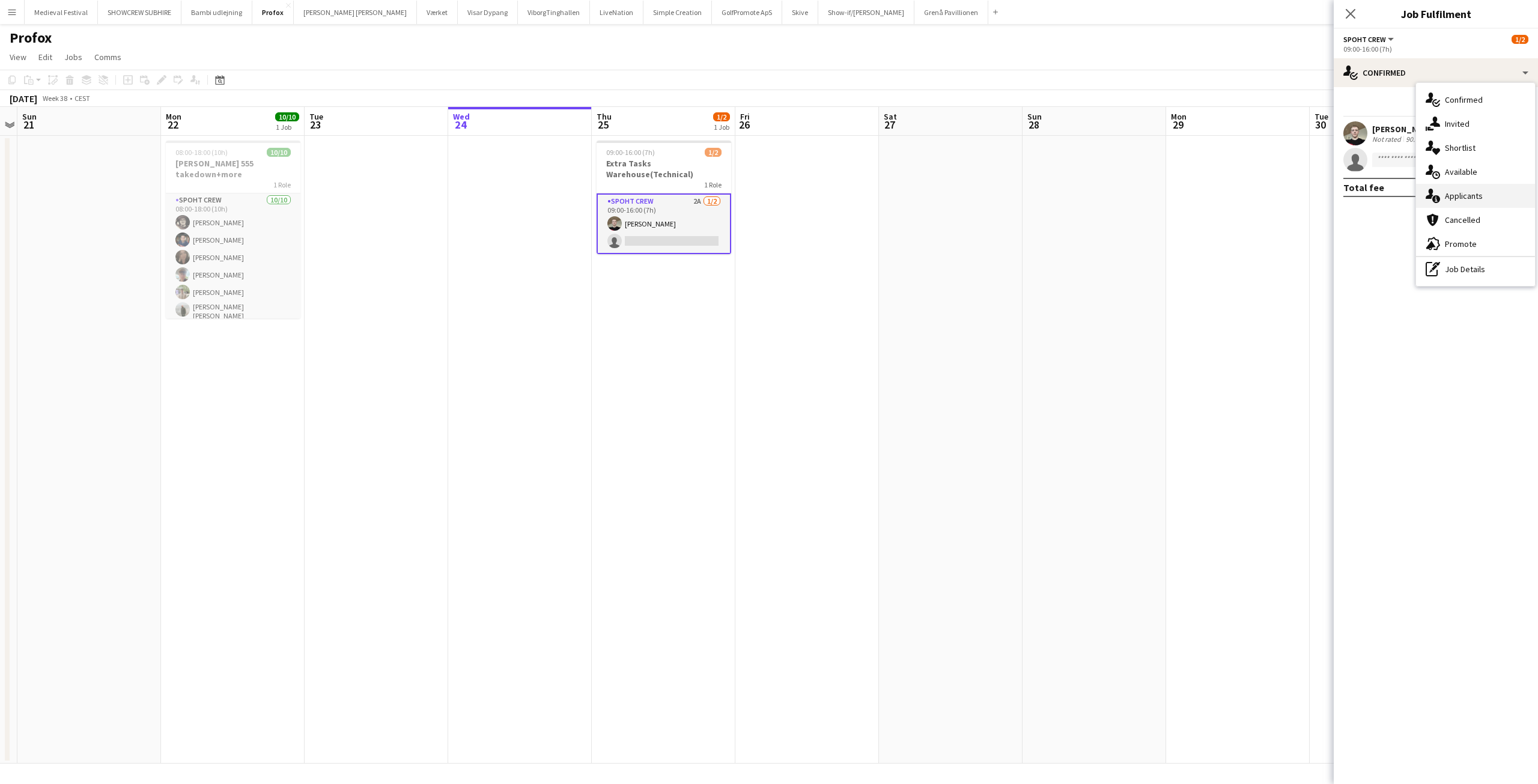
click at [1447, 194] on span "Applicants" at bounding box center [1464, 196] width 38 height 10
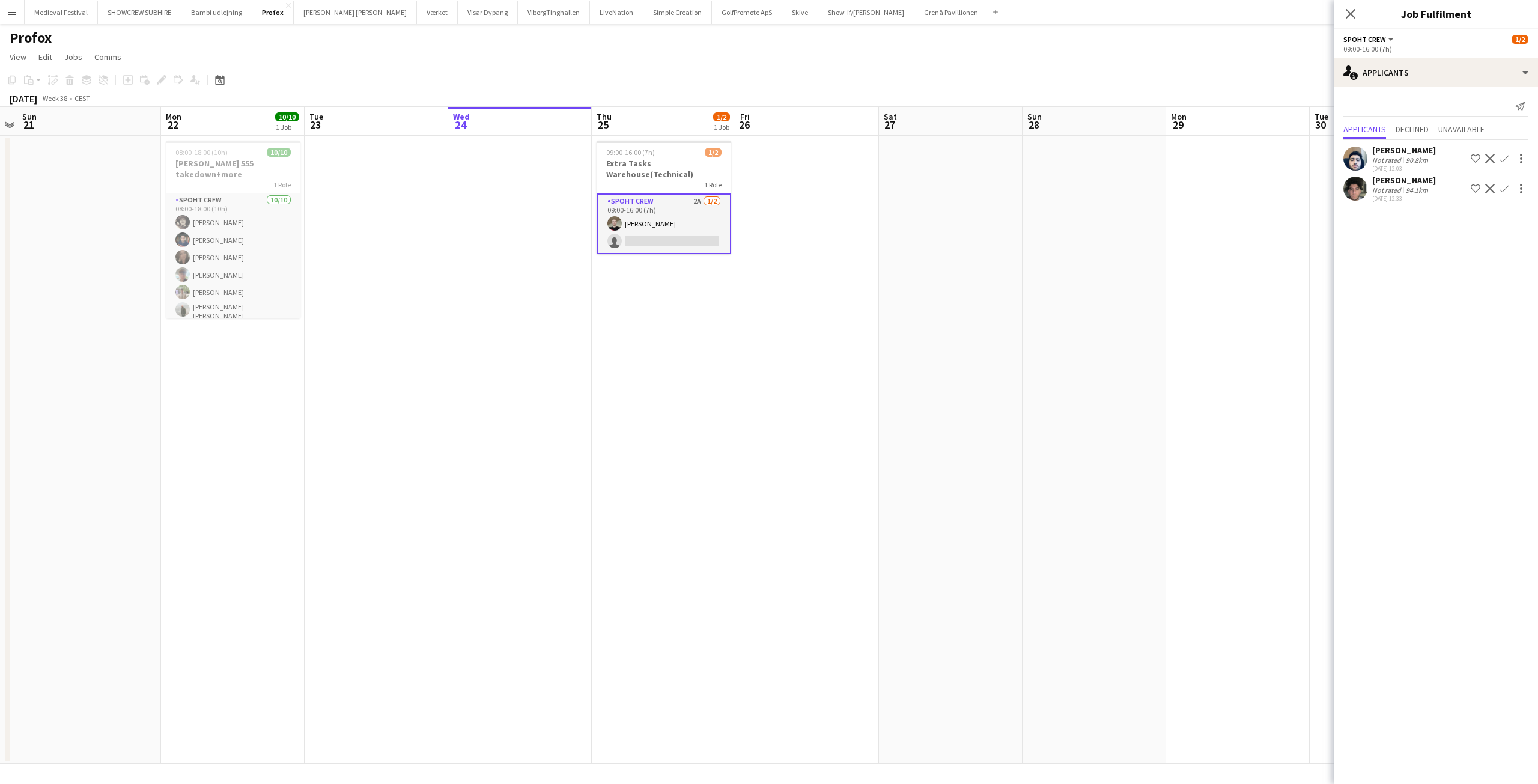
click at [1044, 264] on app-date-cell at bounding box center [1094, 449] width 143 height 628
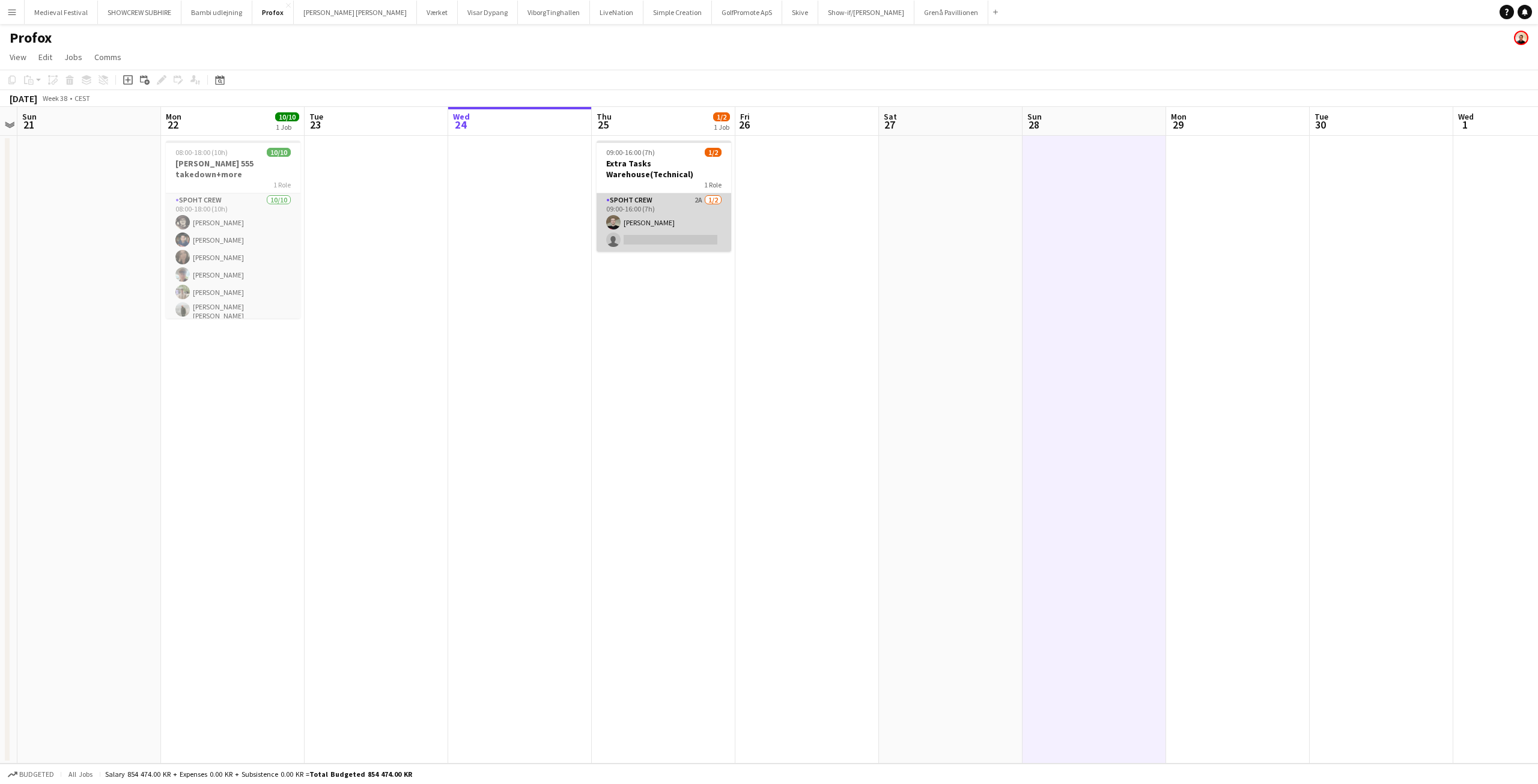
click at [660, 217] on app-card-role "Spoht Crew 2A 1/2 09:00-16:00 (7h) Nicolai Schmidt single-neutral-actions" at bounding box center [664, 223] width 134 height 58
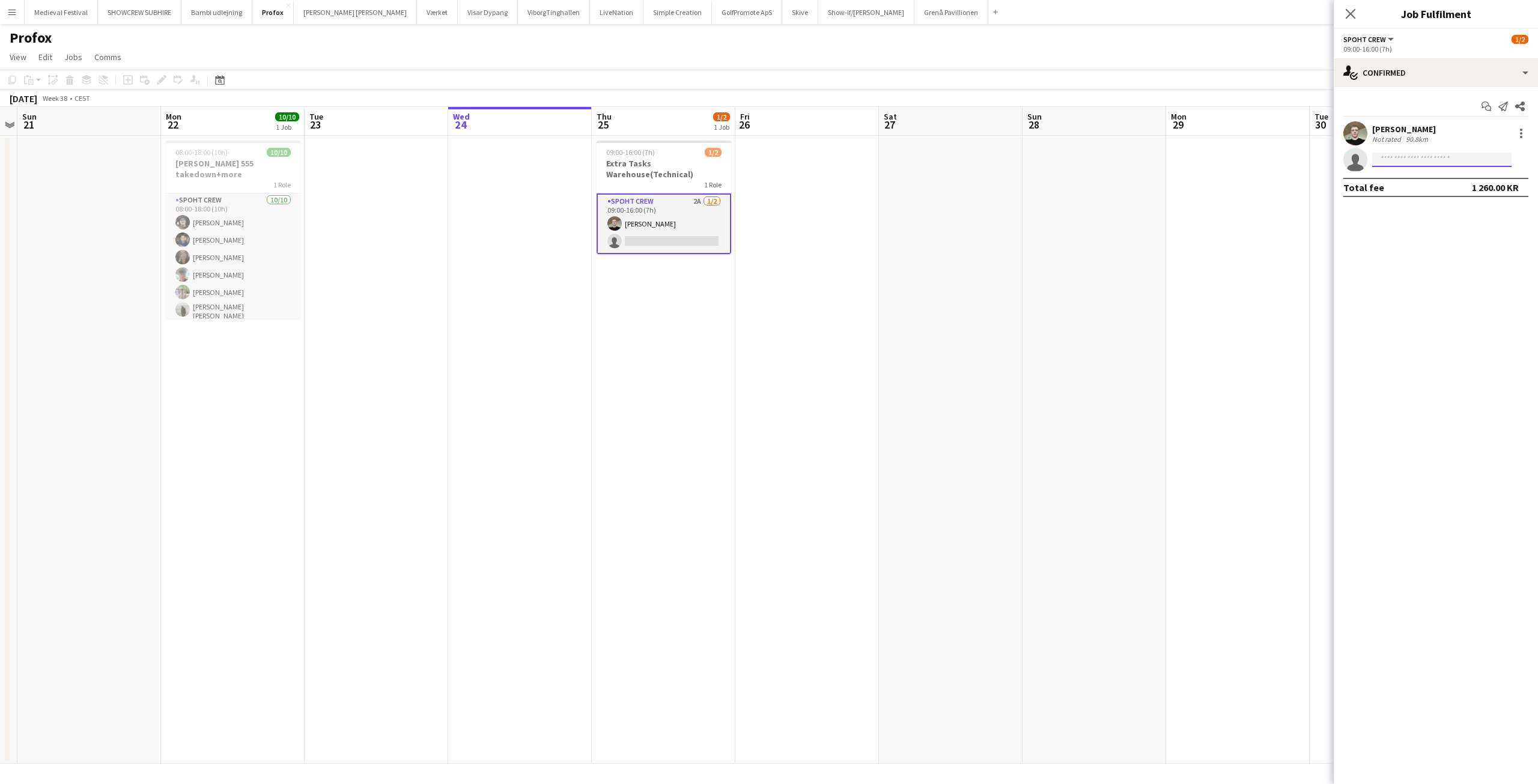
click at [1395, 162] on input at bounding box center [1442, 160] width 140 height 15
type input "****"
click at [1409, 175] on span "[PERSON_NAME]" at bounding box center [1416, 177] width 69 height 10
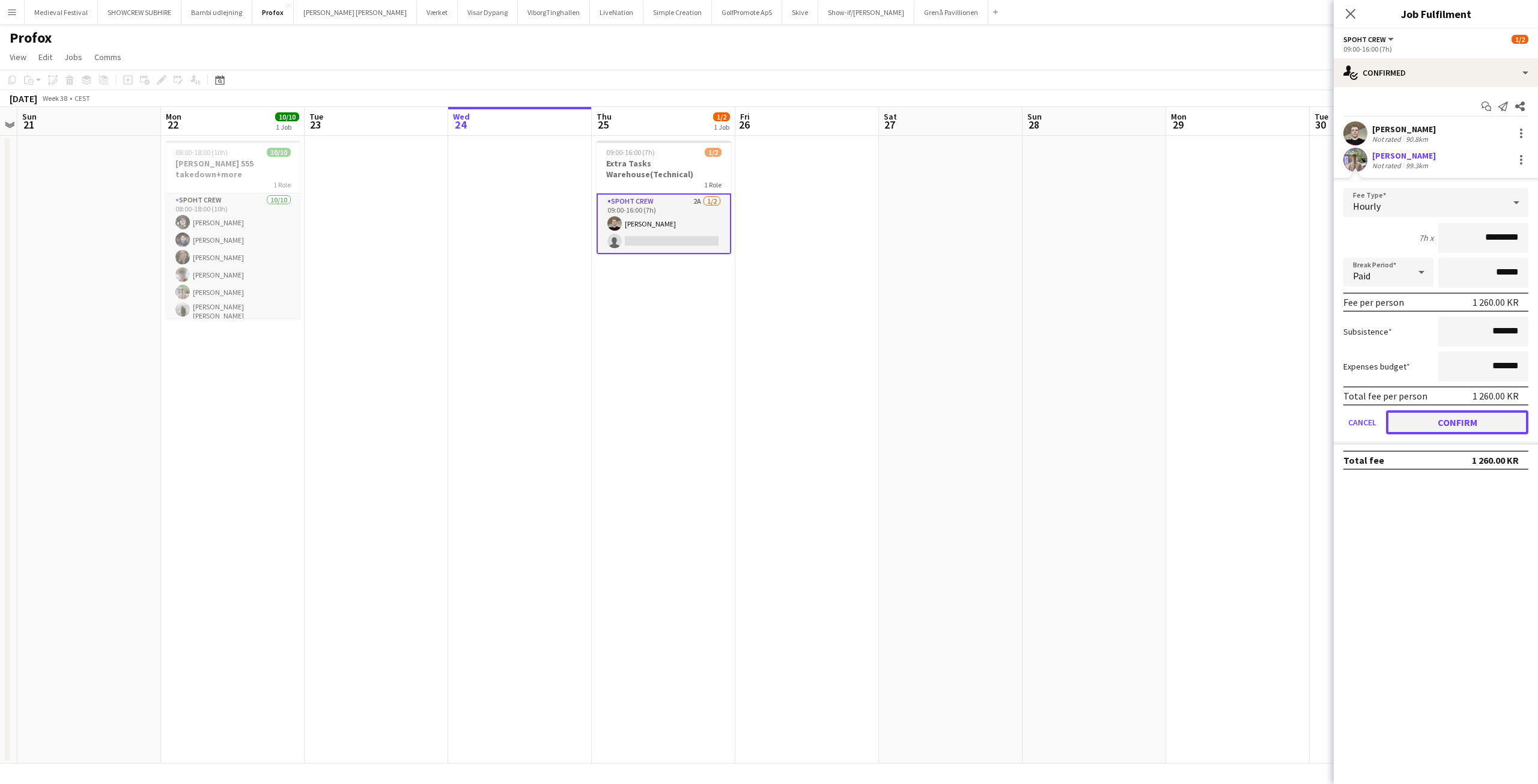
click at [1451, 415] on button "Confirm" at bounding box center [1457, 423] width 142 height 24
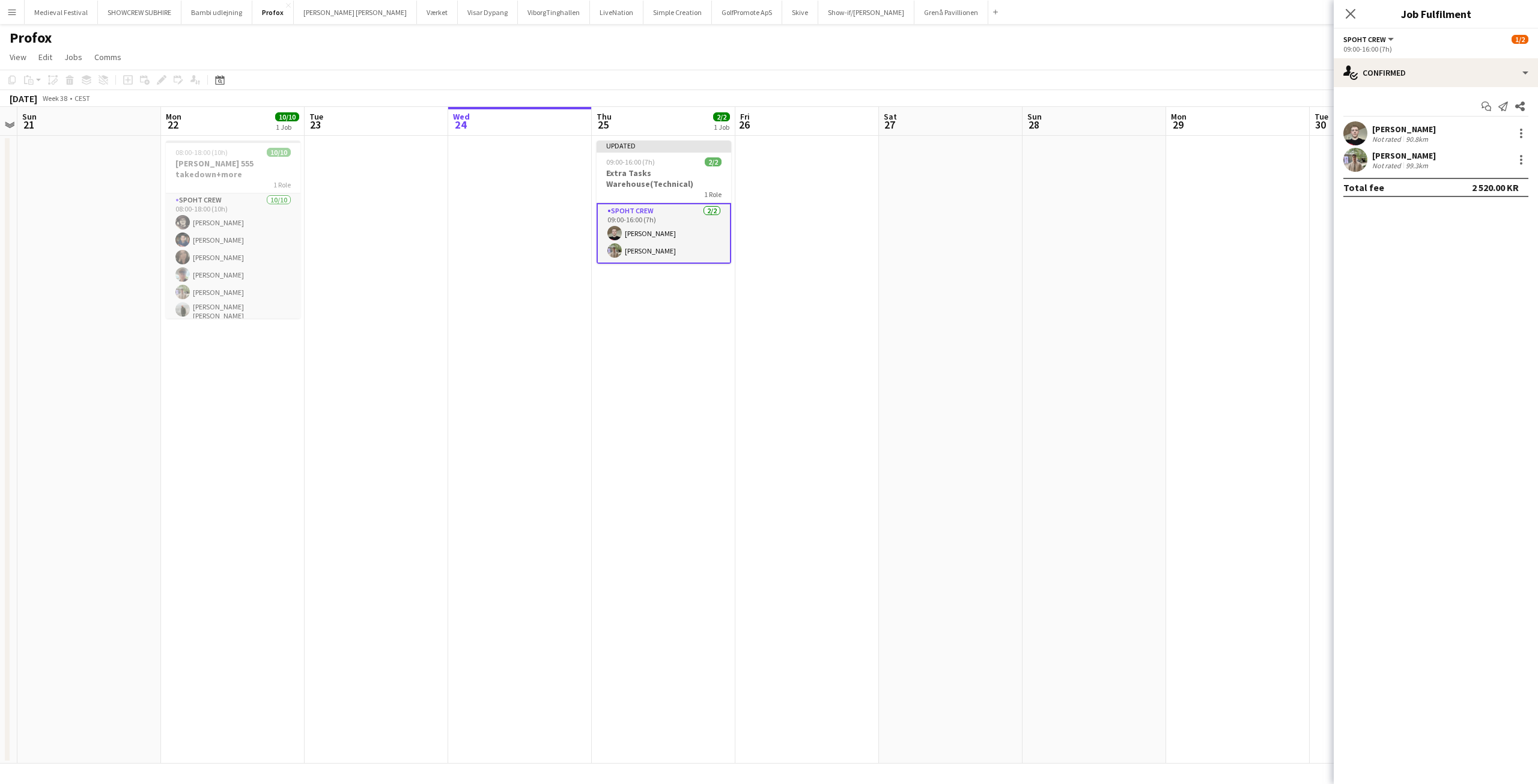
click at [1177, 245] on app-date-cell at bounding box center [1238, 449] width 143 height 628
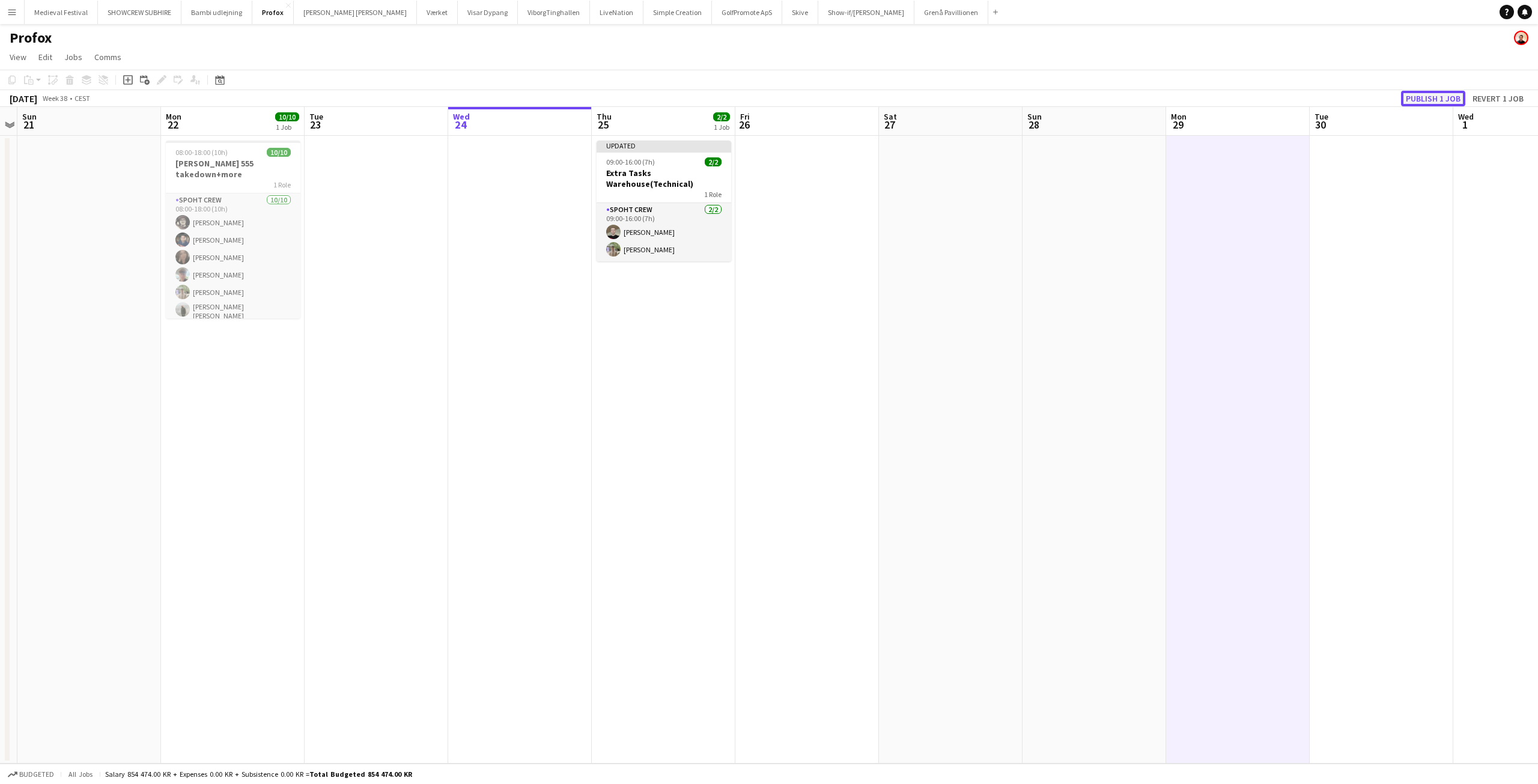
click at [1423, 100] on button "Publish 1 job" at bounding box center [1433, 99] width 65 height 16
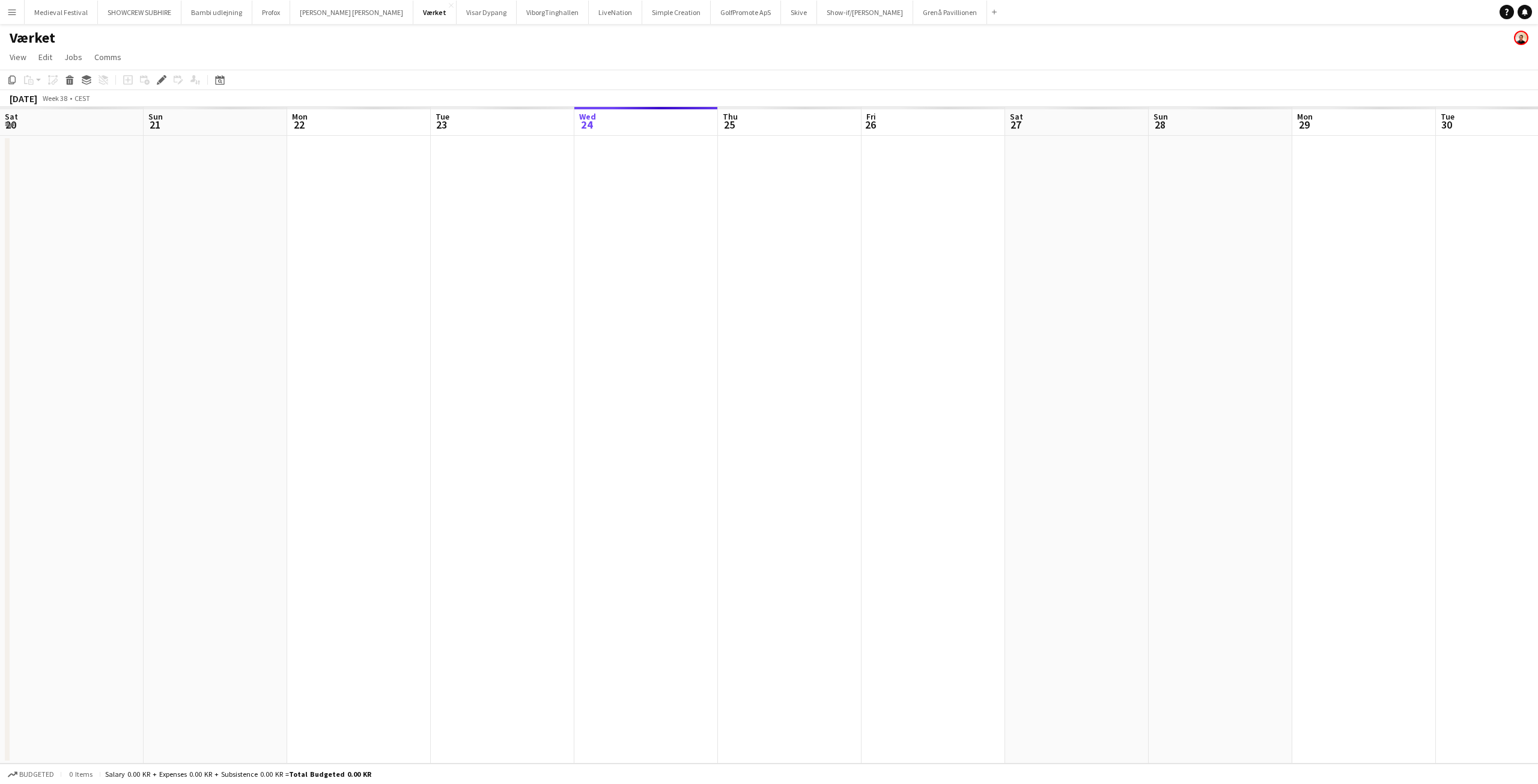
scroll to position [0, 413]
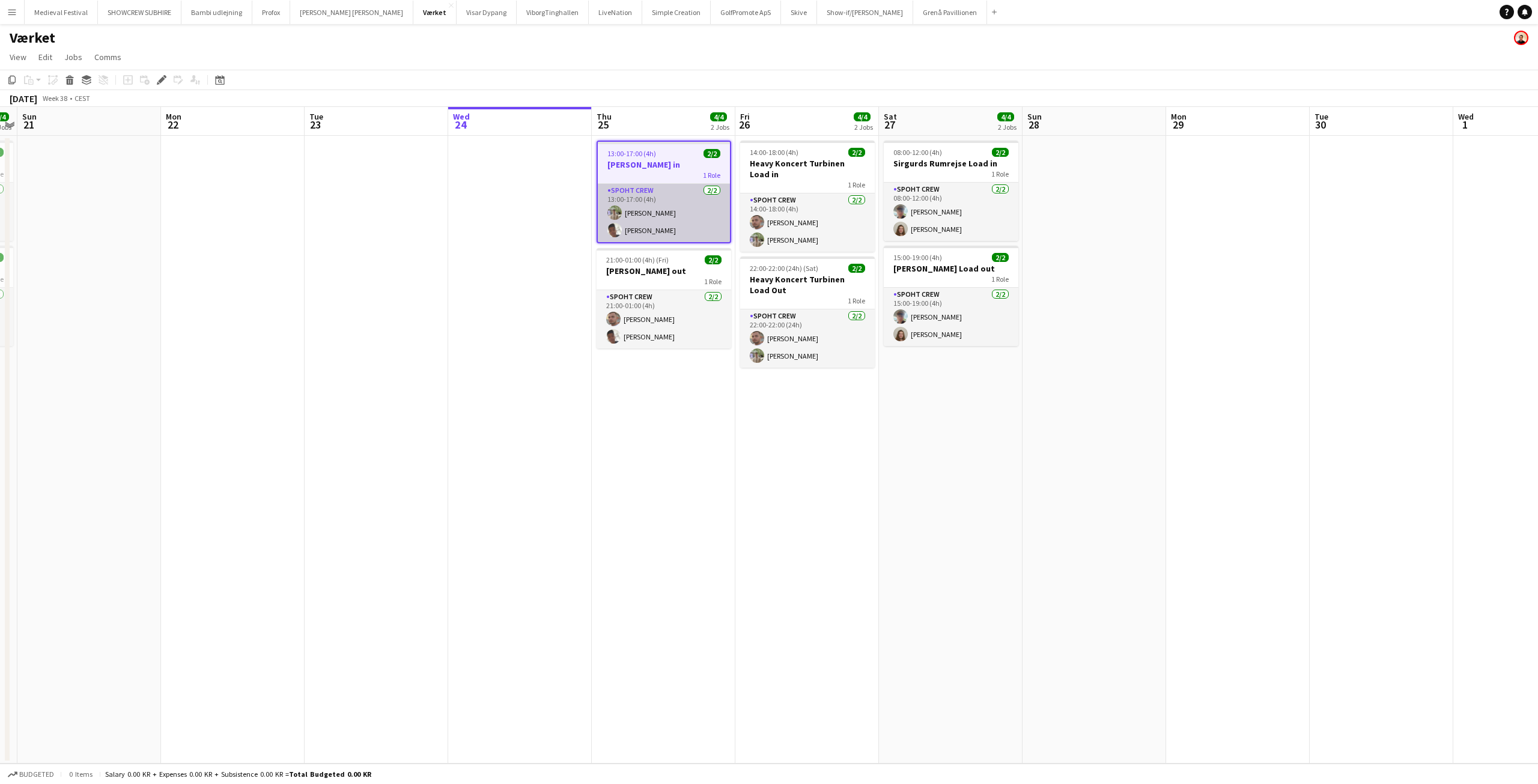
click at [679, 207] on app-card-role "Spoht Crew [DATE] 13:00-17:00 (4h) [PERSON_NAME] Seep [PERSON_NAME]" at bounding box center [664, 213] width 132 height 58
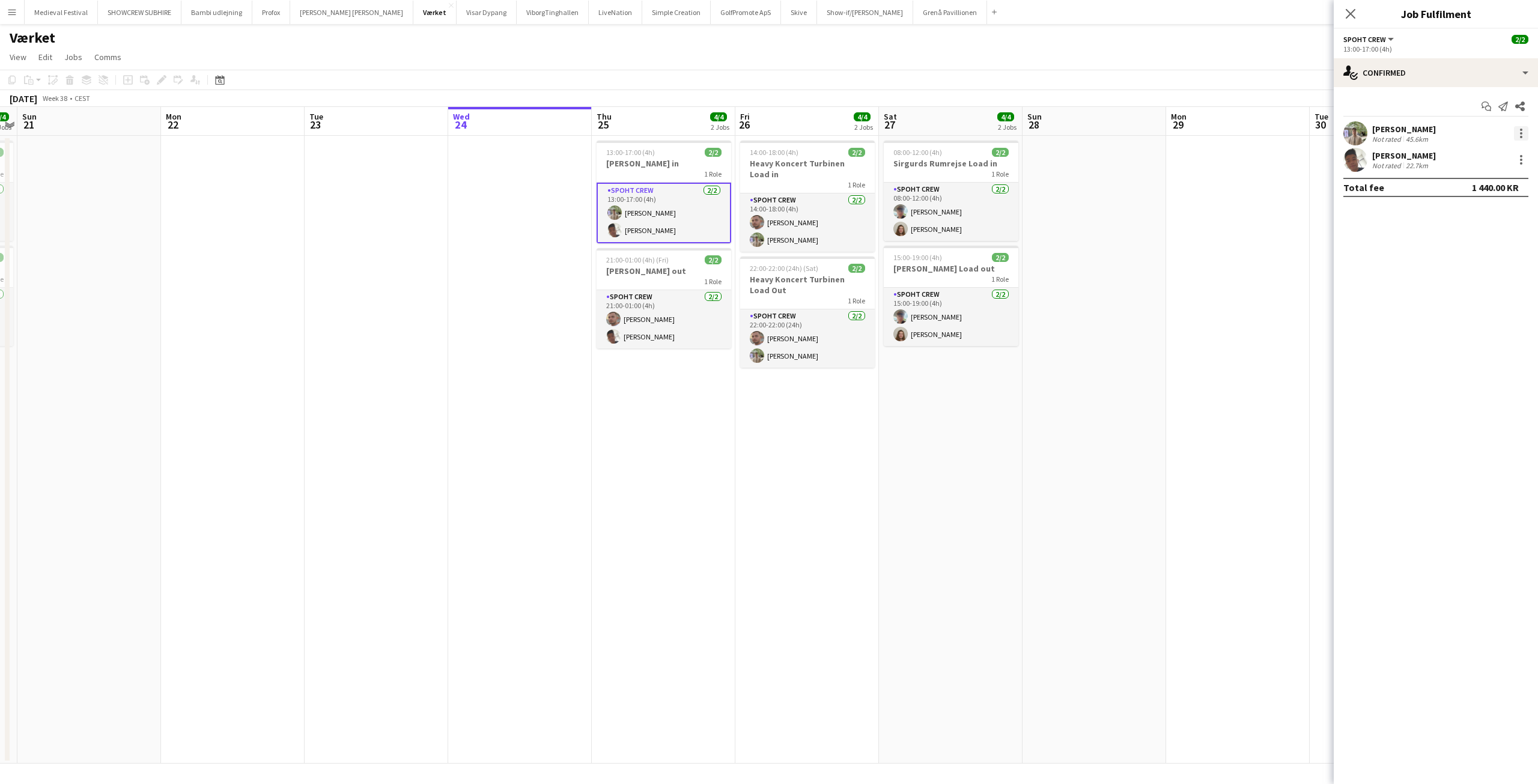
click at [1519, 132] on div at bounding box center [1521, 133] width 15 height 15
click at [1467, 265] on span "Remove" at bounding box center [1462, 271] width 36 height 10
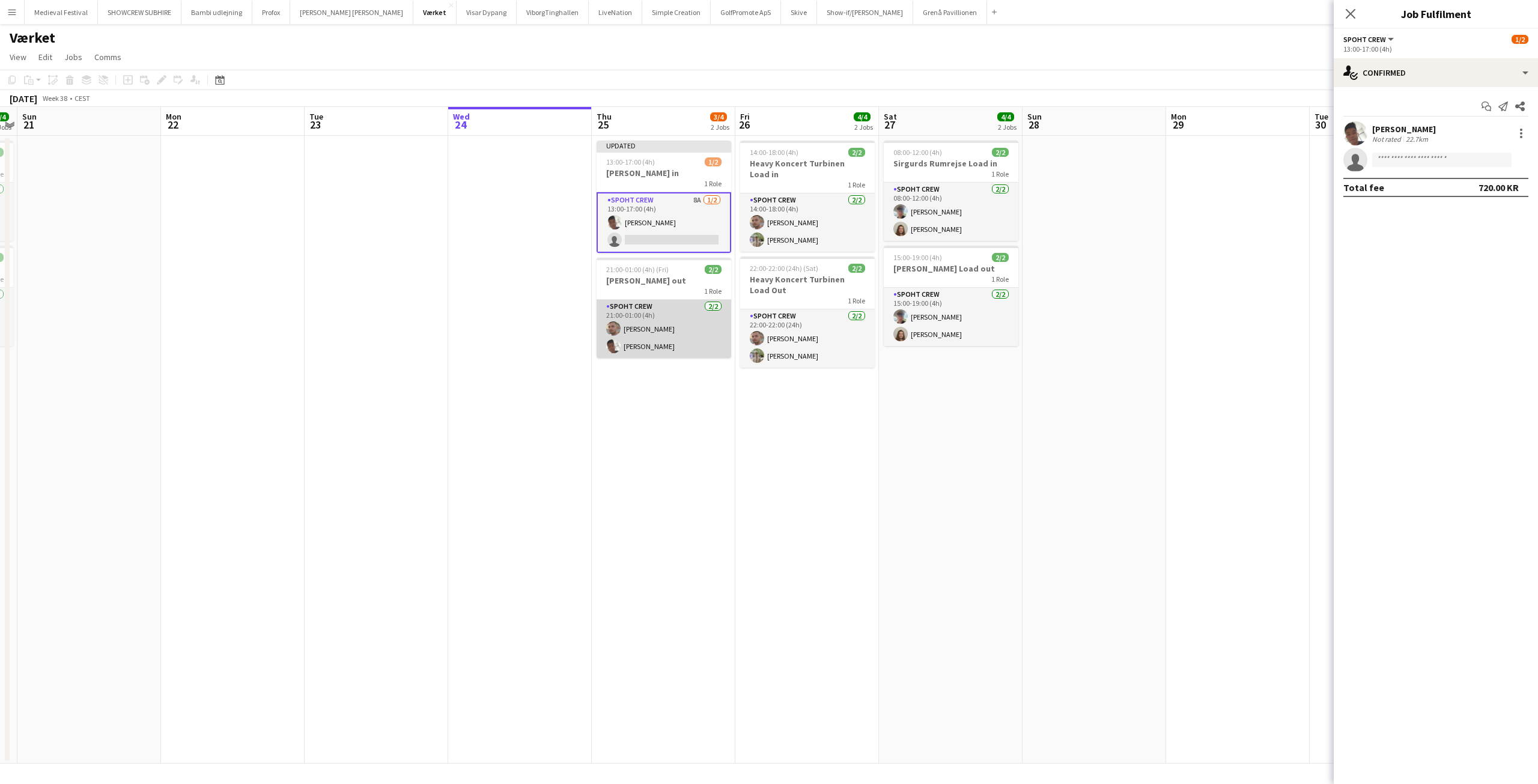
click at [649, 325] on app-card-role "Spoht Crew [DATE] 21:00-01:00 (4h) [PERSON_NAME] Seep [PERSON_NAME]" at bounding box center [664, 328] width 134 height 58
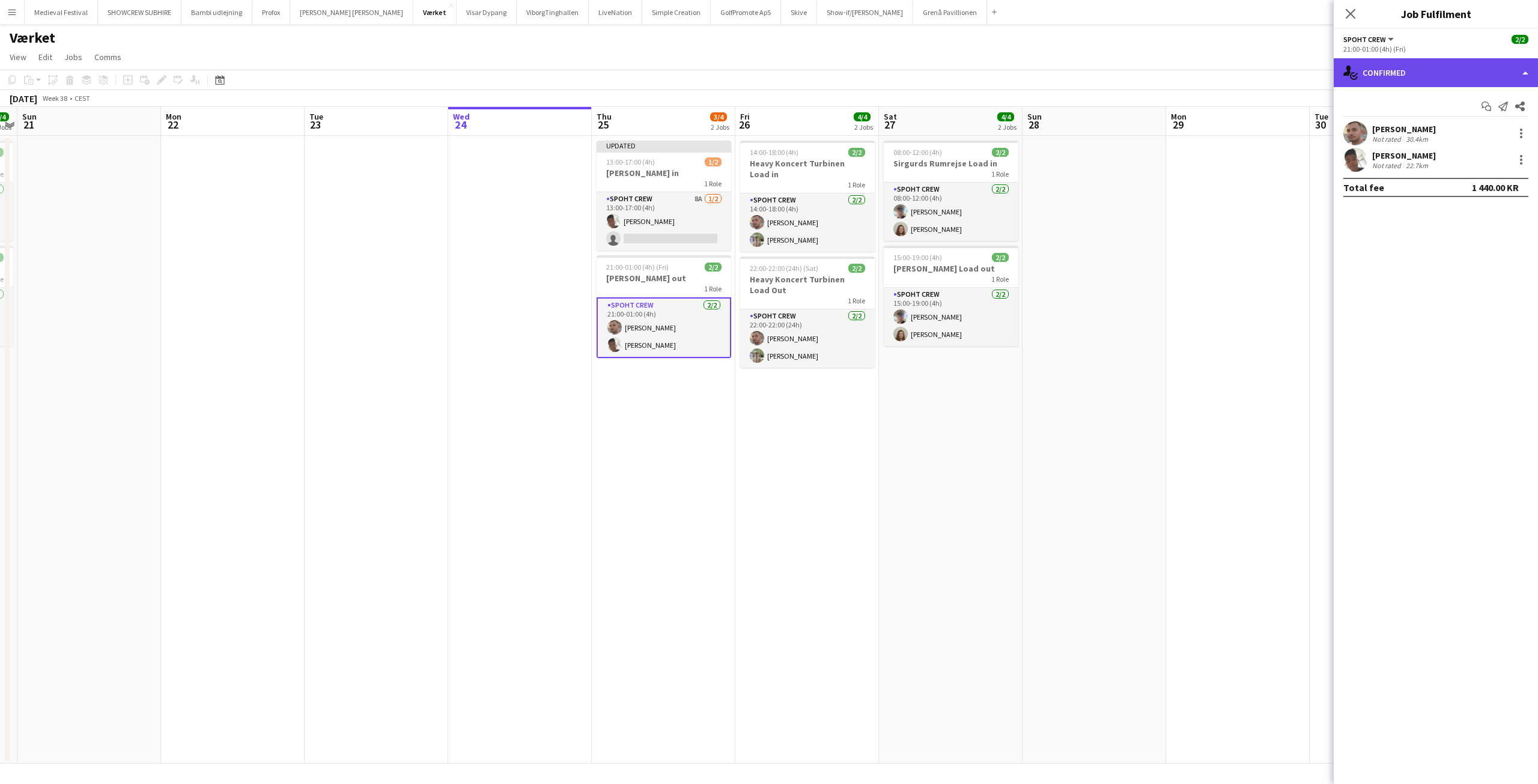
click at [1395, 77] on div "single-neutral-actions-check-2 Confirmed" at bounding box center [1436, 72] width 204 height 29
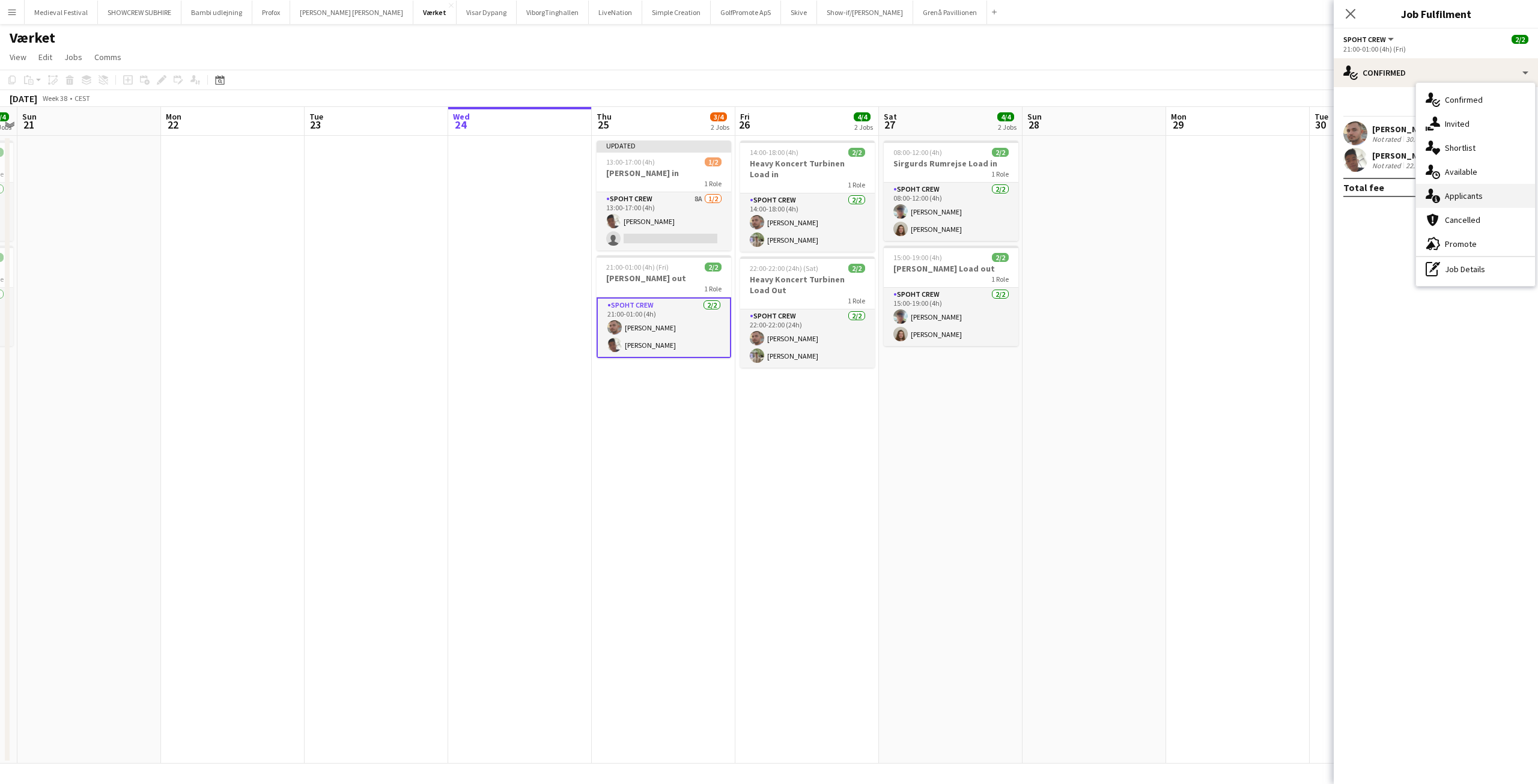
click at [1462, 195] on span "Applicants" at bounding box center [1464, 196] width 38 height 10
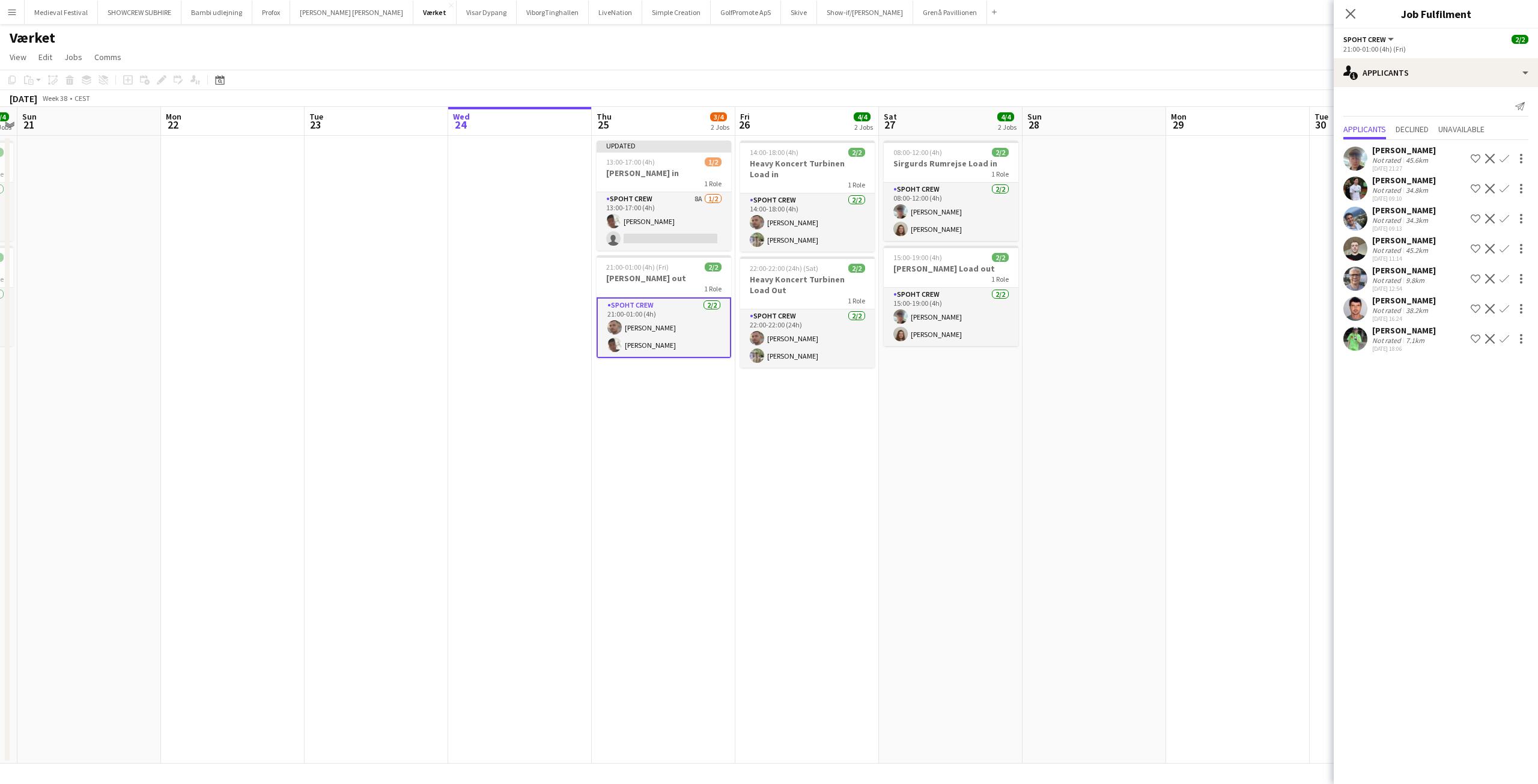
click at [1360, 278] on app-user-avatar at bounding box center [1355, 279] width 24 height 24
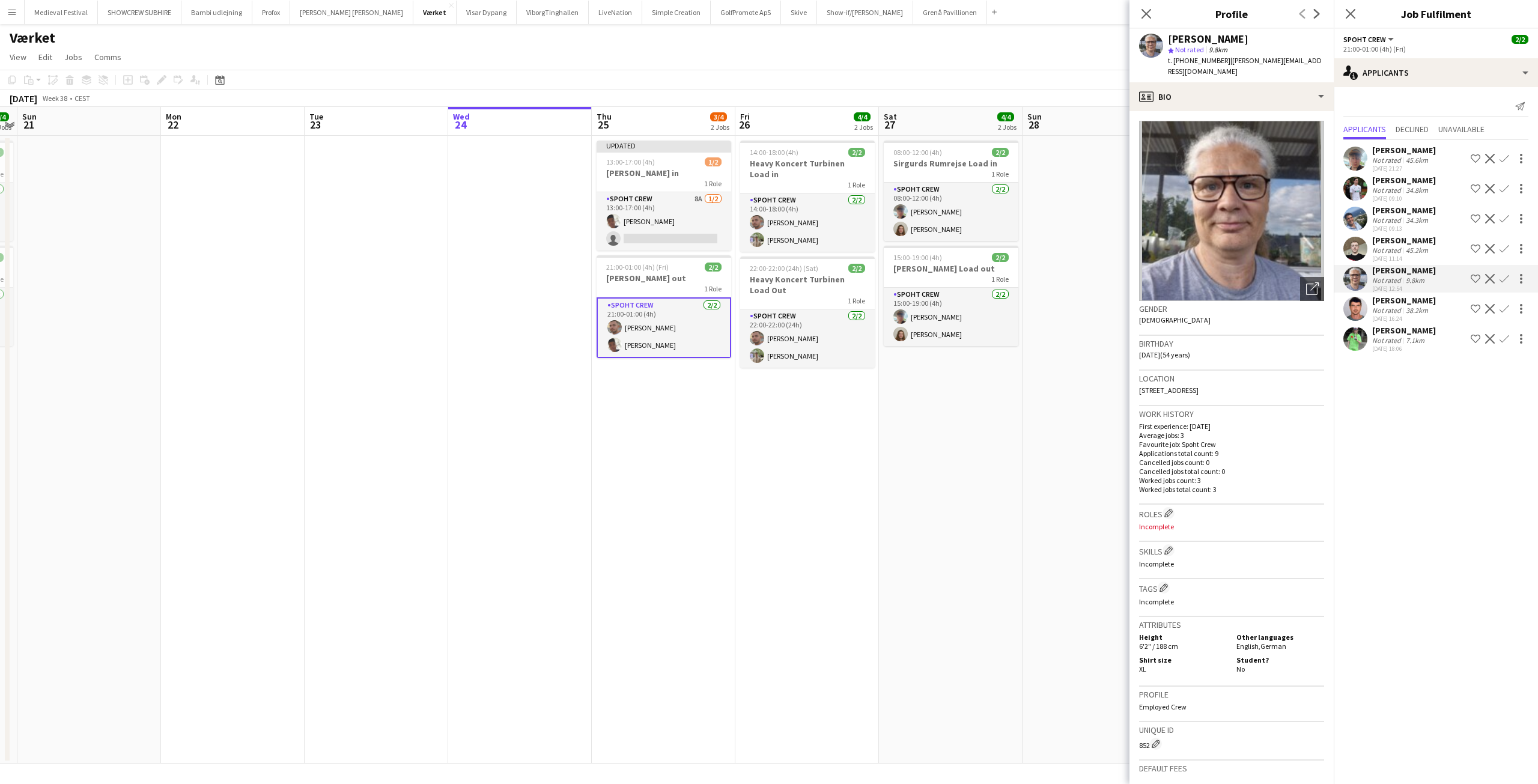
click at [1075, 322] on app-date-cell at bounding box center [1094, 449] width 143 height 628
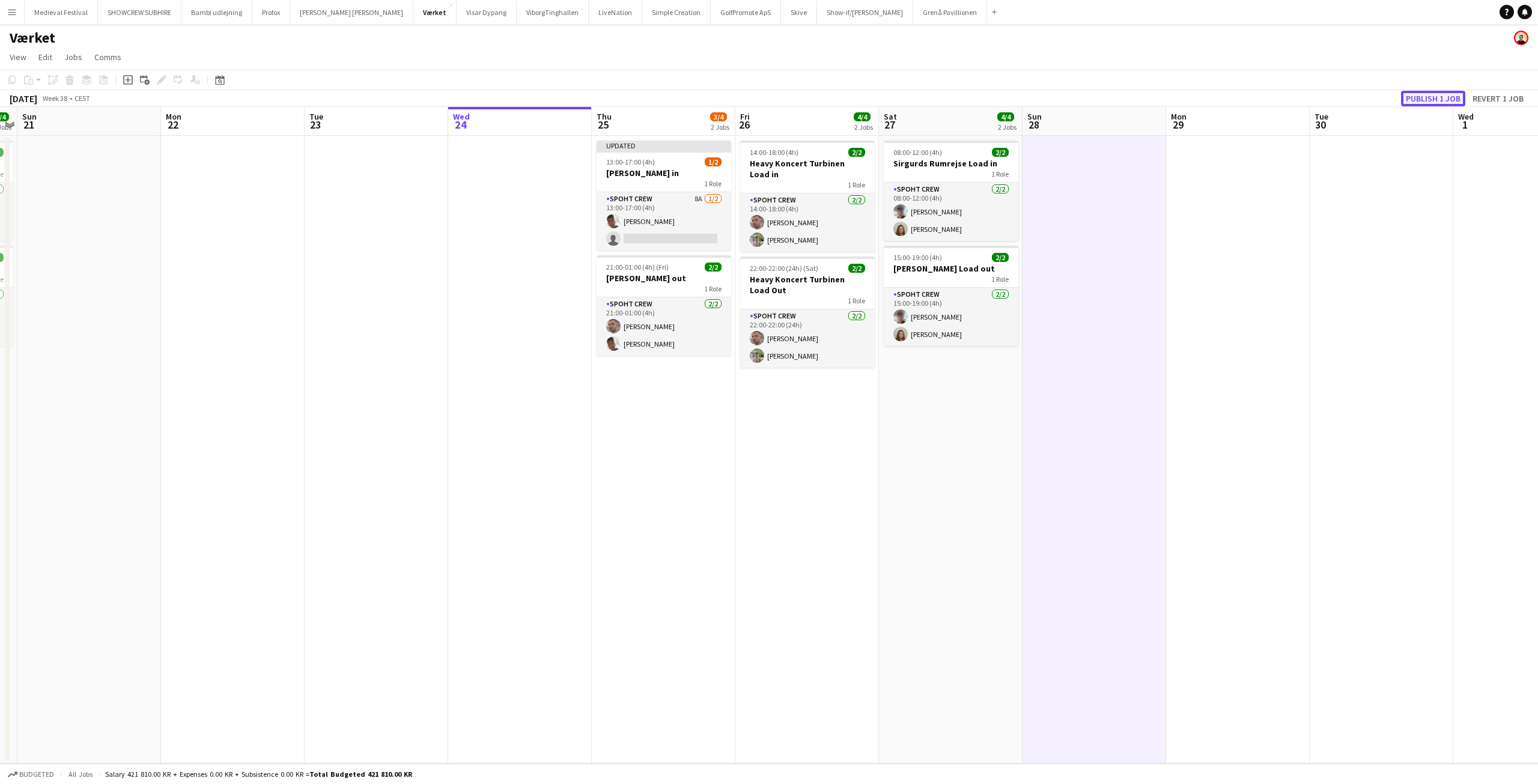
click at [1413, 100] on button "Publish 1 job" at bounding box center [1433, 99] width 65 height 16
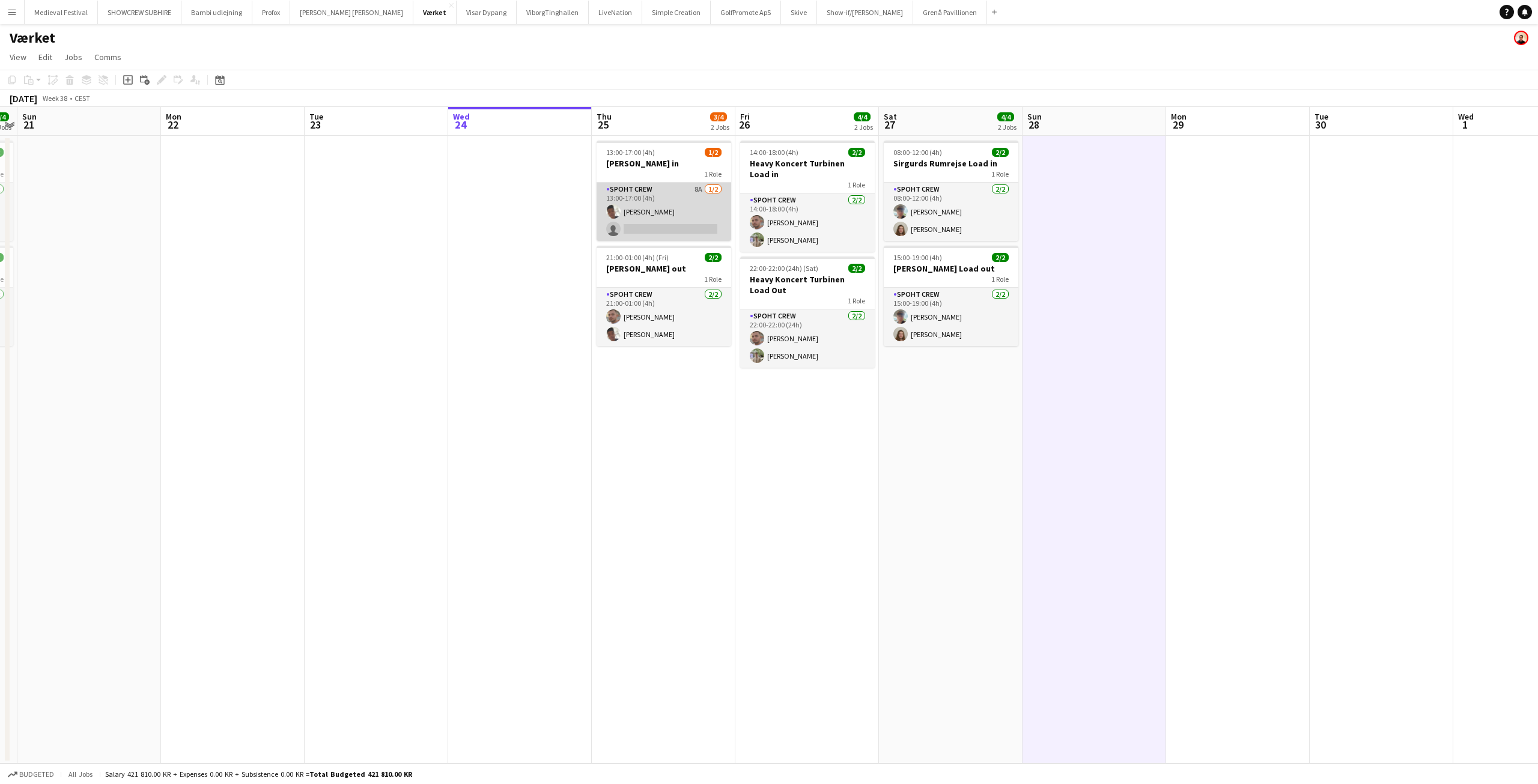
click at [657, 199] on app-card-role "Spoht Crew 8A [DATE] 13:00-17:00 (4h) Seep Villadsen single-neutral-actions" at bounding box center [664, 211] width 134 height 58
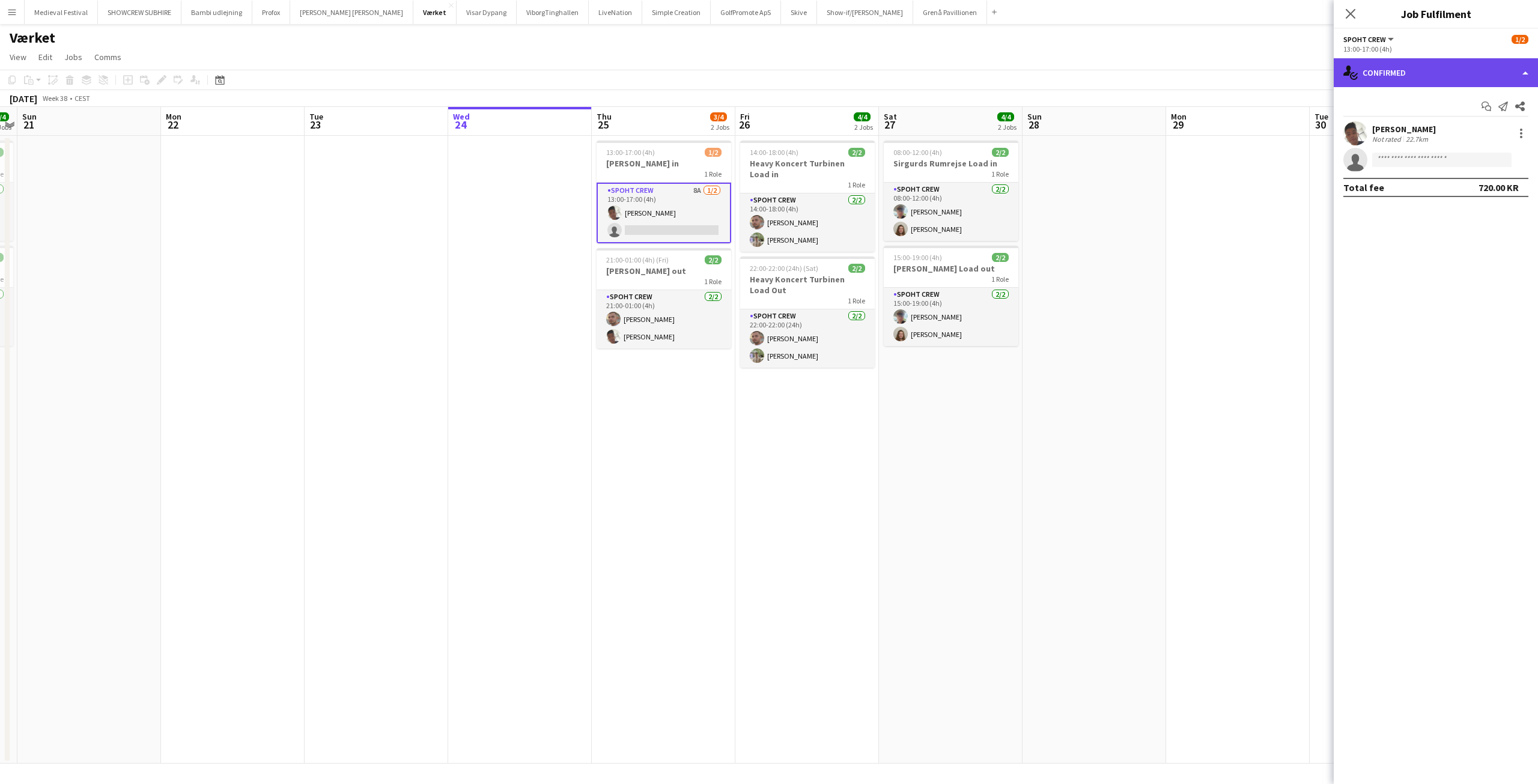
click at [1424, 76] on div "single-neutral-actions-check-2 Confirmed" at bounding box center [1436, 72] width 204 height 29
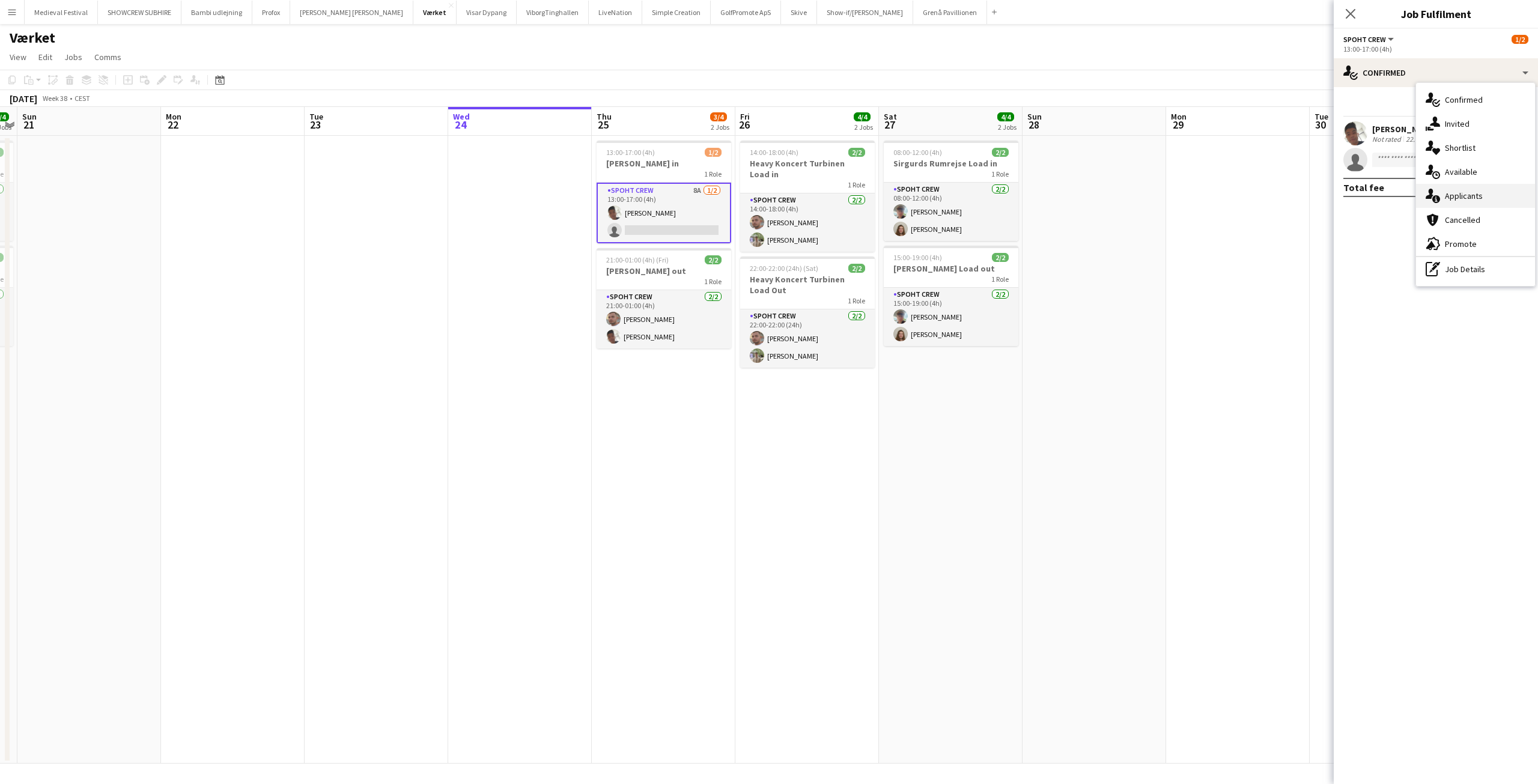
click at [1456, 192] on span "Applicants" at bounding box center [1464, 196] width 38 height 10
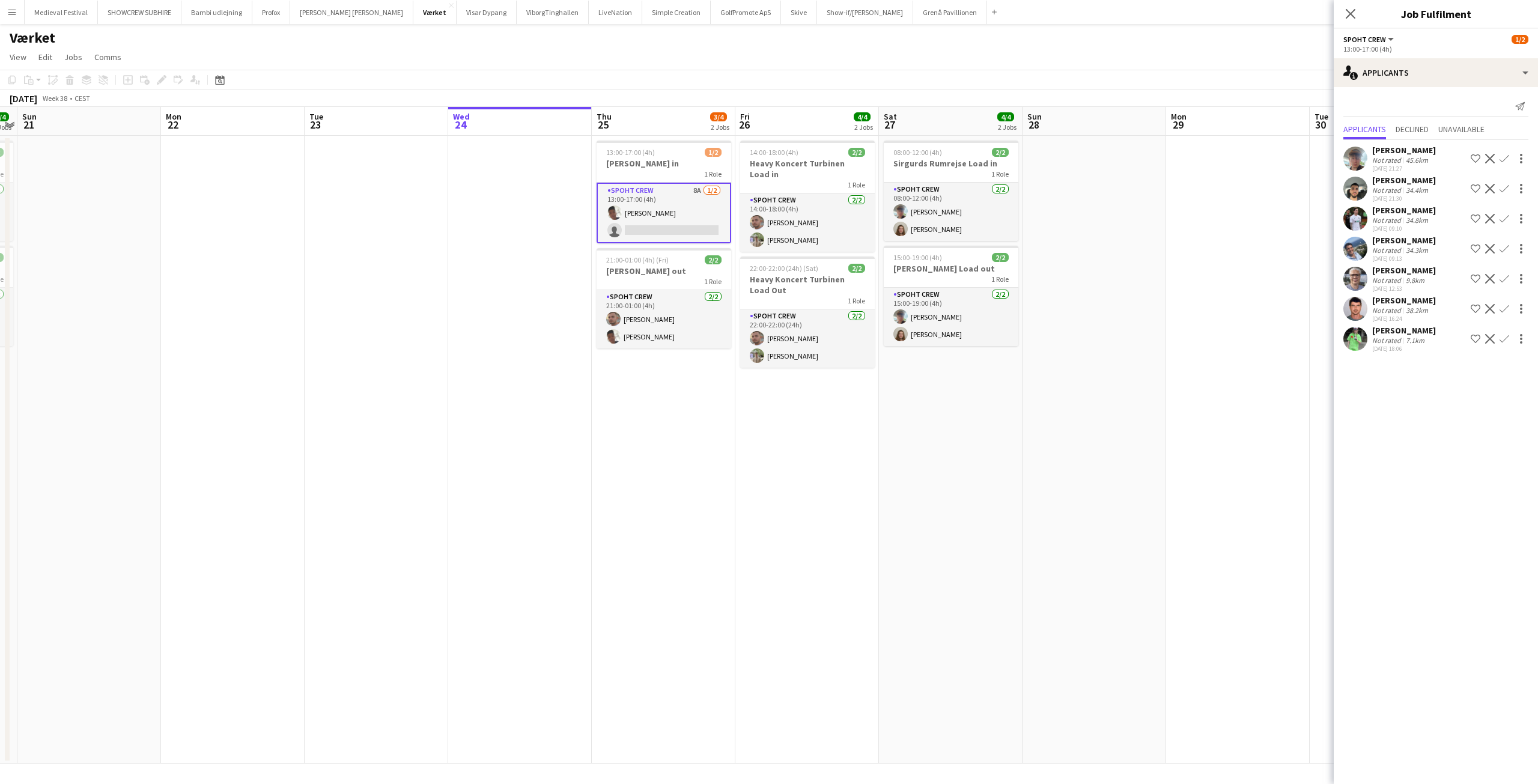
click at [1390, 272] on div "[PERSON_NAME]" at bounding box center [1404, 270] width 64 height 10
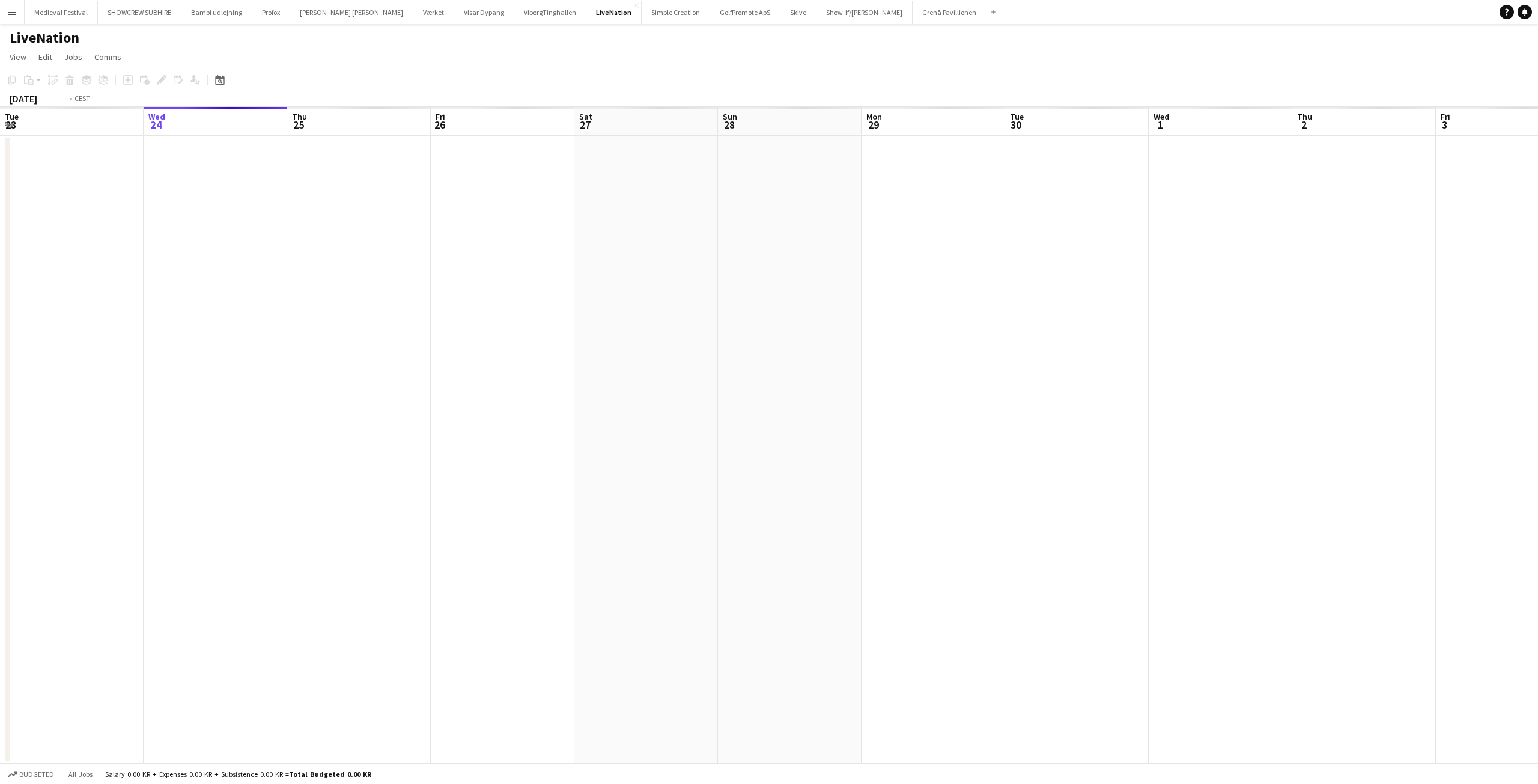
scroll to position [0, 413]
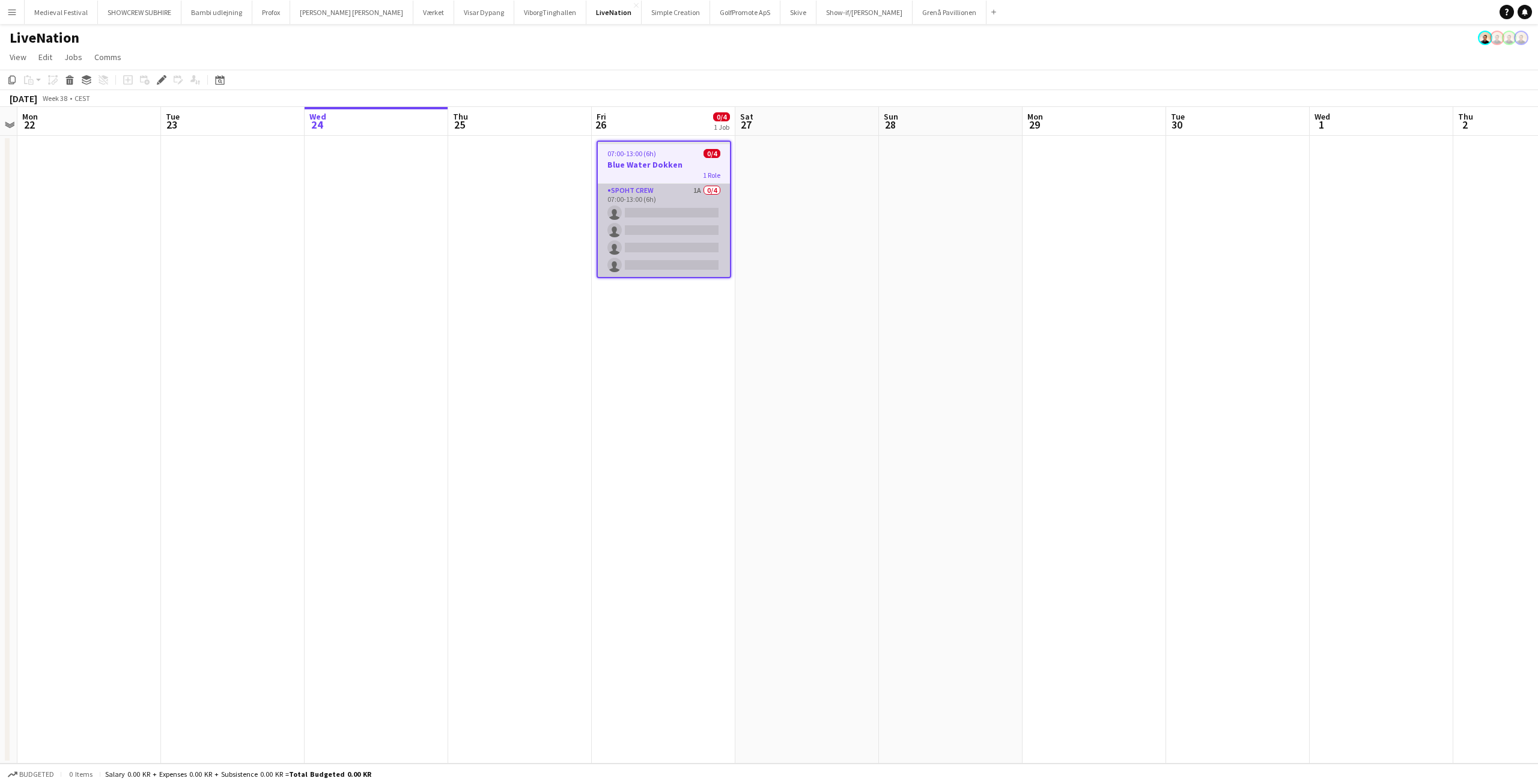
click at [685, 242] on app-card-role "Spoht Crew 1A 0/4 07:00-13:00 (6h) single-neutral-actions single-neutral-action…" at bounding box center [664, 230] width 132 height 93
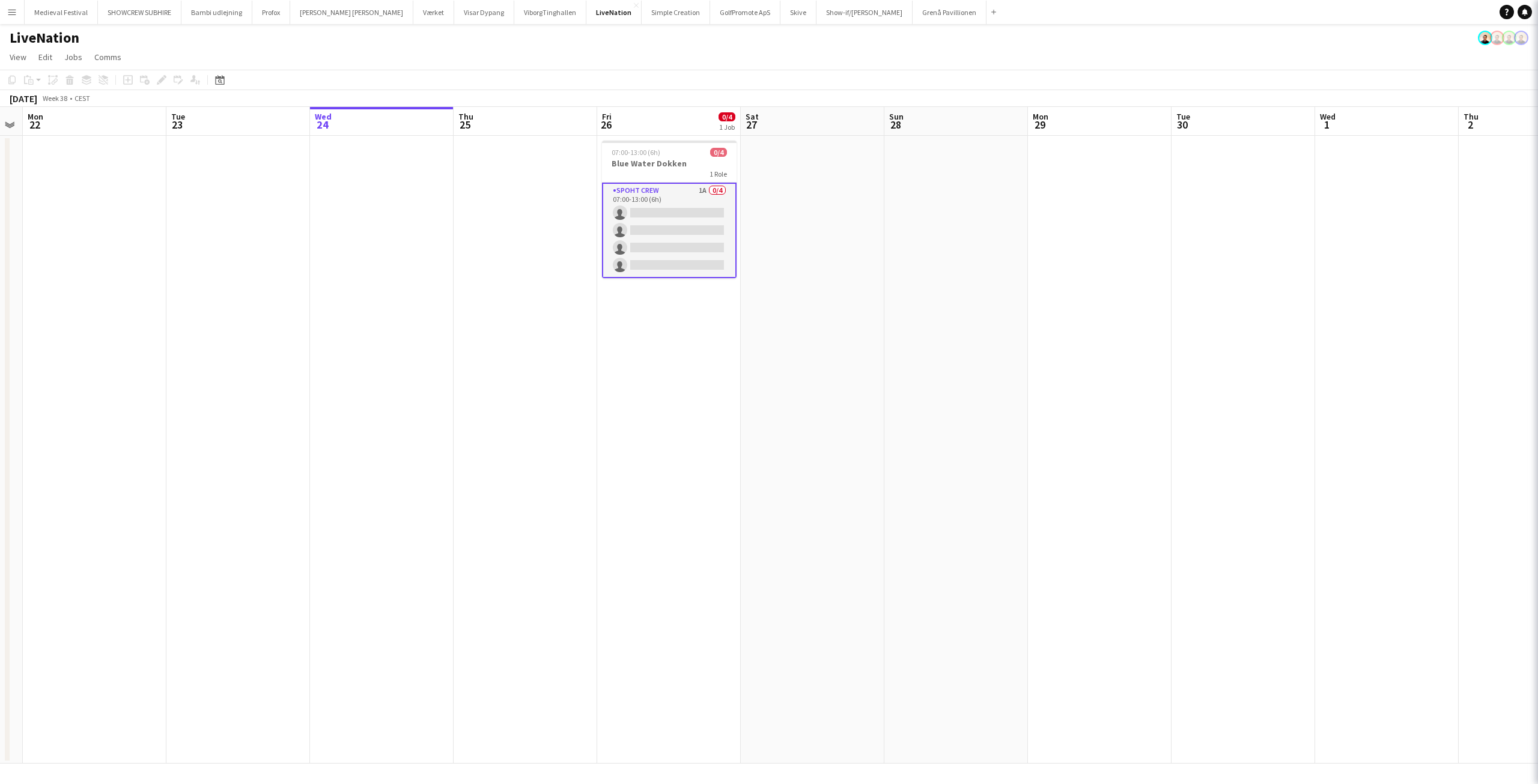
drag, startPoint x: 1295, startPoint y: 140, endPoint x: 1284, endPoint y: 137, distance: 11.4
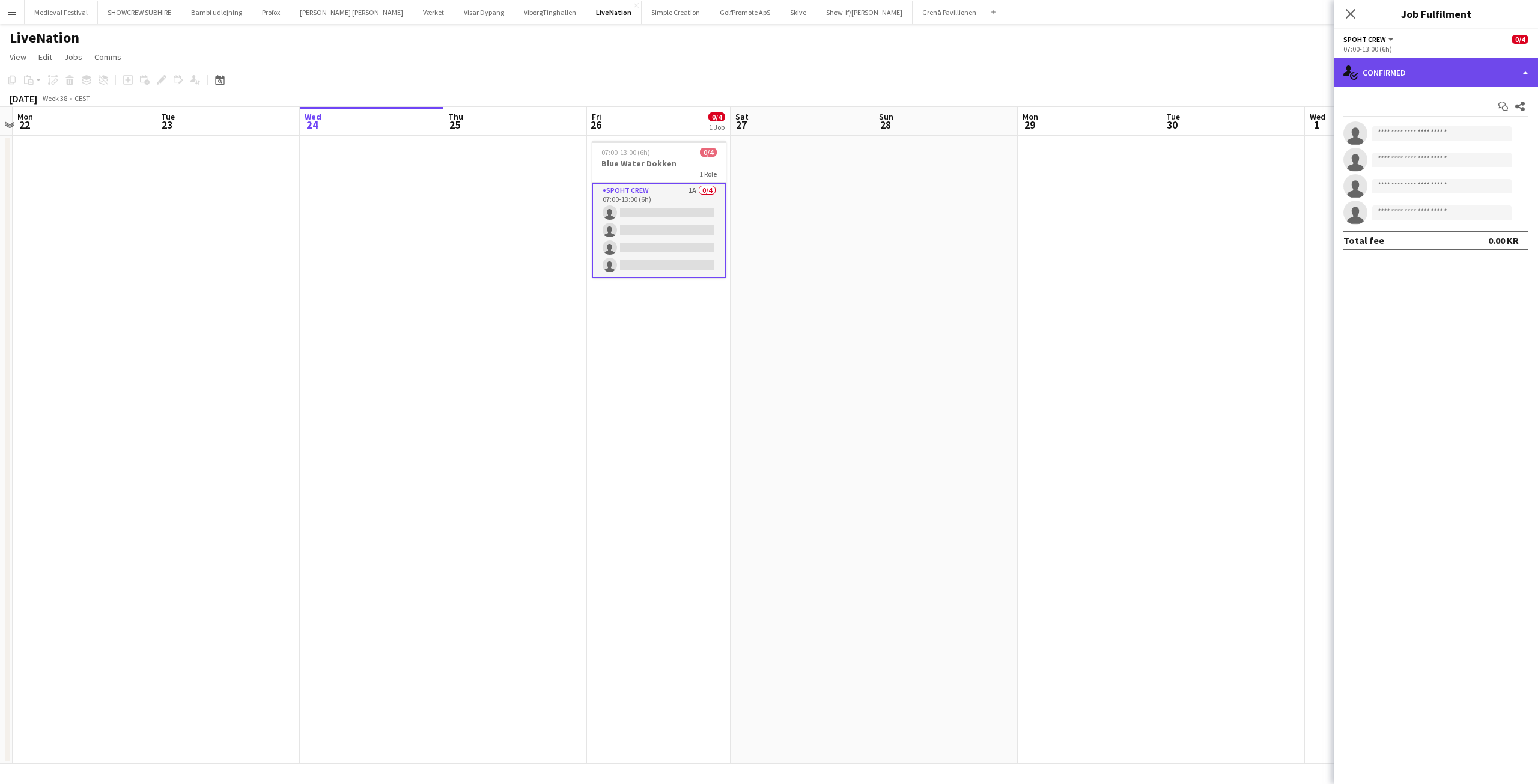
drag, startPoint x: 1284, startPoint y: 137, endPoint x: 1423, endPoint y: 74, distance: 152.6
click at [1423, 74] on div "single-neutral-actions-check-2 Confirmed" at bounding box center [1436, 72] width 204 height 29
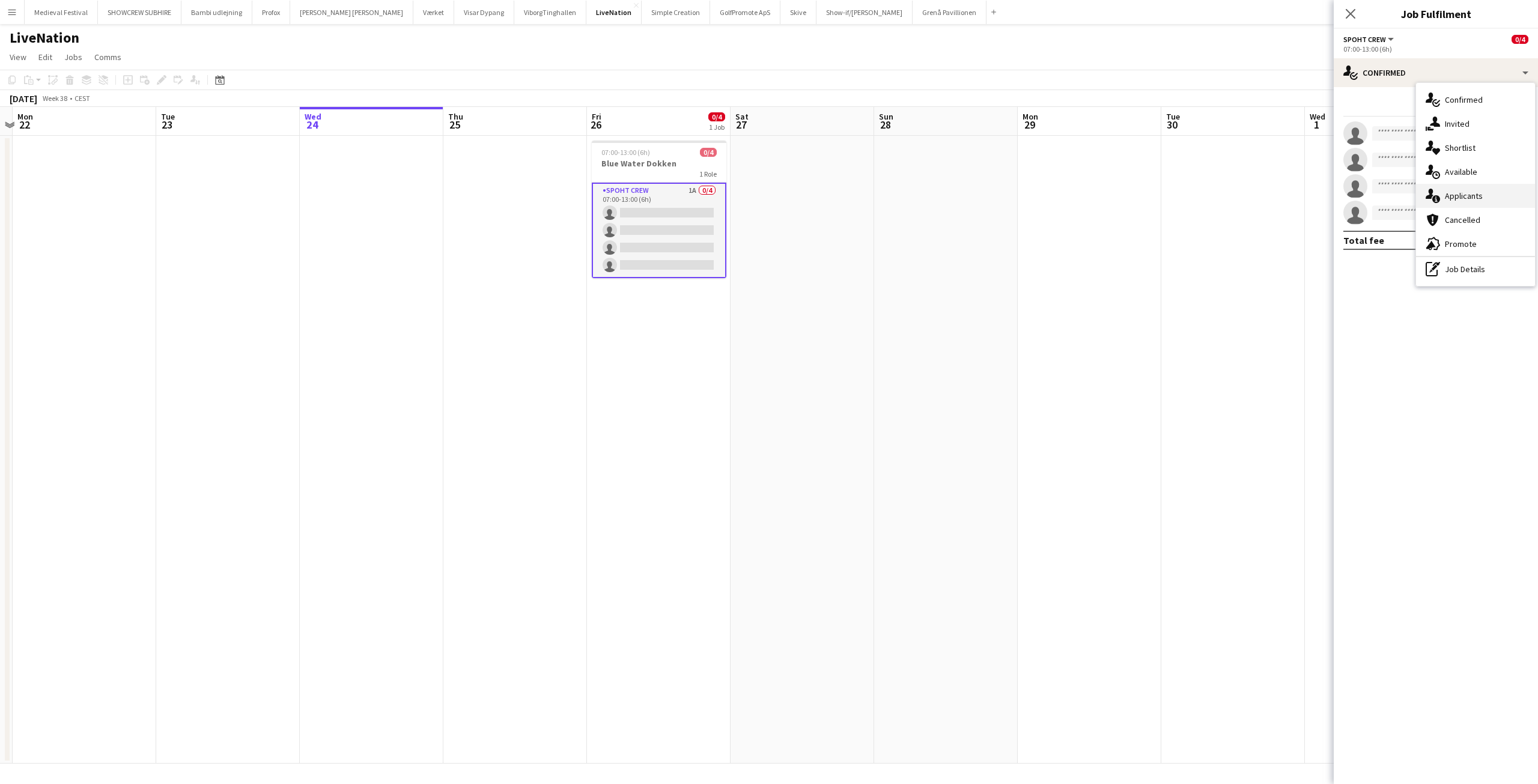
click at [1459, 194] on span "Applicants" at bounding box center [1464, 196] width 38 height 10
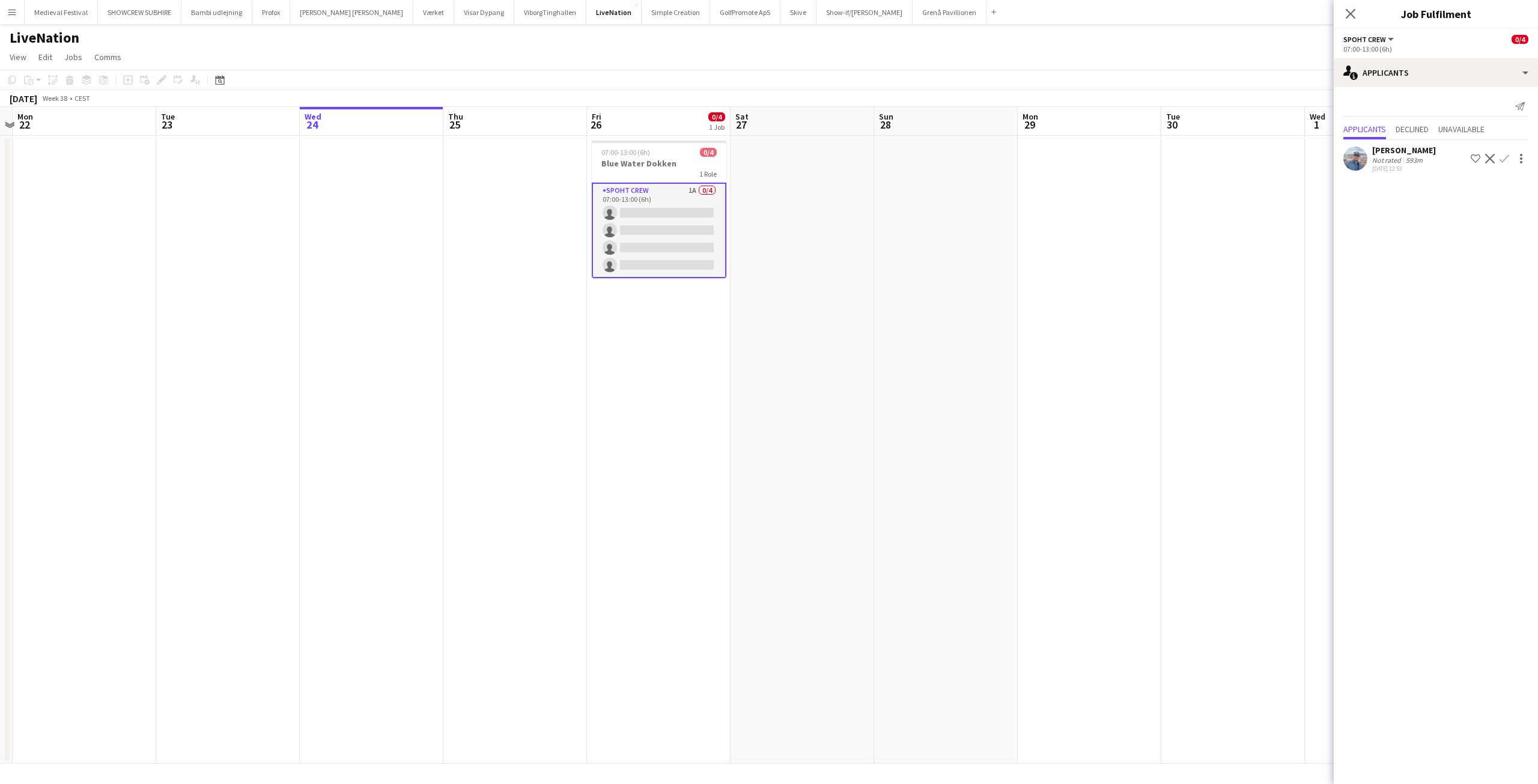
click at [1505, 157] on app-icon "Confirm" at bounding box center [1504, 158] width 10 height 10
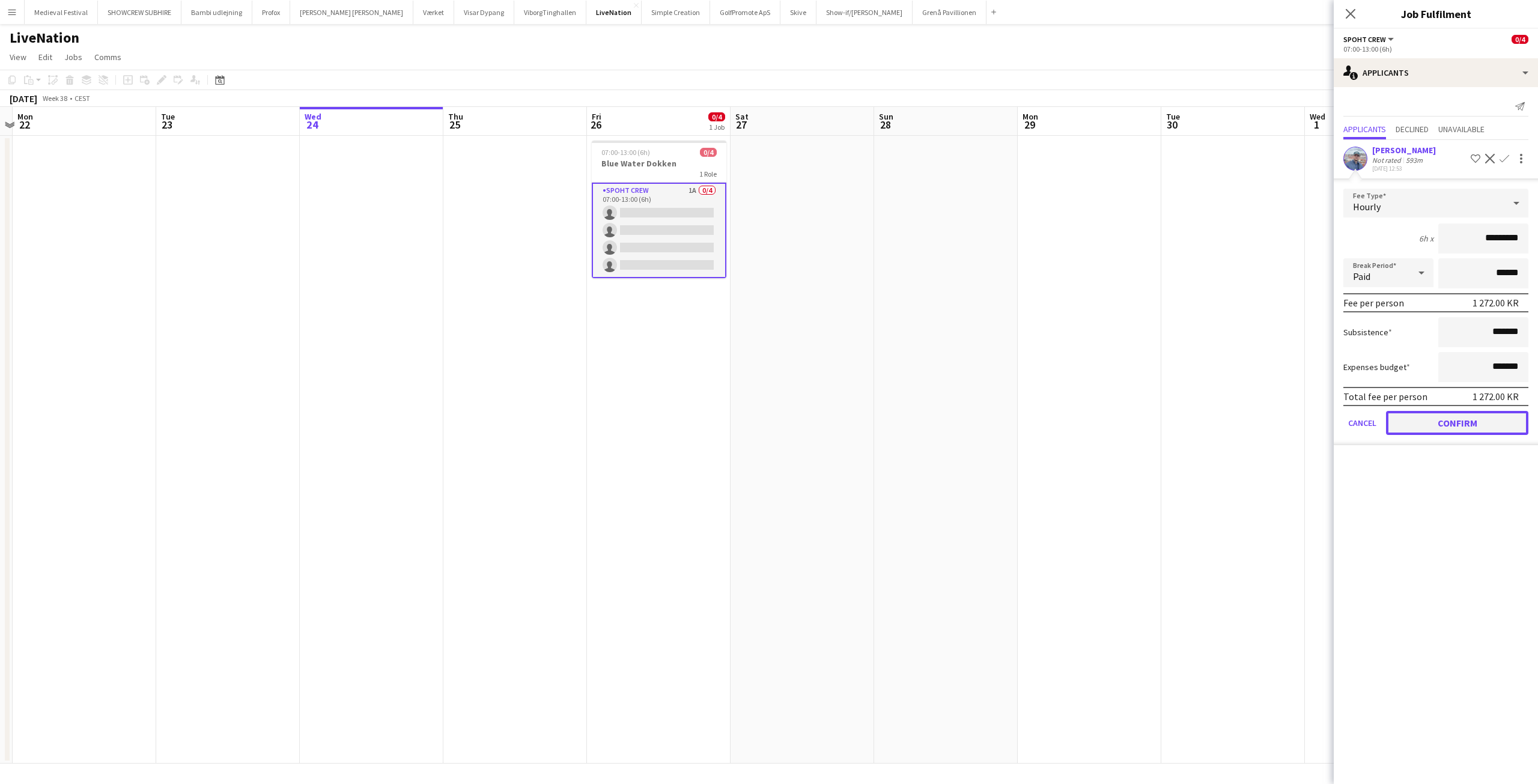
click at [1445, 422] on button "Confirm" at bounding box center [1457, 423] width 142 height 24
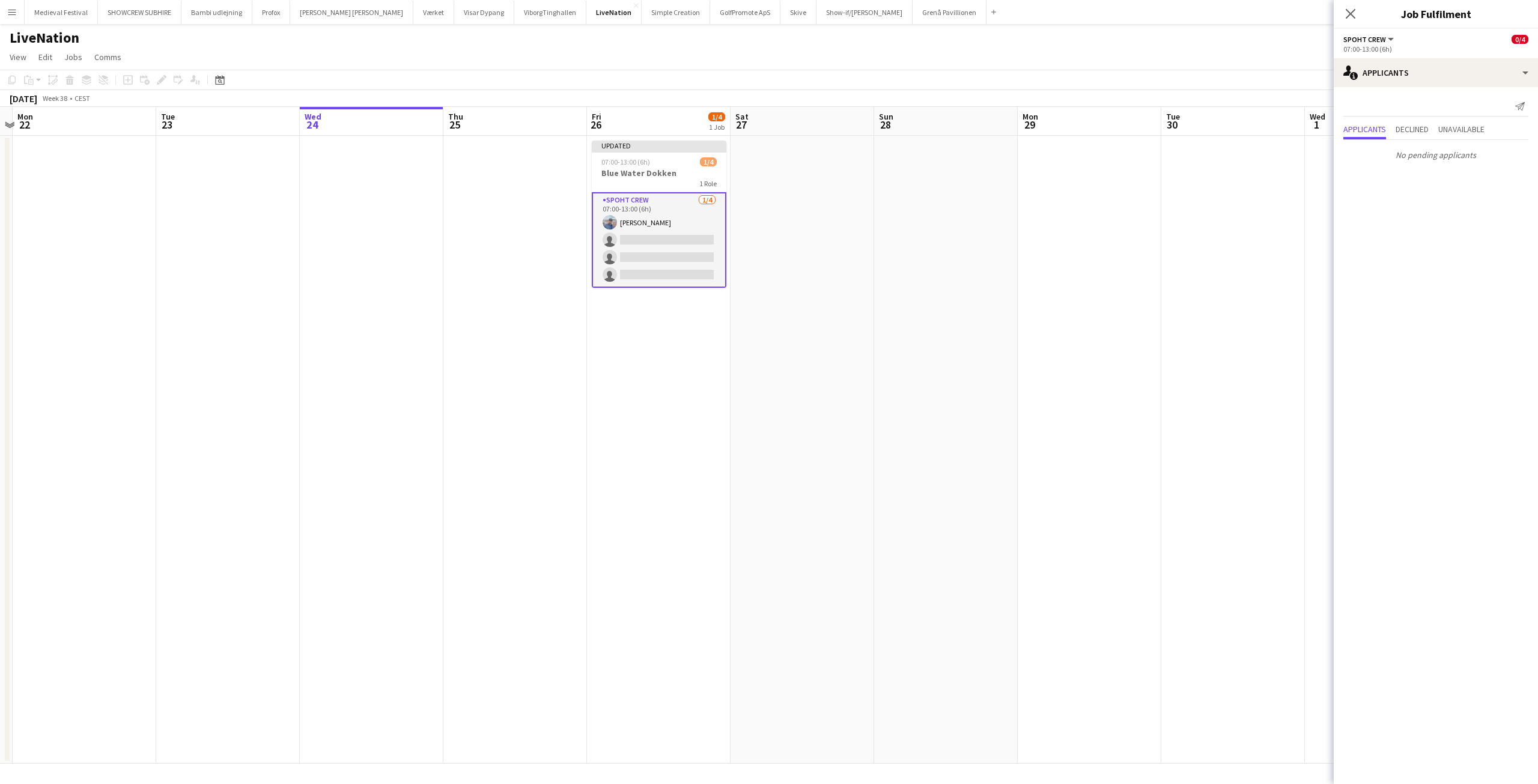
click at [1073, 245] on app-date-cell at bounding box center [1089, 449] width 143 height 628
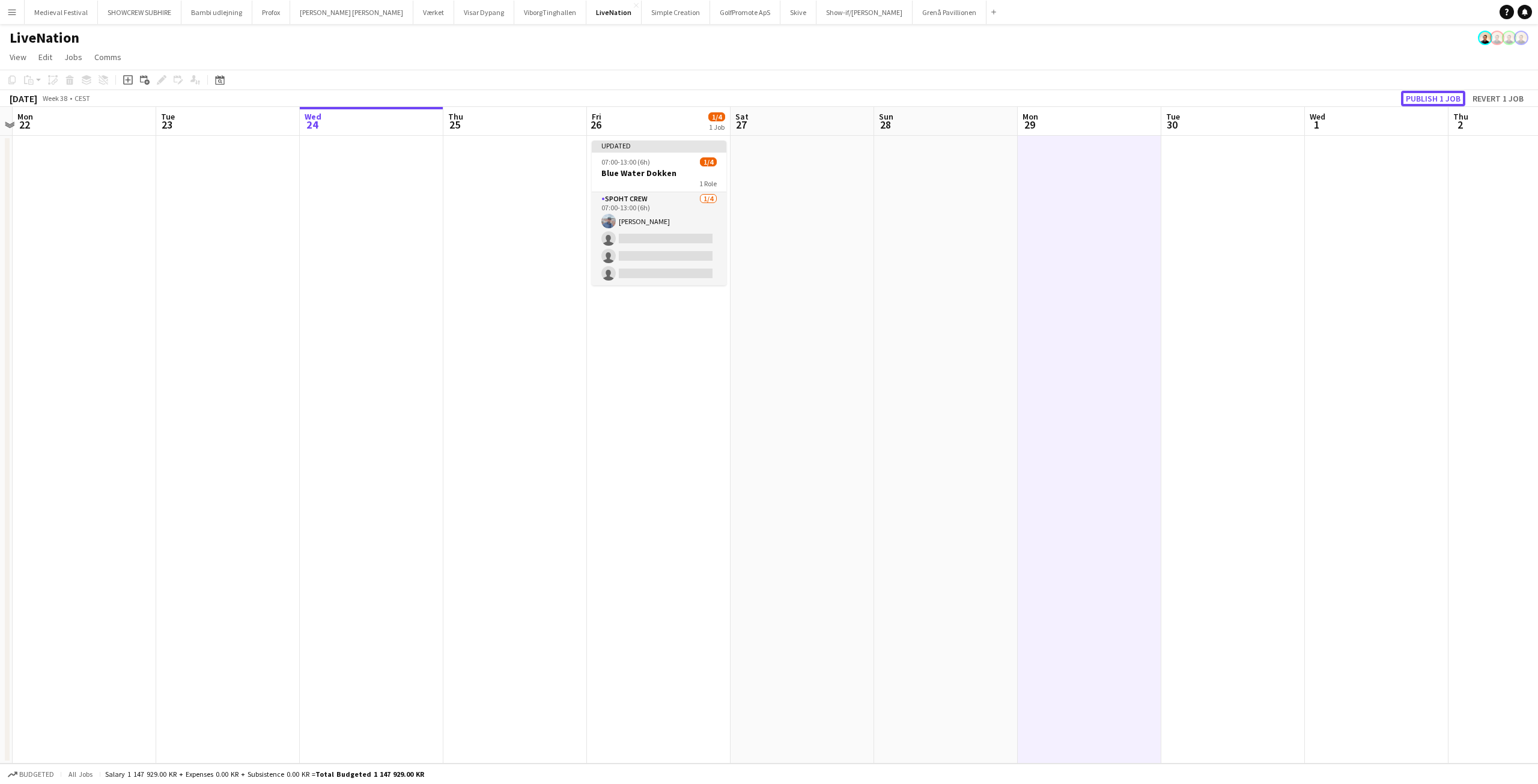
click at [1431, 93] on button "Publish 1 job" at bounding box center [1433, 99] width 65 height 16
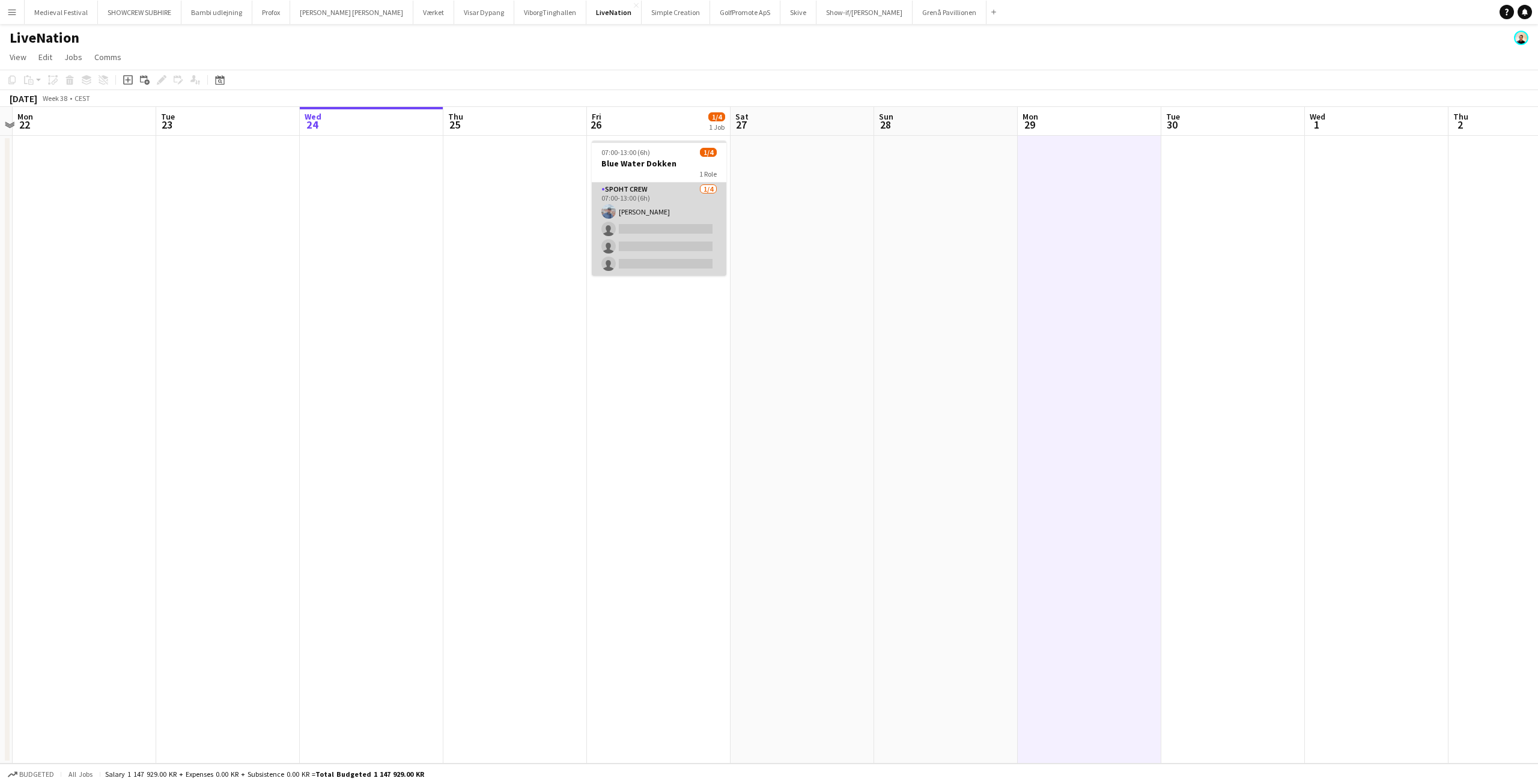
click at [686, 226] on app-card-role "Spoht Crew [DATE] 07:00-13:00 (6h) [PERSON_NAME] single-neutral-actions single-…" at bounding box center [659, 229] width 134 height 93
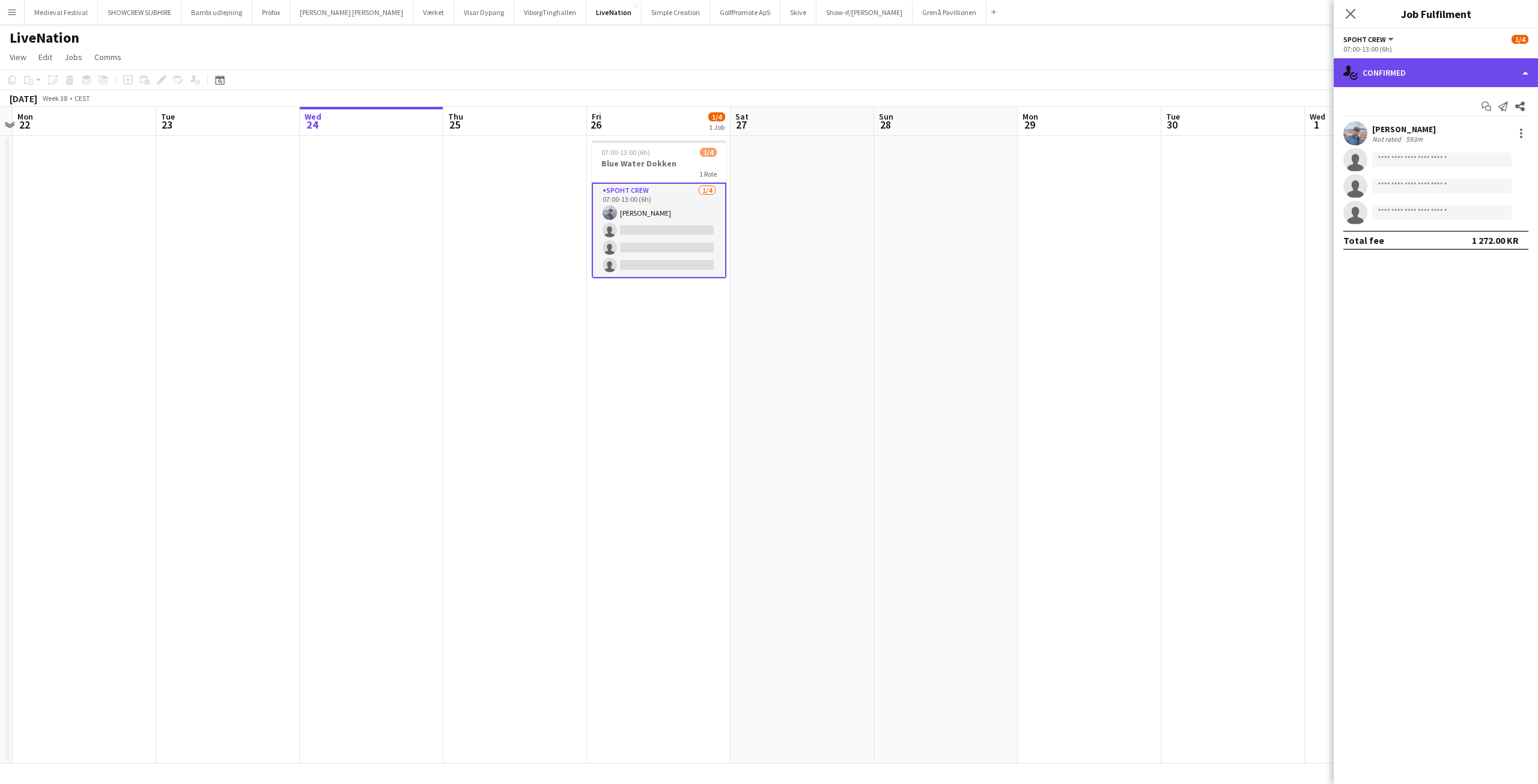
click at [1477, 79] on div "single-neutral-actions-check-2 Confirmed" at bounding box center [1436, 72] width 204 height 29
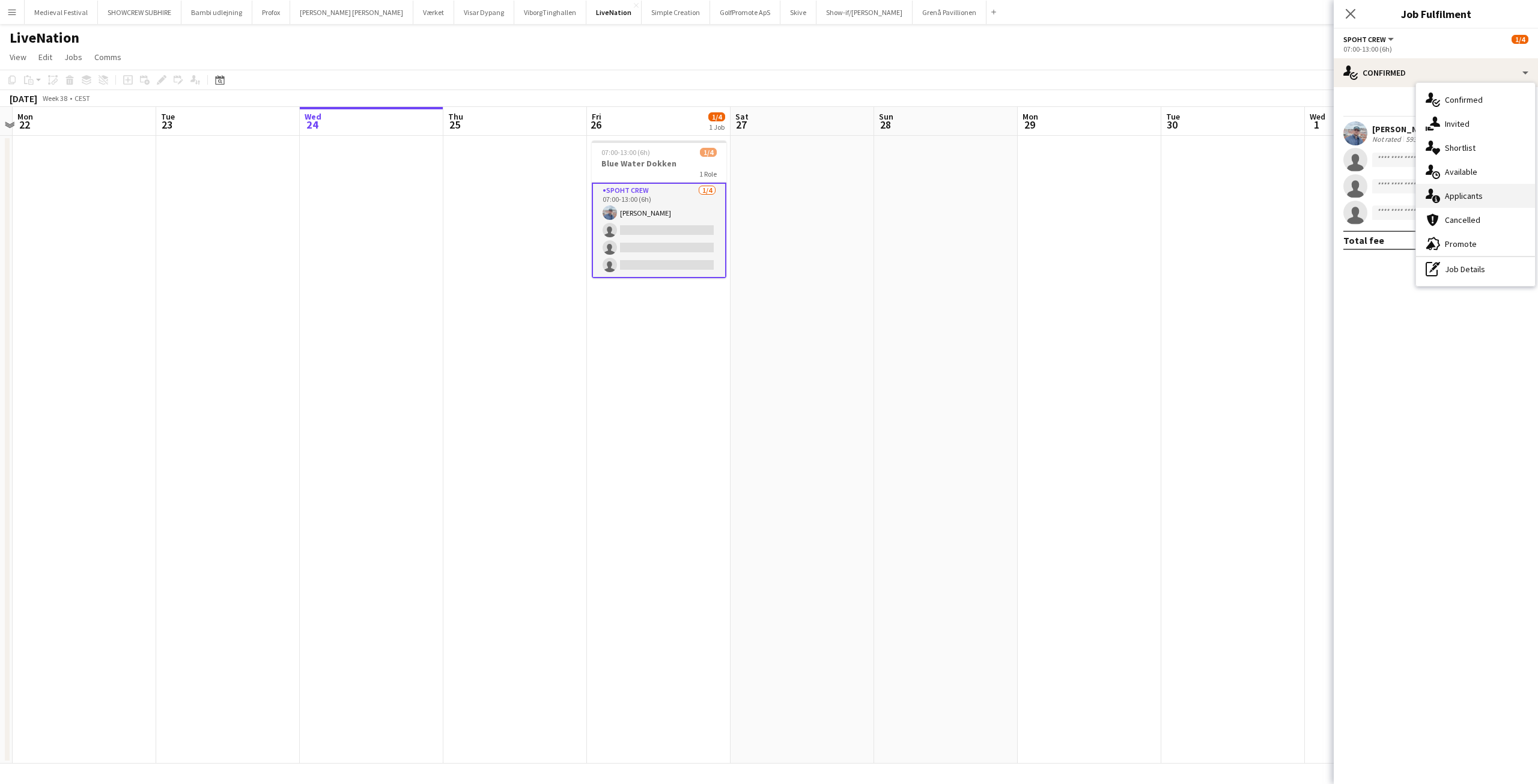
click at [1463, 191] on span "Applicants" at bounding box center [1464, 196] width 38 height 10
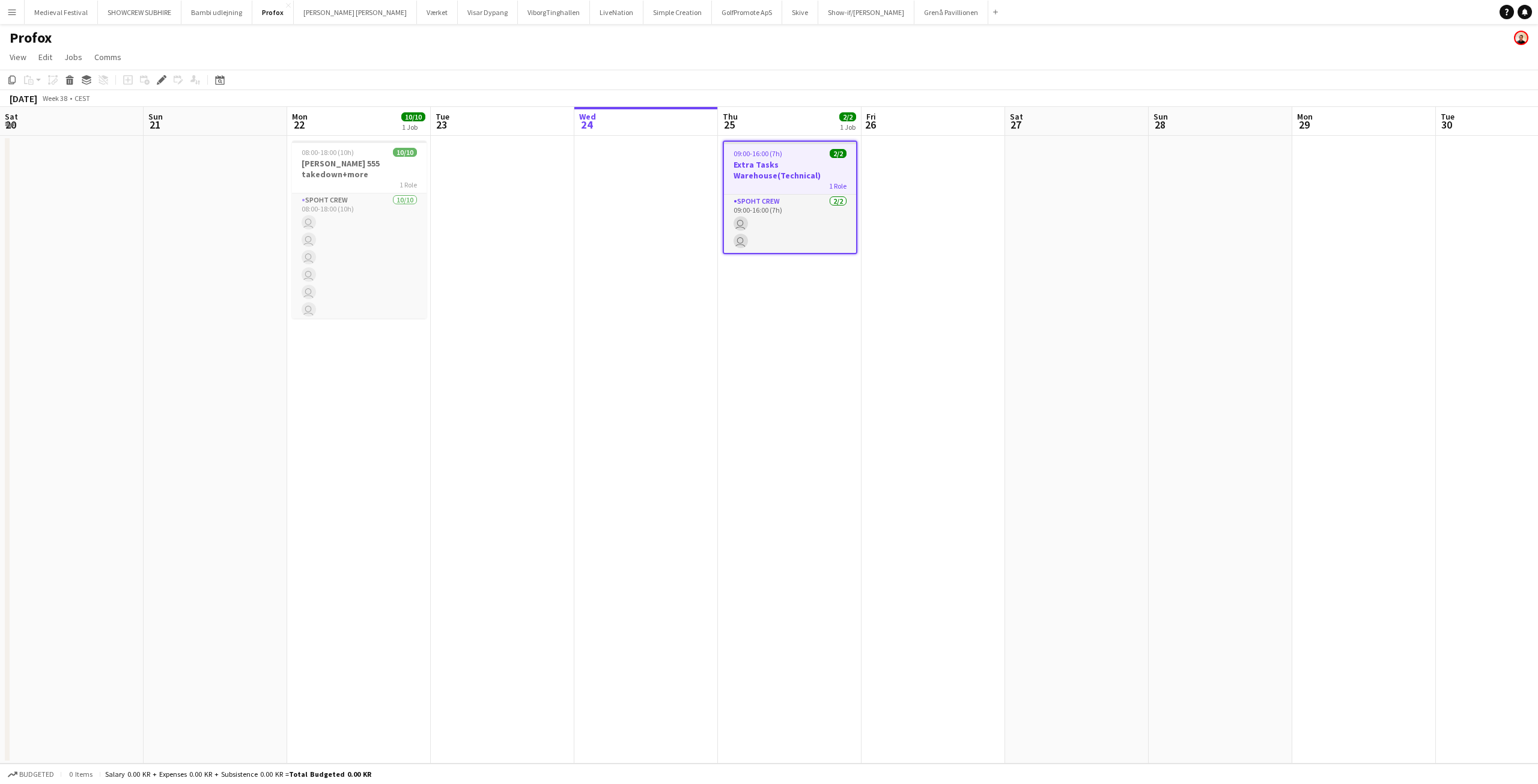
scroll to position [0, 413]
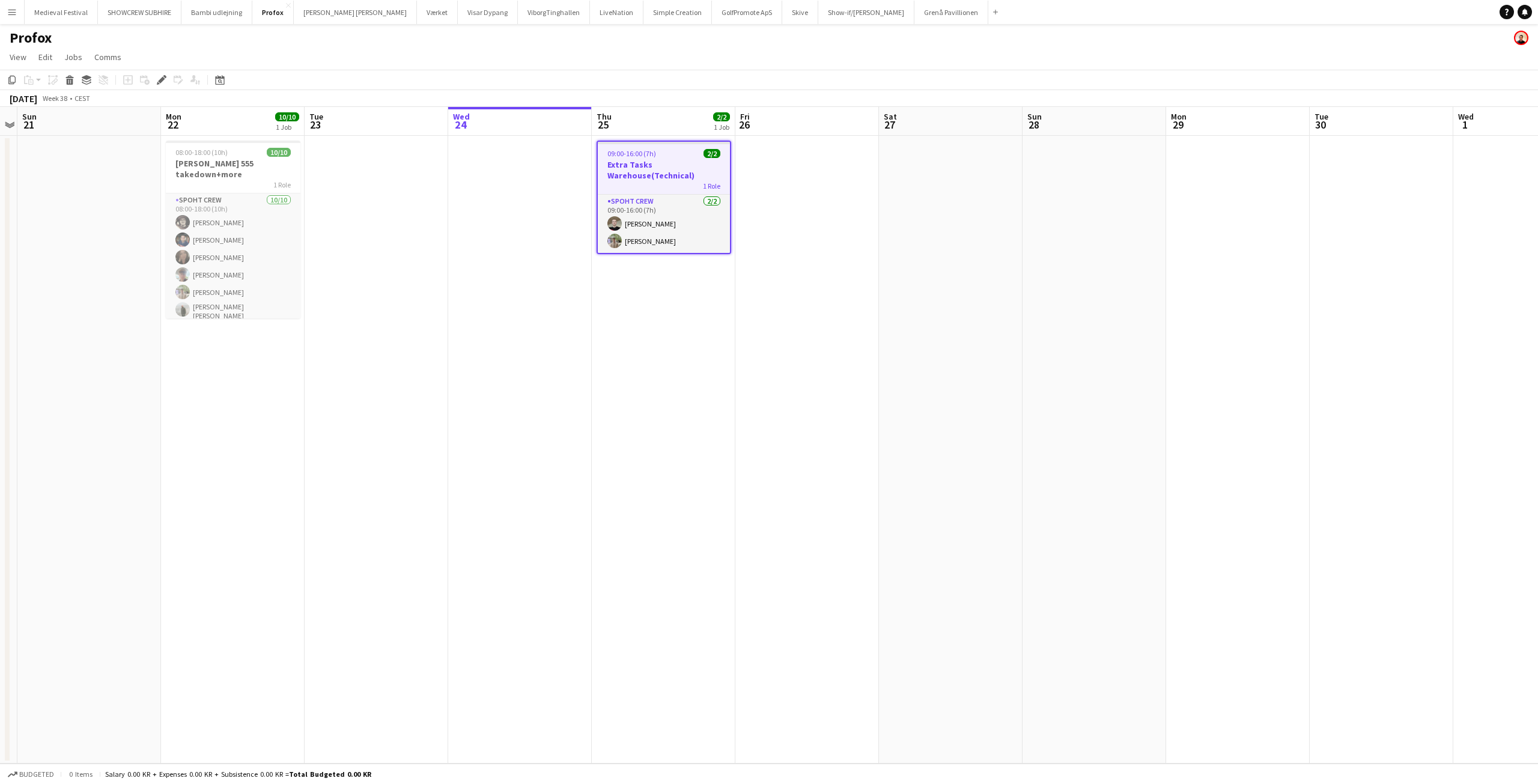
click at [863, 315] on app-date-cell at bounding box center [807, 449] width 143 height 628
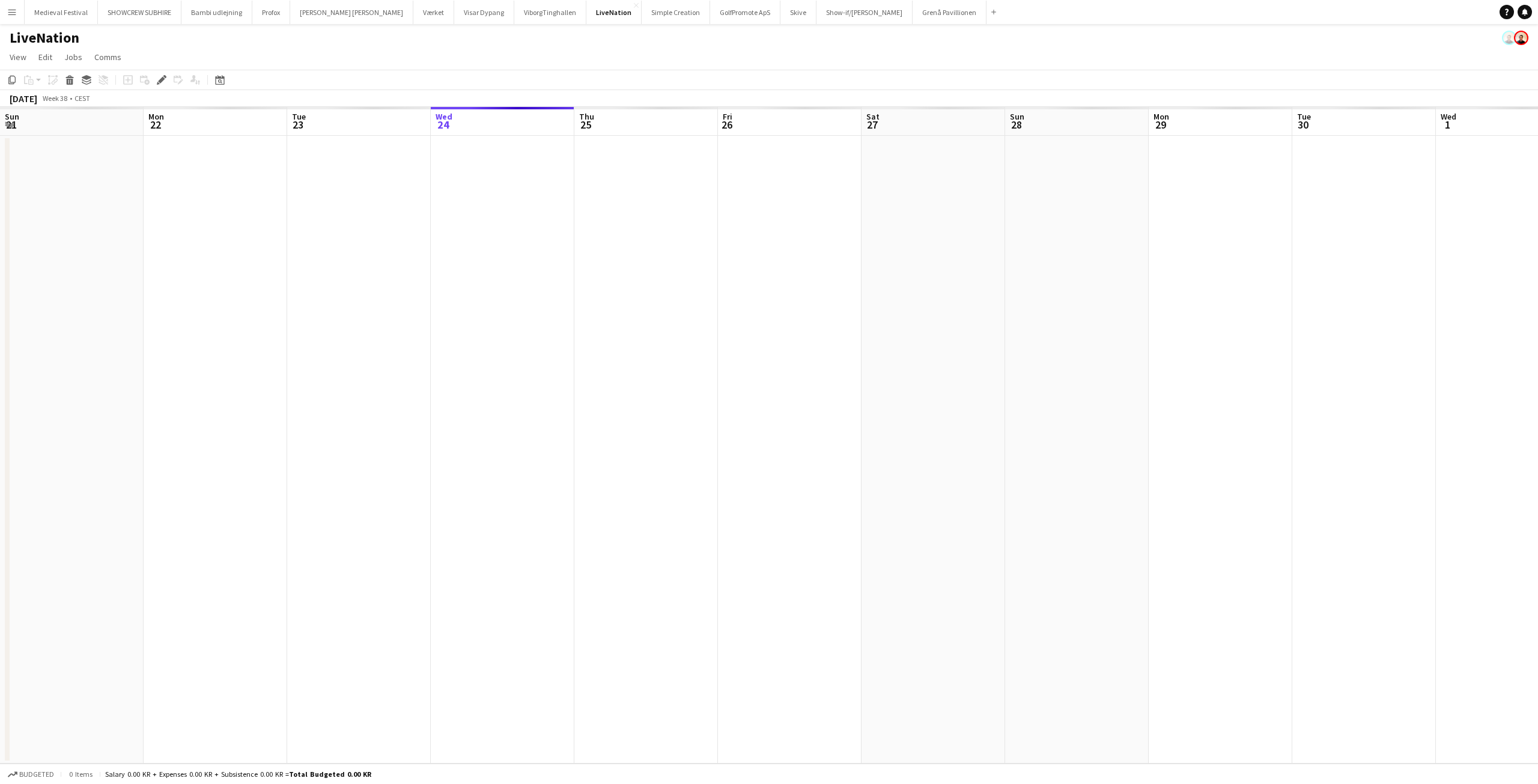
scroll to position [0, 413]
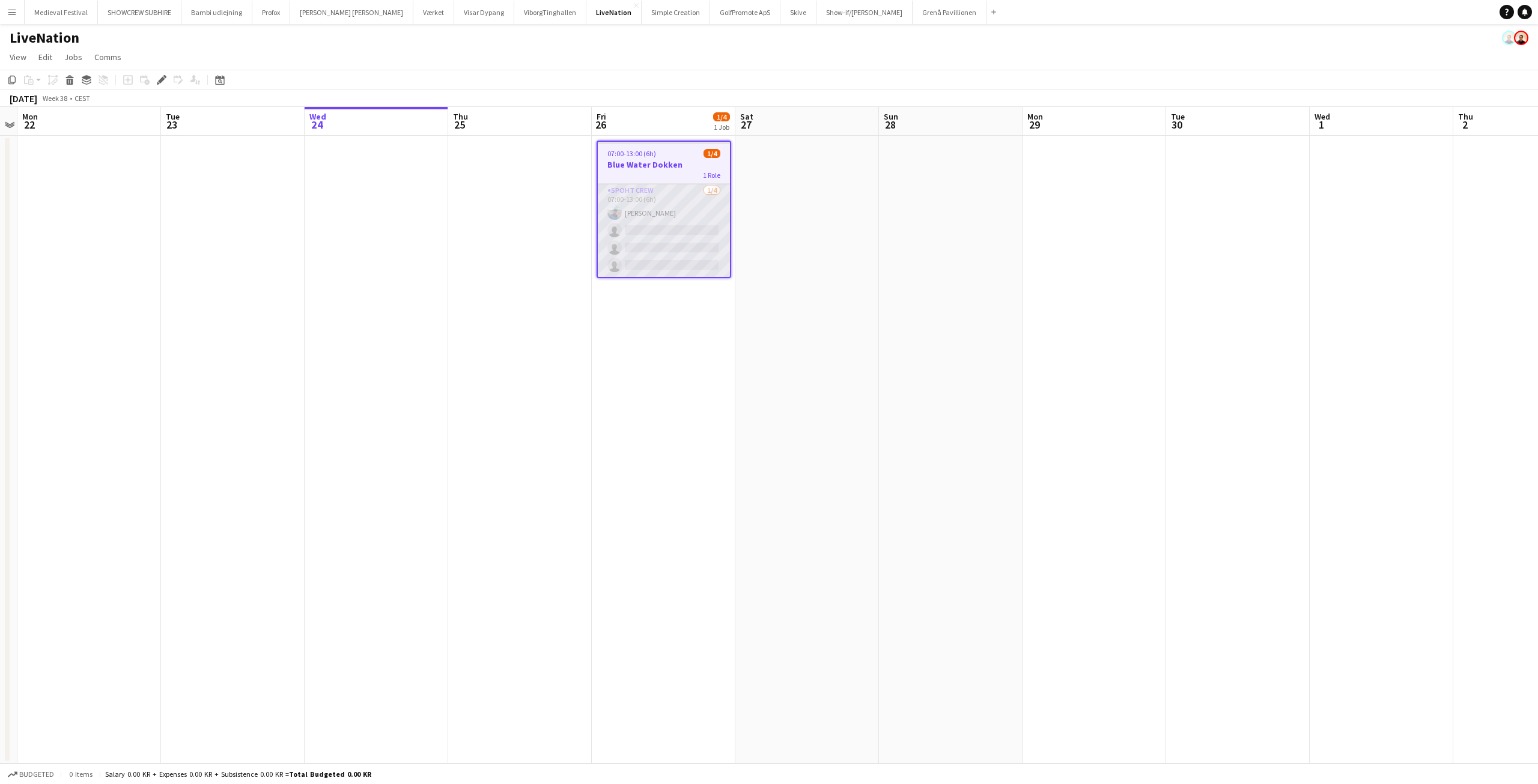
click at [706, 237] on app-card-role "Spoht Crew 1/4 07:00-13:00 (6h) Kamil Karwacki single-neutral-actions single-ne…" at bounding box center [664, 230] width 132 height 93
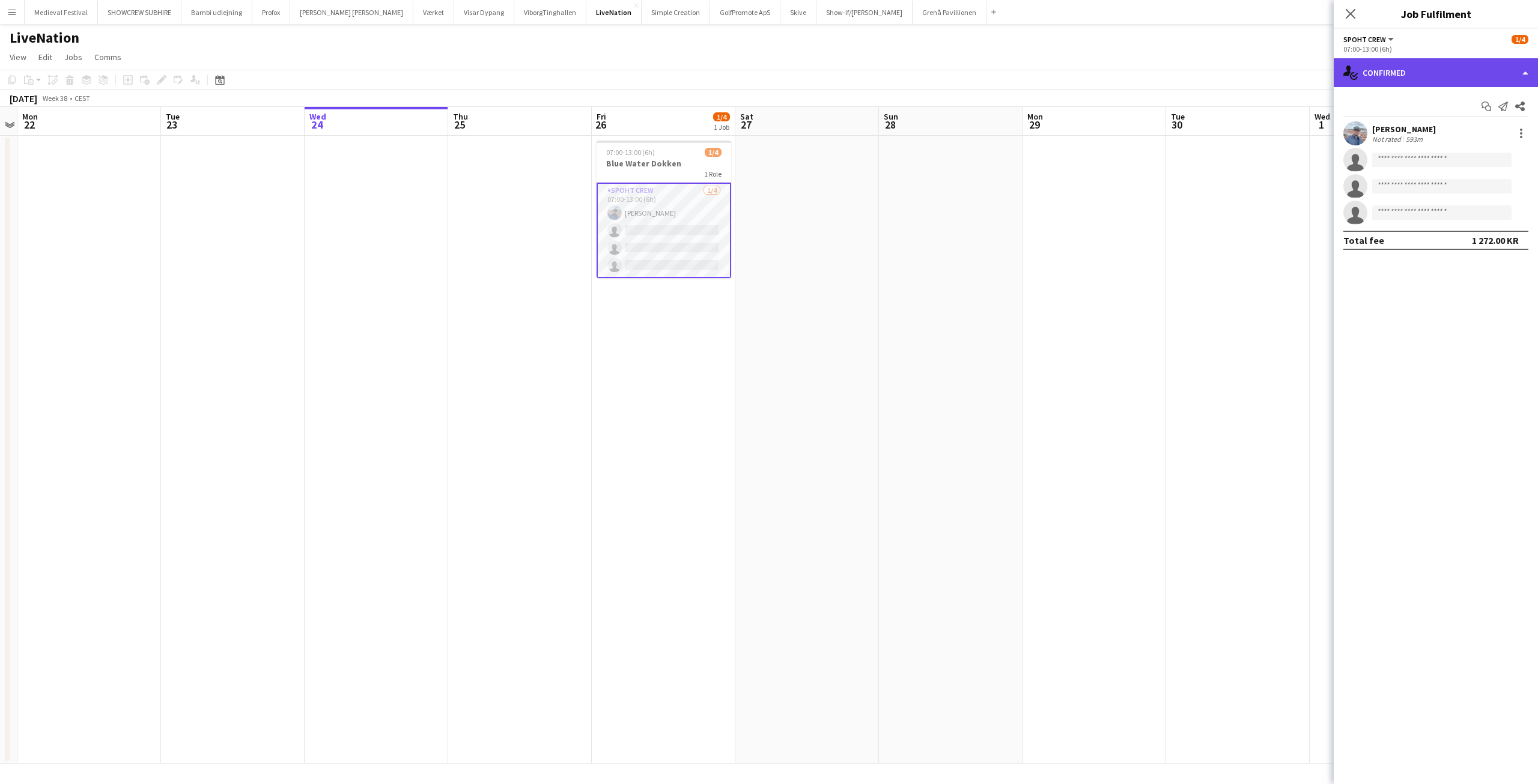
click at [1399, 79] on div "single-neutral-actions-check-2 Confirmed" at bounding box center [1436, 72] width 204 height 29
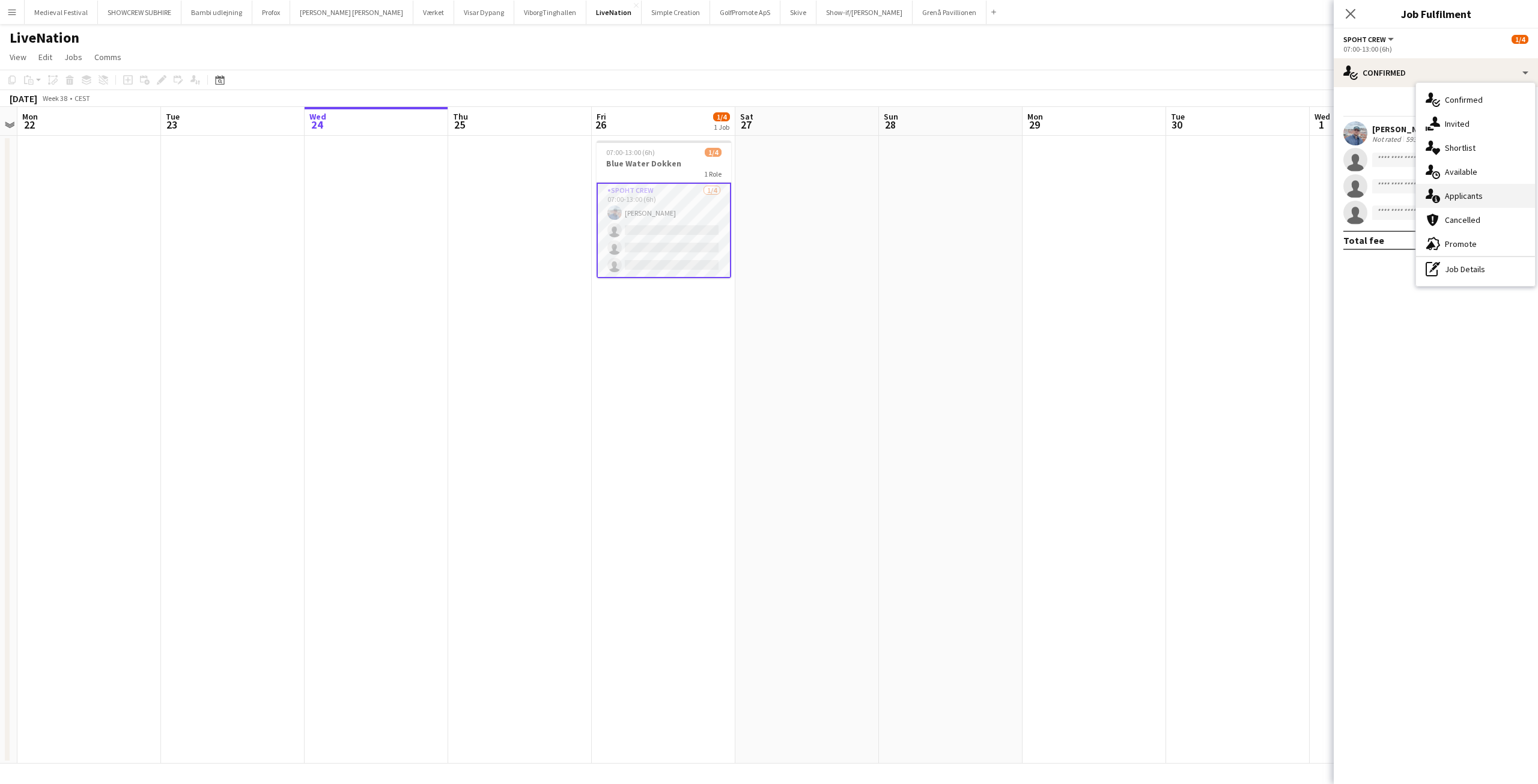
click at [1472, 194] on span "Applicants" at bounding box center [1464, 196] width 38 height 10
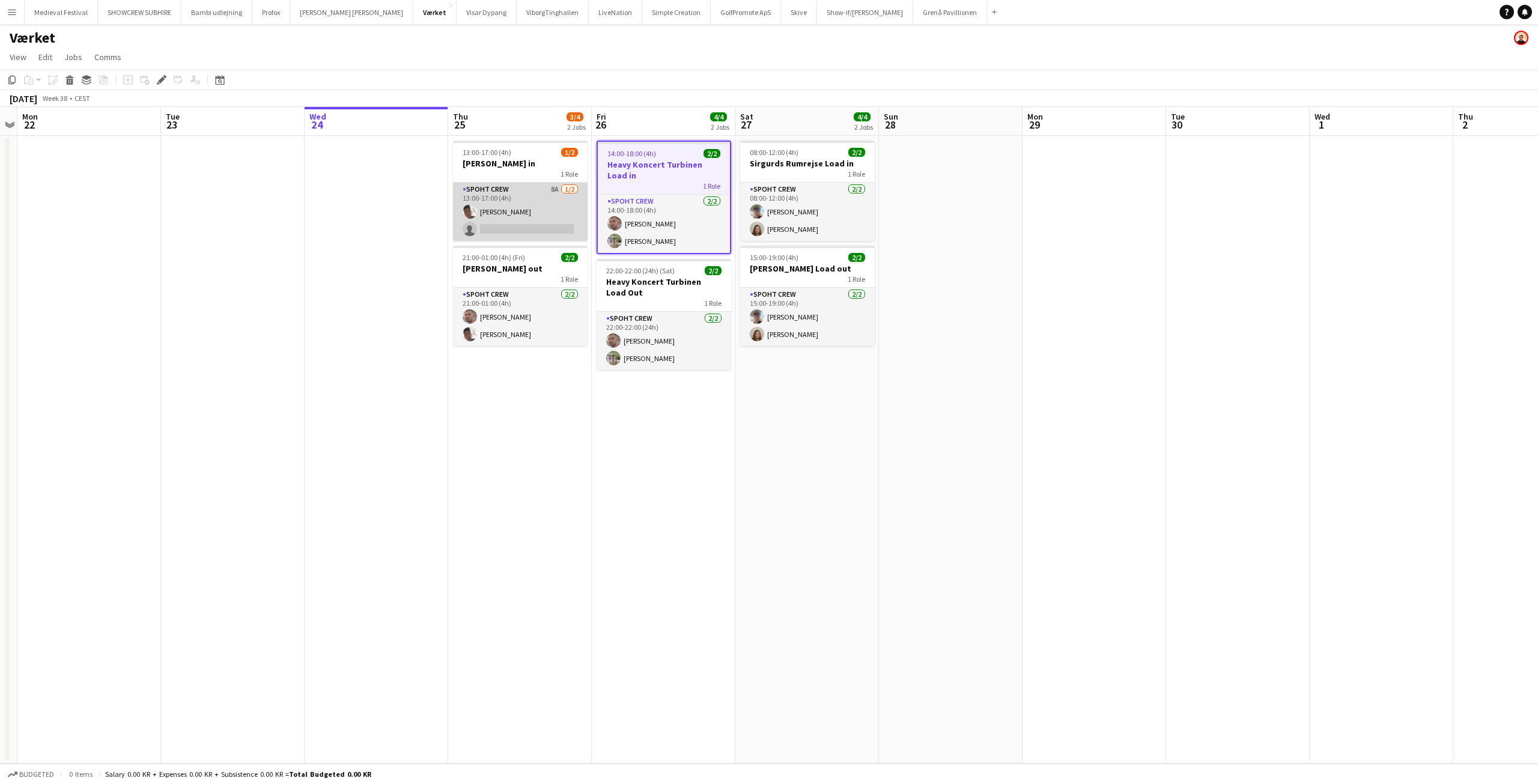
click at [521, 210] on app-card-role "Spoht Crew 8A [DATE] 13:00-17:00 (4h) Seep Villadsen single-neutral-actions" at bounding box center [521, 211] width 134 height 58
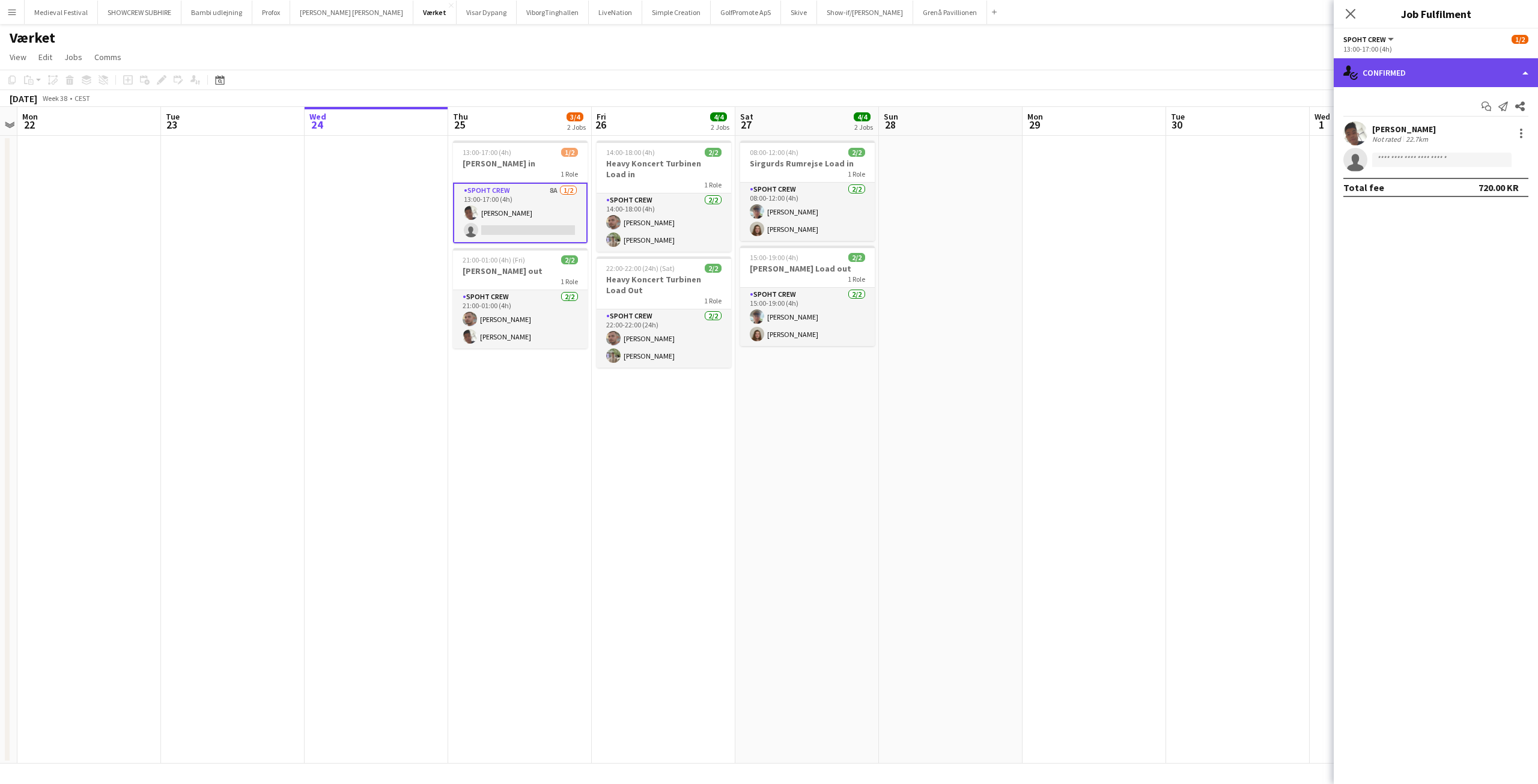
click at [1472, 64] on div "single-neutral-actions-check-2 Confirmed" at bounding box center [1436, 72] width 204 height 29
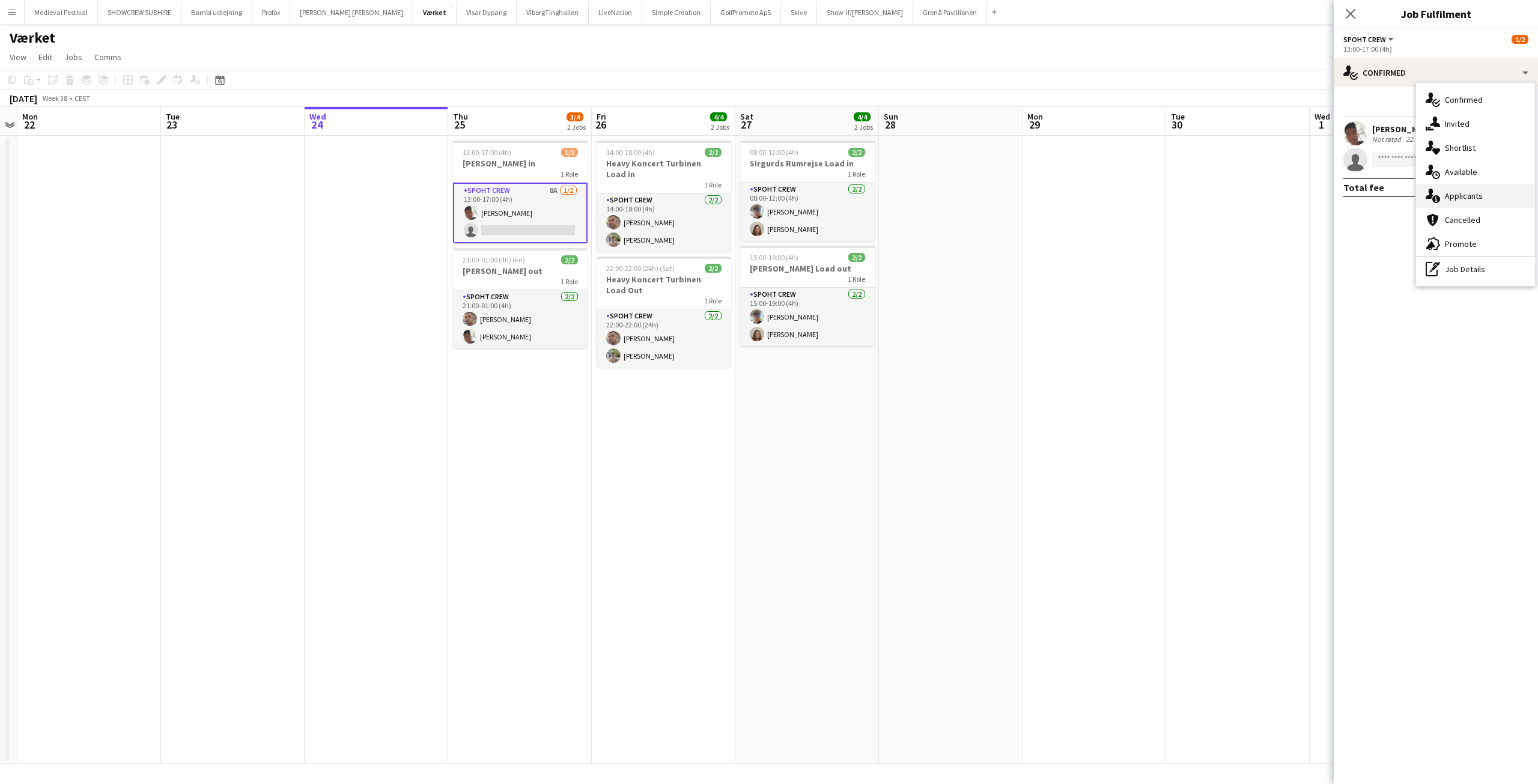
click at [1457, 191] on span "Applicants" at bounding box center [1464, 196] width 38 height 10
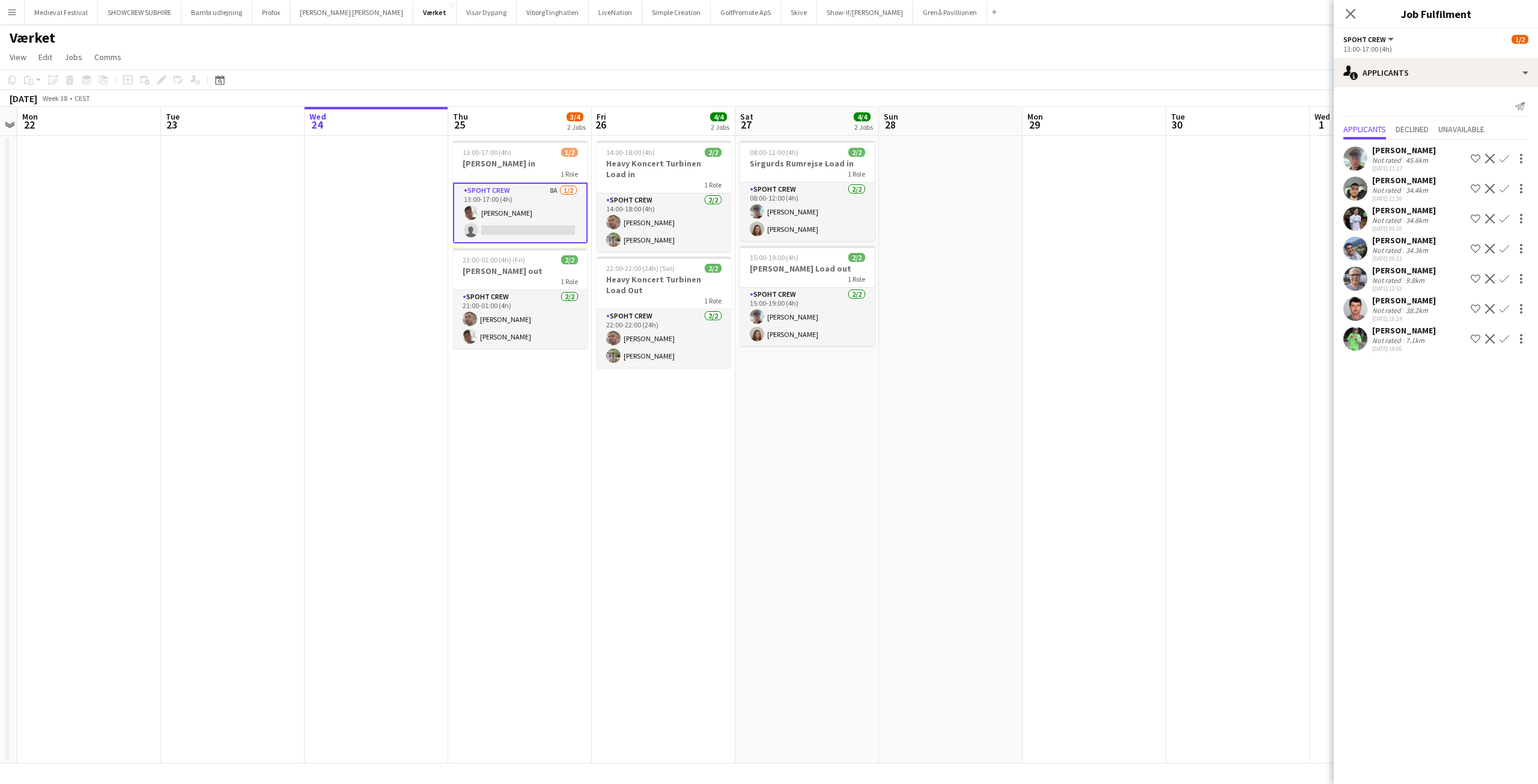
click at [1503, 276] on app-icon "Confirm" at bounding box center [1504, 279] width 10 height 10
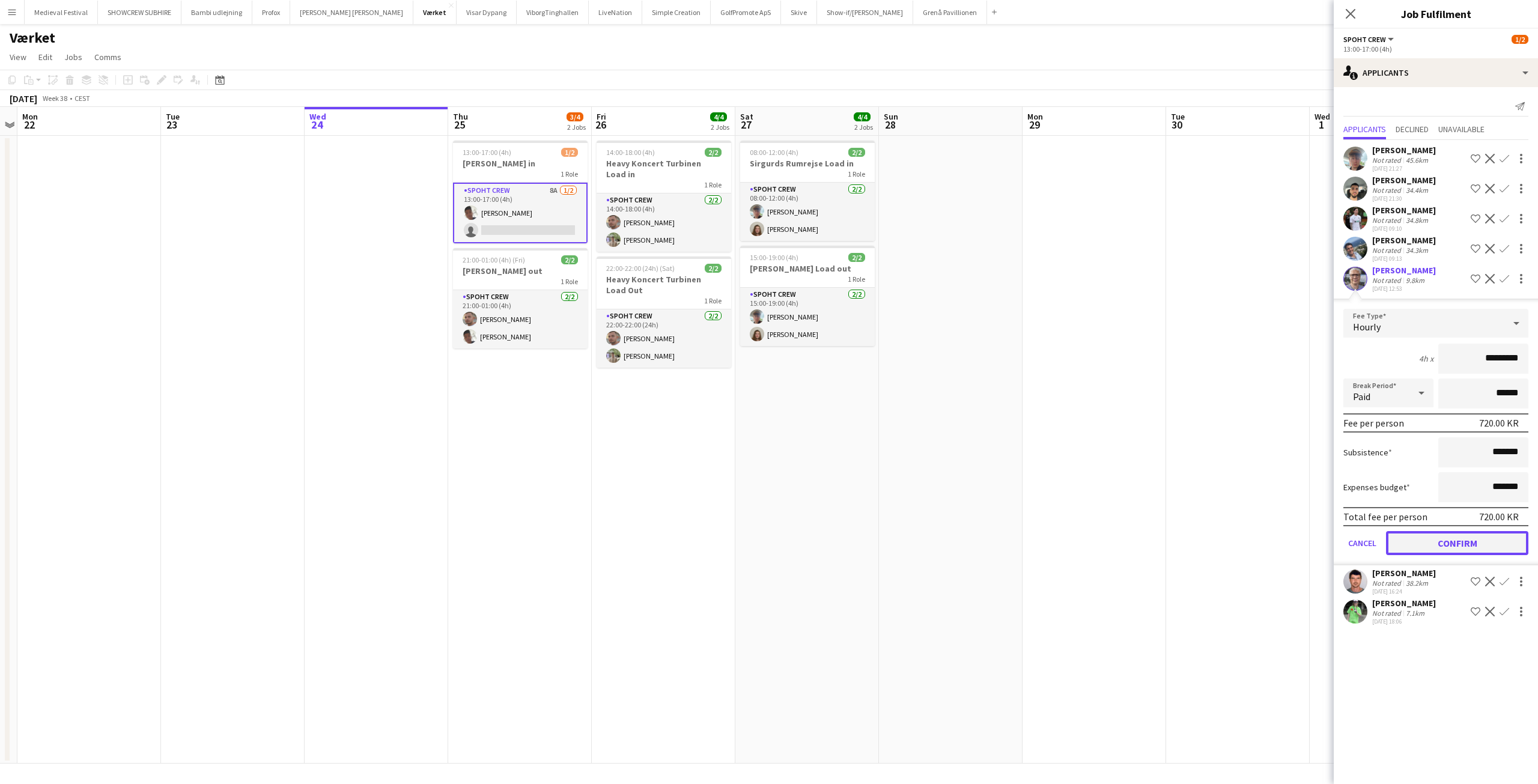
click at [1445, 534] on button "Confirm" at bounding box center [1457, 543] width 142 height 24
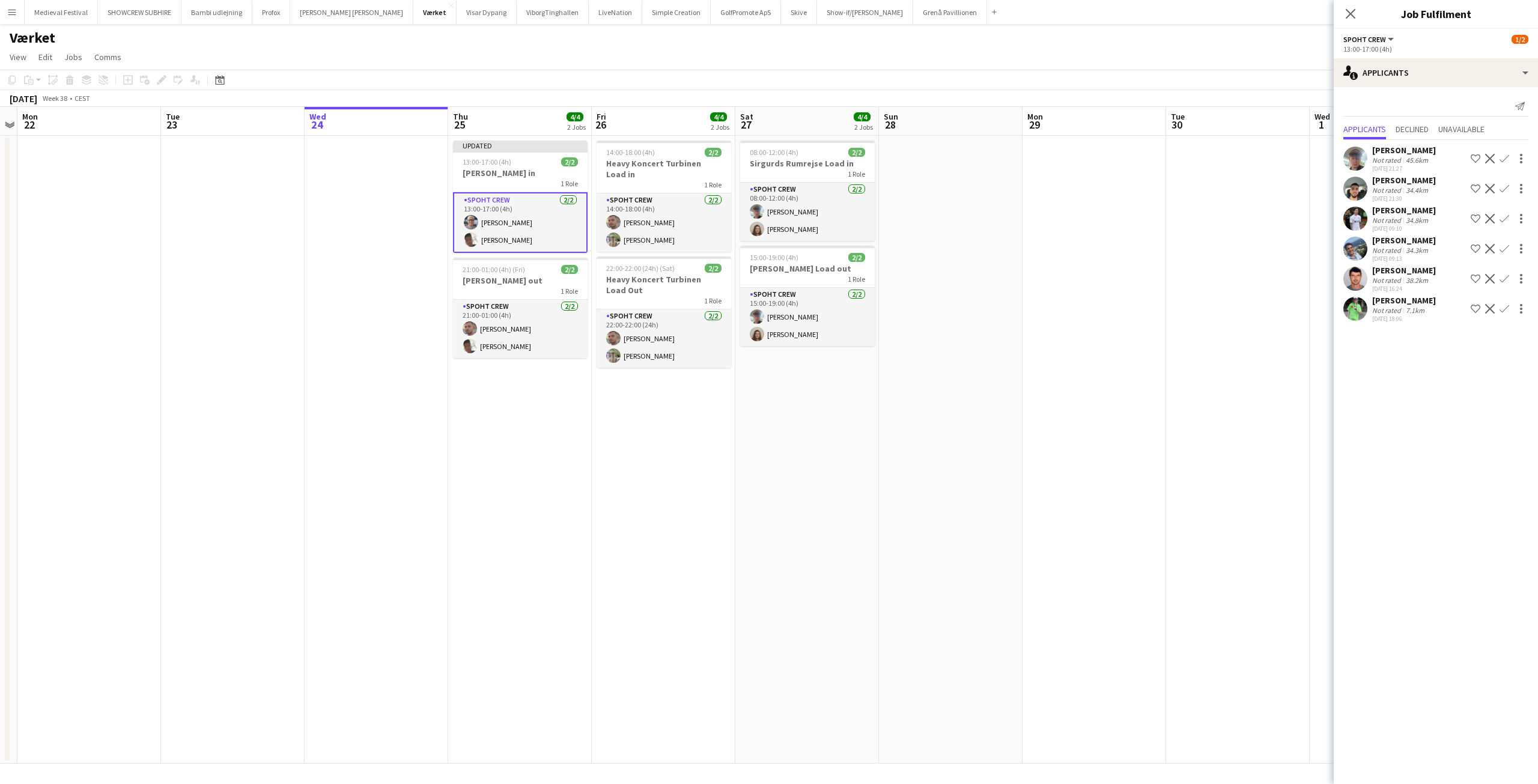
click at [1147, 367] on app-date-cell at bounding box center [1094, 449] width 143 height 628
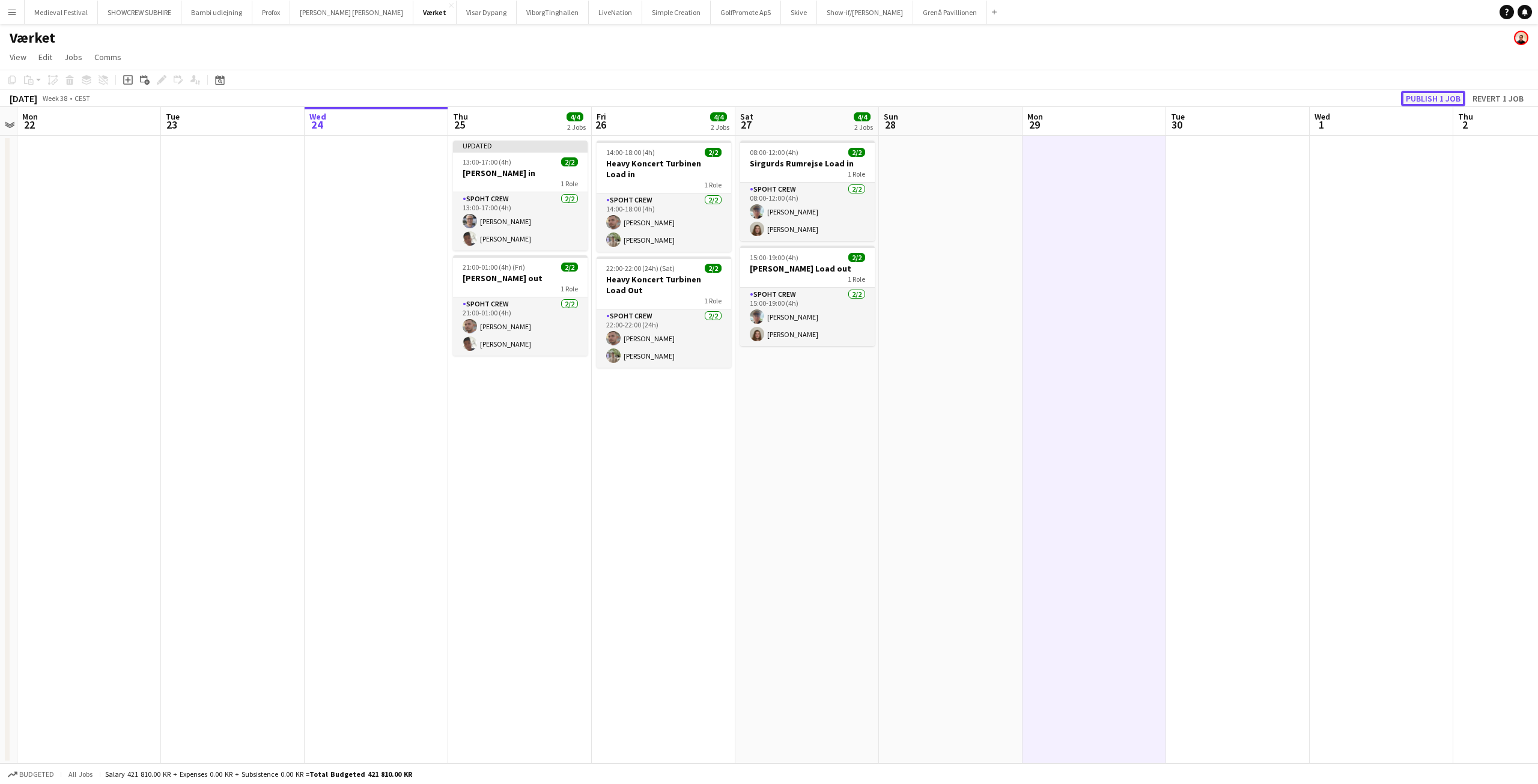
click at [1417, 99] on button "Publish 1 job" at bounding box center [1433, 99] width 65 height 16
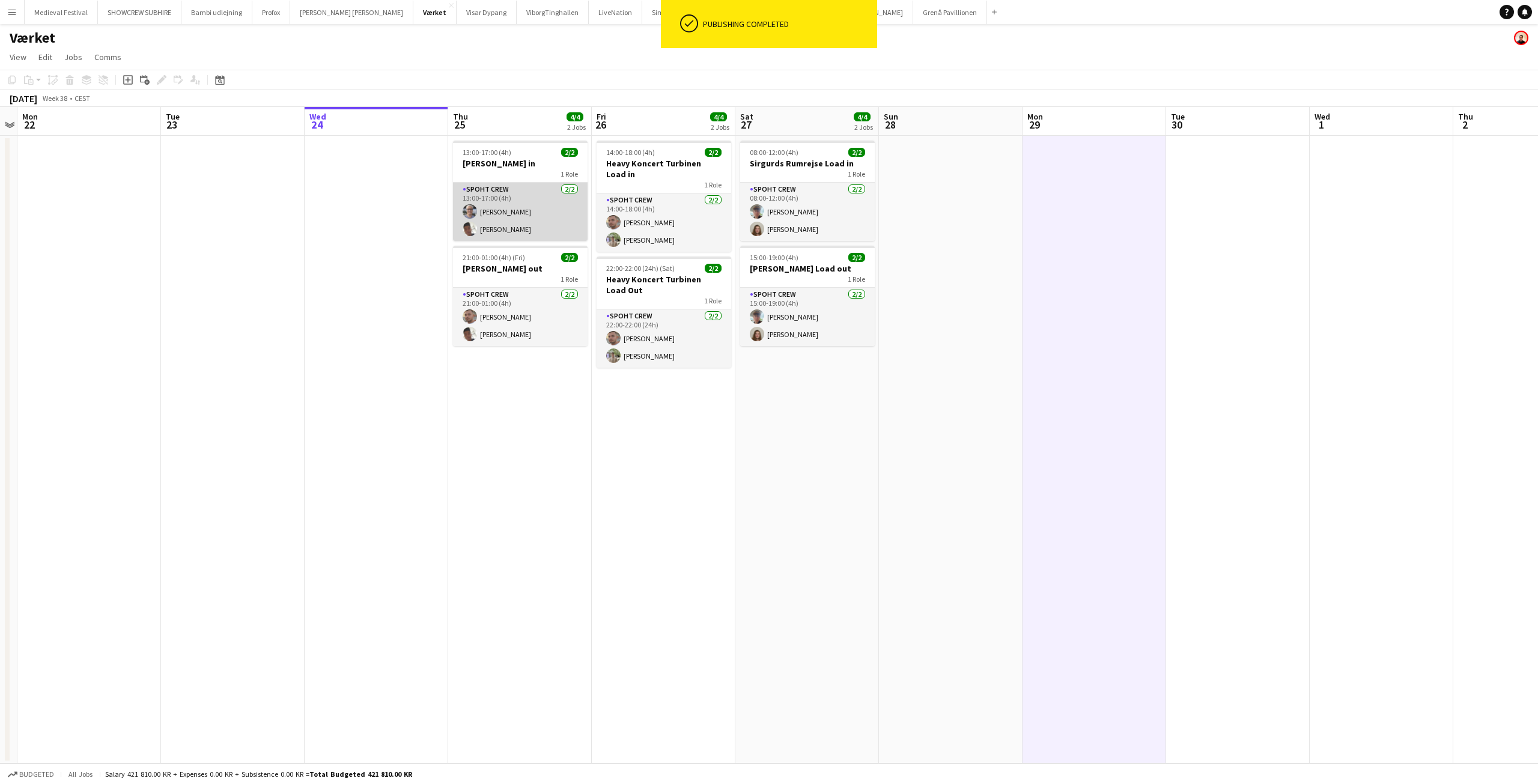
click at [507, 224] on app-card-role "Spoht Crew 2/2 13:00-17:00 (4h) Kim Skov Kvist Seep Villadsen" at bounding box center [521, 211] width 134 height 58
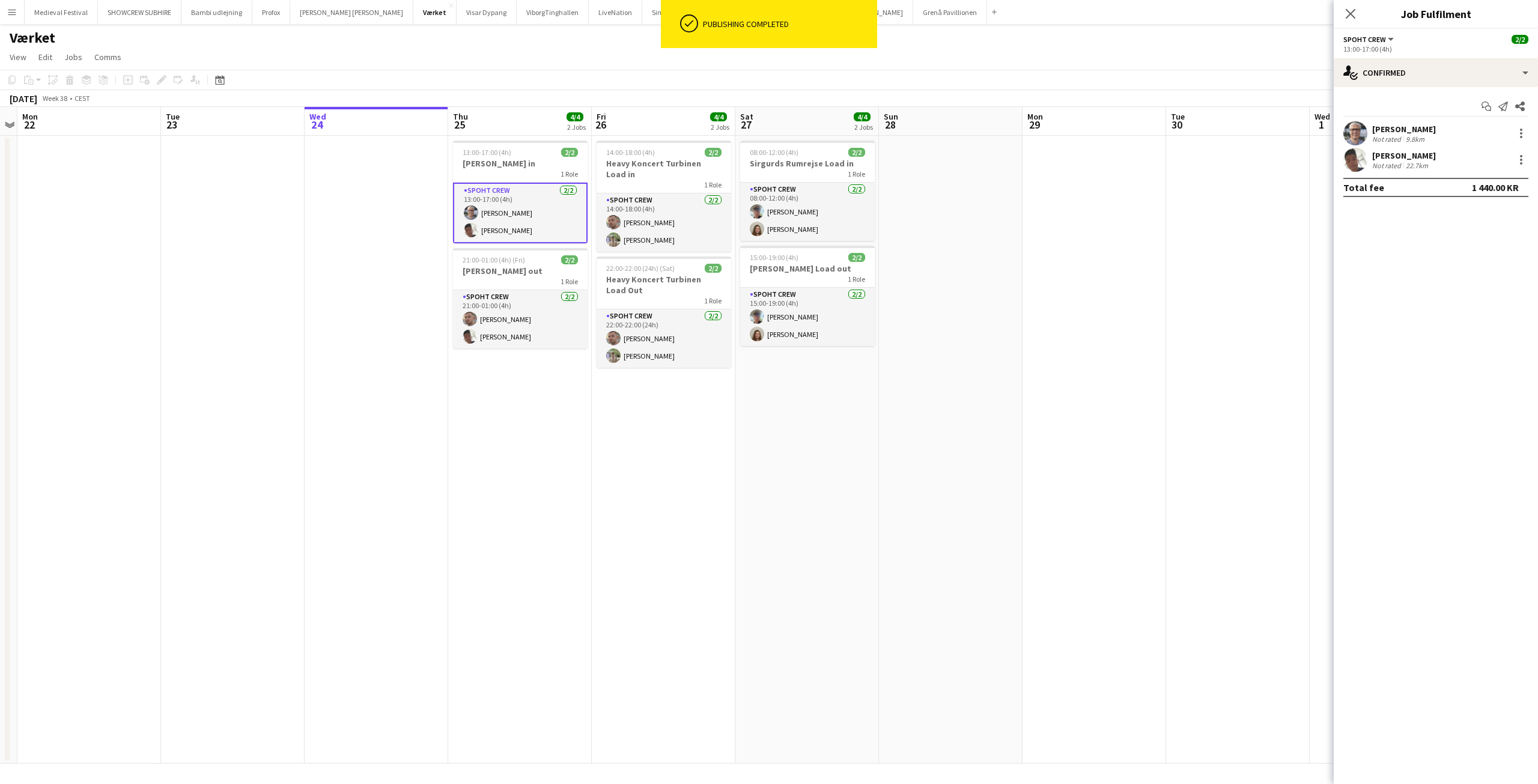
click at [1425, 132] on div "Kim Skov Kvist" at bounding box center [1404, 129] width 64 height 10
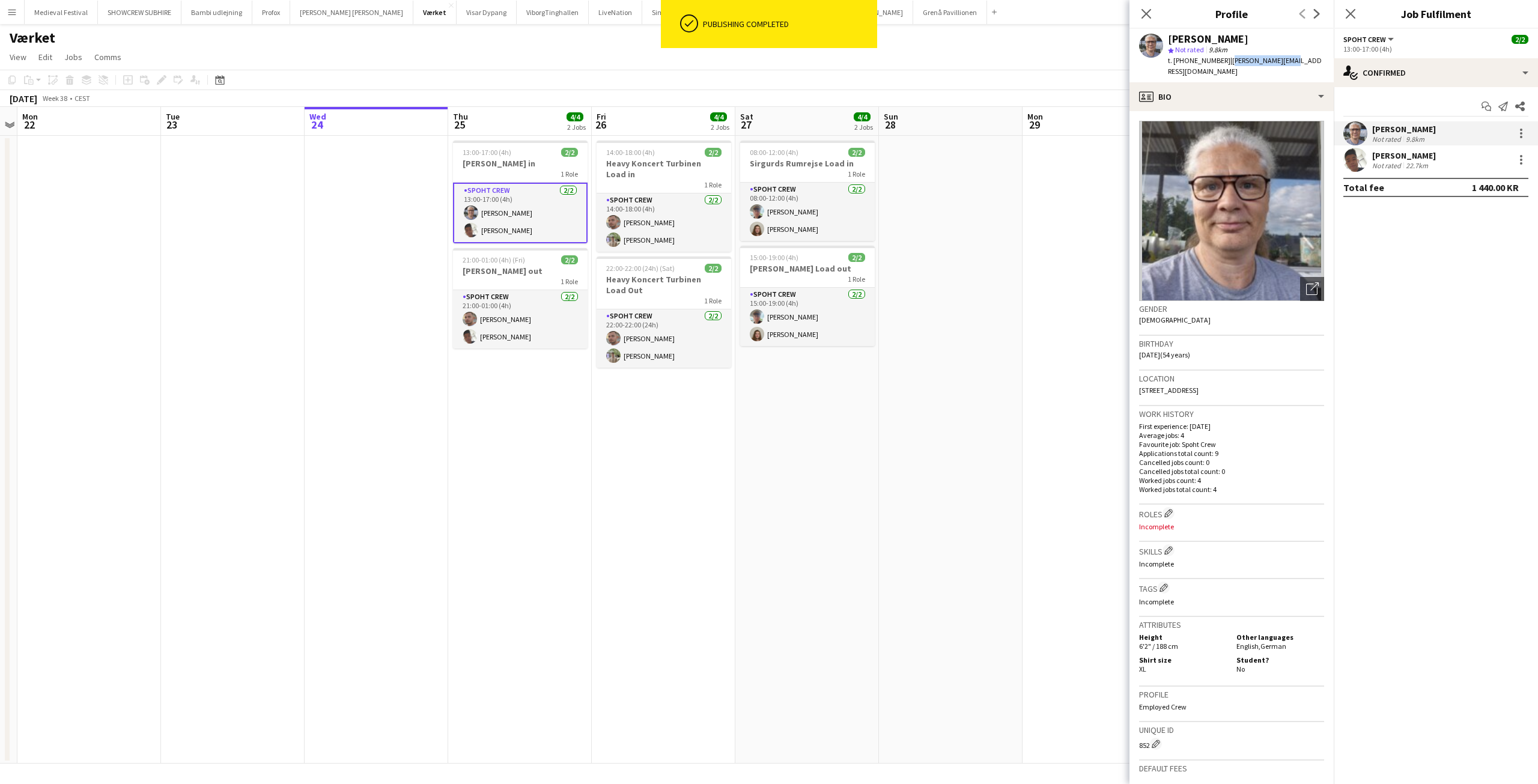
drag, startPoint x: 1289, startPoint y: 58, endPoint x: 1219, endPoint y: 58, distance: 70.0
click at [1219, 58] on app-profile-header "Kim Skov Kvist star Not rated 9.8km t. +4540829957 | kimkvist@yahoo.dk" at bounding box center [1231, 55] width 204 height 53
copy span "kimkvist@yahoo.dk"
click at [1026, 303] on app-date-cell at bounding box center [1094, 449] width 143 height 628
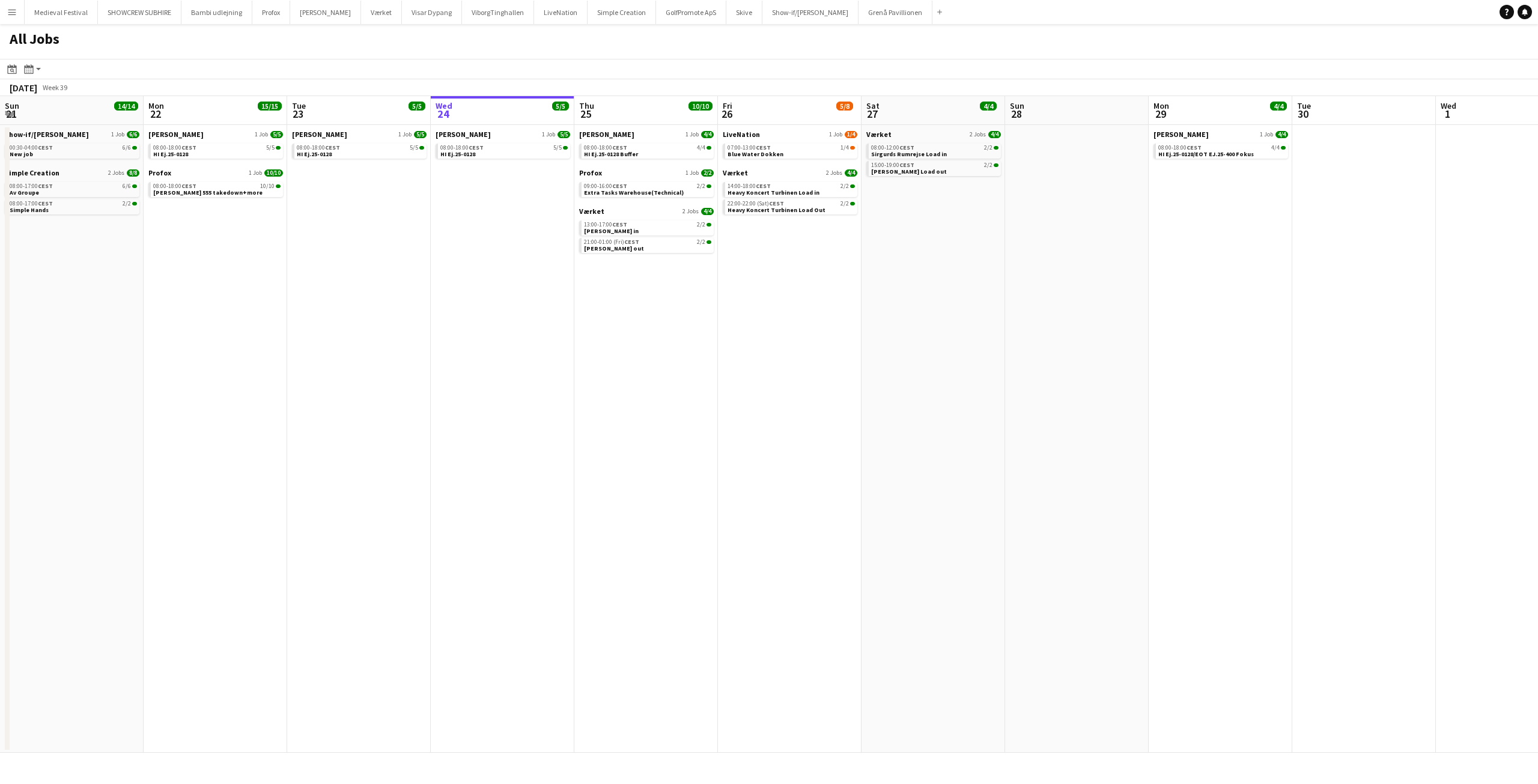
scroll to position [0, 287]
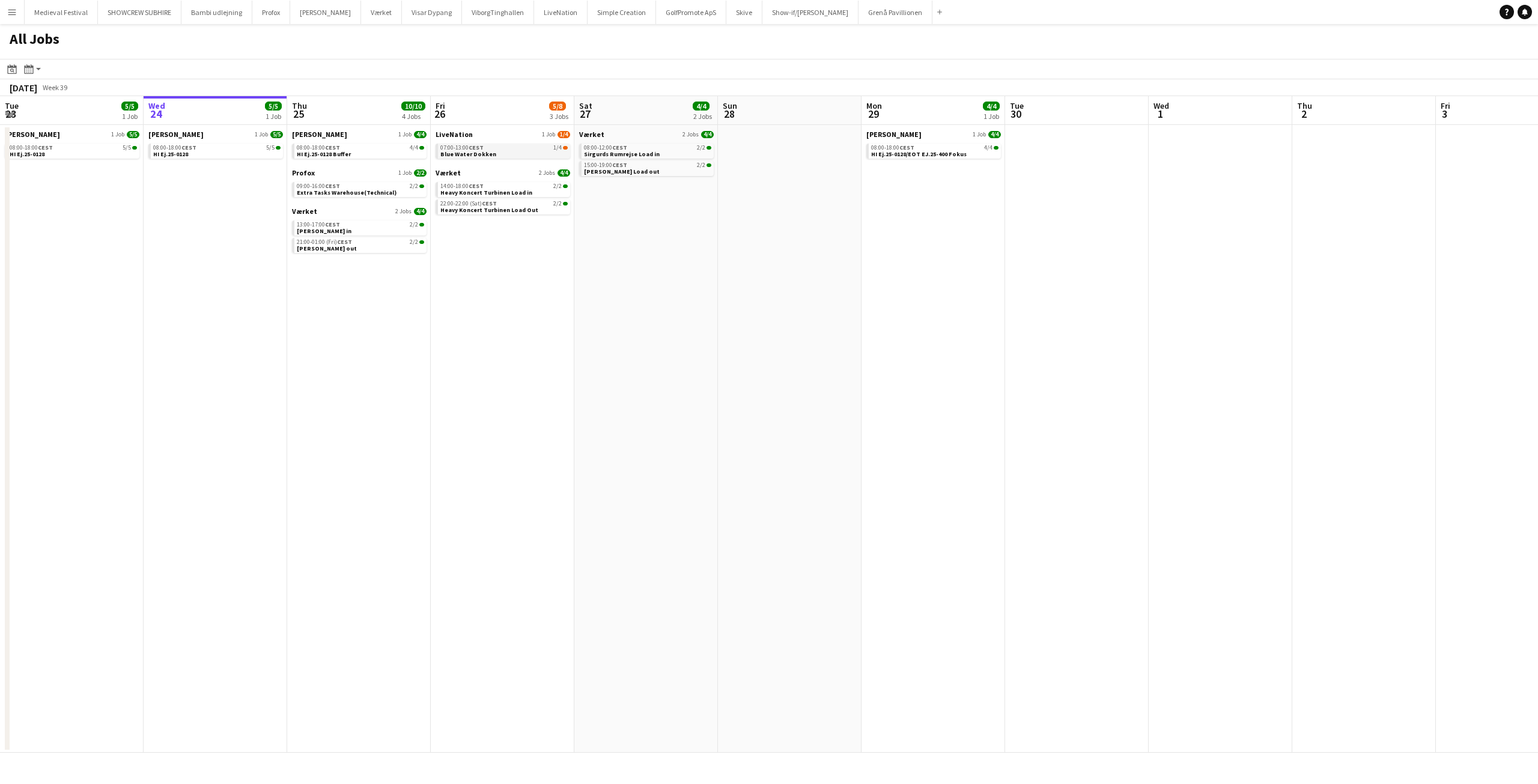
click at [555, 148] on span "1/4" at bounding box center [558, 148] width 9 height 6
click at [505, 157] on app-brief-job-card "07:00-13:00 CEST 1/4 Blue Water Dokken" at bounding box center [503, 150] width 134 height 15
click at [505, 155] on link "07:00-13:00 CEST 1/4 Blue Water Dokken" at bounding box center [504, 150] width 128 height 14
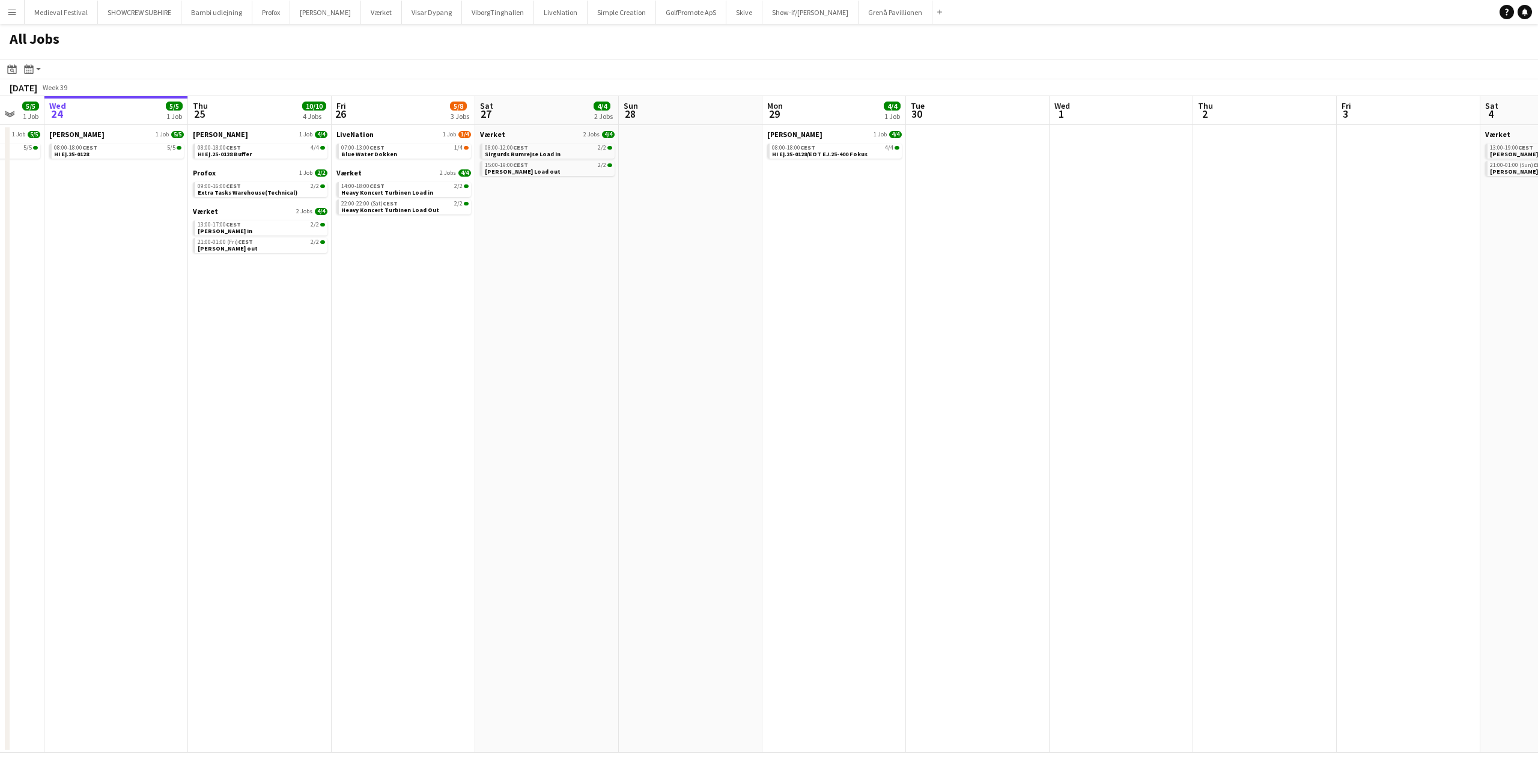
click at [190, 248] on app-all-jobs "All Jobs Date picker SEP 2025 SEP 2025 Monday M Tuesday T Wednesday W Thursday …" at bounding box center [769, 389] width 1538 height 729
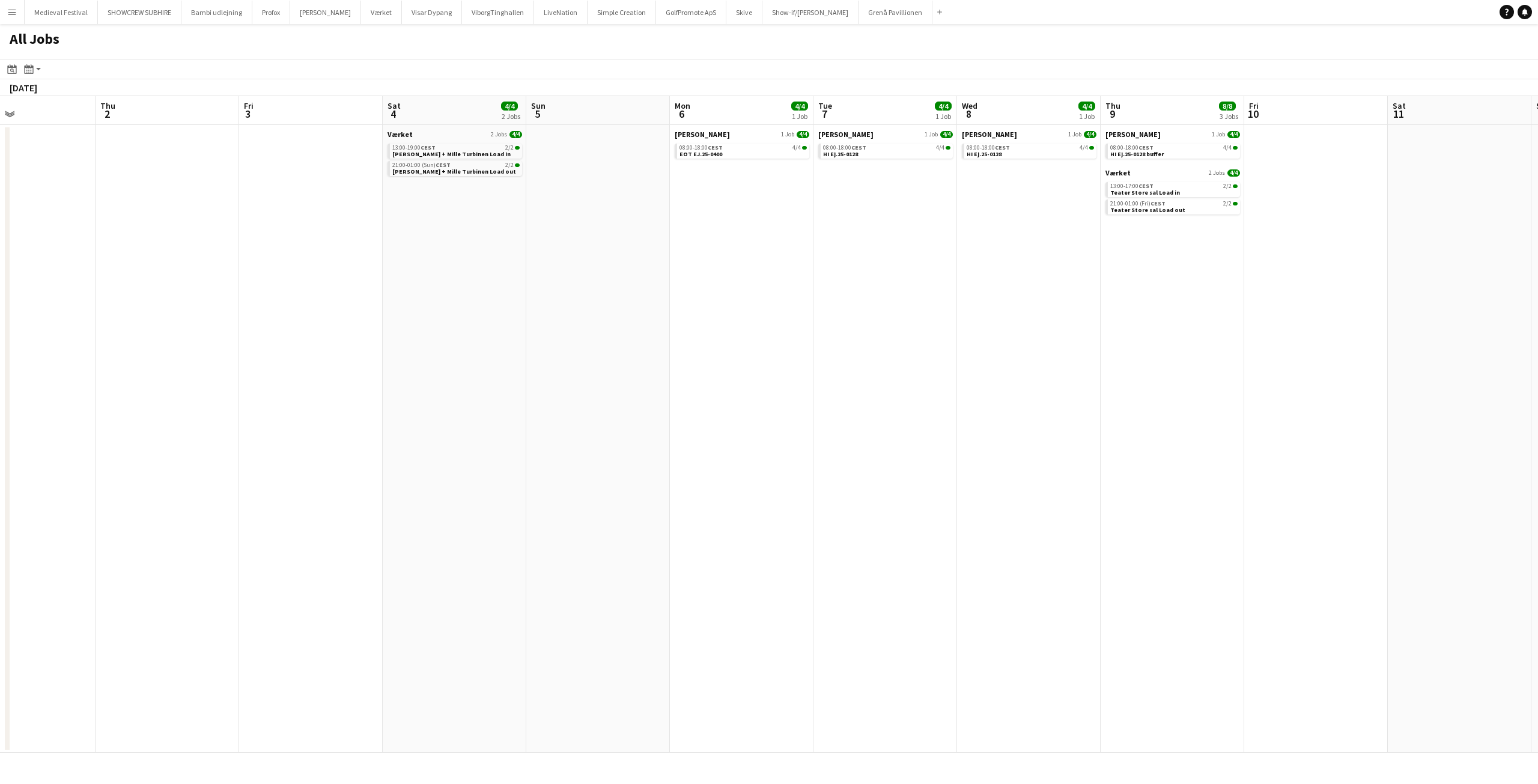
drag, startPoint x: 552, startPoint y: 265, endPoint x: 807, endPoint y: 374, distance: 277.3
click at [805, 374] on app-calendar-viewport "Mon 29 4/4 1 Job Tue 30 Wed 1 Thu 2 Fri 3 Sat 4 4/4 2 Jobs Sun 5 Mon 6 4/4 1 Jo…" at bounding box center [769, 424] width 1538 height 657
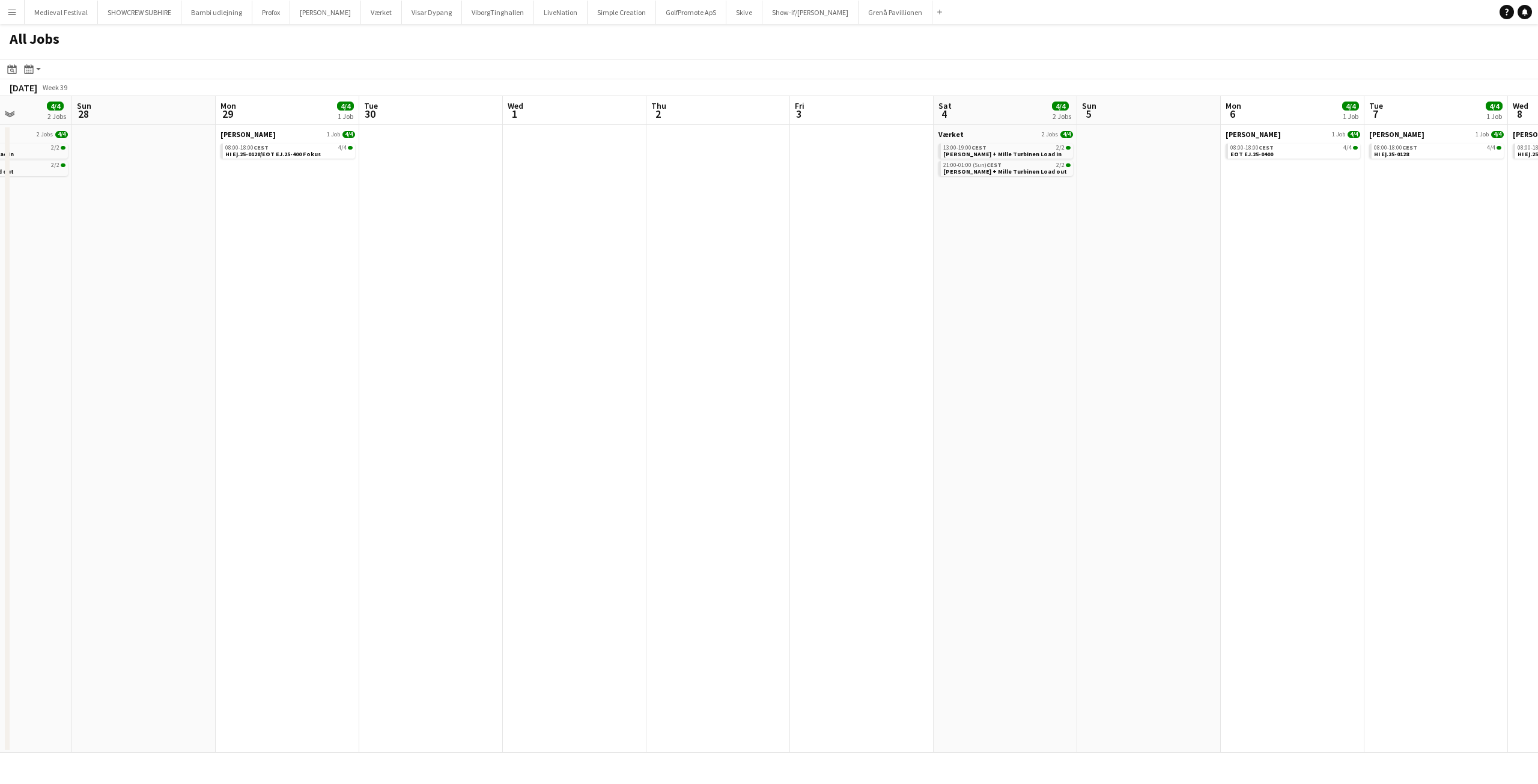
drag, startPoint x: 654, startPoint y: 340, endPoint x: 867, endPoint y: 361, distance: 214.0
click at [861, 361] on app-calendar-viewport "Thu 25 10/10 4 Jobs Fri 26 5/8 3 Jobs Sat 27 4/4 2 Jobs Sun 28 Mon 29 4/4 1 Job…" at bounding box center [769, 424] width 1538 height 657
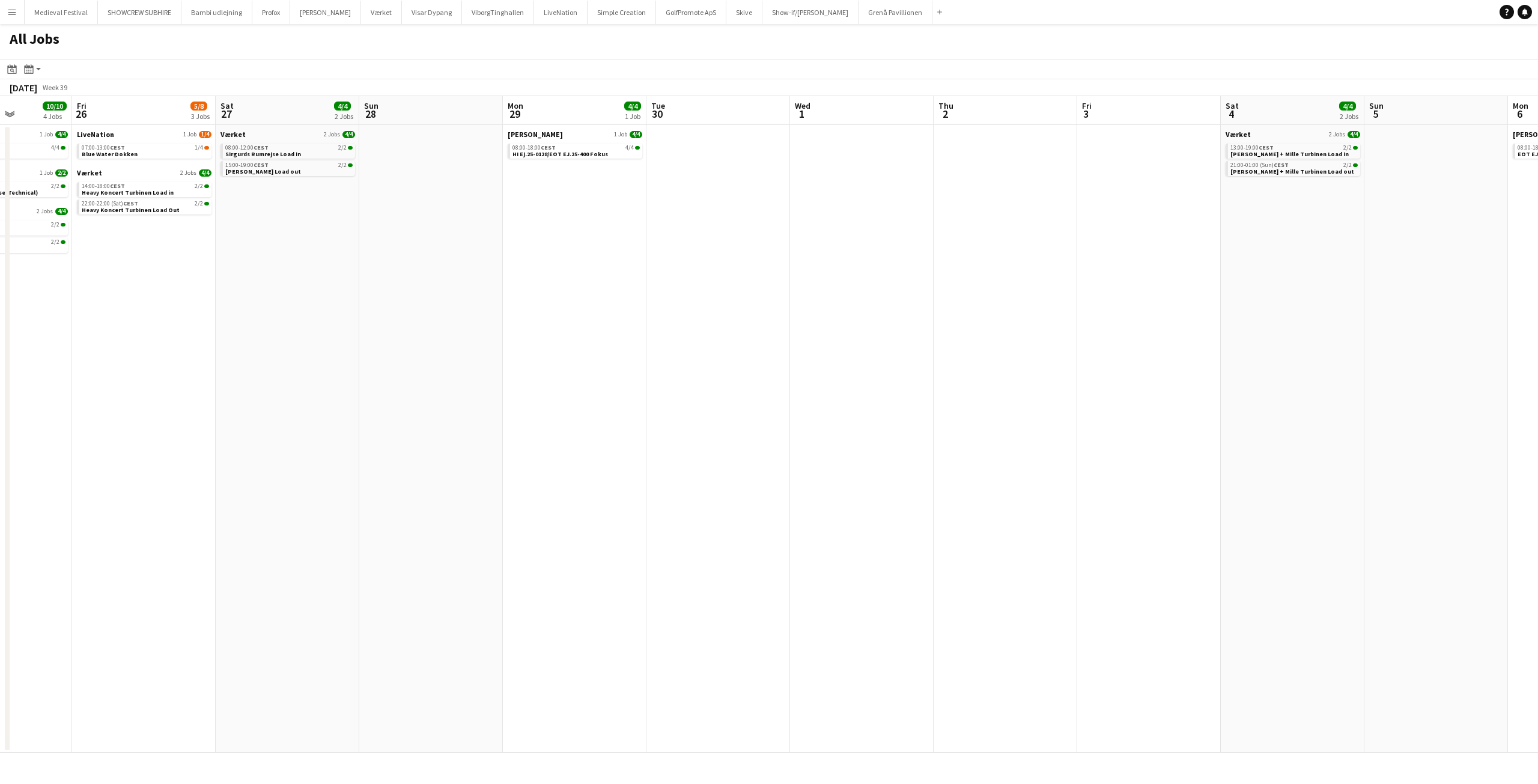
scroll to position [0, 343]
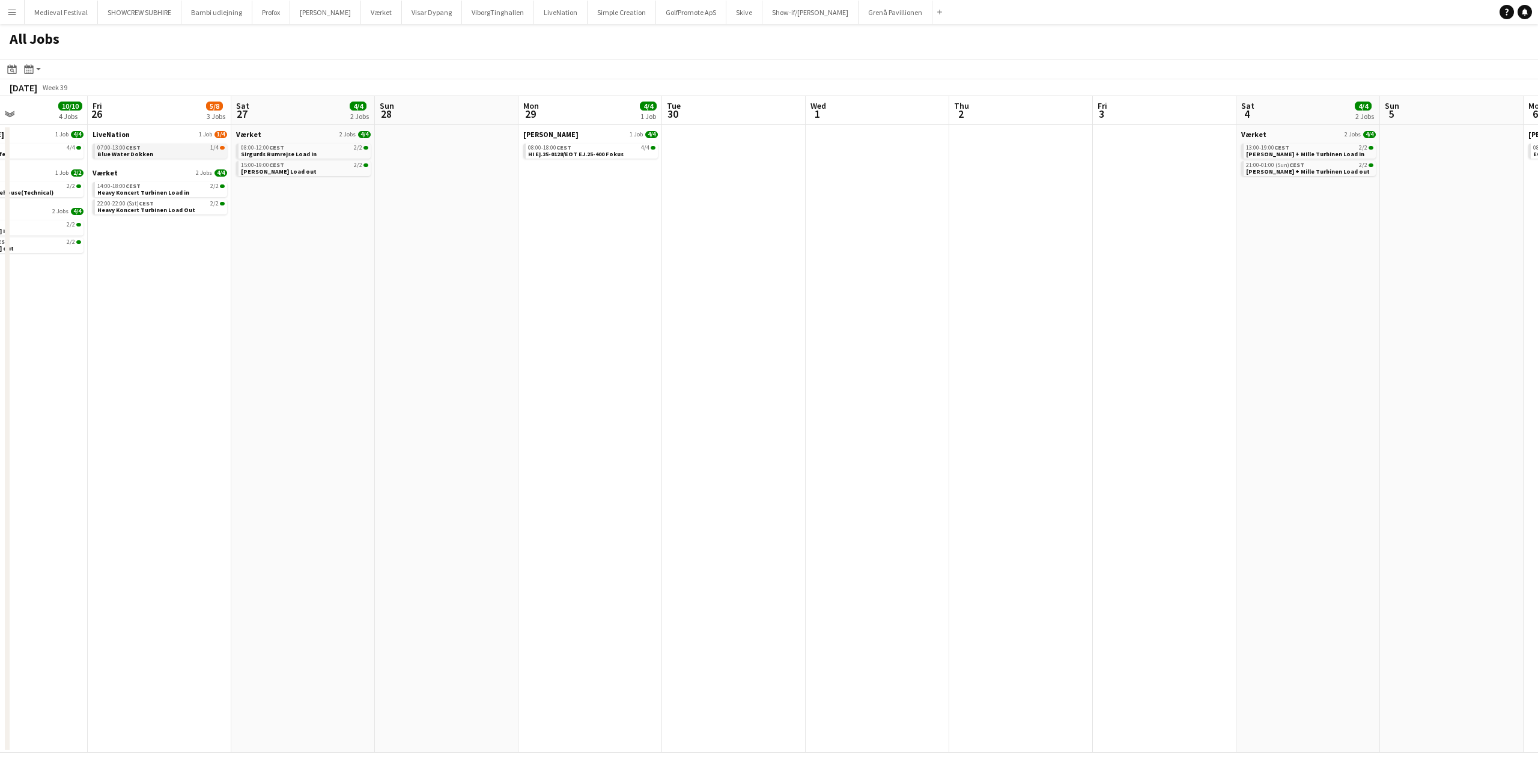
click at [178, 148] on div "07:00-13:00 CEST 1/4" at bounding box center [161, 148] width 128 height 6
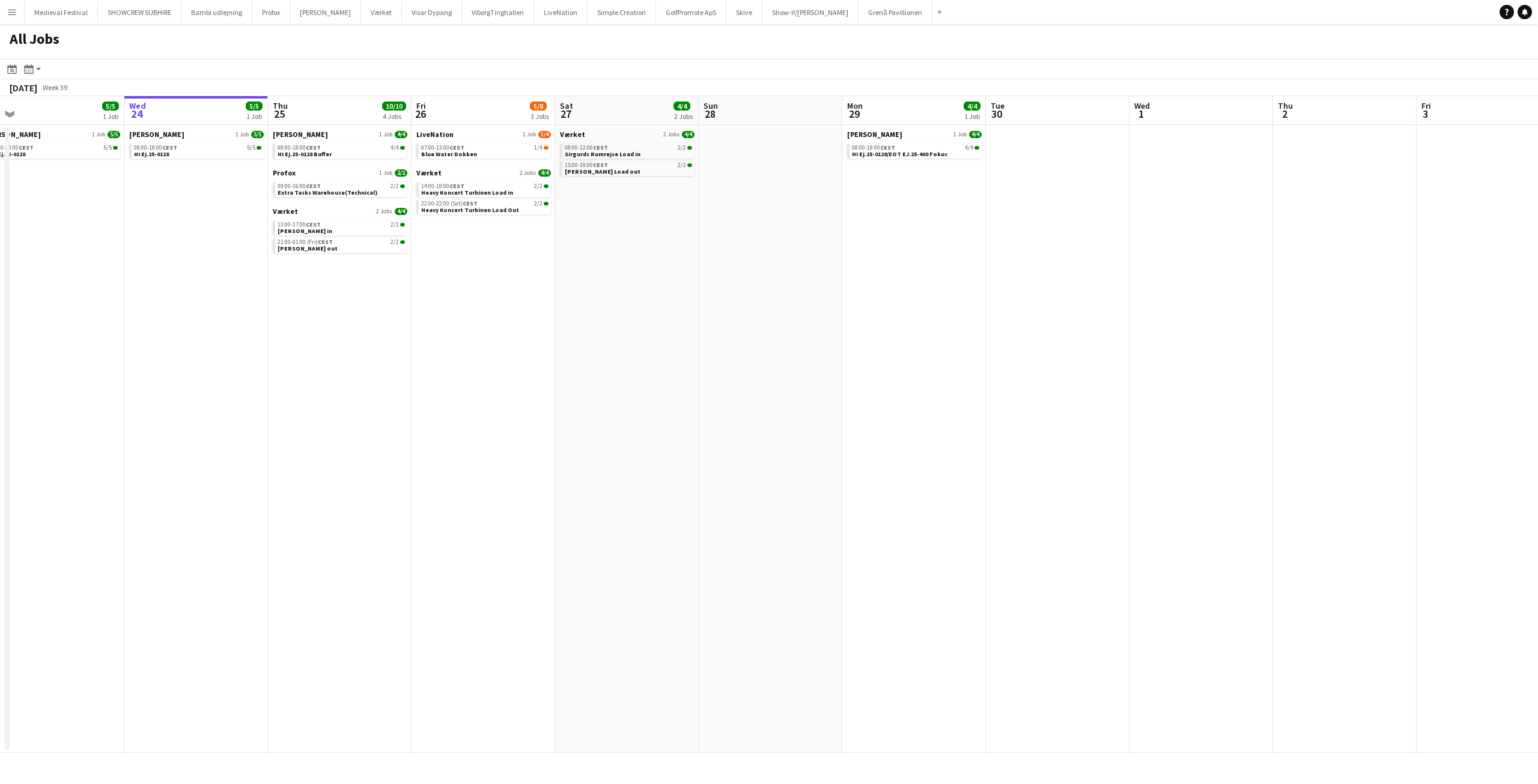
drag, startPoint x: 351, startPoint y: 249, endPoint x: 777, endPoint y: 280, distance: 427.1
click at [759, 280] on app-calendar-viewport "Sun 21 14/14 3 Jobs Mon 22 15/15 2 Jobs Tue 23 5/5 1 Job Wed 24 5/5 1 Job Thu 2…" at bounding box center [769, 424] width 1538 height 657
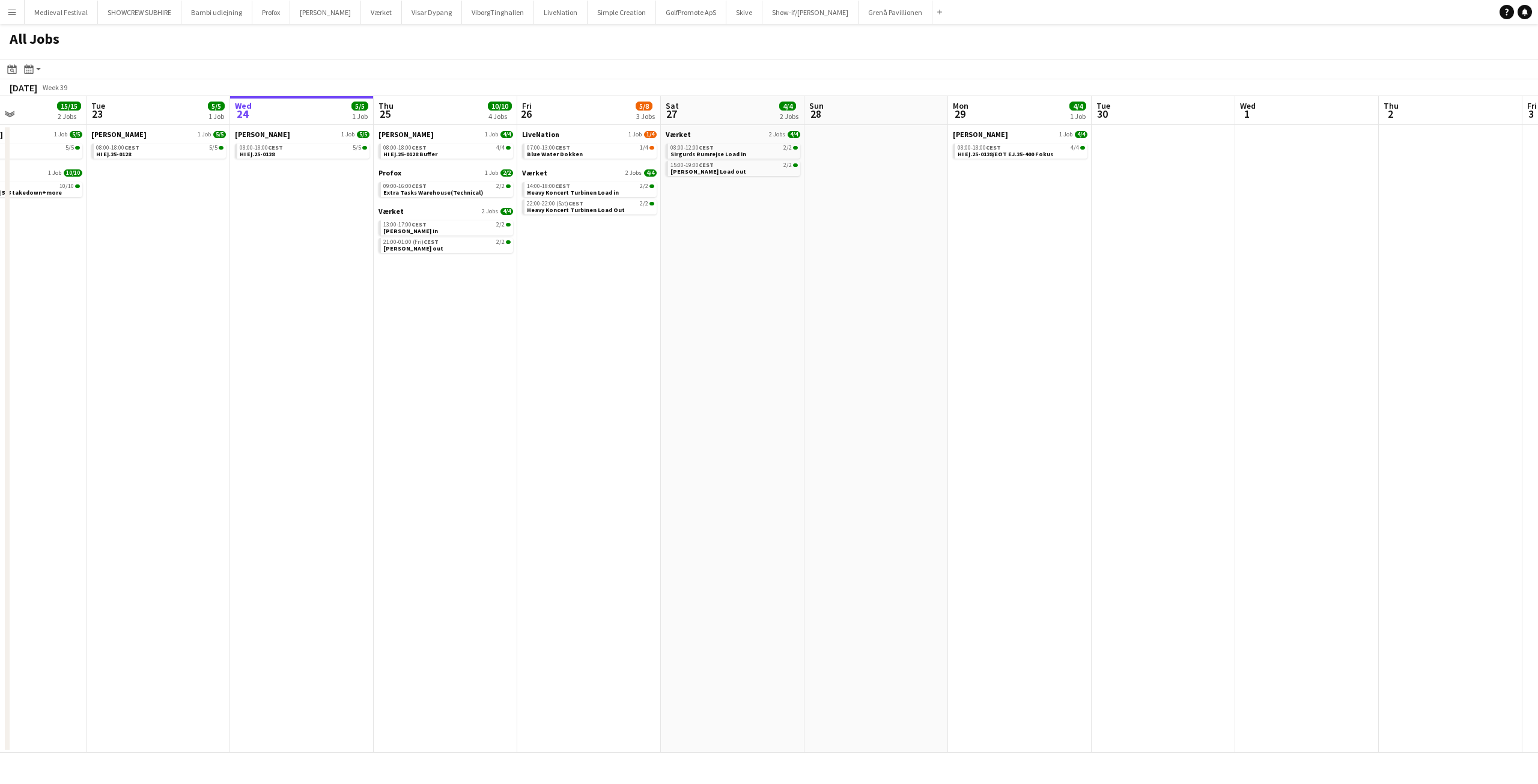
click at [650, 351] on app-date-cell "LiveNation 1 Job 1/4 07:00-13:00 CEST 1/4 Blue Water Dokken Værket 2 Jobs 4/4 1…" at bounding box center [589, 438] width 143 height 628
click at [557, 148] on span "CEST" at bounding box center [562, 147] width 15 height 8
click at [602, 153] on link "07:00-13:00 CEST 1/4 Blue Water Dokken" at bounding box center [590, 150] width 128 height 14
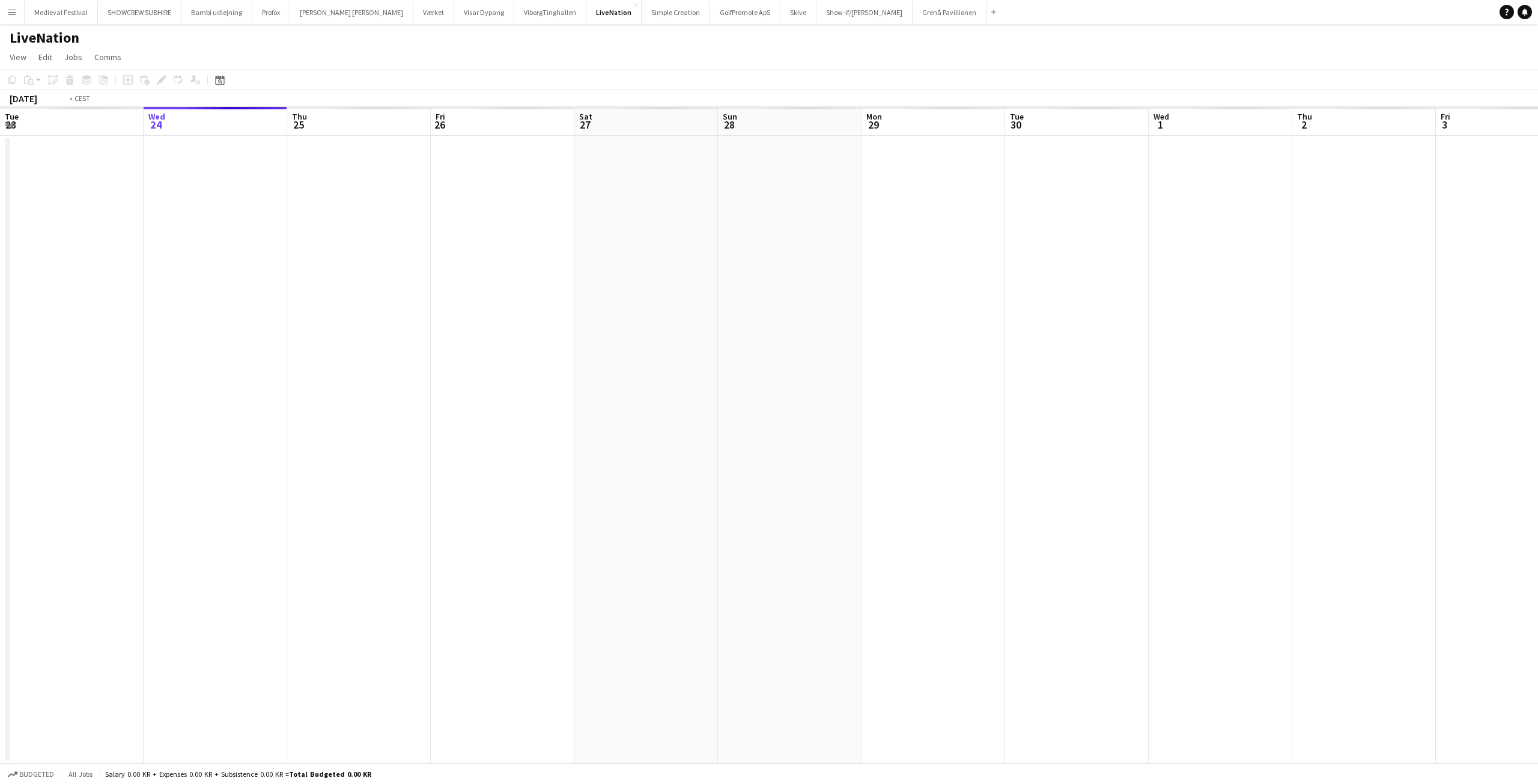
scroll to position [0, 413]
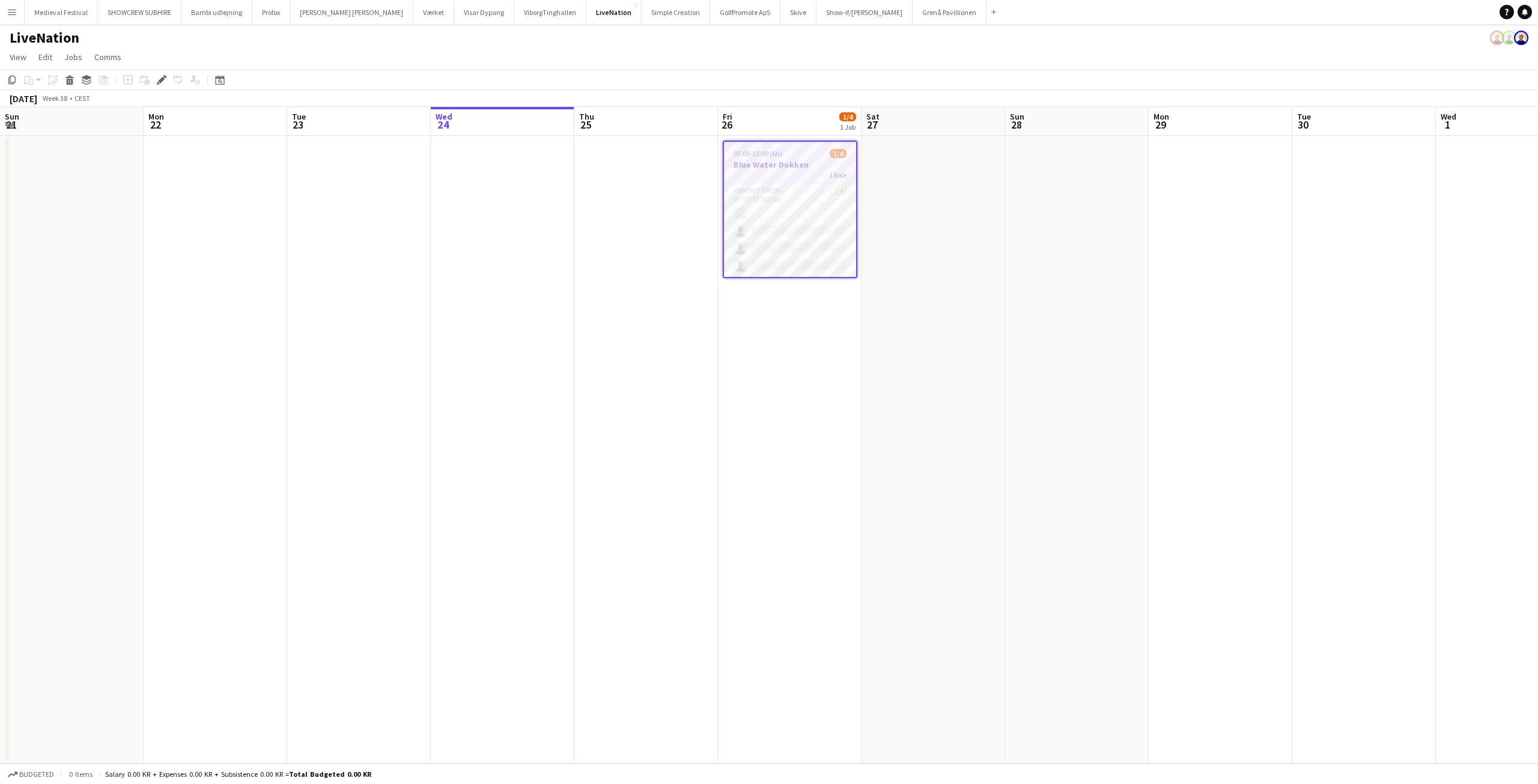
scroll to position [0, 413]
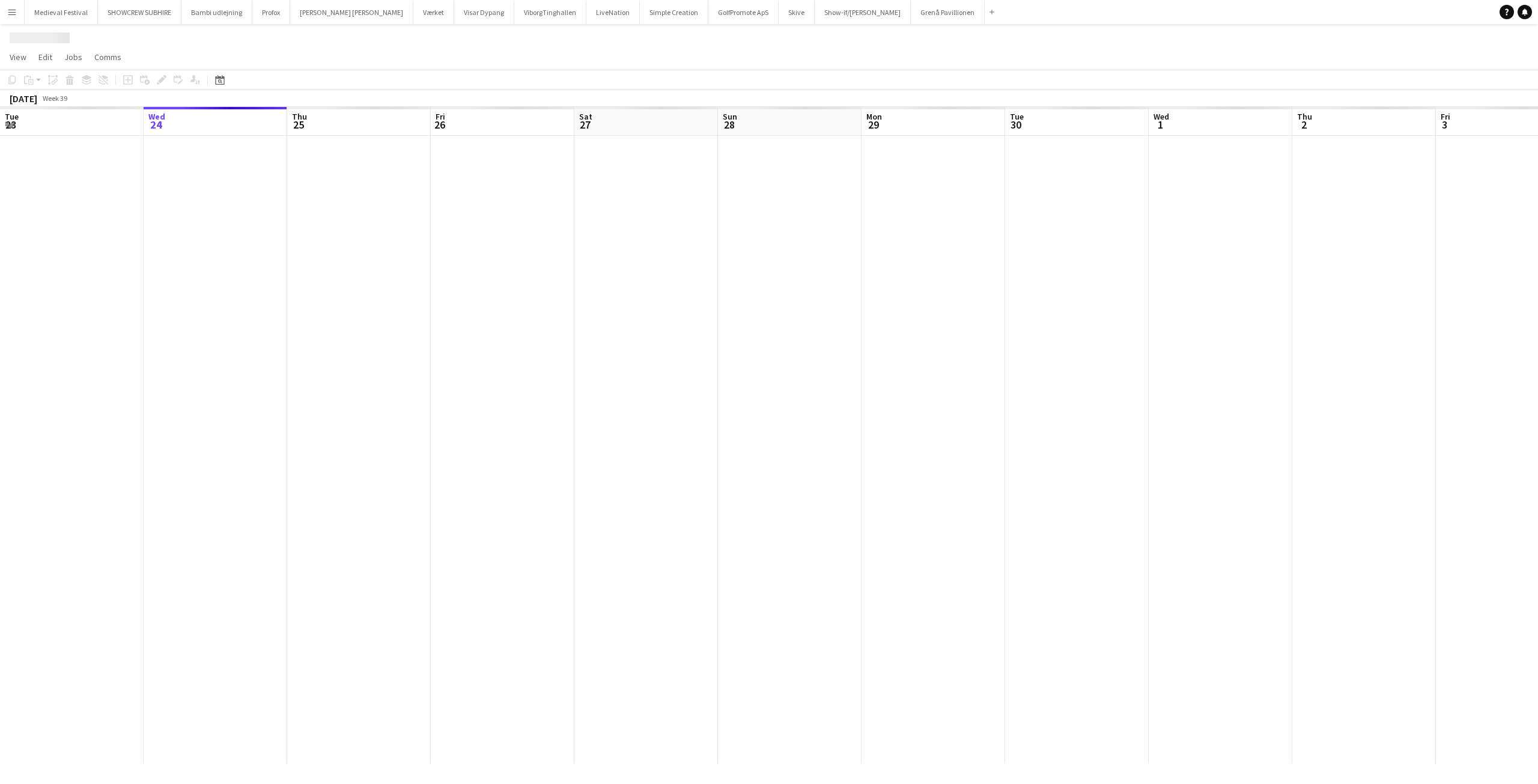
scroll to position [0, 413]
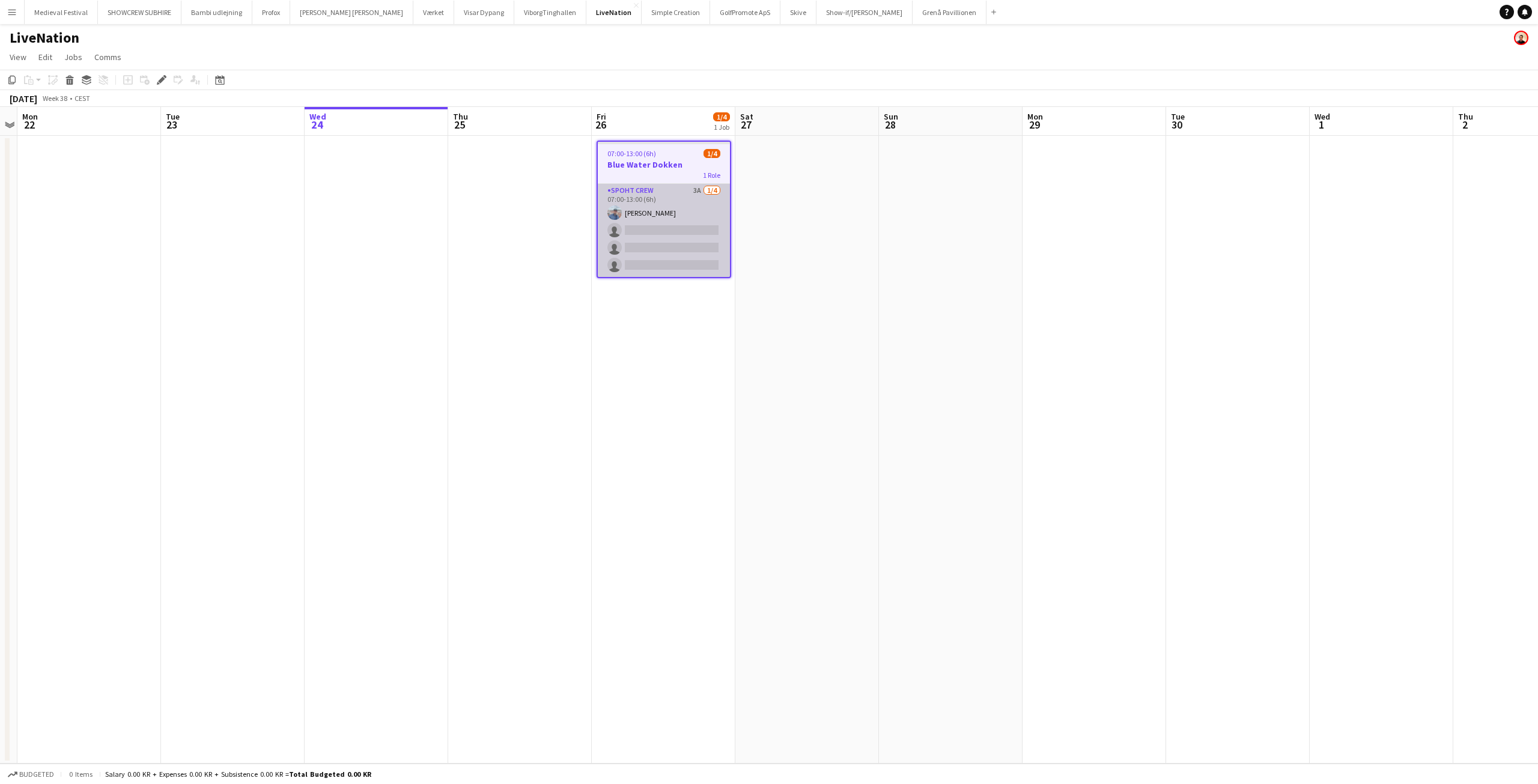
click at [679, 239] on app-card-role "Spoht Crew 3A 1/4 07:00-13:00 (6h) Kamil Karwacki single-neutral-actions single…" at bounding box center [664, 230] width 132 height 93
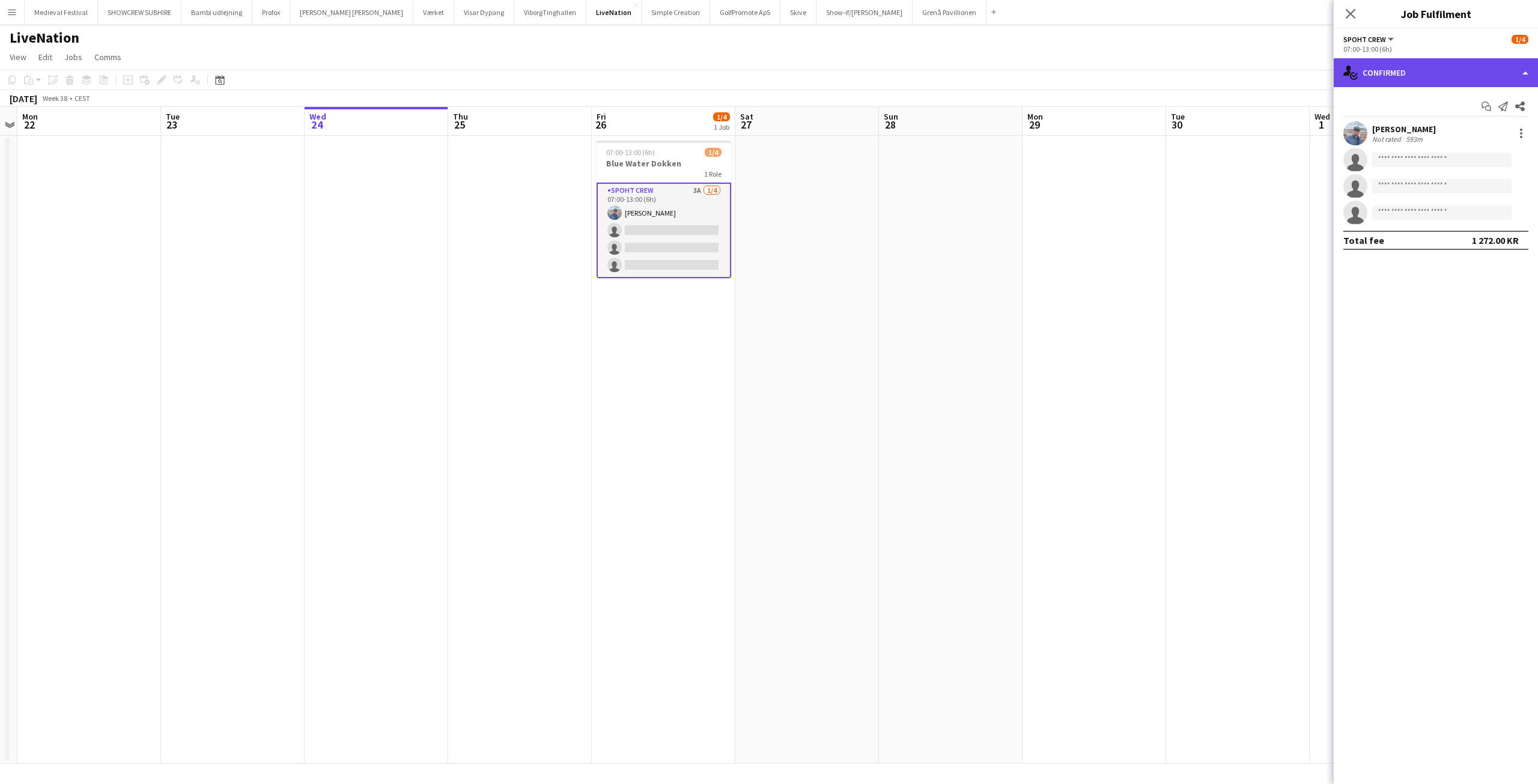
click at [1504, 72] on div "single-neutral-actions-check-2 Confirmed" at bounding box center [1436, 72] width 204 height 29
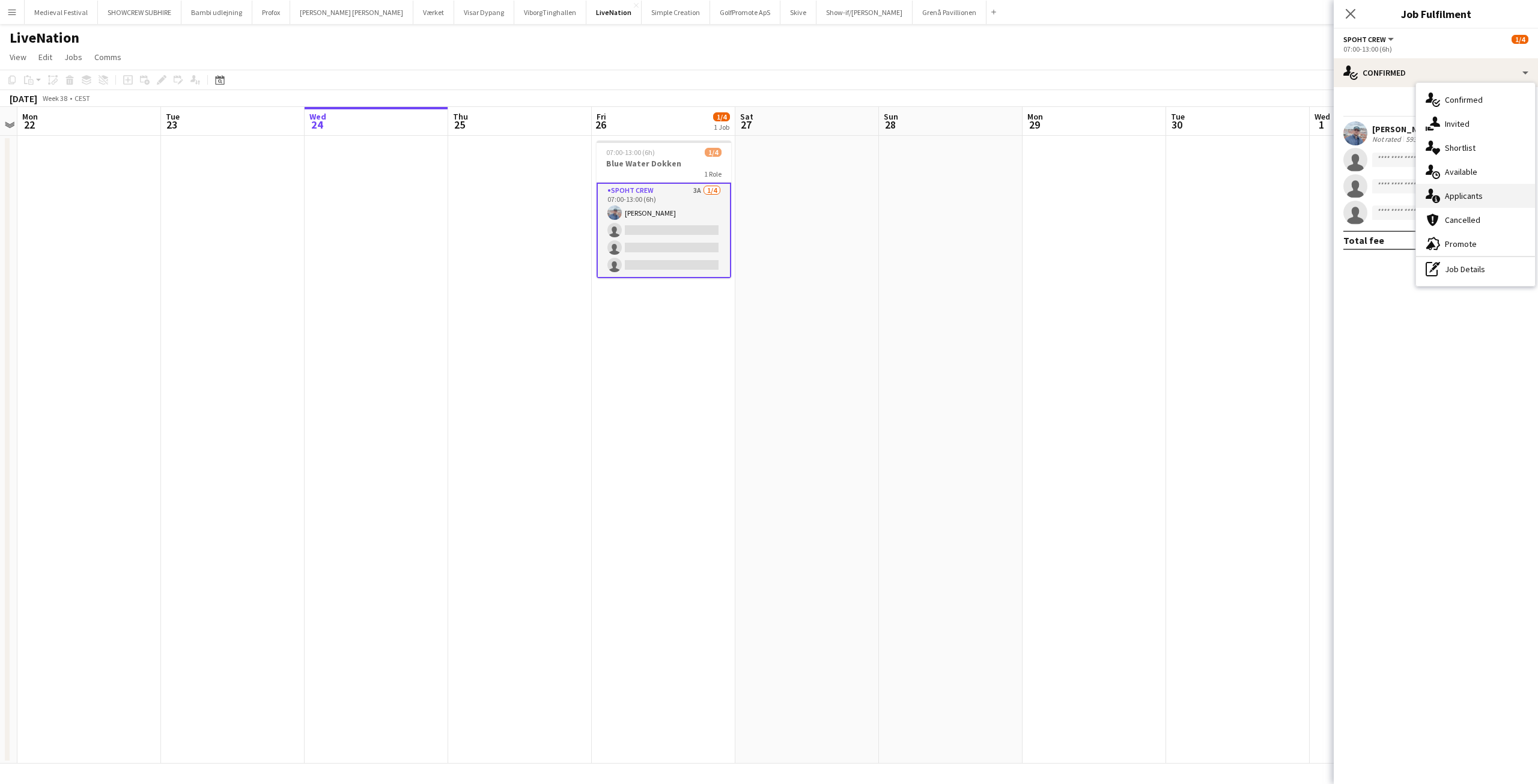
click at [1452, 196] on span "Applicants" at bounding box center [1464, 196] width 38 height 10
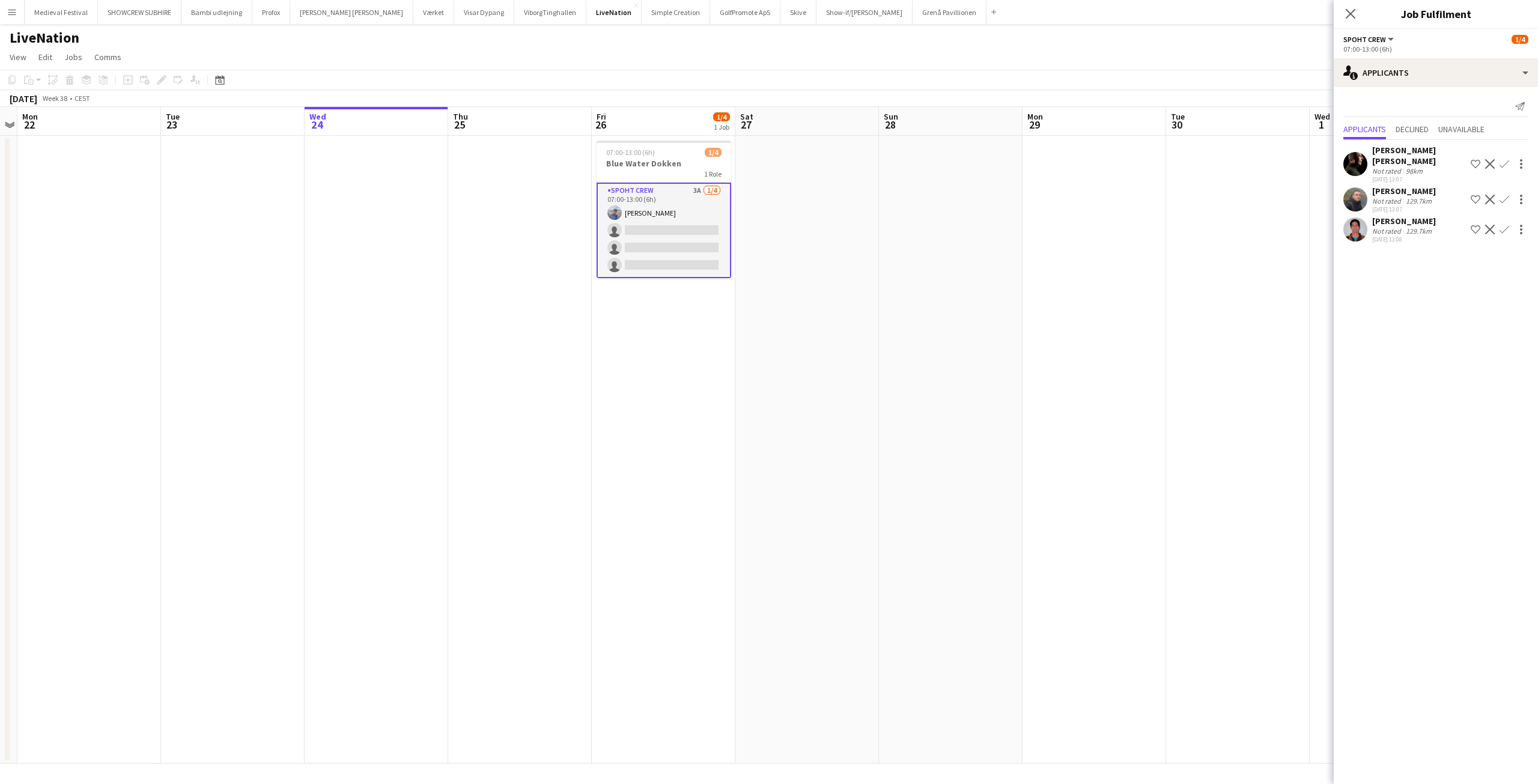
click at [1389, 199] on div "Not rated" at bounding box center [1388, 201] width 31 height 9
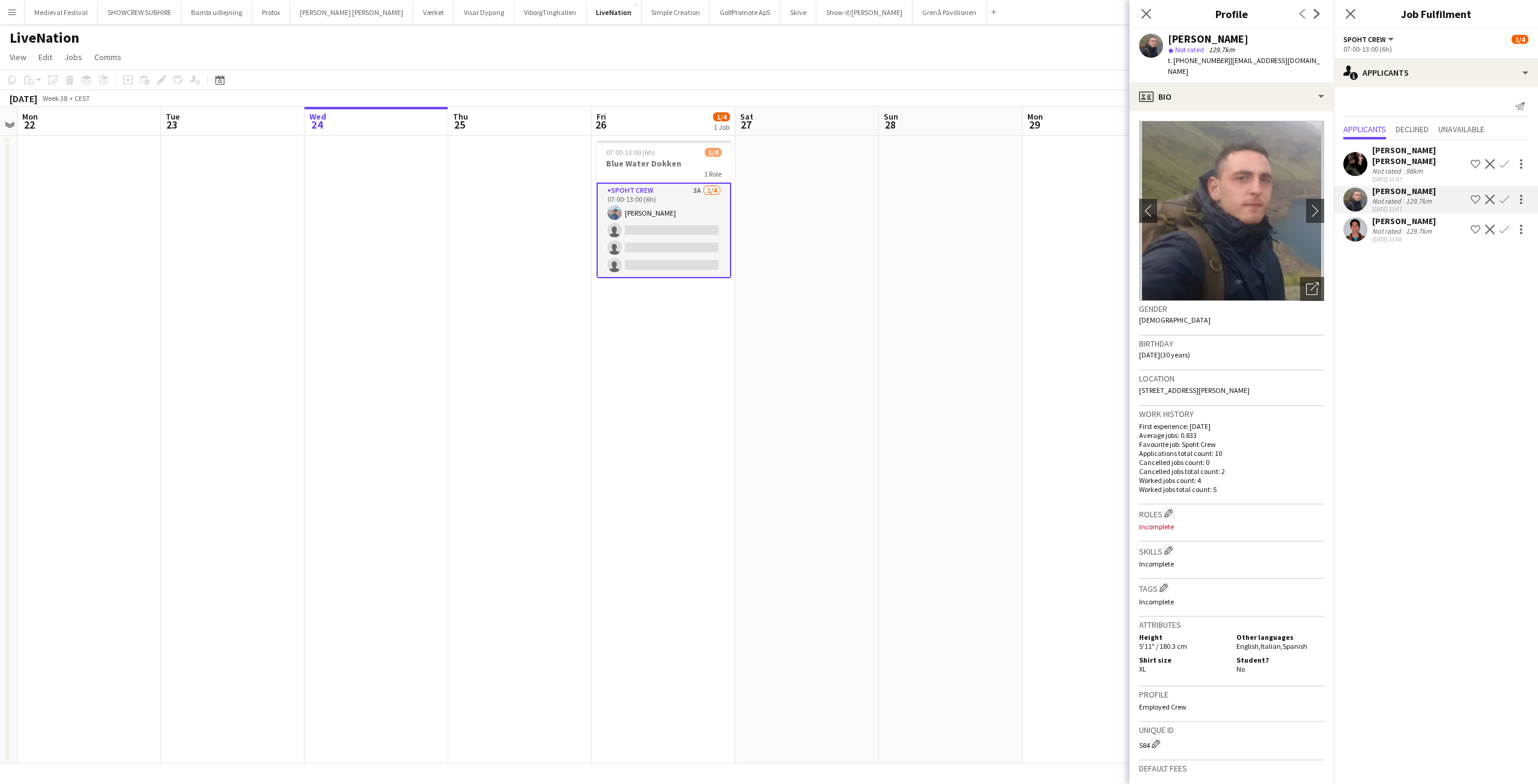
click at [1505, 198] on app-icon "Confirm" at bounding box center [1504, 199] width 10 height 10
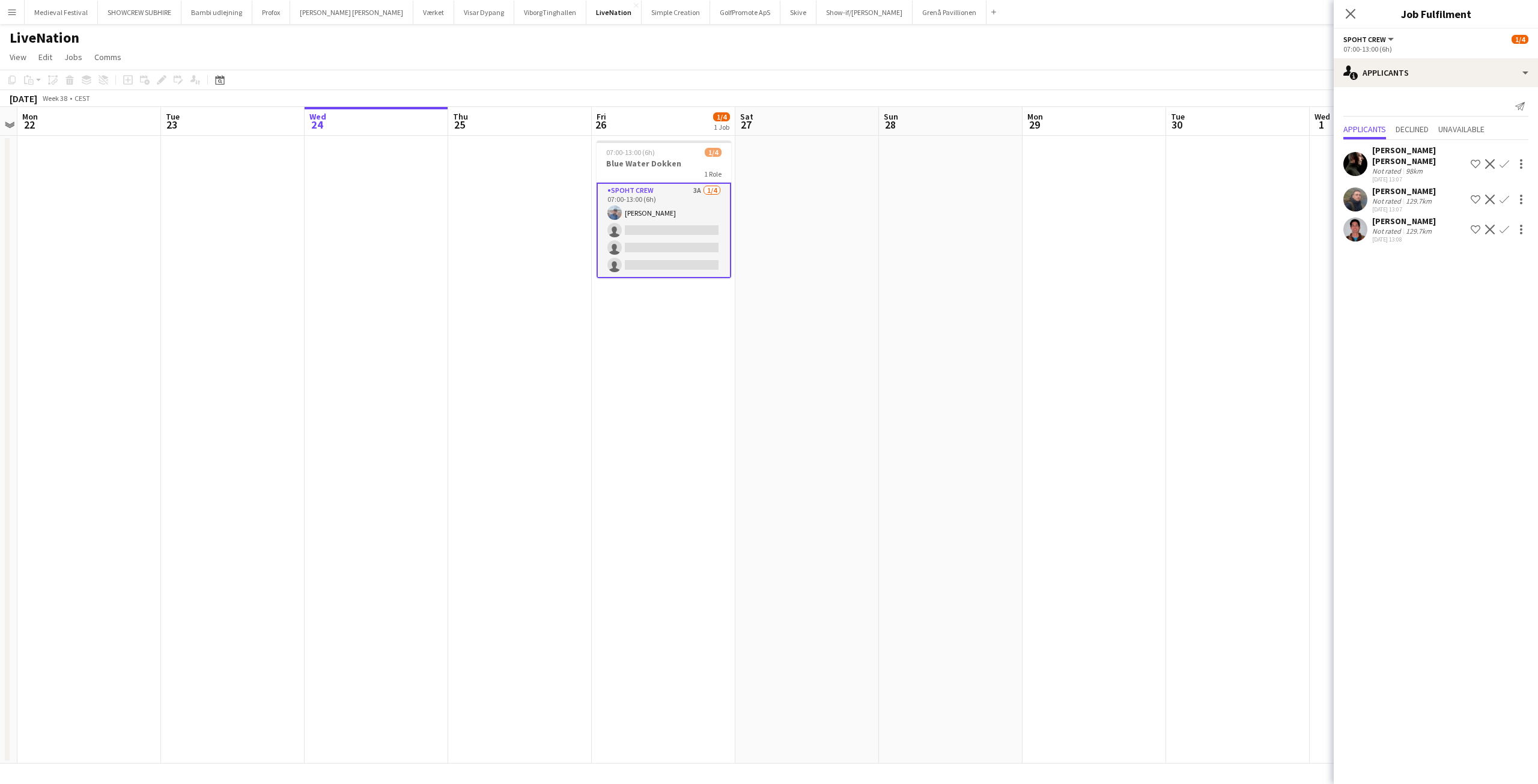
click at [1507, 198] on app-icon "Confirm" at bounding box center [1504, 199] width 10 height 10
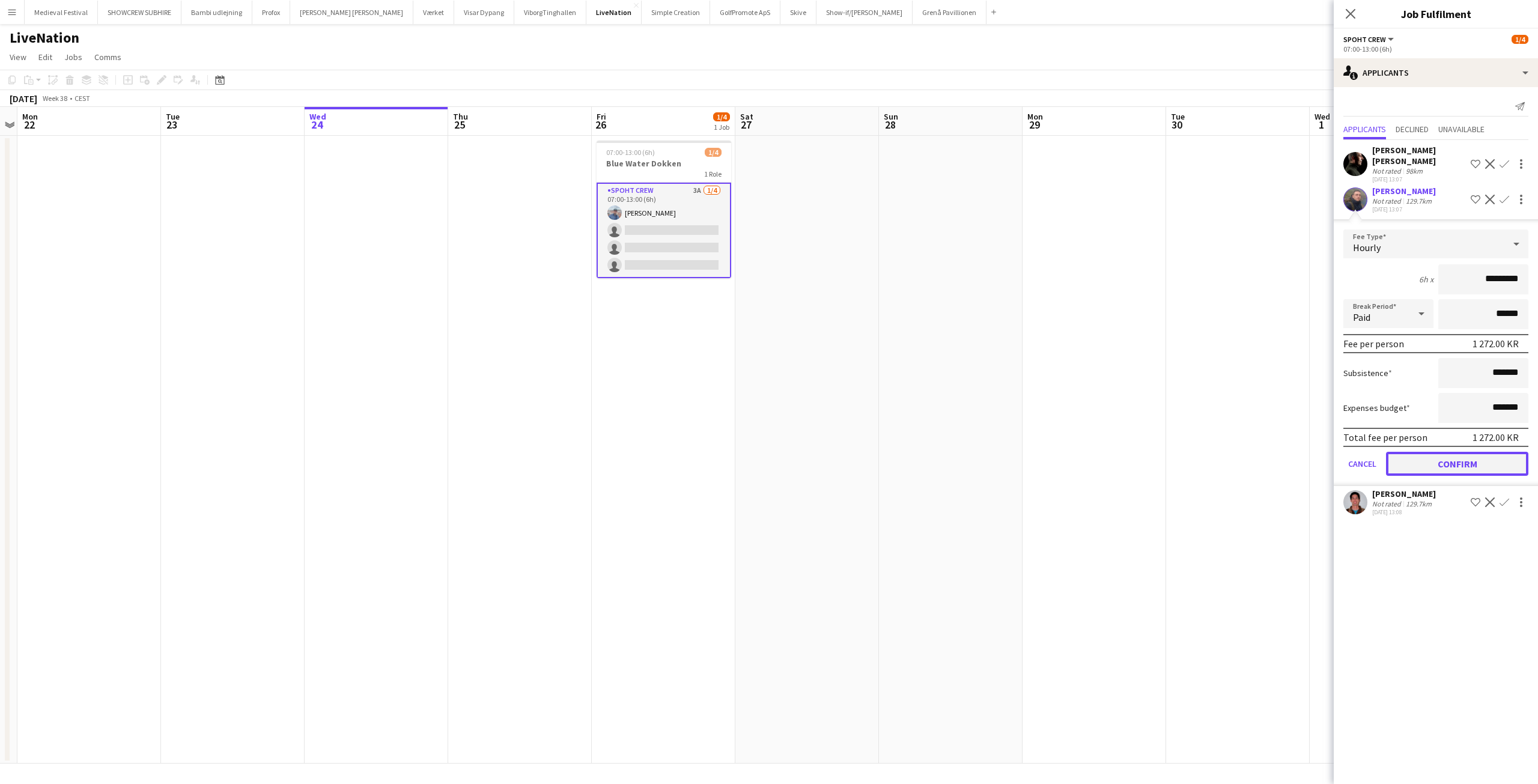
click at [1466, 463] on button "Confirm" at bounding box center [1457, 464] width 142 height 24
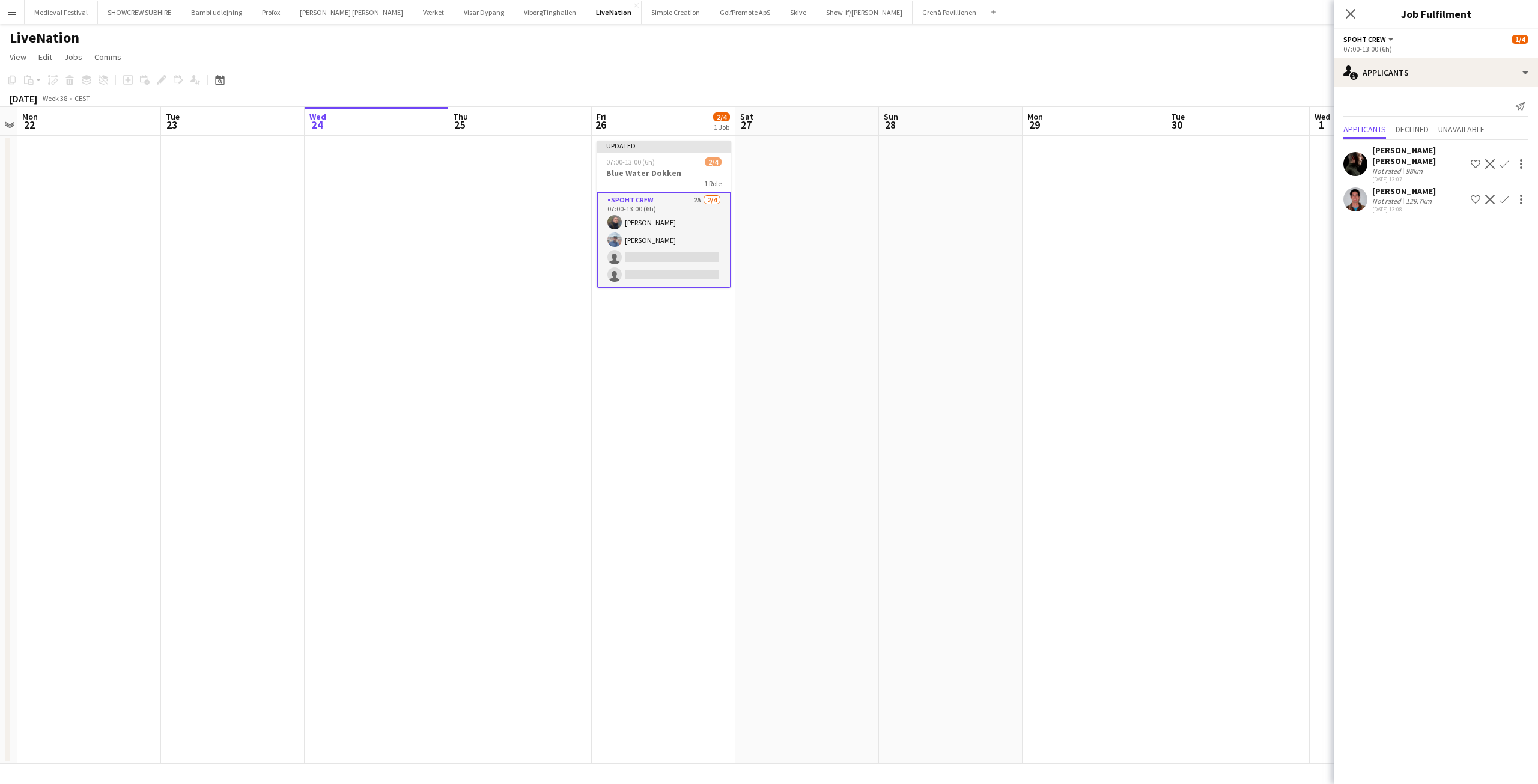
click at [1505, 202] on app-icon "Confirm" at bounding box center [1504, 199] width 10 height 10
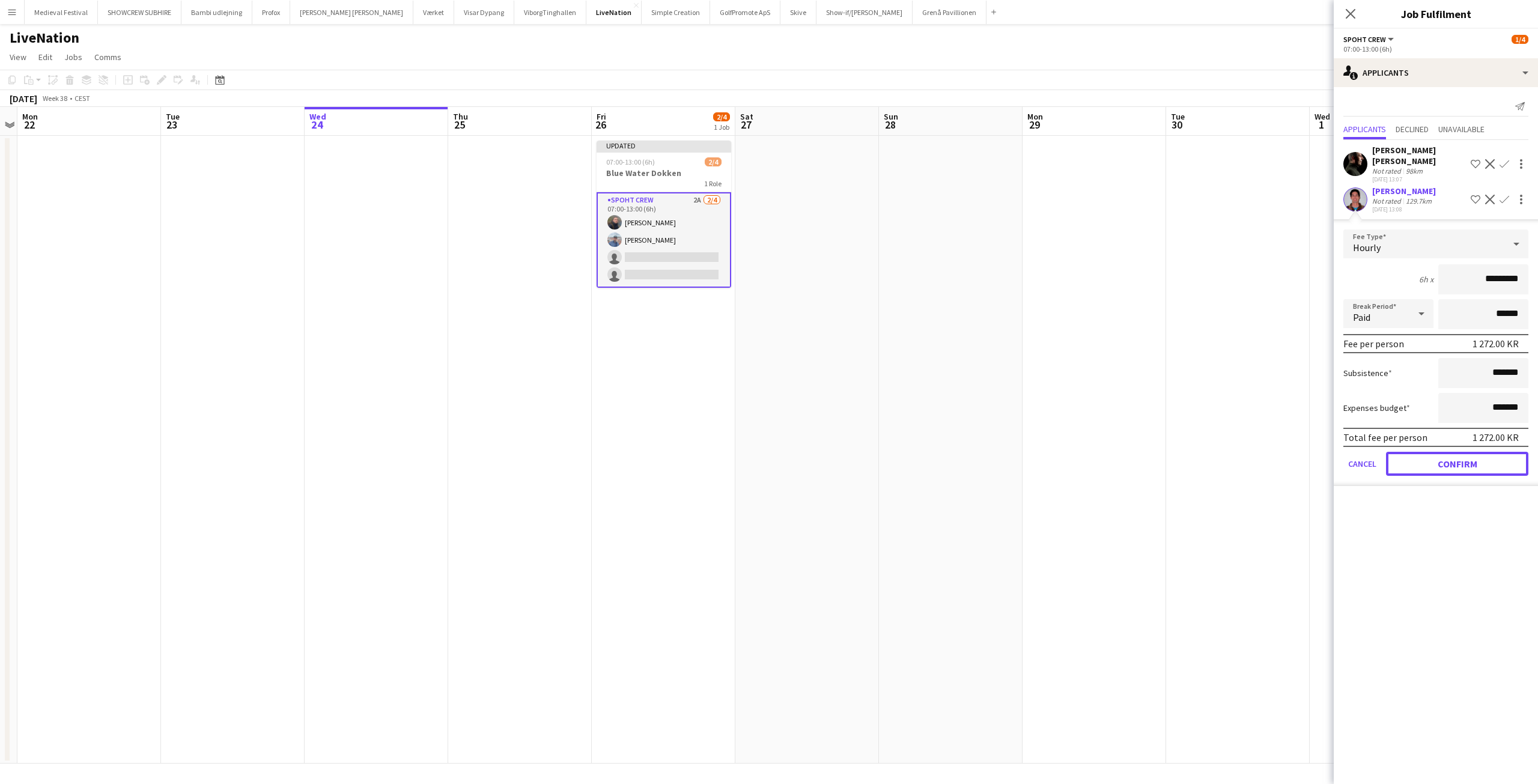
drag, startPoint x: 1454, startPoint y: 459, endPoint x: 1451, endPoint y: 451, distance: 8.5
click at [1453, 459] on button "Confirm" at bounding box center [1457, 464] width 142 height 24
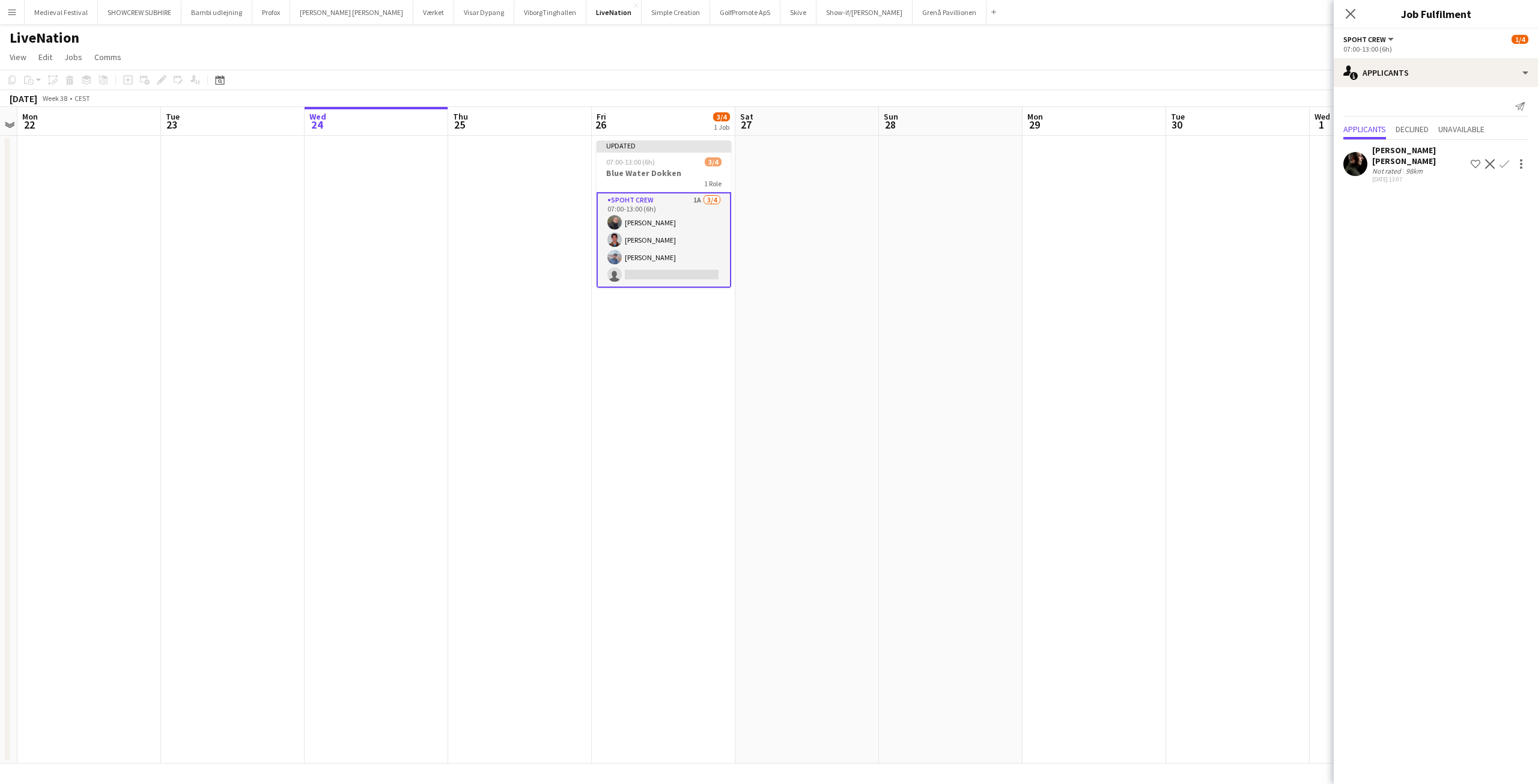
click at [1503, 165] on app-icon "Confirm" at bounding box center [1504, 163] width 10 height 10
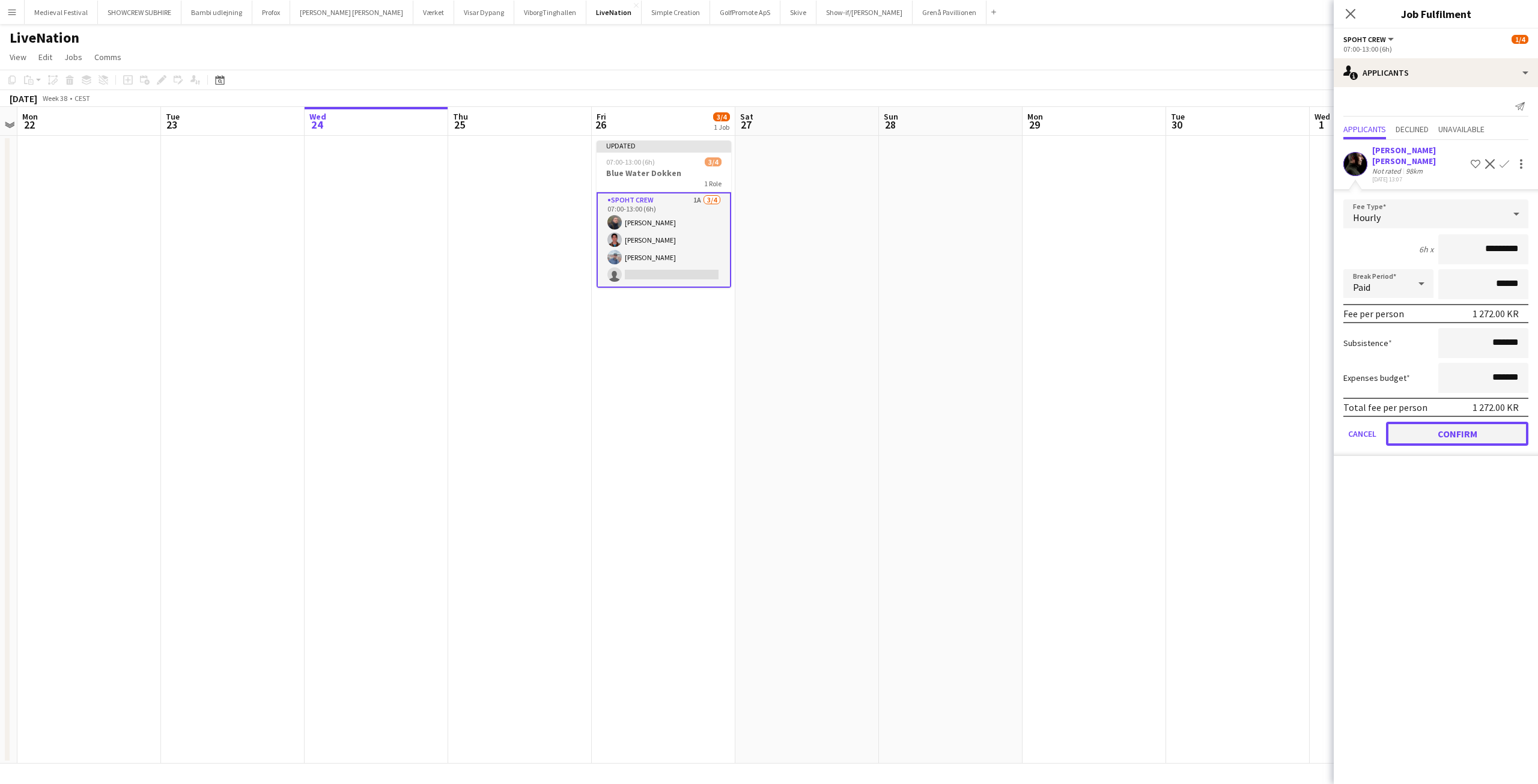
click at [1431, 439] on button "Confirm" at bounding box center [1457, 434] width 142 height 24
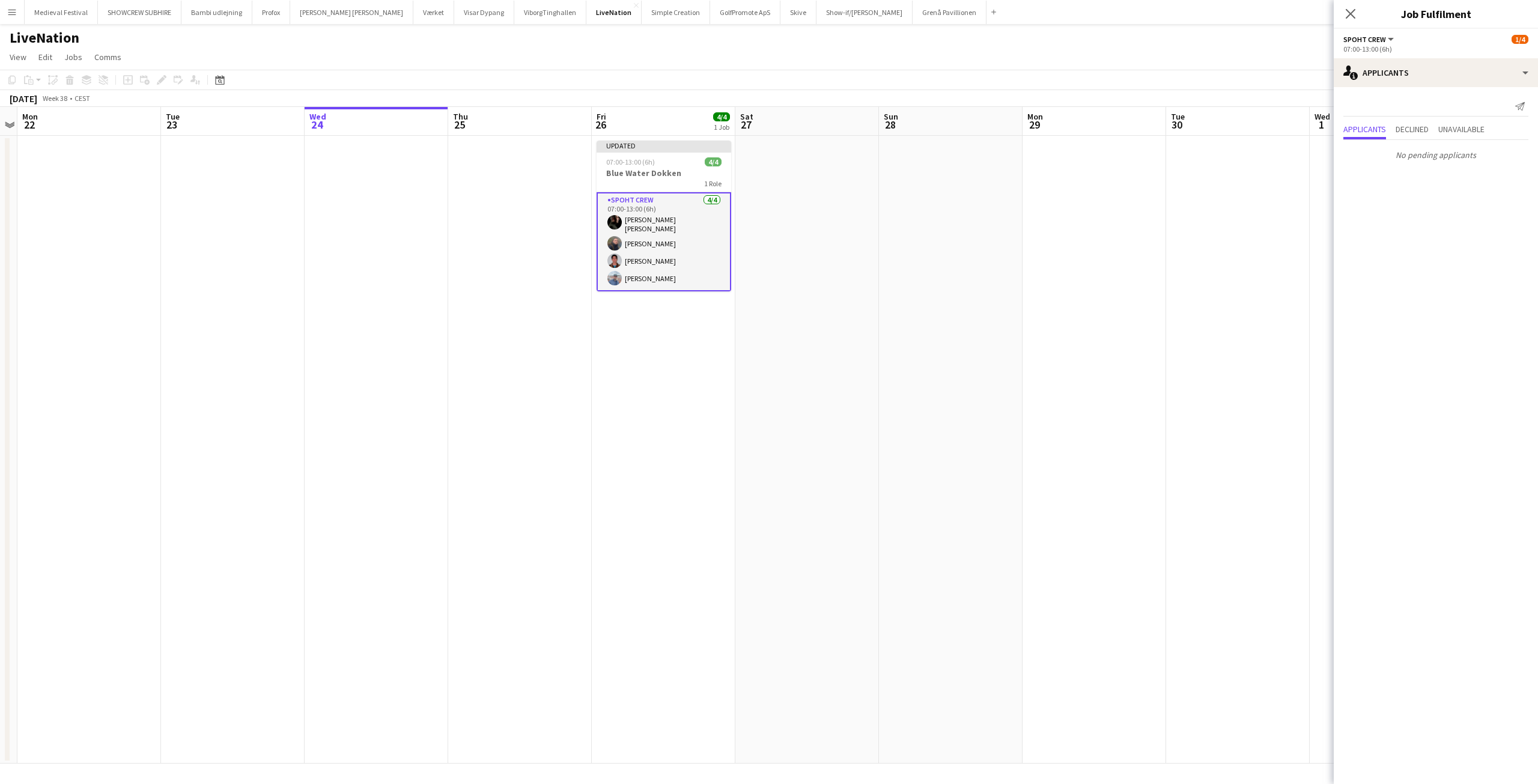
click at [1020, 398] on app-date-cell at bounding box center [951, 449] width 143 height 628
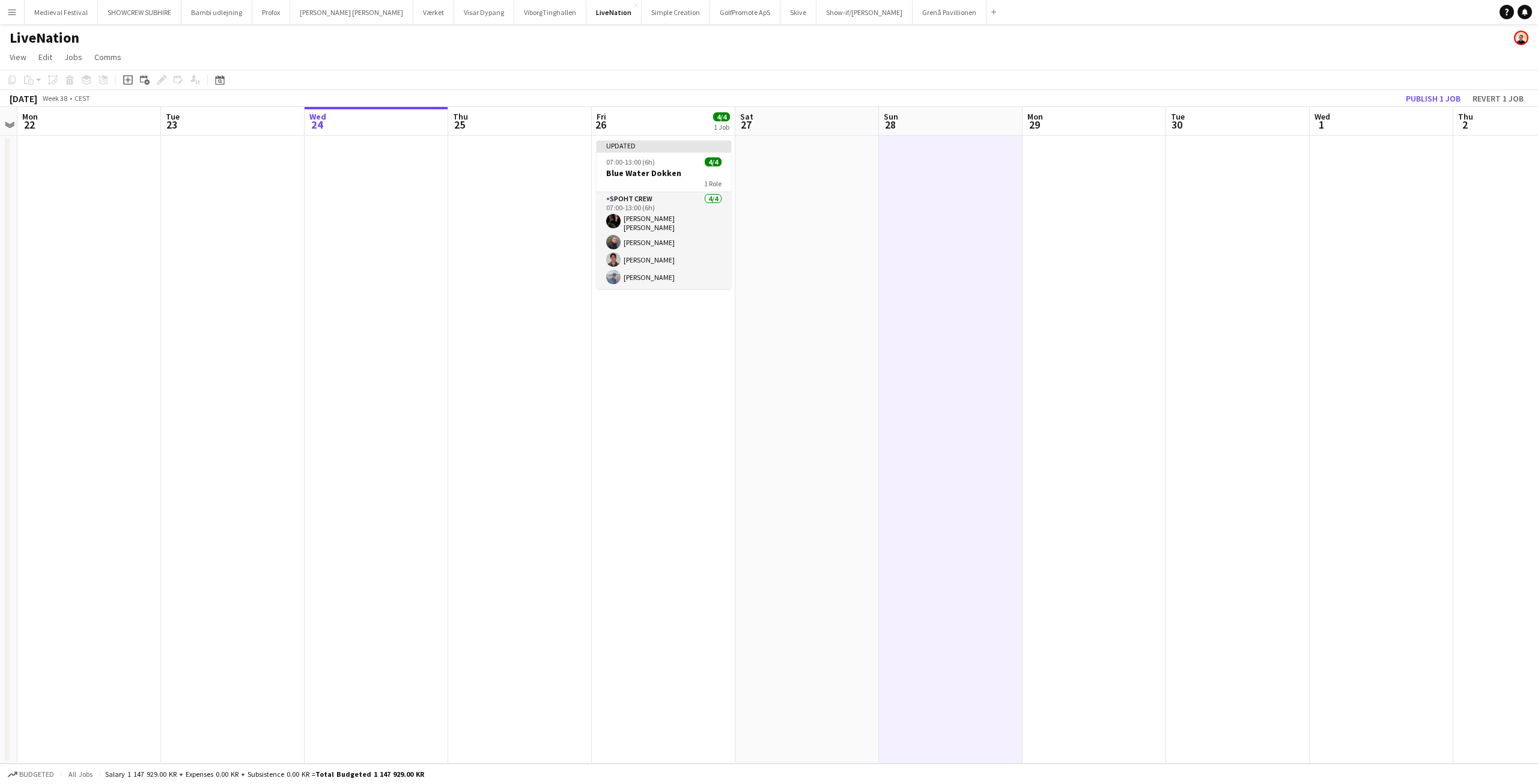
click at [1417, 86] on app-toolbar "Copy Paste Paste Ctrl+V Paste with crew Ctrl+Shift+V Paste linked Job Delete Gr…" at bounding box center [769, 79] width 1538 height 20
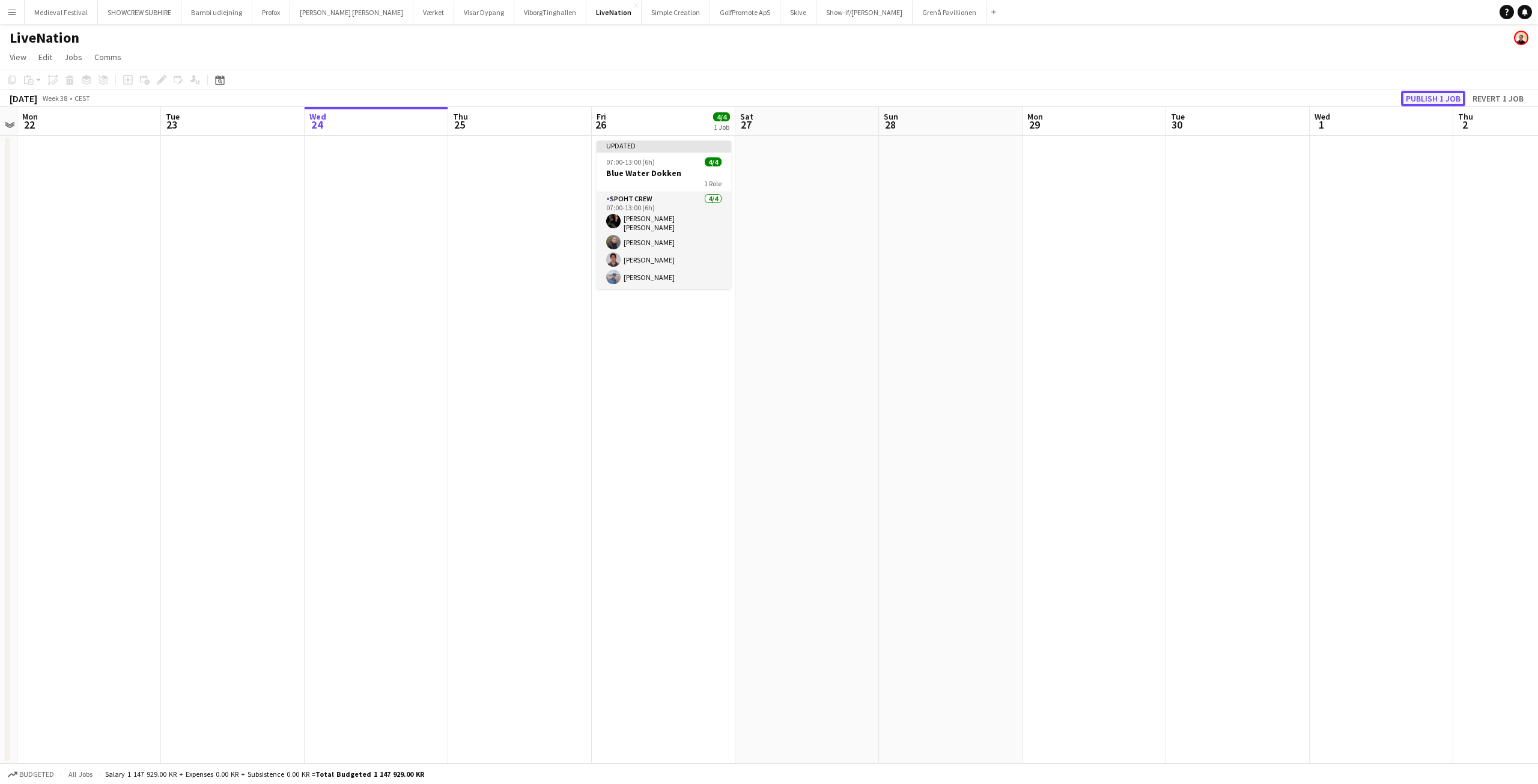
click at [1413, 97] on button "Publish 1 job" at bounding box center [1433, 99] width 65 height 16
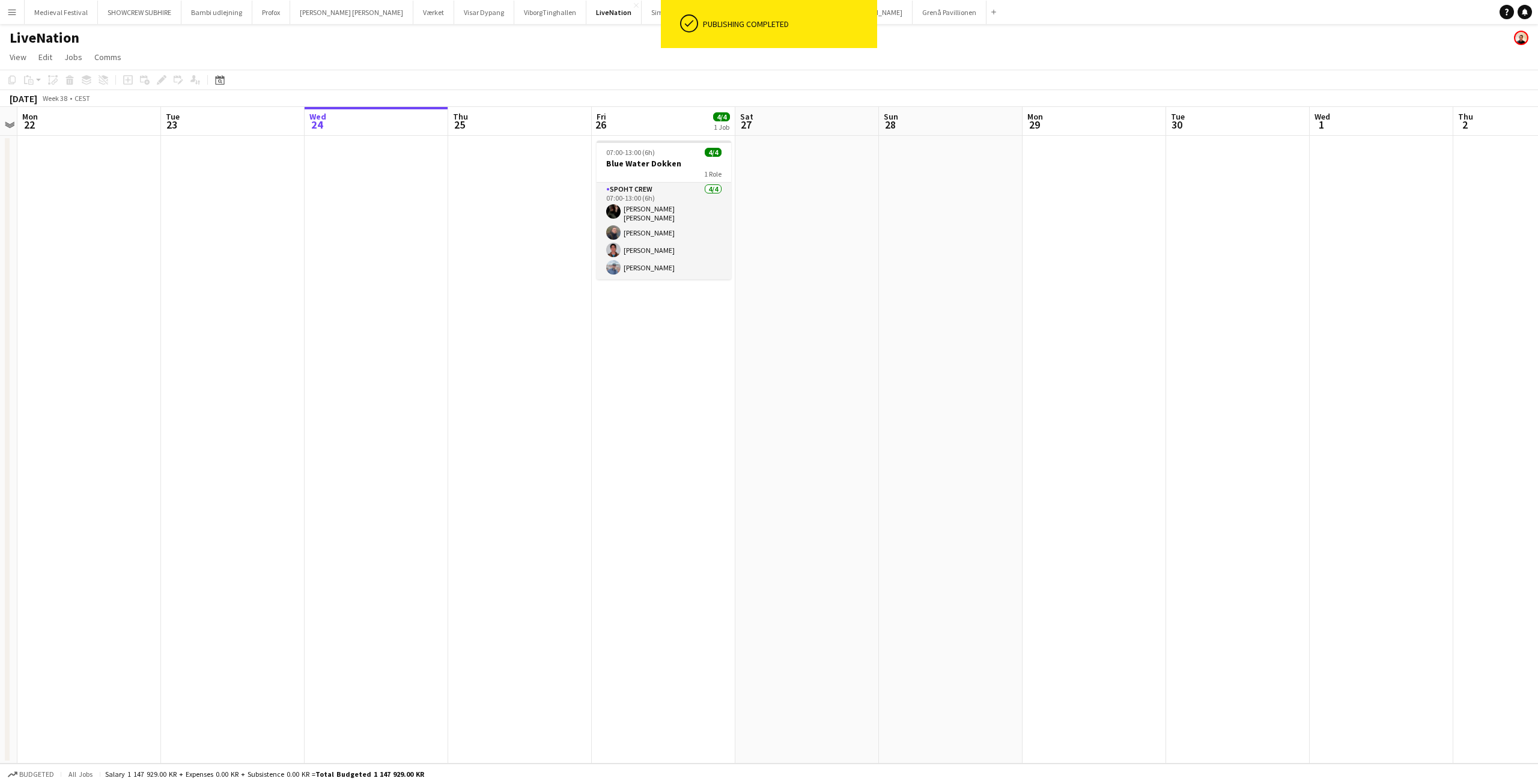
click at [667, 240] on app-card-role "Spoht Crew 4/4 07:00-13:00 (6h) Lili Gheorghe Enache Marco Stefano Bacchiega Al…" at bounding box center [664, 230] width 134 height 97
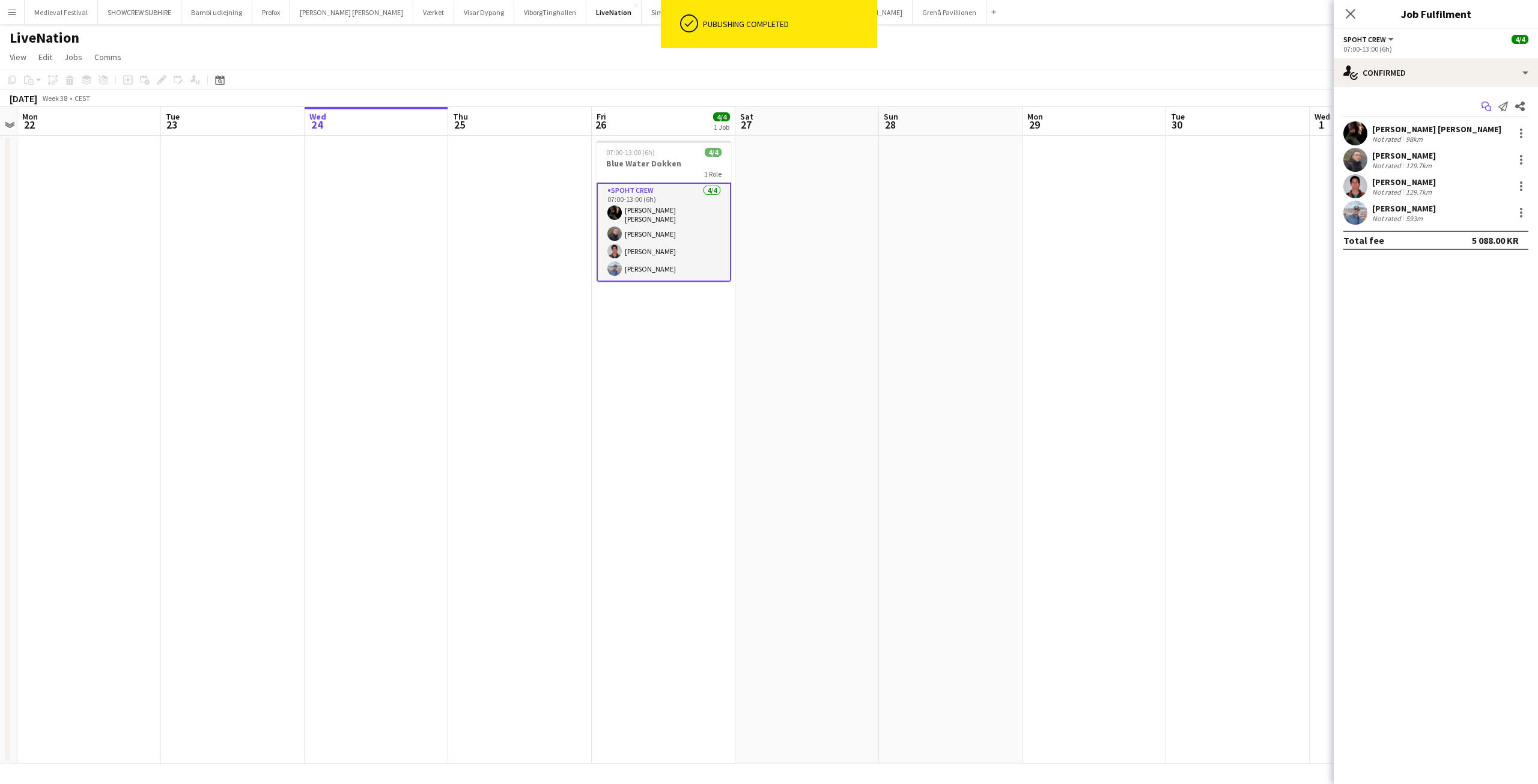
click at [1486, 105] on icon "Start chat" at bounding box center [1486, 106] width 10 height 10
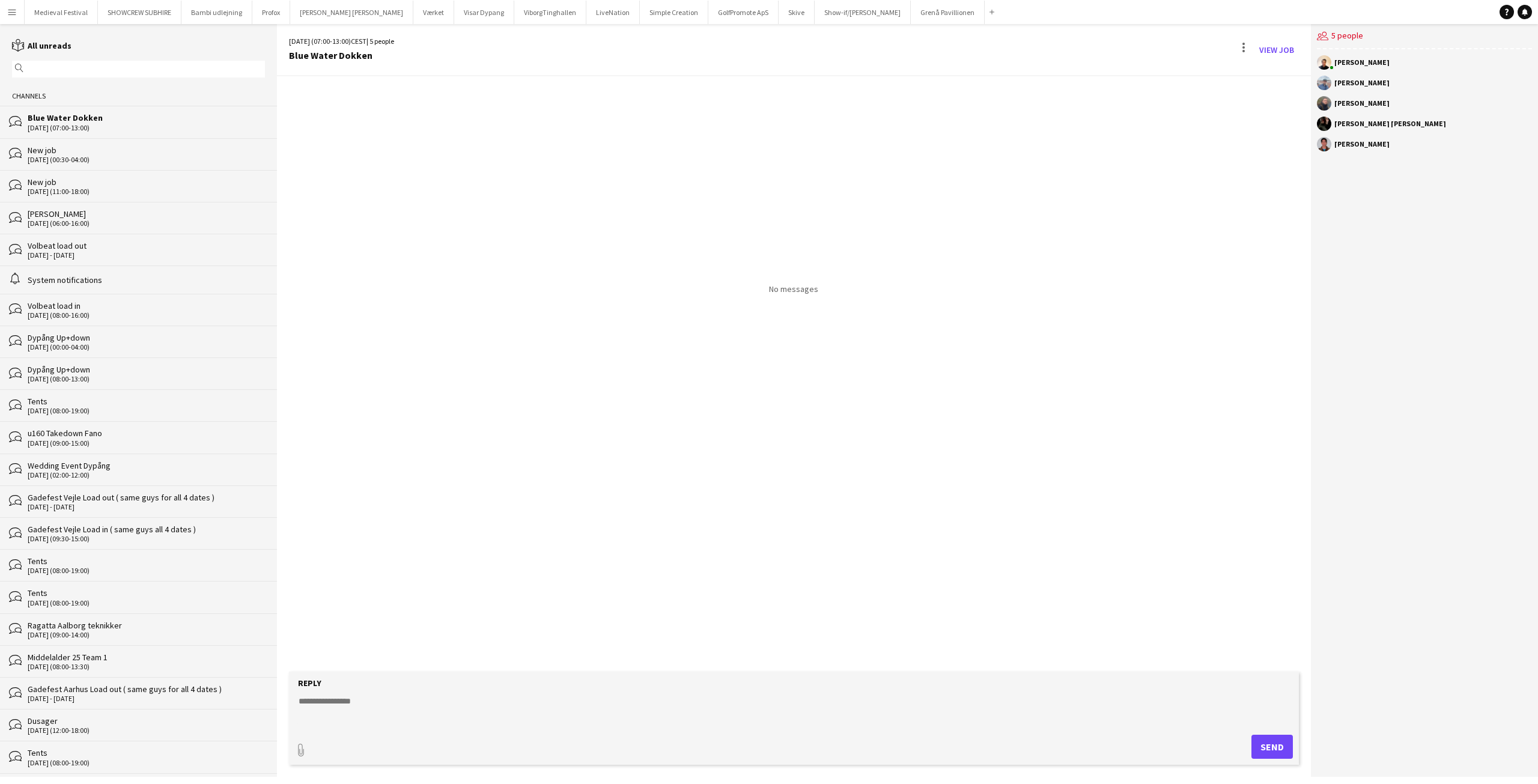
click at [371, 686] on div "Reply" at bounding box center [794, 683] width 998 height 10
click at [365, 706] on textarea at bounding box center [797, 711] width 998 height 31
type textarea "**********"
click at [1259, 754] on button "Send" at bounding box center [1272, 746] width 41 height 24
click at [1324, 145] on app-user-avatar at bounding box center [1324, 144] width 15 height 15
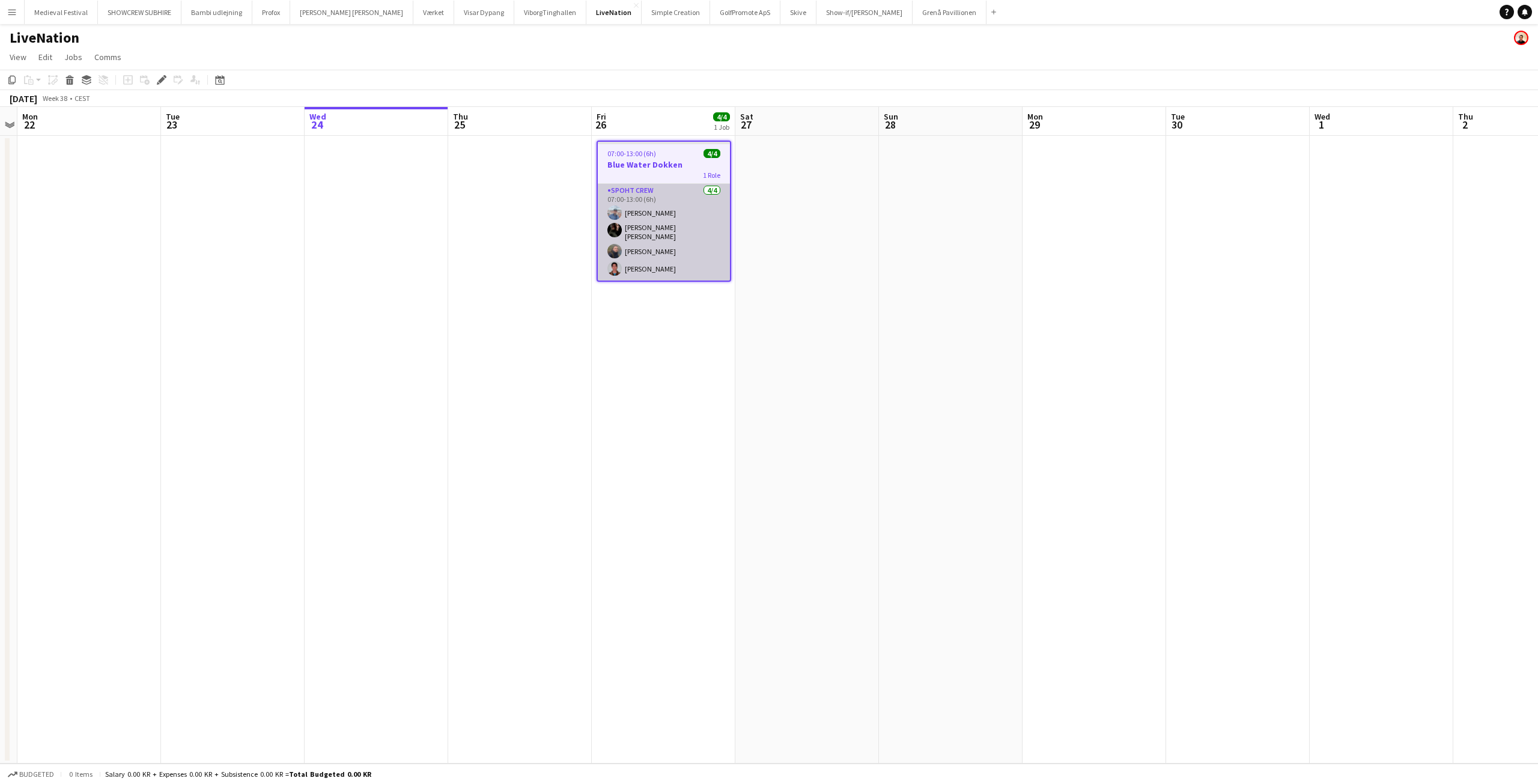
click at [700, 235] on app-card-role "Spoht Crew 4/4 07:00-13:00 (6h) Kamil Karwacki Lili Gheorghe Enache Marco Stefa…" at bounding box center [664, 232] width 132 height 97
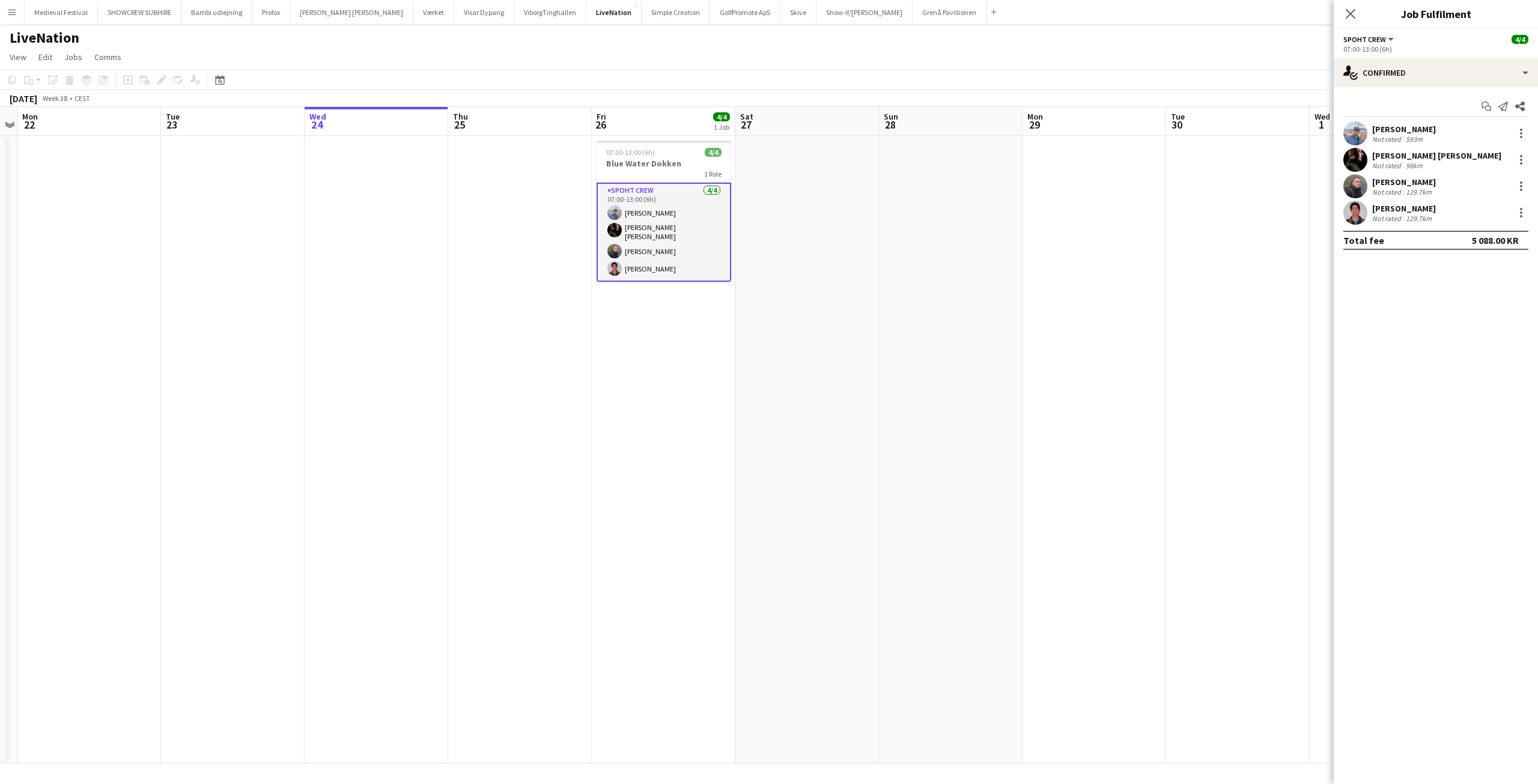
click at [1389, 207] on div "[PERSON_NAME]" at bounding box center [1404, 209] width 64 height 10
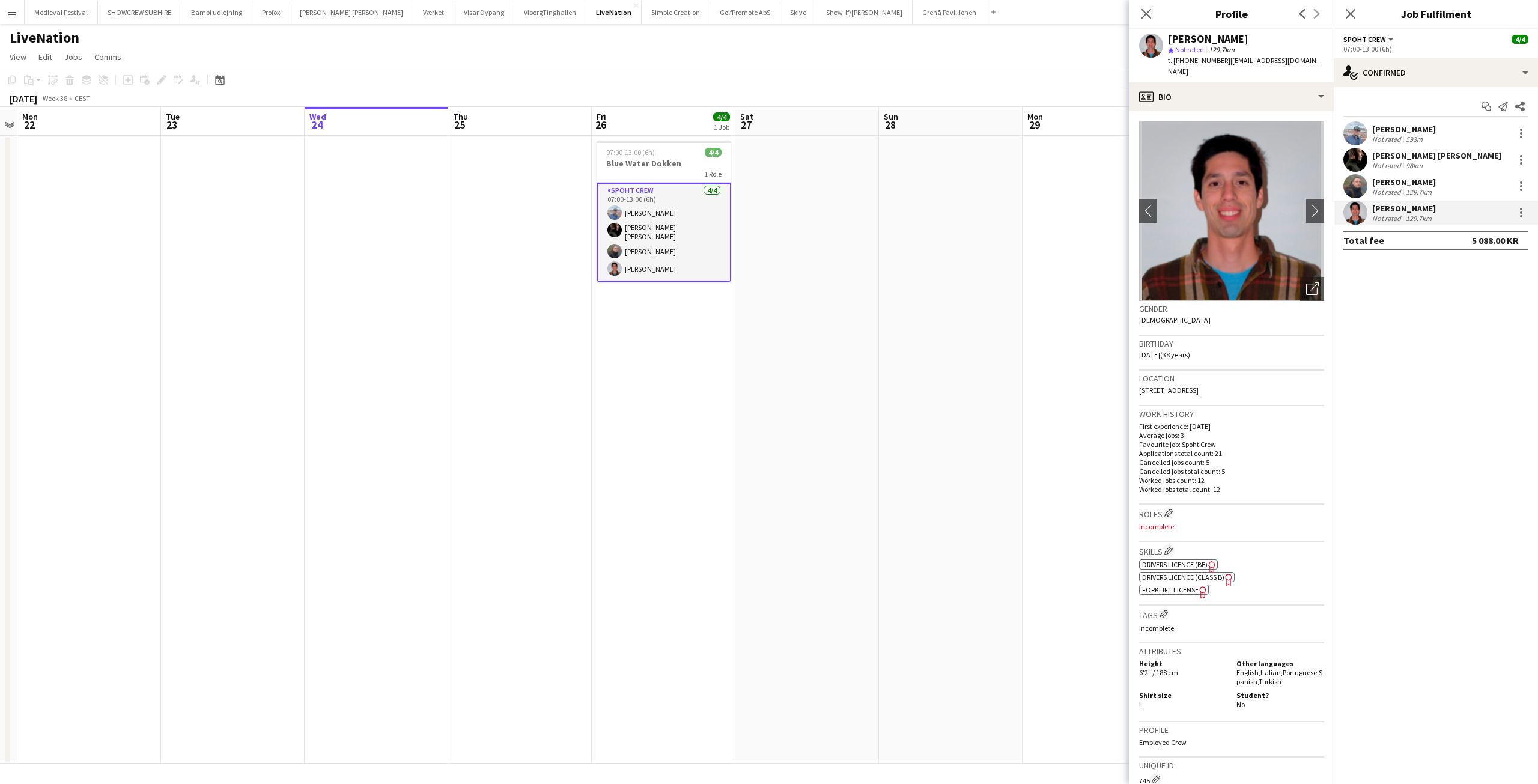
click at [1431, 186] on div "[PERSON_NAME]" at bounding box center [1404, 182] width 64 height 10
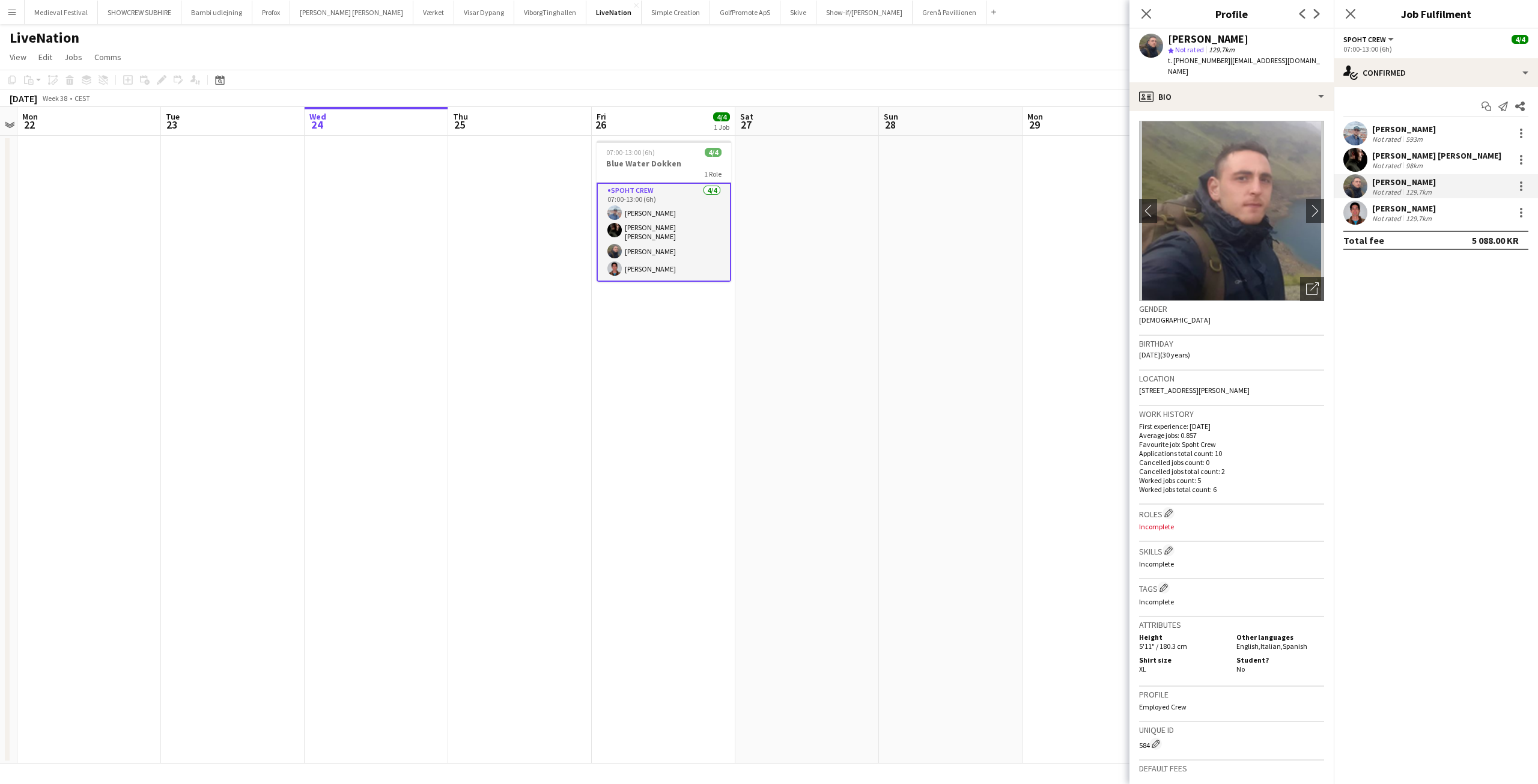
drag, startPoint x: 1225, startPoint y: 381, endPoint x: 1203, endPoint y: 379, distance: 22.1
click at [1203, 386] on span "8330, Skoleparken 35, Beder, 8330" at bounding box center [1194, 390] width 111 height 9
copy span ", Beder,"
click at [821, 269] on app-date-cell at bounding box center [807, 449] width 143 height 628
